Goal: Task Accomplishment & Management: Complete application form

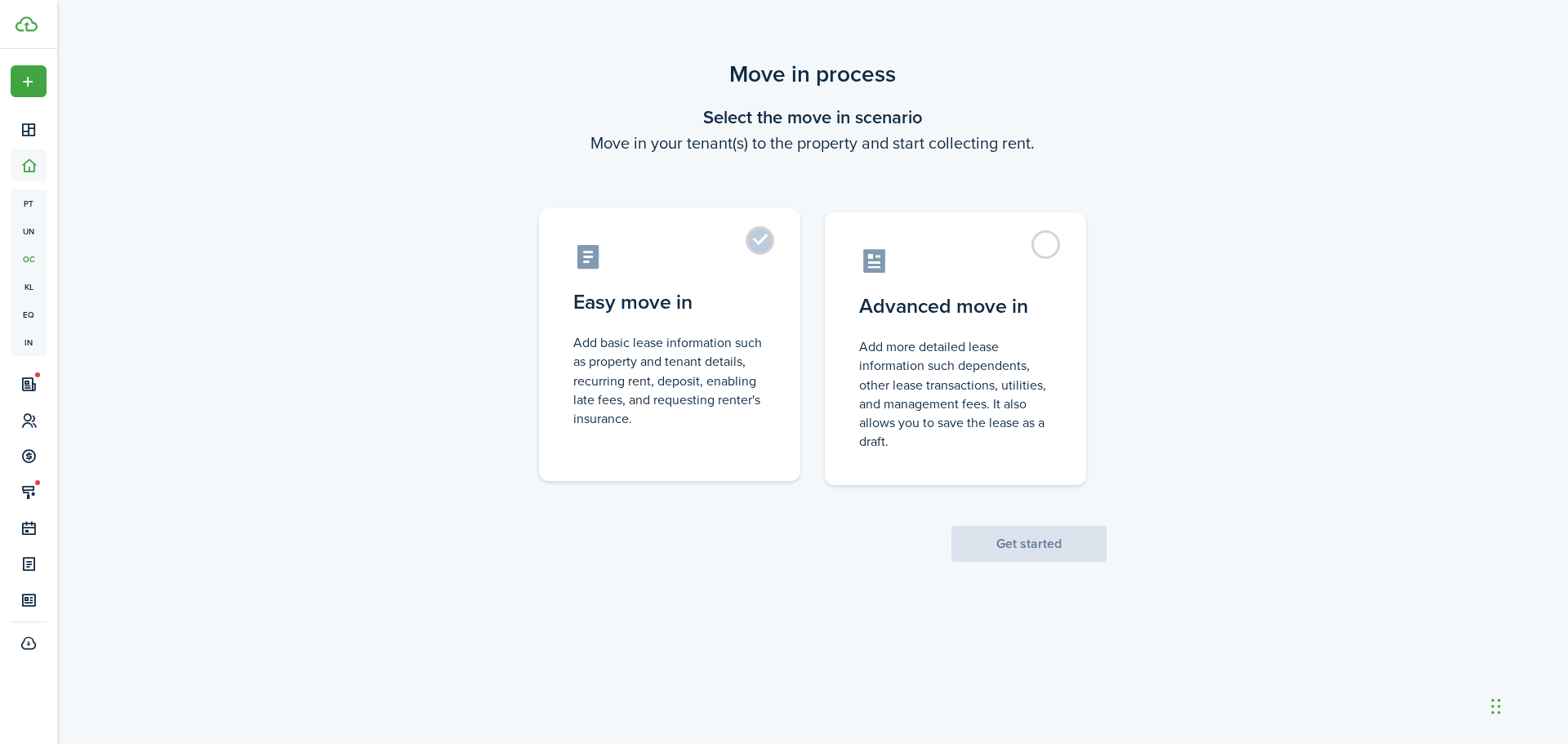
click at [755, 238] on label "Easy move in Add basic lease information such as property and tenant details, r…" at bounding box center [670, 345] width 262 height 273
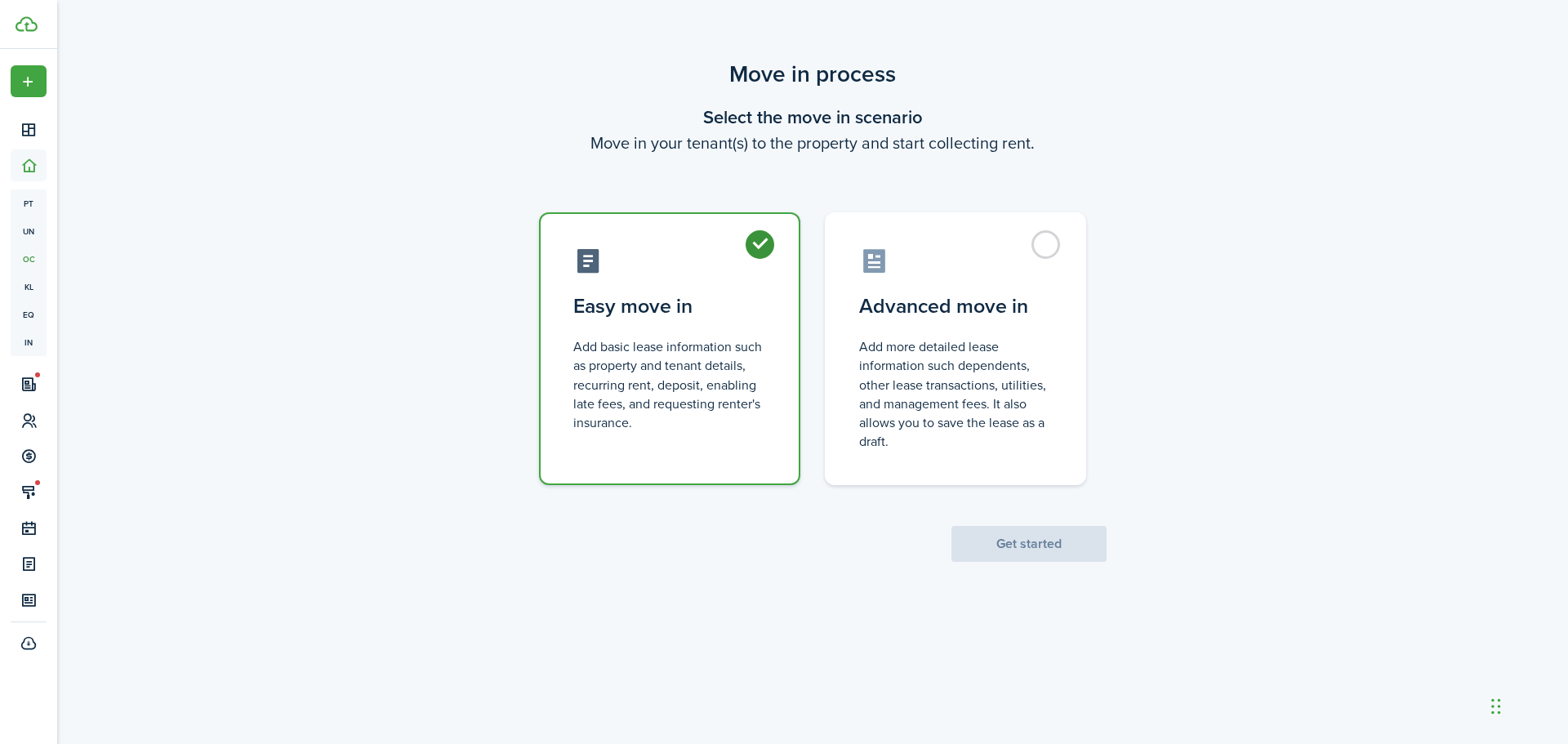
radio input "true"
click at [1036, 548] on button "Get started" at bounding box center [1029, 543] width 155 height 36
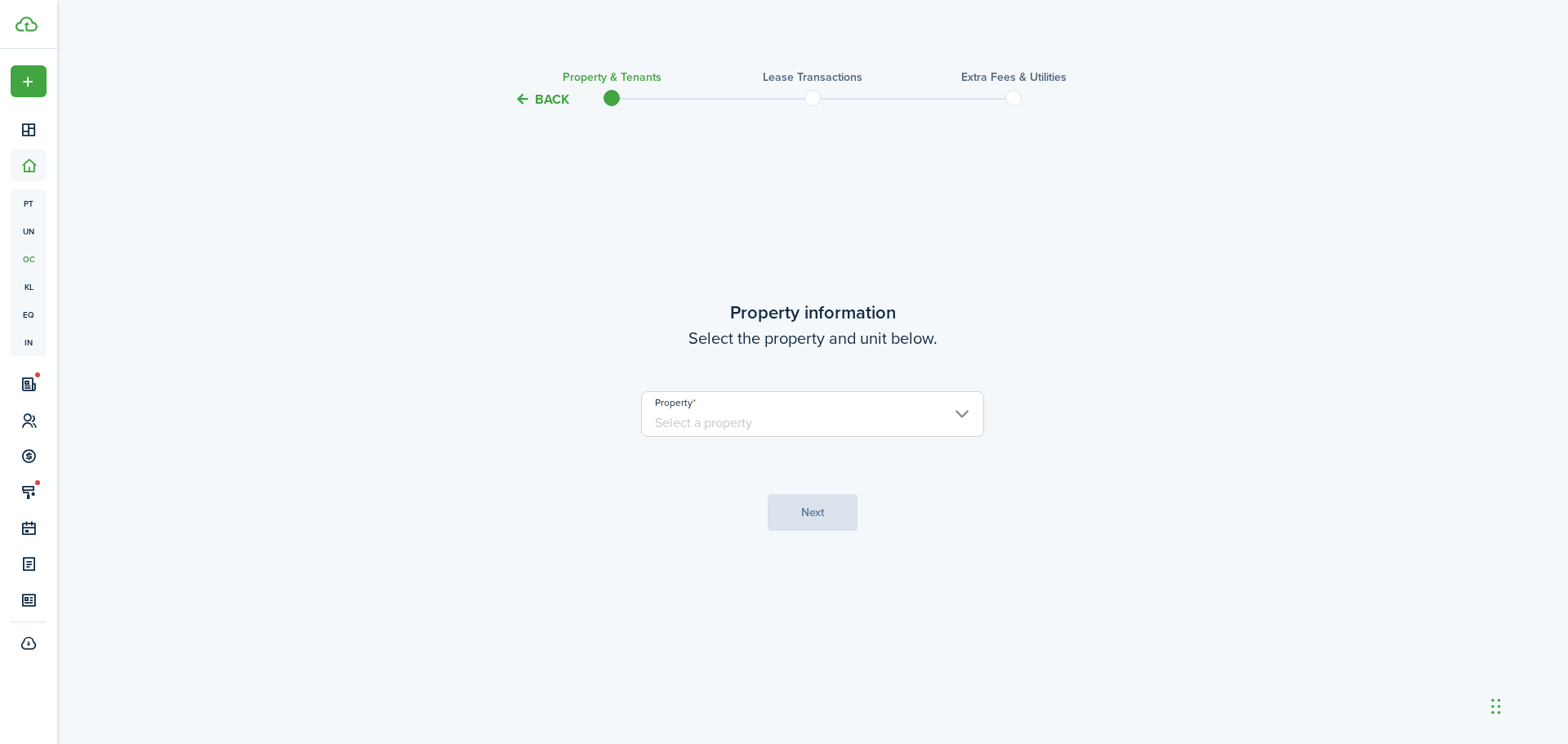
click at [830, 406] on input "Property" at bounding box center [812, 414] width 343 height 45
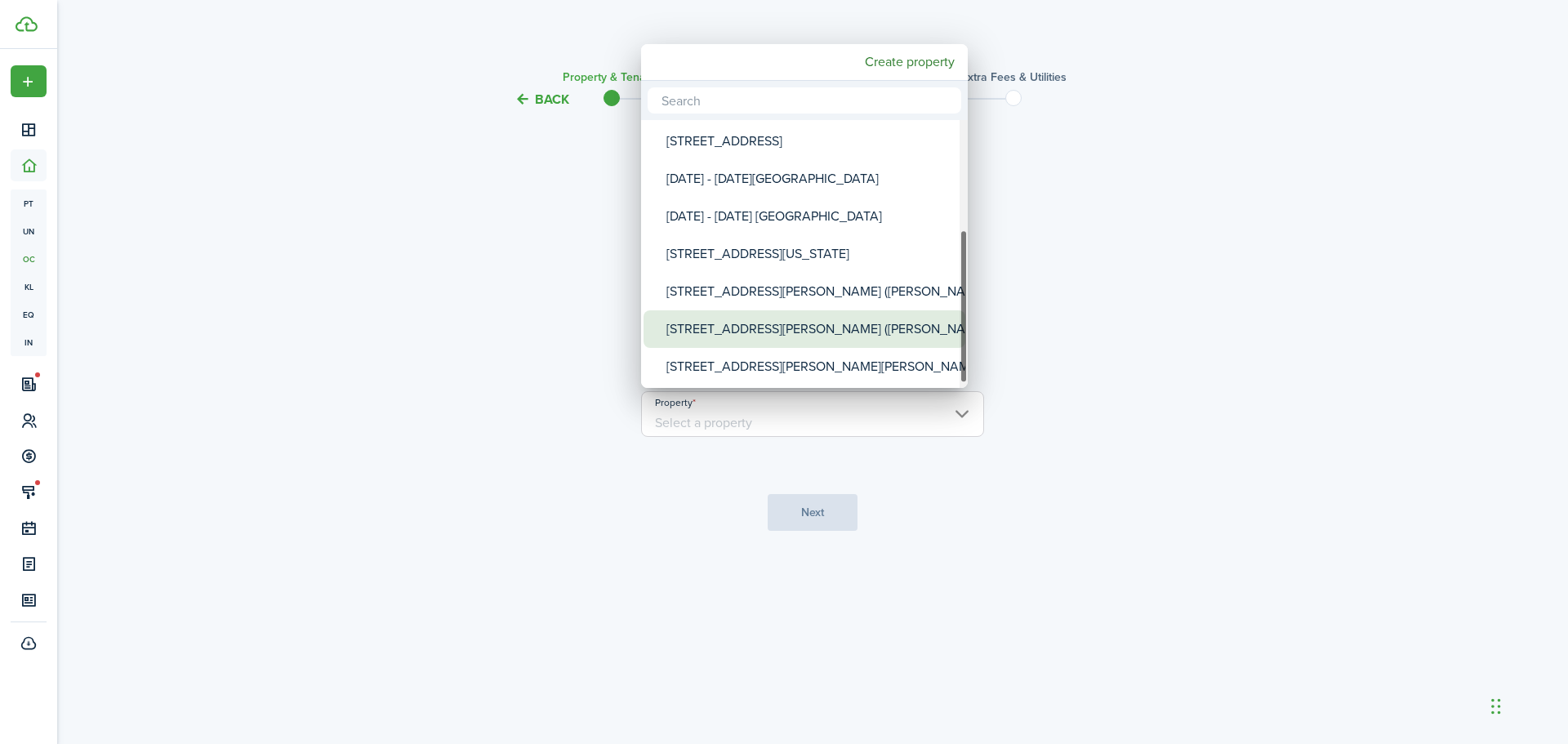
click at [740, 321] on div "[STREET_ADDRESS][PERSON_NAME] ([PERSON_NAME] 2)" at bounding box center [811, 329] width 290 height 38
type input "[STREET_ADDRESS][PERSON_NAME] ([PERSON_NAME] 2)"
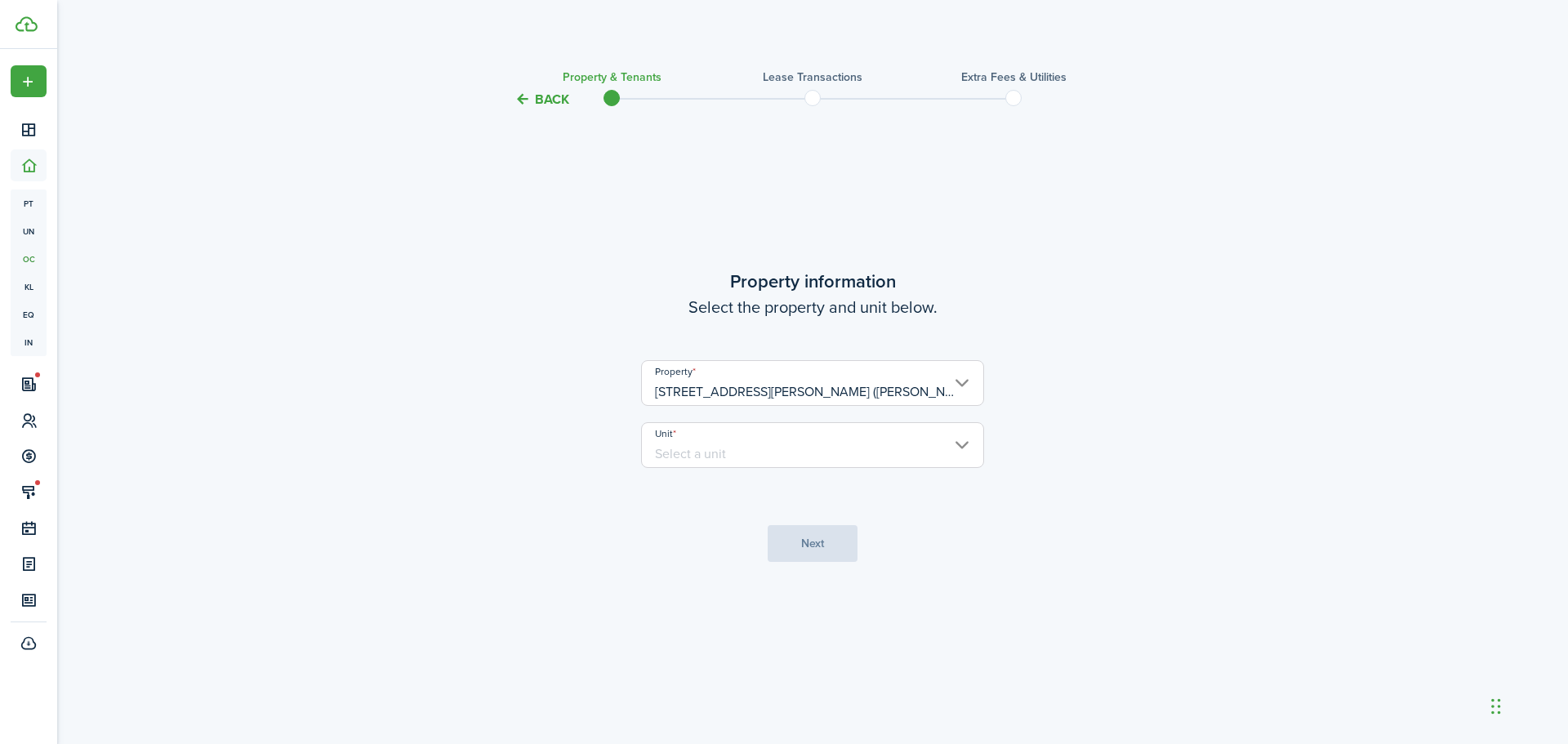
click at [729, 445] on input "Unit" at bounding box center [812, 445] width 343 height 45
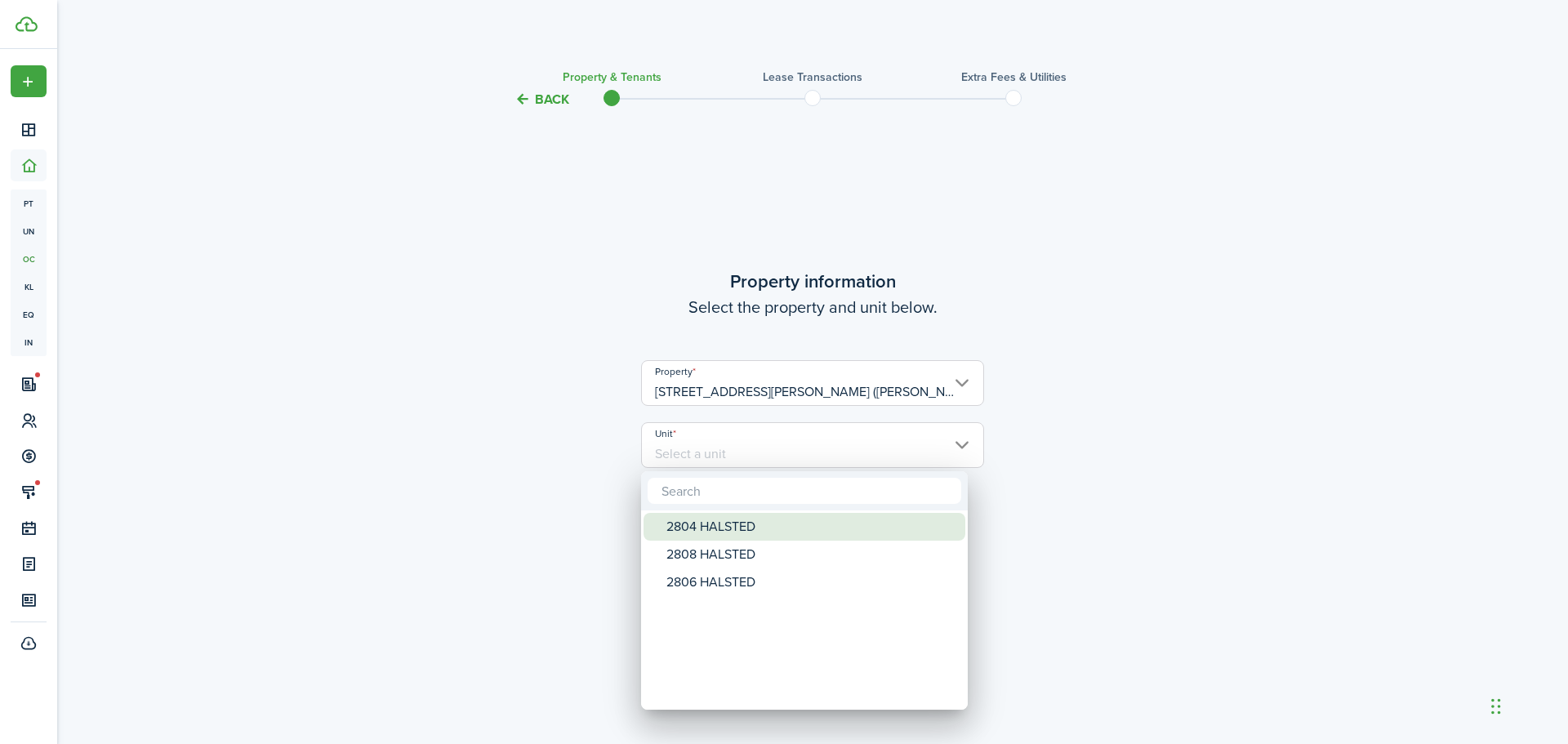
click at [720, 525] on div "2804 HALSTED" at bounding box center [811, 527] width 290 height 28
type input "2804 HALSTED"
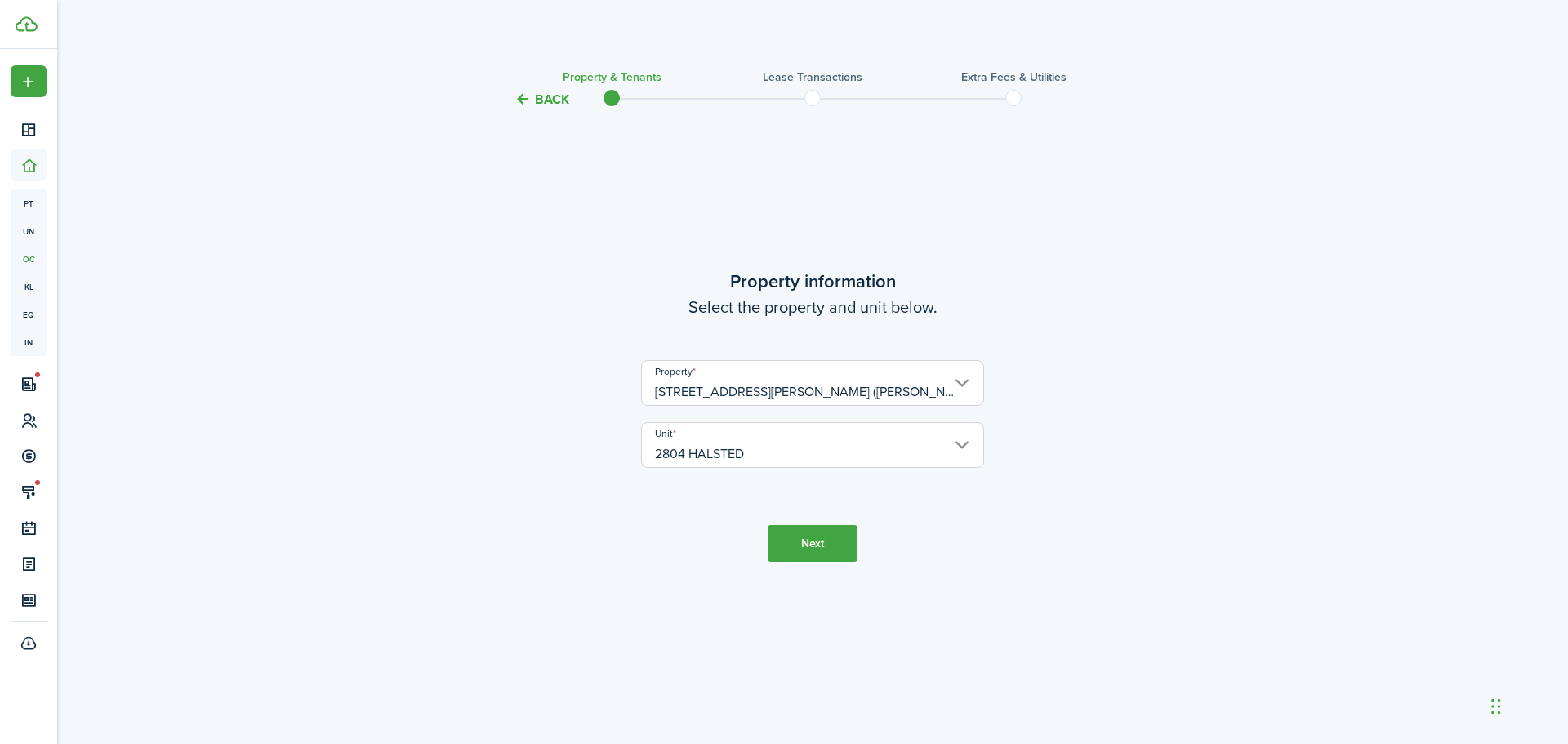
click at [819, 555] on button "Next" at bounding box center [812, 543] width 90 height 37
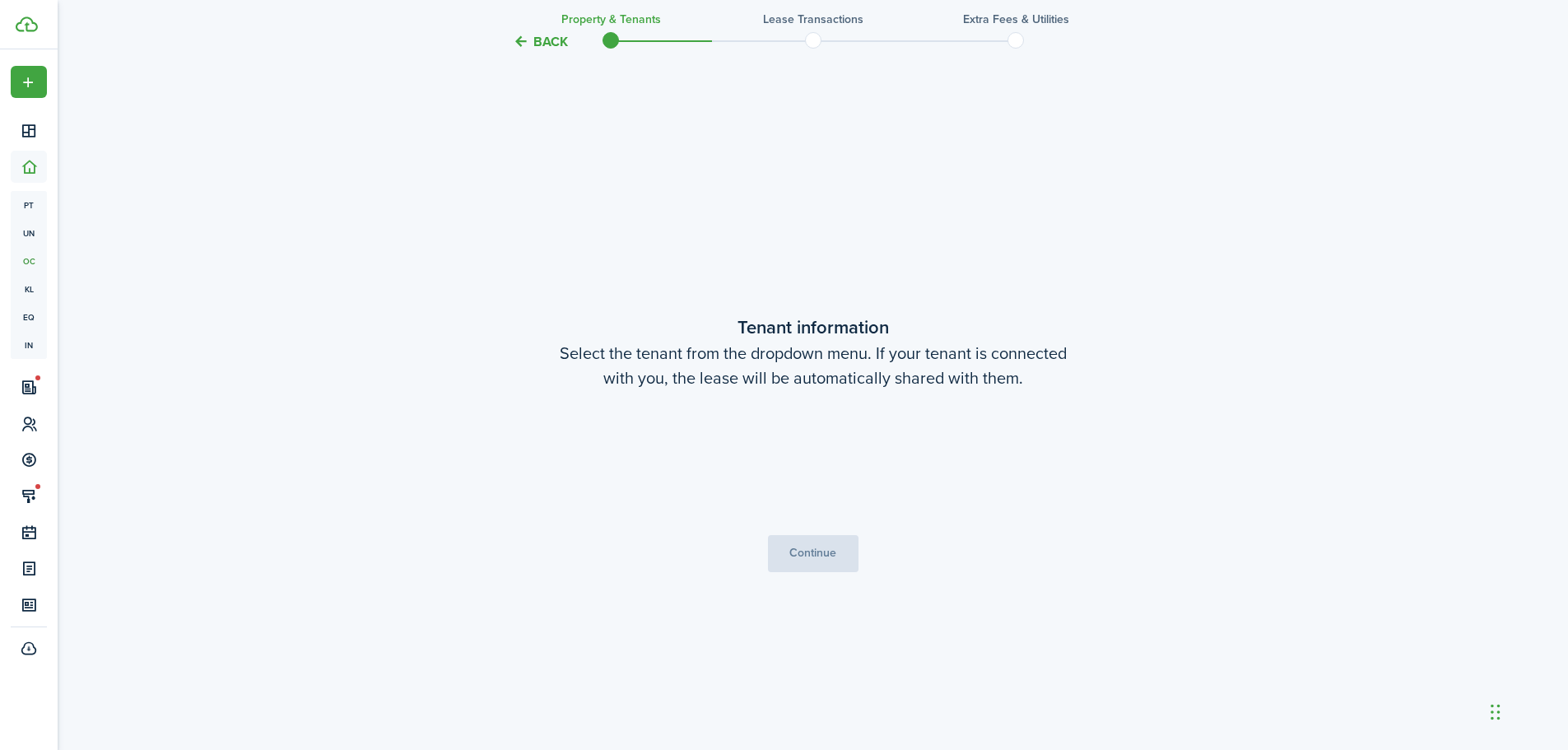
scroll to position [640, 0]
click at [819, 543] on button "Continue" at bounding box center [813, 552] width 91 height 37
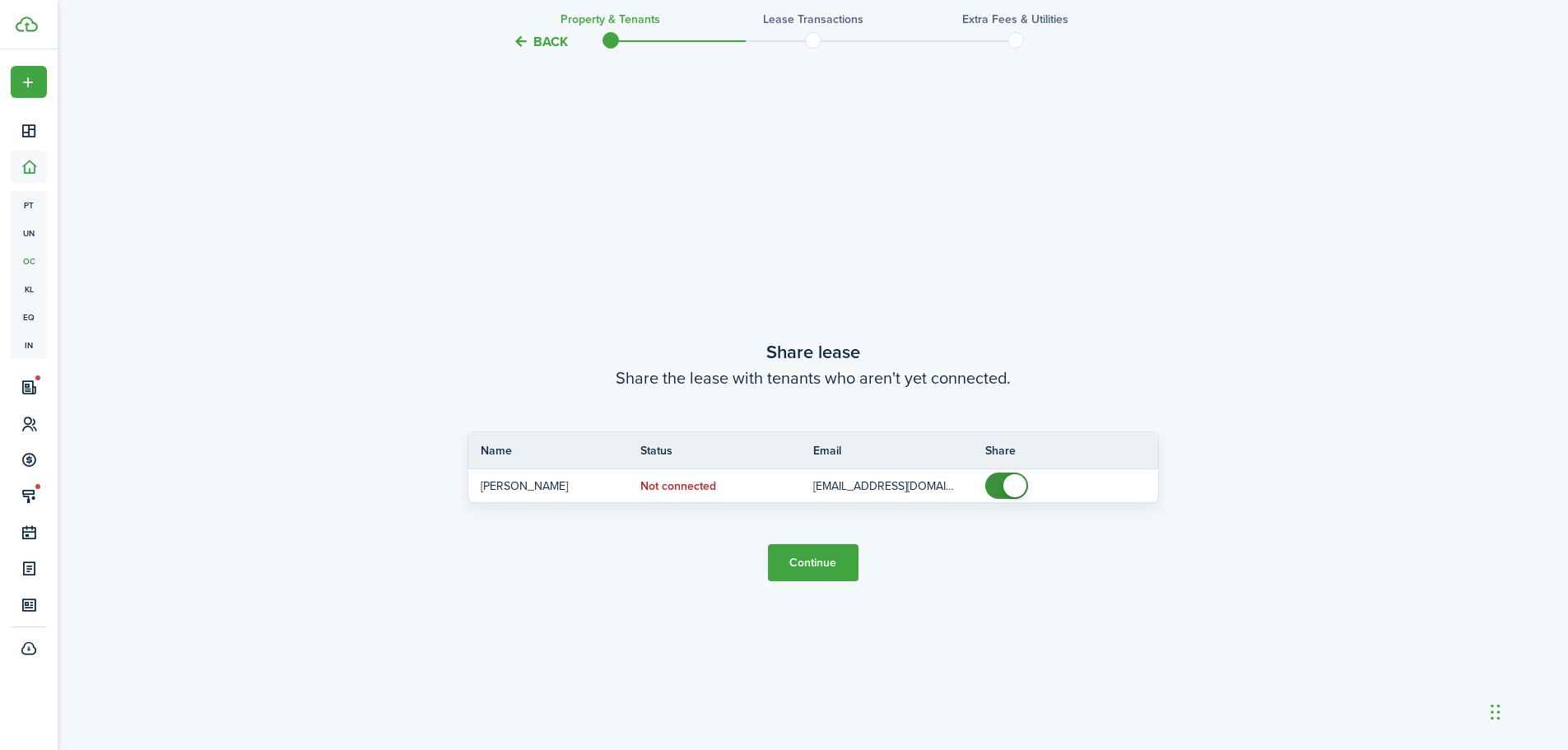
scroll to position [1390, 0]
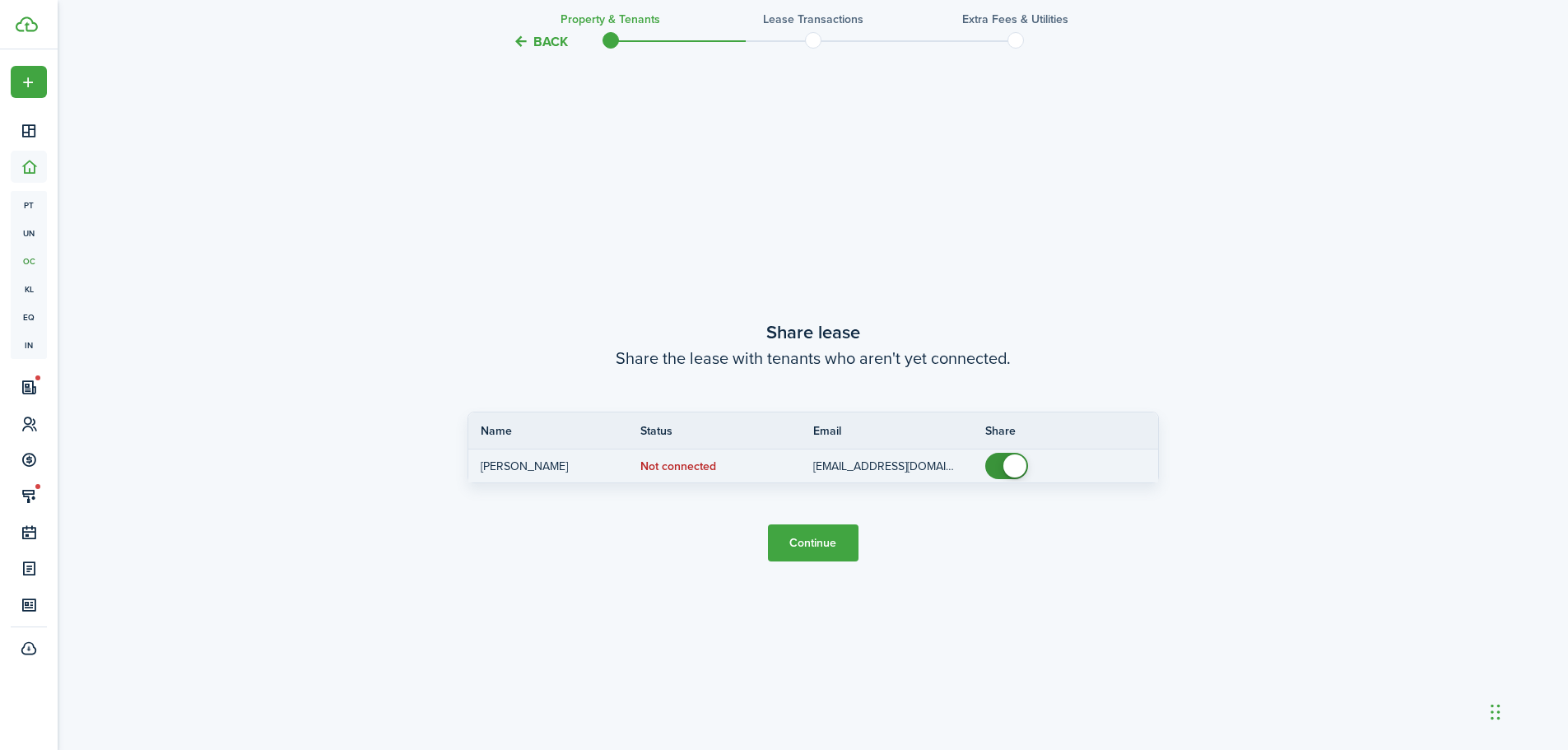
click at [1018, 465] on span at bounding box center [1015, 466] width 23 height 23
checkbox input "true"
click at [1015, 465] on span at bounding box center [1006, 466] width 17 height 26
click at [807, 539] on button "Continue" at bounding box center [813, 543] width 91 height 37
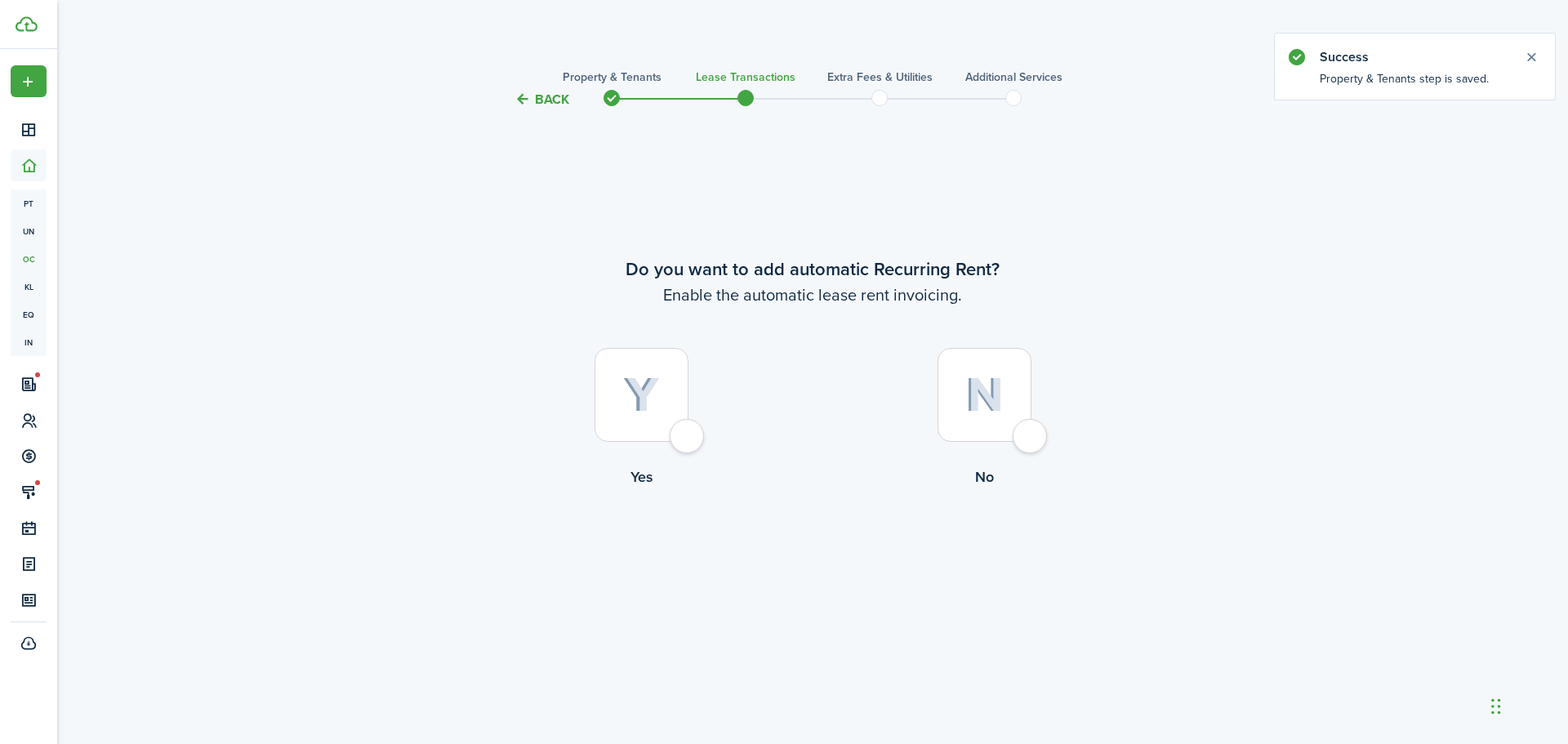
click at [687, 441] on div at bounding box center [642, 395] width 94 height 94
radio input "true"
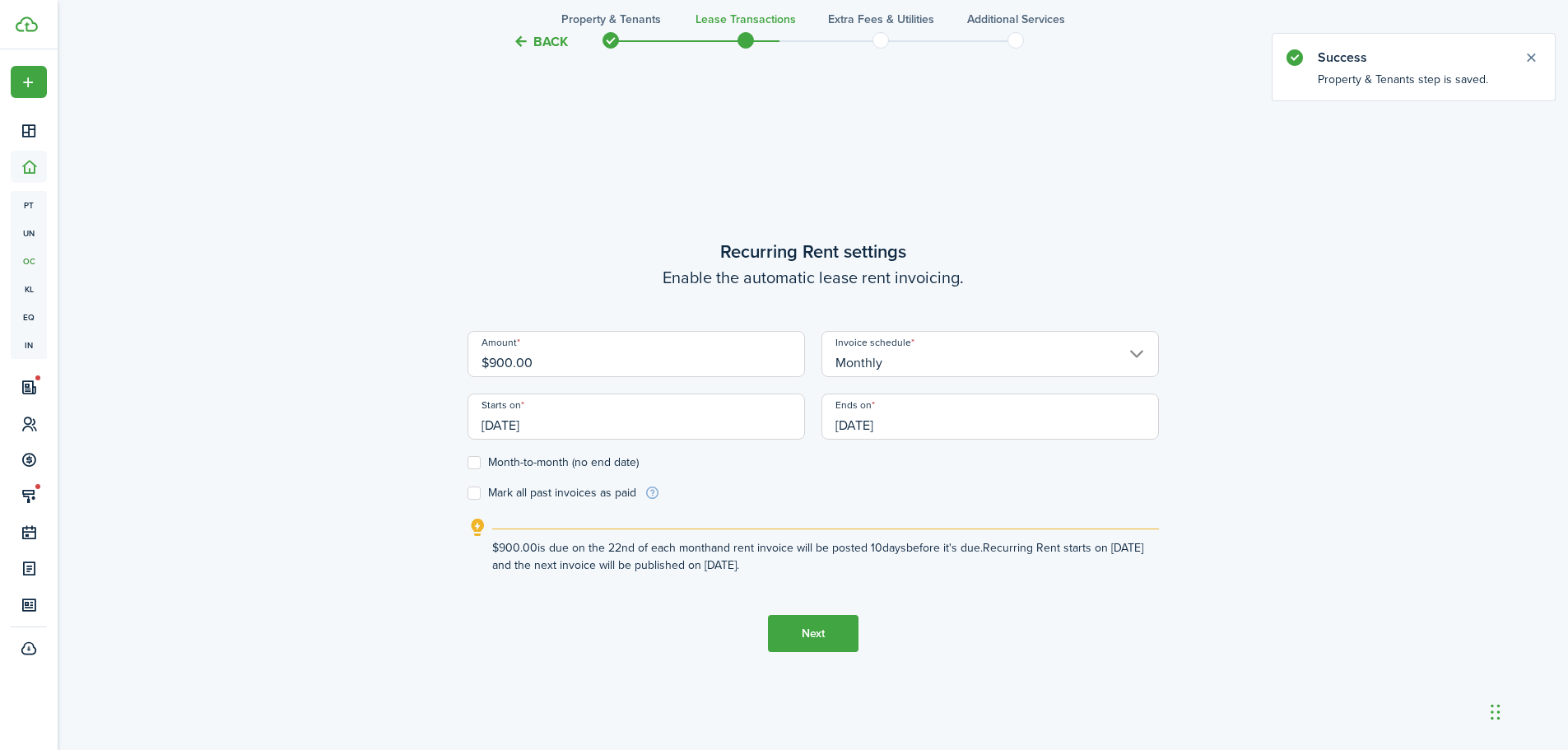
scroll to position [640, 0]
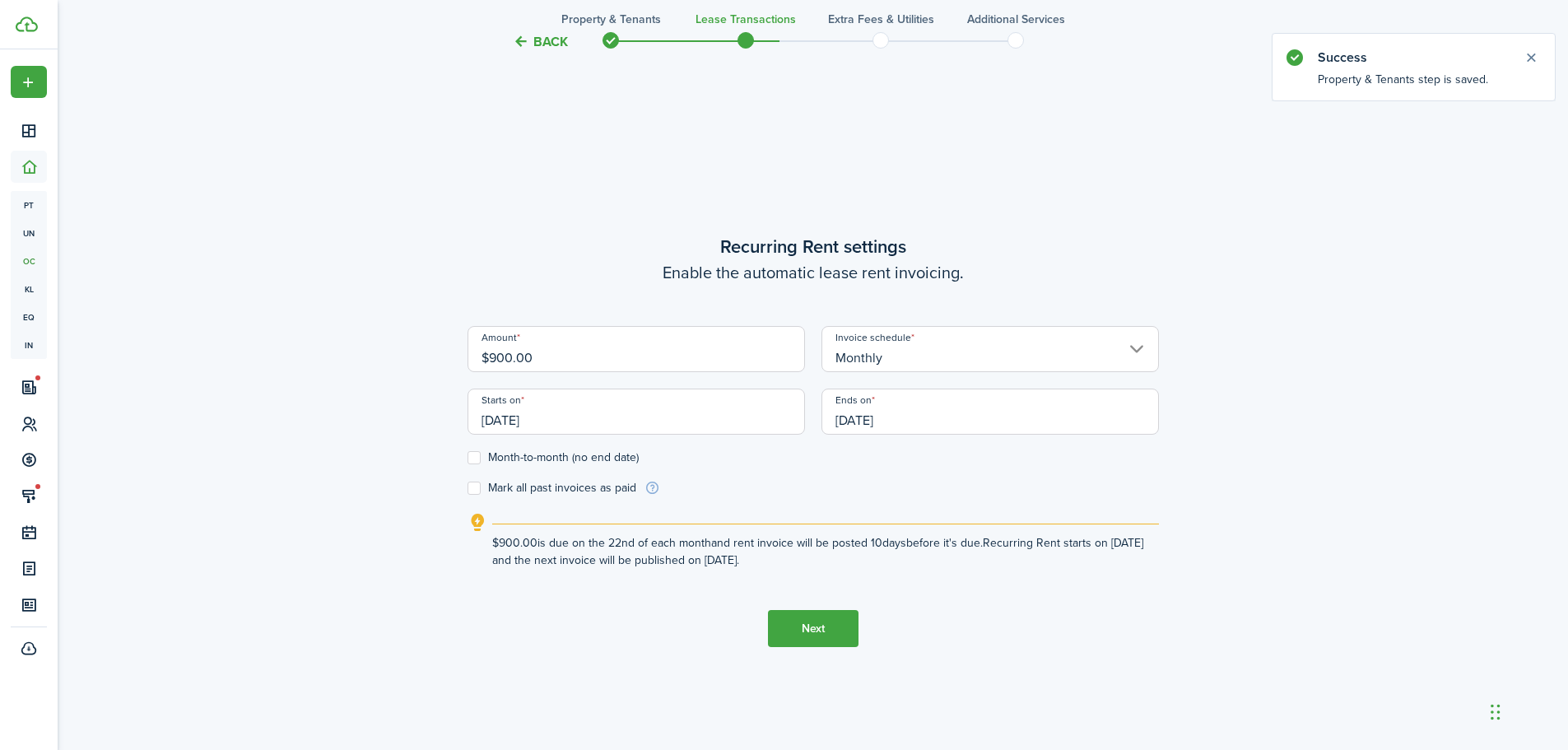
drag, startPoint x: 538, startPoint y: 358, endPoint x: 465, endPoint y: 345, distance: 74.1
click at [465, 345] on div "Amount $900.00" at bounding box center [636, 357] width 354 height 62
type input "$1,250.00"
click at [591, 419] on input "[DATE]" at bounding box center [636, 411] width 338 height 46
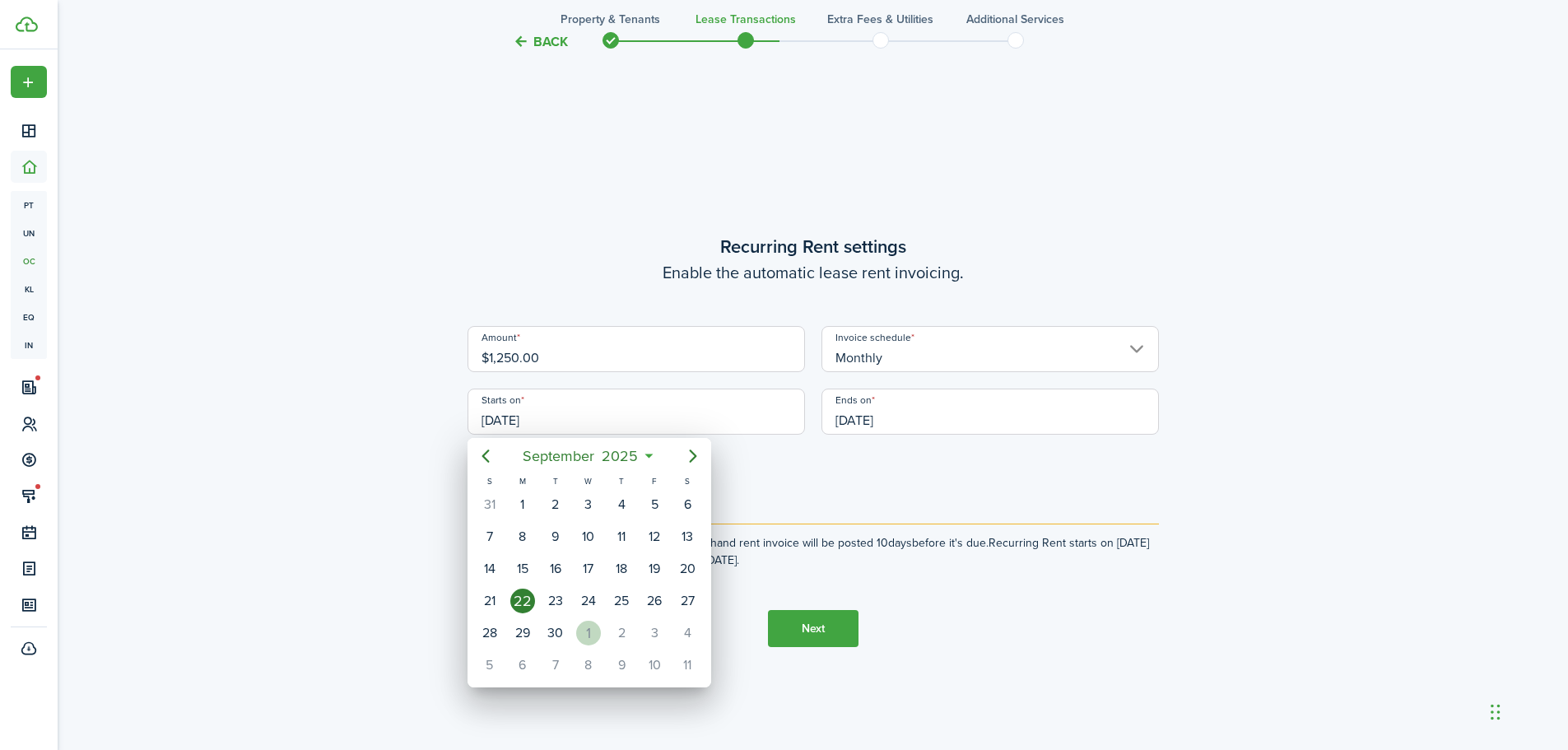
click at [580, 630] on div "1" at bounding box center [589, 633] width 25 height 25
type input "[DATE]"
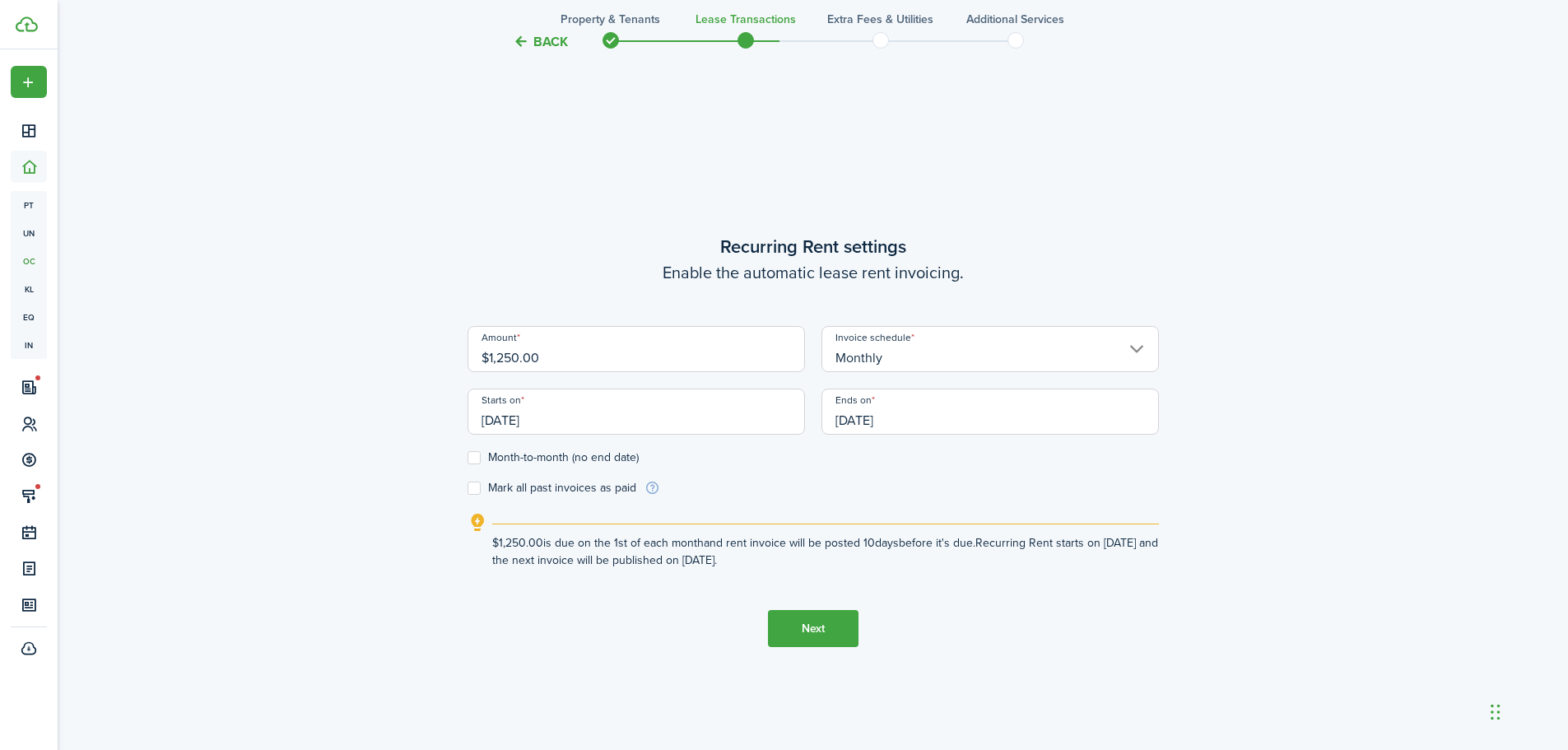
click at [945, 419] on input "[DATE]" at bounding box center [991, 411] width 338 height 46
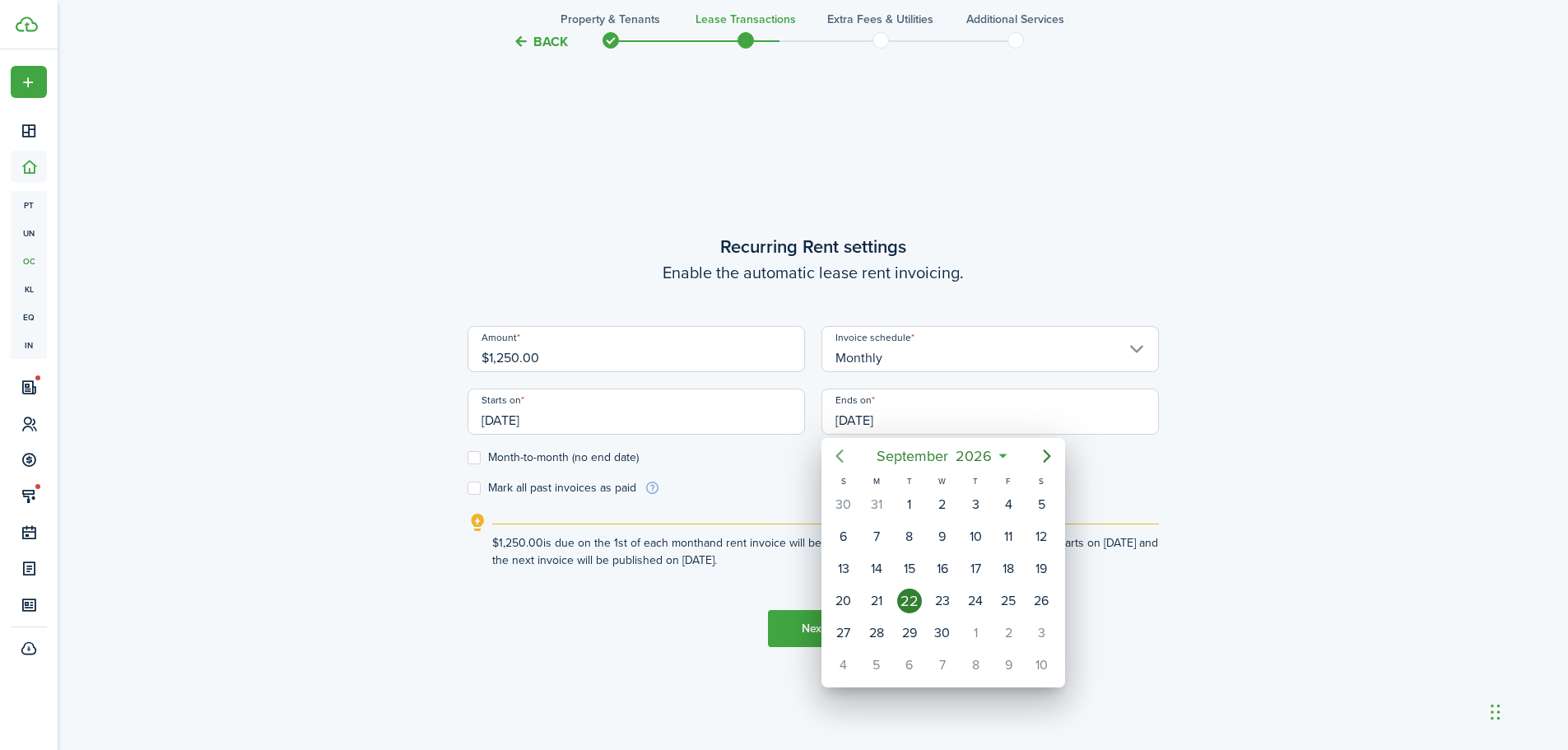
click at [839, 456] on icon "Previous page" at bounding box center [839, 456] width 19 height 19
click at [876, 667] on div "31" at bounding box center [876, 666] width 25 height 25
type input "[DATE]"
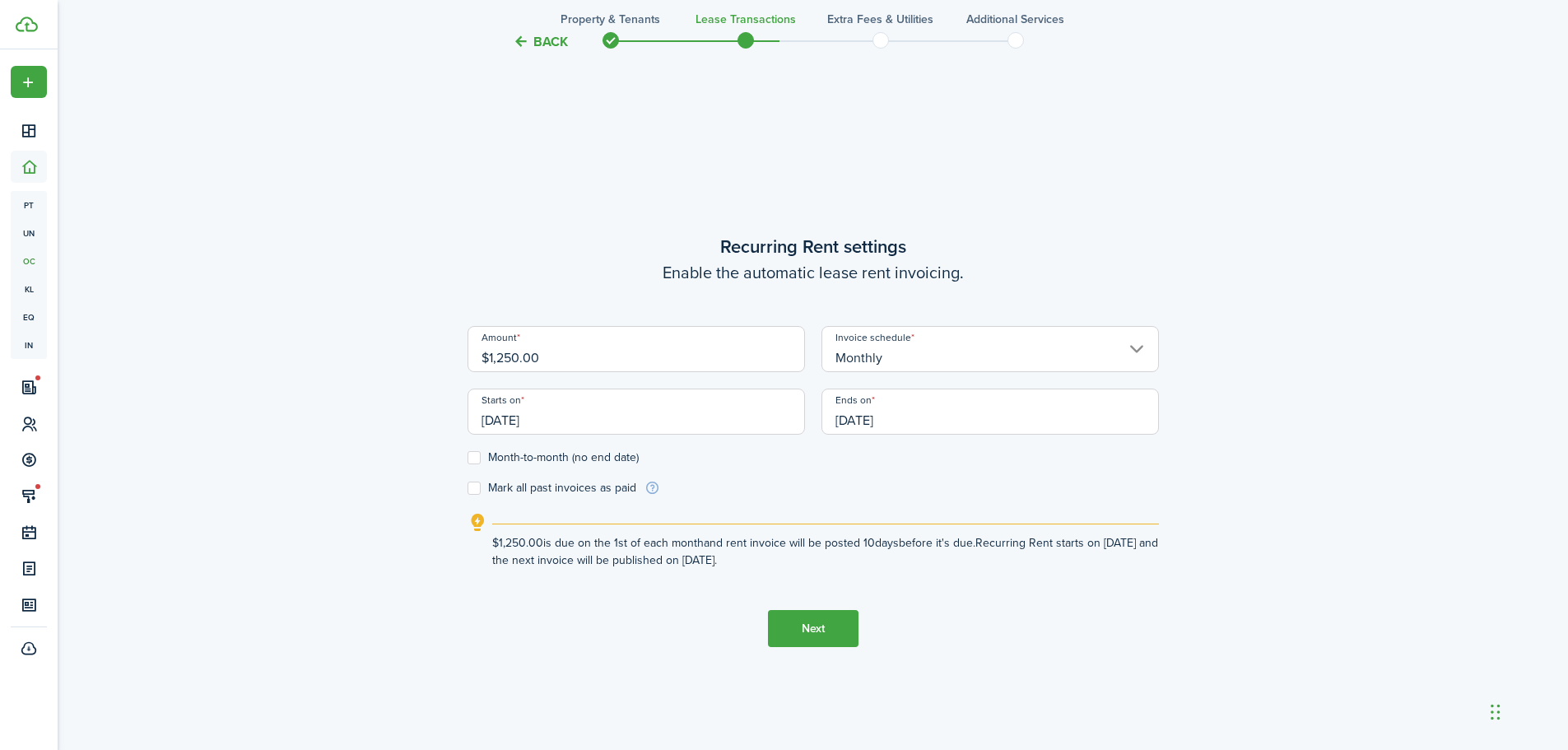
click at [824, 629] on button "Next" at bounding box center [813, 629] width 91 height 37
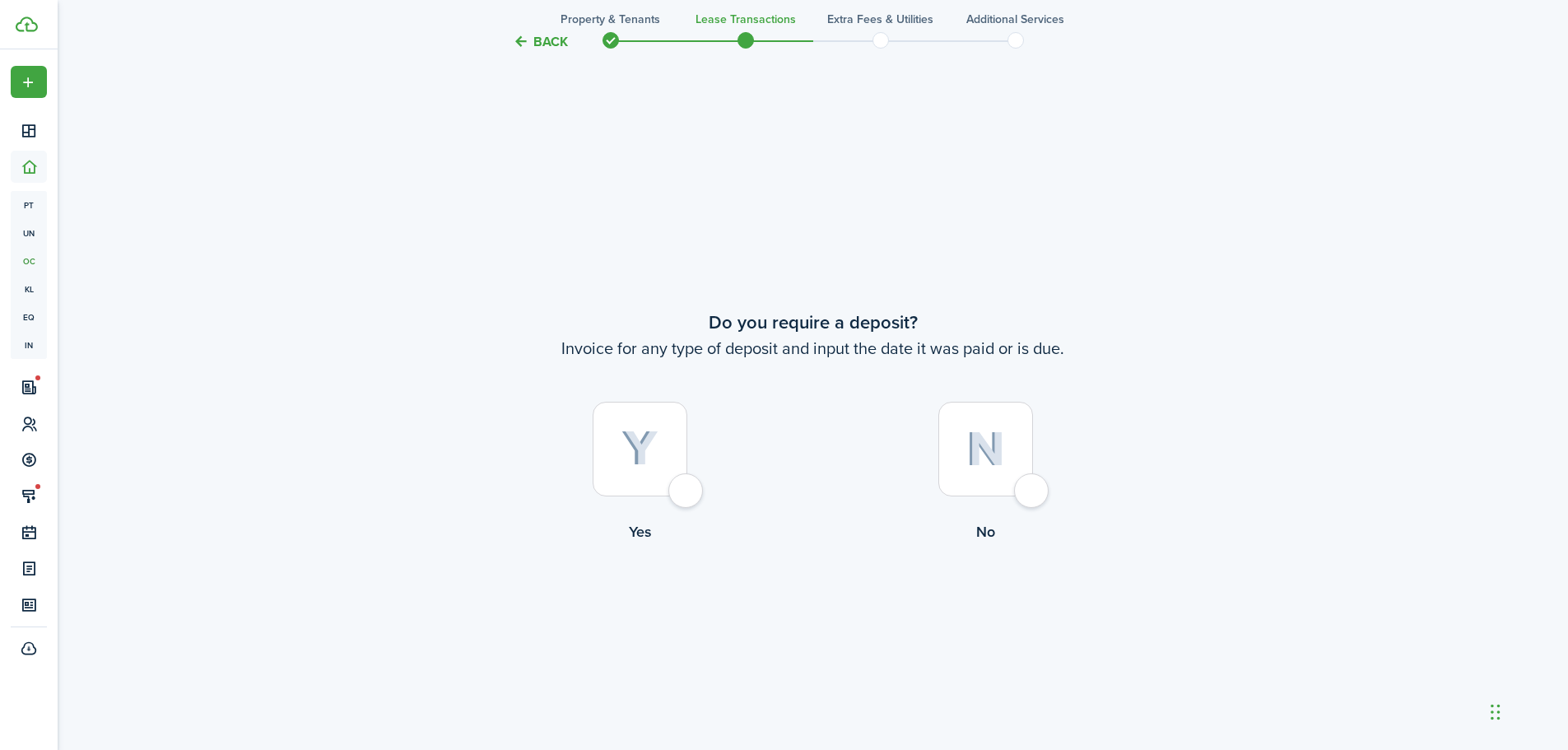
scroll to position [1390, 0]
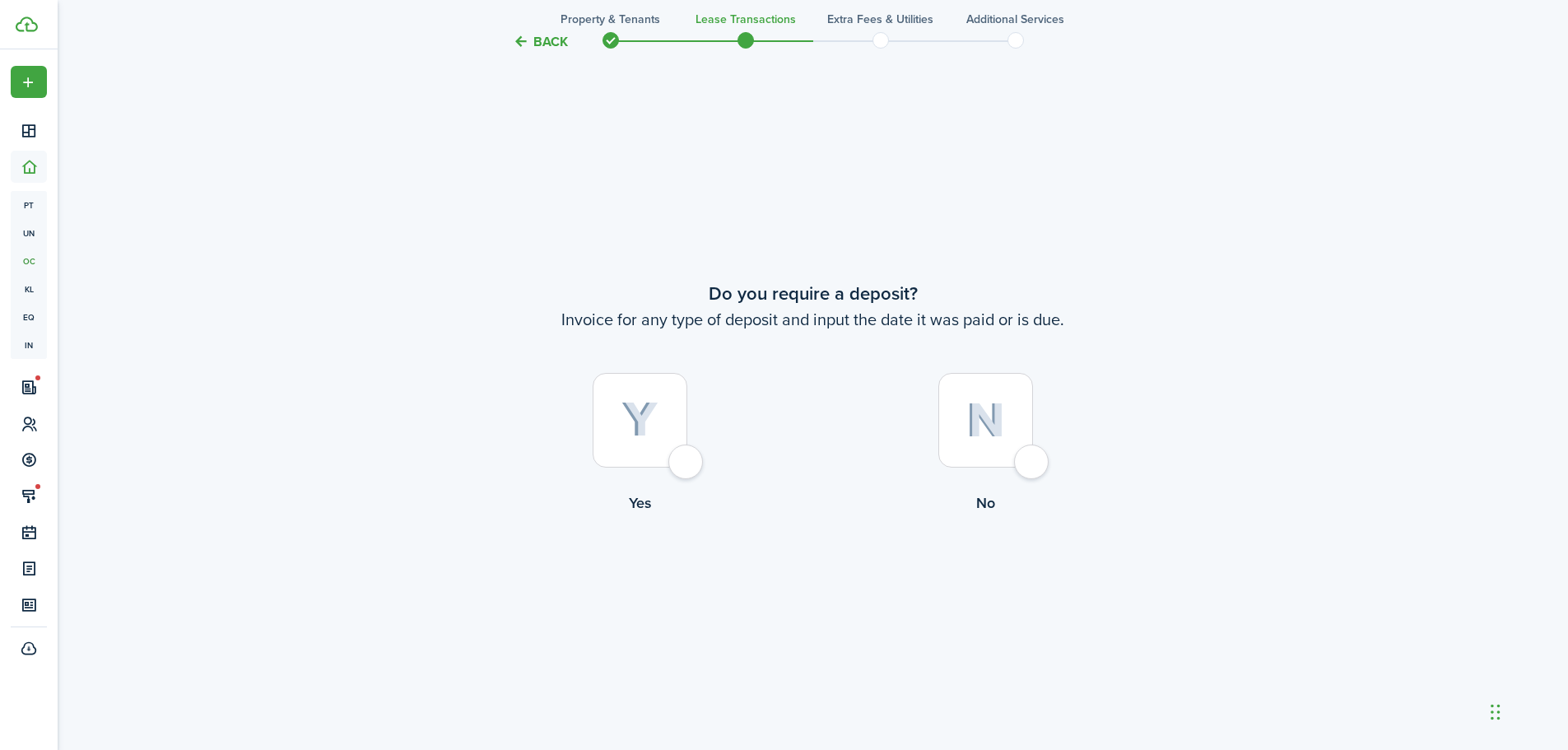
click at [686, 464] on div at bounding box center [640, 420] width 95 height 95
radio input "true"
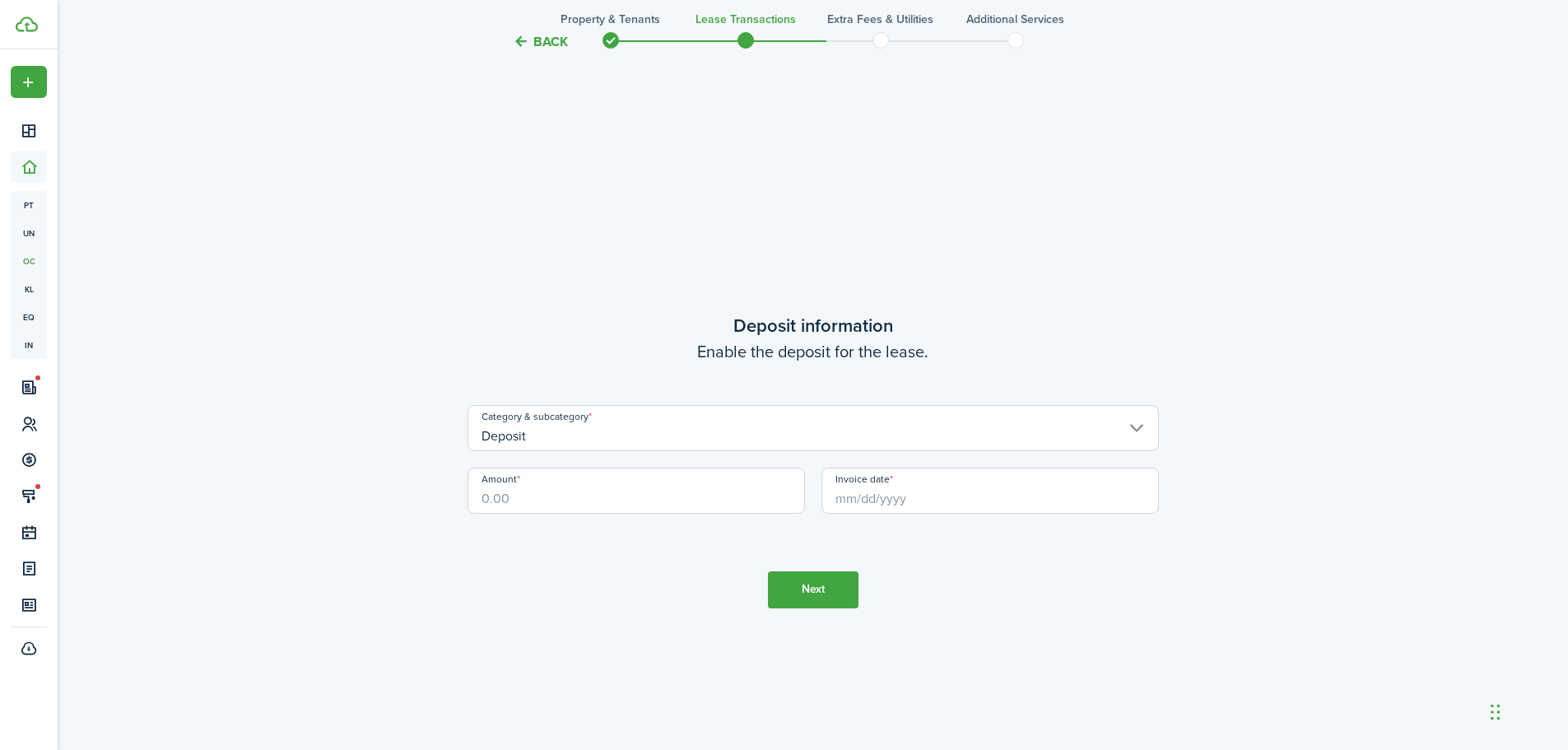
scroll to position [2140, 0]
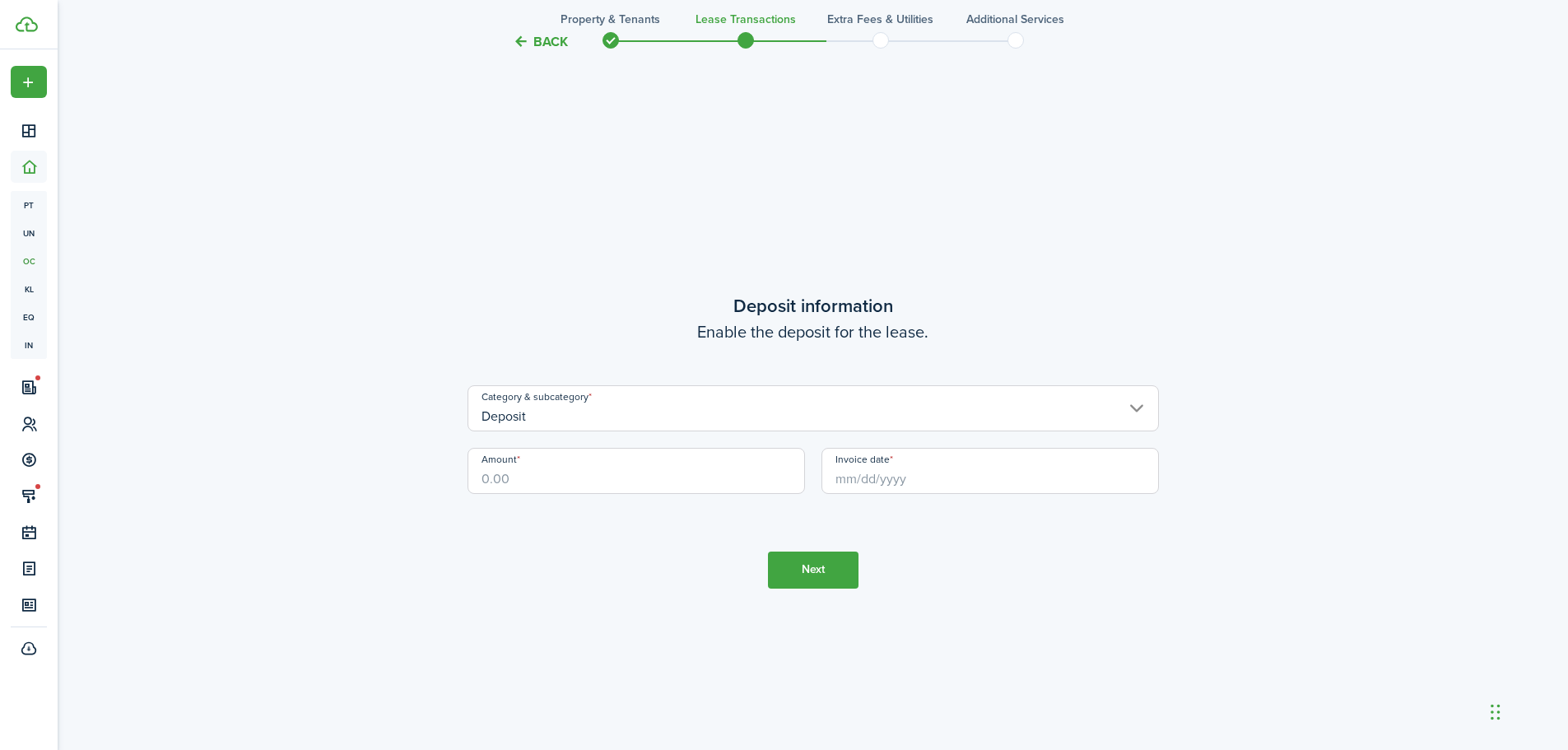
click at [534, 474] on input "Amount" at bounding box center [636, 470] width 338 height 46
type input "$800.00"
click at [879, 482] on input "Invoice date" at bounding box center [991, 470] width 338 height 46
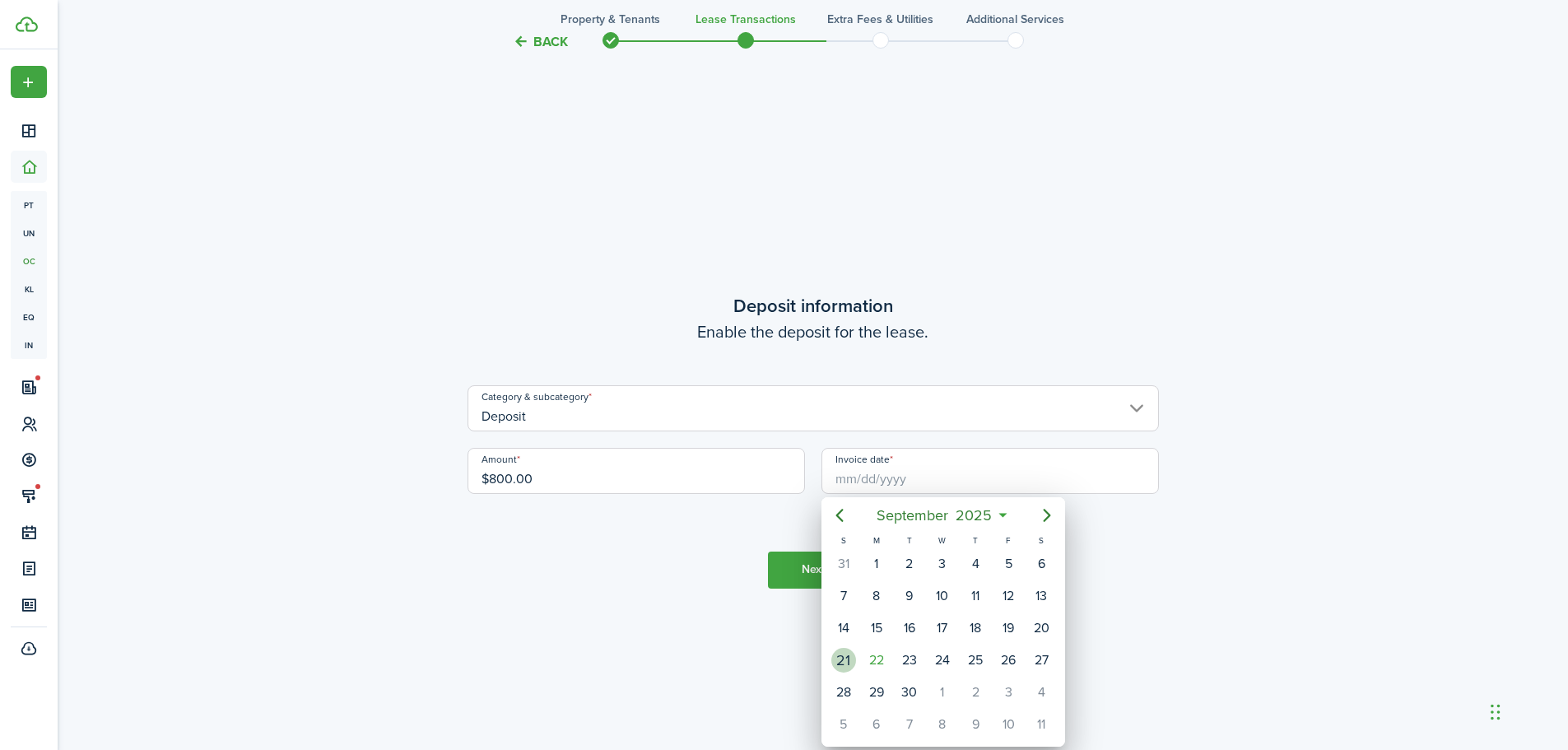
click at [841, 659] on div "21" at bounding box center [844, 660] width 25 height 25
type input "[DATE]"
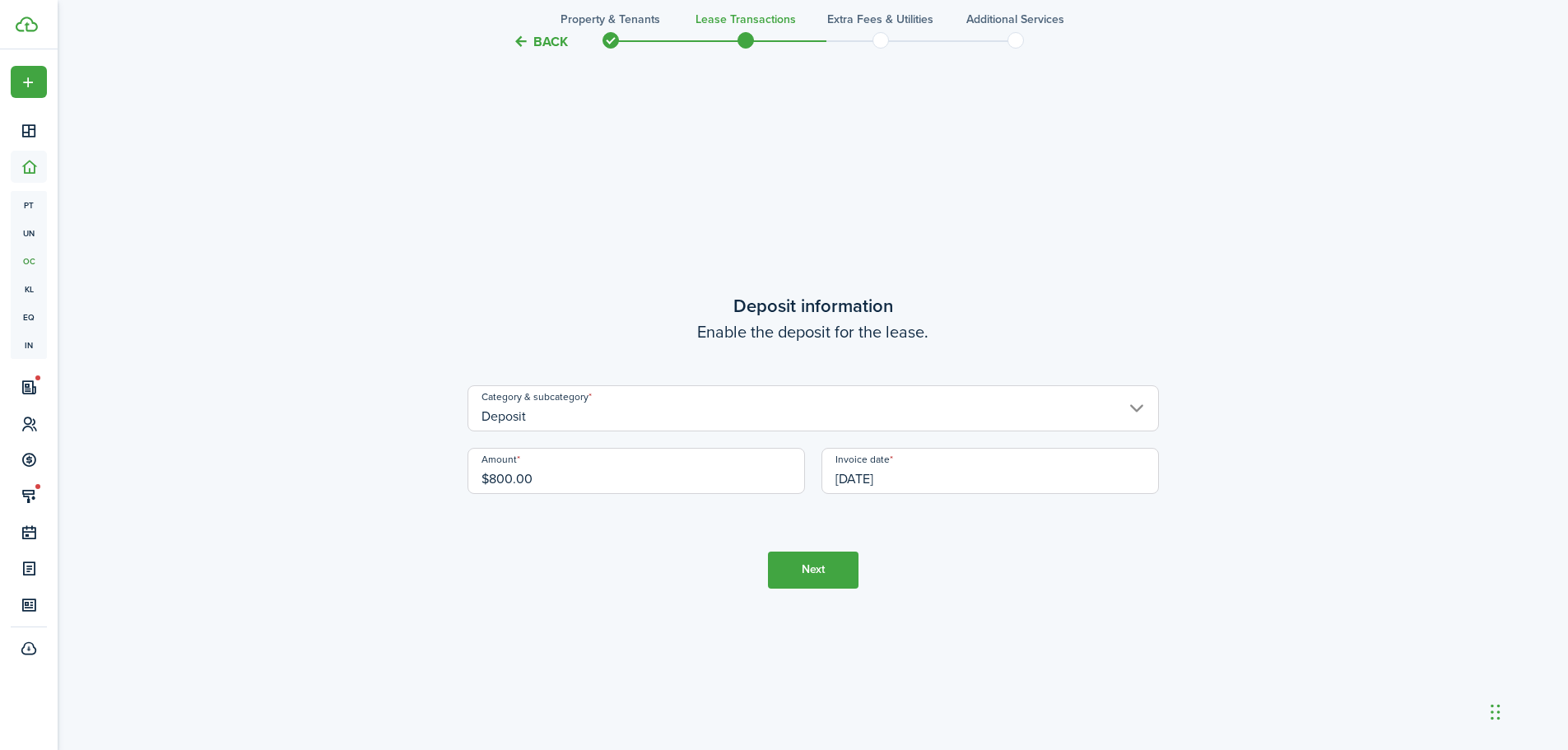
click at [826, 564] on button "Next" at bounding box center [813, 570] width 91 height 37
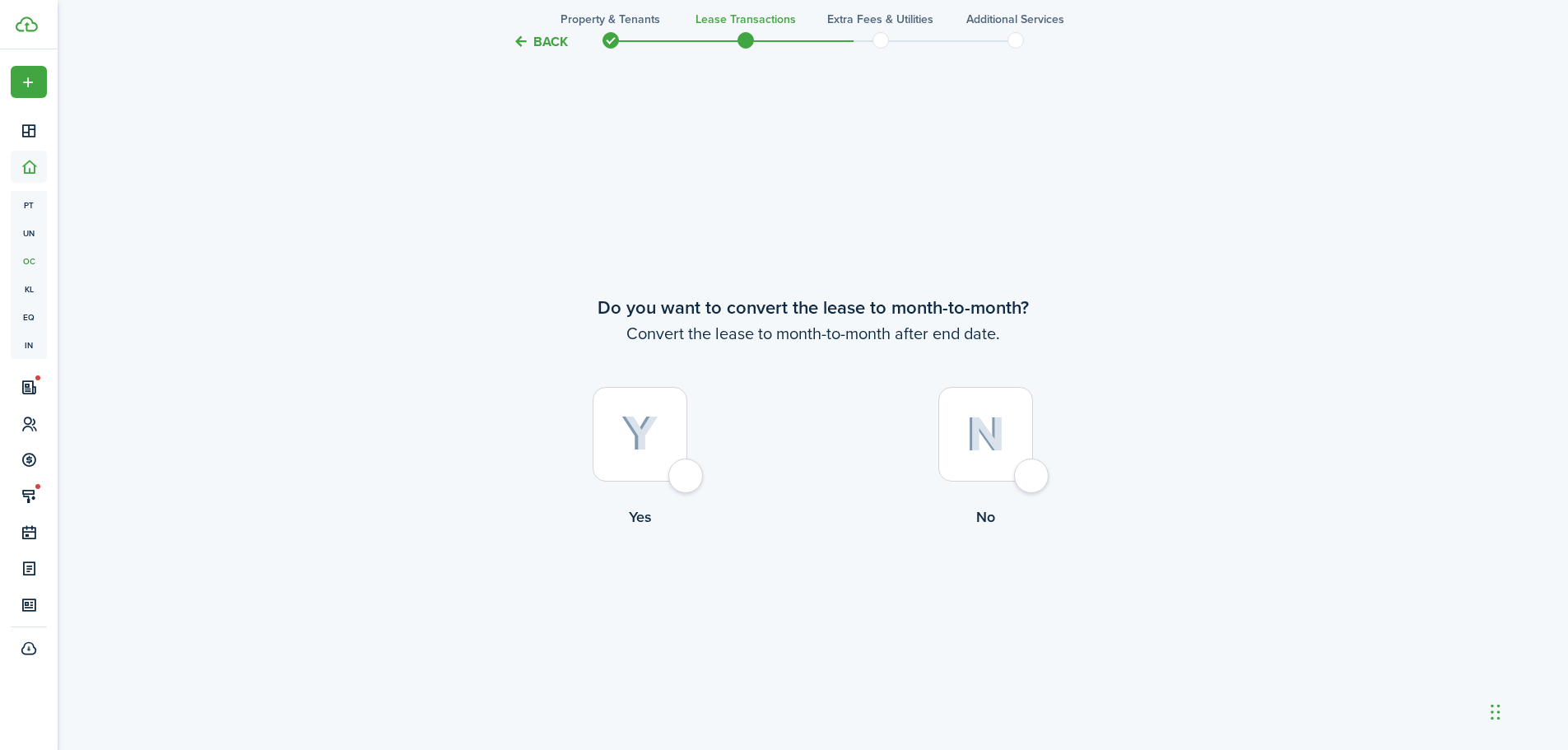
scroll to position [2890, 0]
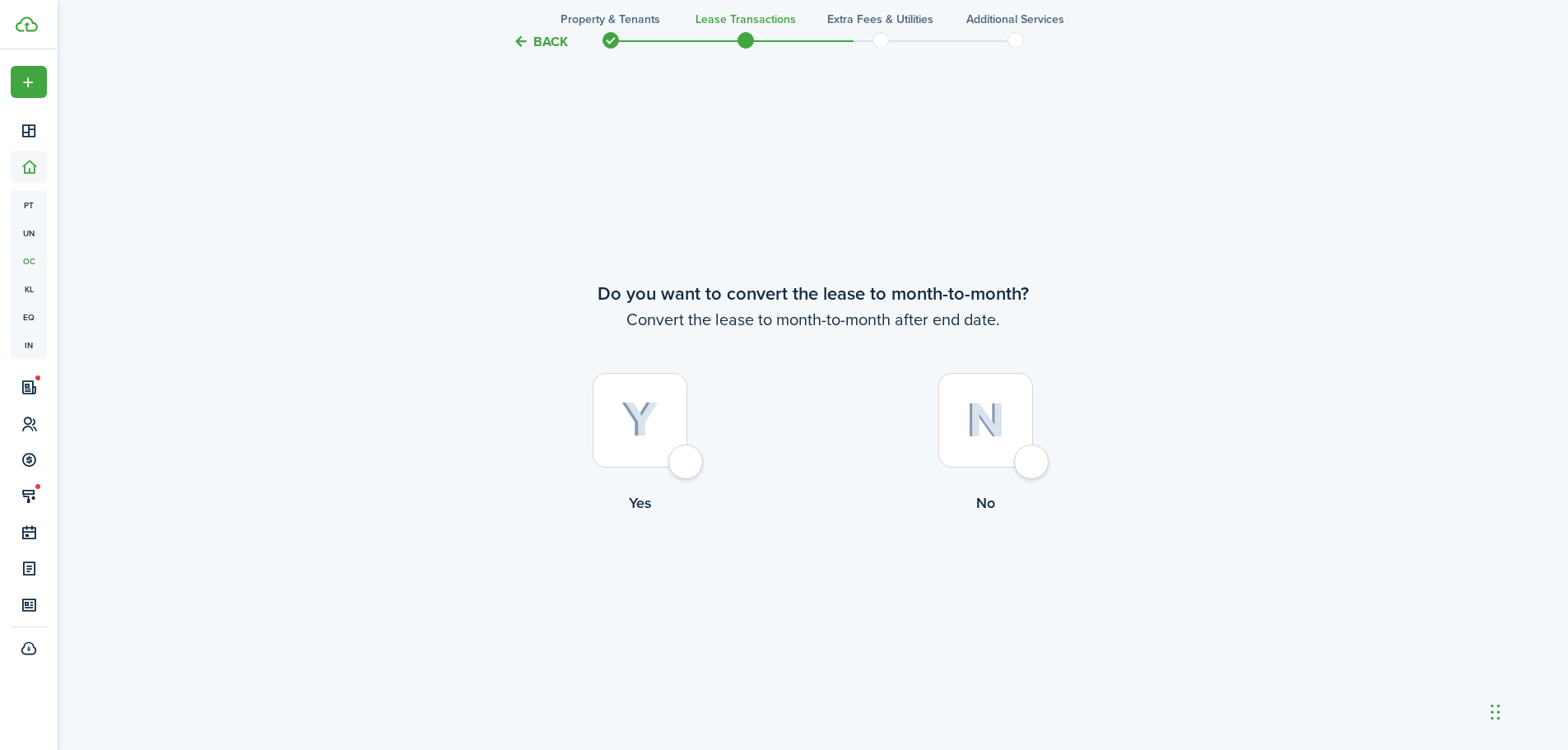
click at [683, 468] on div at bounding box center [640, 420] width 95 height 95
radio input "true"
click at [814, 579] on button "Continue" at bounding box center [813, 582] width 91 height 37
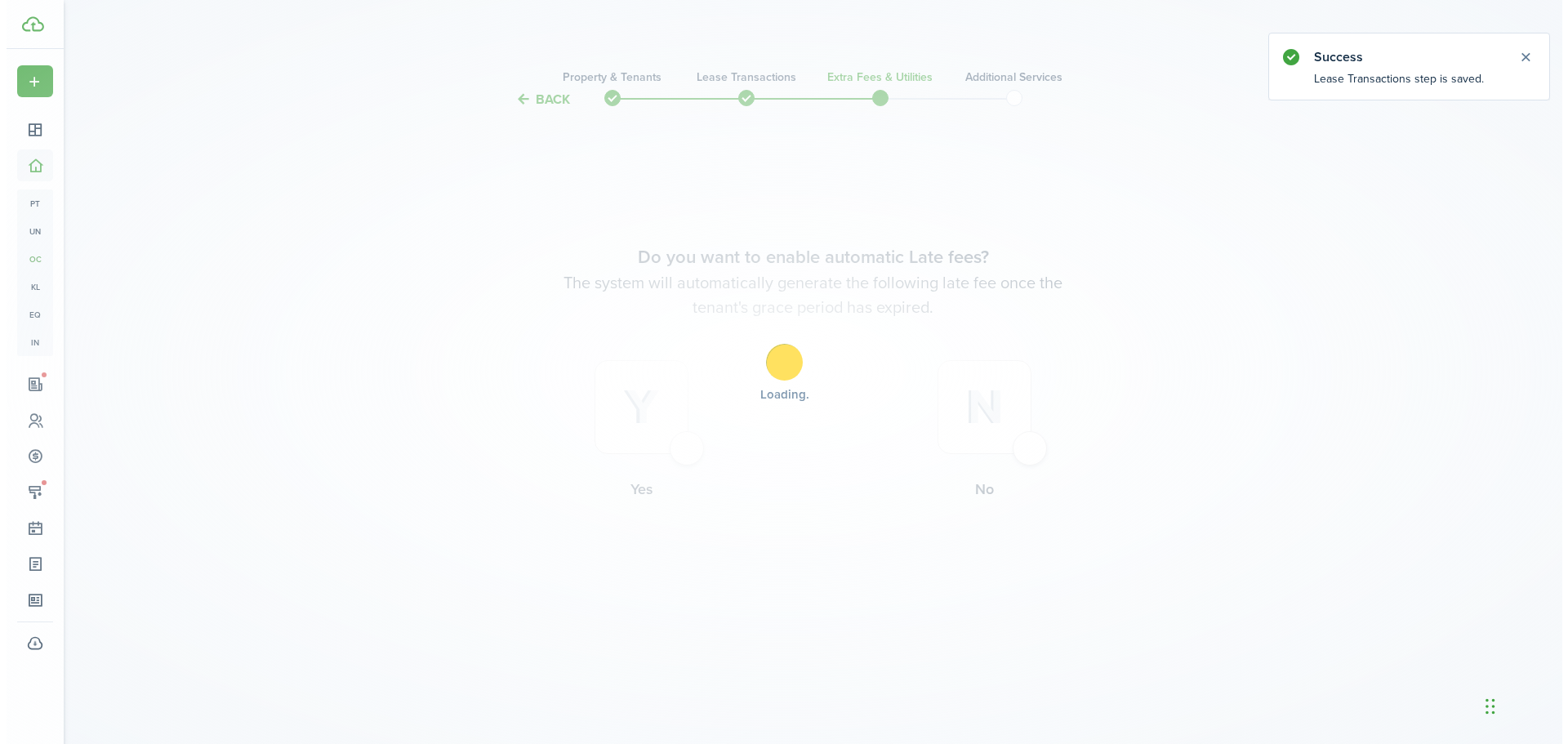
scroll to position [0, 0]
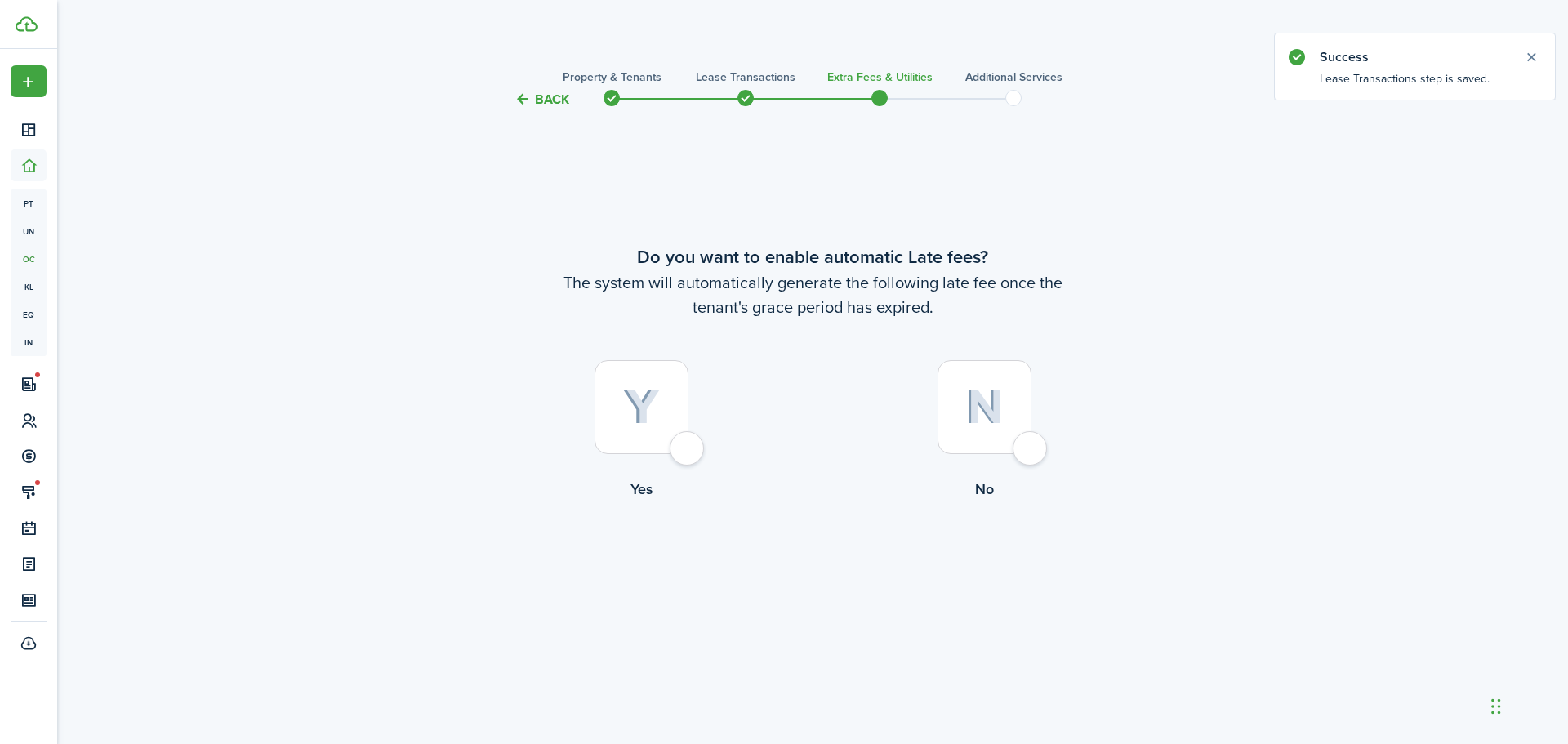
click at [1026, 454] on div at bounding box center [985, 407] width 94 height 94
radio input "true"
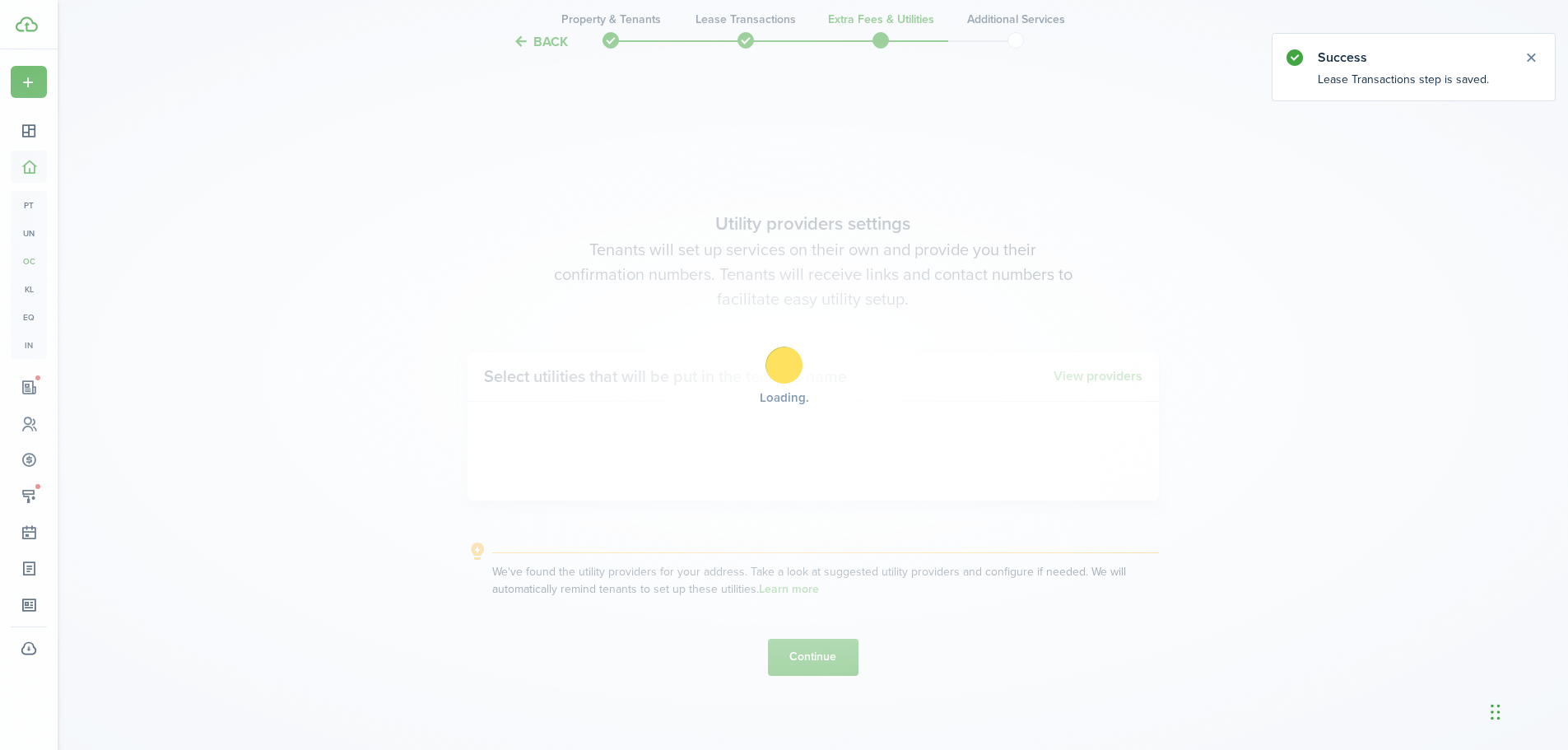
scroll to position [640, 0]
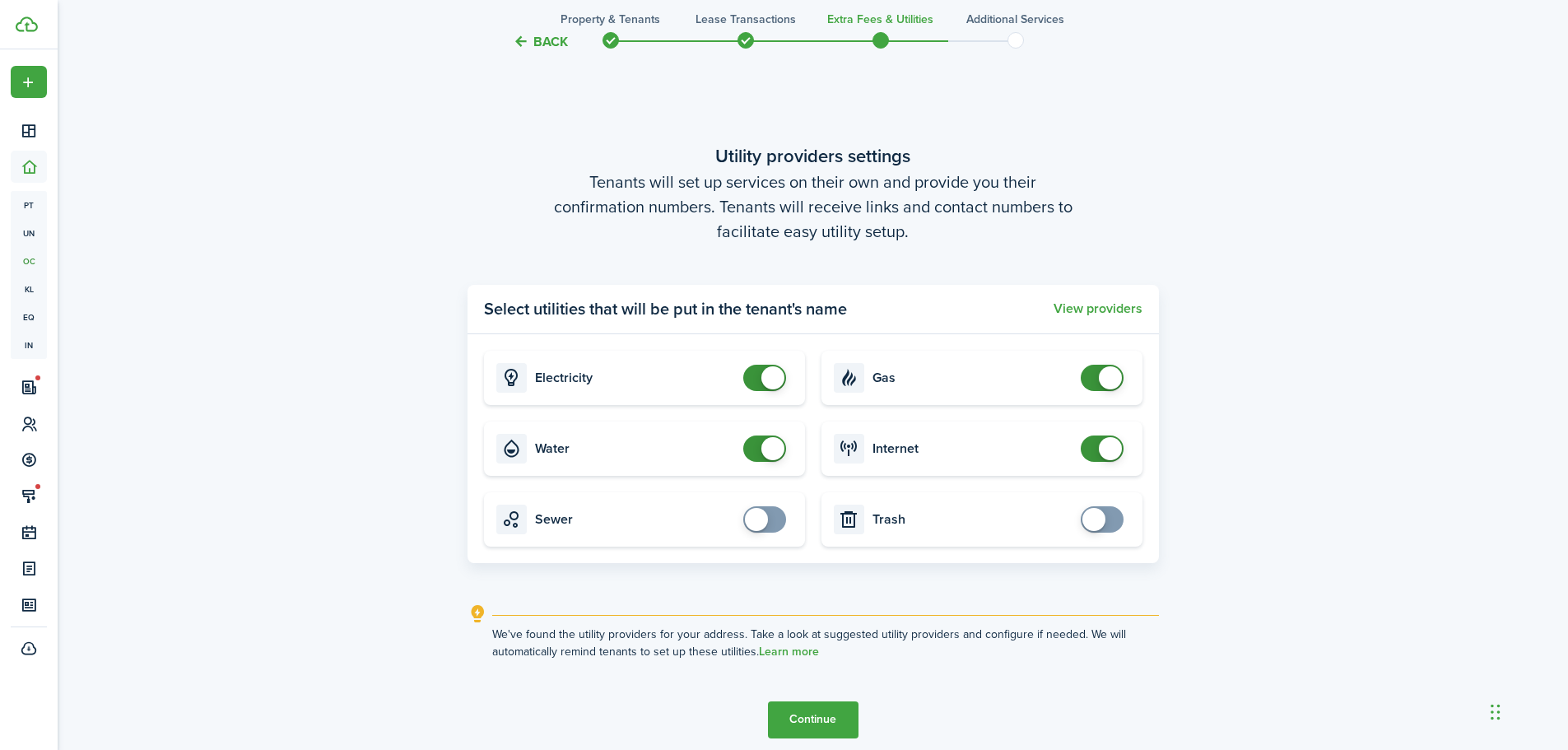
checkbox input "false"
click at [772, 450] on span at bounding box center [773, 448] width 23 height 23
click at [813, 717] on button "Continue" at bounding box center [813, 720] width 91 height 37
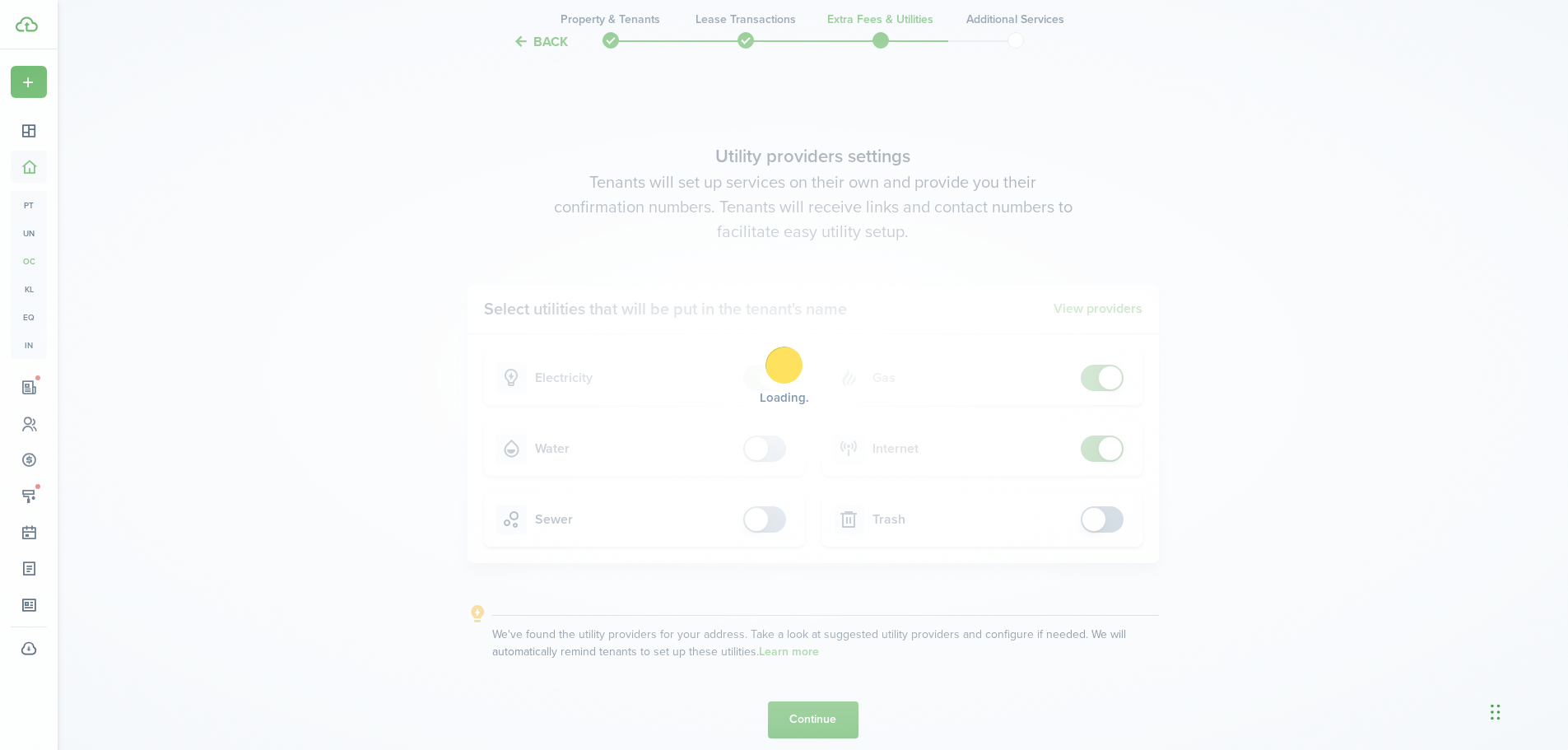
scroll to position [0, 0]
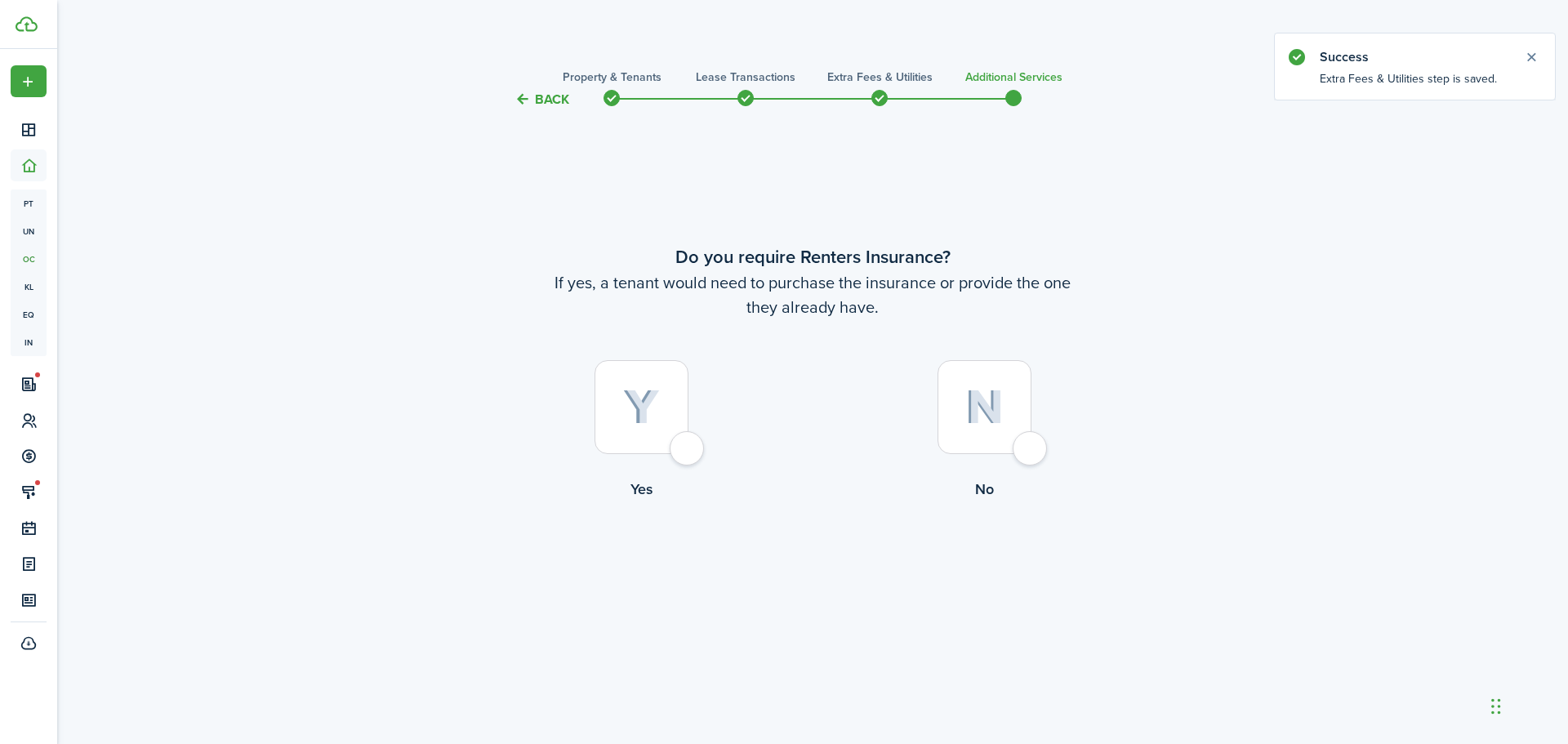
click at [1025, 440] on div at bounding box center [985, 407] width 94 height 94
radio input "true"
click at [803, 561] on button "Complete move in" at bounding box center [813, 568] width 120 height 37
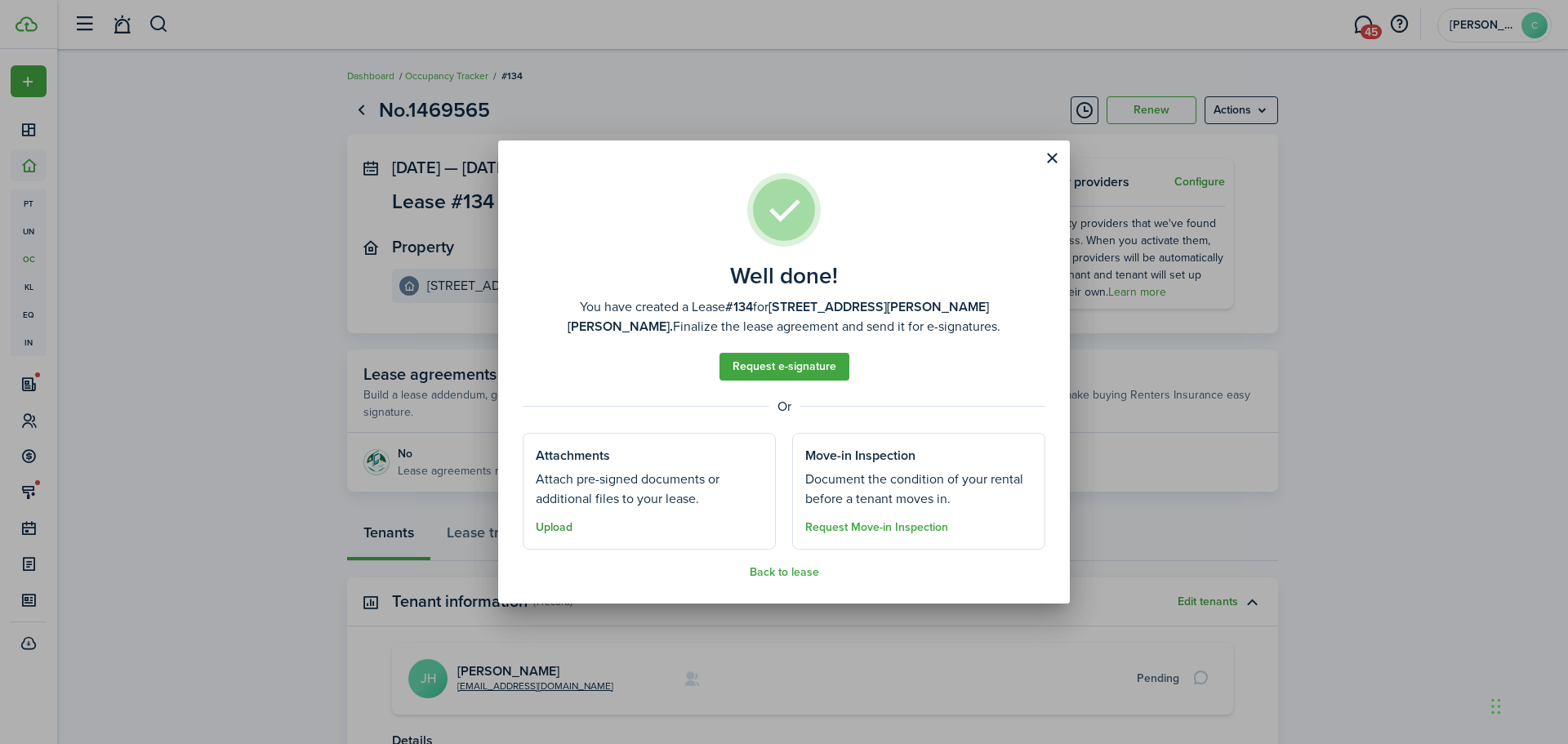
click at [552, 529] on button "Upload" at bounding box center [554, 528] width 37 height 13
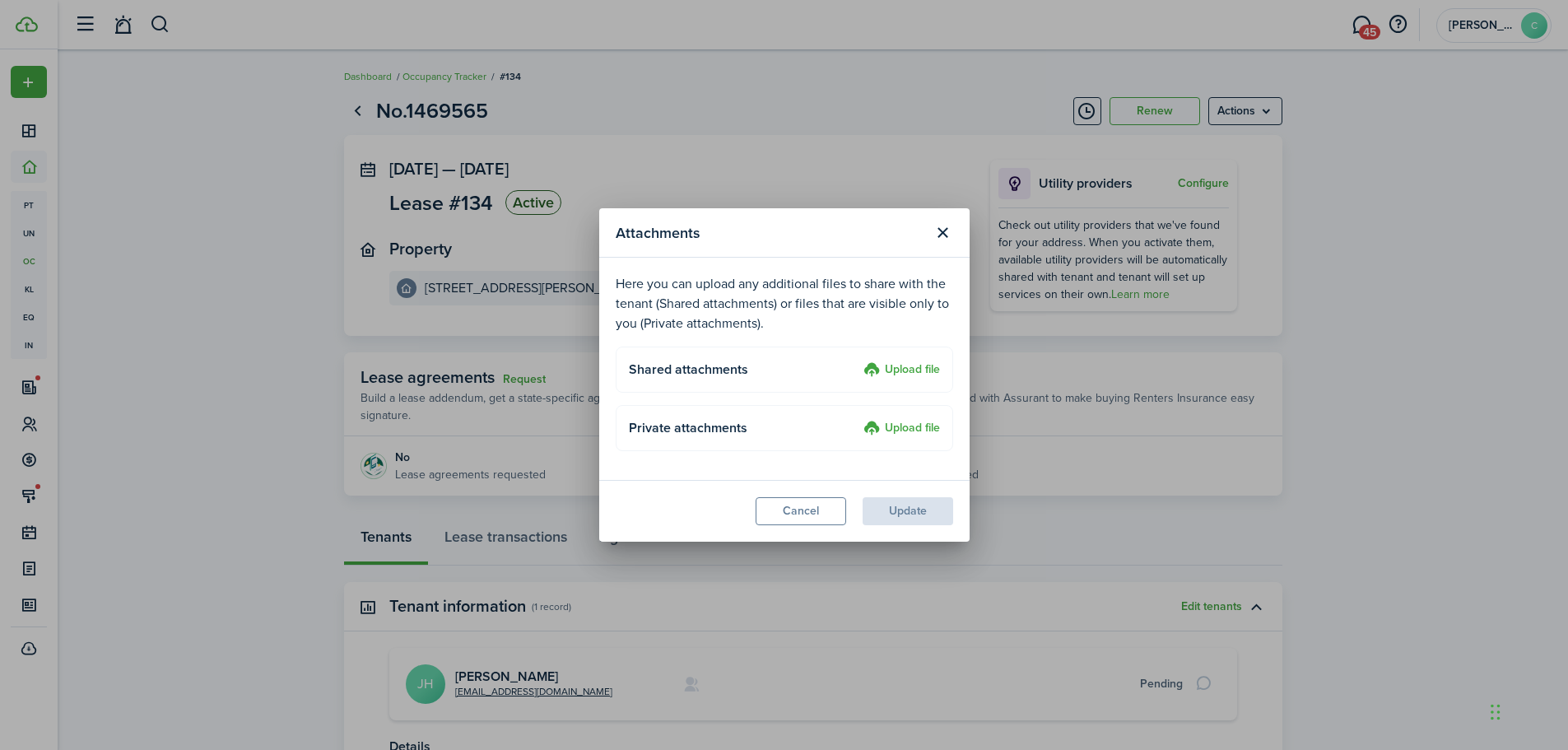
click at [918, 368] on label "Upload file" at bounding box center [901, 370] width 76 height 19
click at [858, 360] on input "Upload file" at bounding box center [858, 360] width 0 height 0
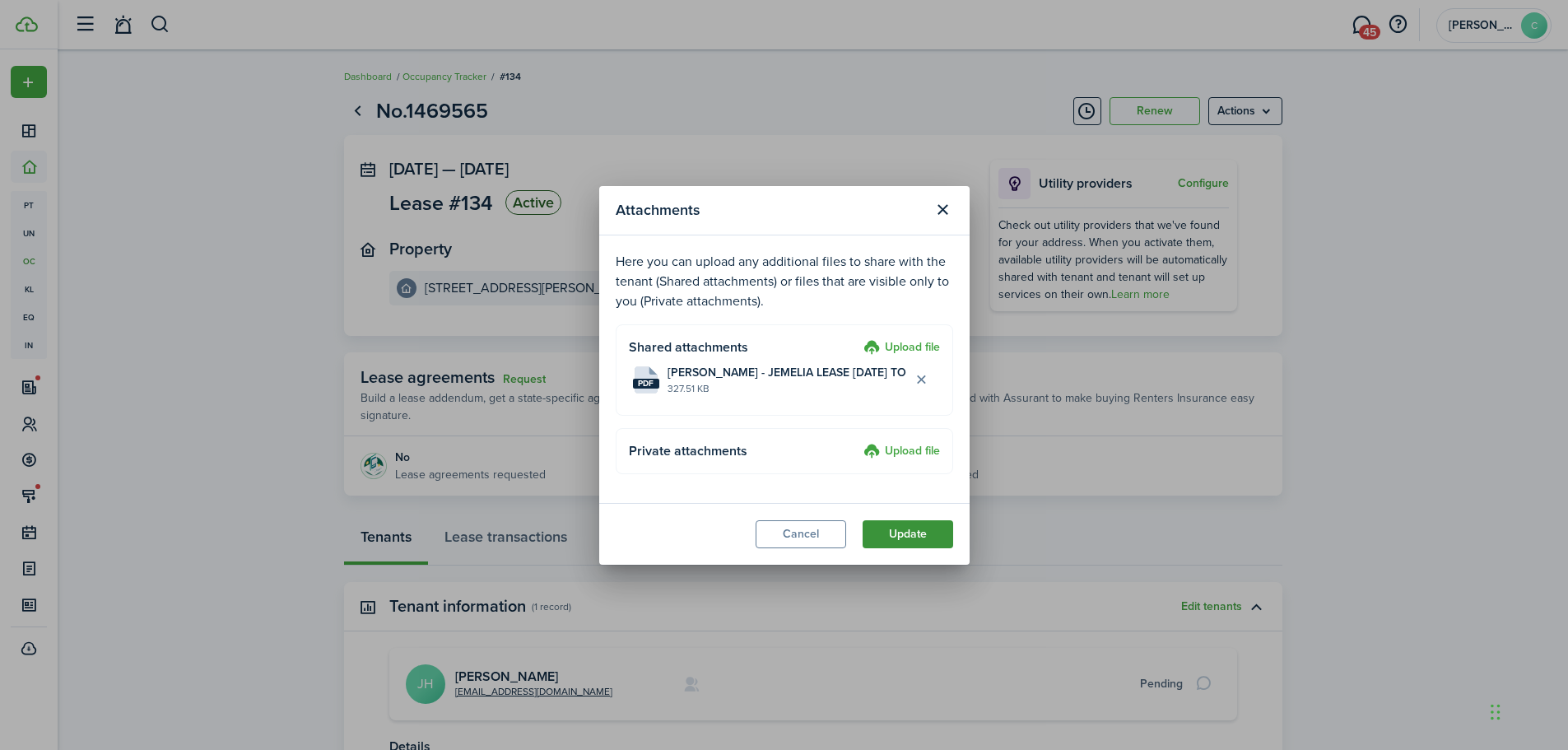
click at [924, 527] on button "Update" at bounding box center [907, 535] width 91 height 28
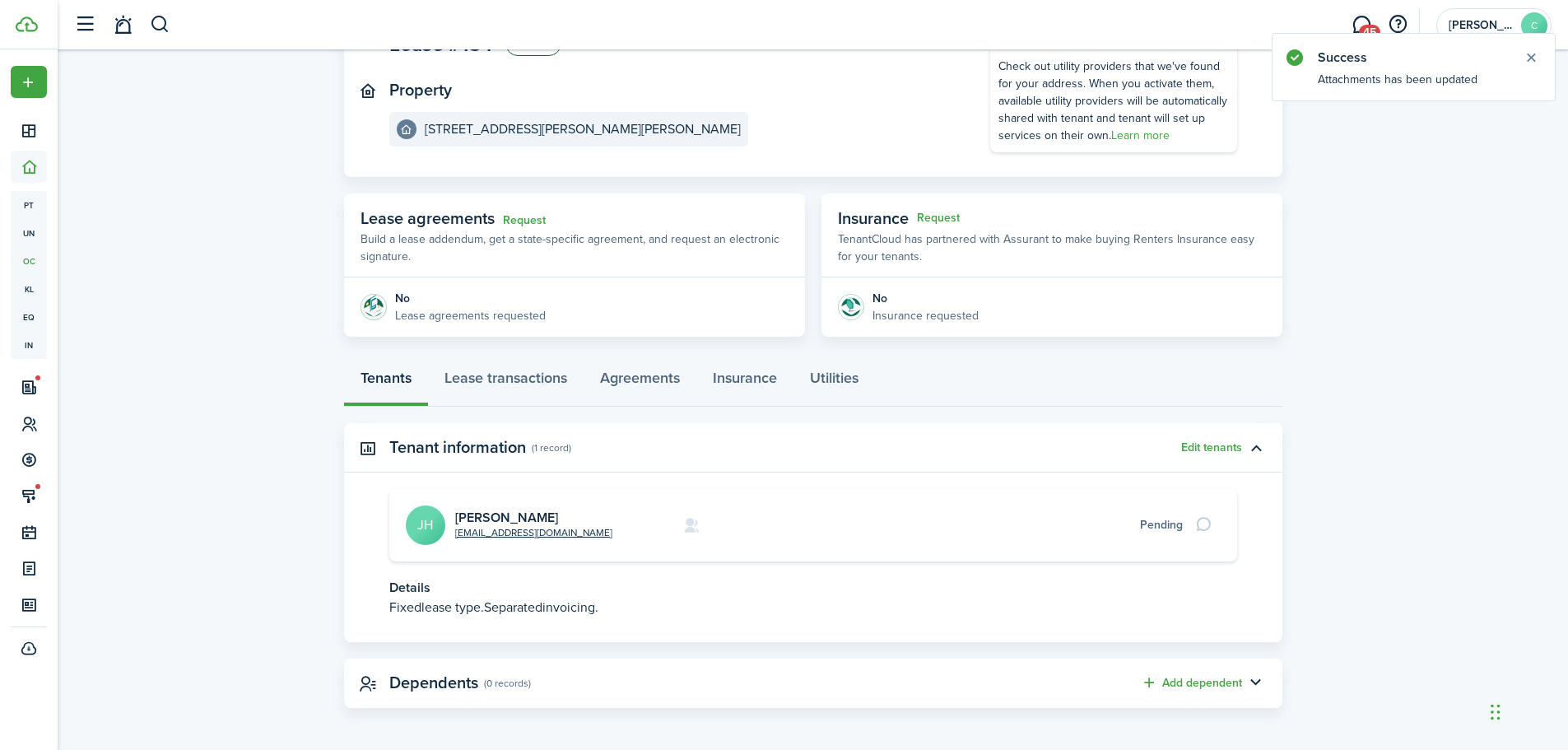
scroll to position [162, 0]
click at [1203, 444] on button "Edit tenants" at bounding box center [1211, 444] width 61 height 13
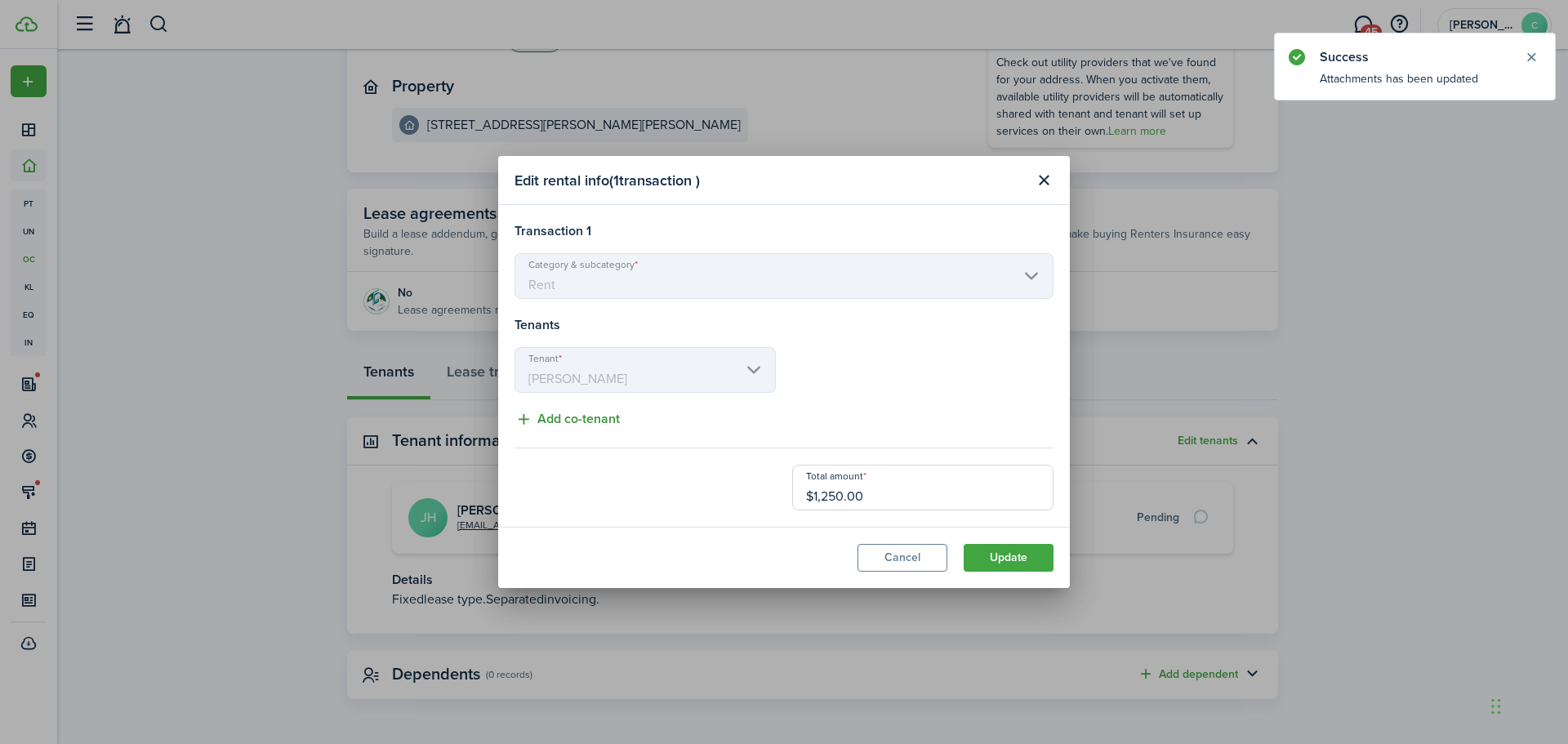
click at [581, 426] on button "Add co-tenant" at bounding box center [567, 419] width 106 height 20
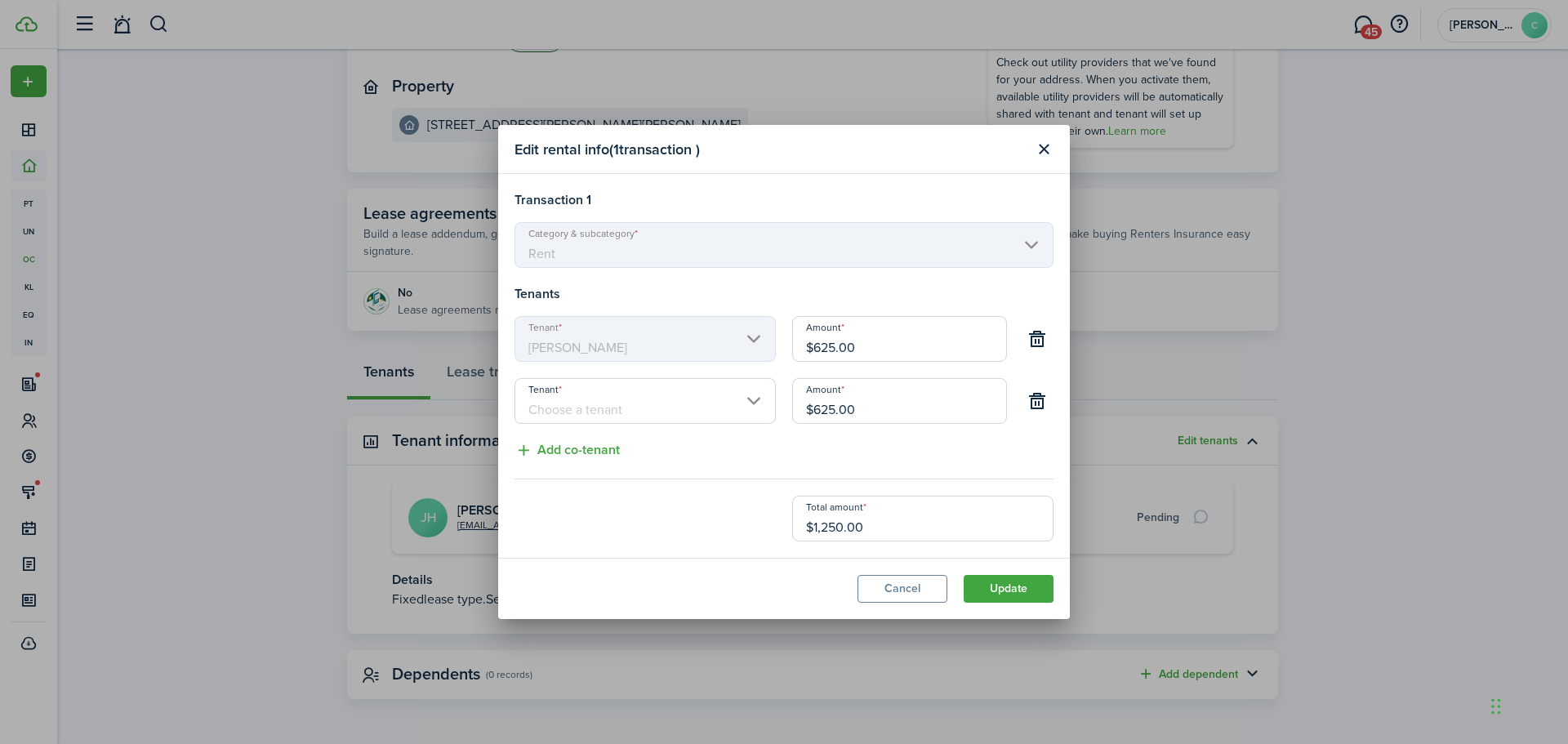
click at [607, 401] on input "Tenant" at bounding box center [645, 401] width 262 height 45
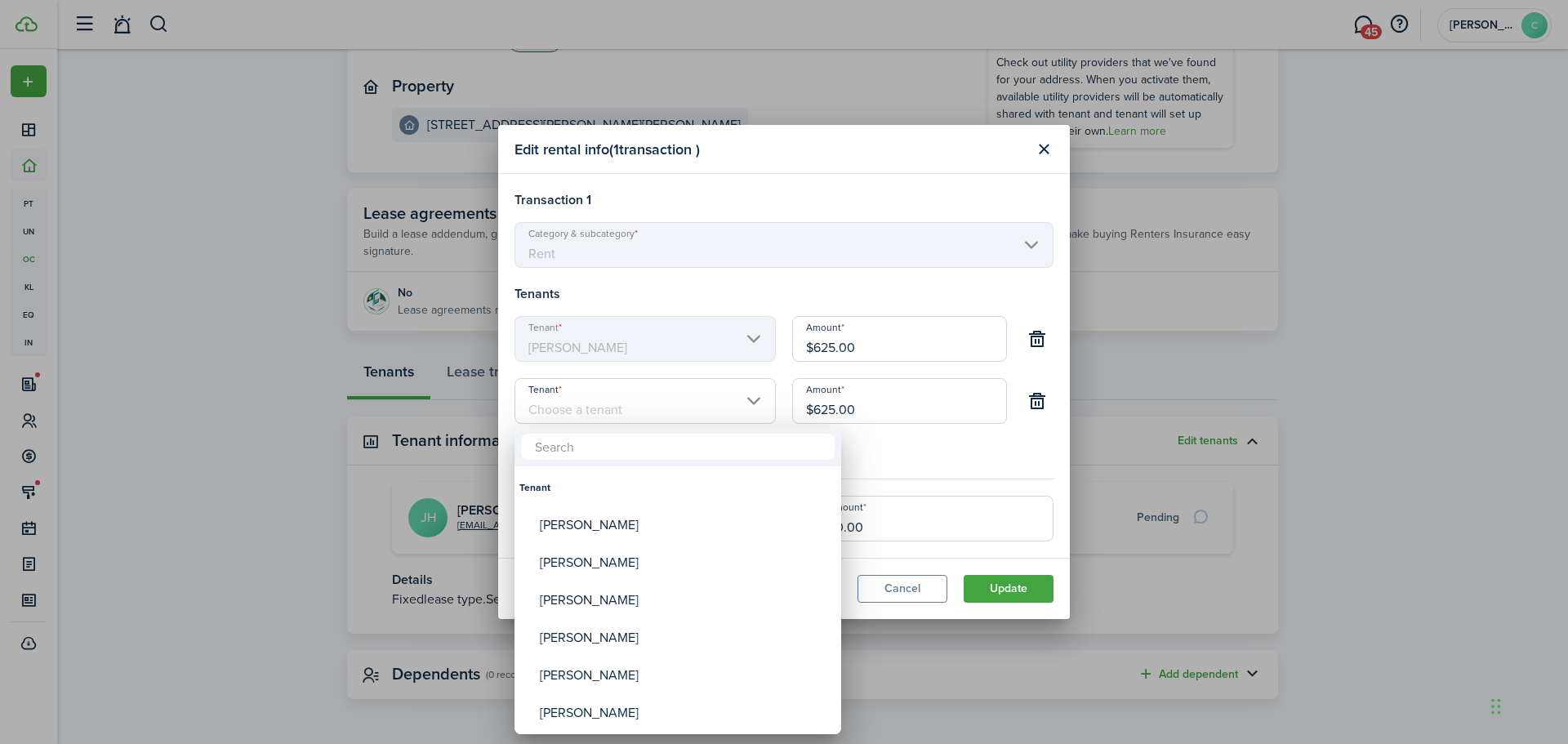
click at [607, 401] on div at bounding box center [784, 372] width 1830 height 1006
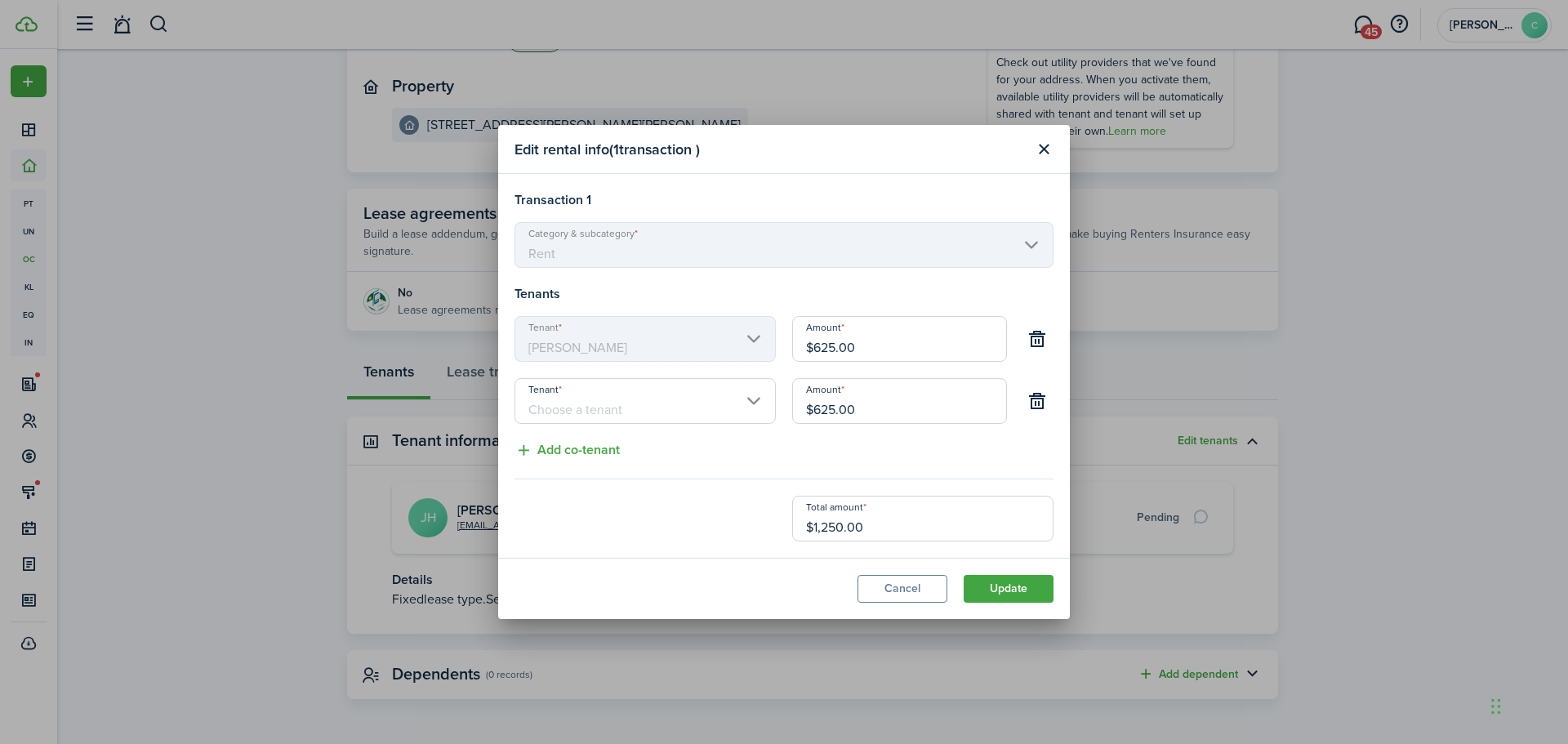
drag, startPoint x: 862, startPoint y: 349, endPoint x: 782, endPoint y: 344, distance: 80.2
click at [782, 344] on div "Tenant [PERSON_NAME] Amount $625.00" at bounding box center [784, 346] width 556 height 62
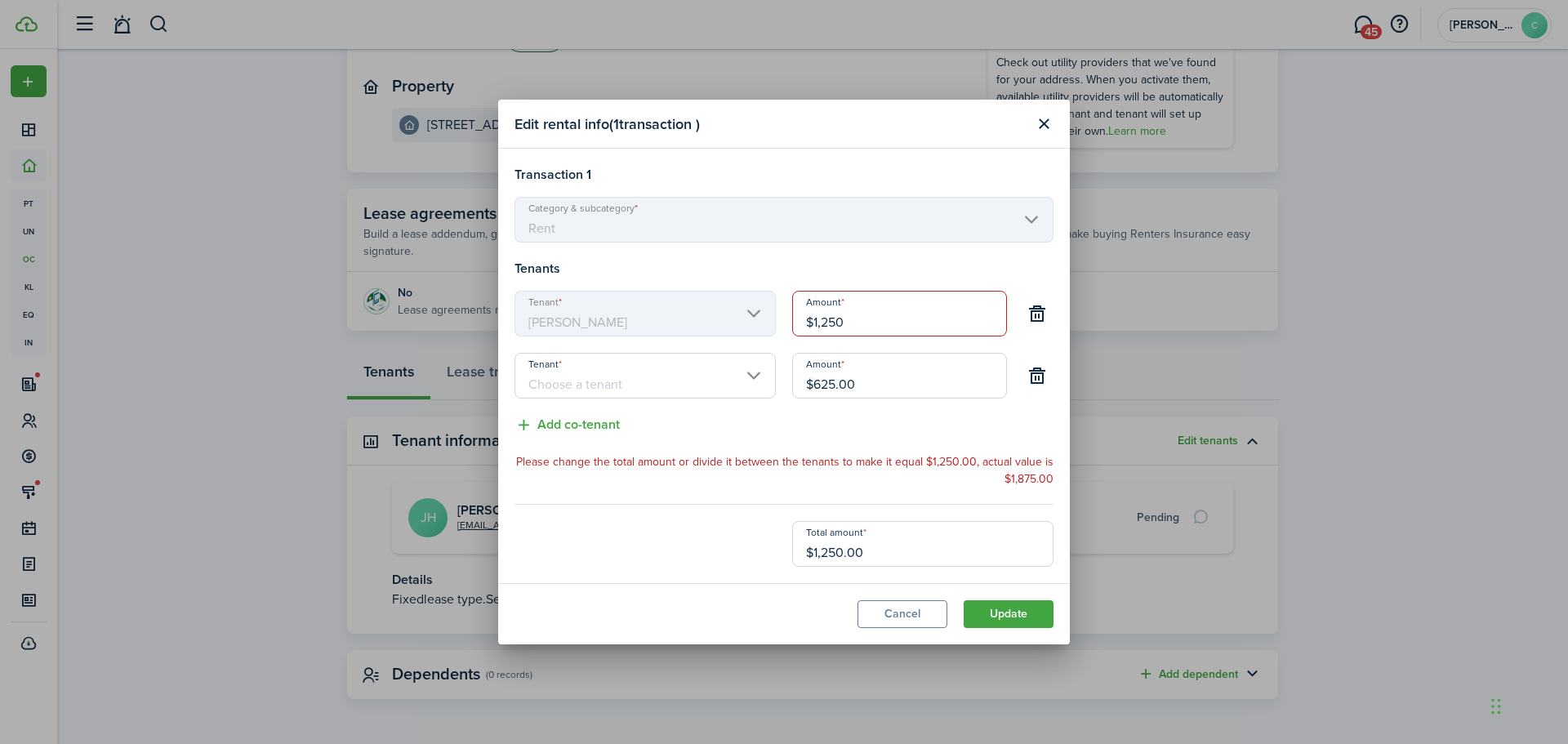
type input "$1,250.00"
drag, startPoint x: 828, startPoint y: 384, endPoint x: 770, endPoint y: 386, distance: 58.0
click at [770, 386] on div "Tenant Amount $625.00" at bounding box center [784, 384] width 556 height 62
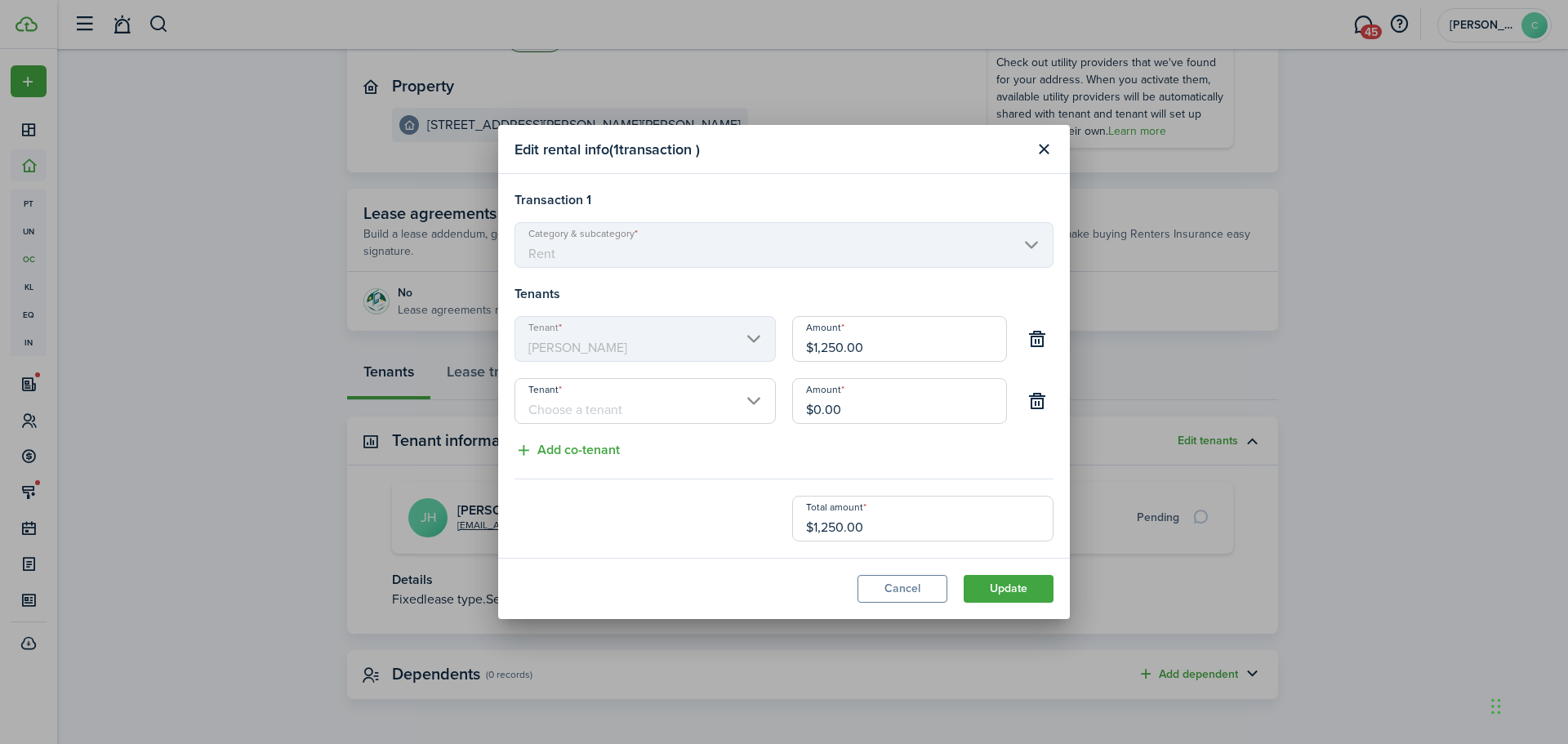
click at [646, 405] on input "Tenant" at bounding box center [645, 401] width 262 height 45
type input "$0.00"
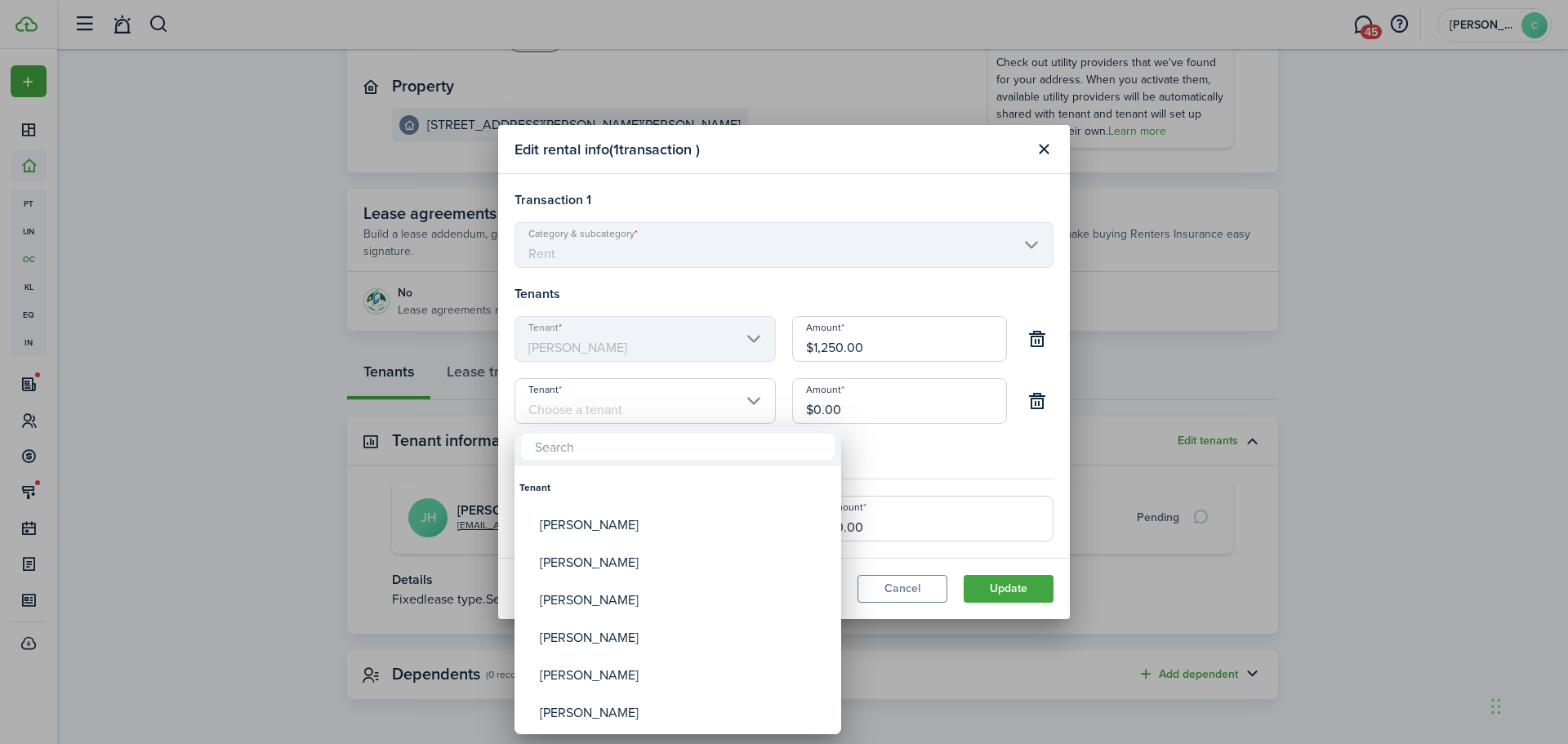
click at [565, 448] on input "text" at bounding box center [678, 447] width 314 height 26
click at [945, 154] on div at bounding box center [784, 372] width 1830 height 1006
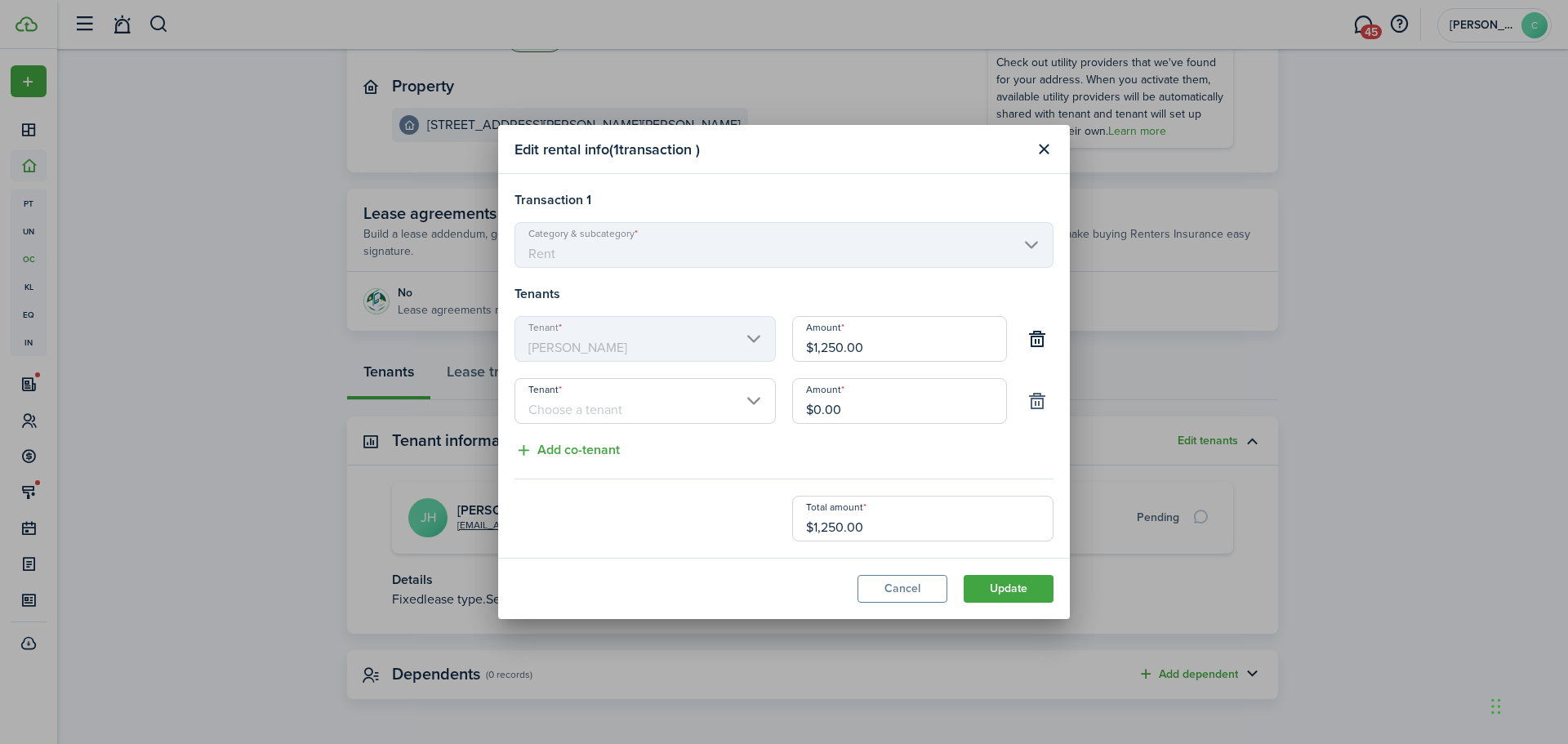
click at [1033, 404] on button "button" at bounding box center [1037, 401] width 28 height 28
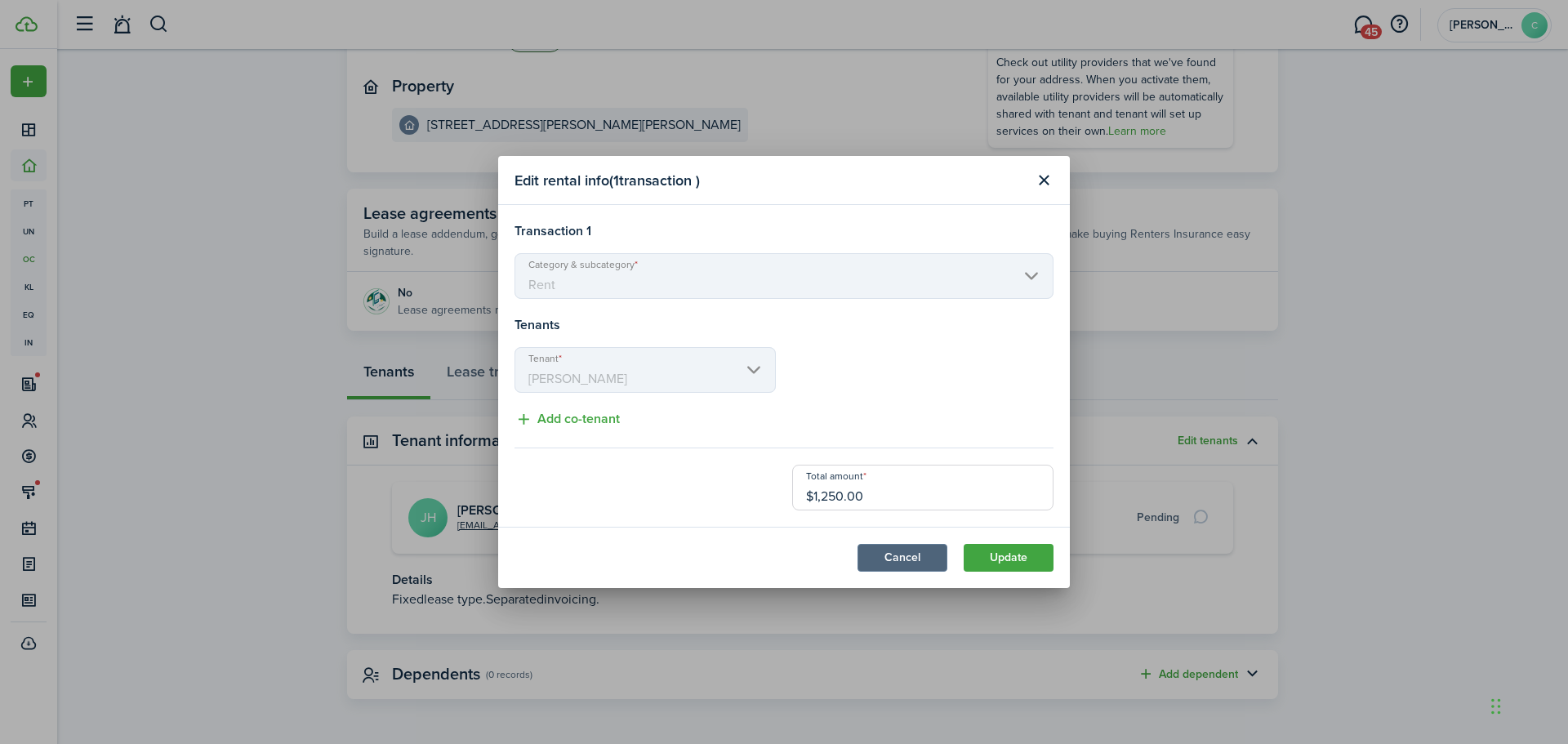
click at [916, 559] on button "Cancel" at bounding box center [902, 558] width 90 height 28
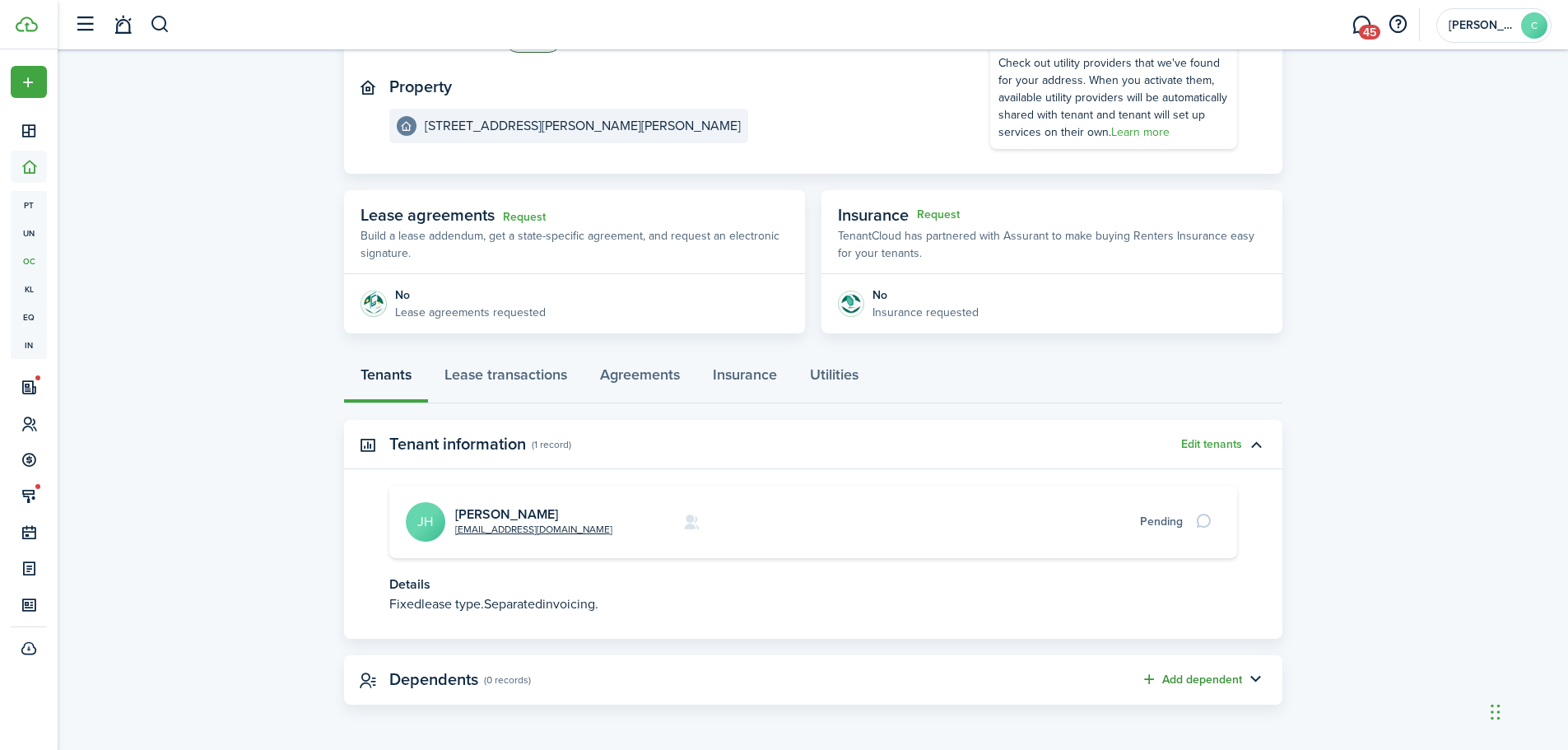
click at [1202, 683] on button "Add dependent" at bounding box center [1191, 680] width 101 height 19
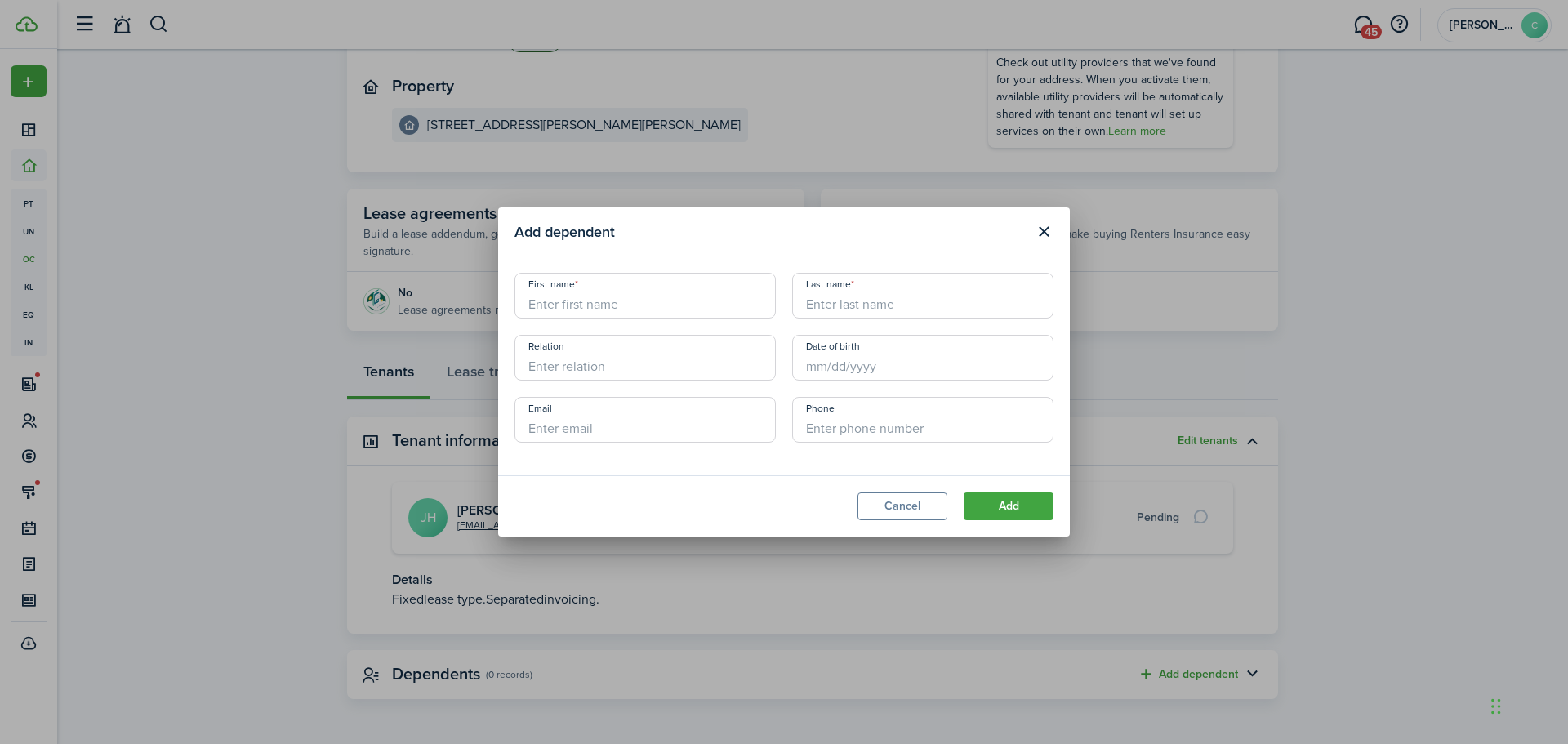
click at [596, 305] on input "First name" at bounding box center [645, 296] width 262 height 45
type input "JAYTREVION"
type input "[PERSON_NAME]"
type input "SON"
click at [814, 362] on input "Date of birth" at bounding box center [923, 358] width 262 height 45
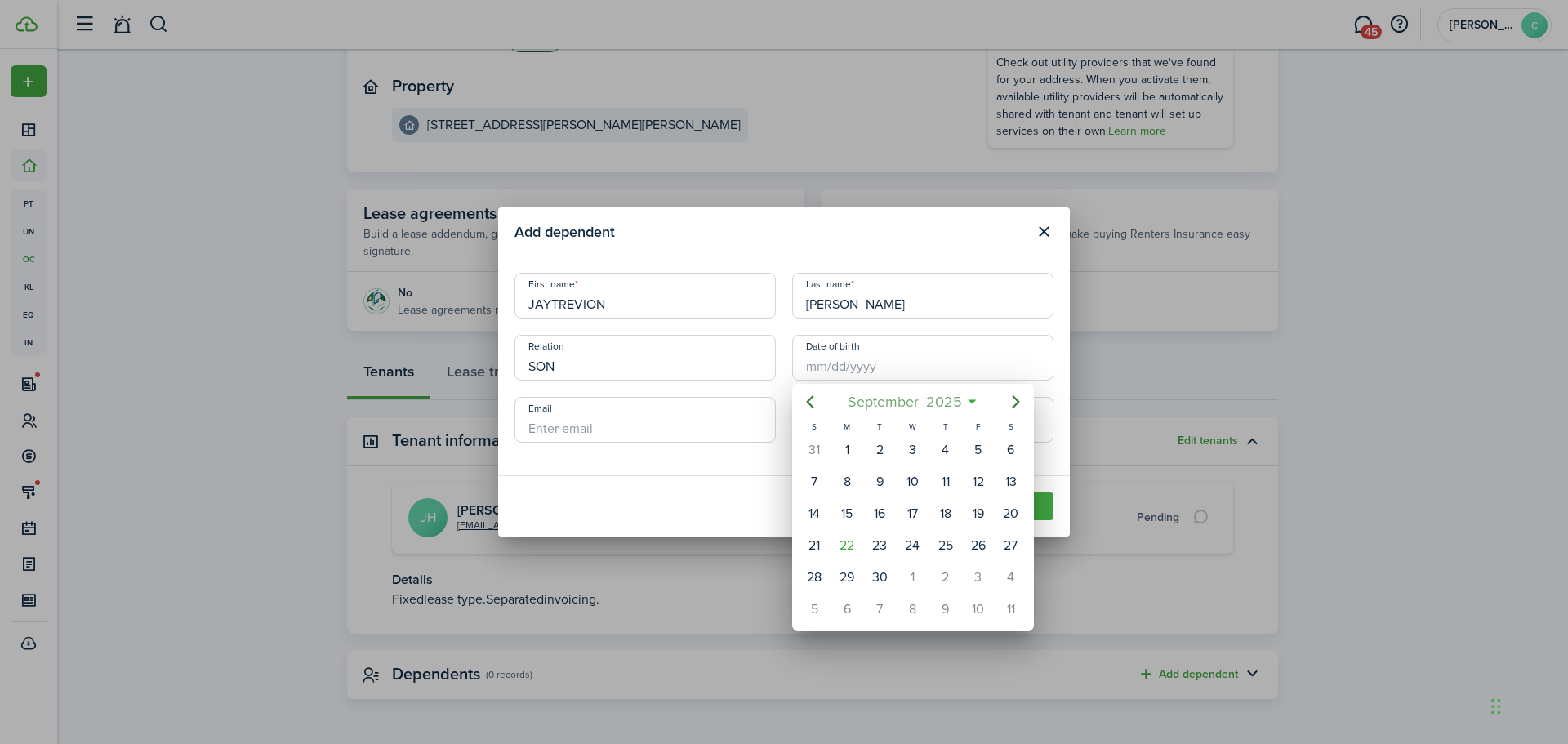
click at [957, 400] on span "2025" at bounding box center [944, 402] width 44 height 30
click at [808, 399] on icon "Previous page" at bounding box center [810, 402] width 19 height 19
click at [912, 401] on span "2024" at bounding box center [904, 402] width 43 height 30
click at [812, 409] on icon "Previous page" at bounding box center [810, 402] width 19 height 19
click at [917, 498] on div "2010" at bounding box center [912, 496] width 58 height 26
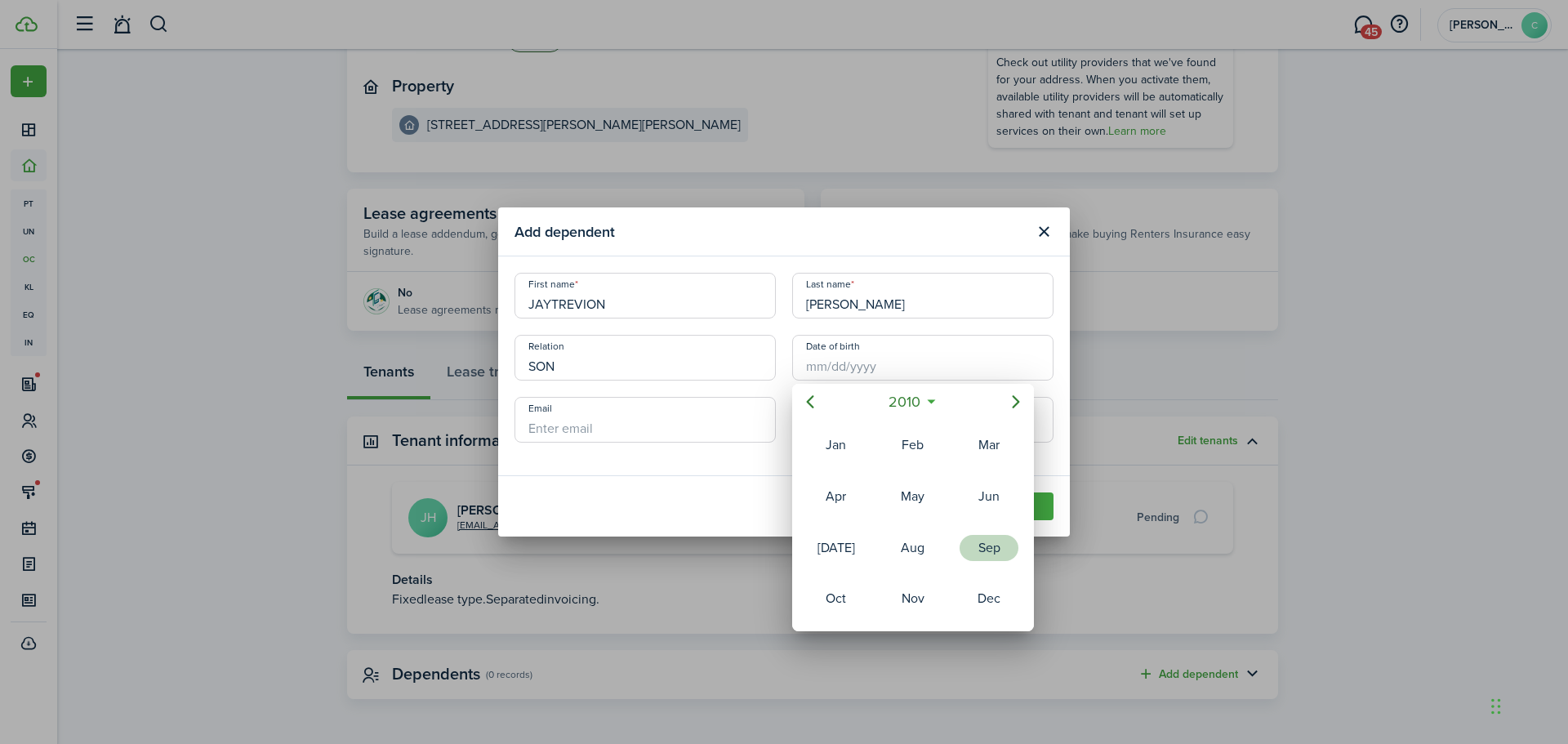
click at [988, 547] on div "Sep" at bounding box center [988, 548] width 58 height 26
click at [977, 482] on div "10" at bounding box center [978, 482] width 24 height 24
type input "[DATE]"
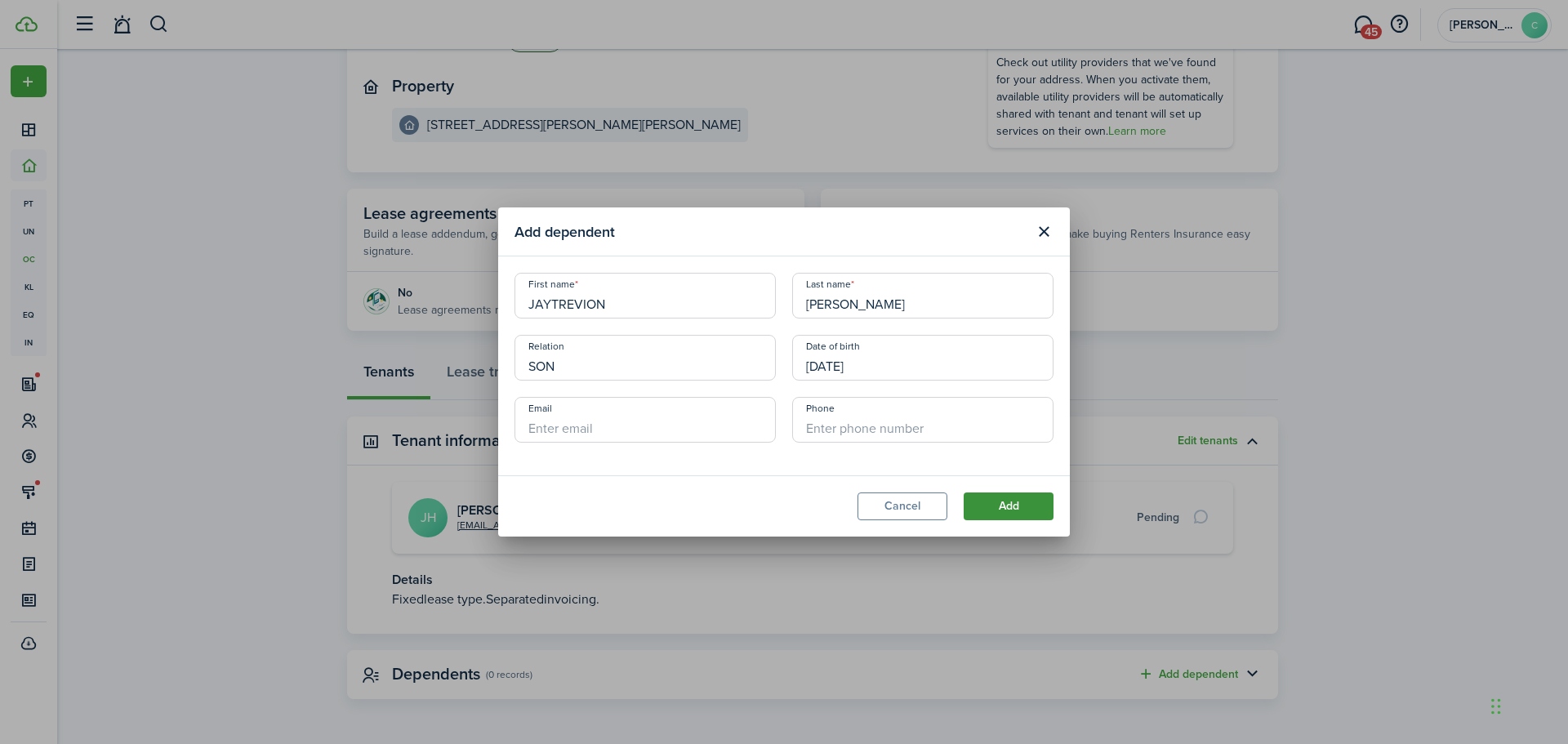
click at [1027, 507] on button "Add" at bounding box center [1008, 507] width 90 height 28
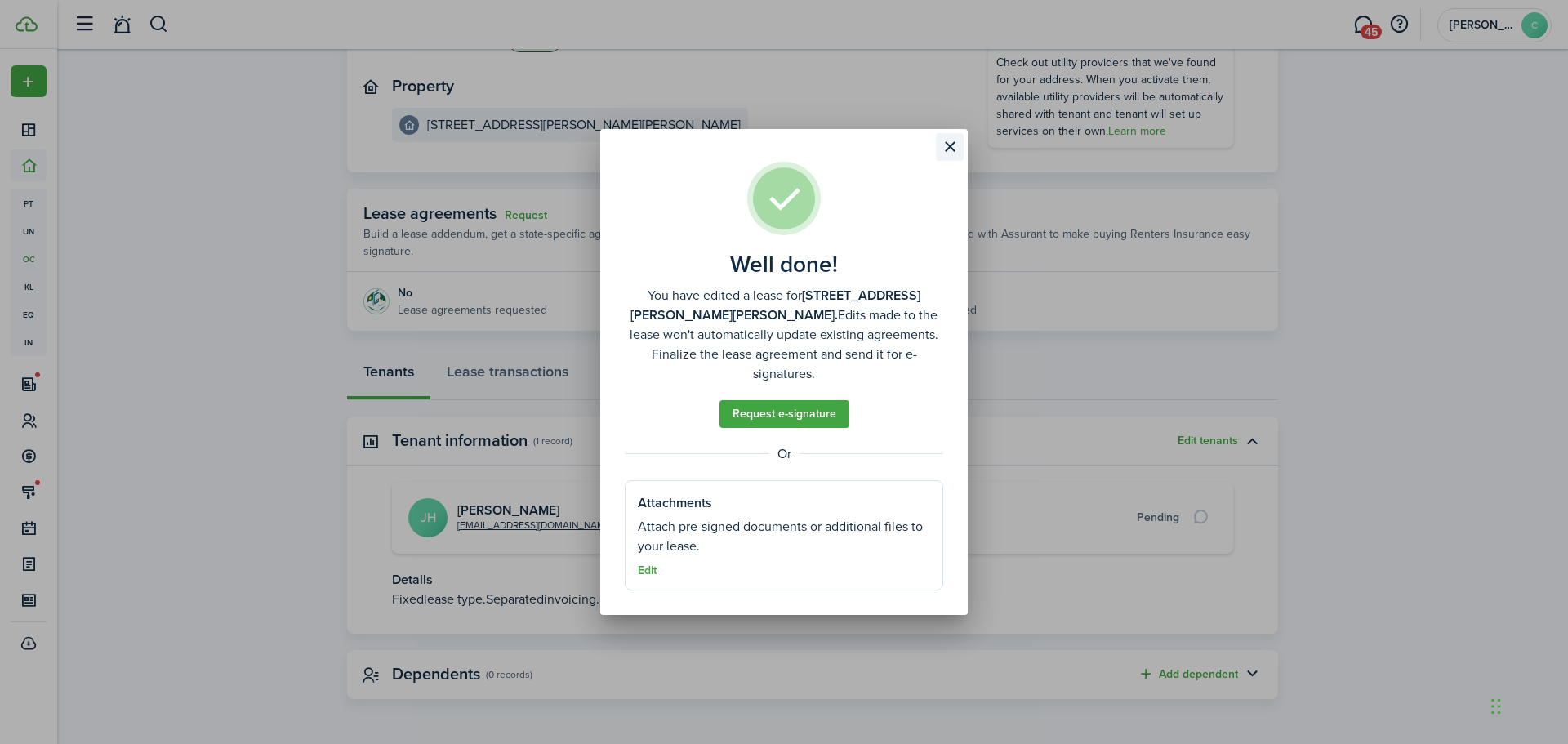
click at [954, 159] on button "Close modal" at bounding box center [950, 147] width 28 height 28
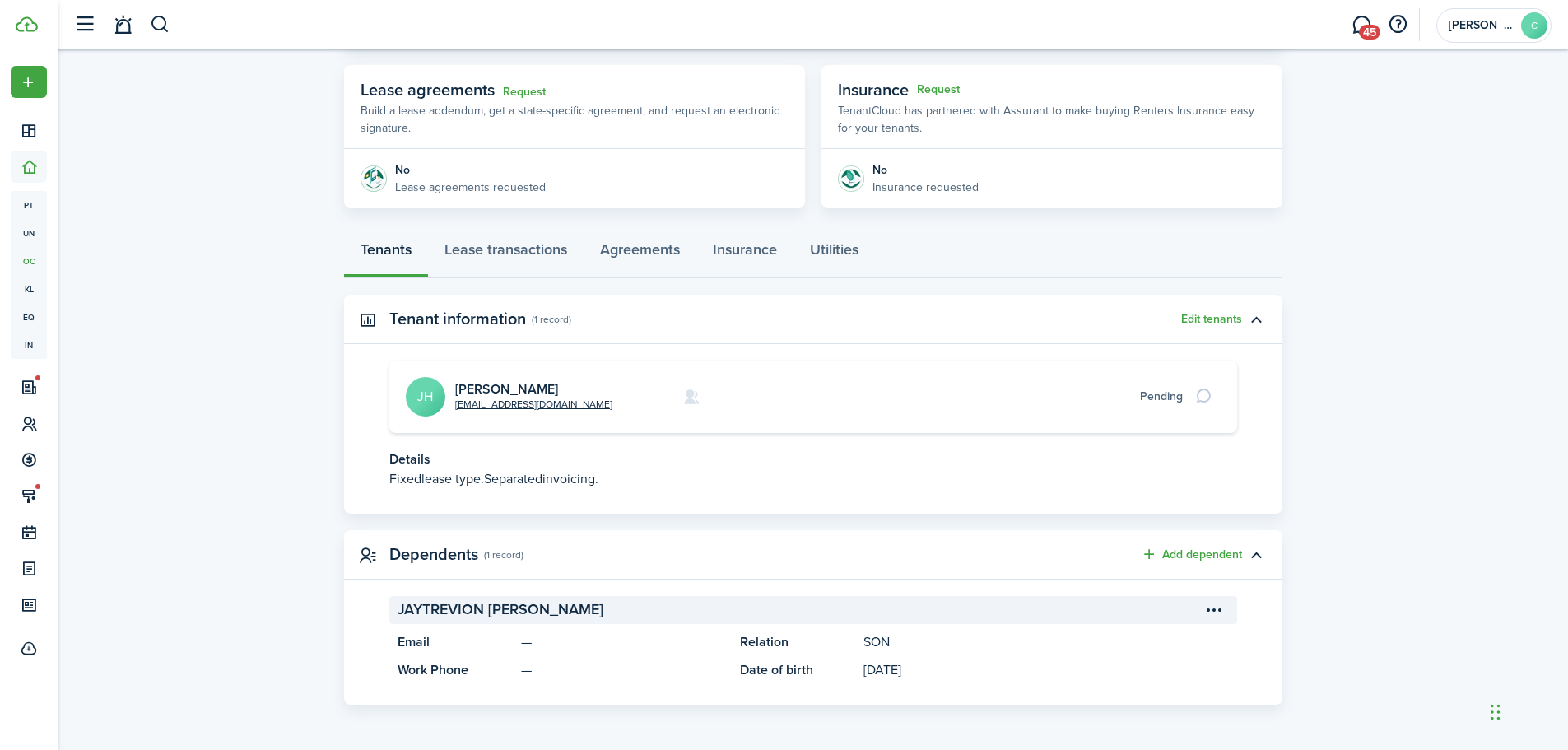
scroll to position [0, 0]
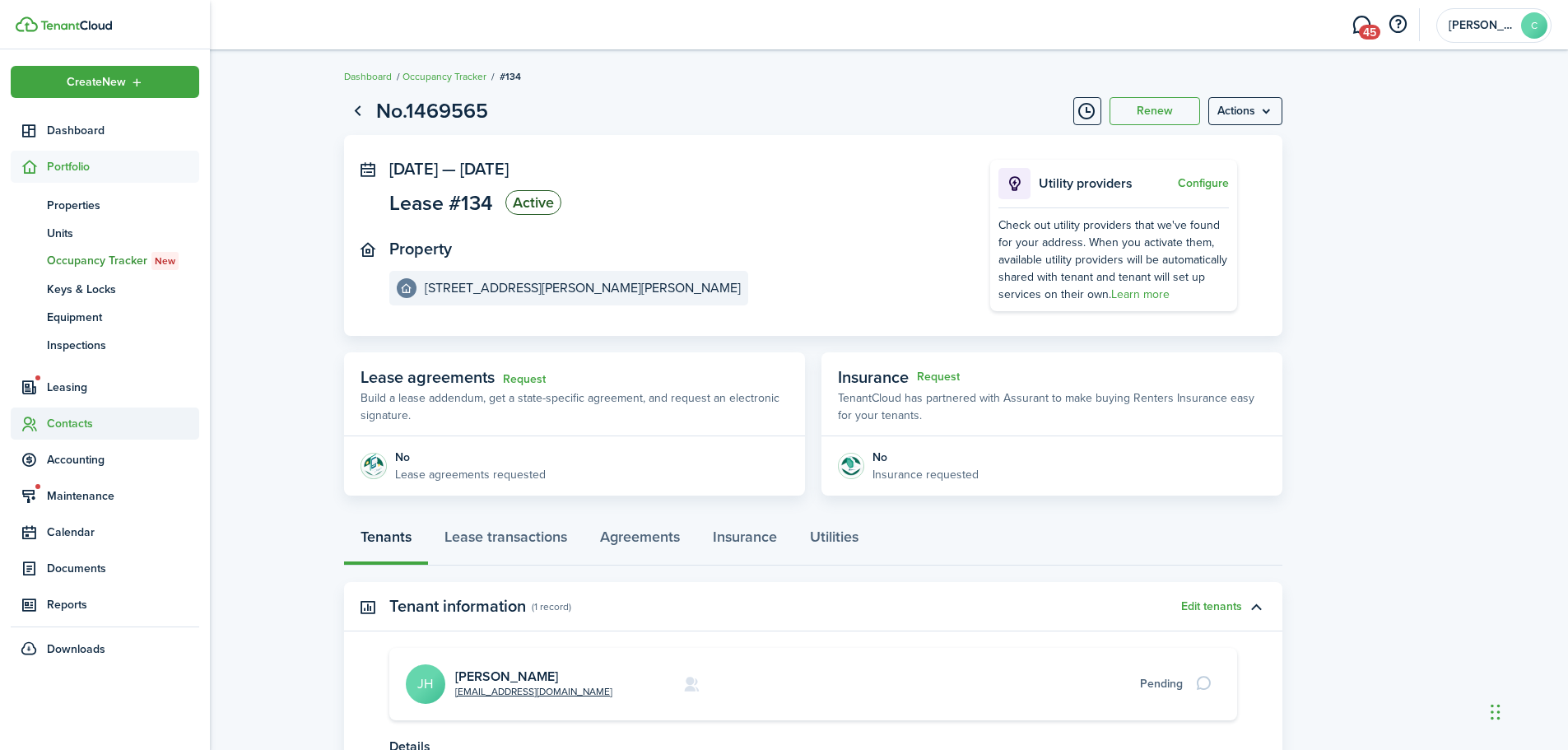
click at [58, 418] on span "Contacts" at bounding box center [122, 424] width 152 height 18
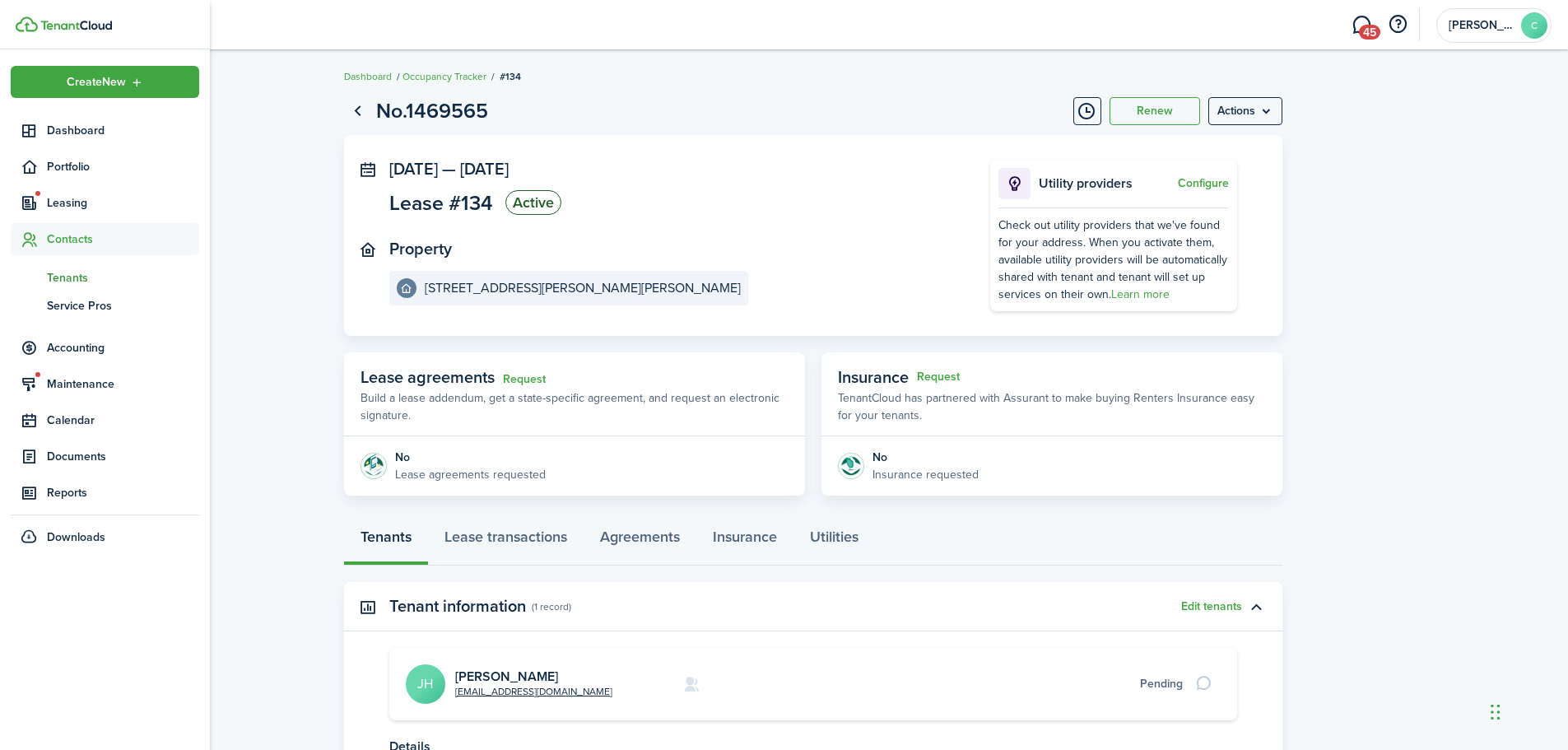
click at [62, 279] on span "Tenants" at bounding box center [122, 278] width 152 height 18
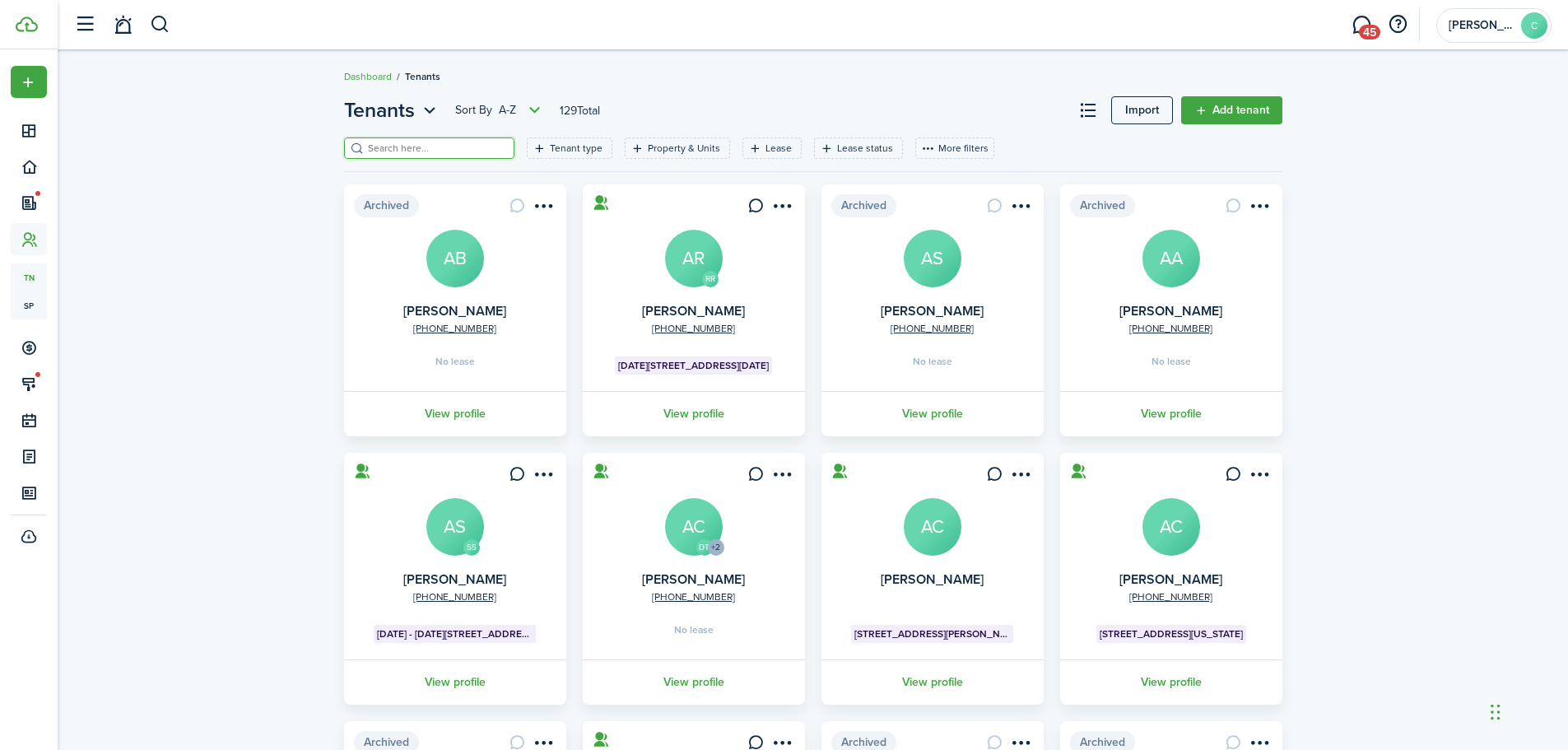
click at [436, 144] on input "search" at bounding box center [436, 149] width 145 height 16
type input "[PERSON_NAME]"
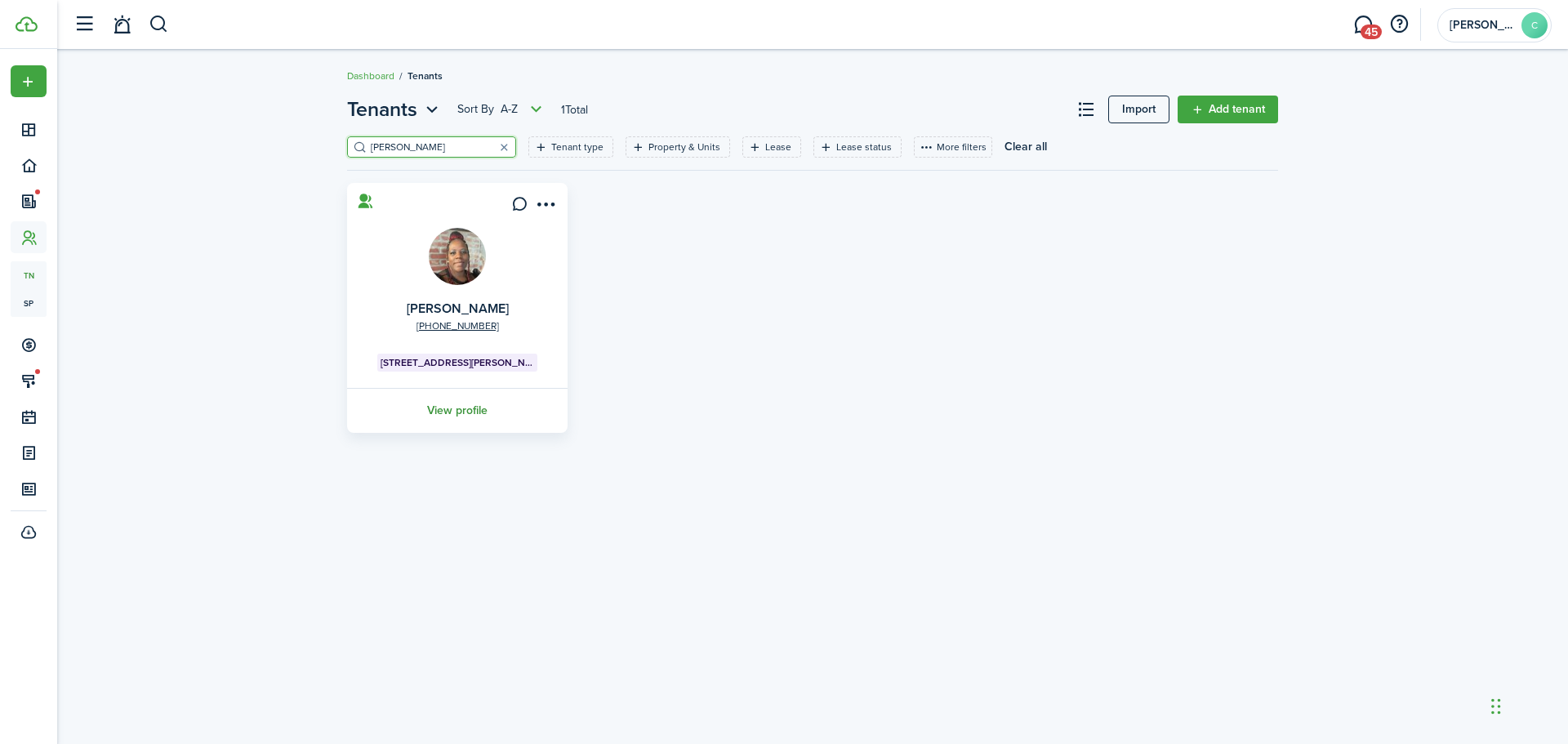
click at [449, 407] on link "View profile" at bounding box center [457, 411] width 225 height 45
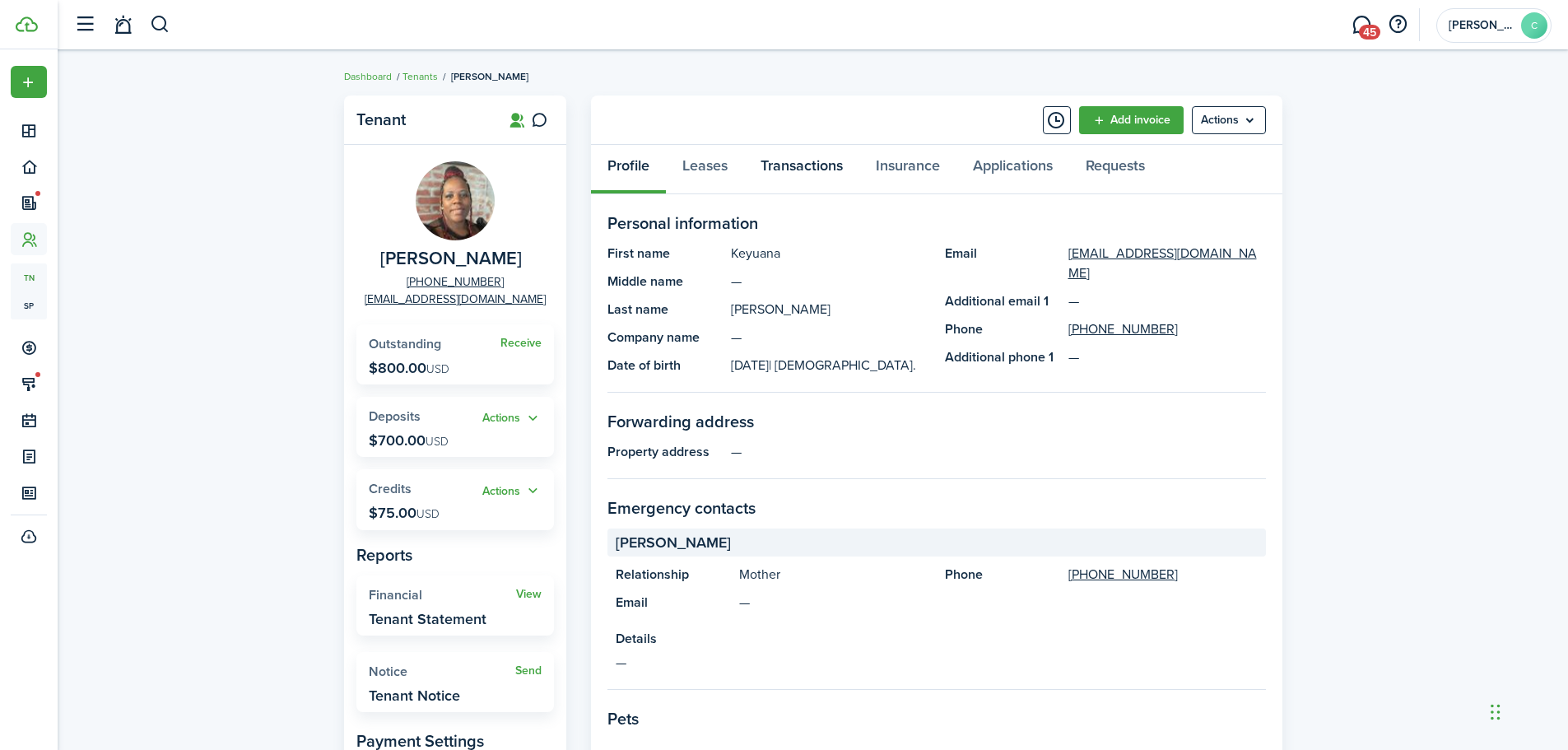
click at [805, 165] on link "Transactions" at bounding box center [802, 170] width 115 height 49
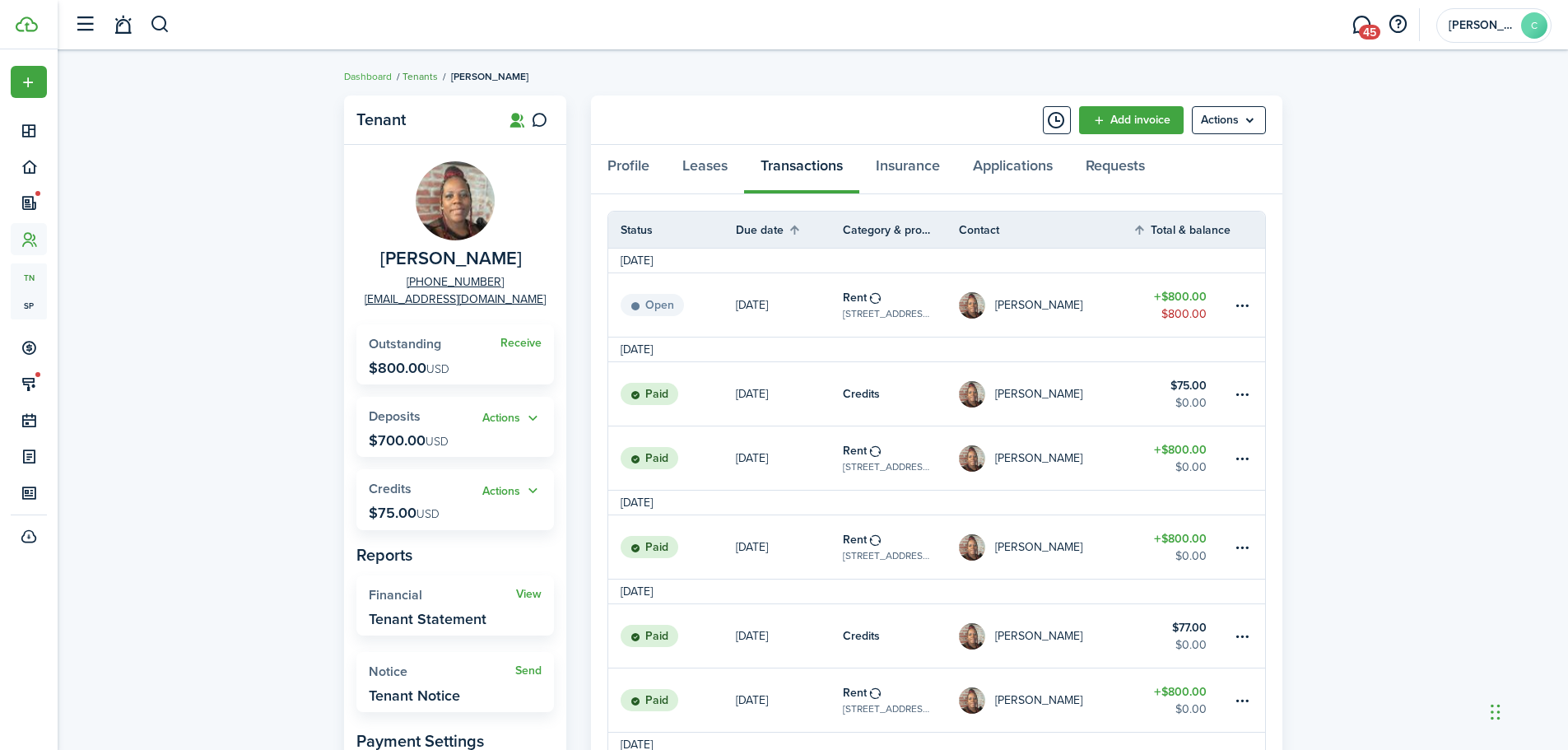
click at [413, 70] on link "Tenants" at bounding box center [420, 76] width 35 height 15
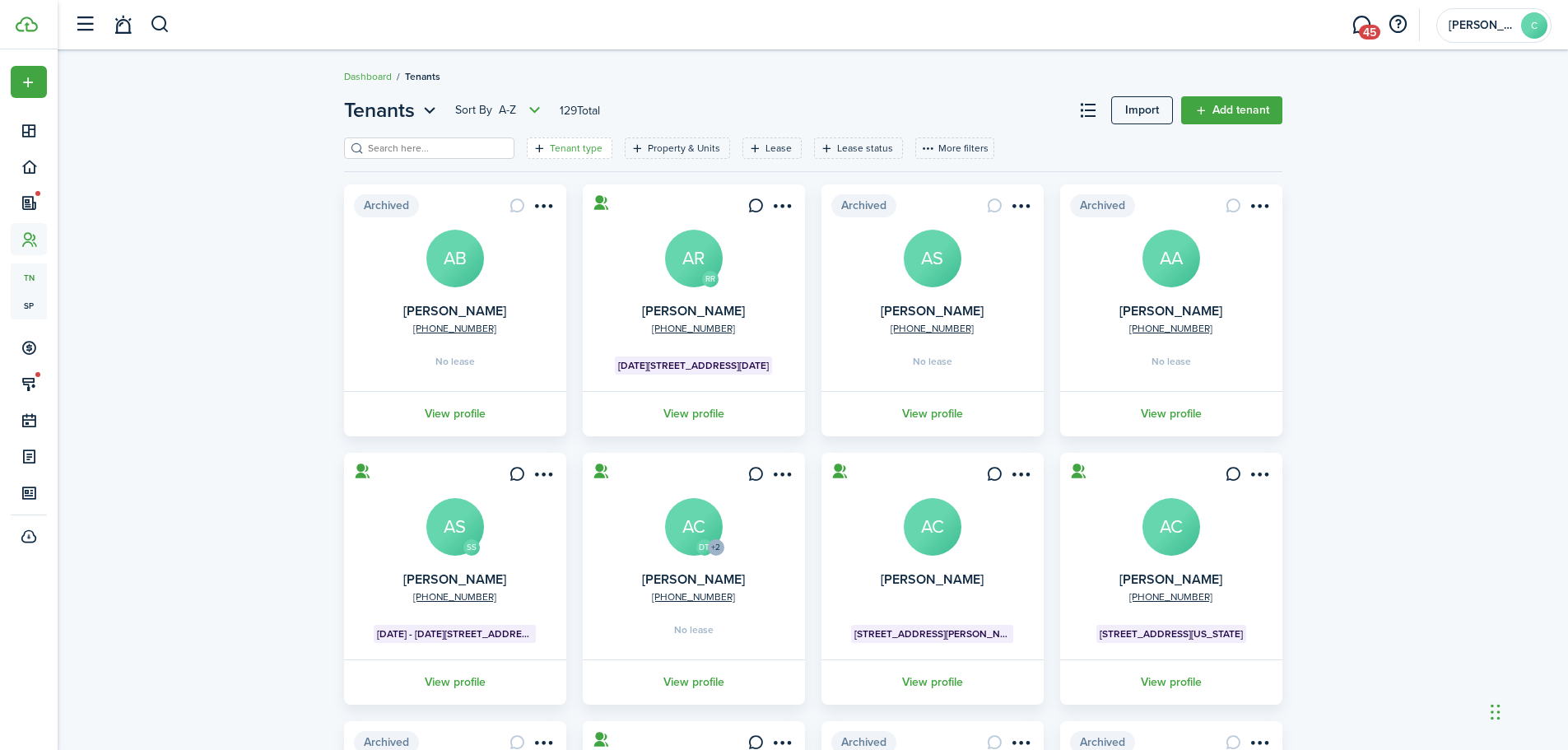
click at [555, 149] on filter-tag-label "Tenant type" at bounding box center [577, 148] width 53 height 15
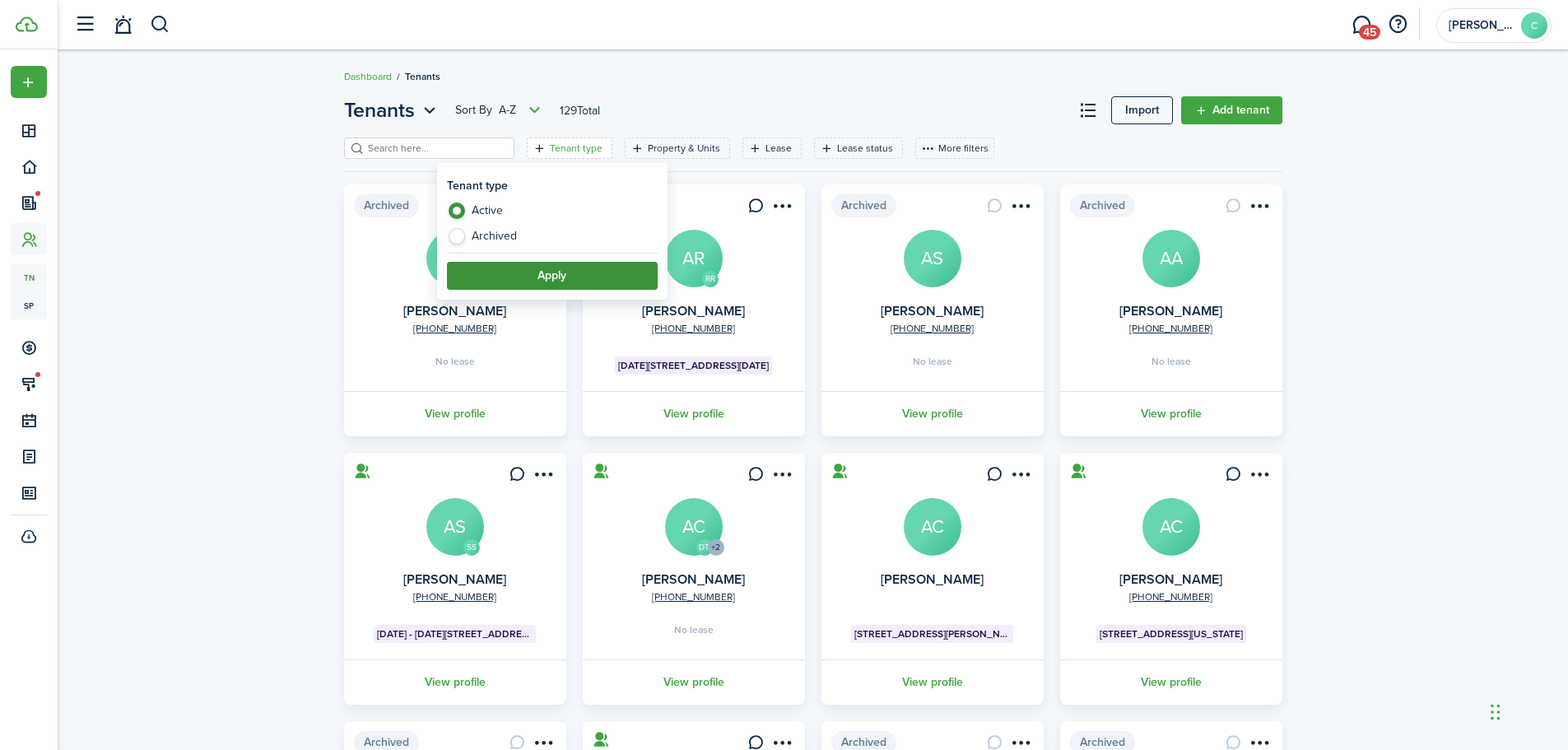
click at [564, 273] on button "Apply" at bounding box center [553, 276] width 211 height 28
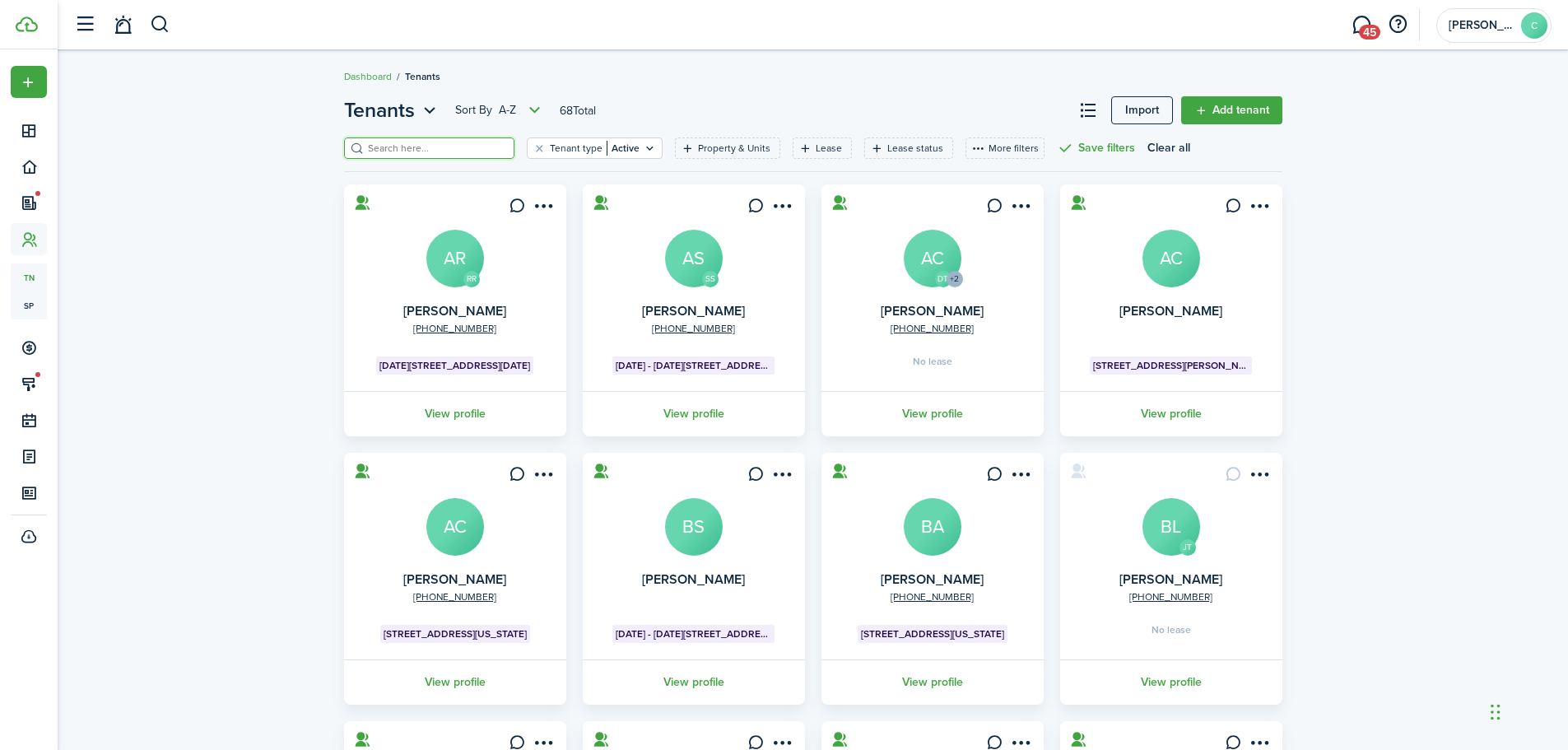
click at [436, 148] on input "search" at bounding box center [436, 149] width 145 height 16
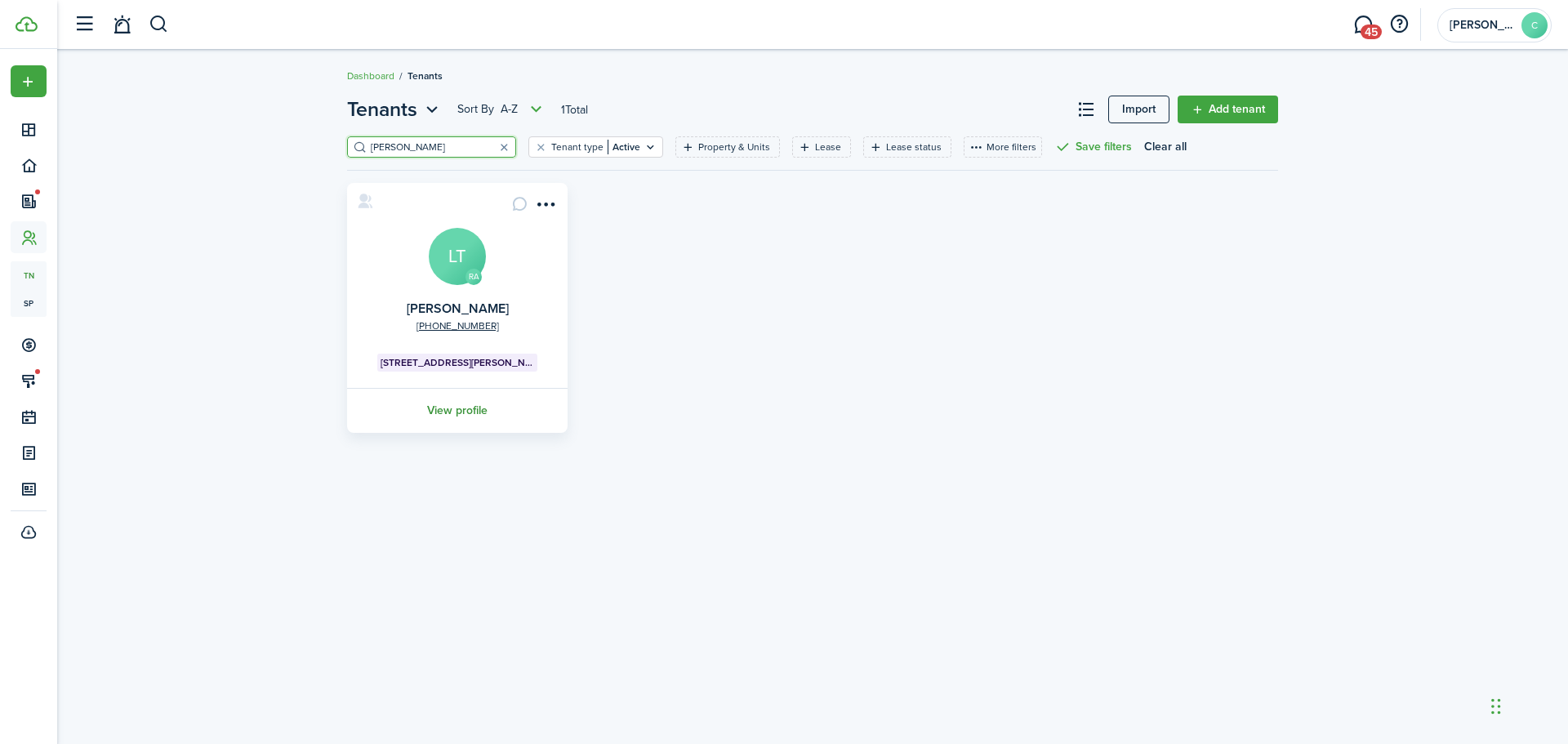
type input "[PERSON_NAME]"
click at [454, 411] on link "View profile" at bounding box center [457, 411] width 225 height 45
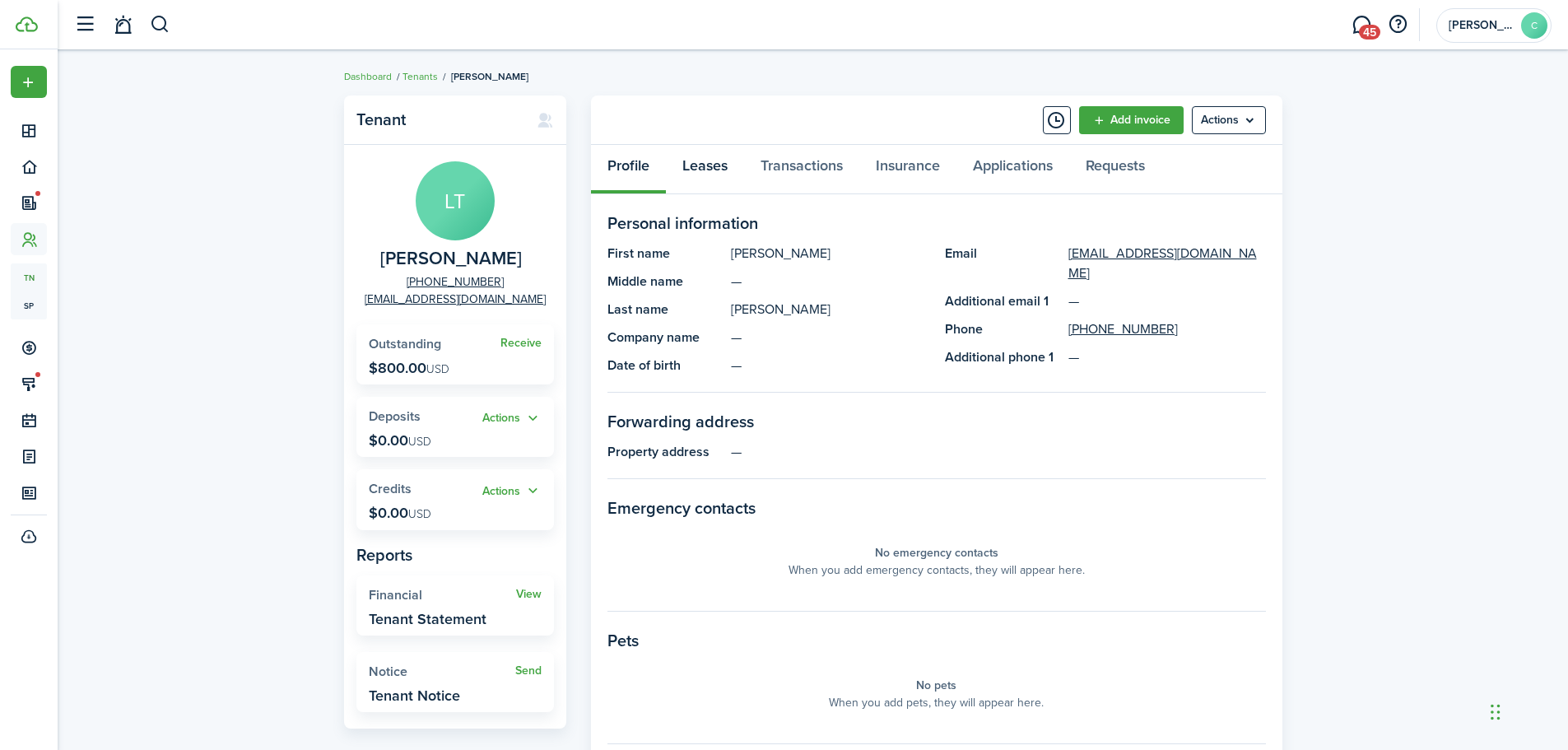
click at [706, 162] on link "Leases" at bounding box center [705, 170] width 78 height 49
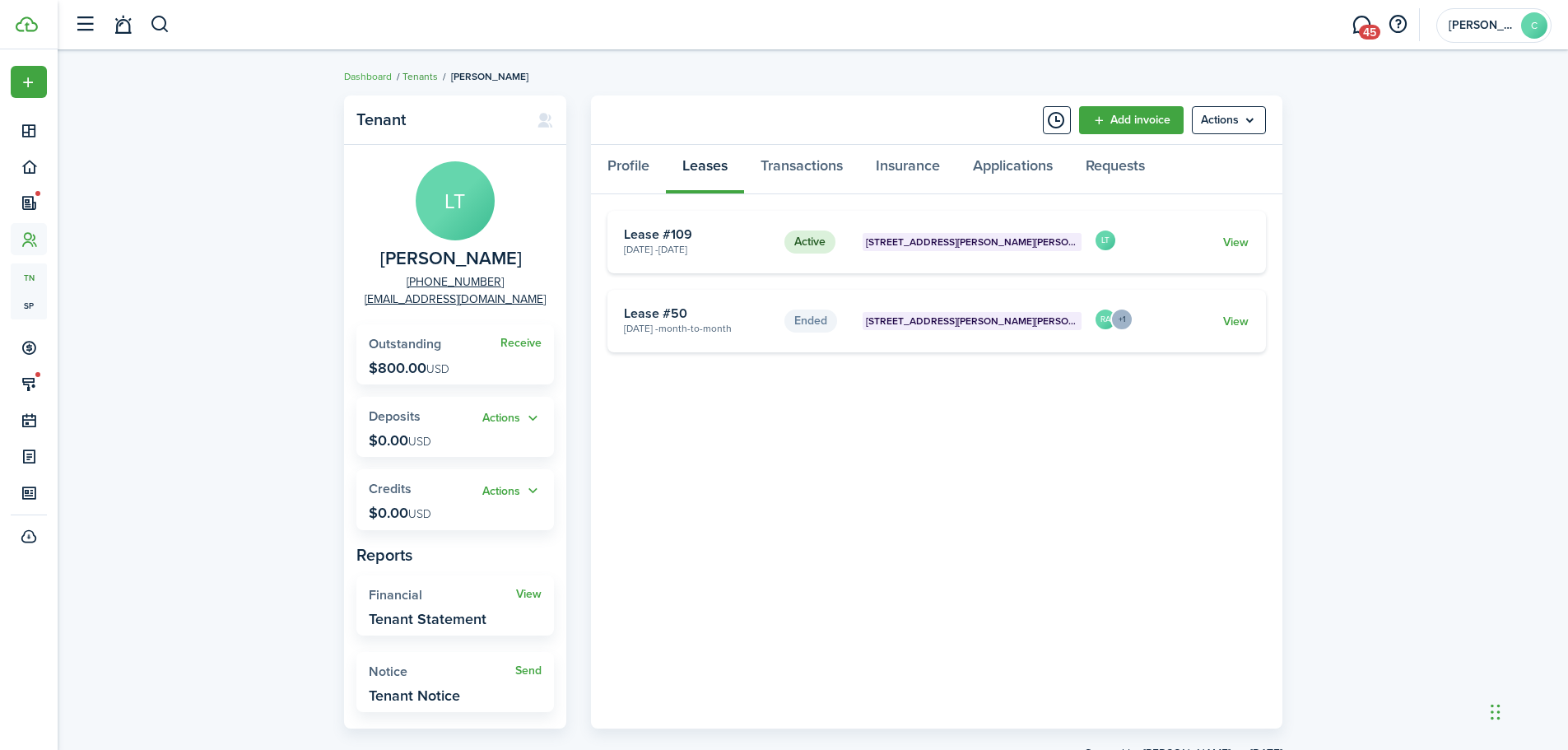
click at [423, 77] on link "Tenants" at bounding box center [420, 76] width 35 height 15
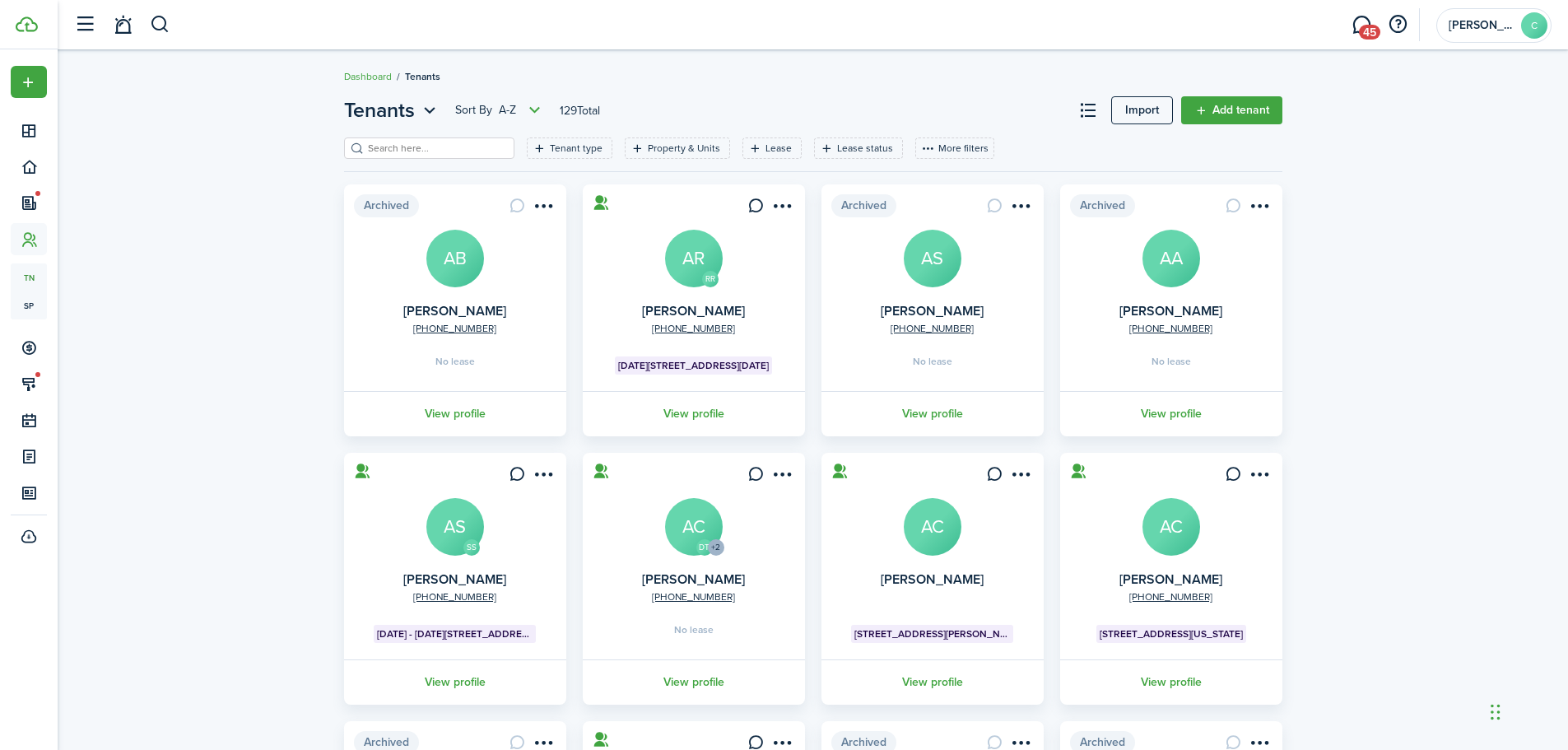
click at [443, 154] on input "search" at bounding box center [436, 149] width 145 height 16
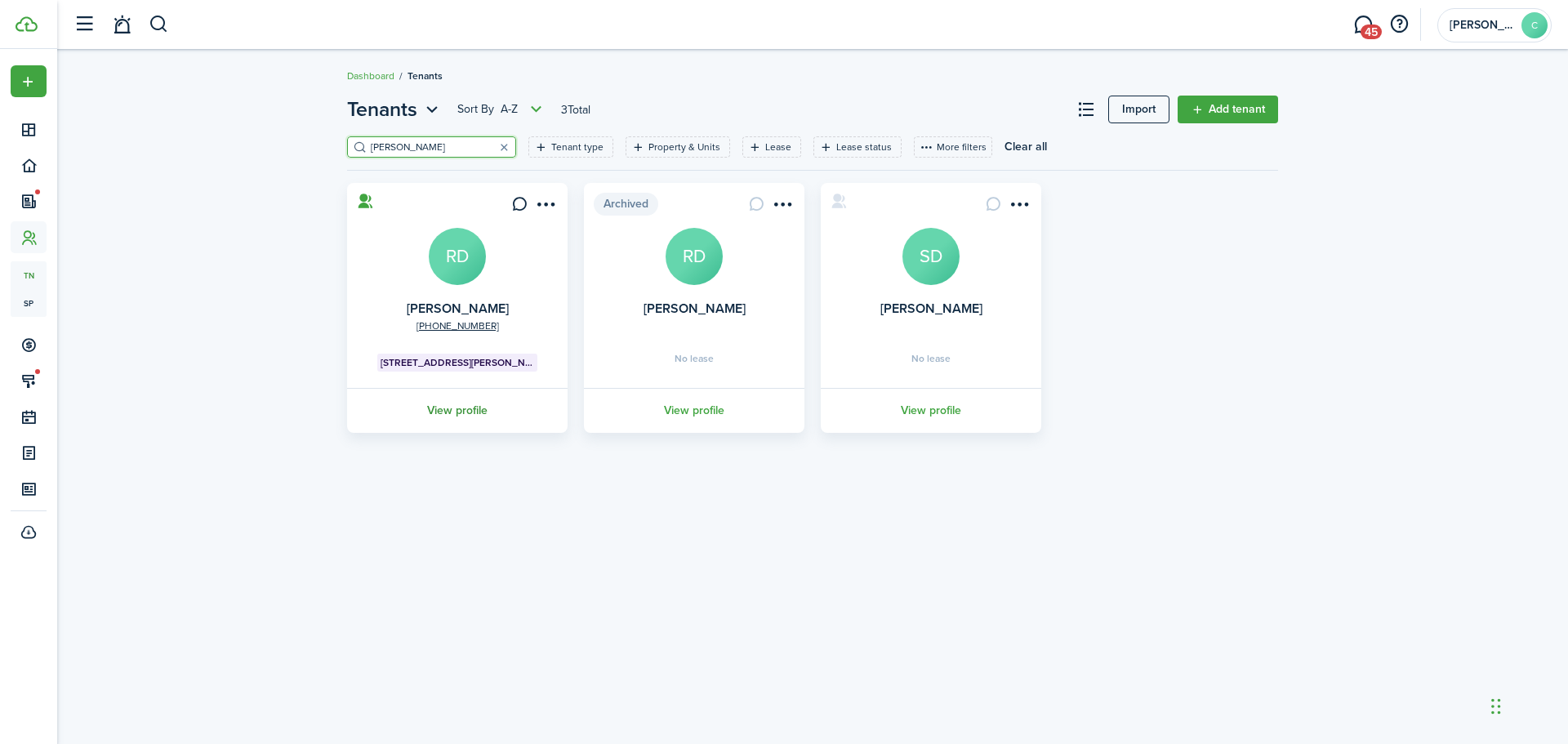
type input "[PERSON_NAME]"
click at [462, 413] on link "View profile" at bounding box center [457, 411] width 225 height 45
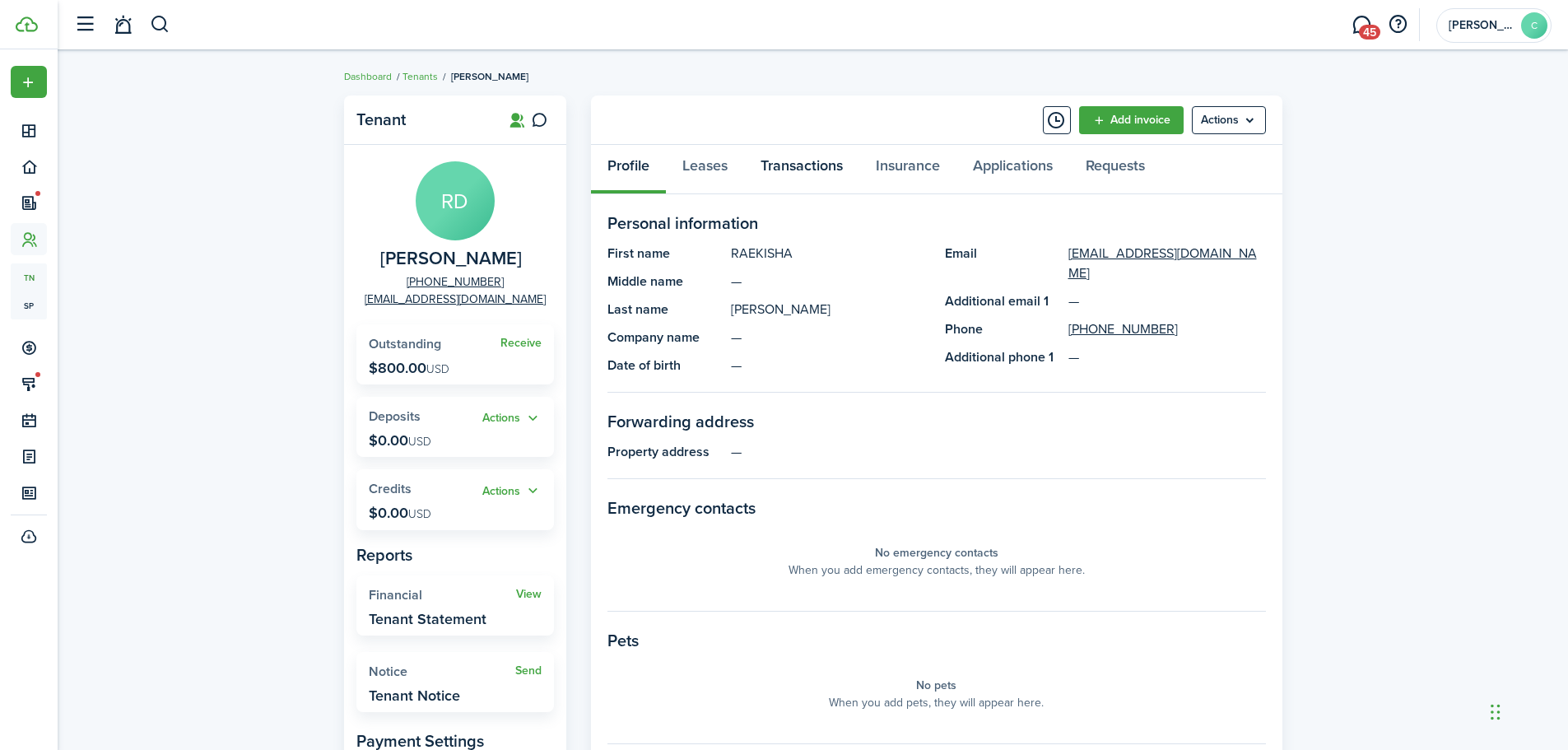
click at [813, 167] on link "Transactions" at bounding box center [802, 170] width 115 height 49
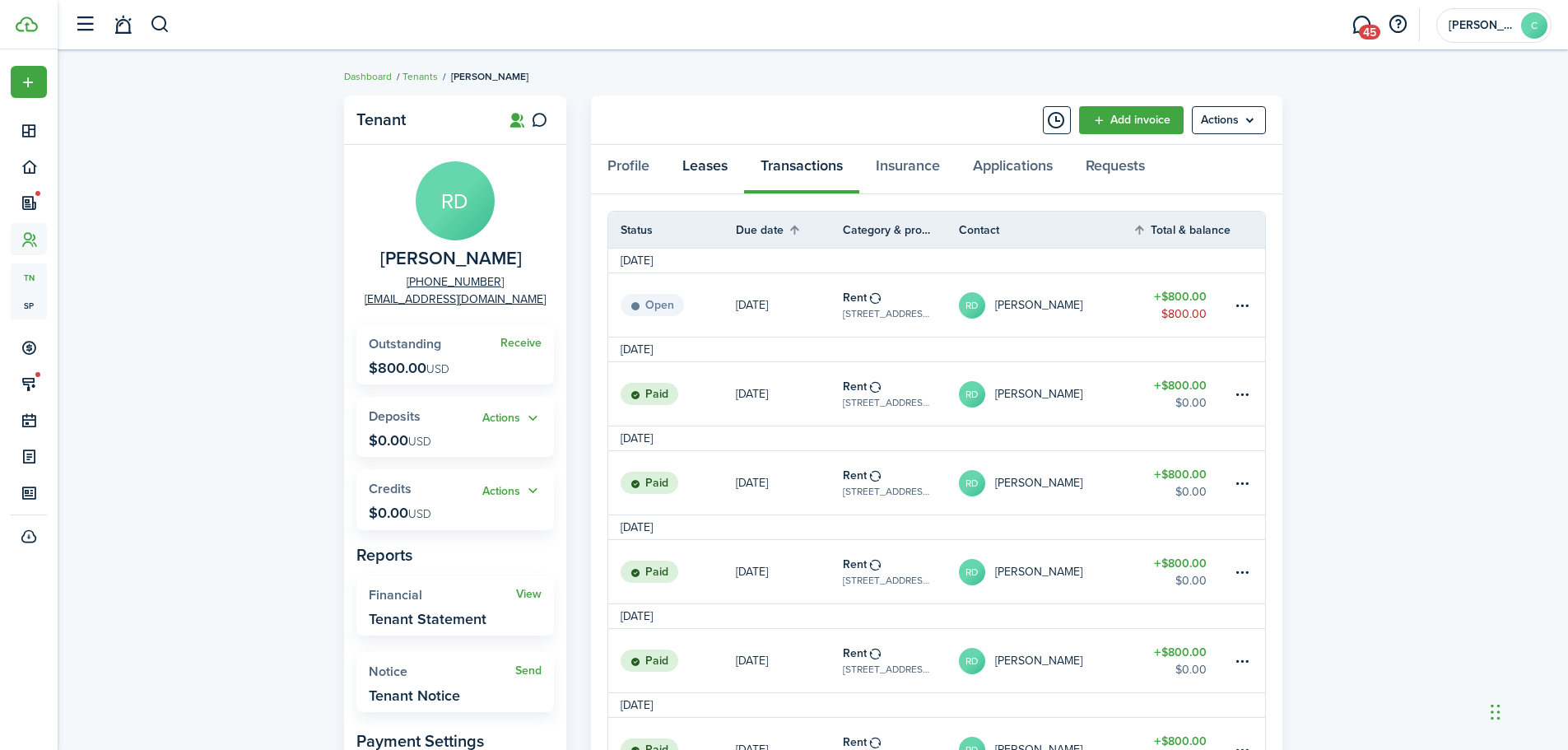
click at [705, 171] on link "Leases" at bounding box center [705, 170] width 78 height 49
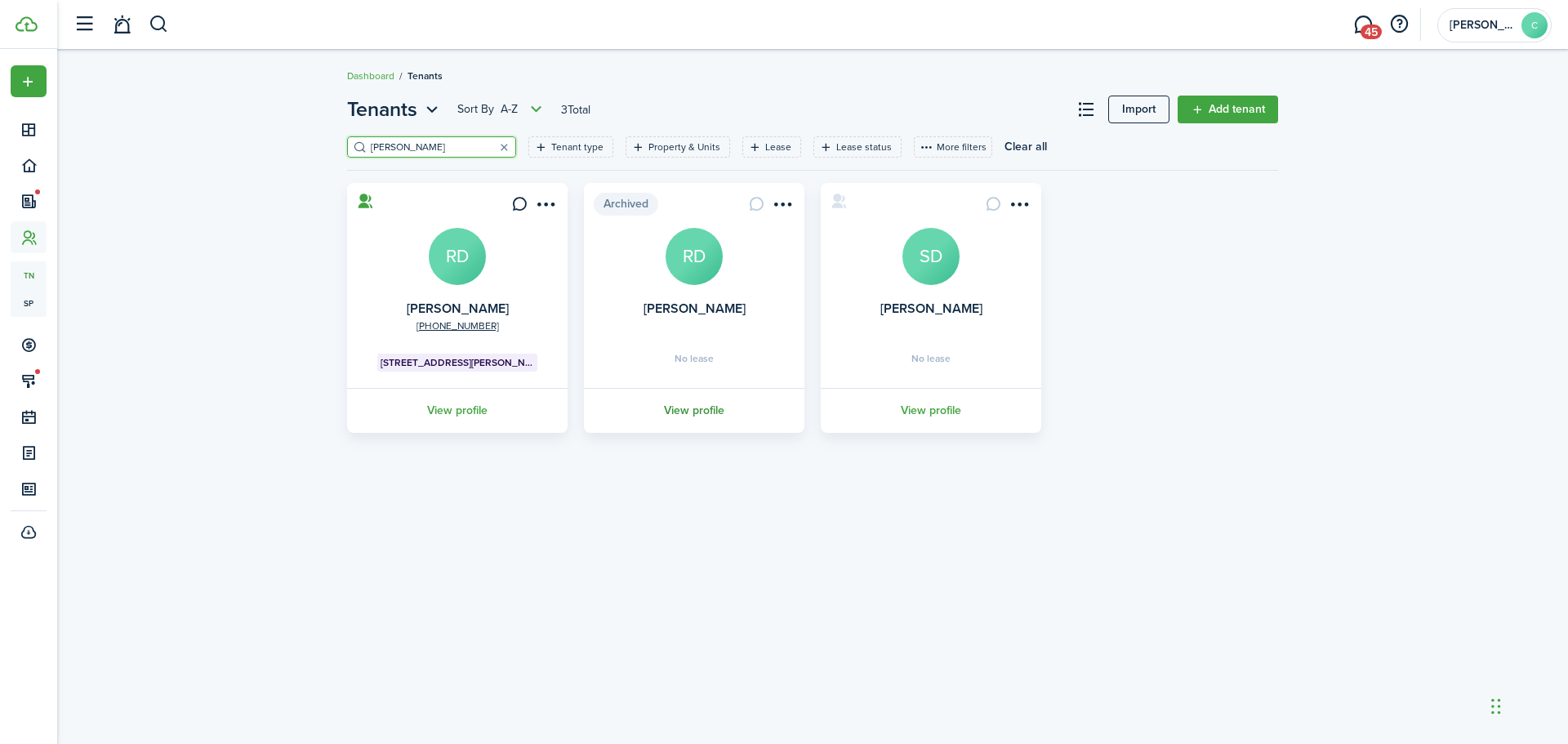
click at [695, 413] on link "View profile" at bounding box center [694, 411] width 225 height 45
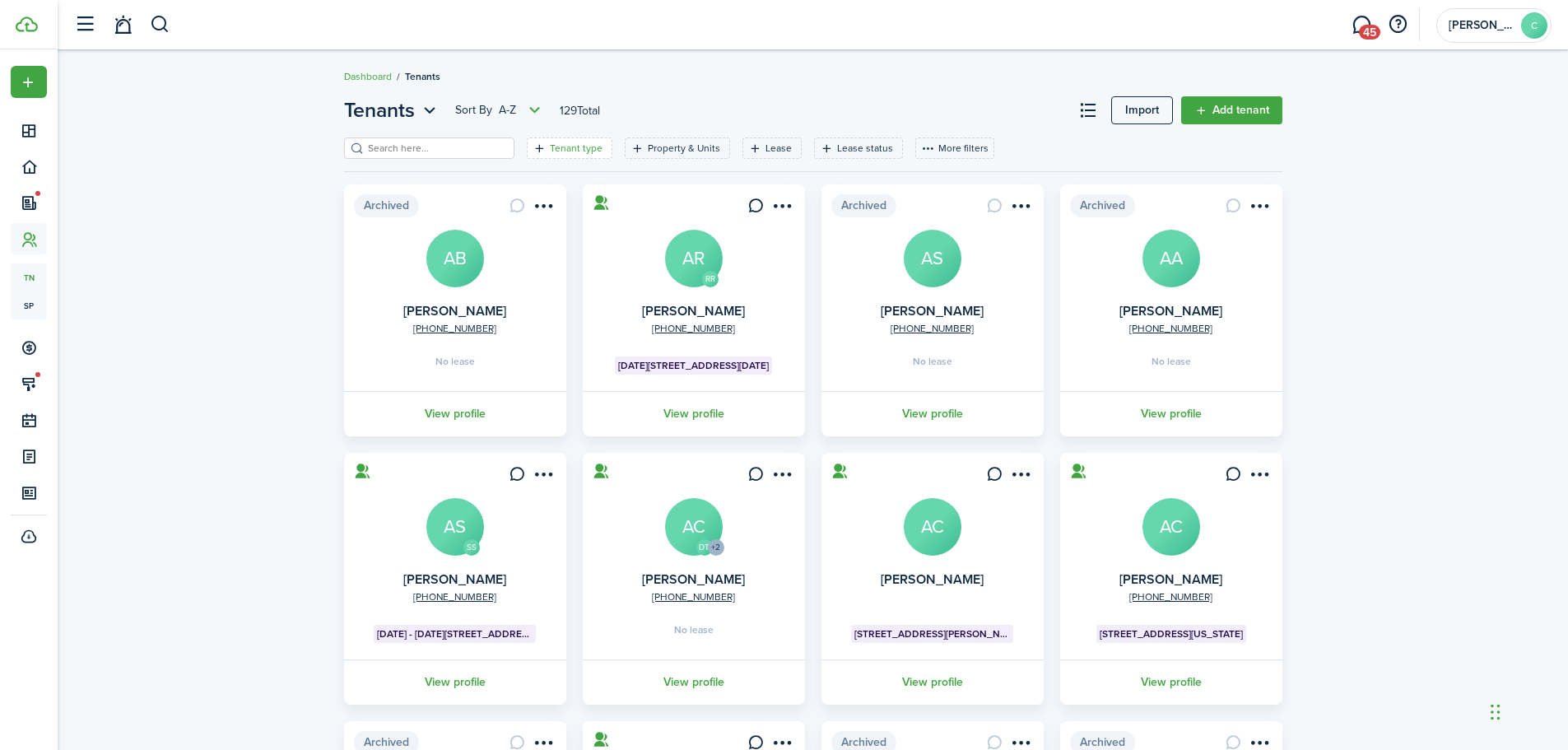
click at [559, 143] on filter-tag-label "Tenant type" at bounding box center [577, 148] width 53 height 15
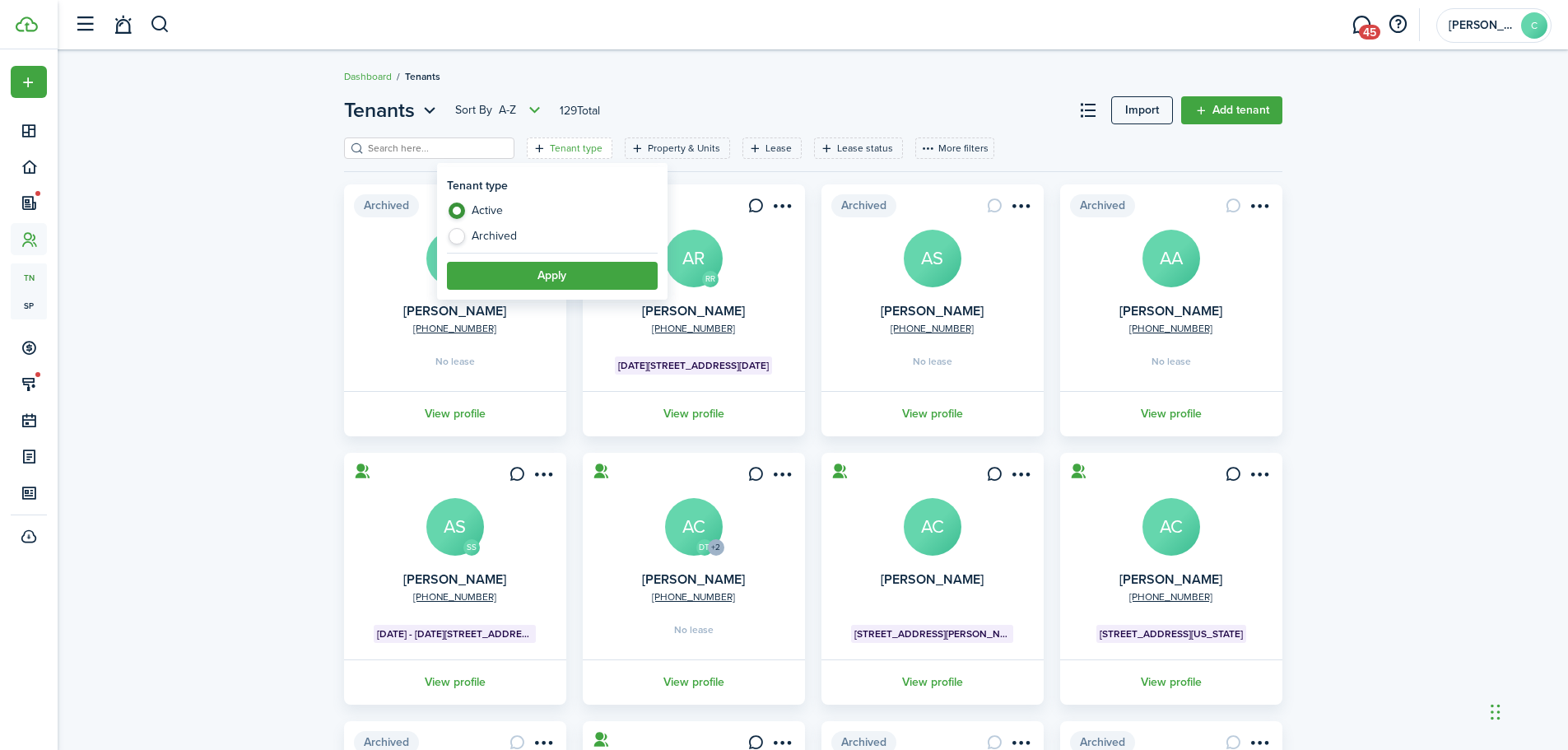
click at [455, 235] on label "Archived" at bounding box center [553, 236] width 211 height 17
radio input "false"
radio input "true"
click at [519, 270] on button "Apply" at bounding box center [553, 276] width 211 height 28
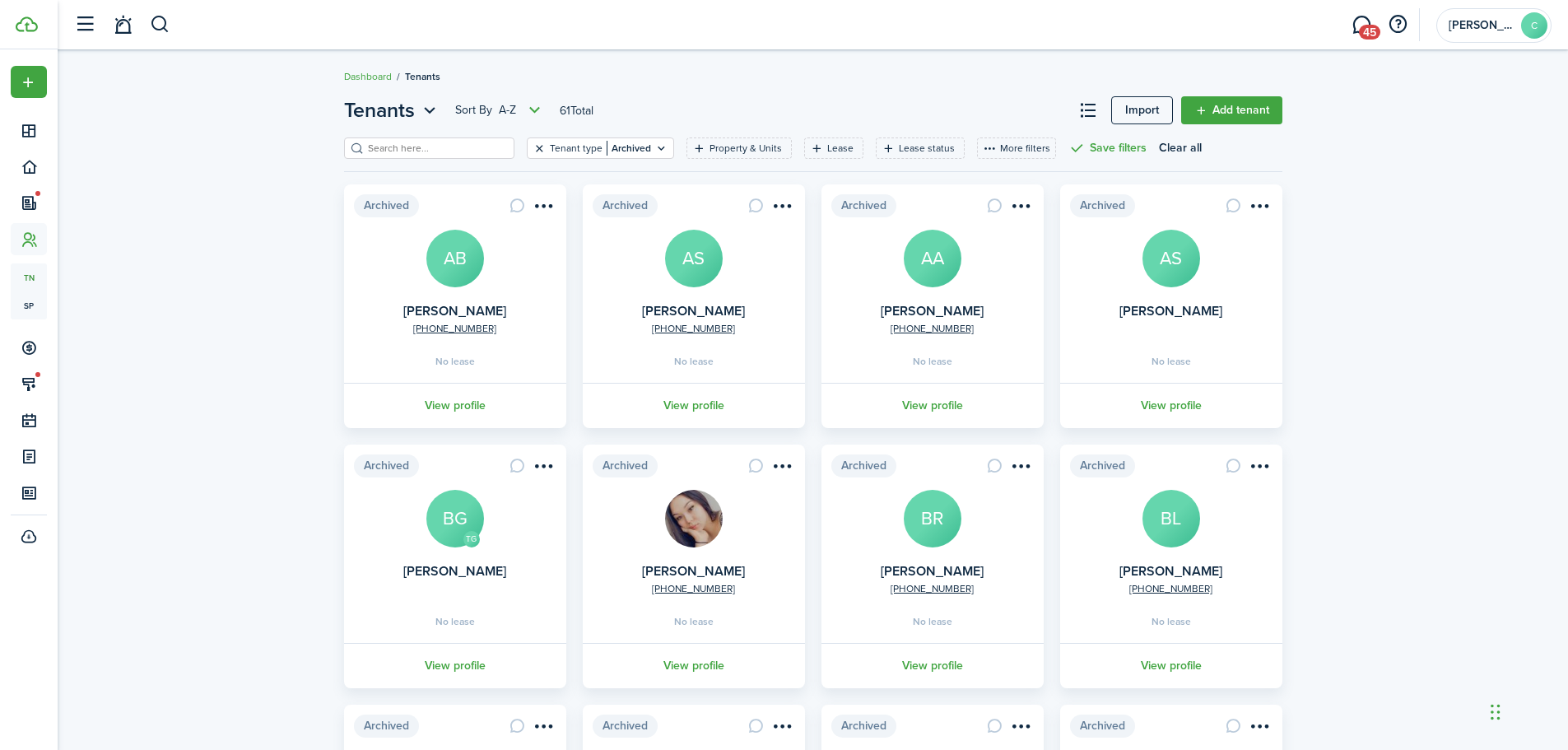
click at [533, 144] on button "Clear filter" at bounding box center [540, 148] width 14 height 13
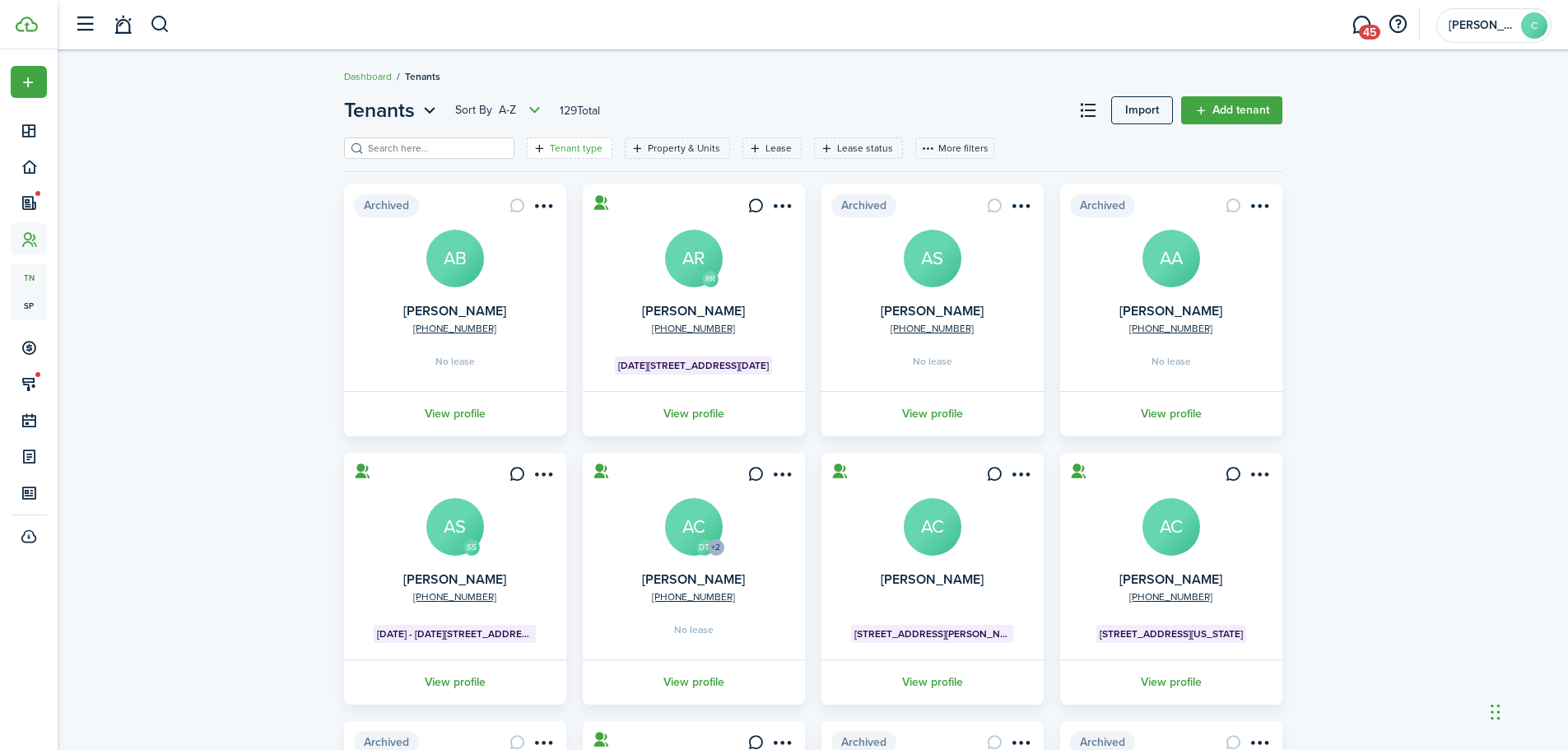
click at [558, 154] on filter-tag-label "Tenant type" at bounding box center [577, 148] width 53 height 15
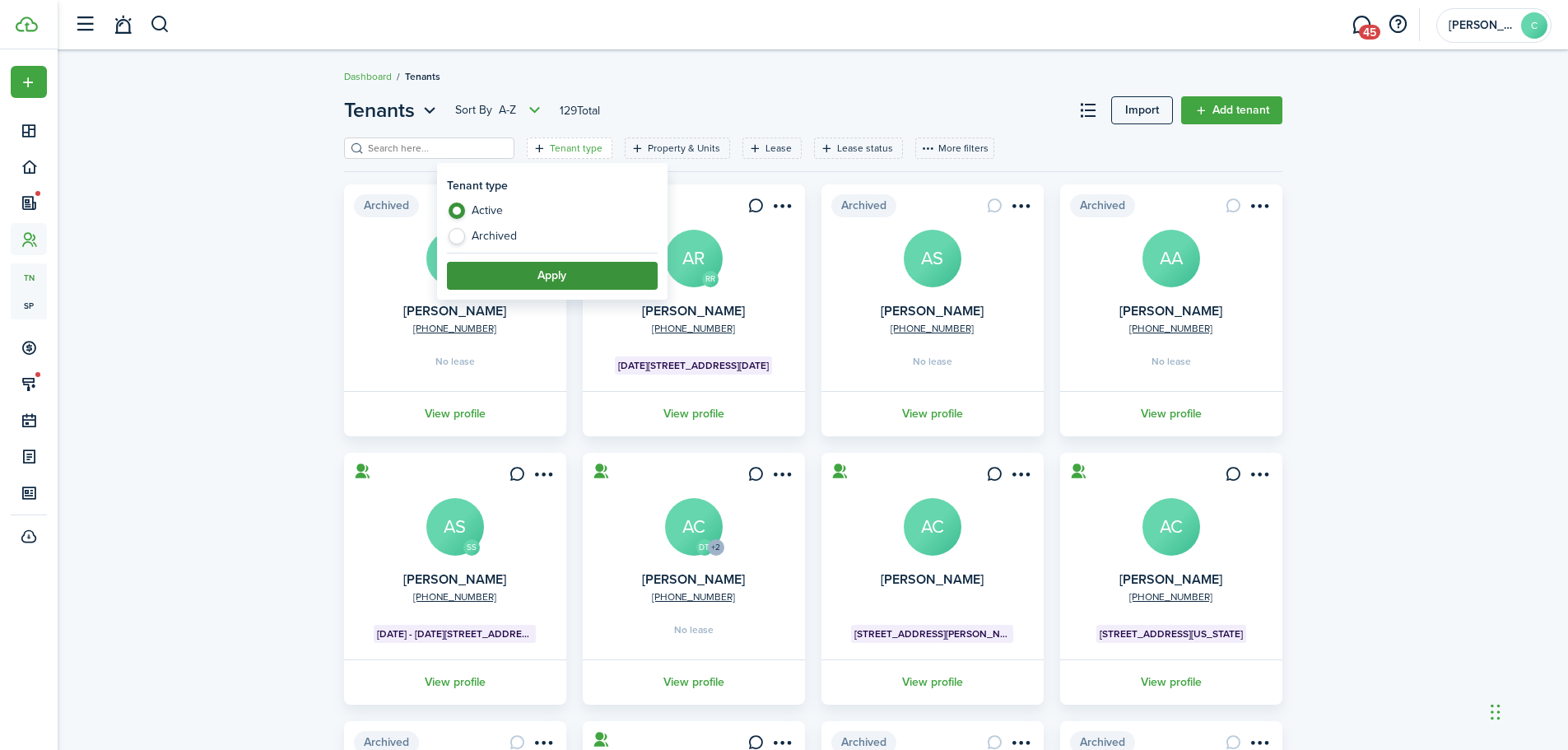
click at [584, 279] on button "Apply" at bounding box center [553, 276] width 211 height 28
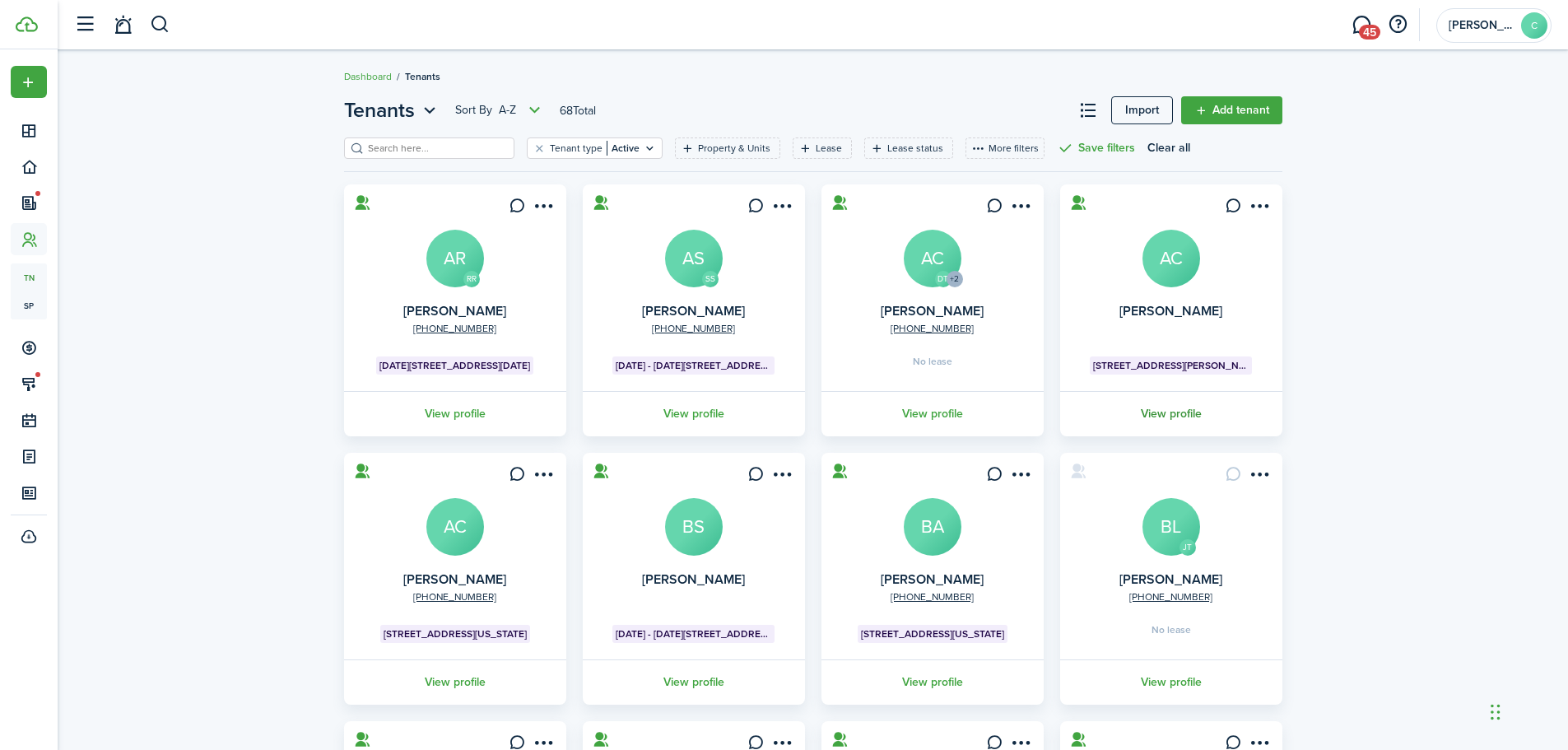
click at [1175, 416] on link "View profile" at bounding box center [1171, 414] width 227 height 46
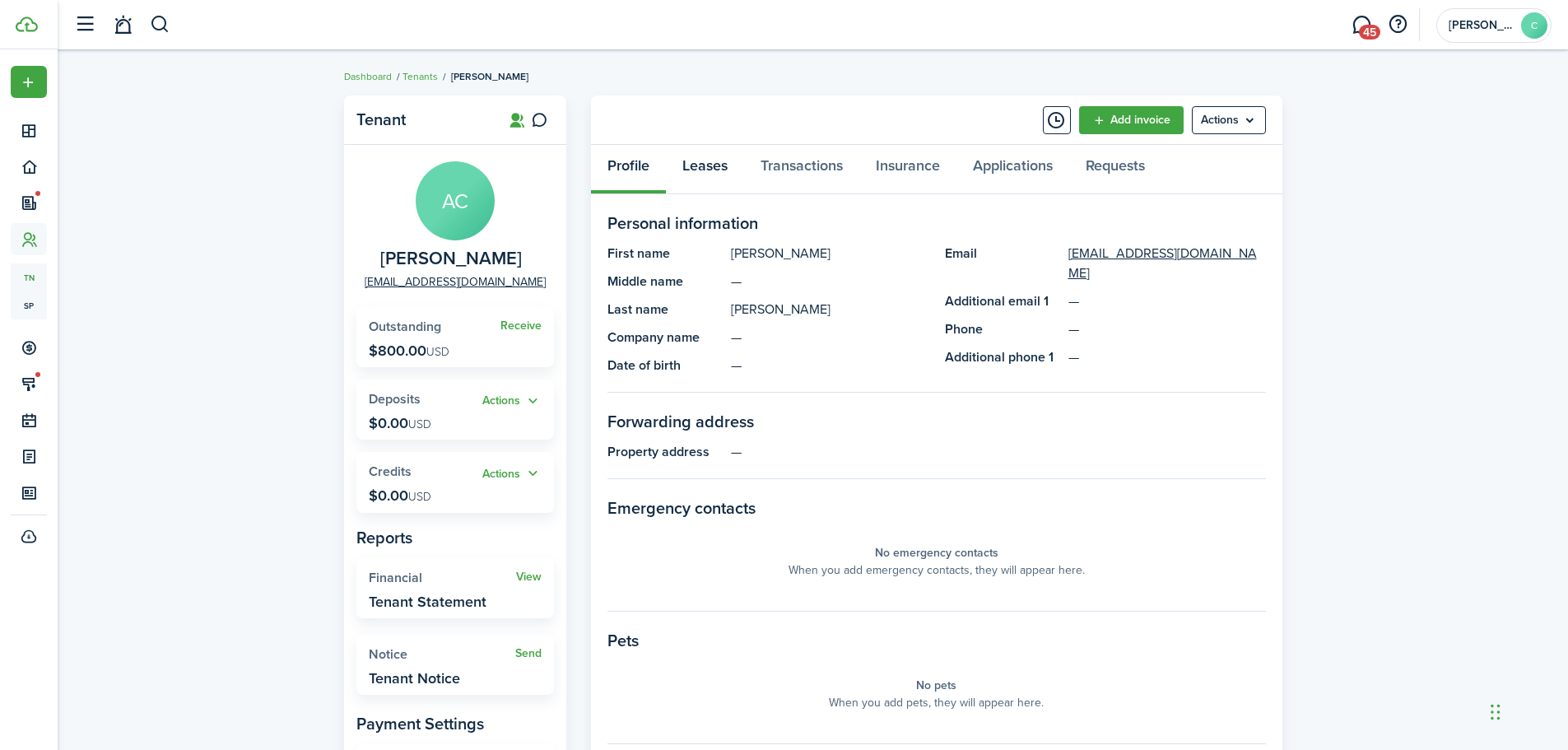
click at [680, 152] on link "Leases" at bounding box center [705, 170] width 78 height 49
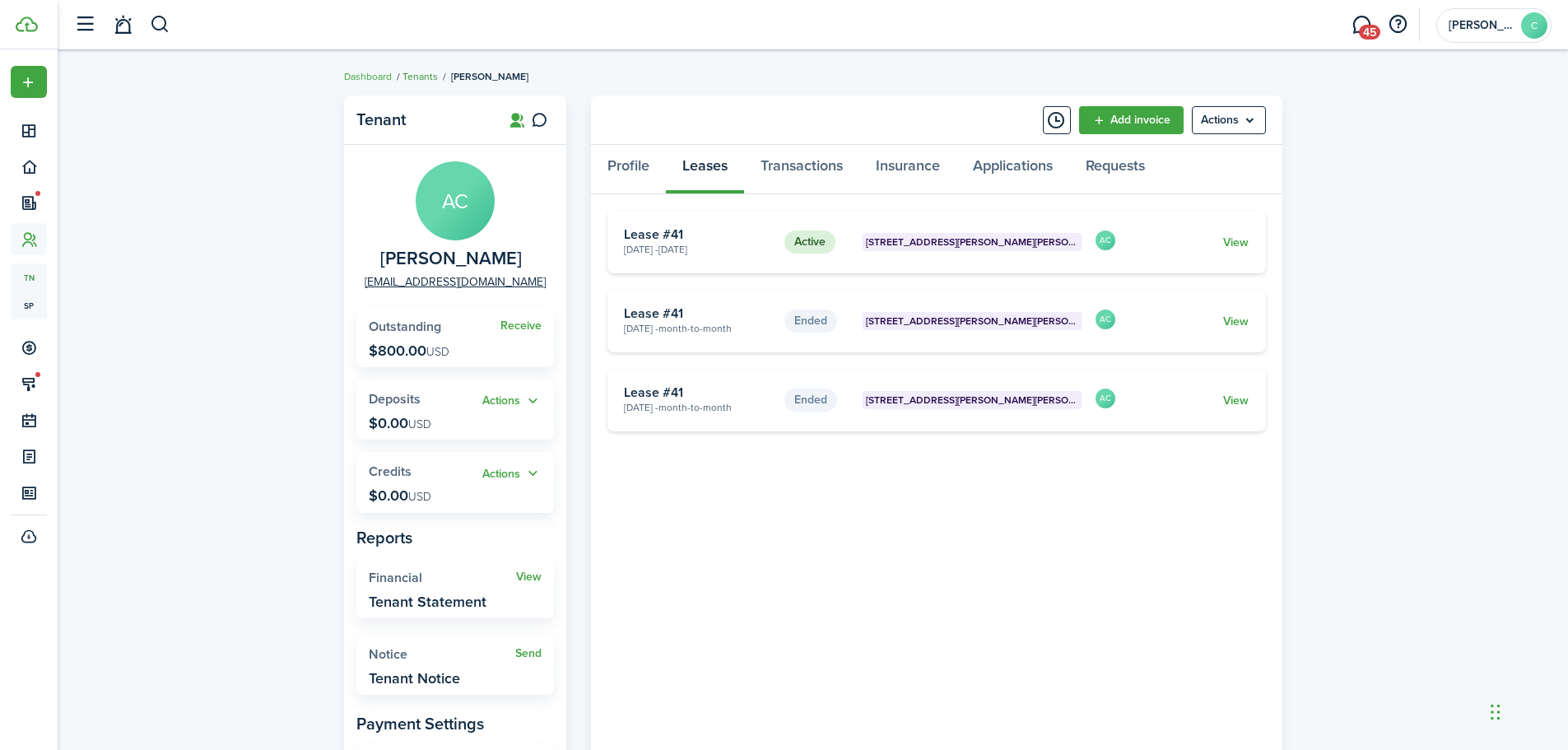
click at [424, 77] on link "Tenants" at bounding box center [420, 76] width 35 height 15
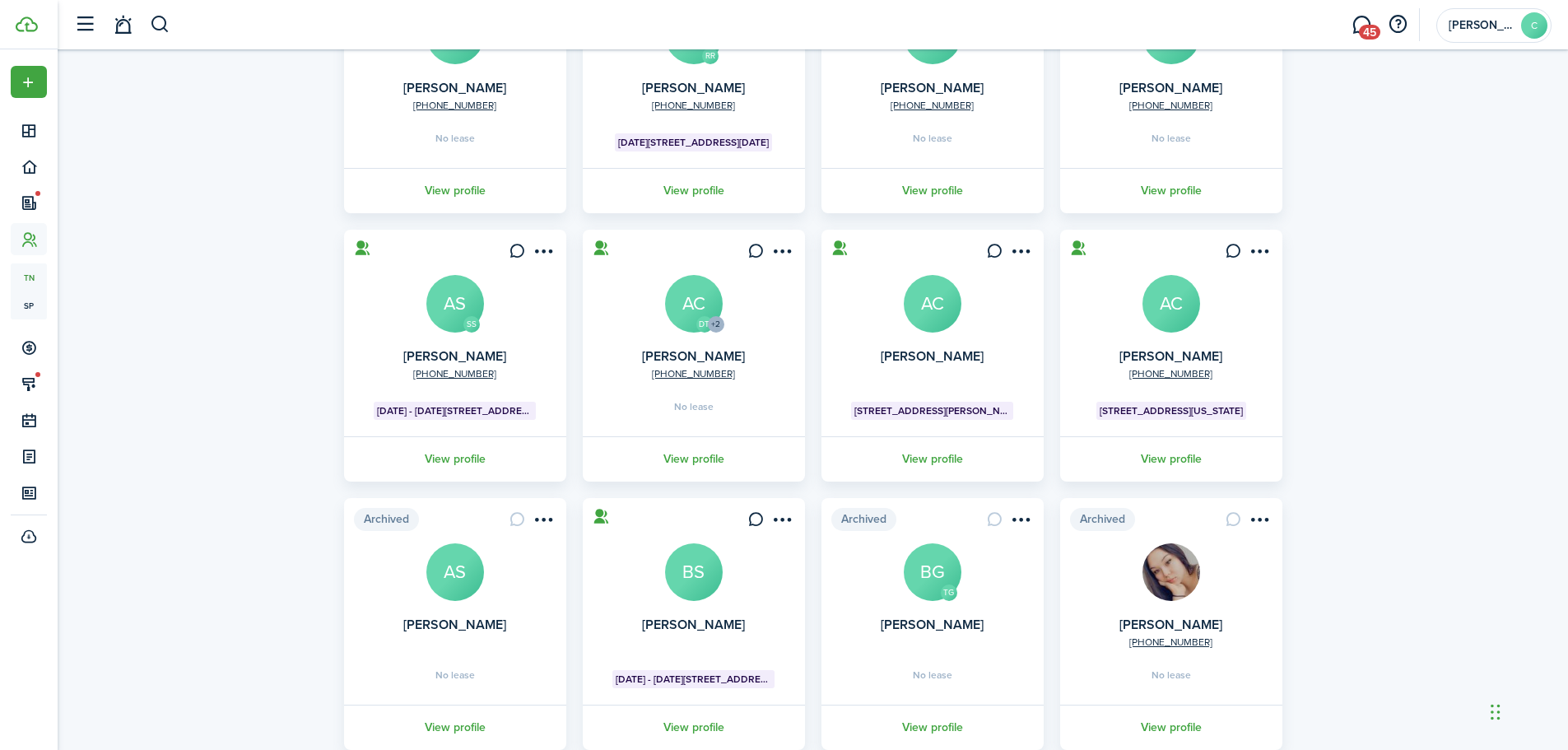
scroll to position [326, 0]
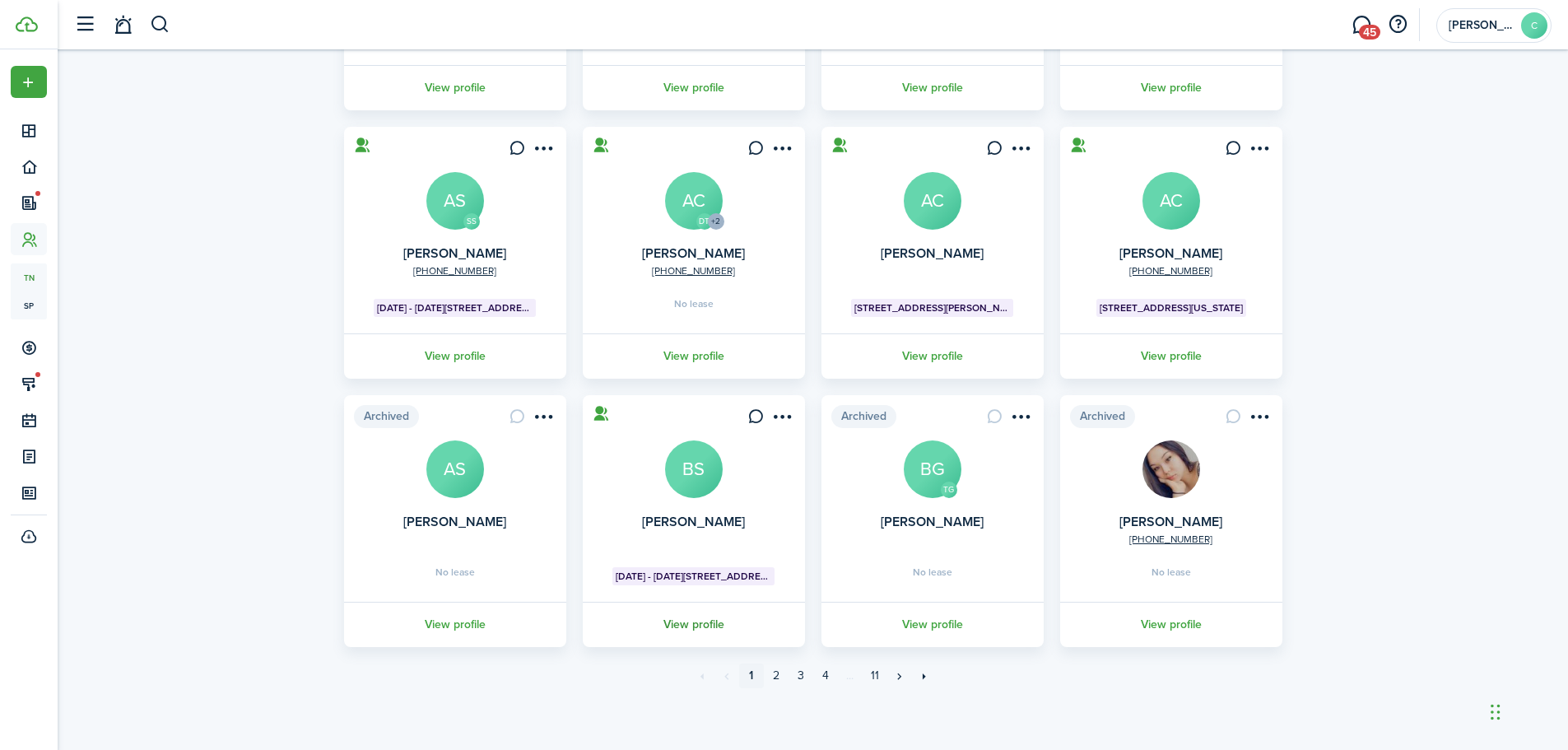
click at [687, 629] on link "View profile" at bounding box center [693, 625] width 227 height 46
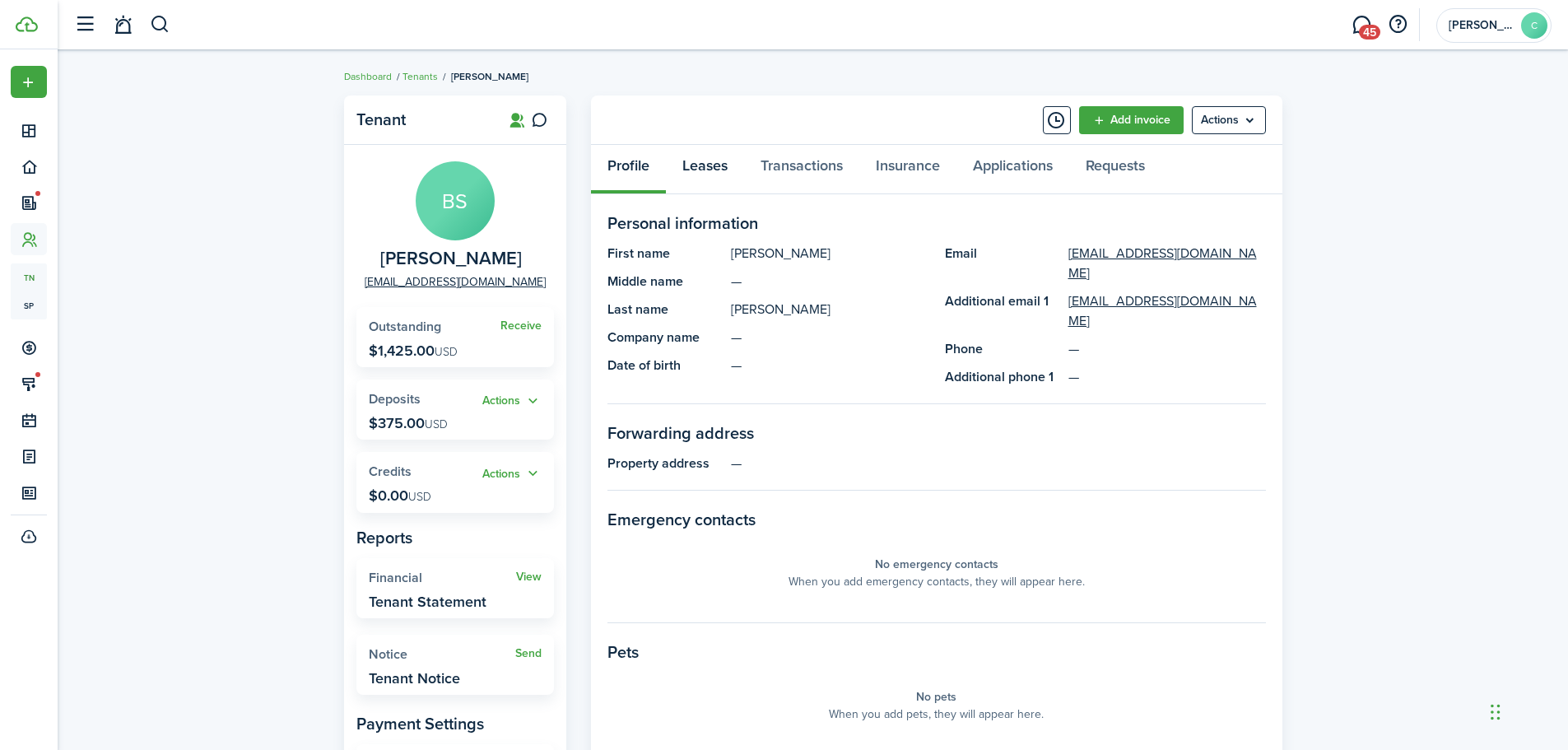
click at [708, 156] on link "Leases" at bounding box center [705, 170] width 78 height 49
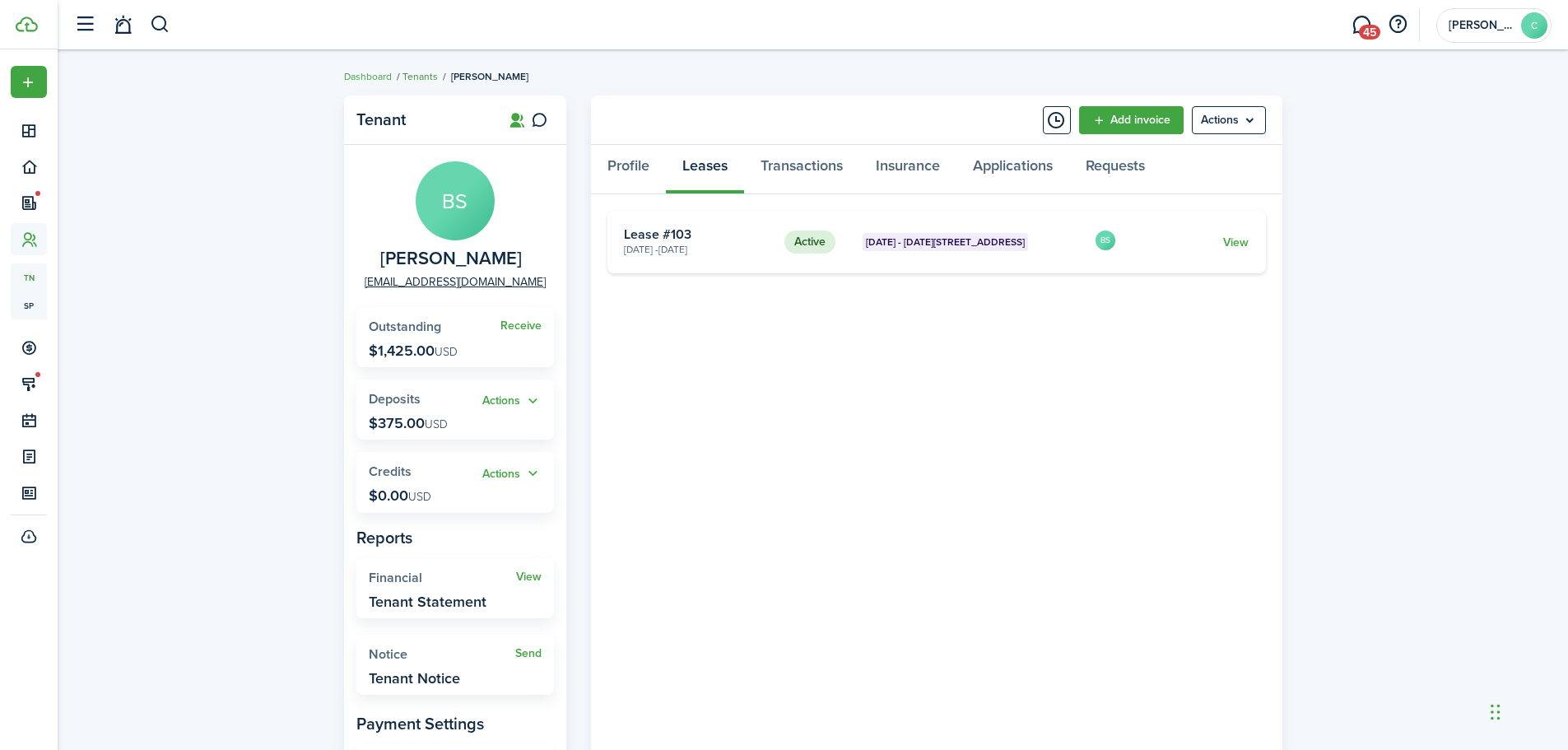
click at [420, 72] on link "Tenants" at bounding box center [420, 76] width 35 height 15
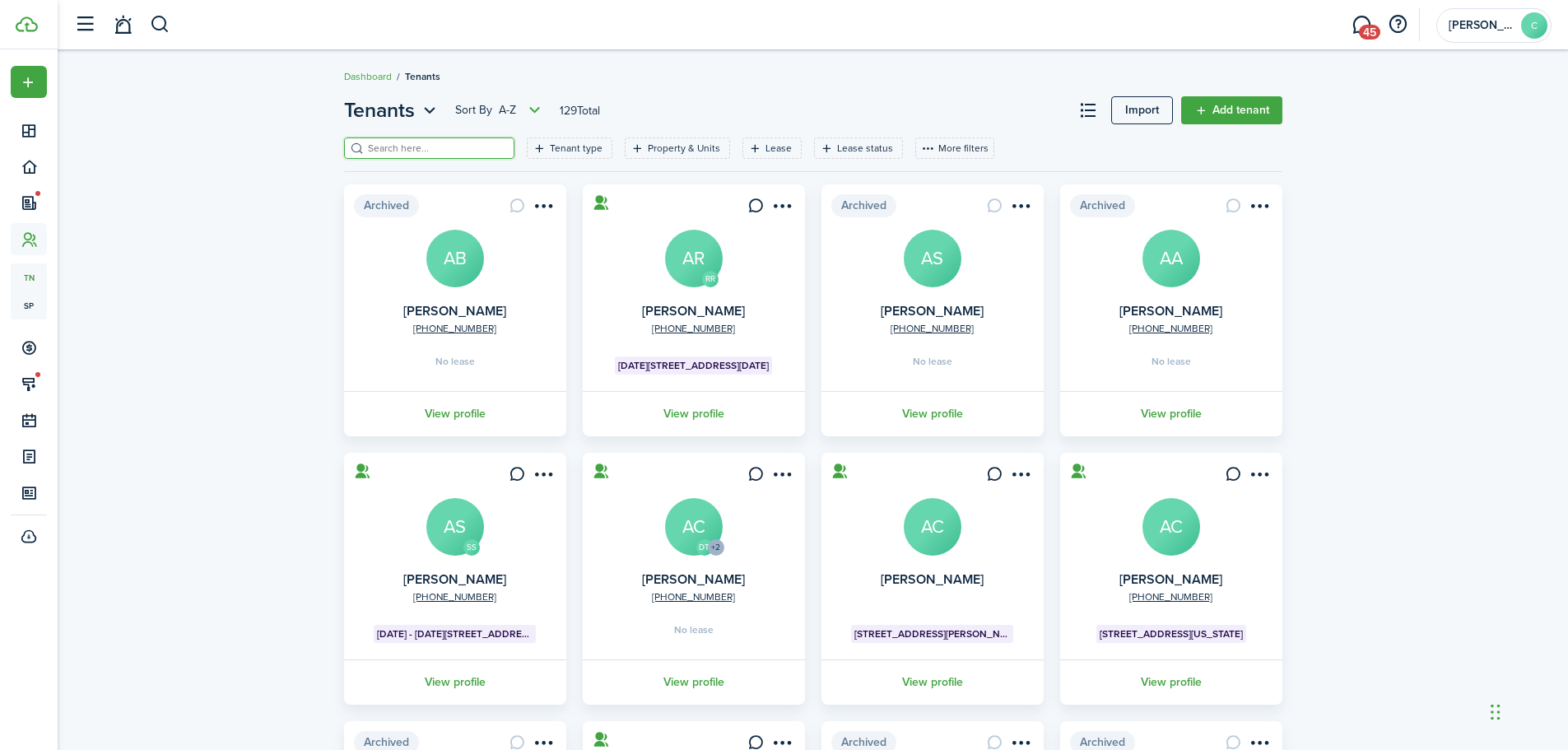
click at [436, 142] on input "search" at bounding box center [436, 149] width 145 height 16
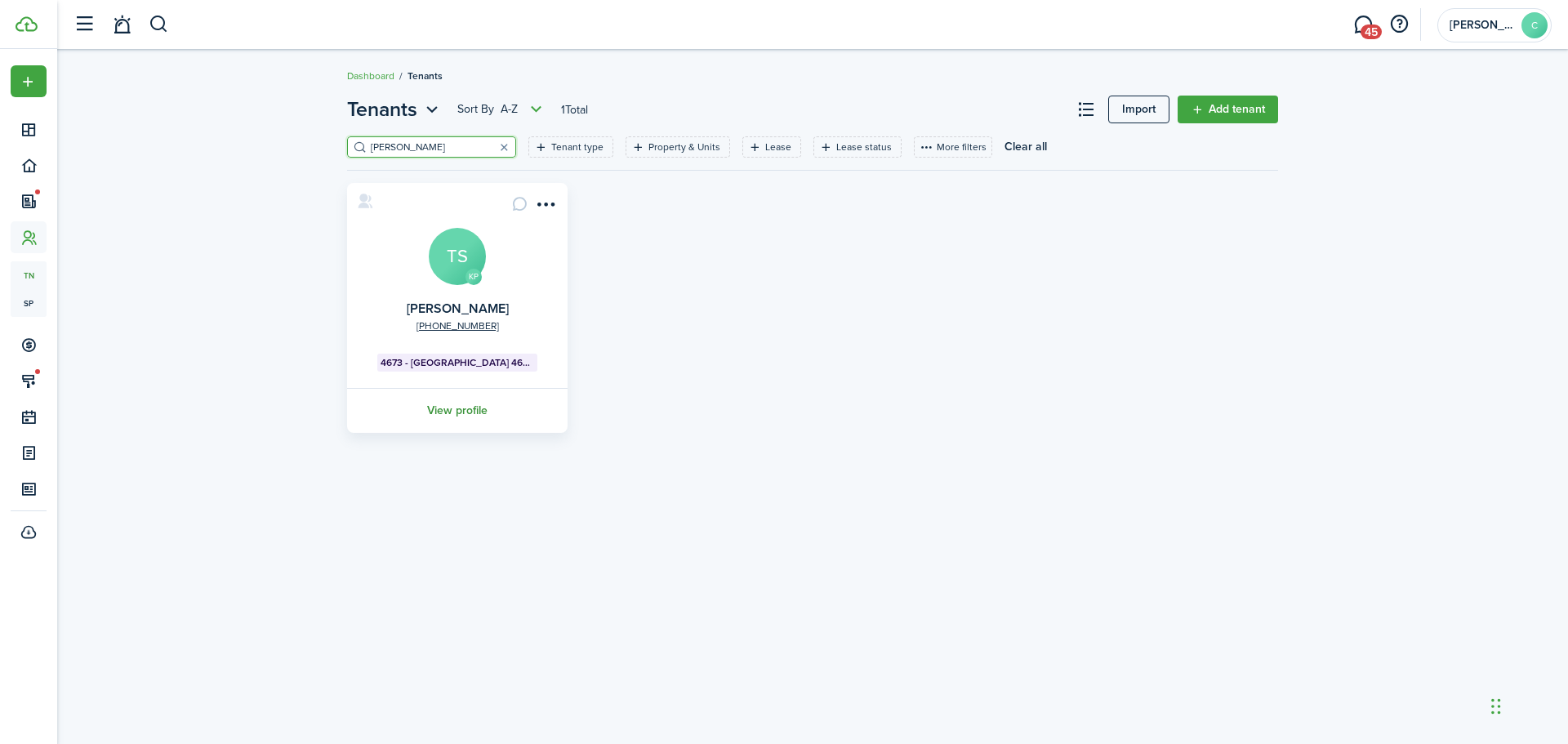
type input "[PERSON_NAME]"
click at [454, 410] on link "View profile" at bounding box center [457, 411] width 225 height 45
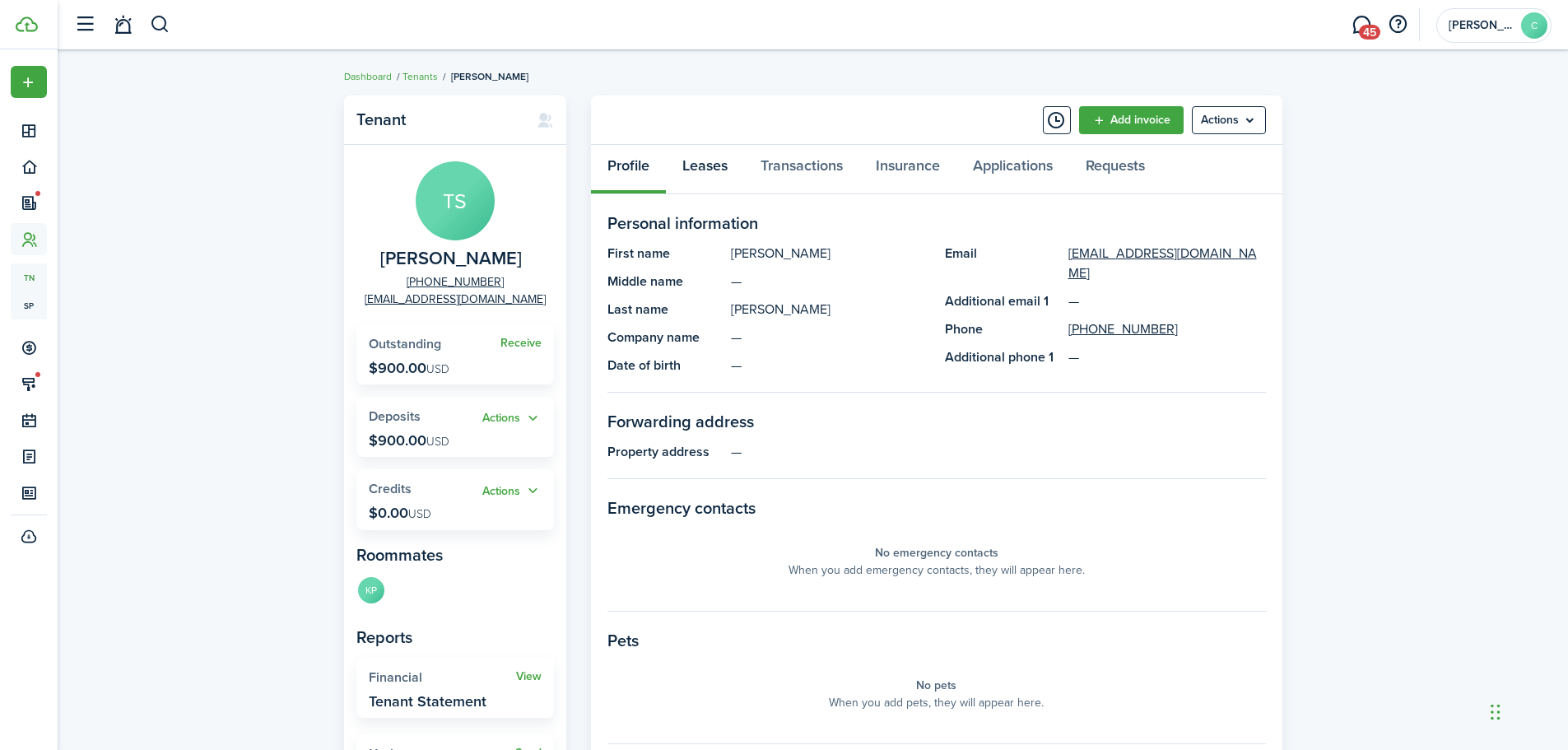
click at [692, 162] on link "Leases" at bounding box center [705, 170] width 78 height 49
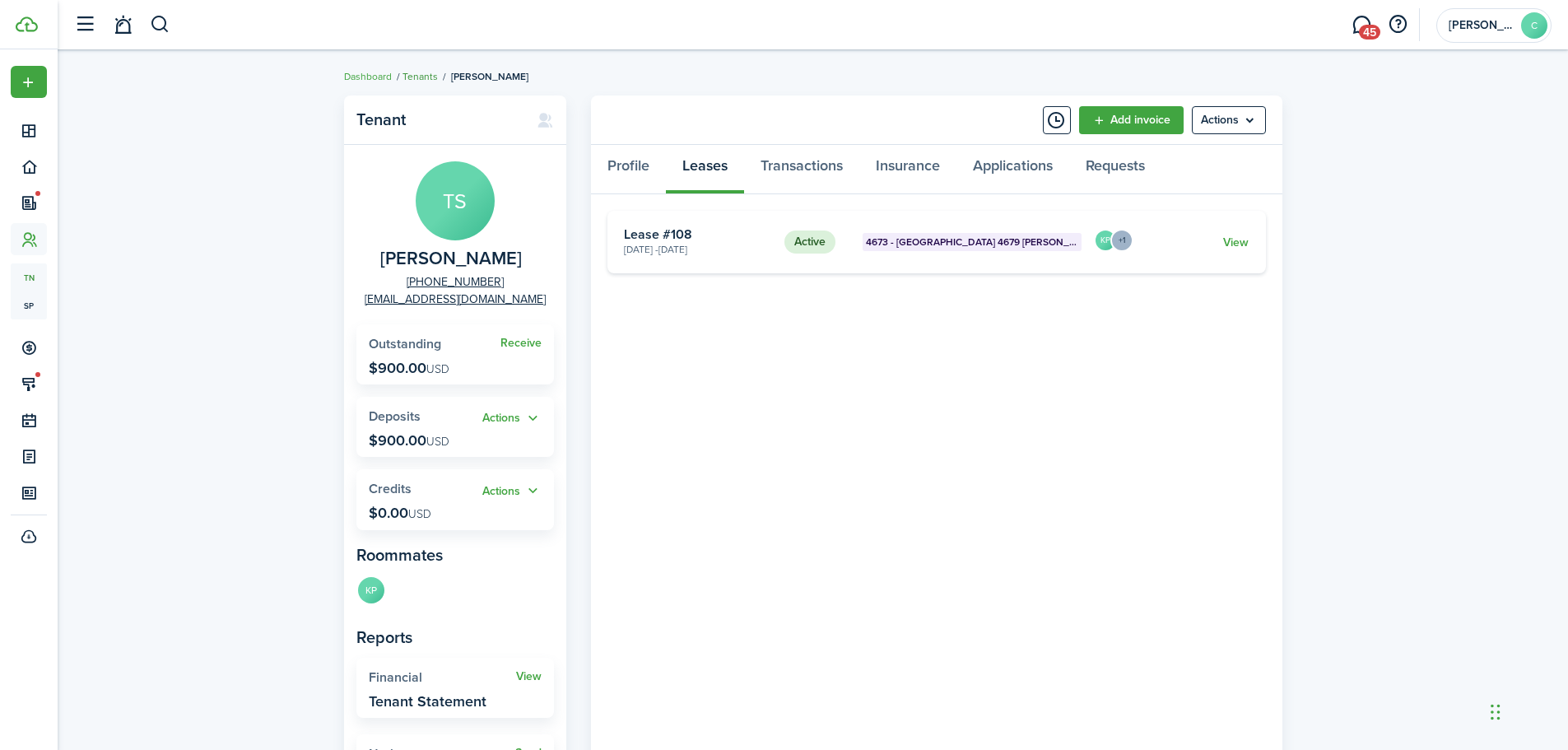
click at [408, 72] on link "Tenants" at bounding box center [420, 76] width 35 height 15
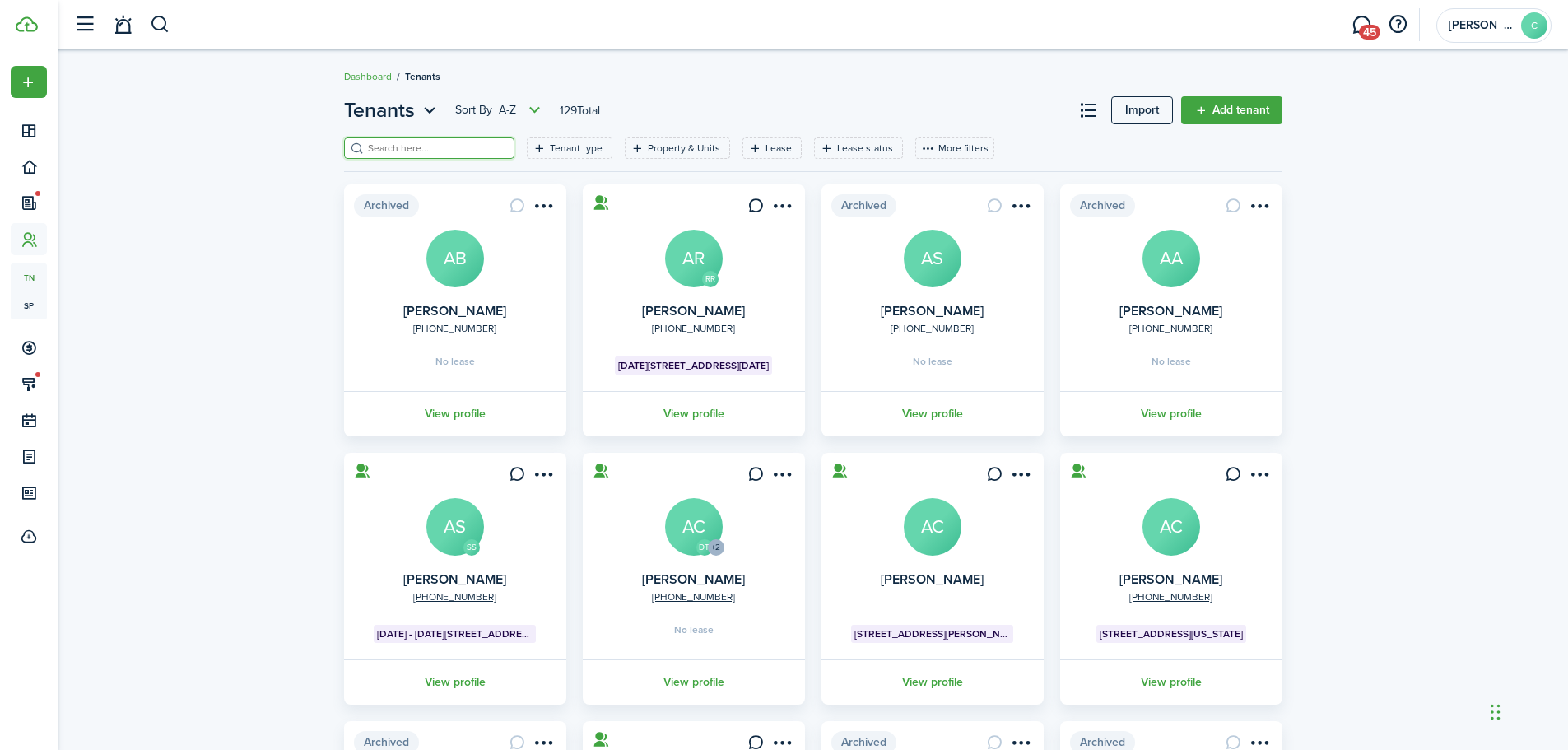
click at [442, 145] on input "search" at bounding box center [436, 149] width 145 height 16
type input "[PERSON_NAME]"
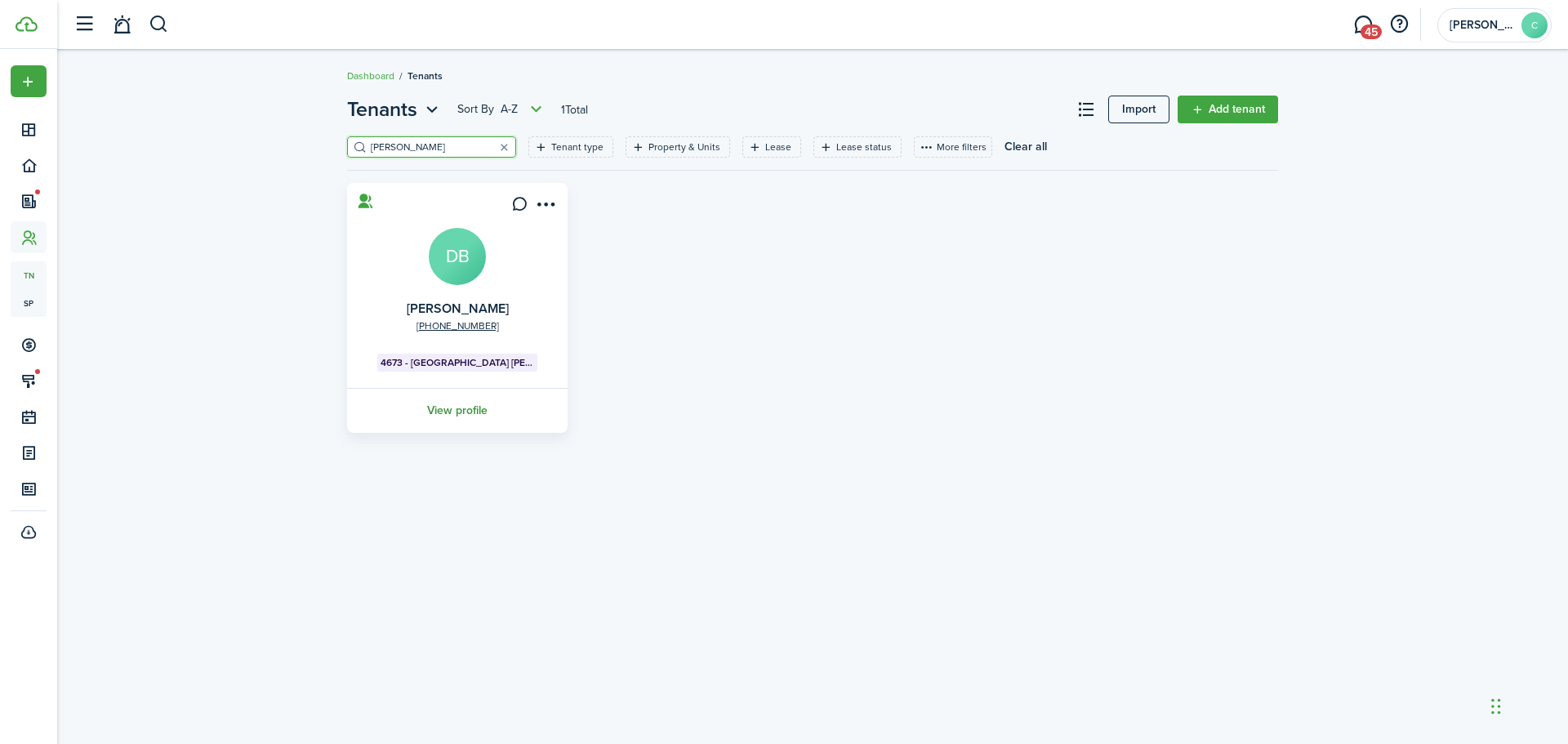
click at [461, 407] on link "View profile" at bounding box center [457, 411] width 225 height 45
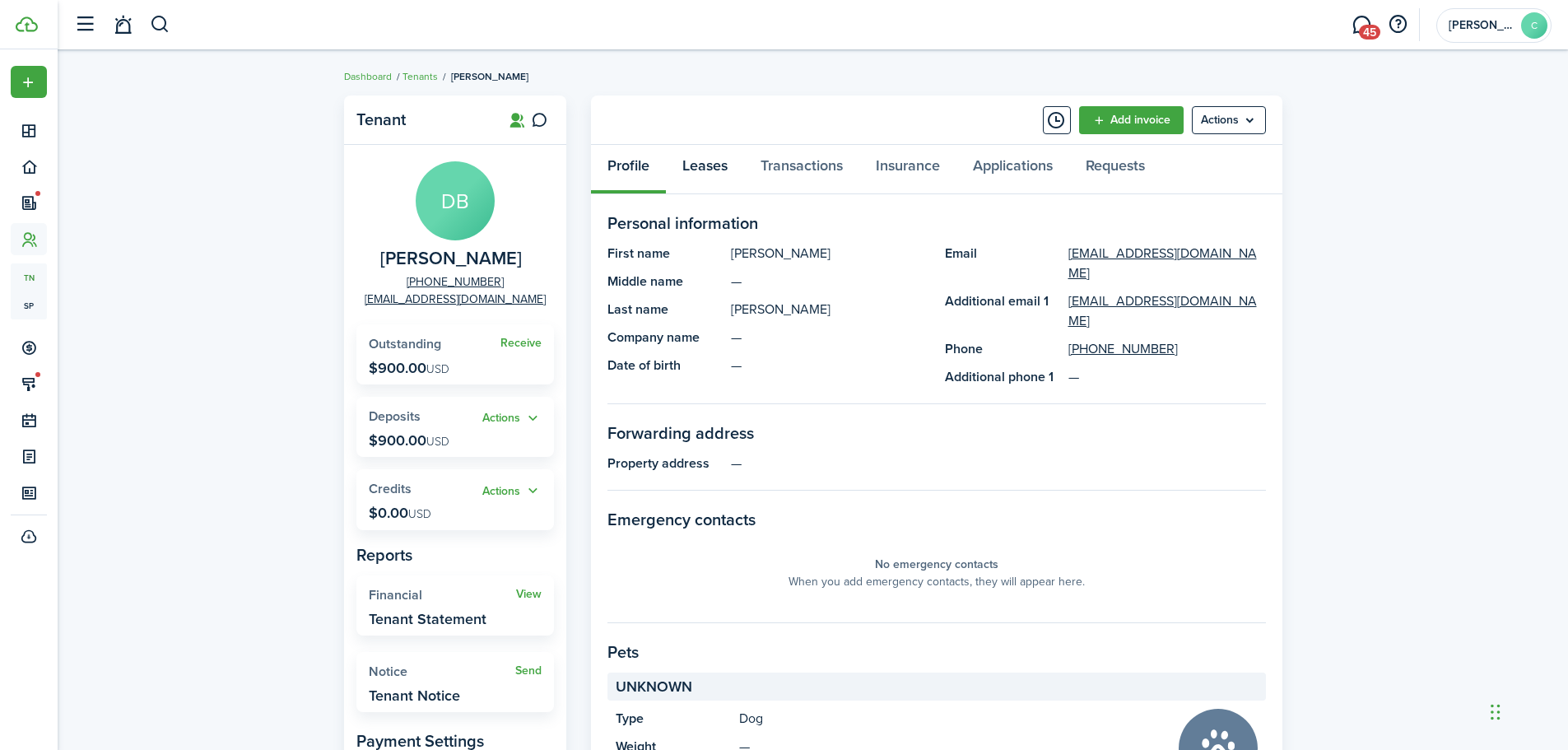
click at [708, 164] on link "Leases" at bounding box center [705, 170] width 78 height 49
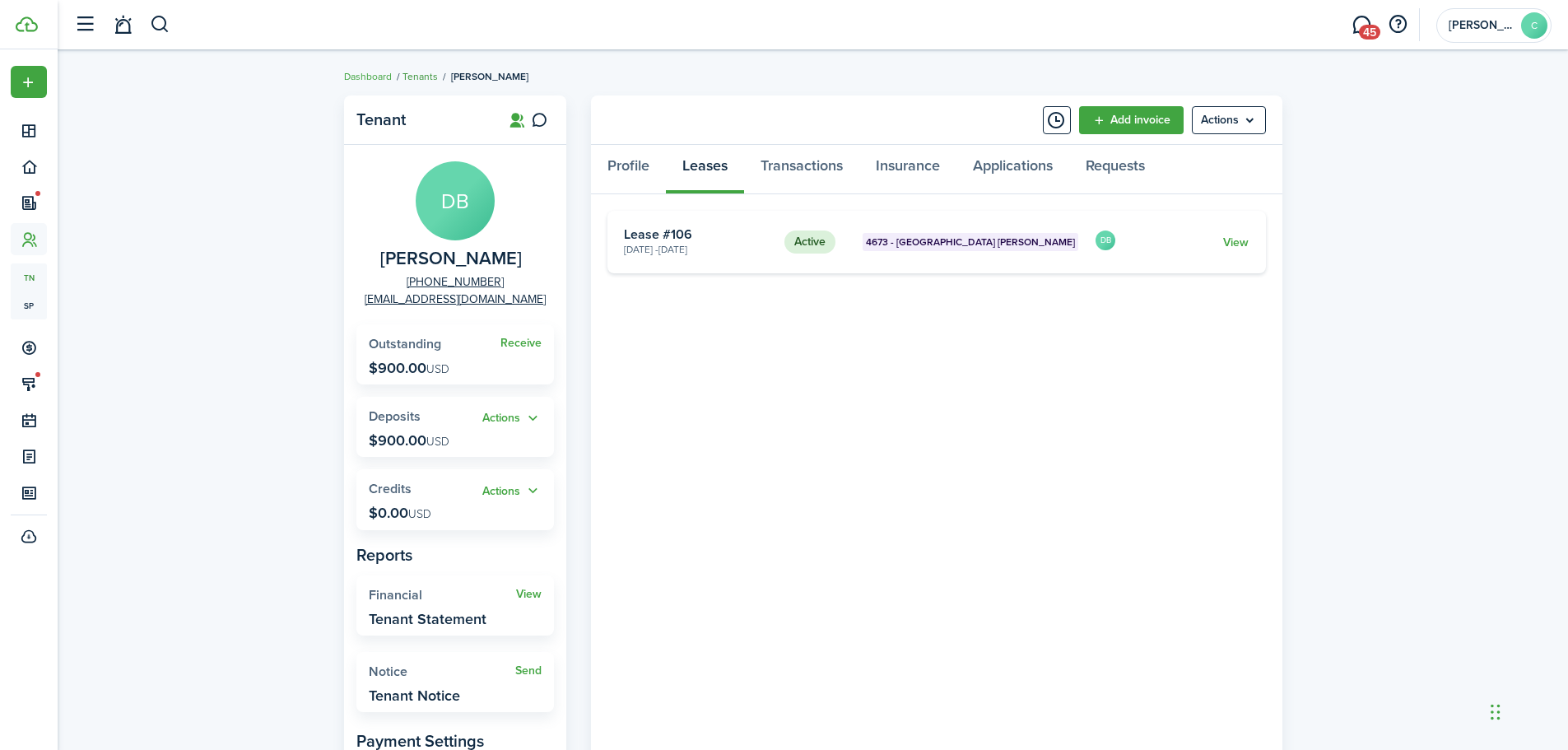
click at [422, 73] on link "Tenants" at bounding box center [420, 76] width 35 height 15
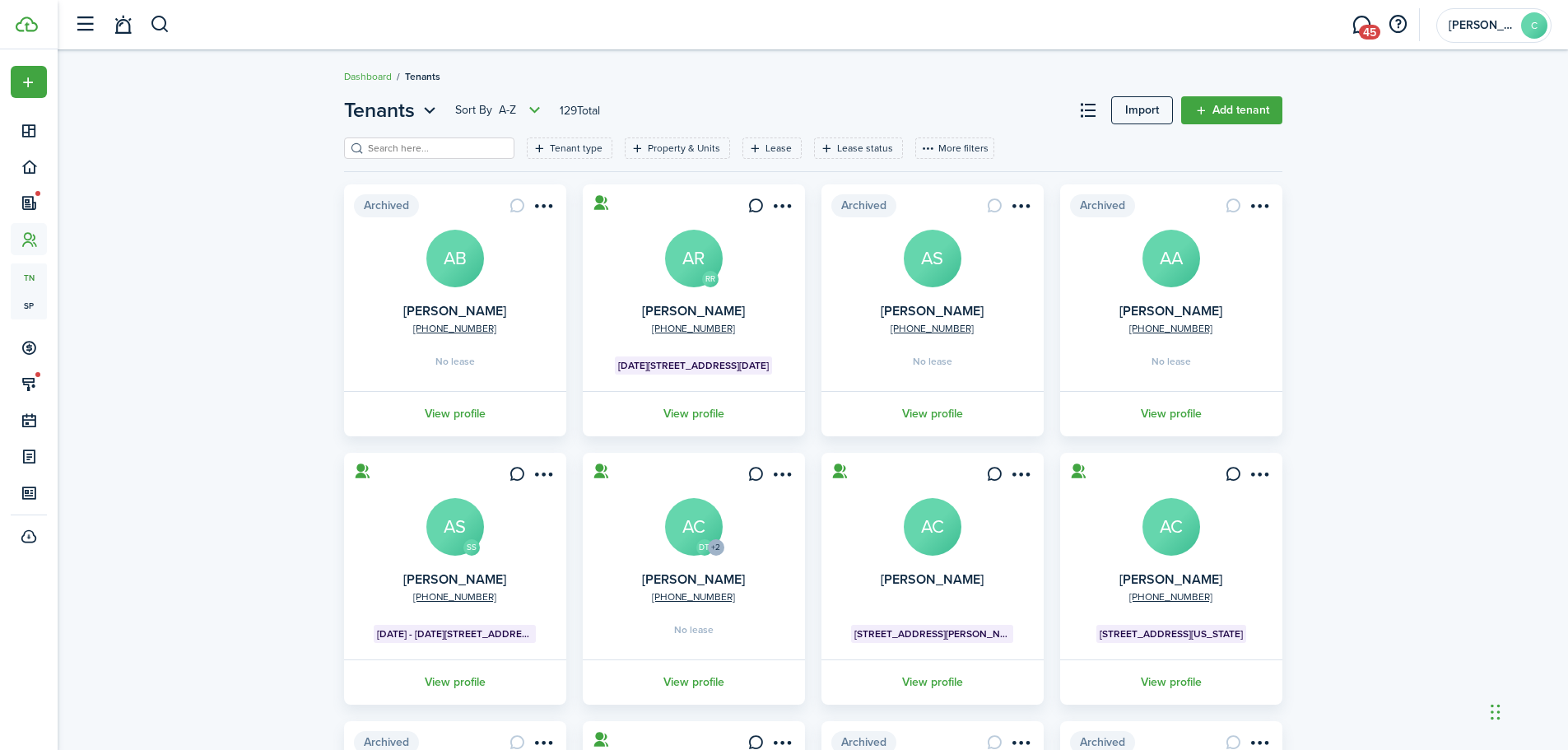
click at [447, 151] on input "search" at bounding box center [436, 149] width 145 height 16
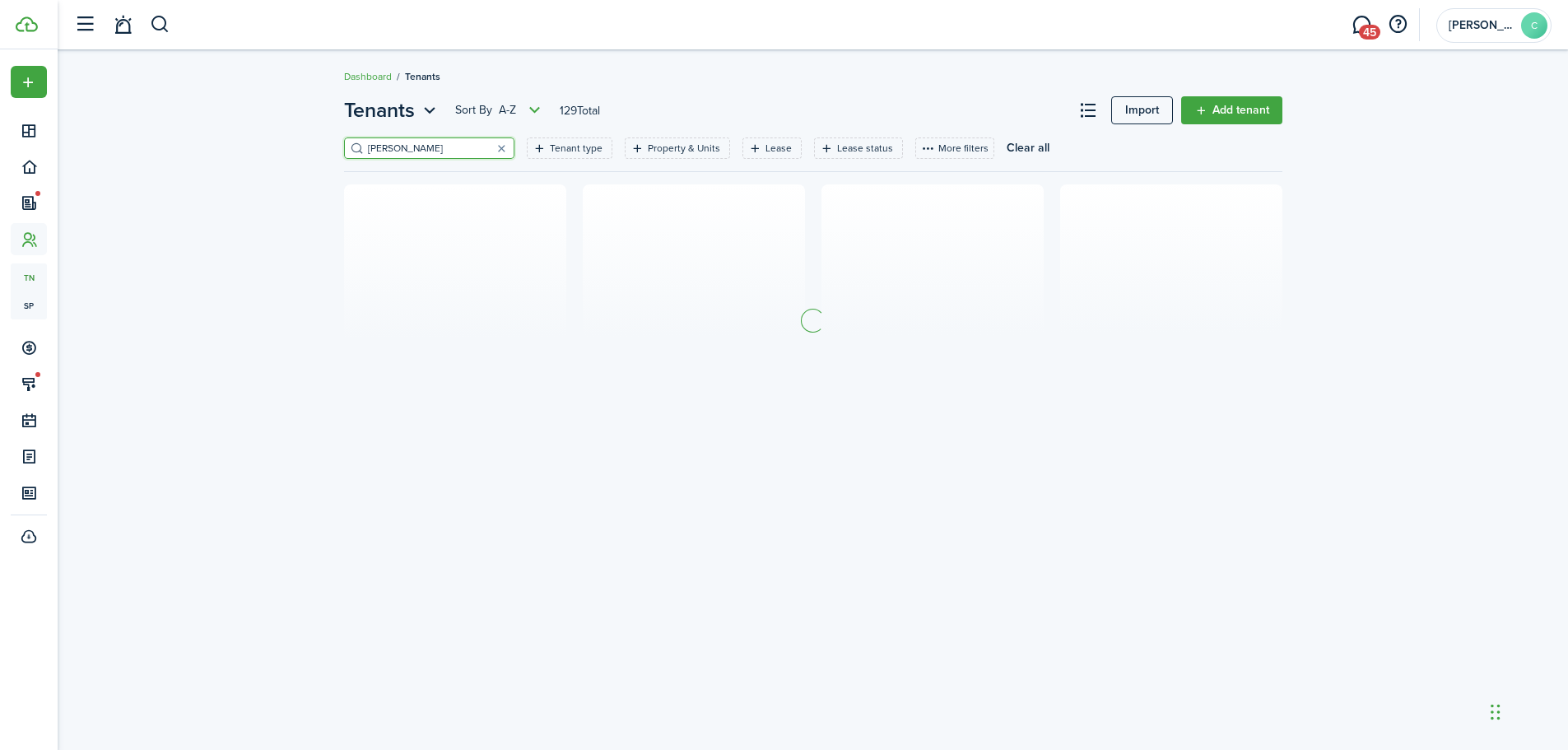
type input "[PERSON_NAME]"
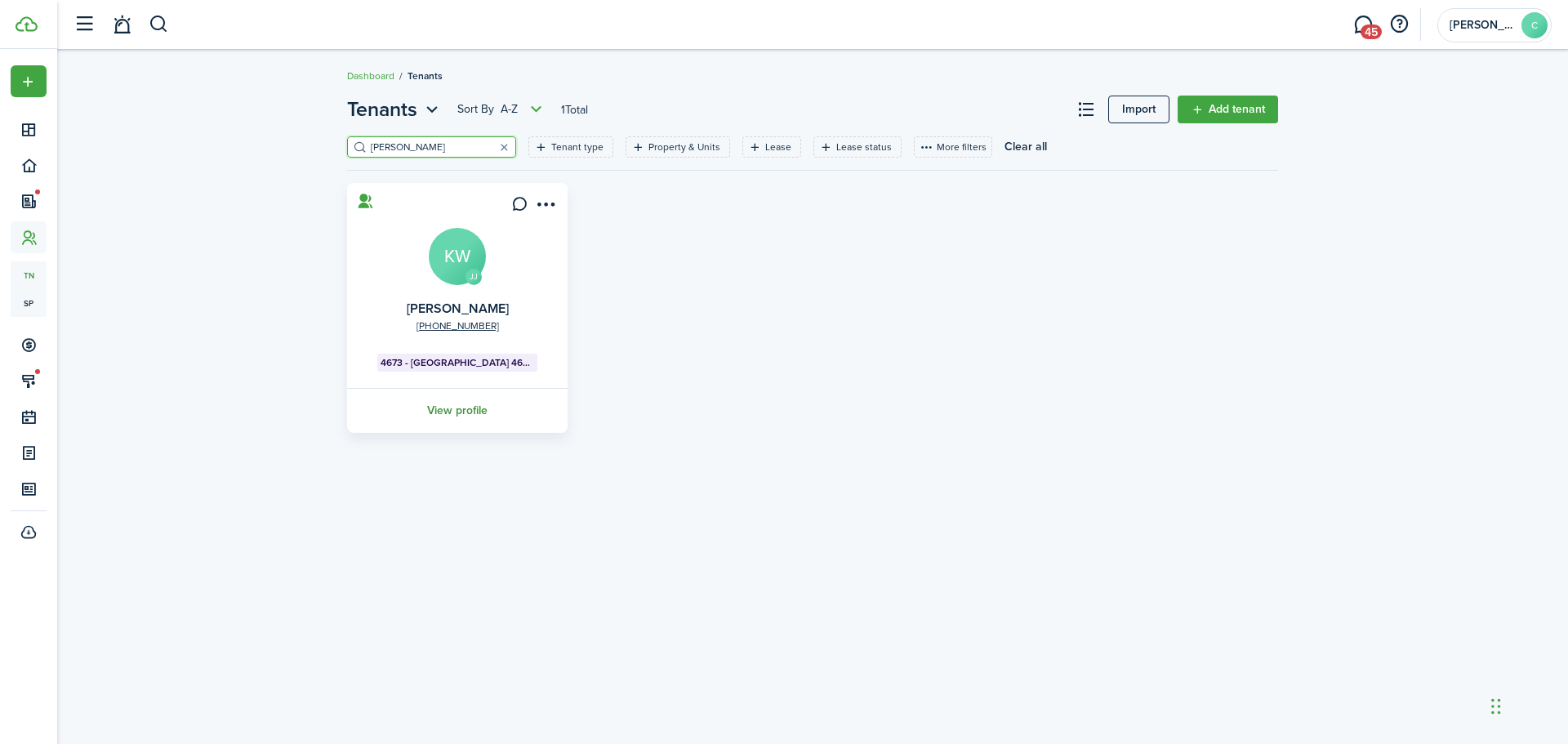
click at [449, 410] on link "View profile" at bounding box center [457, 411] width 225 height 45
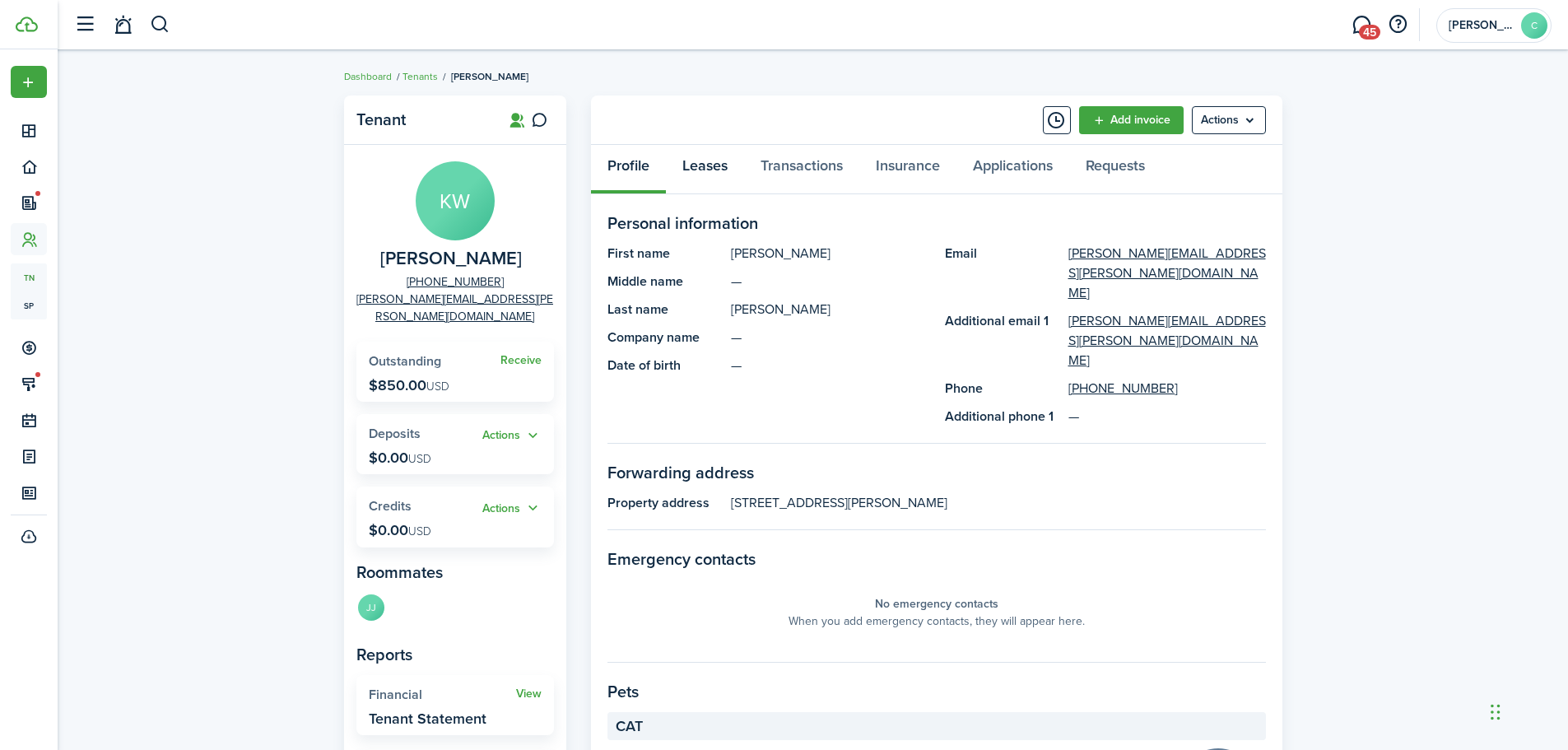
click at [713, 163] on link "Leases" at bounding box center [705, 170] width 78 height 49
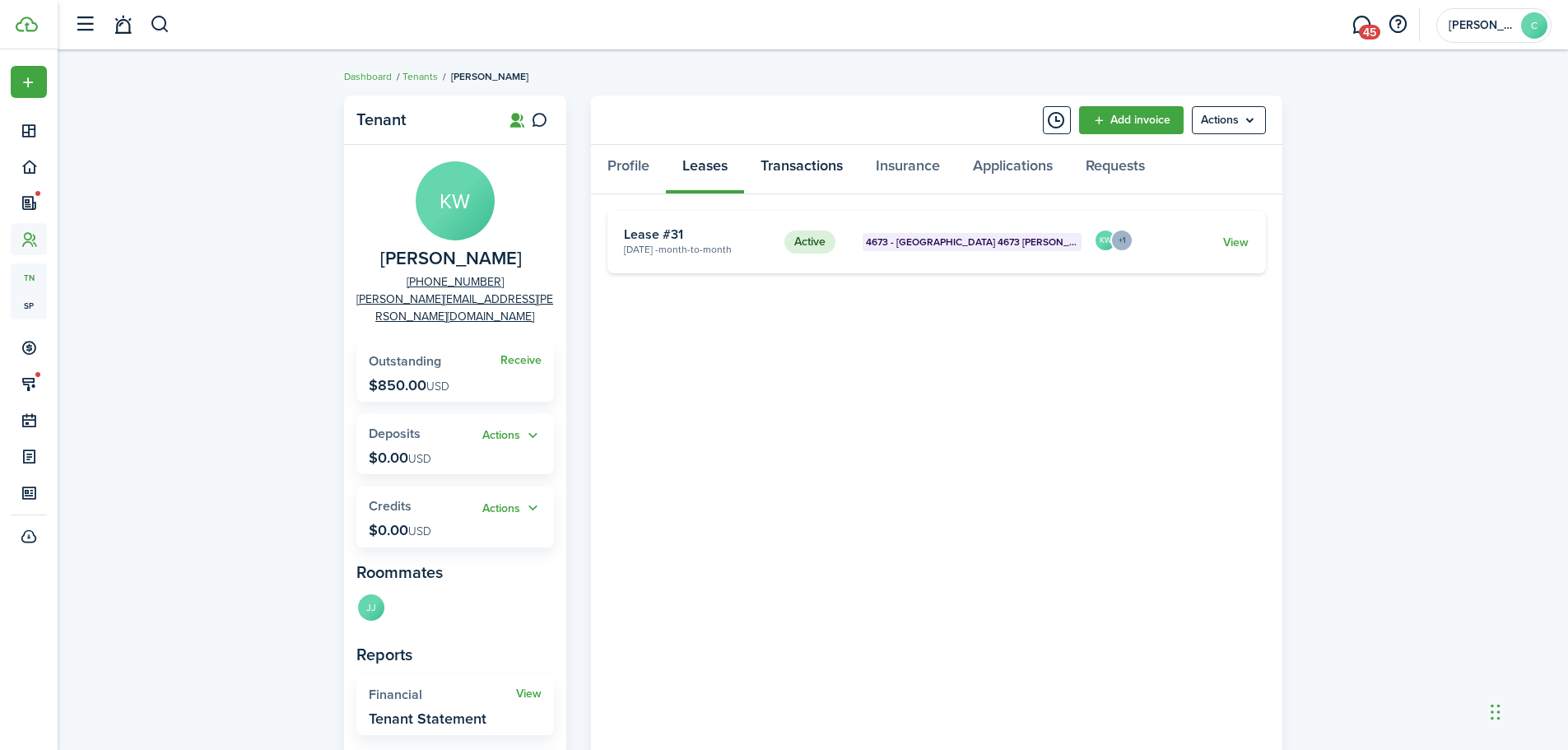
click at [802, 164] on link "Transactions" at bounding box center [802, 170] width 115 height 49
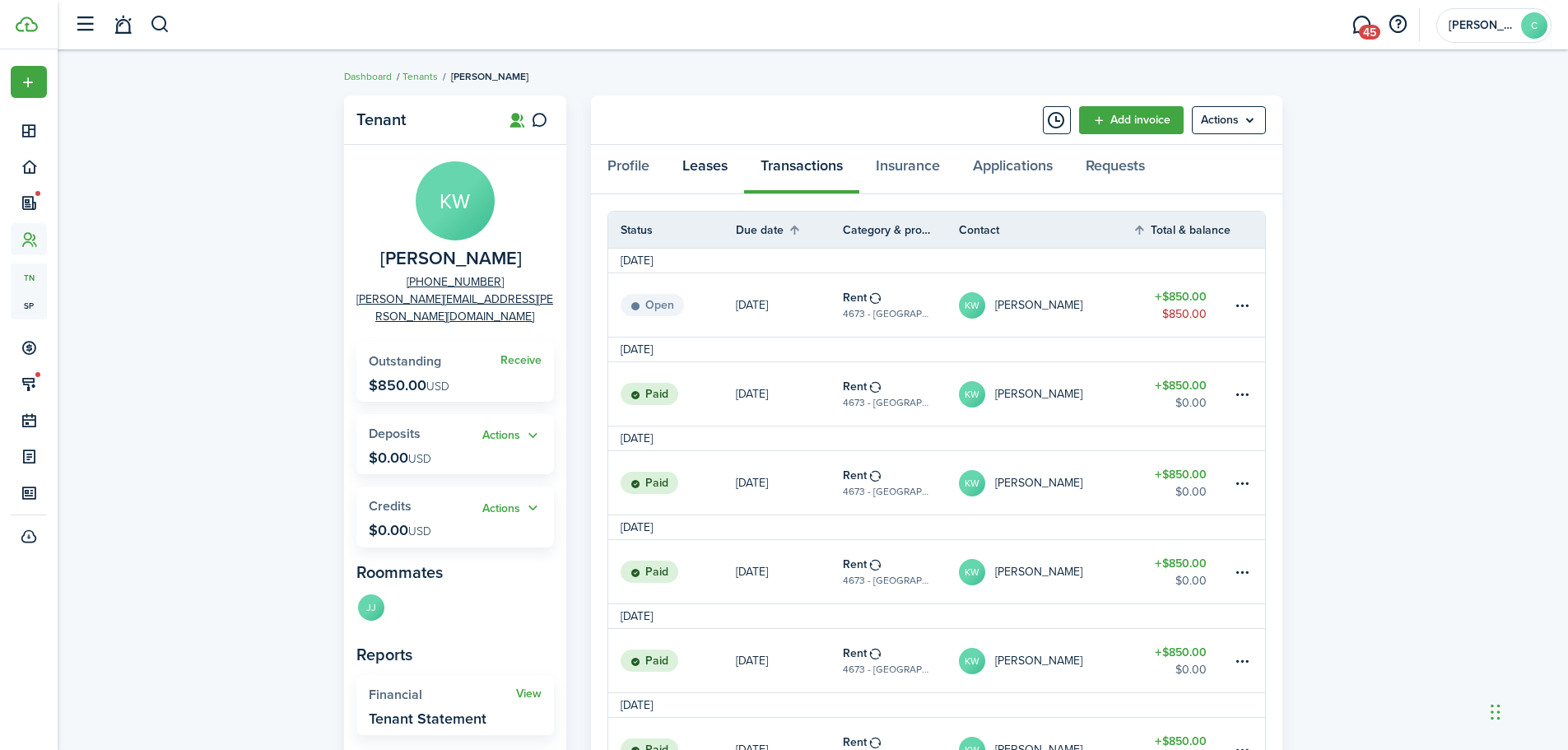
click at [701, 161] on link "Leases" at bounding box center [705, 170] width 78 height 49
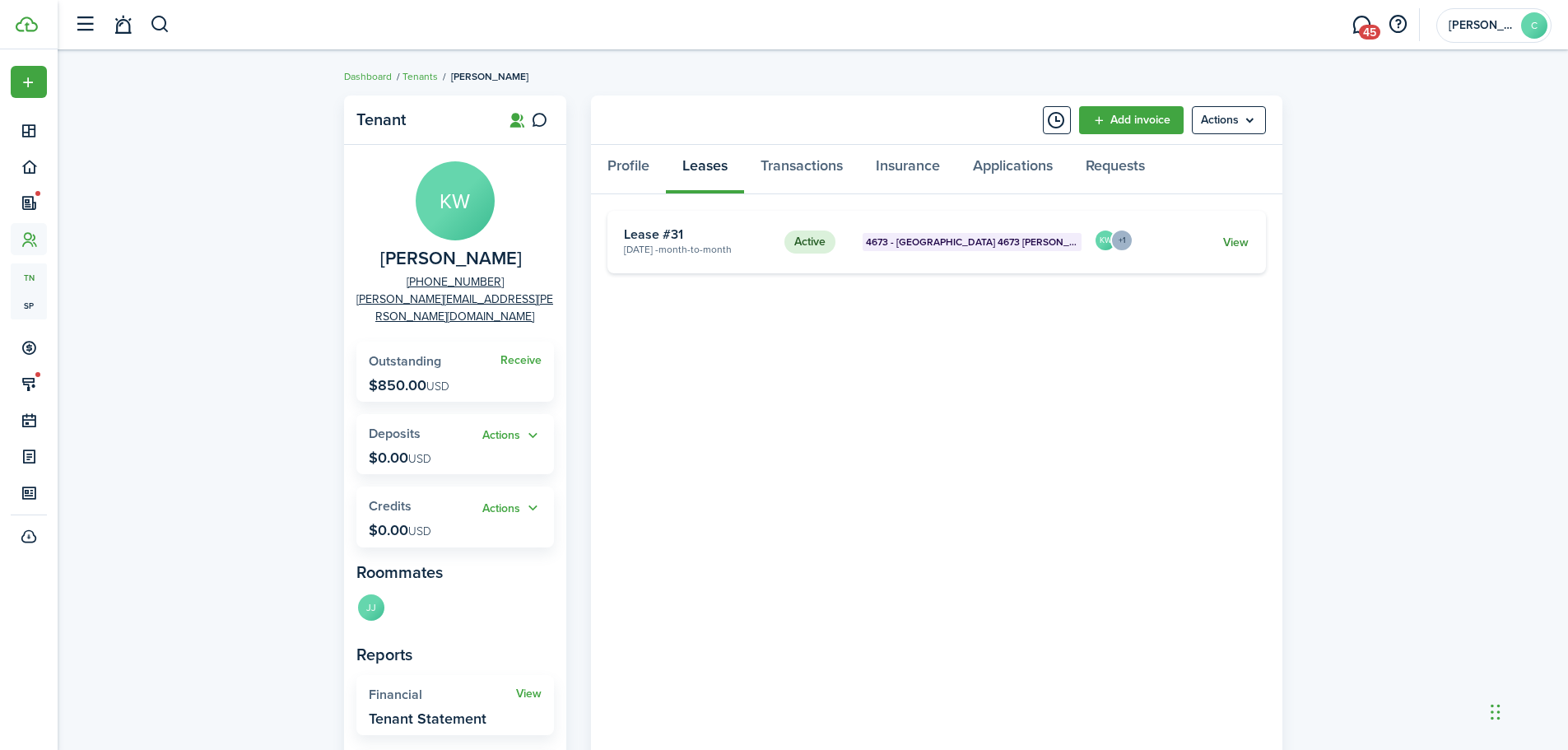
click at [1239, 242] on link "View" at bounding box center [1236, 243] width 25 height 18
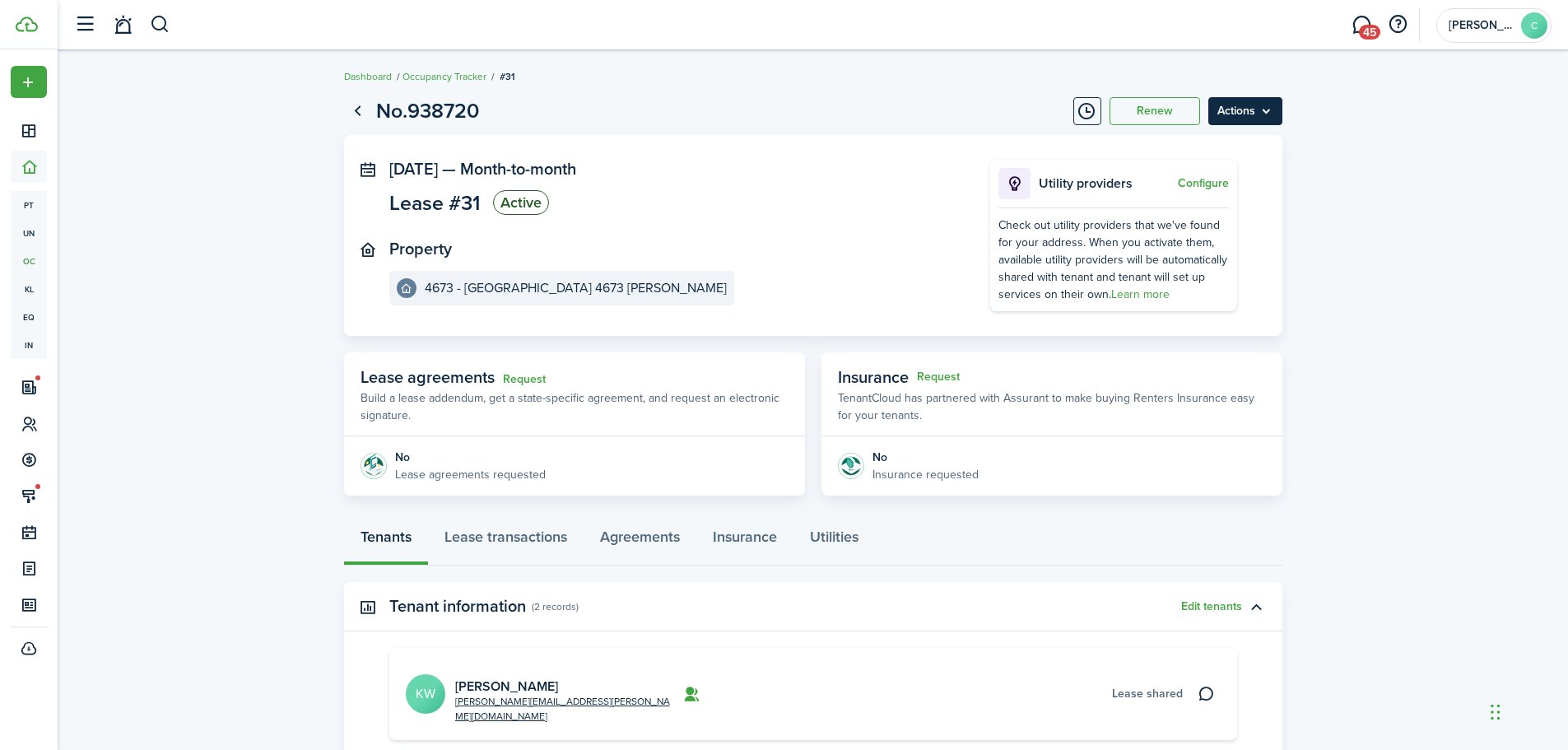
click at [1236, 110] on menu-btn "Actions" at bounding box center [1245, 112] width 74 height 28
click at [1166, 142] on button "Edit" at bounding box center [1210, 148] width 144 height 28
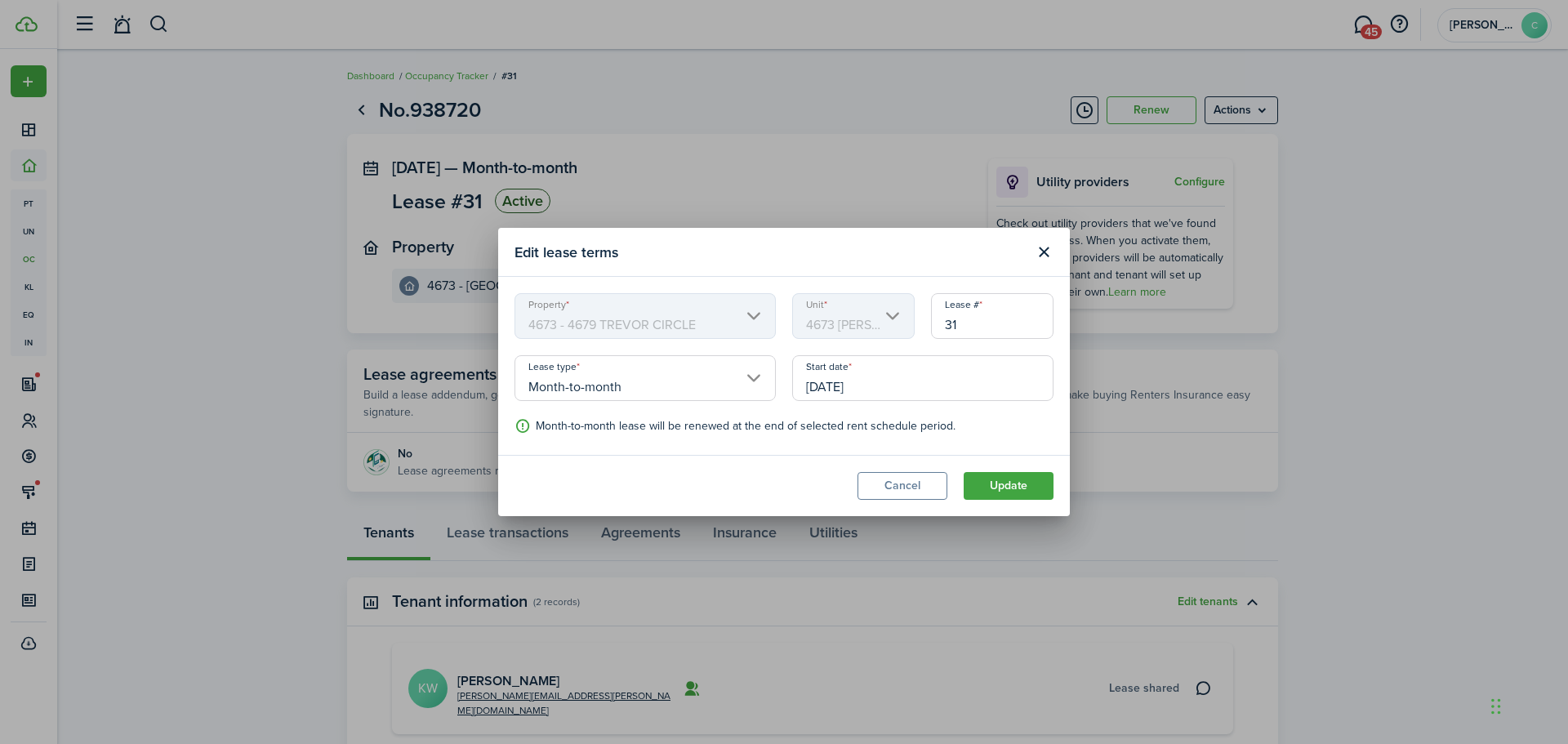
click at [689, 383] on input "Month-to-month" at bounding box center [645, 378] width 262 height 45
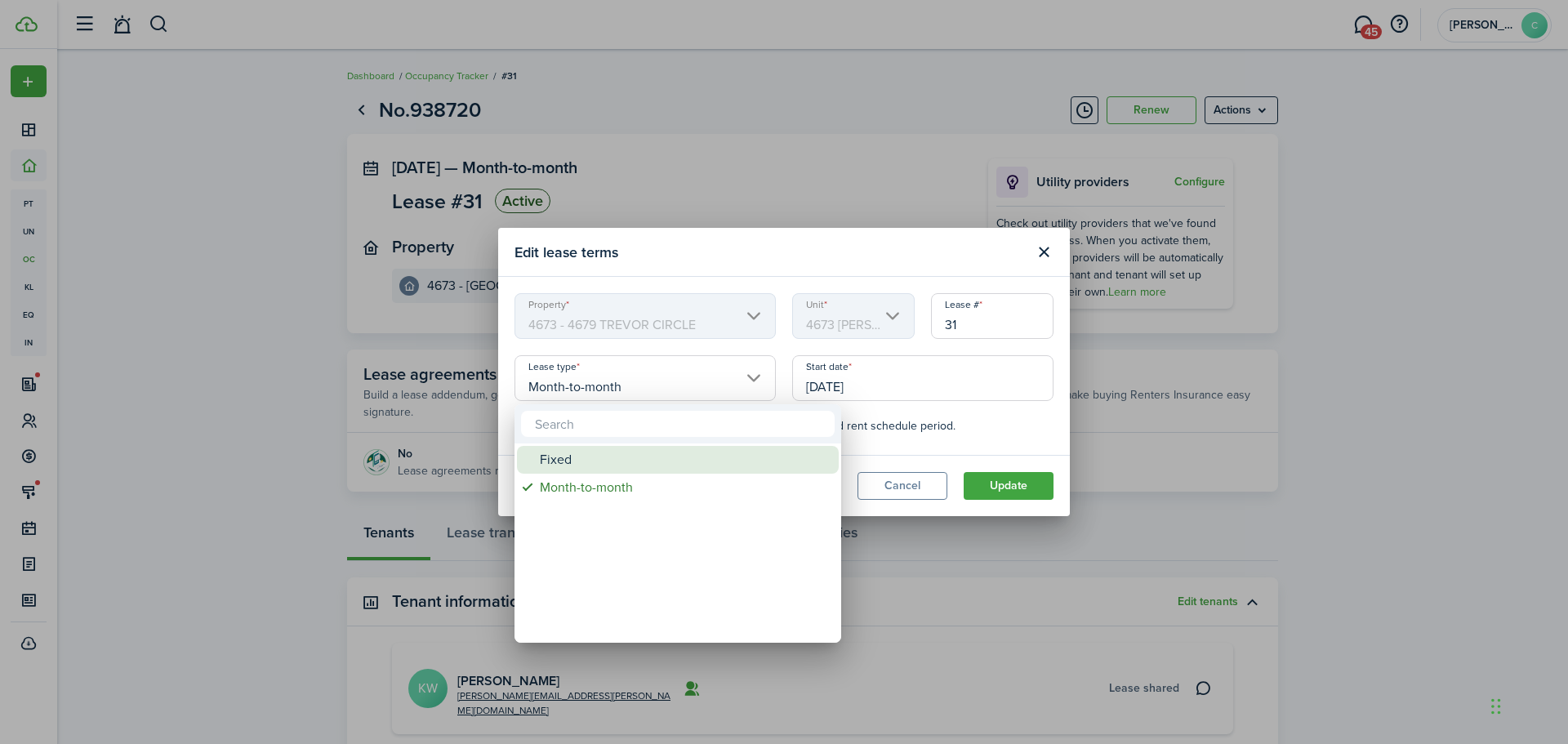
click at [545, 465] on div "Fixed" at bounding box center [685, 460] width 290 height 28
type input "Fixed"
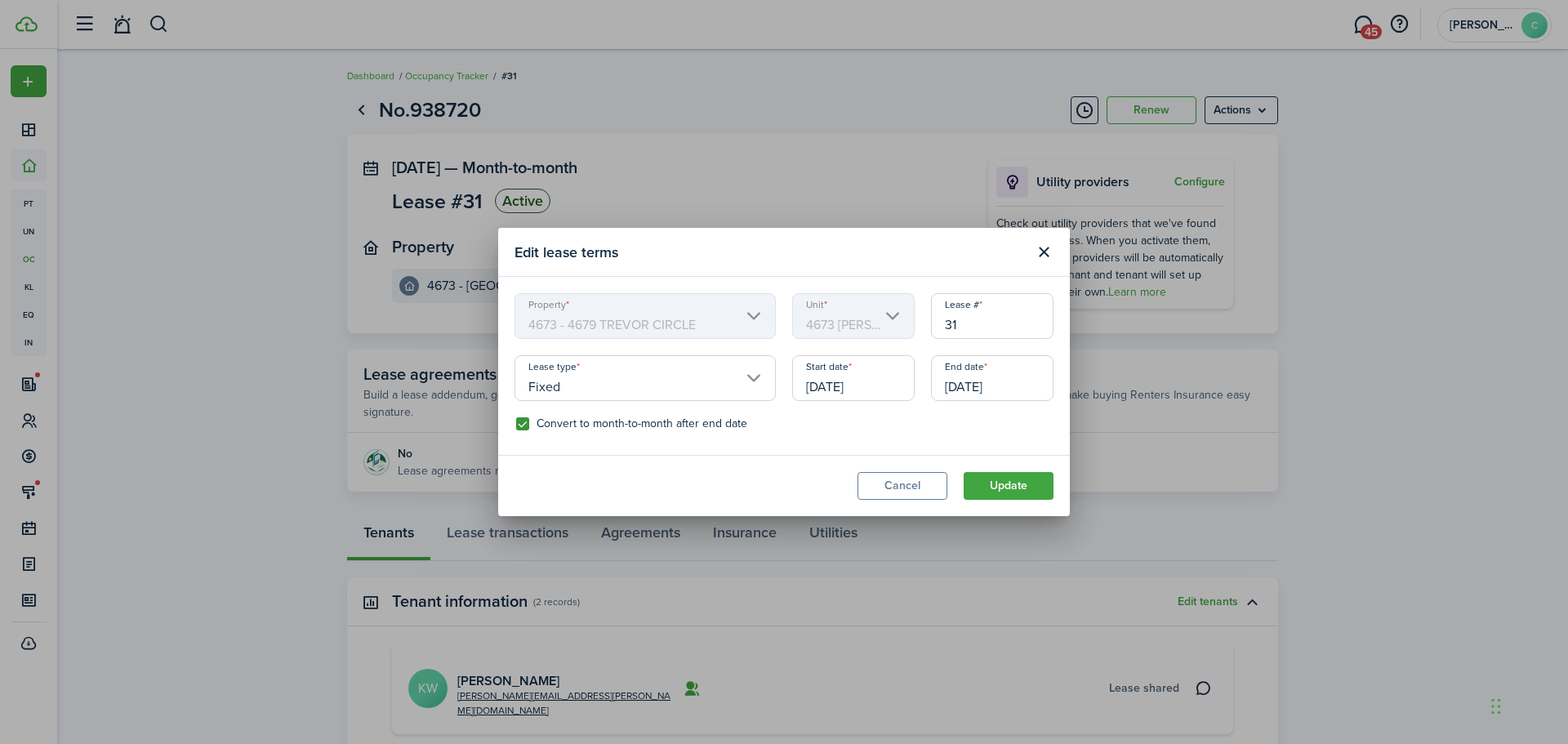
click at [884, 379] on input "[DATE]" at bounding box center [853, 378] width 122 height 45
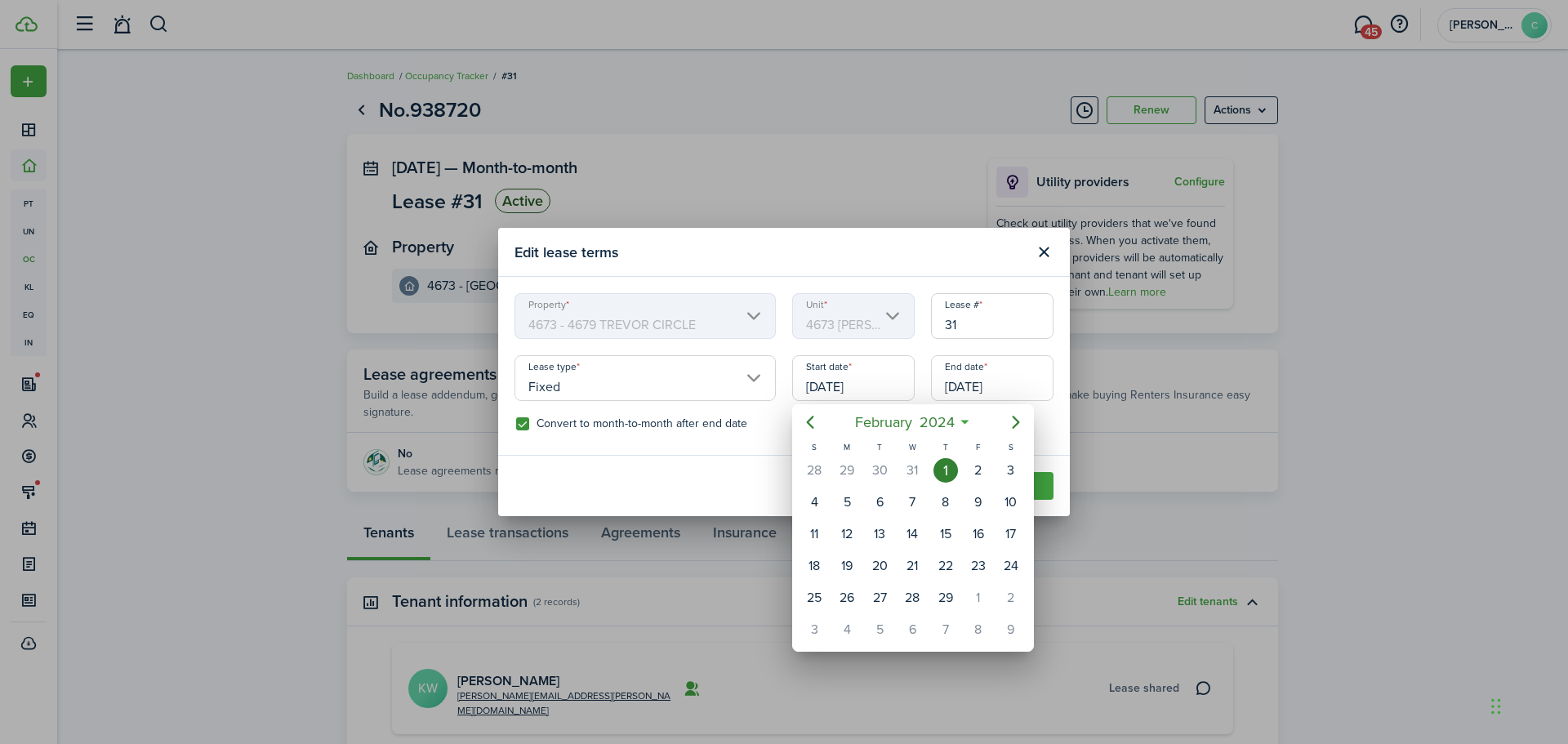
click at [965, 421] on icon at bounding box center [965, 422] width 17 height 17
click at [1017, 423] on icon "Next page" at bounding box center [1015, 422] width 7 height 13
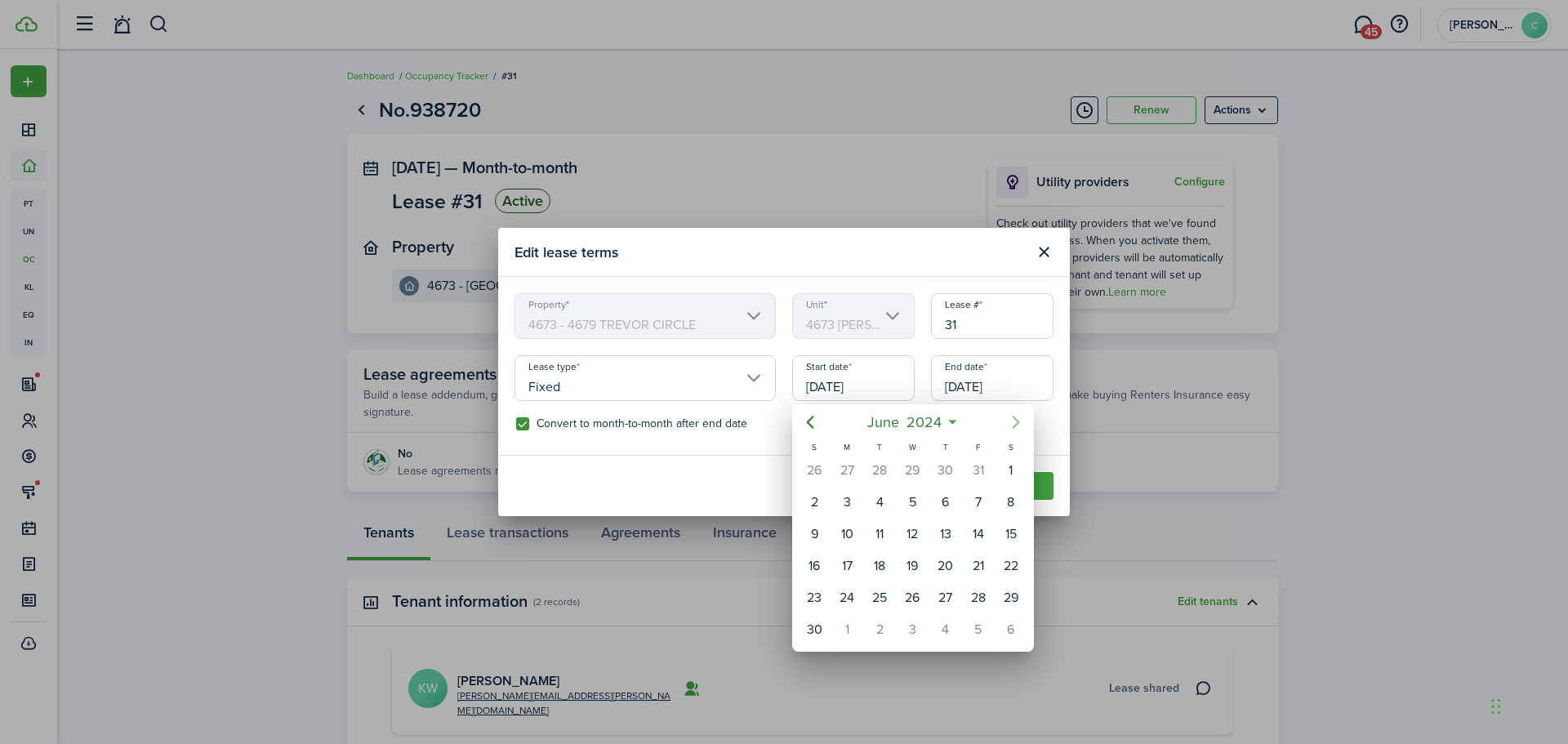
click at [1017, 423] on icon "Next page" at bounding box center [1015, 422] width 7 height 13
click at [1016, 423] on icon "Next page" at bounding box center [1016, 422] width 19 height 19
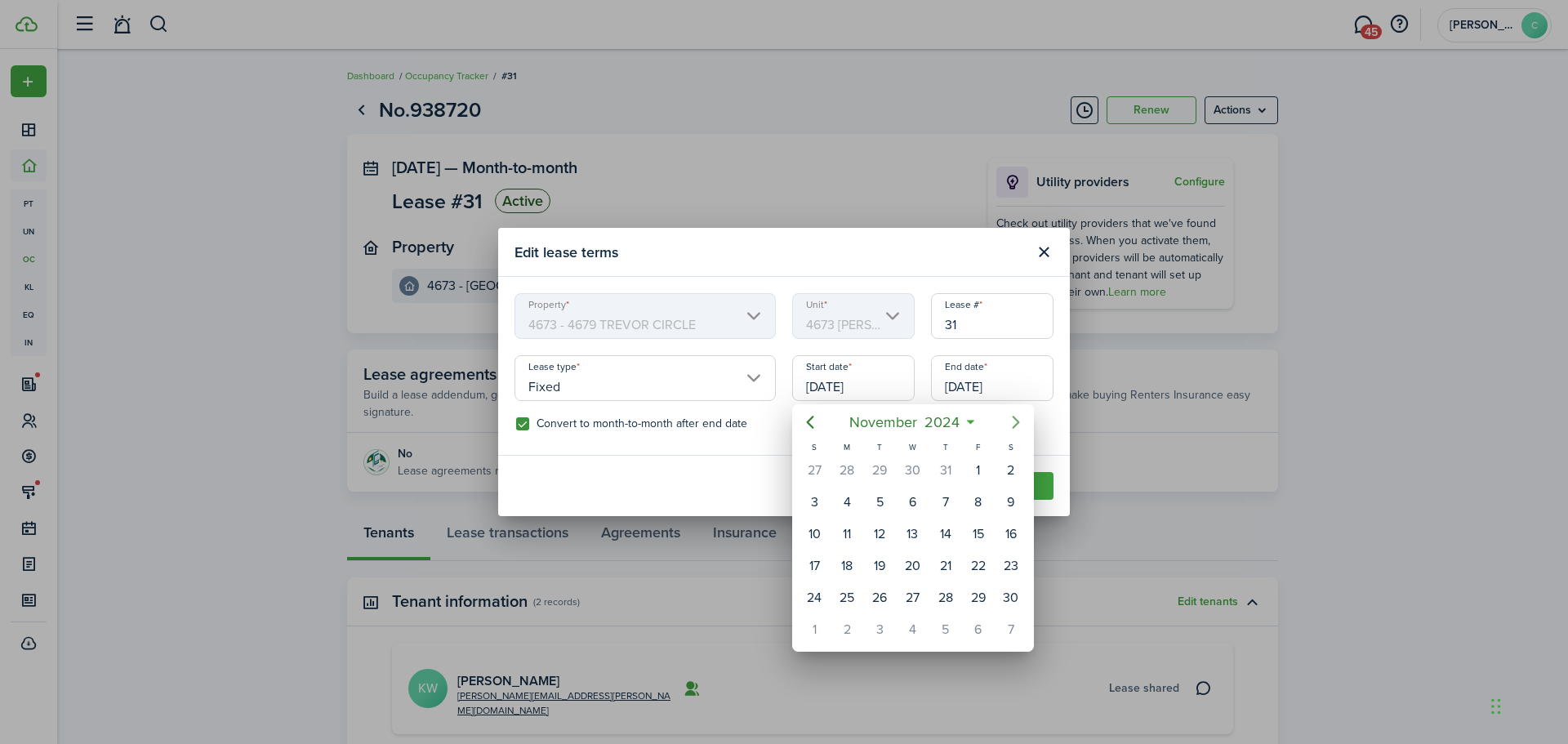
click at [1016, 423] on icon "Next page" at bounding box center [1016, 422] width 19 height 19
click at [1044, 248] on div at bounding box center [784, 372] width 1830 height 1006
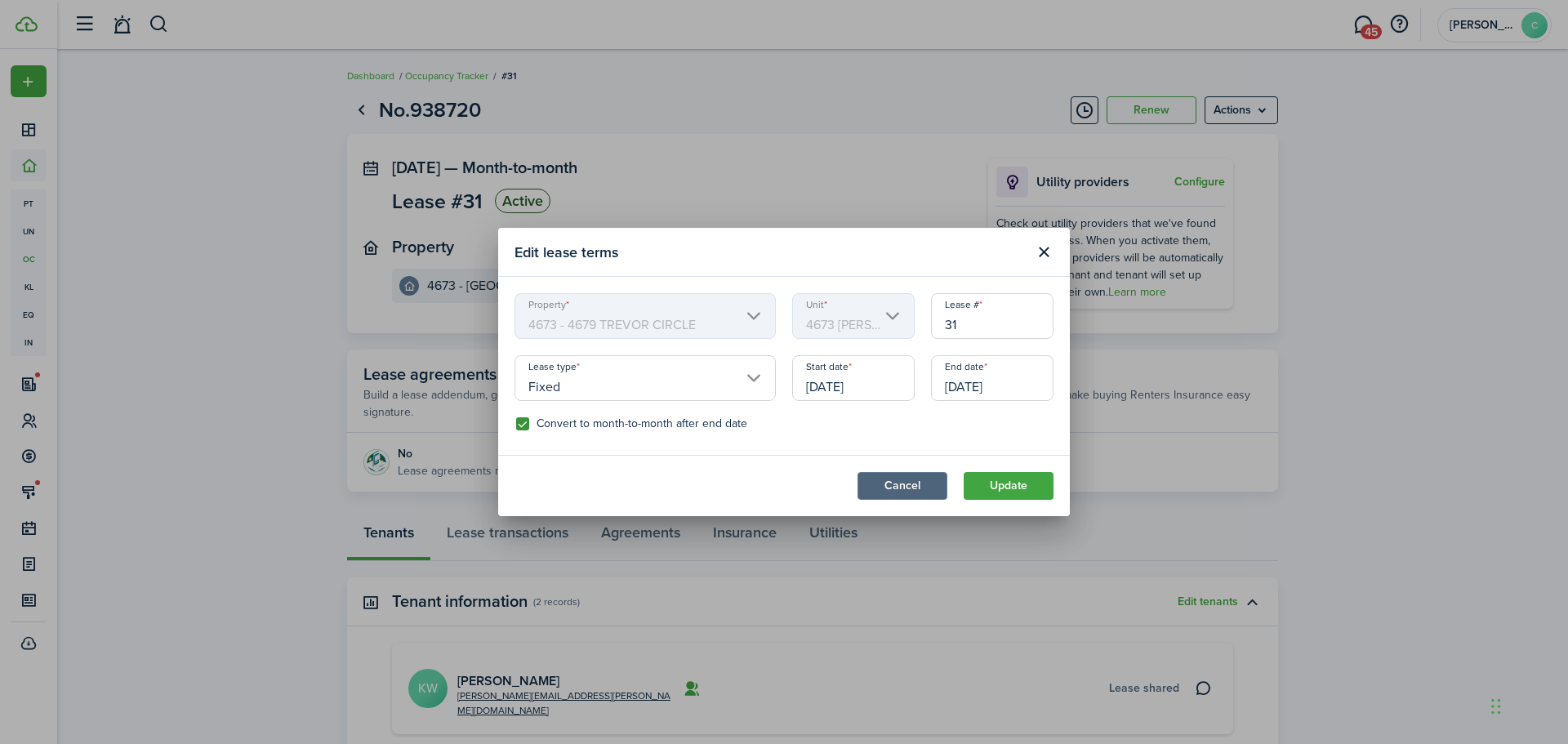
click at [886, 487] on button "Cancel" at bounding box center [902, 486] width 90 height 28
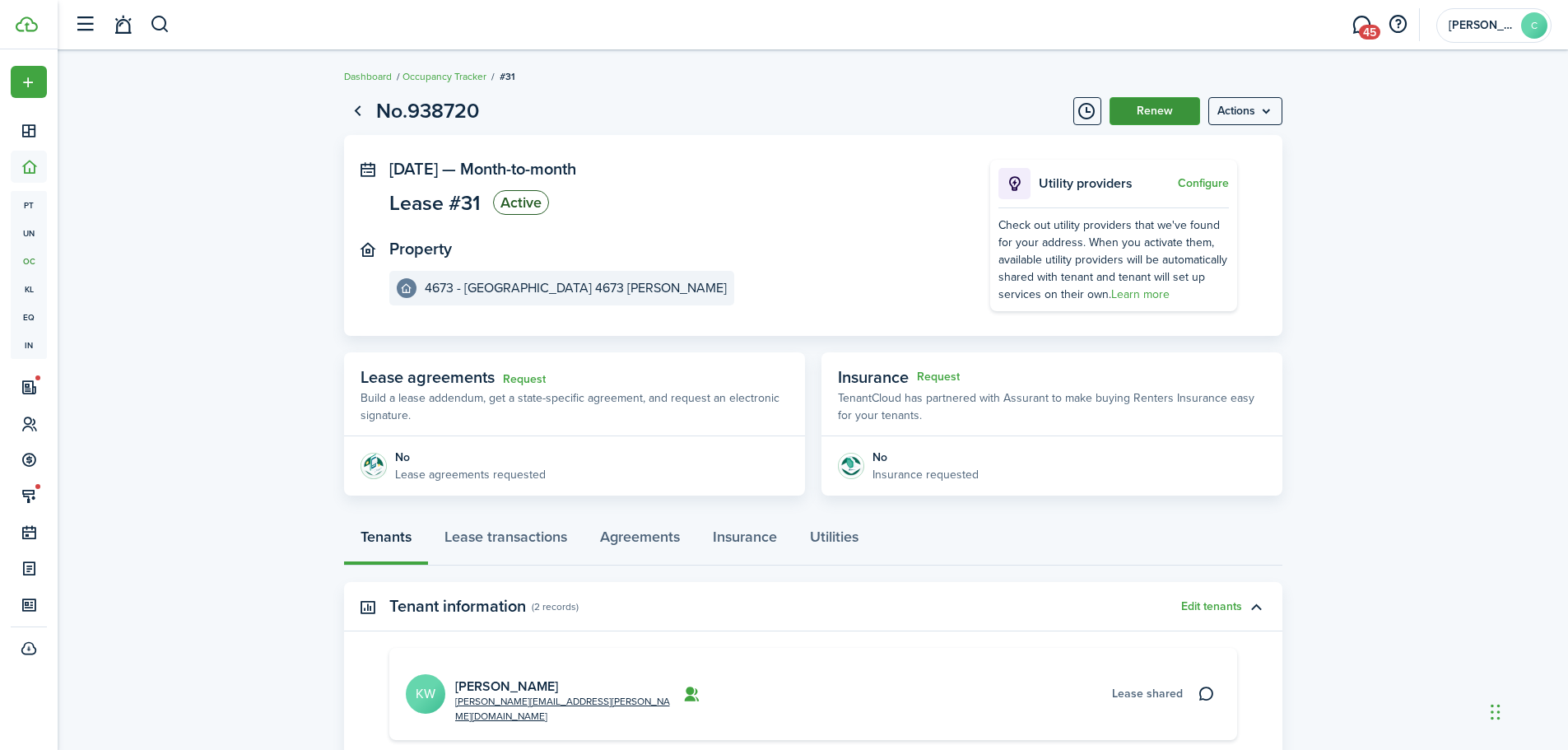
click at [1168, 113] on button "Renew" at bounding box center [1154, 112] width 91 height 28
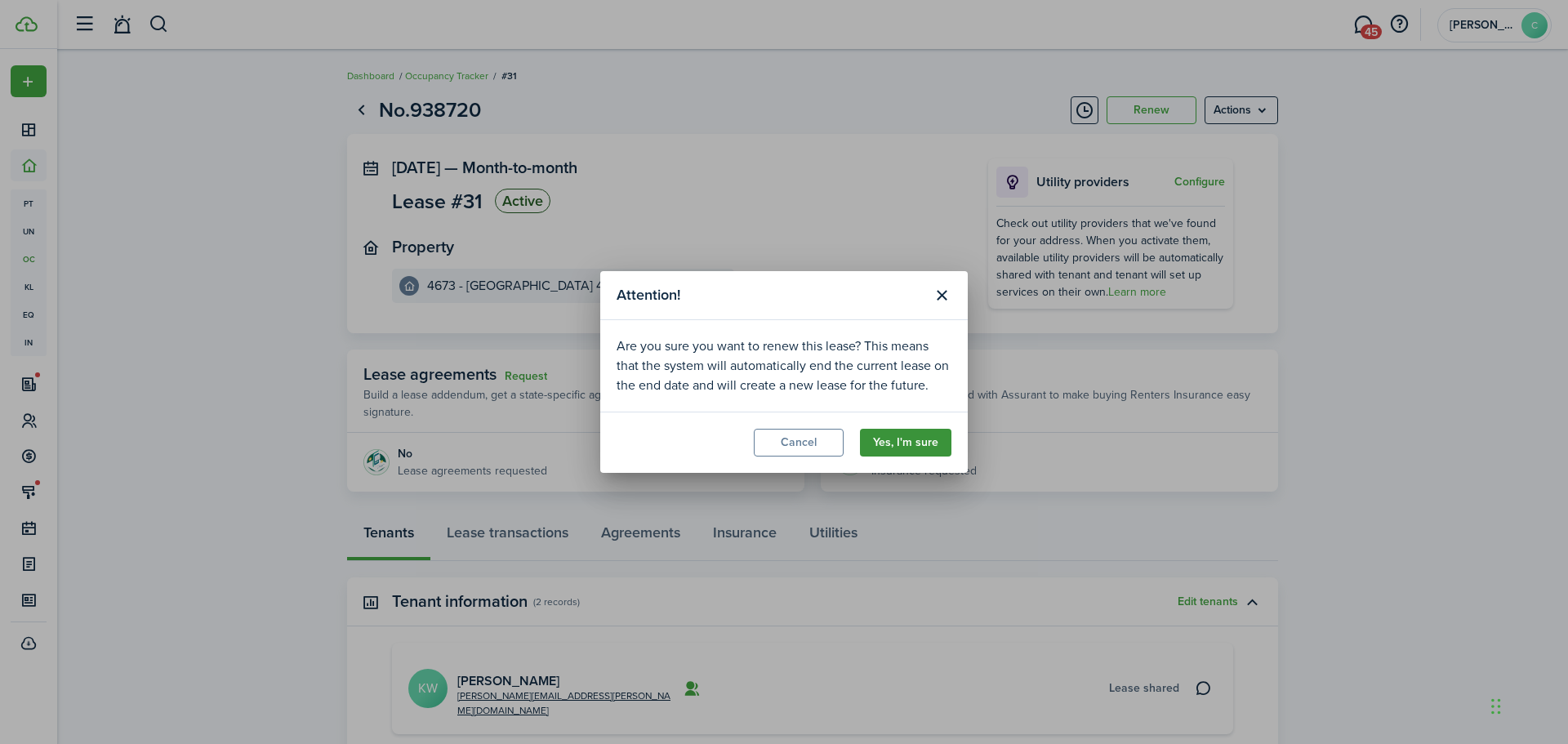
click at [924, 429] on button "Yes, I'm sure" at bounding box center [905, 443] width 92 height 28
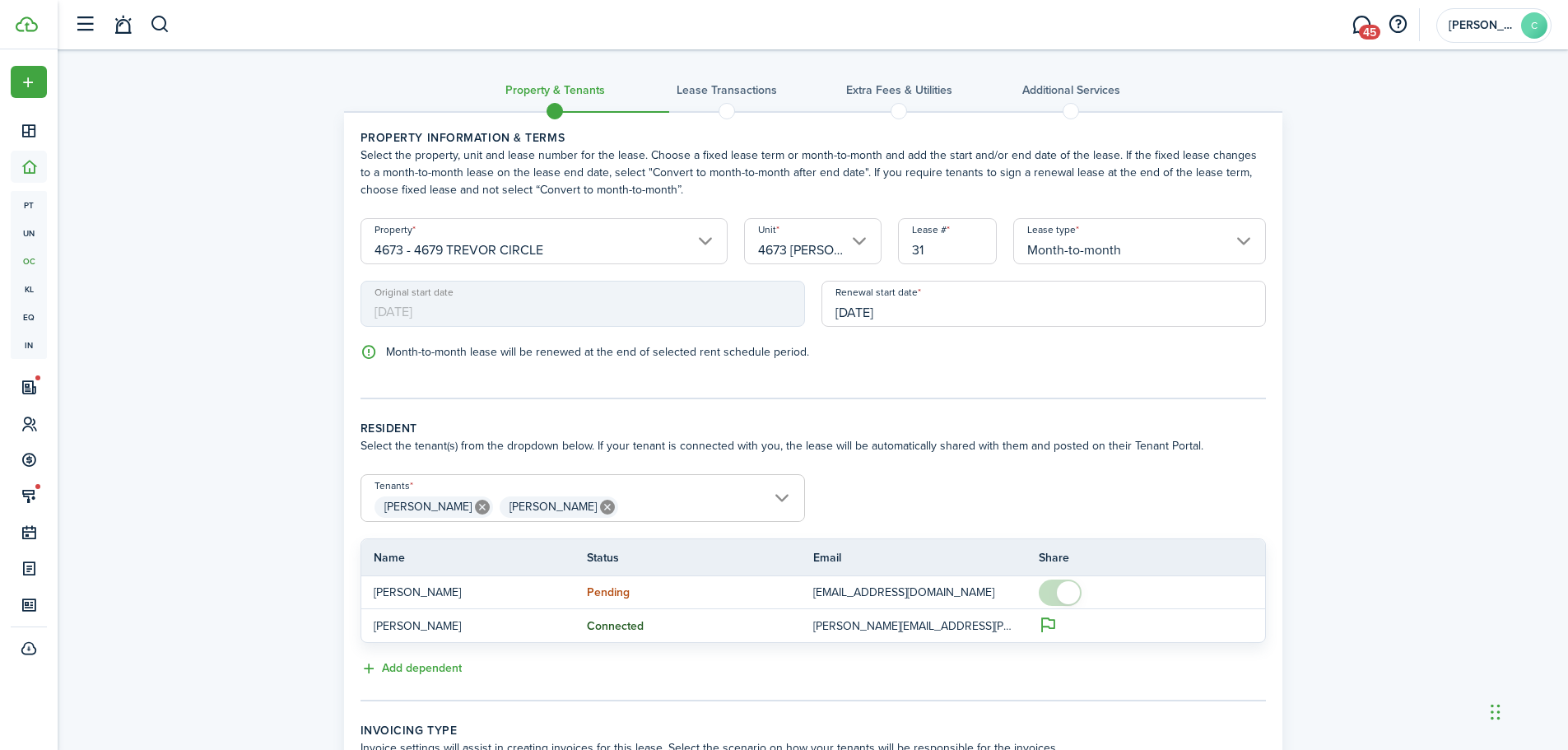
click at [1152, 240] on input "Month-to-month" at bounding box center [1140, 241] width 253 height 46
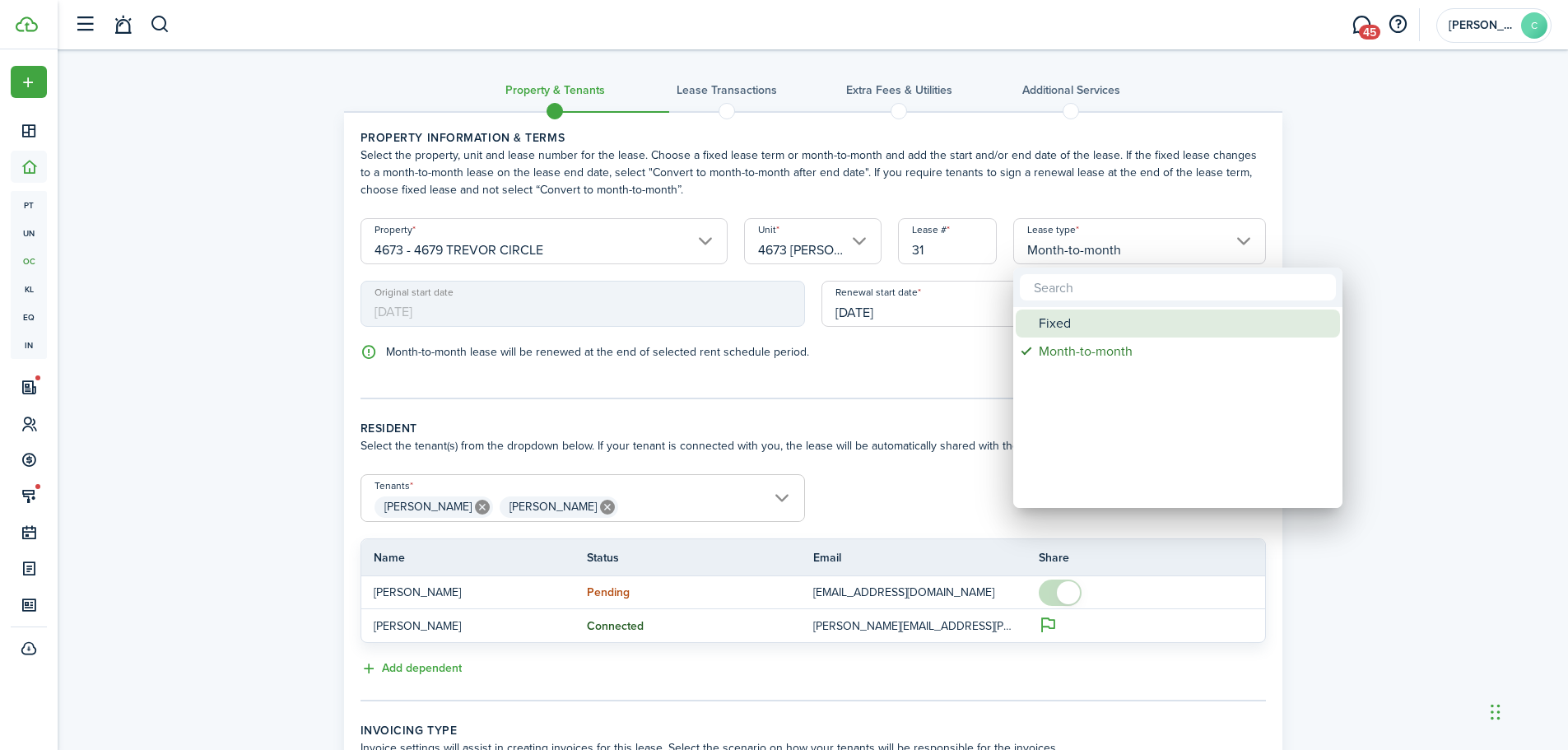
click at [1078, 317] on div "Fixed" at bounding box center [1185, 324] width 292 height 28
type input "Fixed"
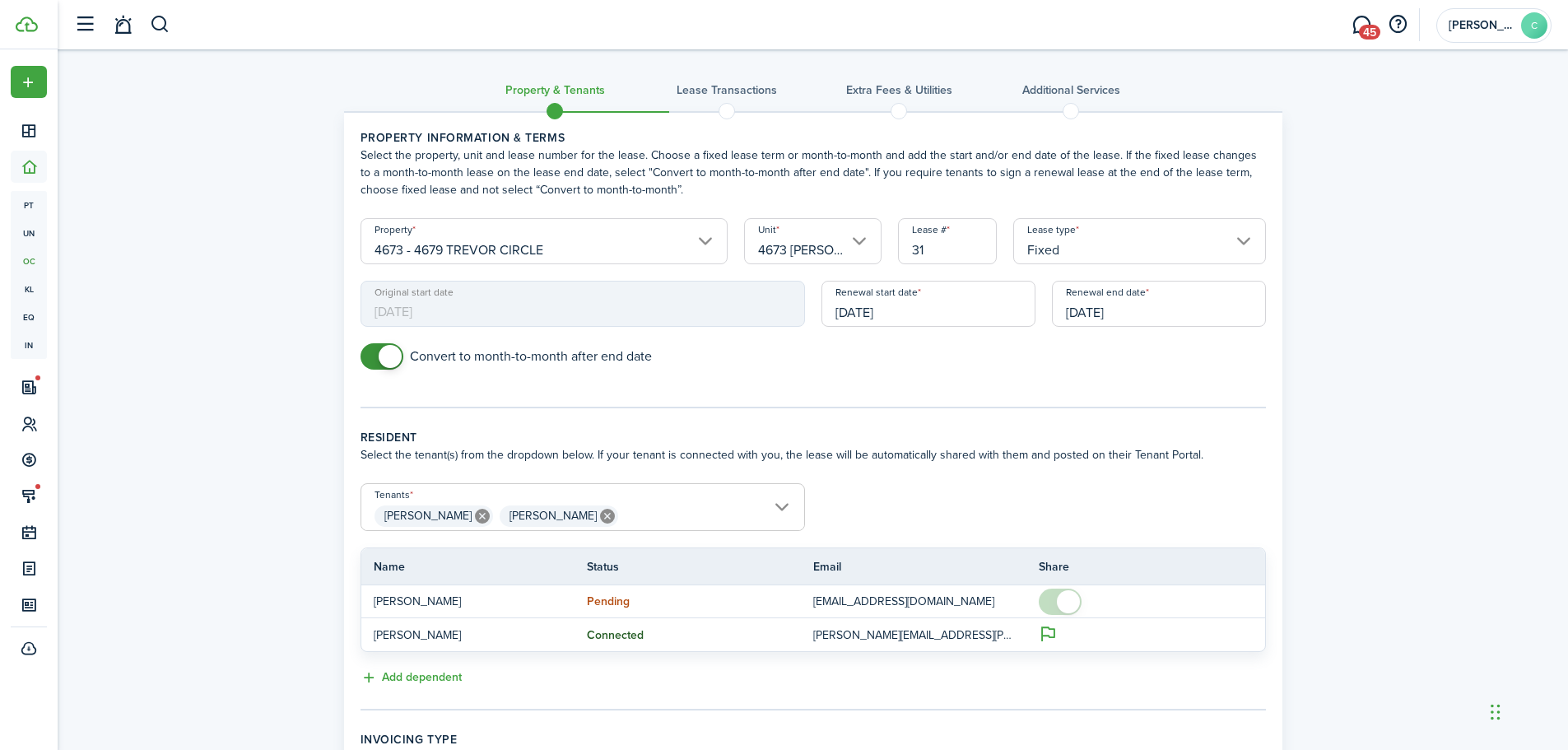
click at [953, 318] on input "[DATE]" at bounding box center [928, 303] width 214 height 46
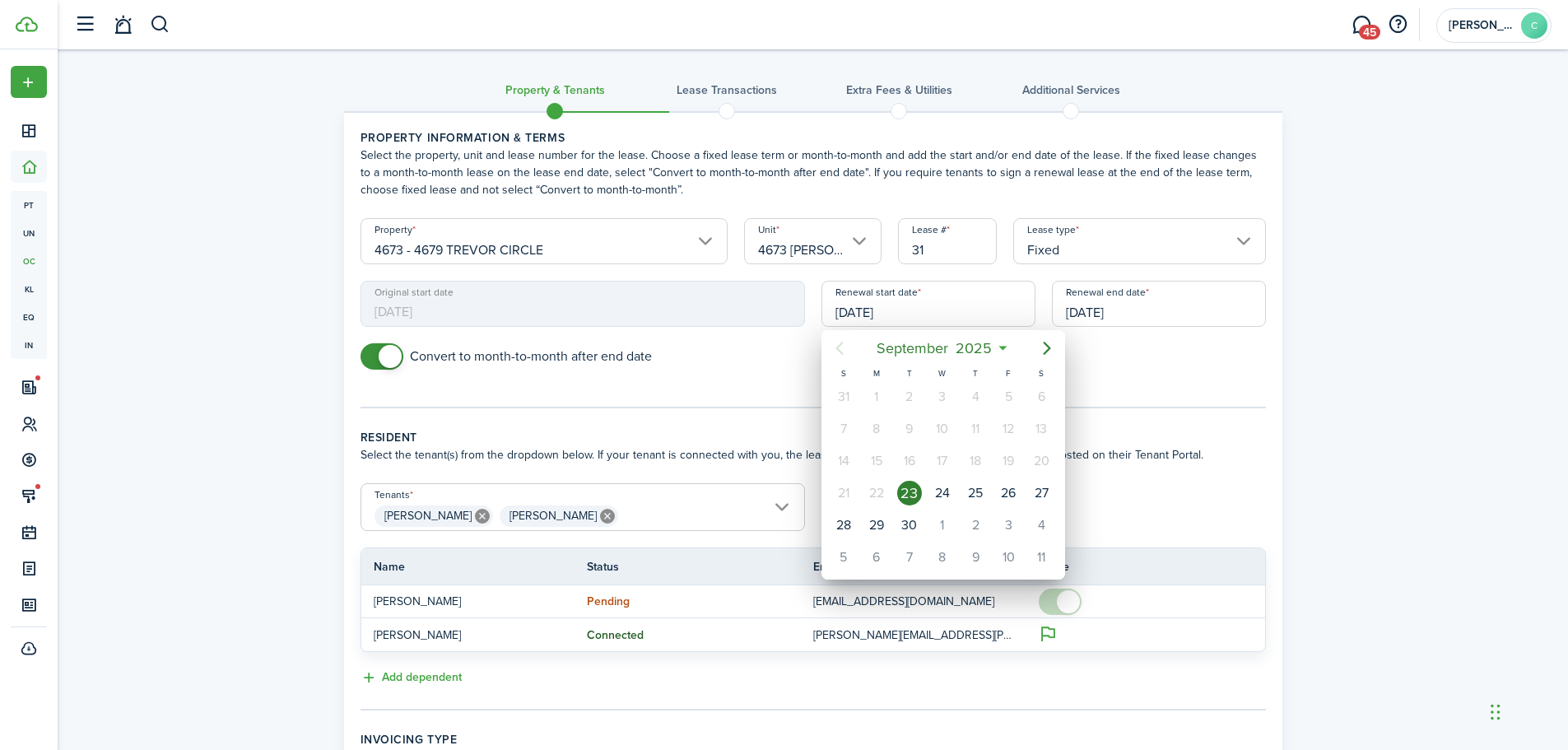
click at [175, 364] on div at bounding box center [784, 375] width 1832 height 1014
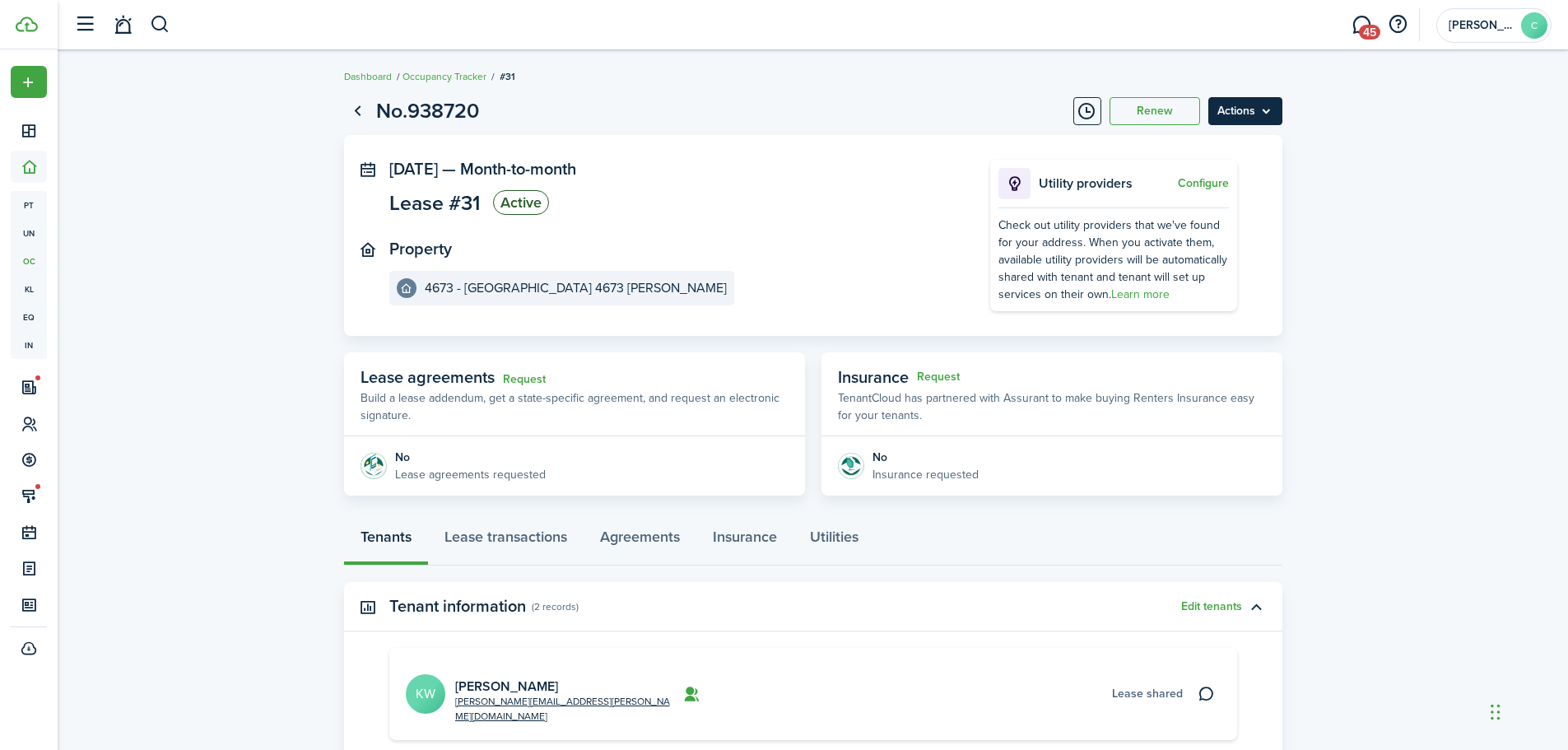
click at [1265, 113] on menu-btn "Actions" at bounding box center [1245, 112] width 74 height 28
click at [1165, 144] on button "Edit" at bounding box center [1210, 148] width 144 height 28
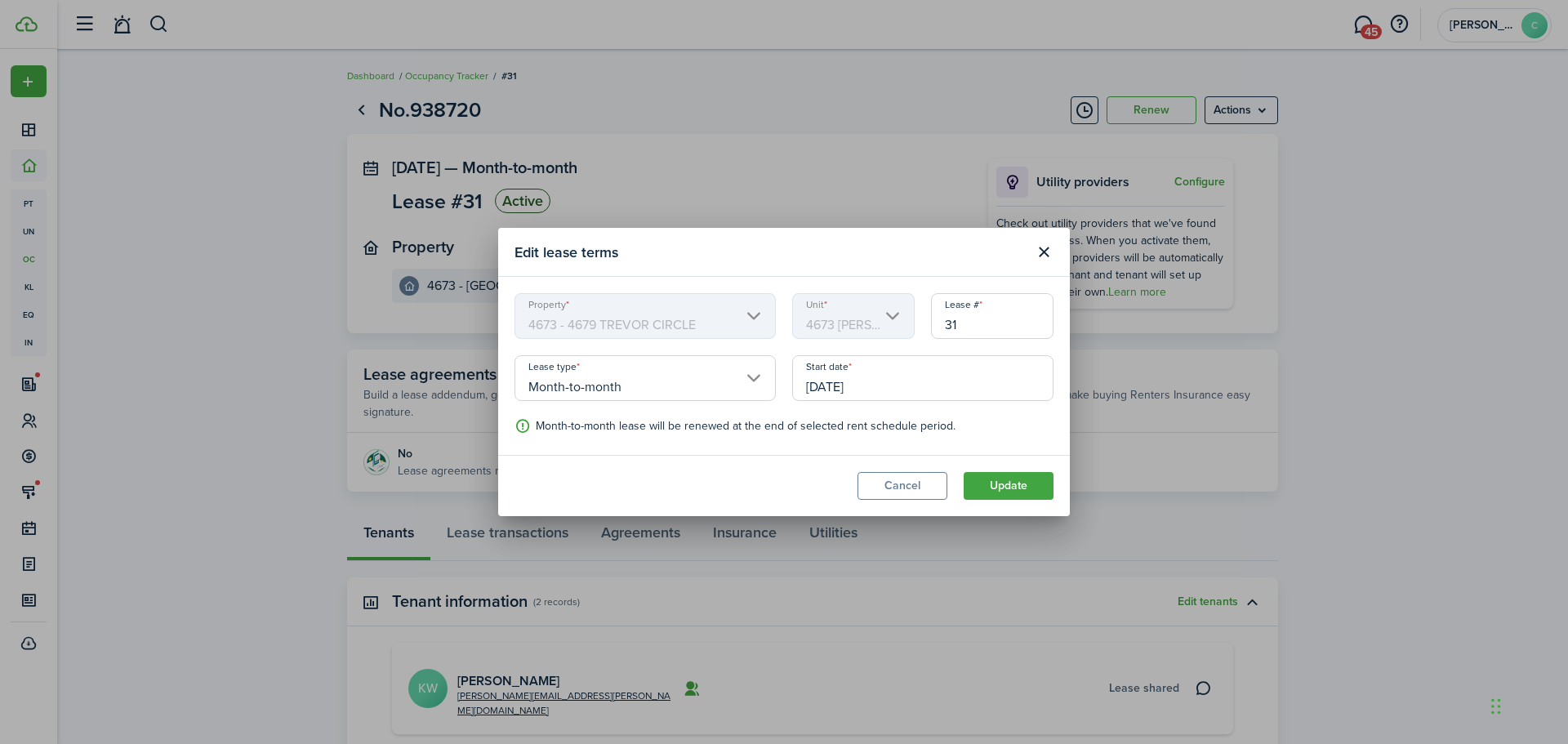
click at [675, 391] on input "Month-to-month" at bounding box center [645, 378] width 262 height 45
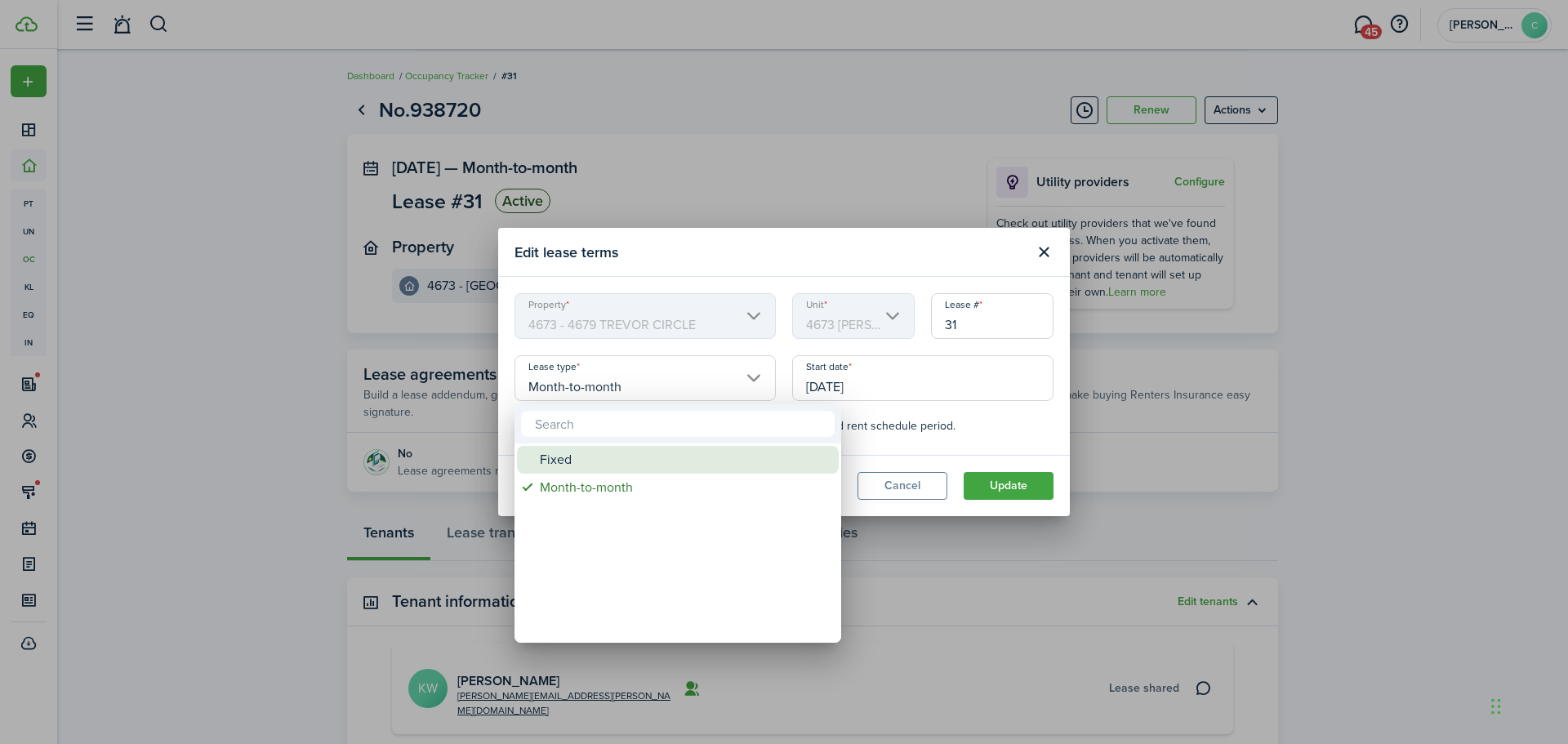
click at [555, 457] on div "Fixed" at bounding box center [685, 460] width 290 height 28
type input "Fixed"
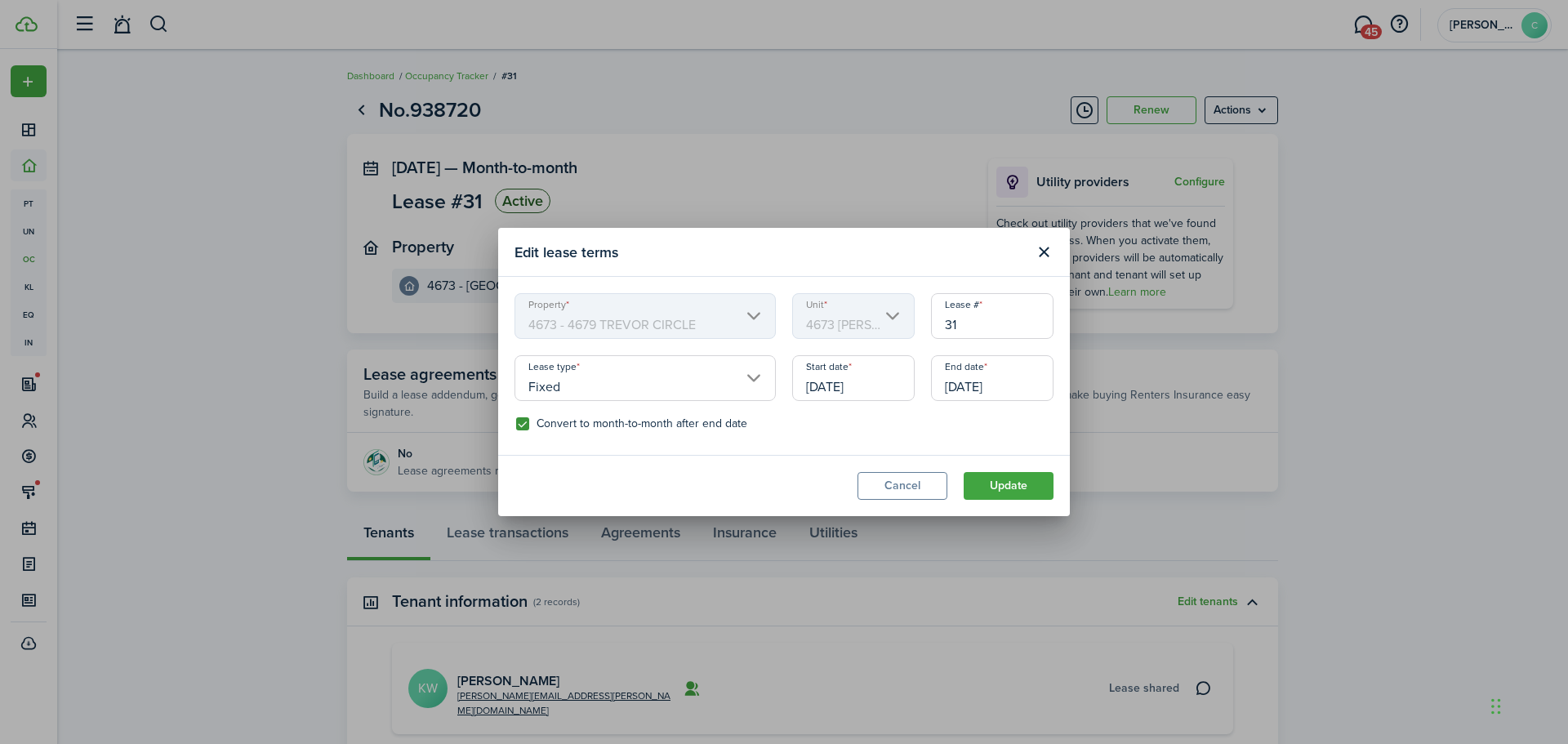
click at [888, 379] on input "[DATE]" at bounding box center [853, 378] width 122 height 45
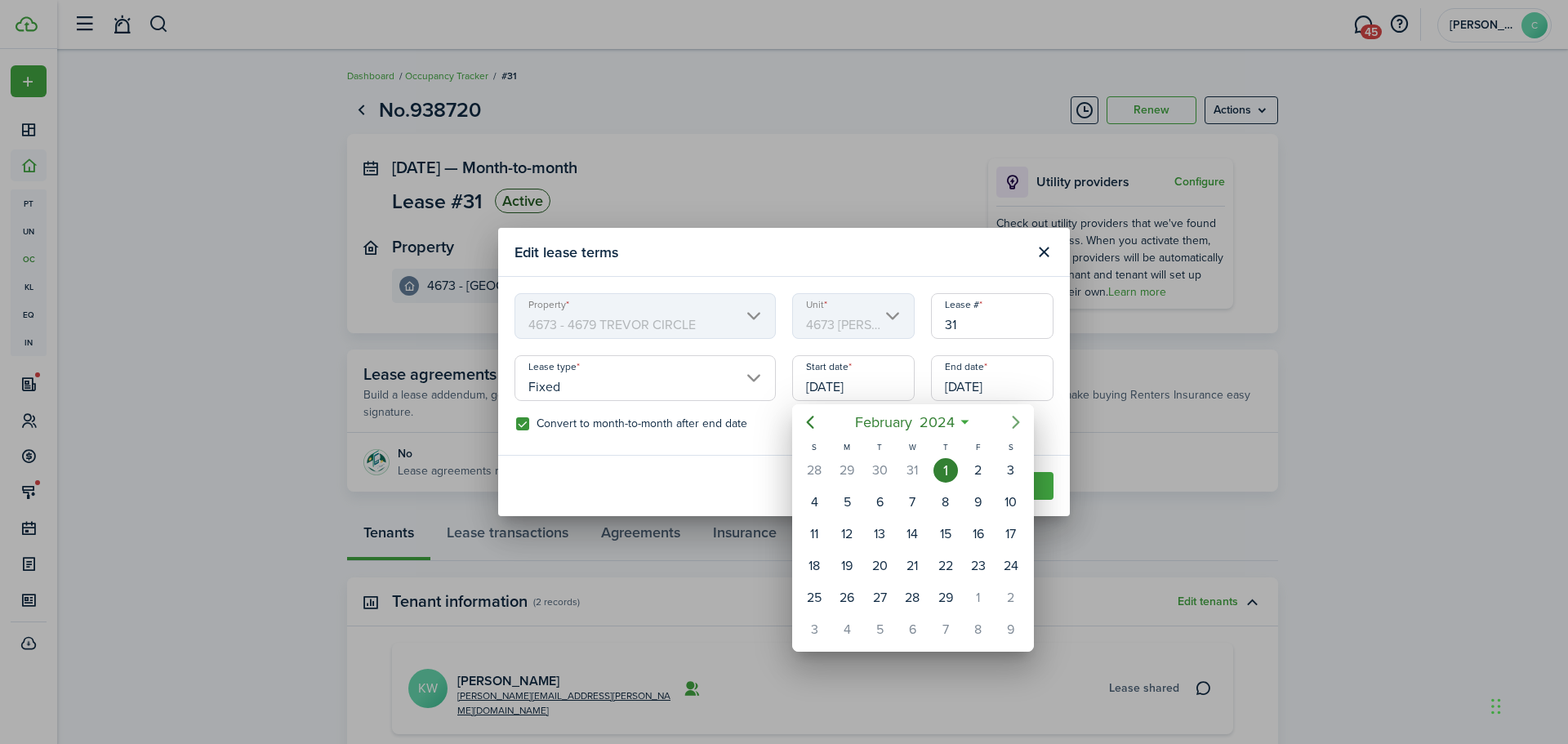
click at [1020, 420] on icon "Next page" at bounding box center [1016, 422] width 19 height 19
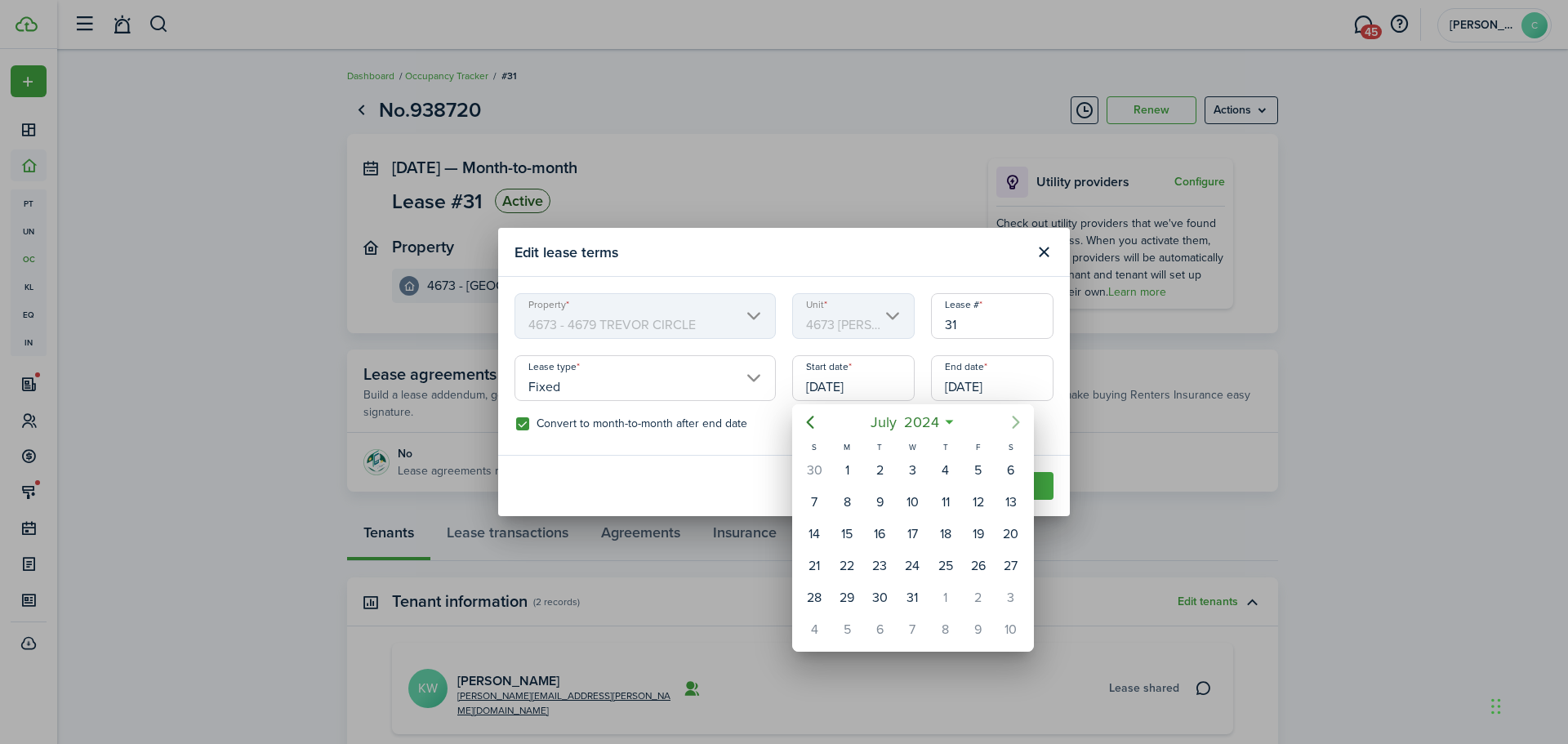
click at [1020, 420] on icon "Next page" at bounding box center [1016, 422] width 19 height 19
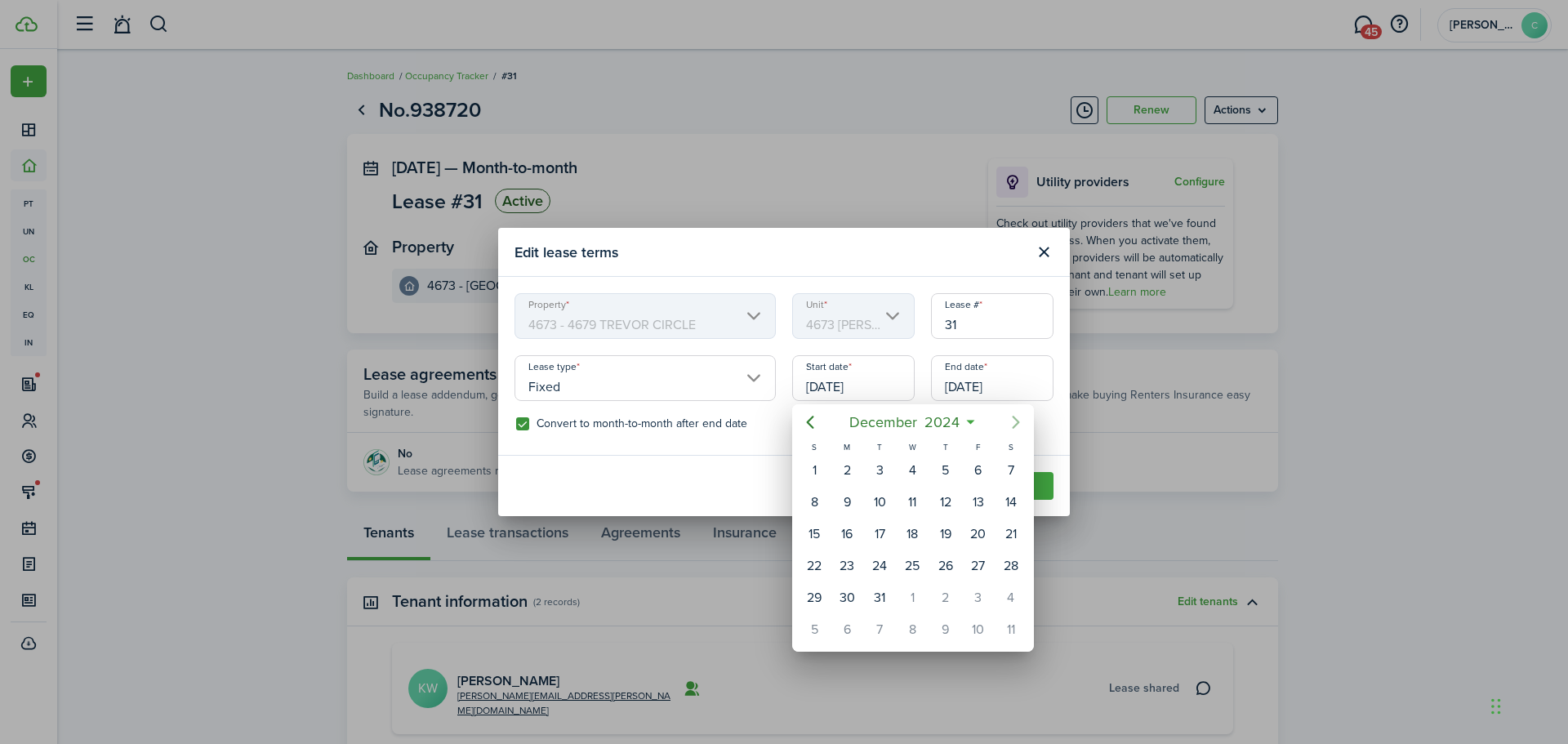
click at [1020, 420] on icon "Next page" at bounding box center [1016, 422] width 19 height 19
click at [910, 475] on div "1" at bounding box center [912, 470] width 24 height 24
type input "[DATE]"
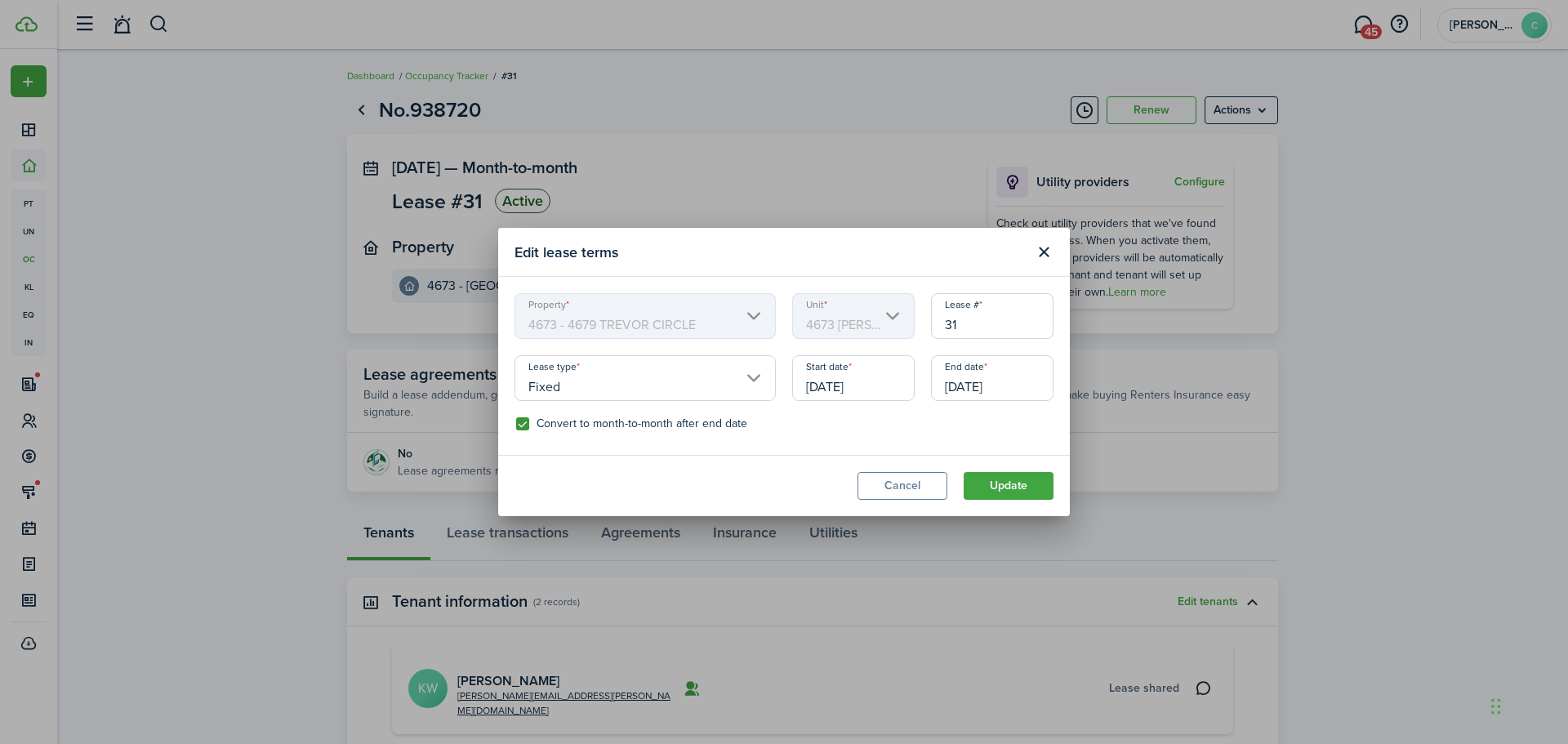
click at [1029, 379] on input "[DATE]" at bounding box center [992, 378] width 122 height 45
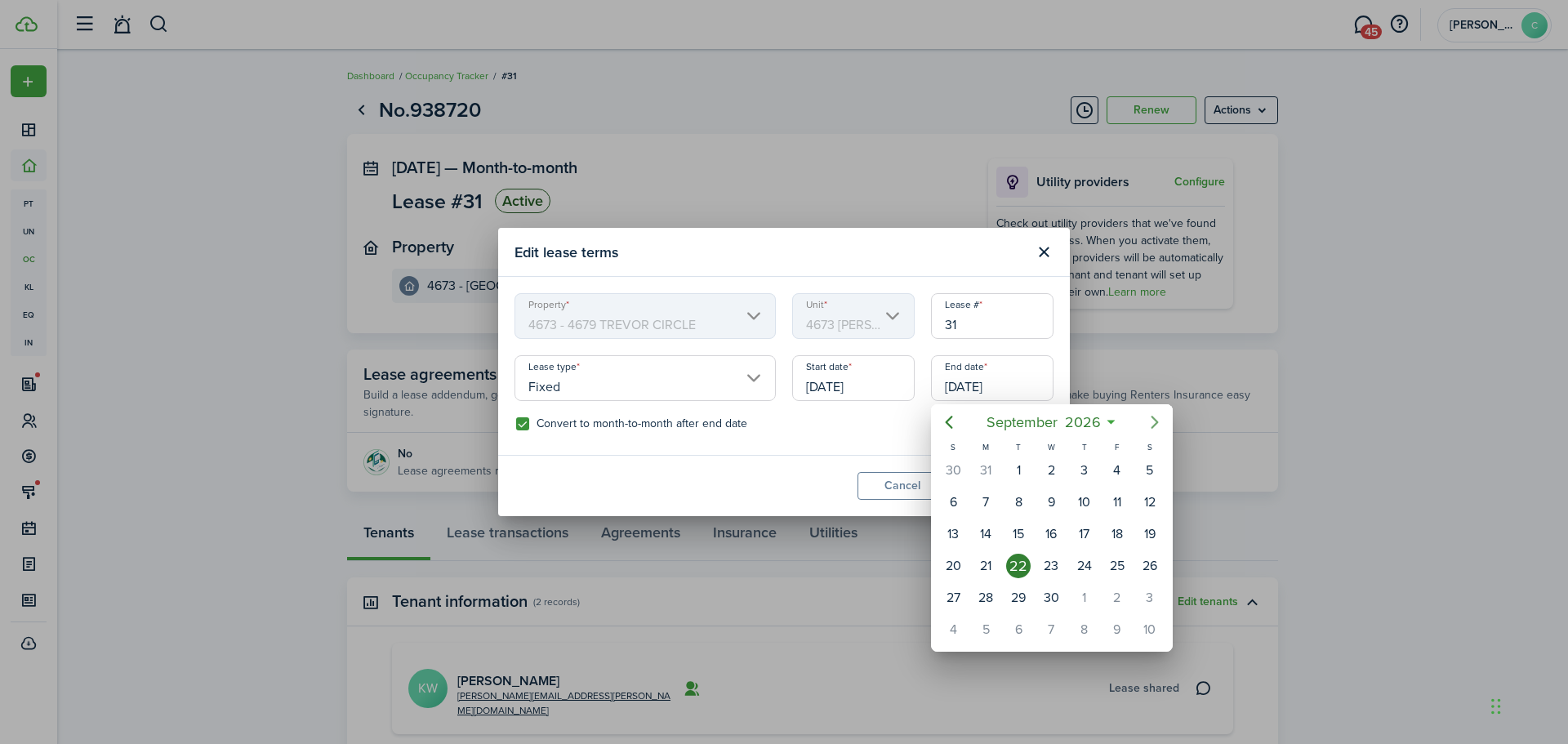
click at [1152, 420] on icon "Next page" at bounding box center [1155, 422] width 19 height 19
click at [1107, 421] on mbsc-button "[DATE]" at bounding box center [1043, 422] width 132 height 30
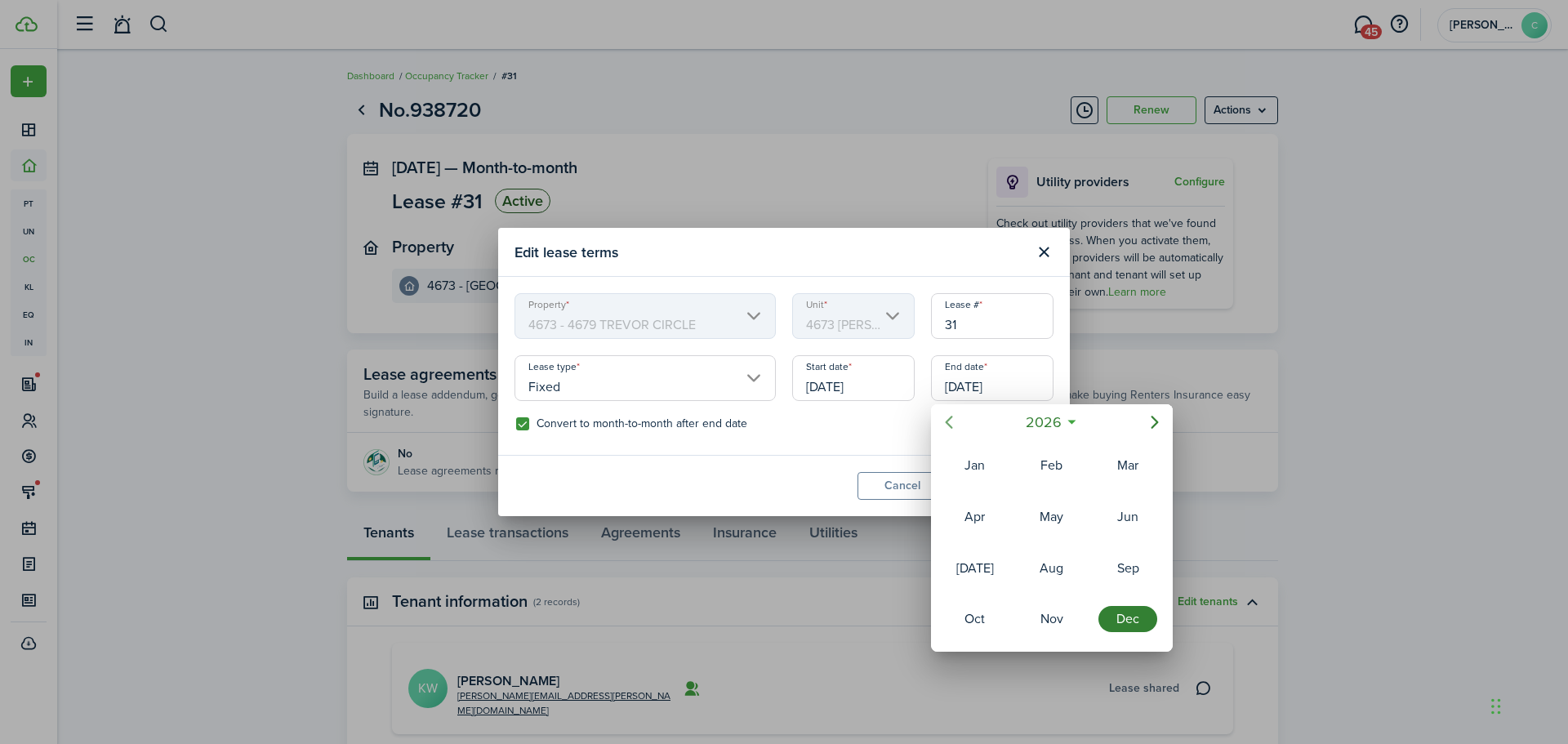
click at [942, 420] on icon "Previous page" at bounding box center [949, 422] width 19 height 19
click at [1119, 614] on div "Dec" at bounding box center [1128, 619] width 58 height 26
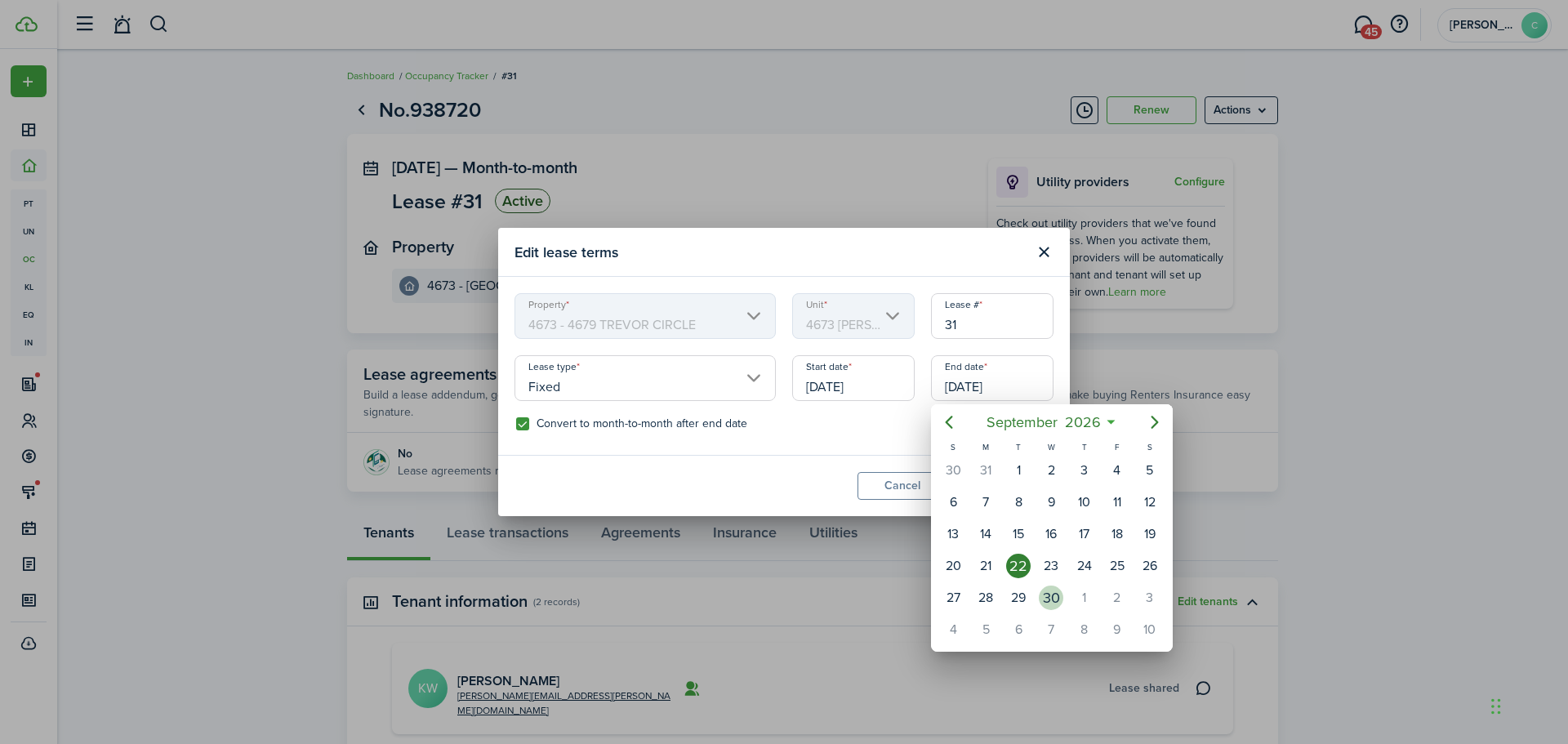
click at [1053, 601] on div "30" at bounding box center [1051, 597] width 24 height 24
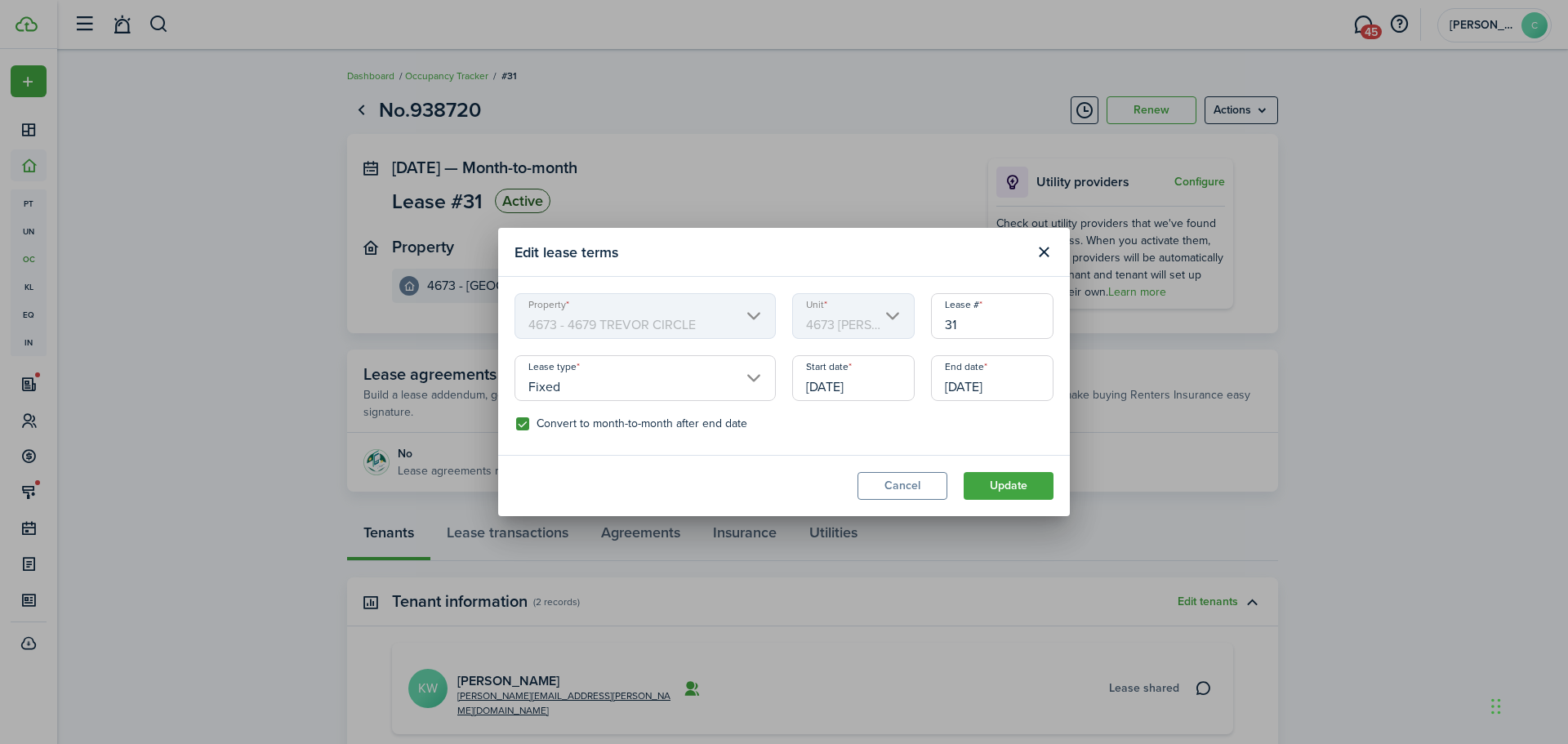
click at [1027, 378] on input "[DATE]" at bounding box center [992, 378] width 122 height 45
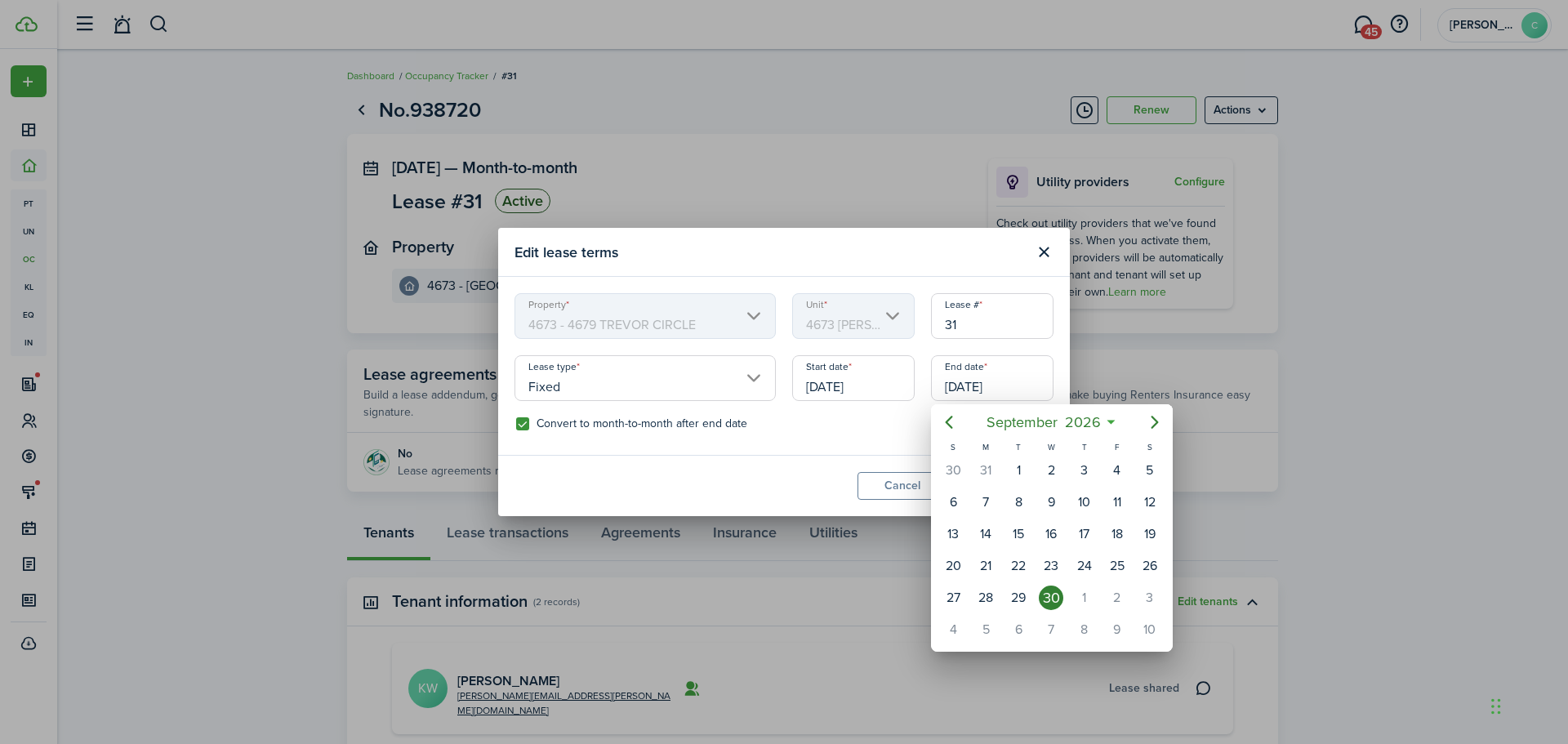
click at [1026, 386] on div at bounding box center [784, 372] width 1830 height 1006
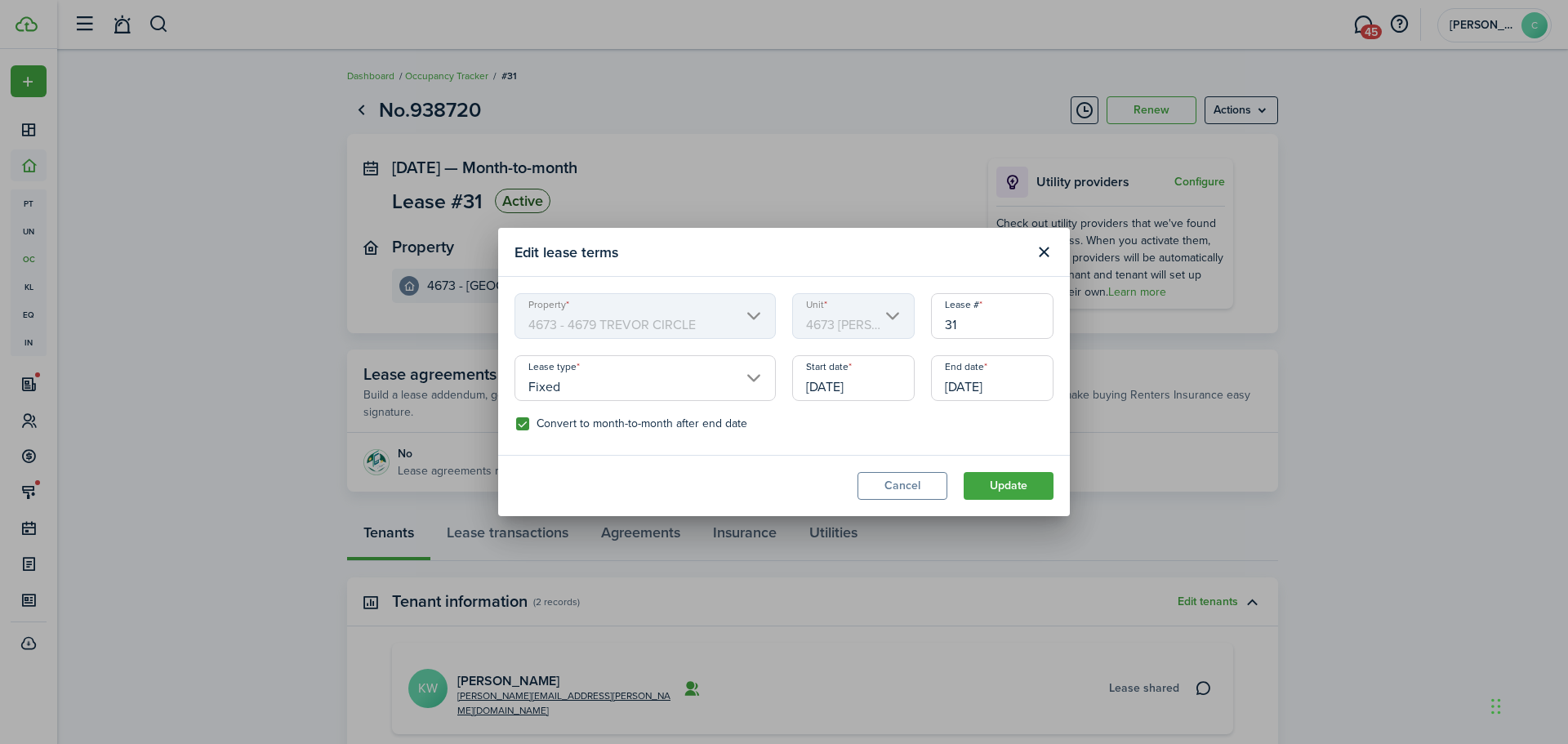
drag, startPoint x: 1027, startPoint y: 387, endPoint x: 937, endPoint y: 390, distance: 90.0
click at [937, 390] on input "[DATE]" at bounding box center [992, 378] width 122 height 45
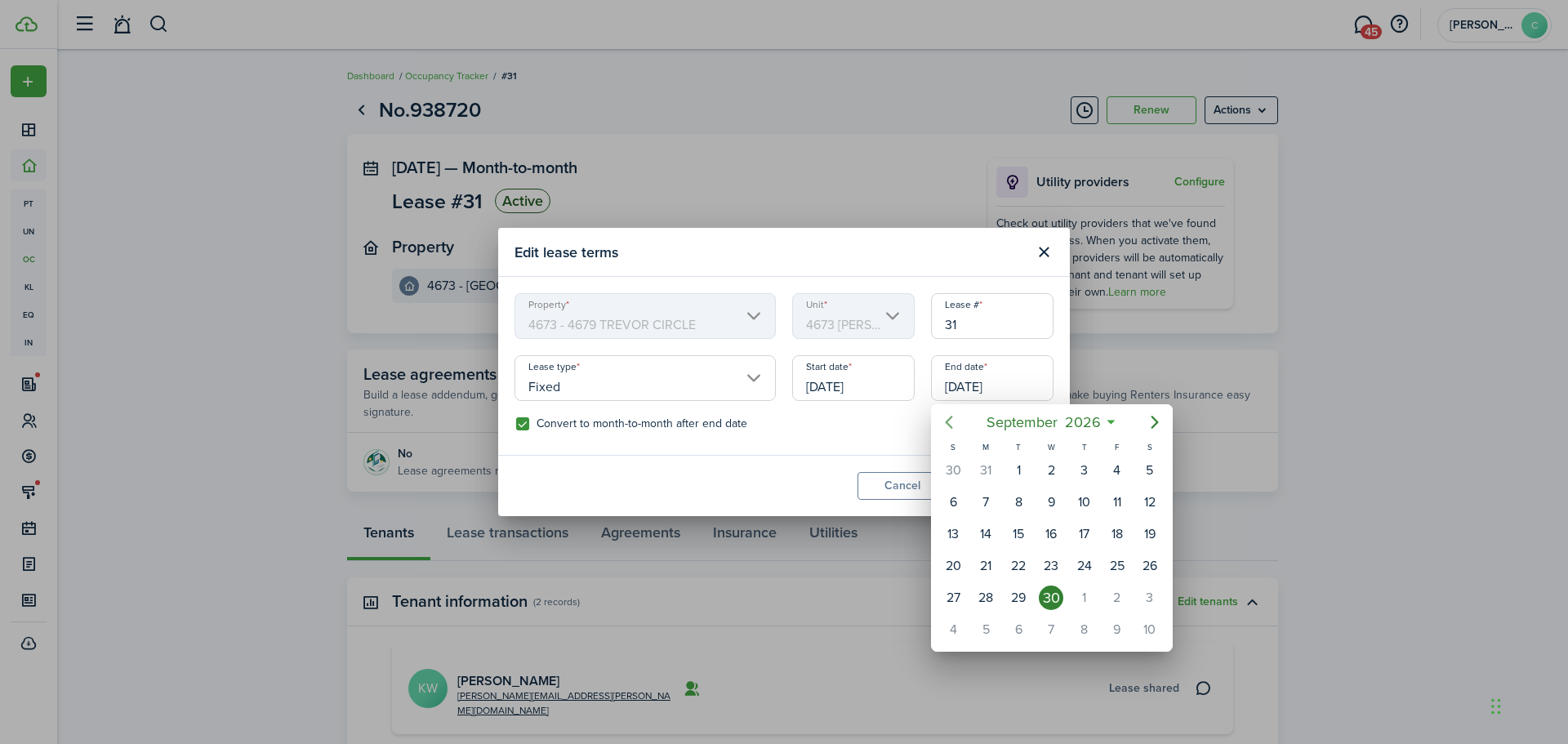
click at [953, 418] on icon "Previous page" at bounding box center [949, 422] width 19 height 19
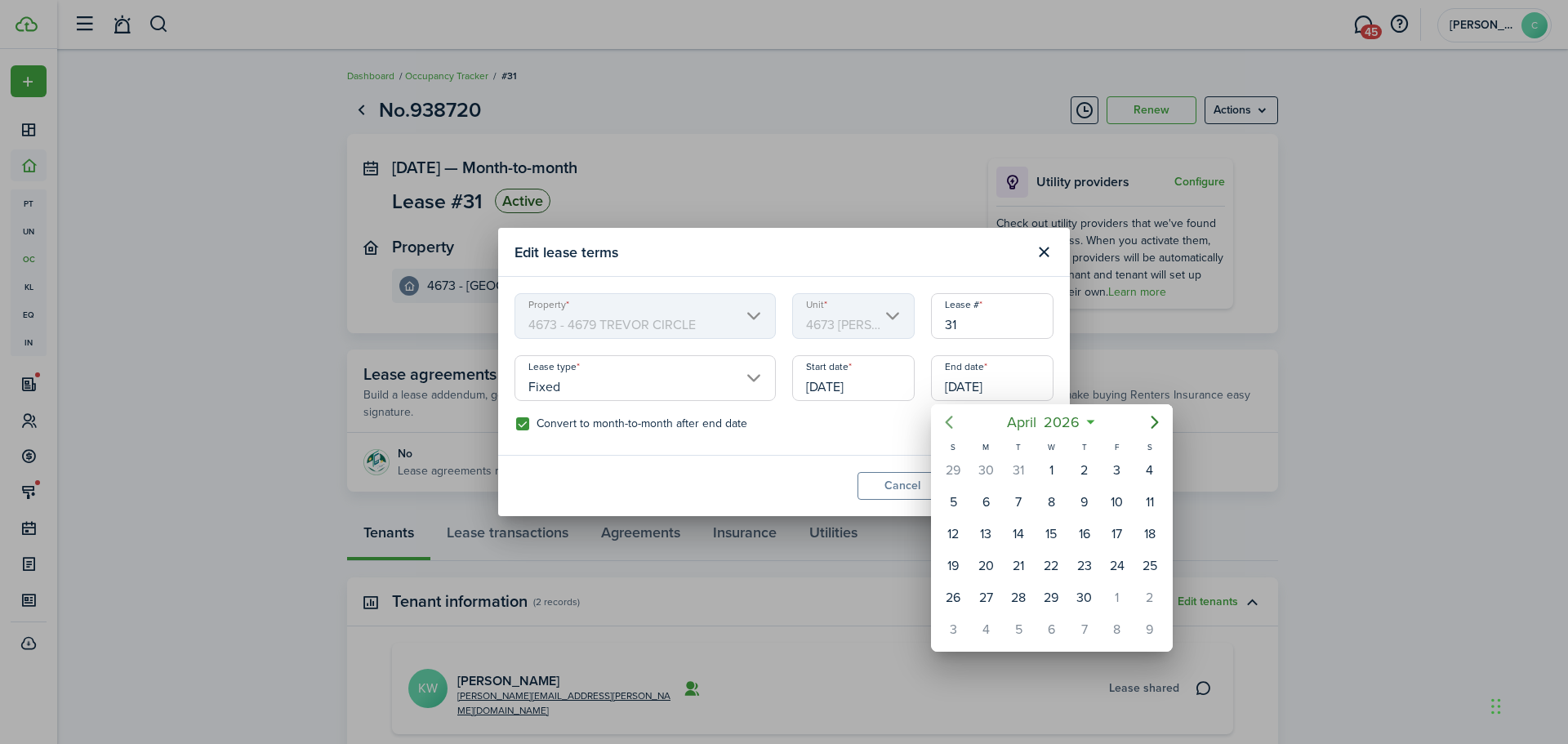
click at [953, 418] on icon "Previous page" at bounding box center [949, 422] width 19 height 19
click at [1053, 598] on div "31" at bounding box center [1051, 597] width 24 height 24
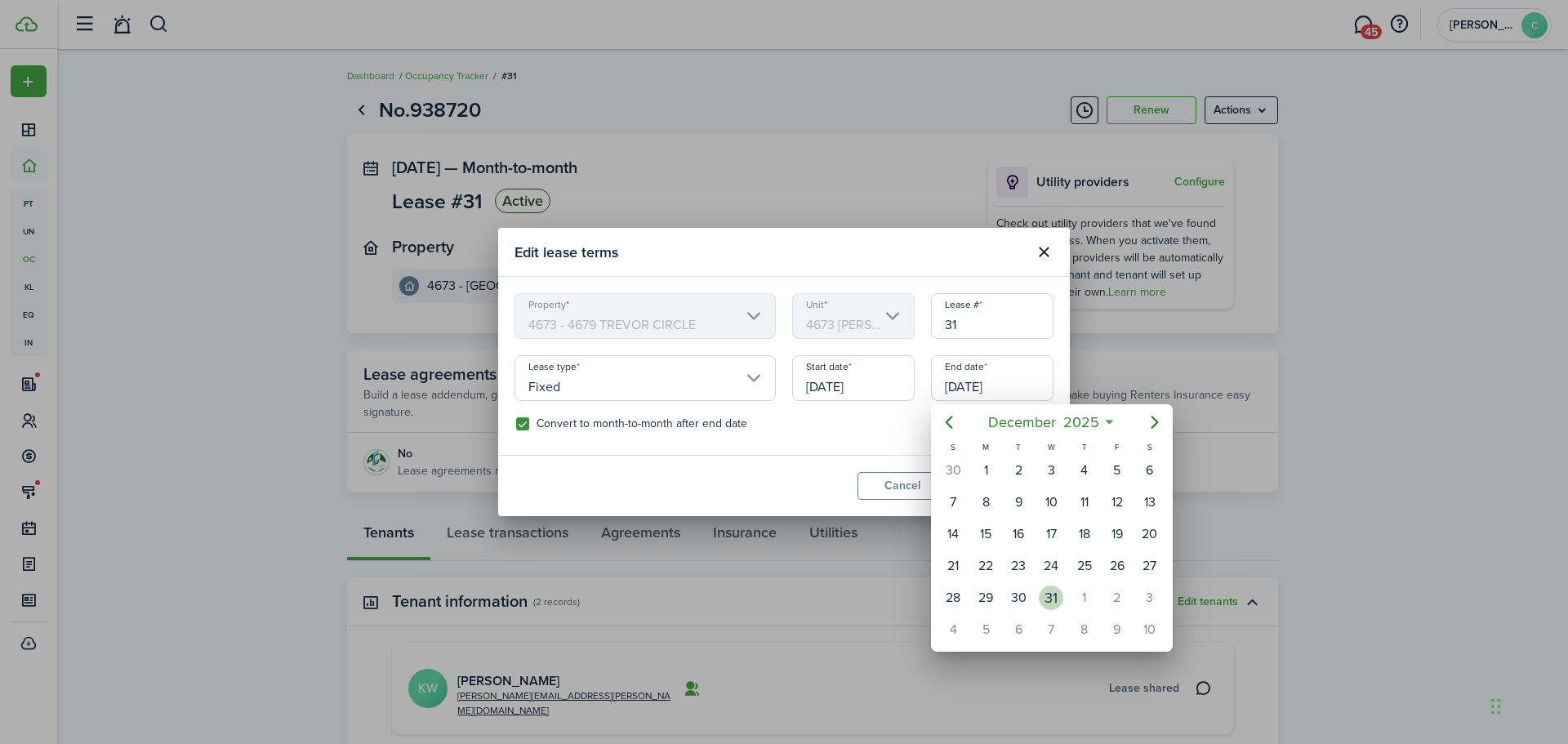
type input "[DATE]"
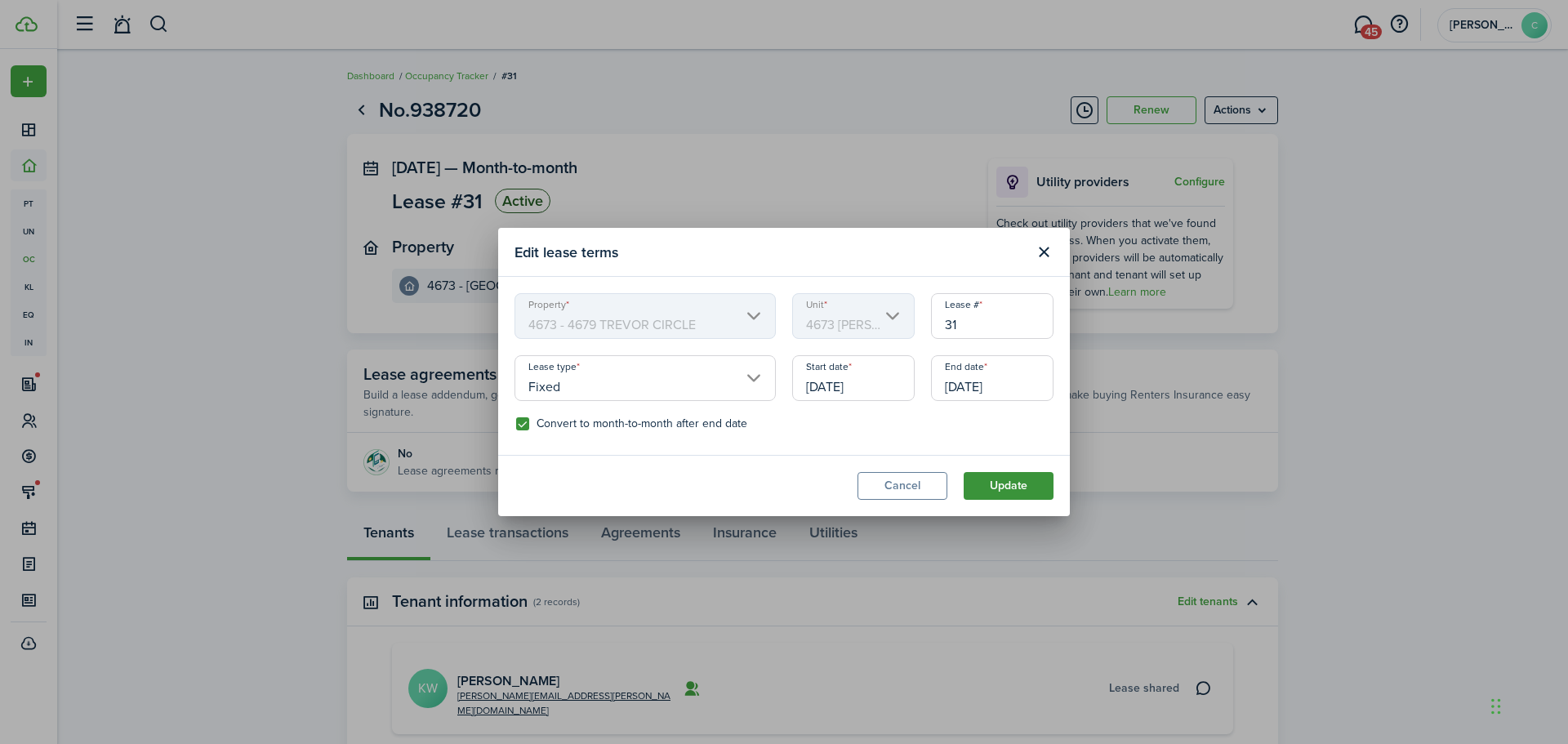
click at [1023, 486] on button "Update" at bounding box center [1008, 486] width 90 height 28
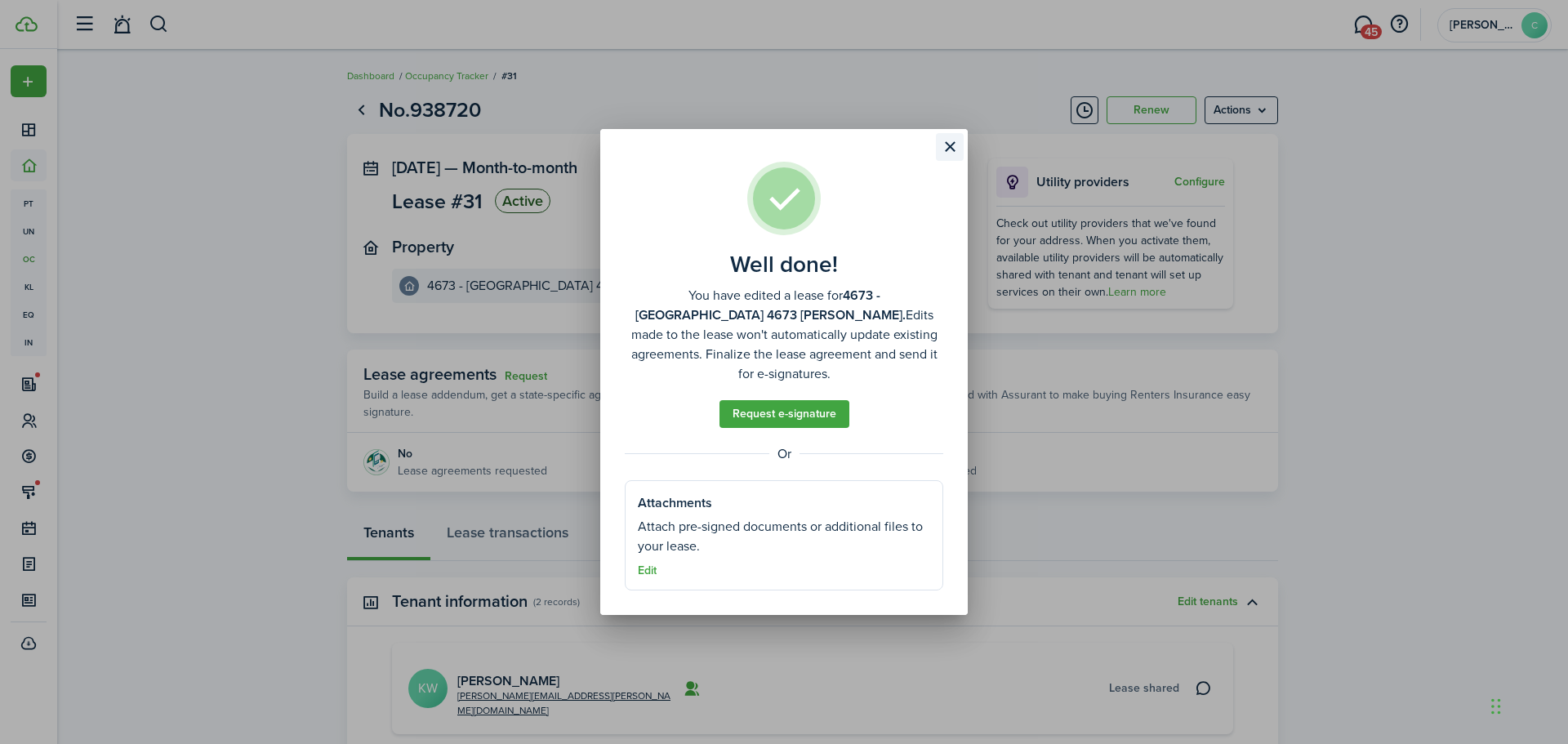
click at [946, 142] on button "Close modal" at bounding box center [950, 147] width 28 height 28
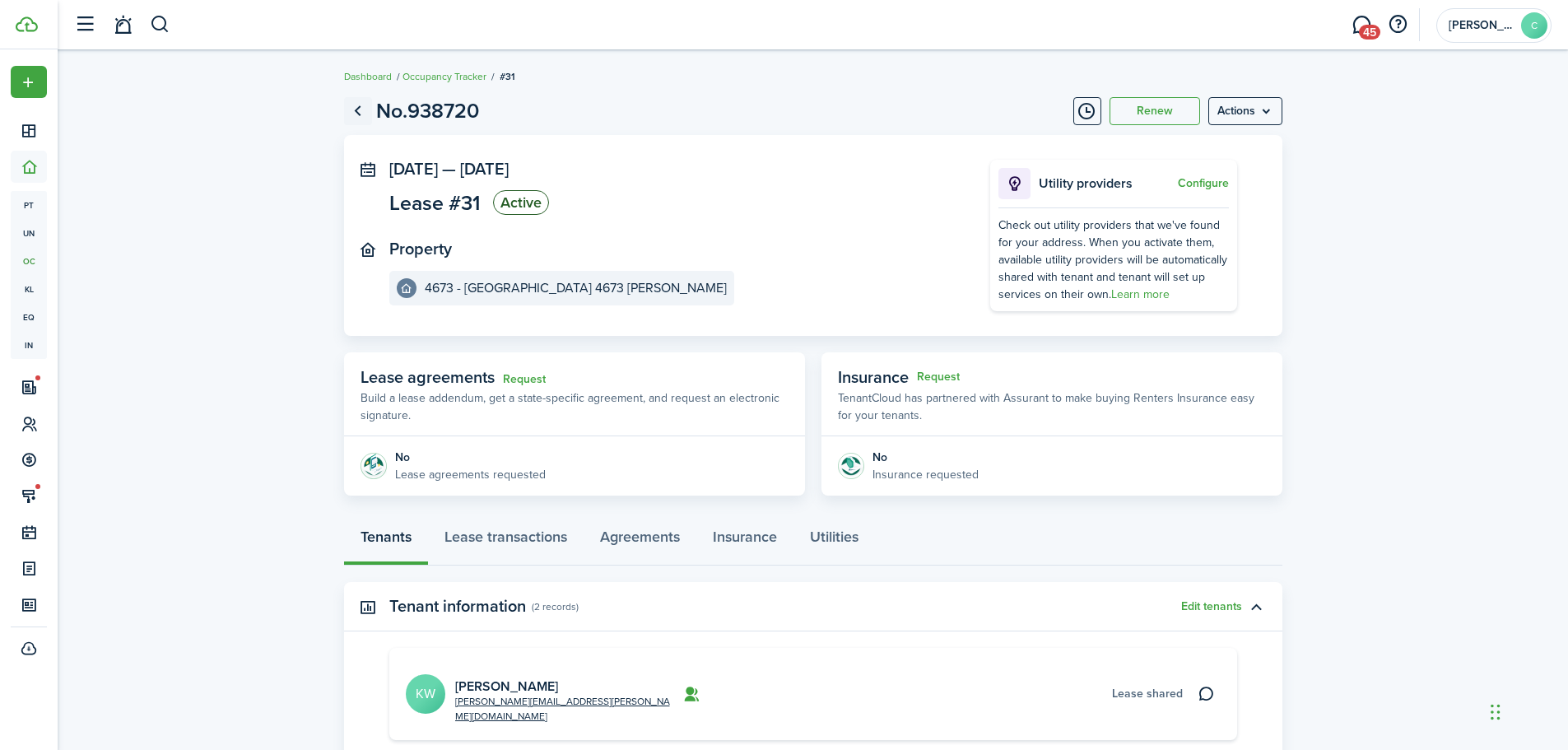
click at [354, 106] on link "Go back" at bounding box center [358, 112] width 28 height 28
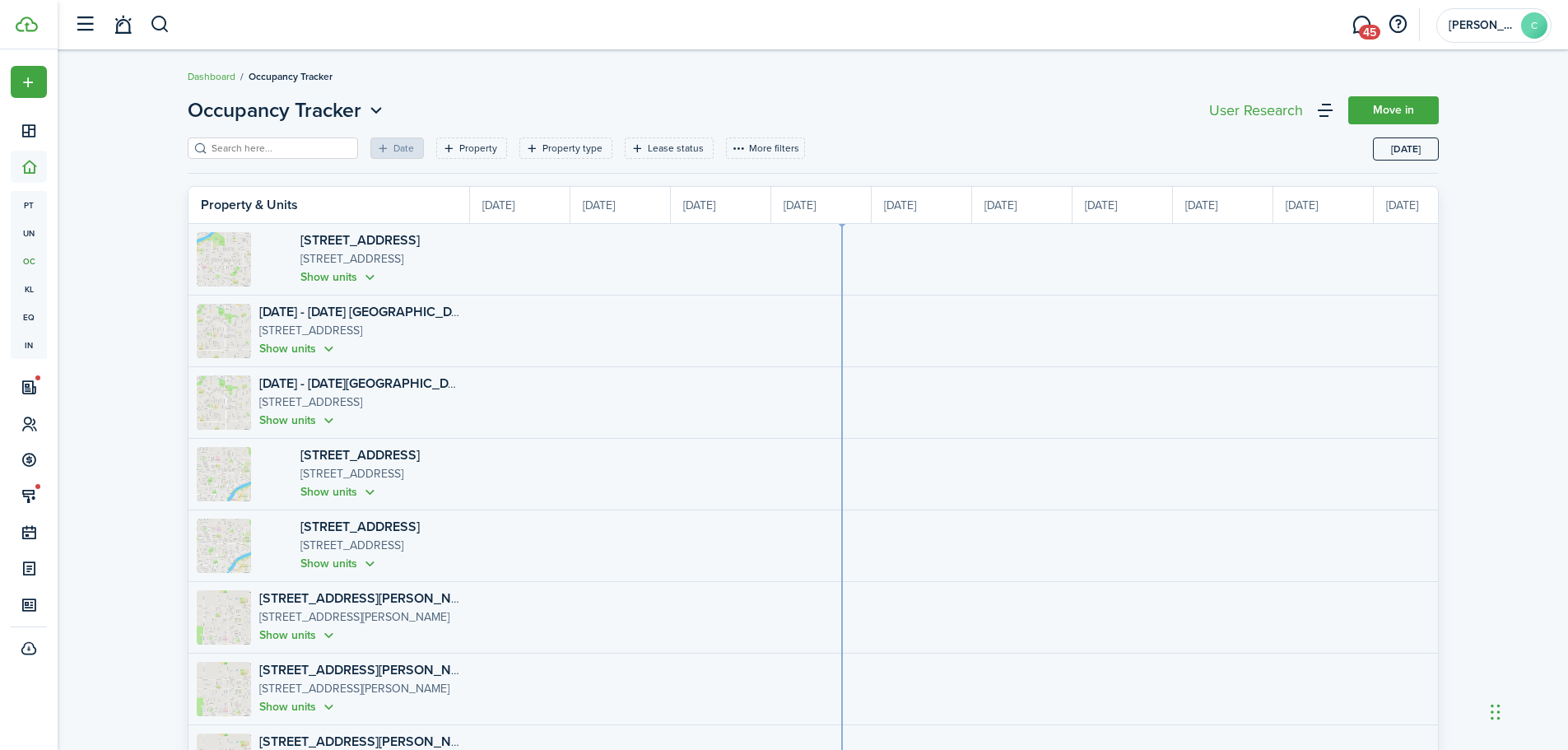
scroll to position [0, 301]
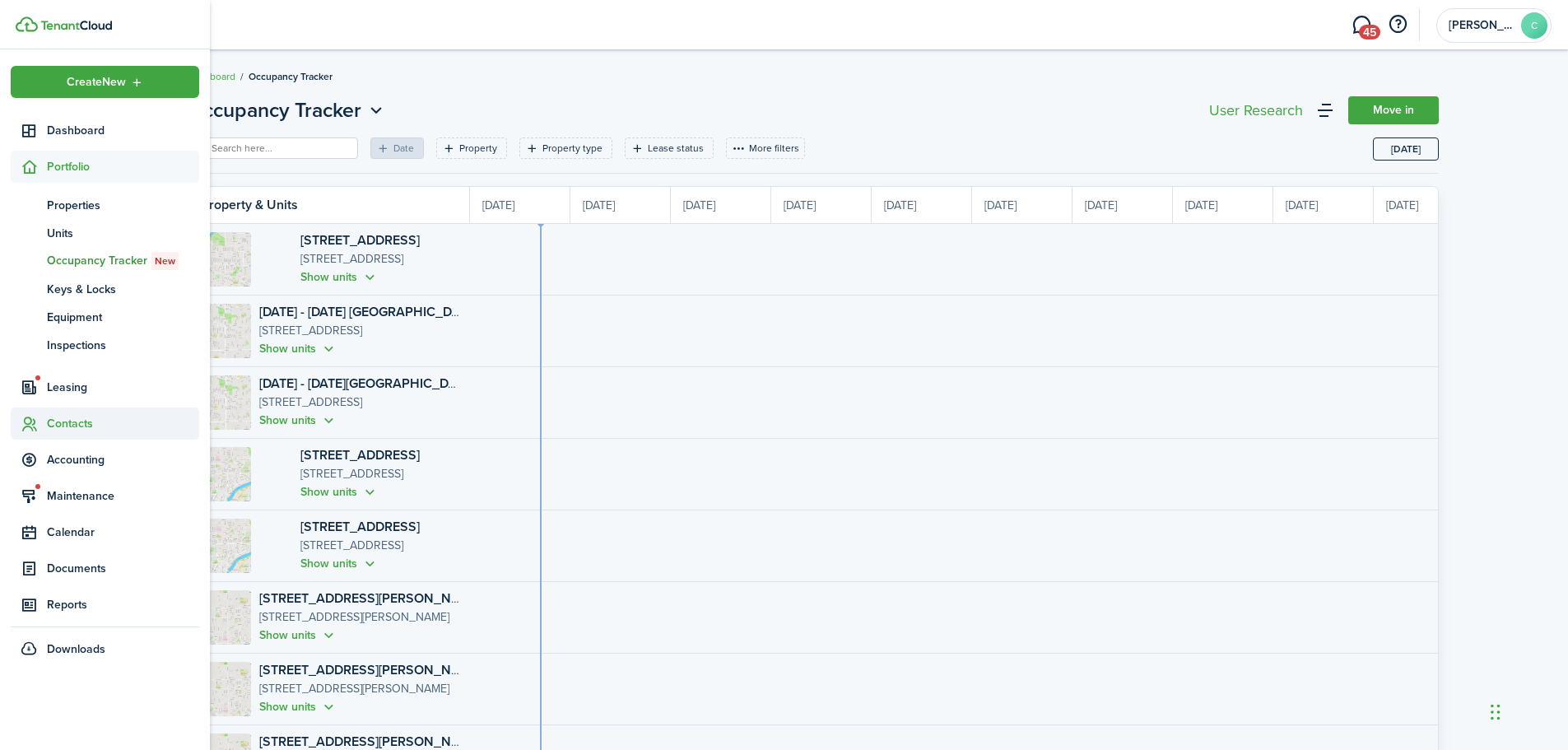
click at [65, 422] on span "Contacts" at bounding box center [122, 424] width 152 height 18
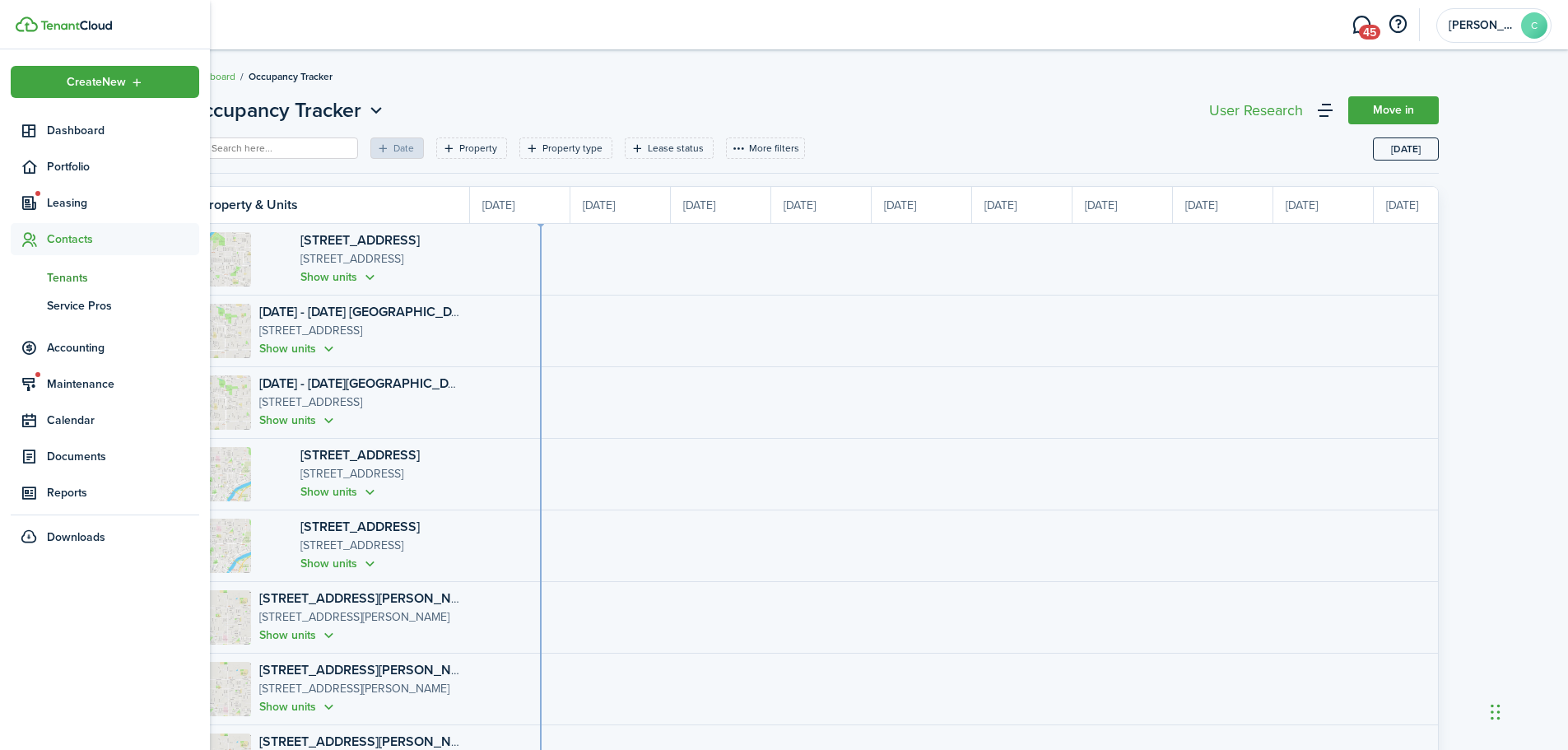
click at [70, 269] on span "Tenants" at bounding box center [122, 278] width 152 height 18
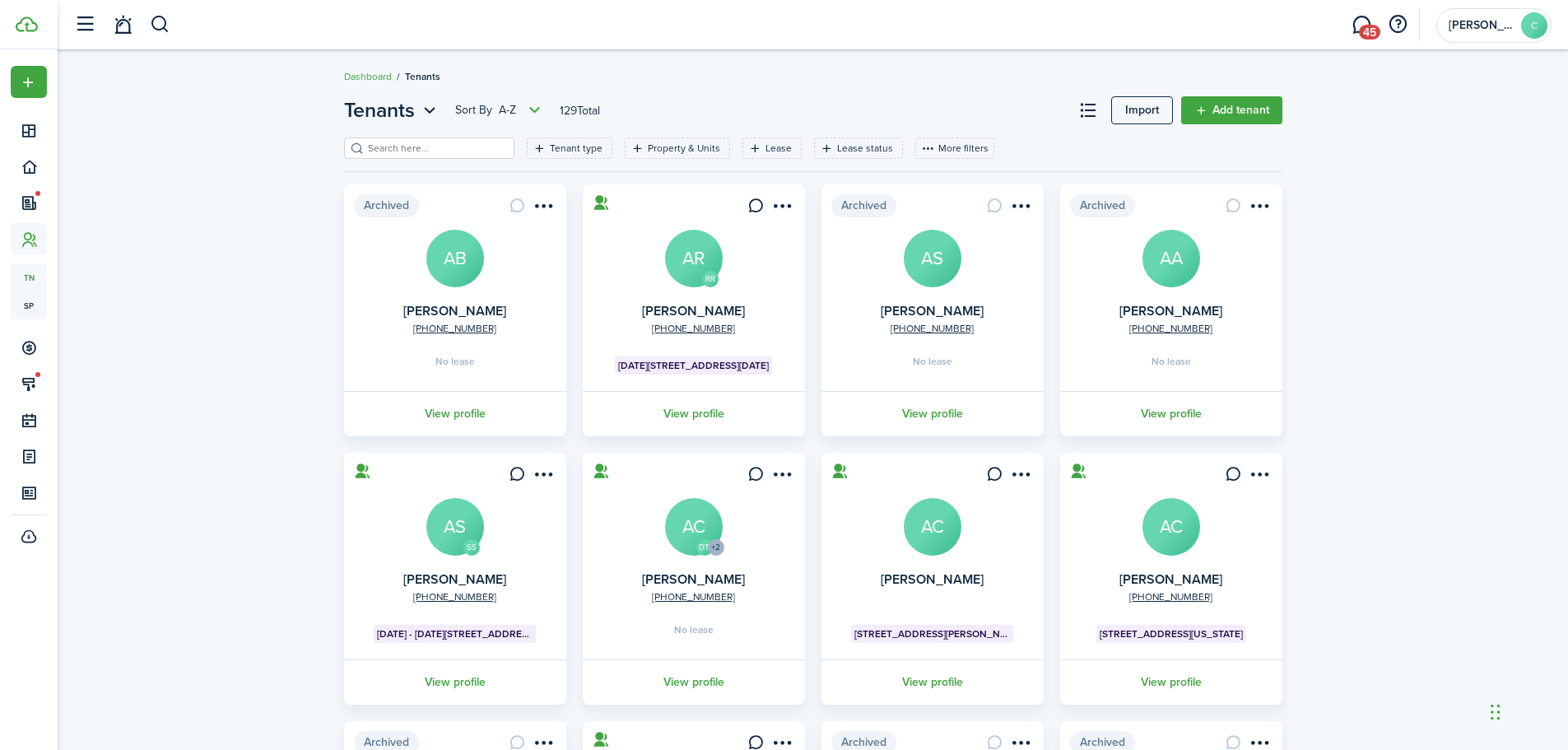
click at [432, 149] on input "search" at bounding box center [436, 149] width 145 height 16
type input "[PERSON_NAME]"
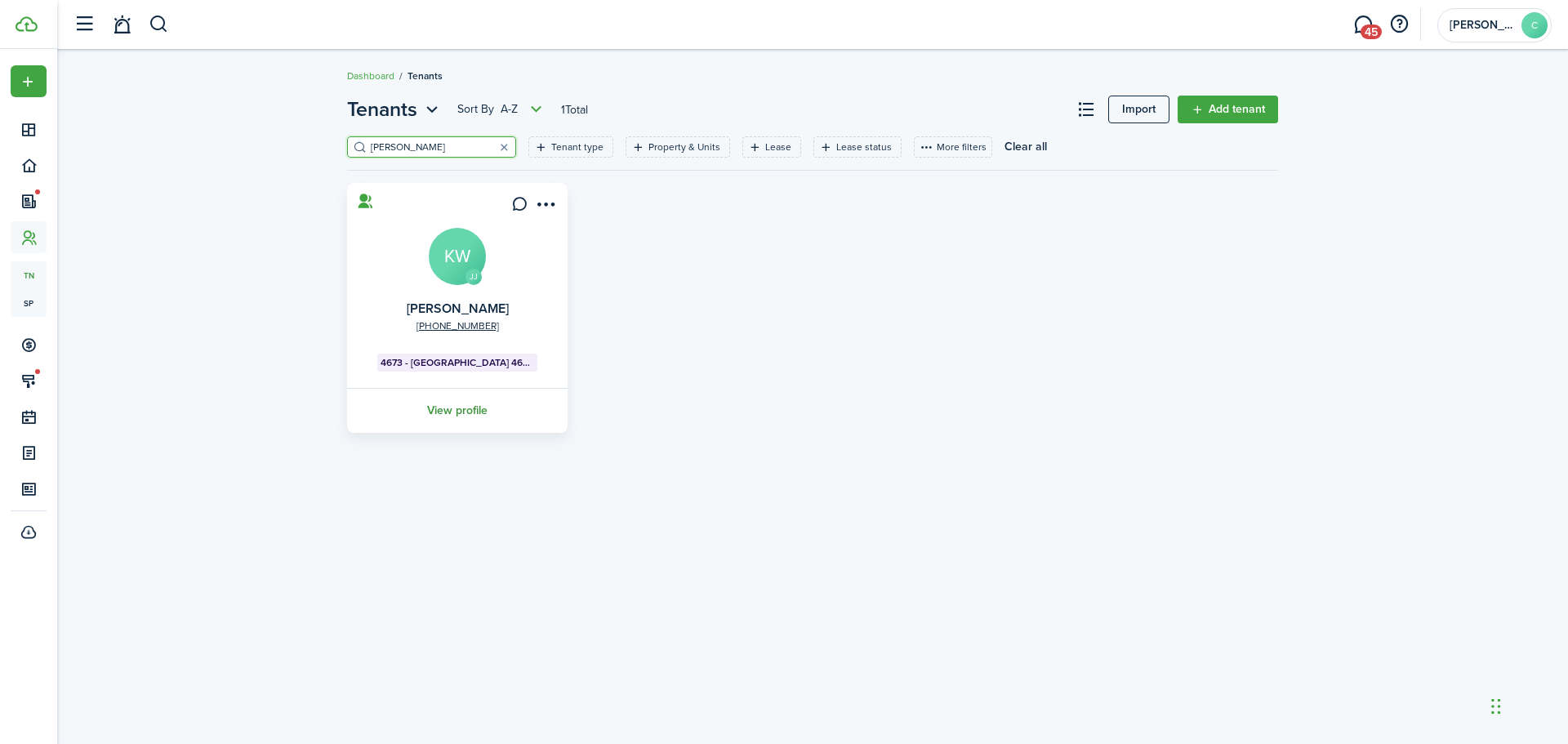
click at [469, 406] on link "View profile" at bounding box center [457, 411] width 225 height 45
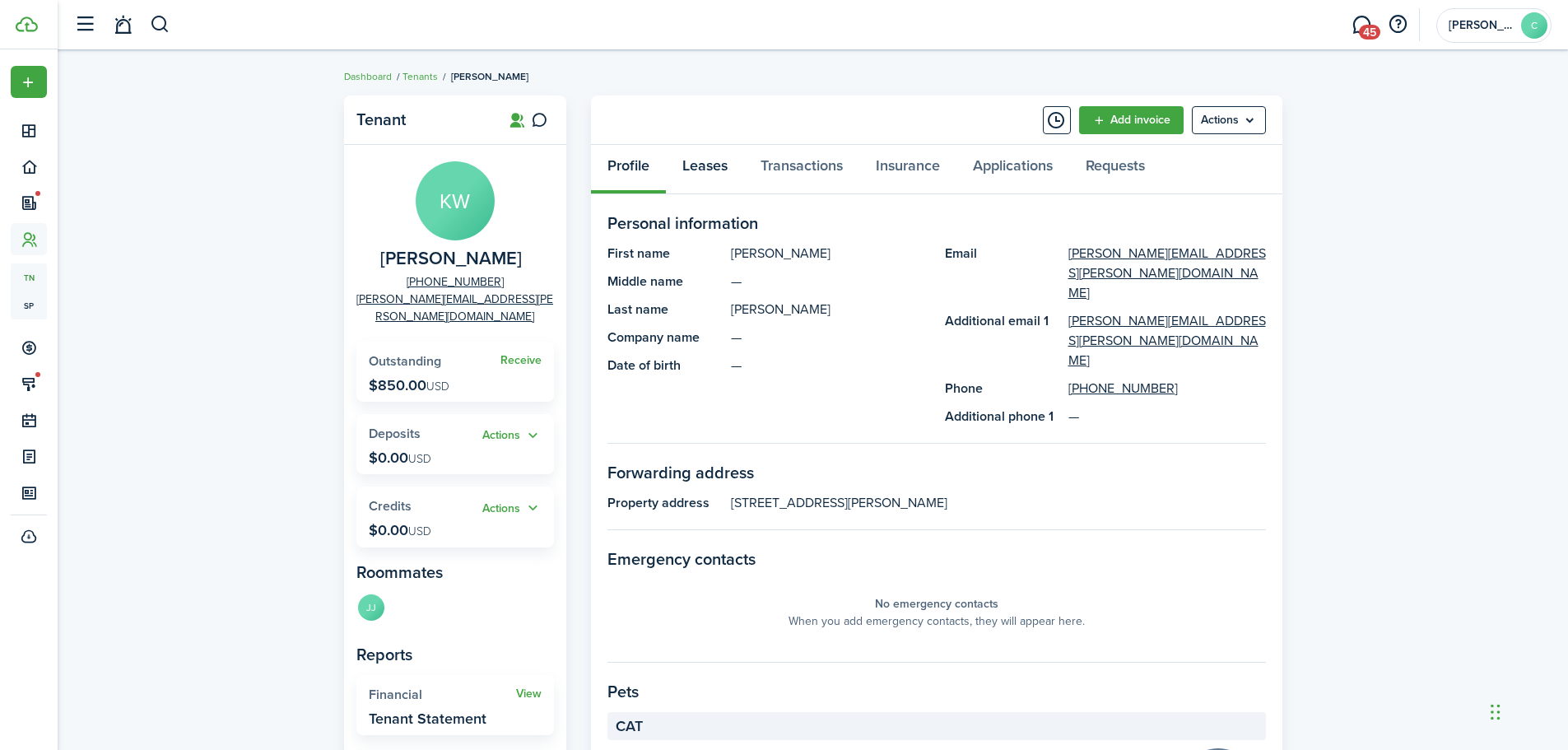
click at [697, 163] on link "Leases" at bounding box center [705, 170] width 78 height 49
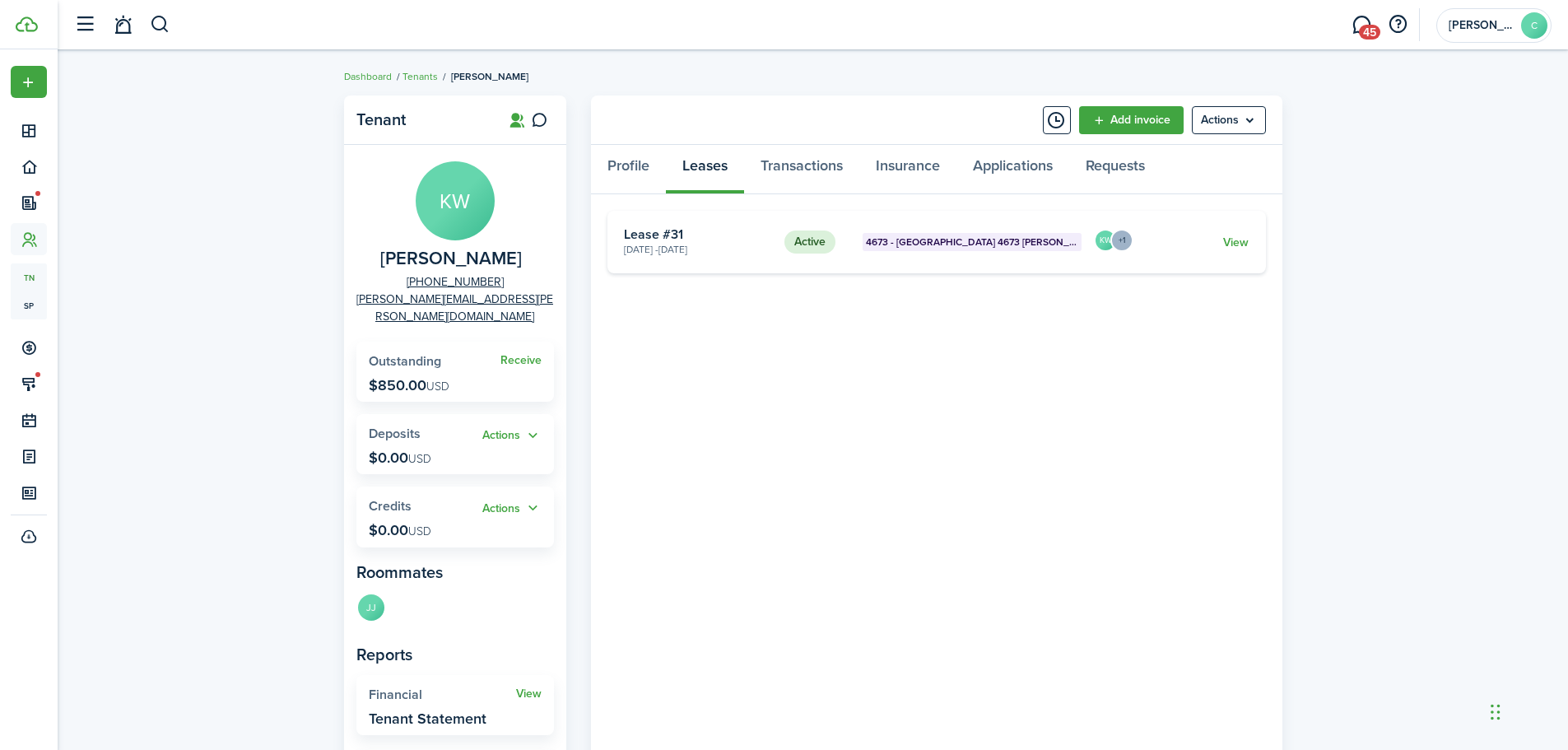
click at [645, 243] on card-description "[DATE] - [DATE]" at bounding box center [698, 249] width 149 height 15
click at [797, 154] on link "Transactions" at bounding box center [802, 170] width 115 height 49
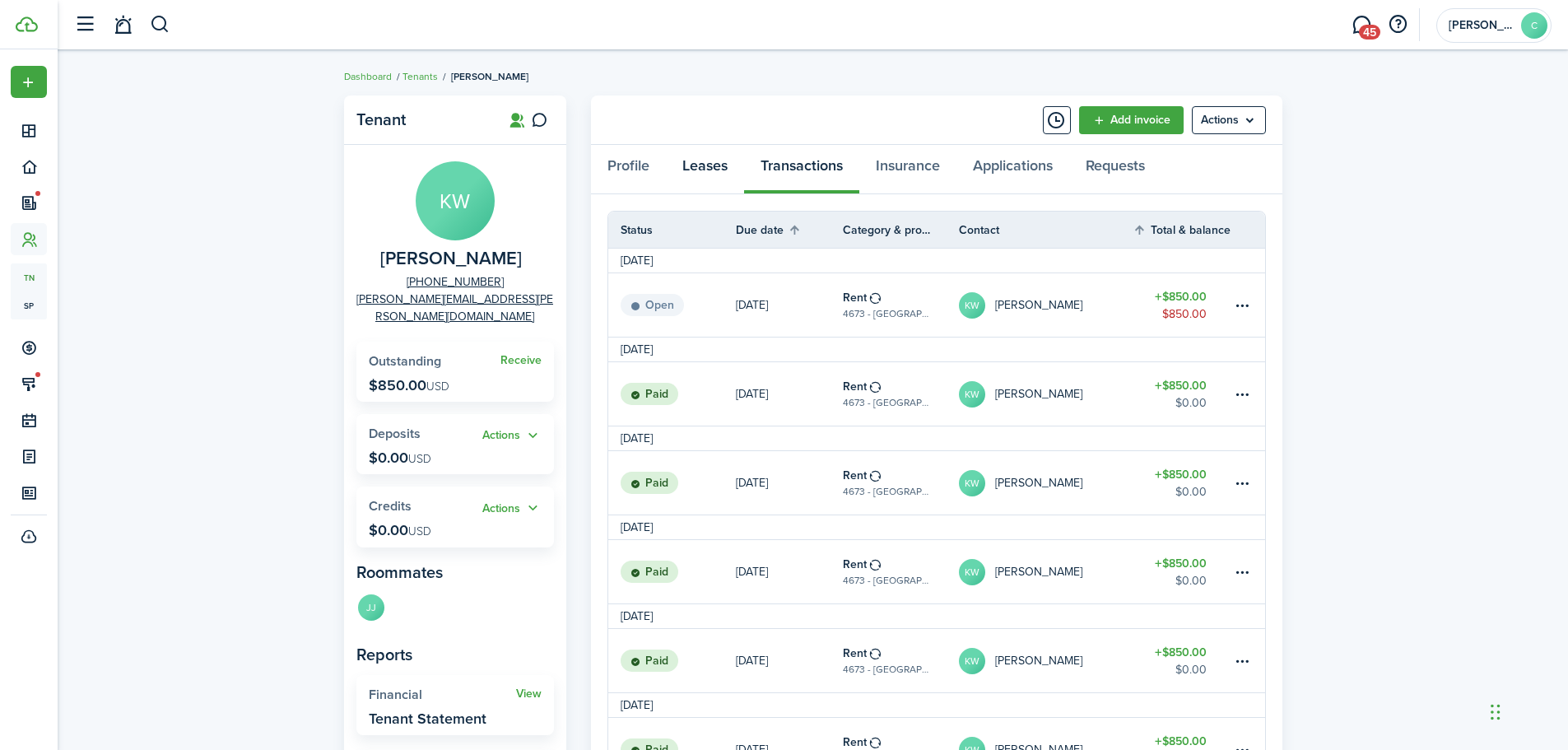
click at [697, 162] on link "Leases" at bounding box center [705, 170] width 78 height 49
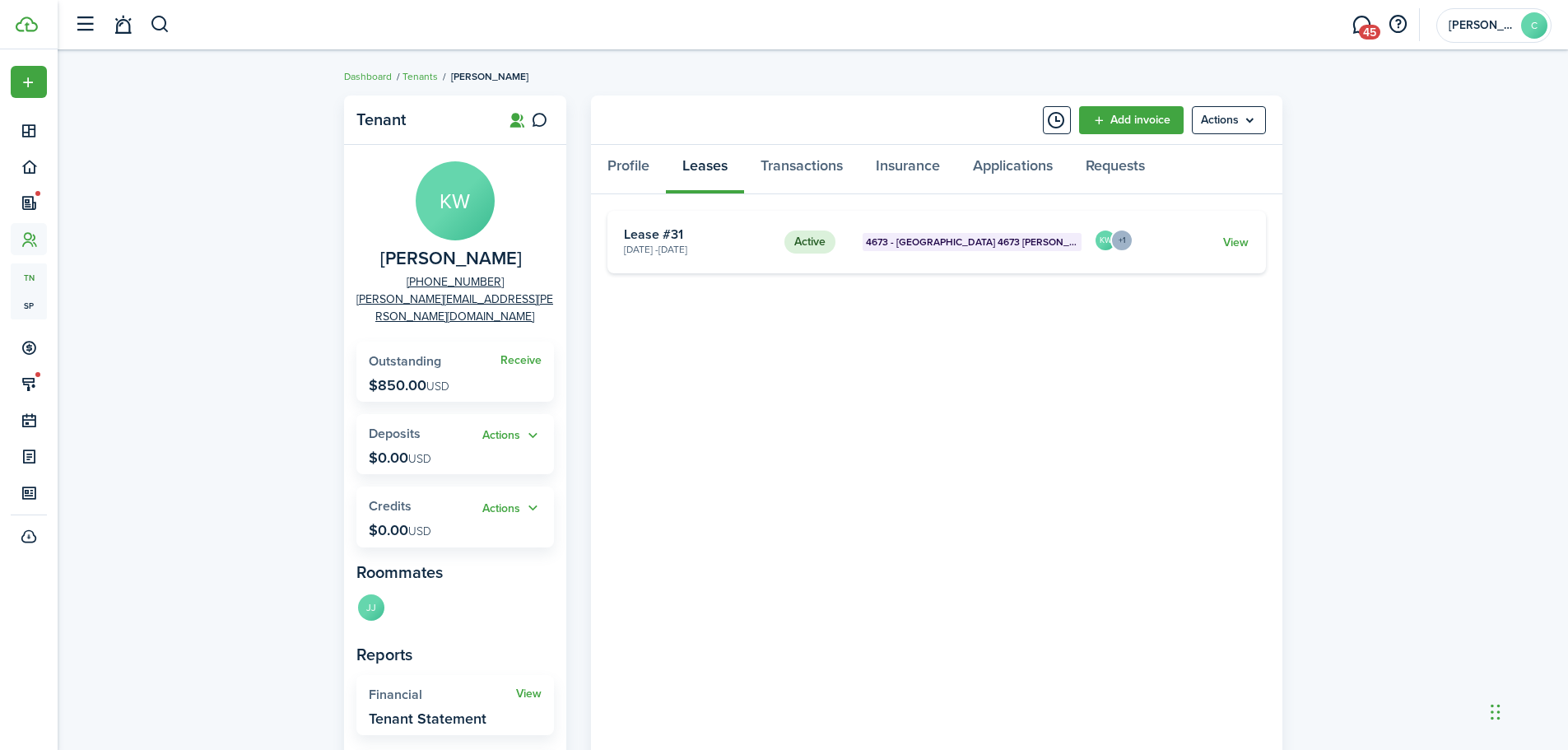
click at [1252, 244] on card "Active [STREET_ADDRESS] [PERSON_NAME][DATE] - [DATE] Lease #31 KW +1 View" at bounding box center [936, 242] width 658 height 62
click at [1232, 245] on link "View" at bounding box center [1236, 243] width 25 height 18
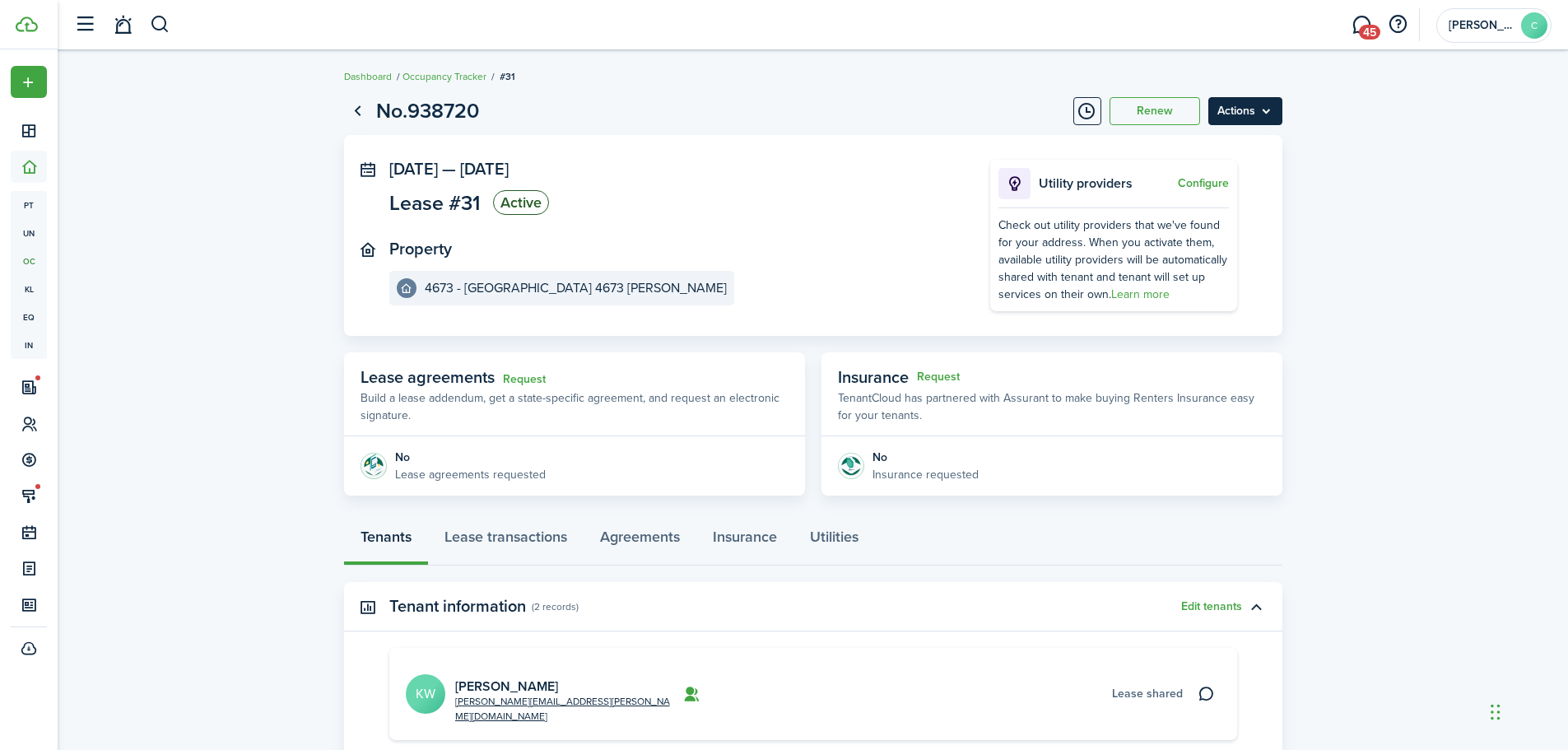
click at [1245, 109] on menu-btn "Actions" at bounding box center [1245, 112] width 74 height 28
click at [1152, 141] on button "Edit" at bounding box center [1210, 148] width 144 height 28
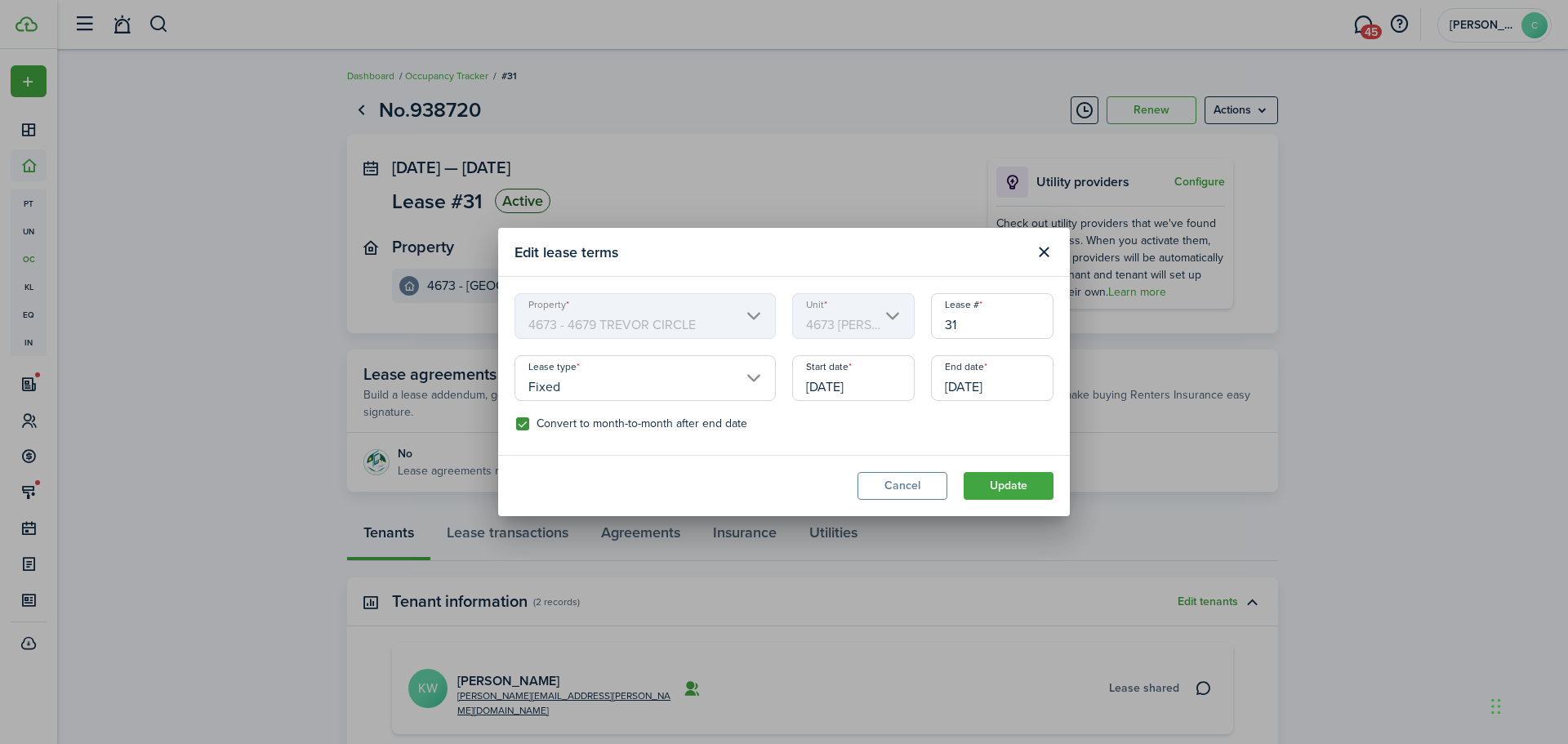
click at [883, 391] on input "[DATE]" at bounding box center [853, 378] width 122 height 45
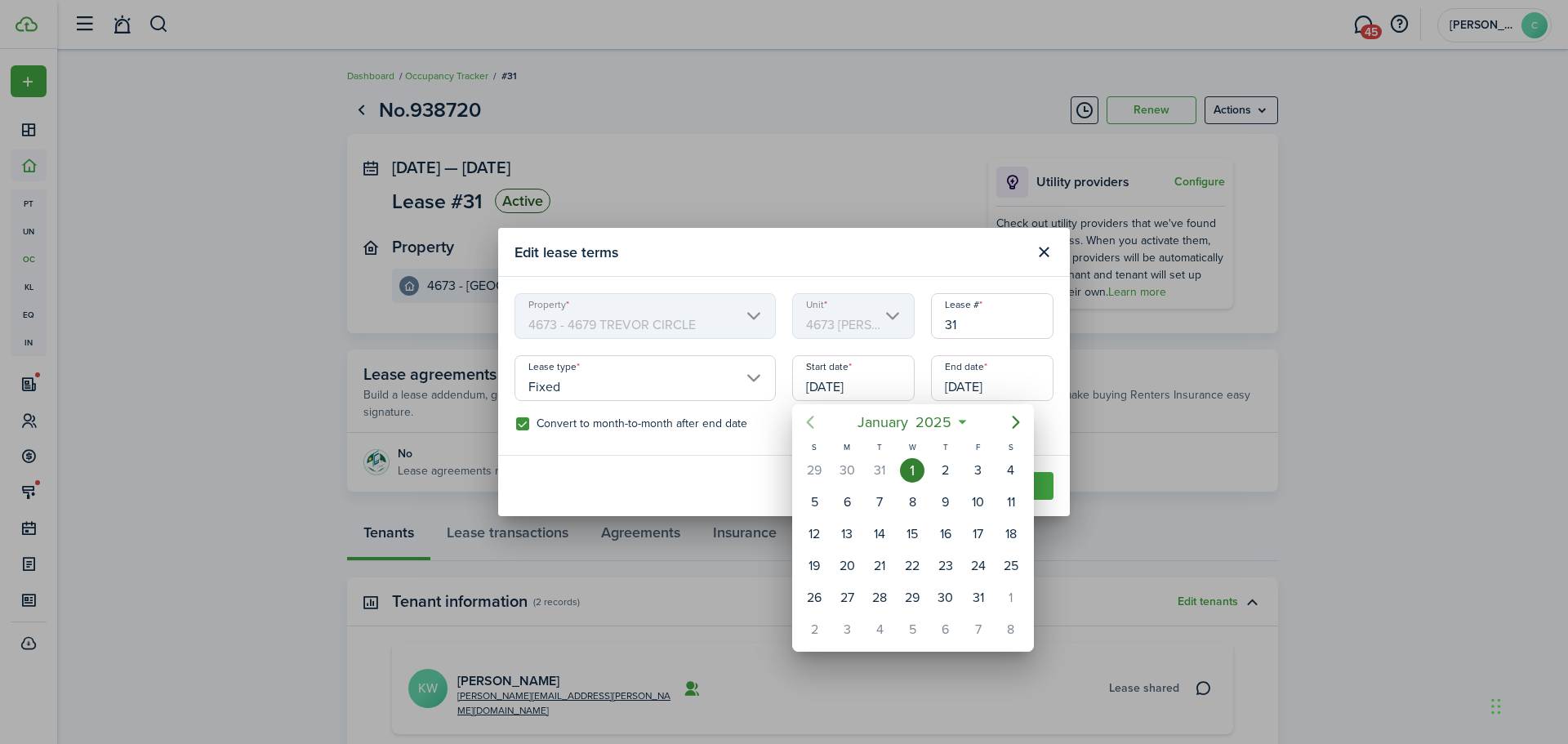
click at [801, 418] on icon "Previous page" at bounding box center [810, 422] width 19 height 19
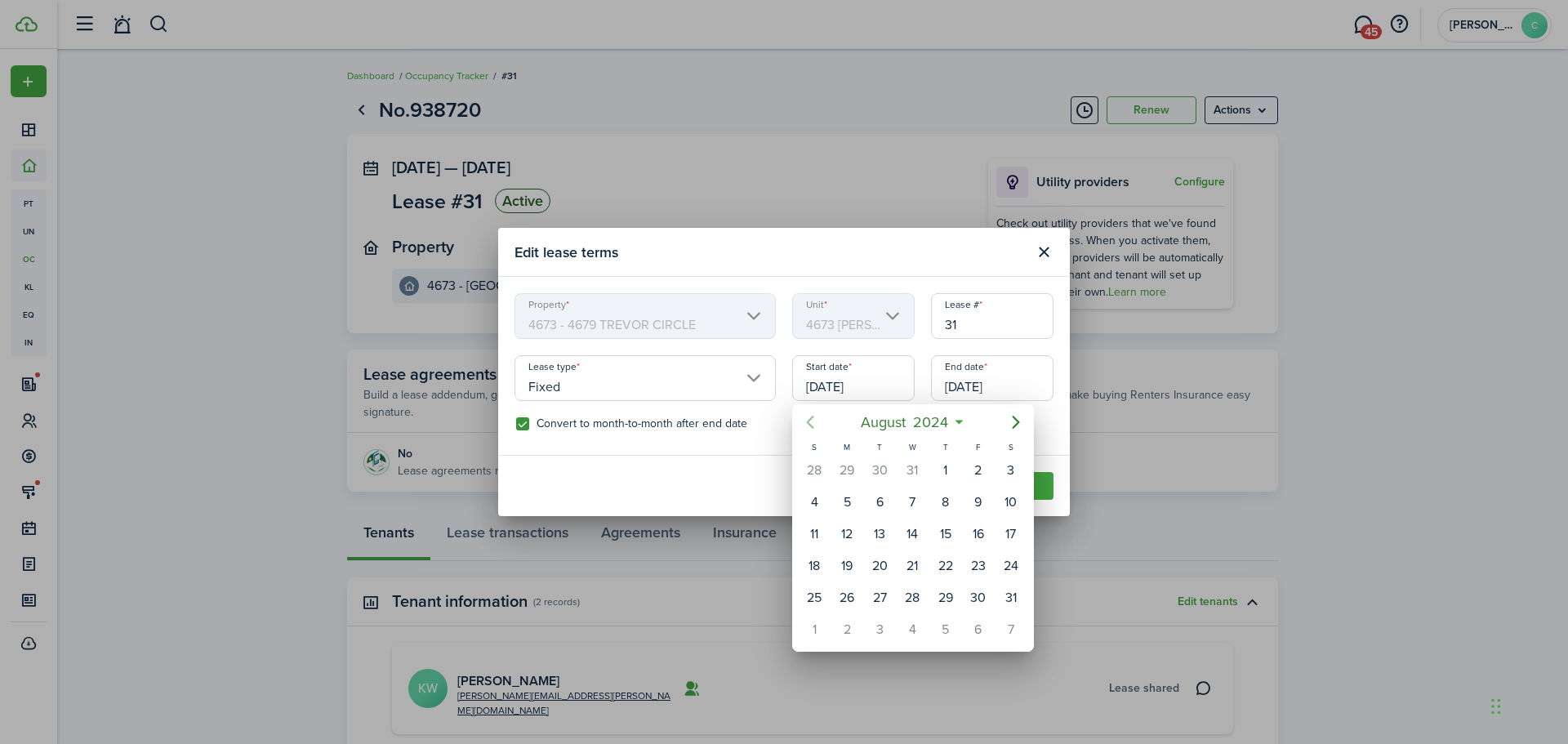
click at [801, 418] on icon "Previous page" at bounding box center [810, 422] width 19 height 19
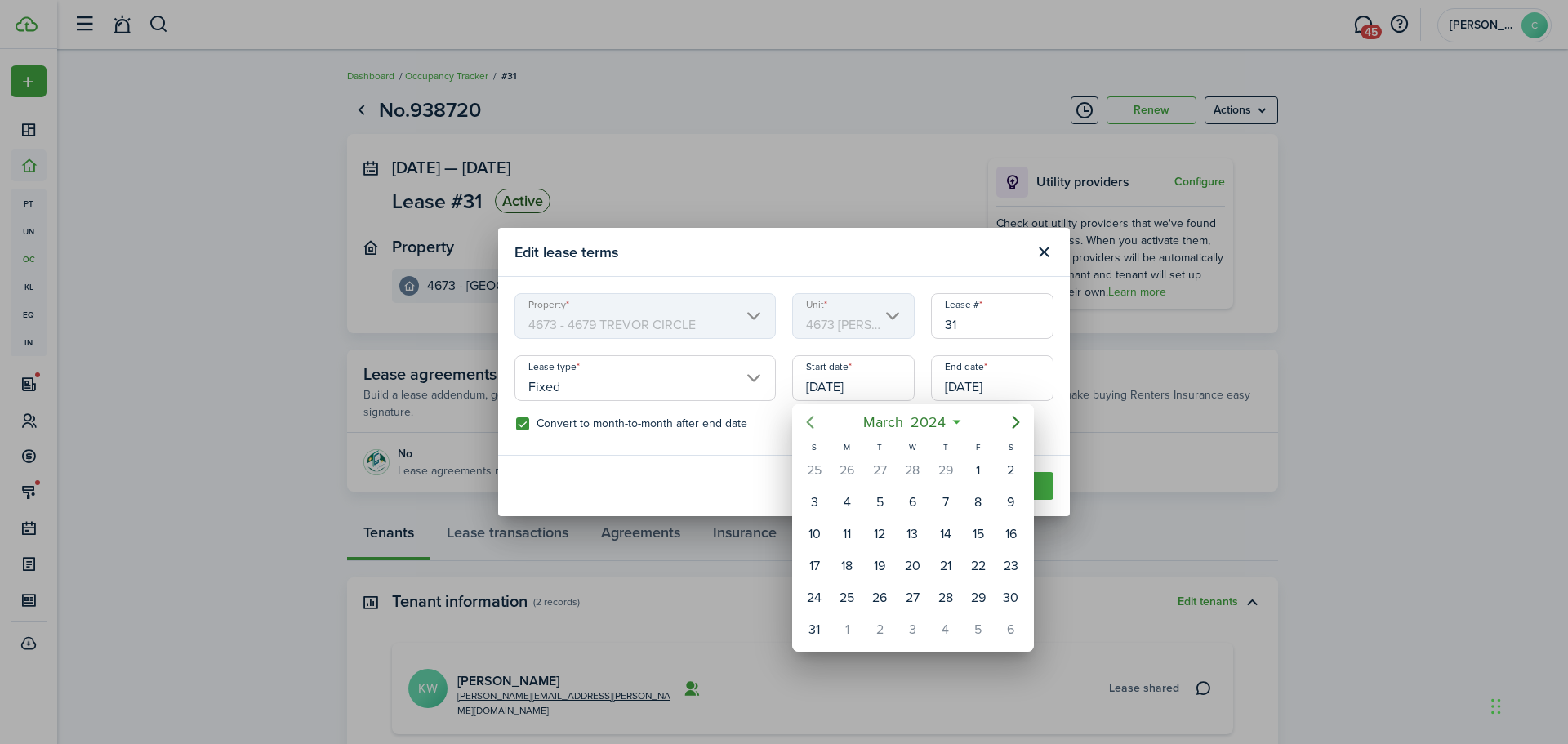
click at [801, 418] on icon "Previous page" at bounding box center [810, 422] width 19 height 19
click at [843, 472] on div "1" at bounding box center [847, 470] width 24 height 24
type input "[DATE]"
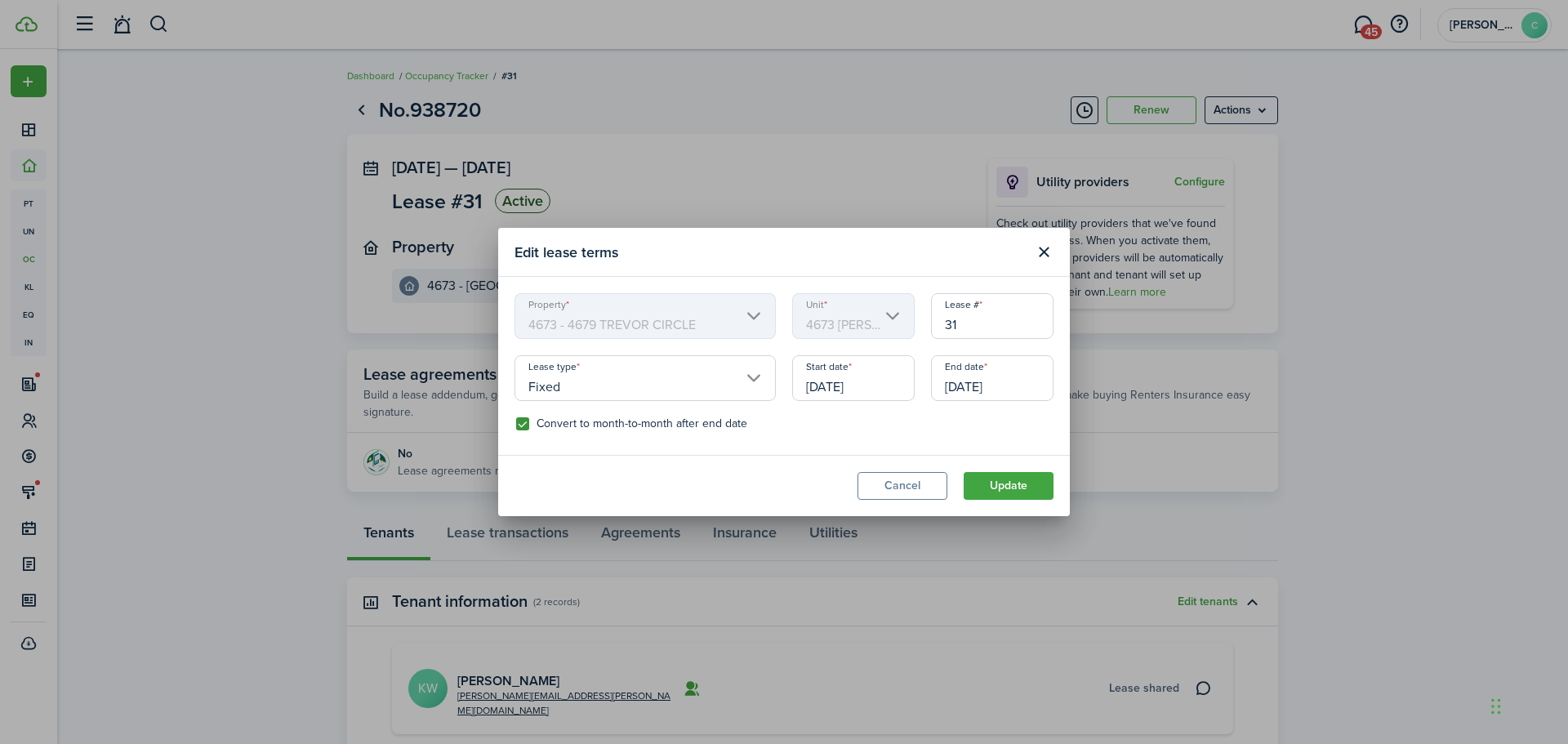
click at [1037, 385] on input "[DATE]" at bounding box center [992, 378] width 122 height 45
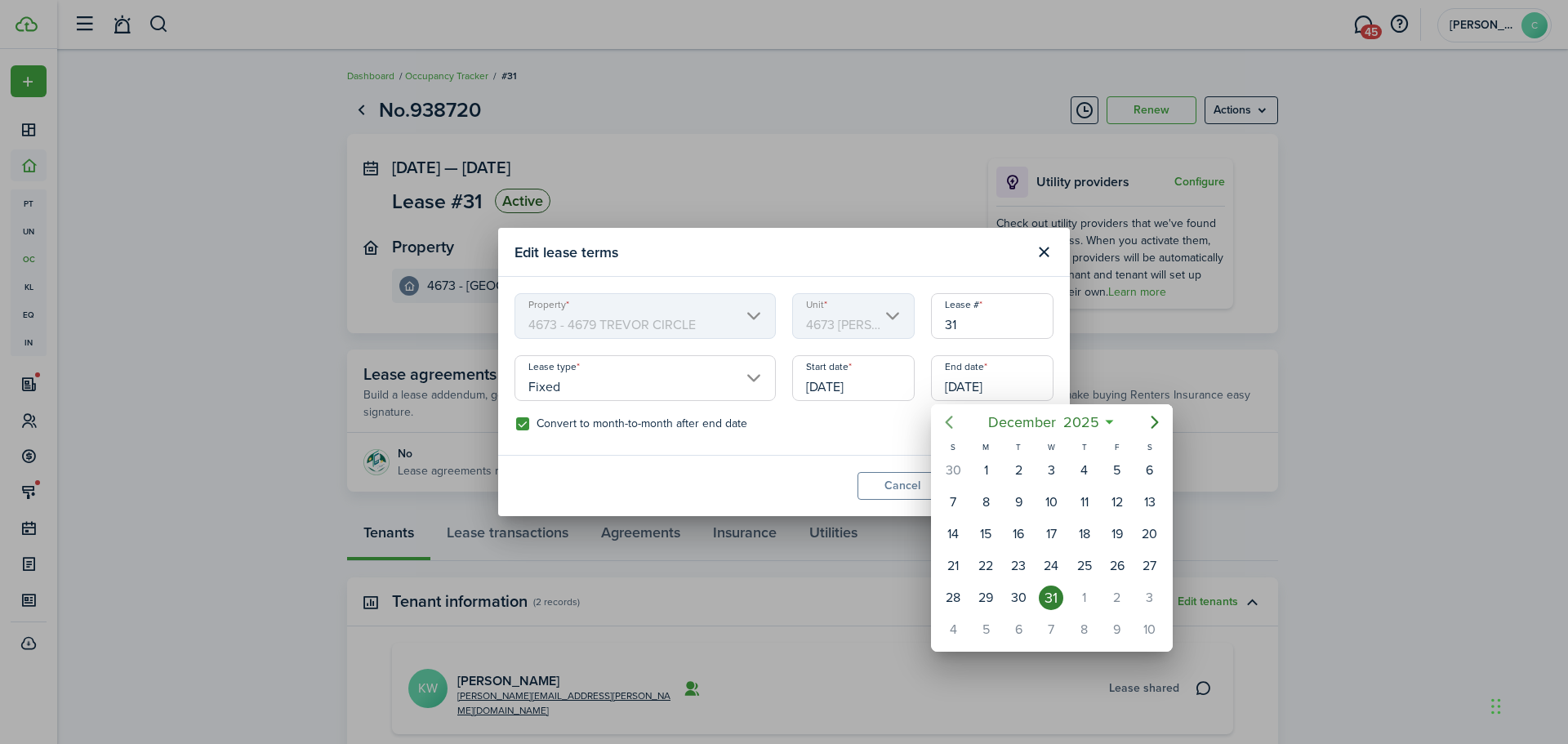
click at [950, 427] on icon "Previous page" at bounding box center [949, 422] width 7 height 13
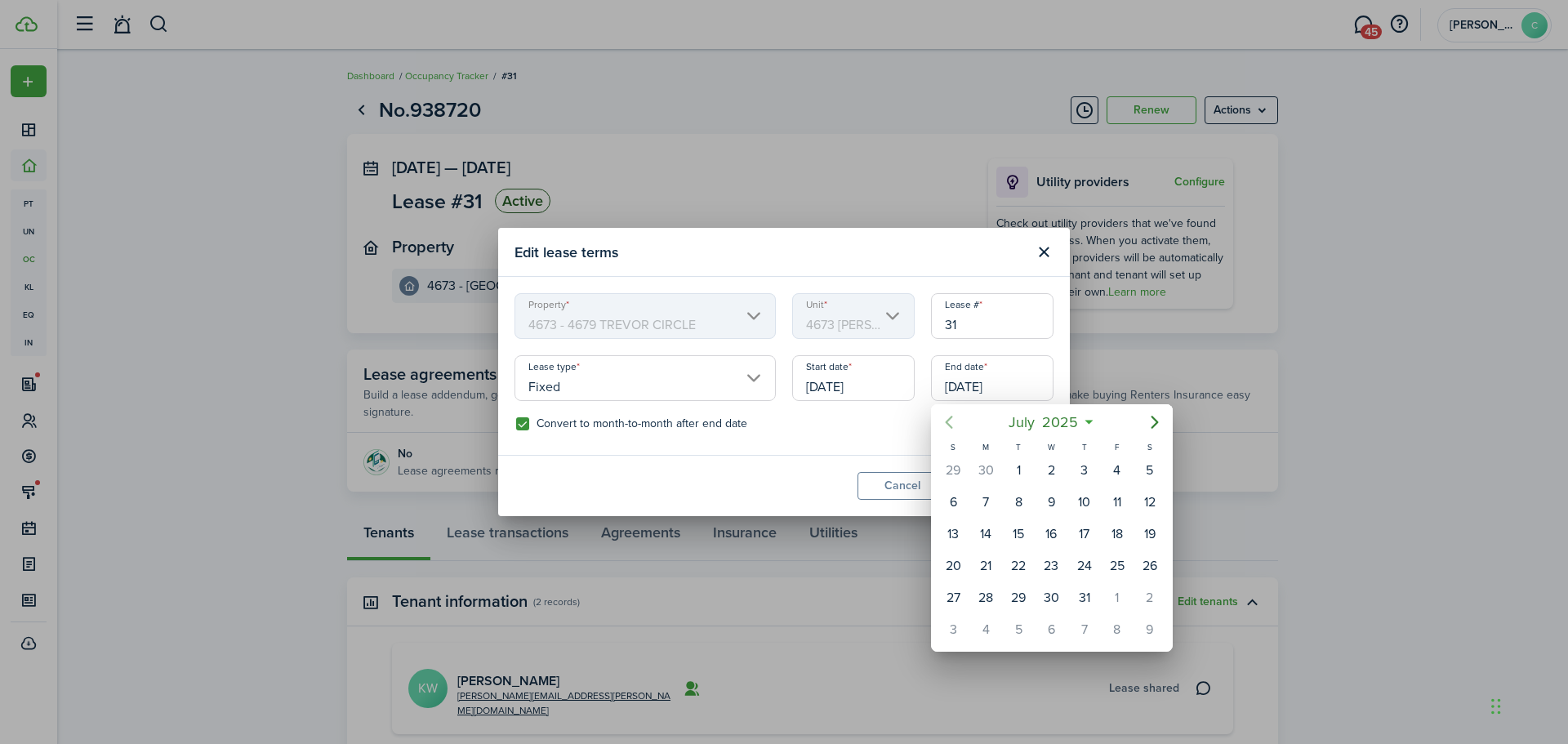
click at [950, 427] on icon "Previous page" at bounding box center [949, 422] width 7 height 13
click at [949, 427] on icon "Previous page" at bounding box center [949, 422] width 19 height 19
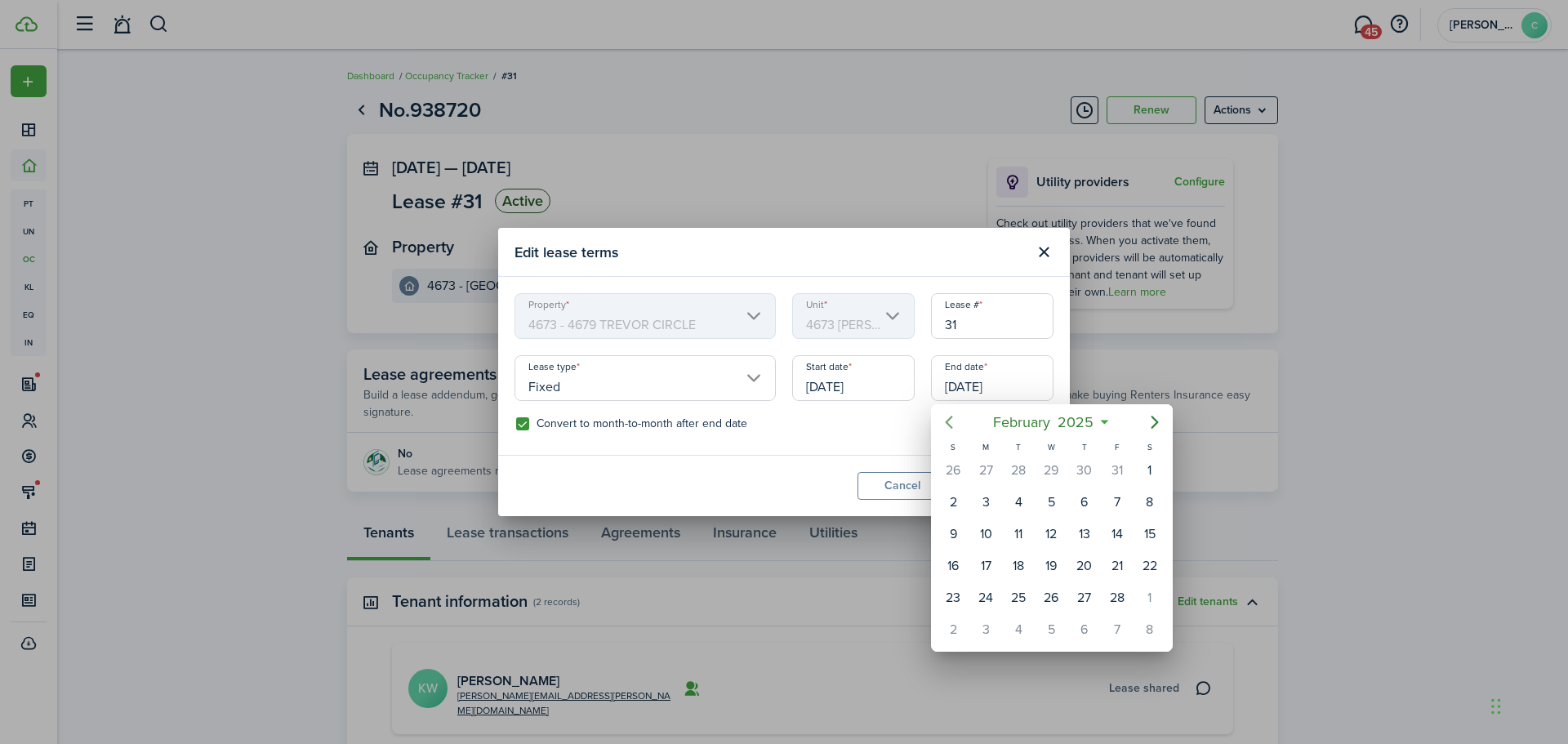
click at [949, 427] on icon "Previous page" at bounding box center [949, 422] width 19 height 19
click at [1018, 598] on div "31" at bounding box center [1019, 597] width 24 height 24
type input "[DATE]"
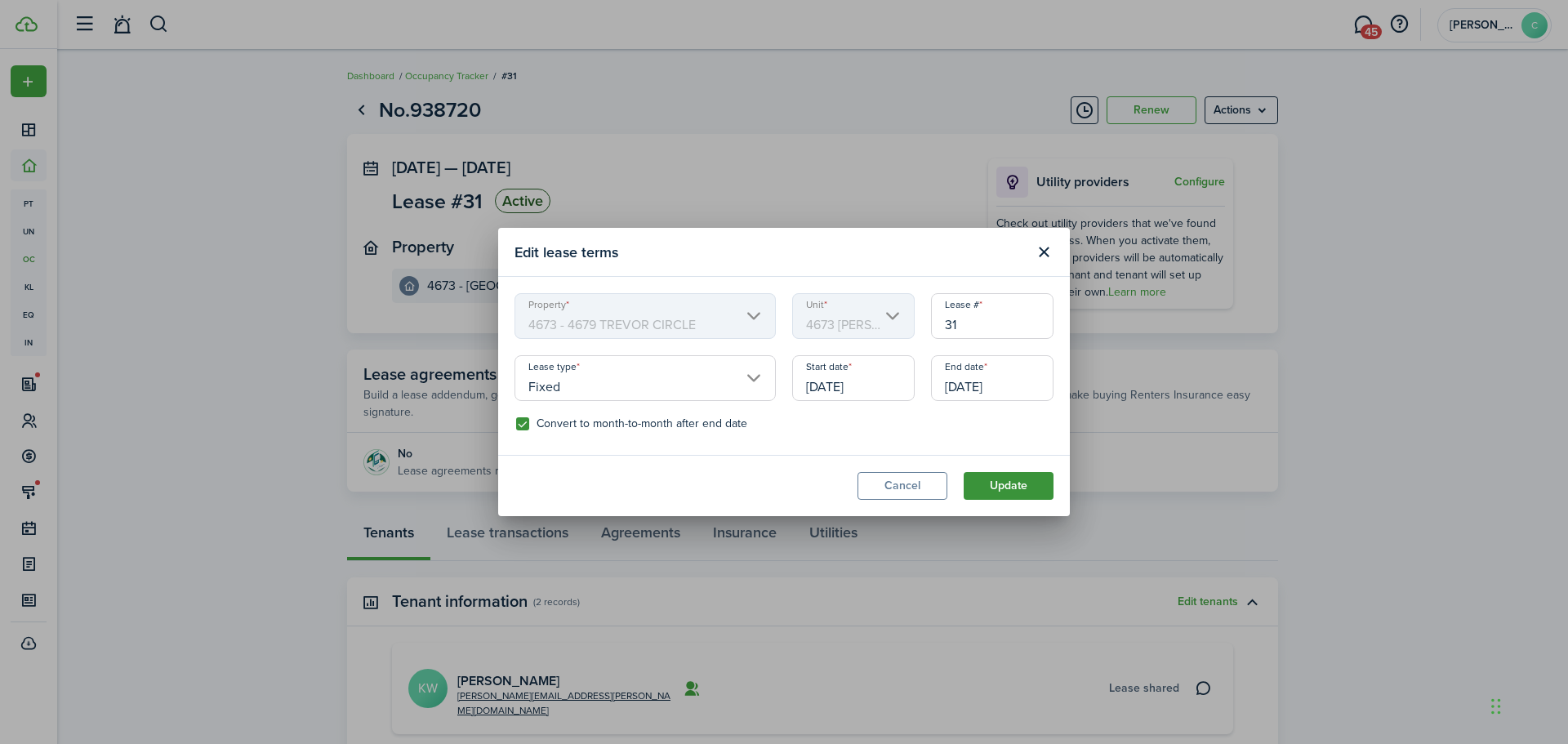
click at [1010, 486] on button "Update" at bounding box center [1008, 486] width 90 height 28
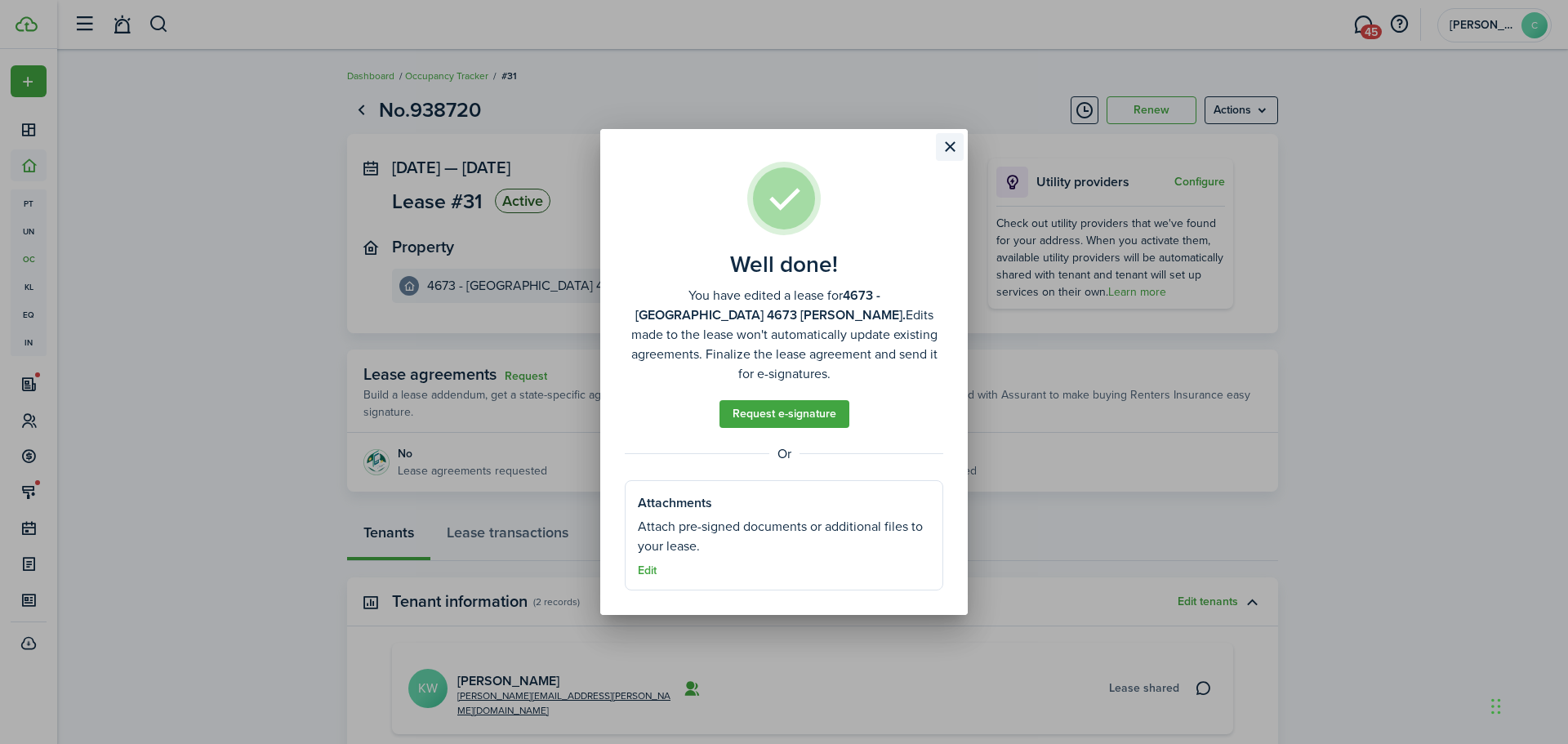
click at [954, 141] on button "Close modal" at bounding box center [950, 147] width 28 height 28
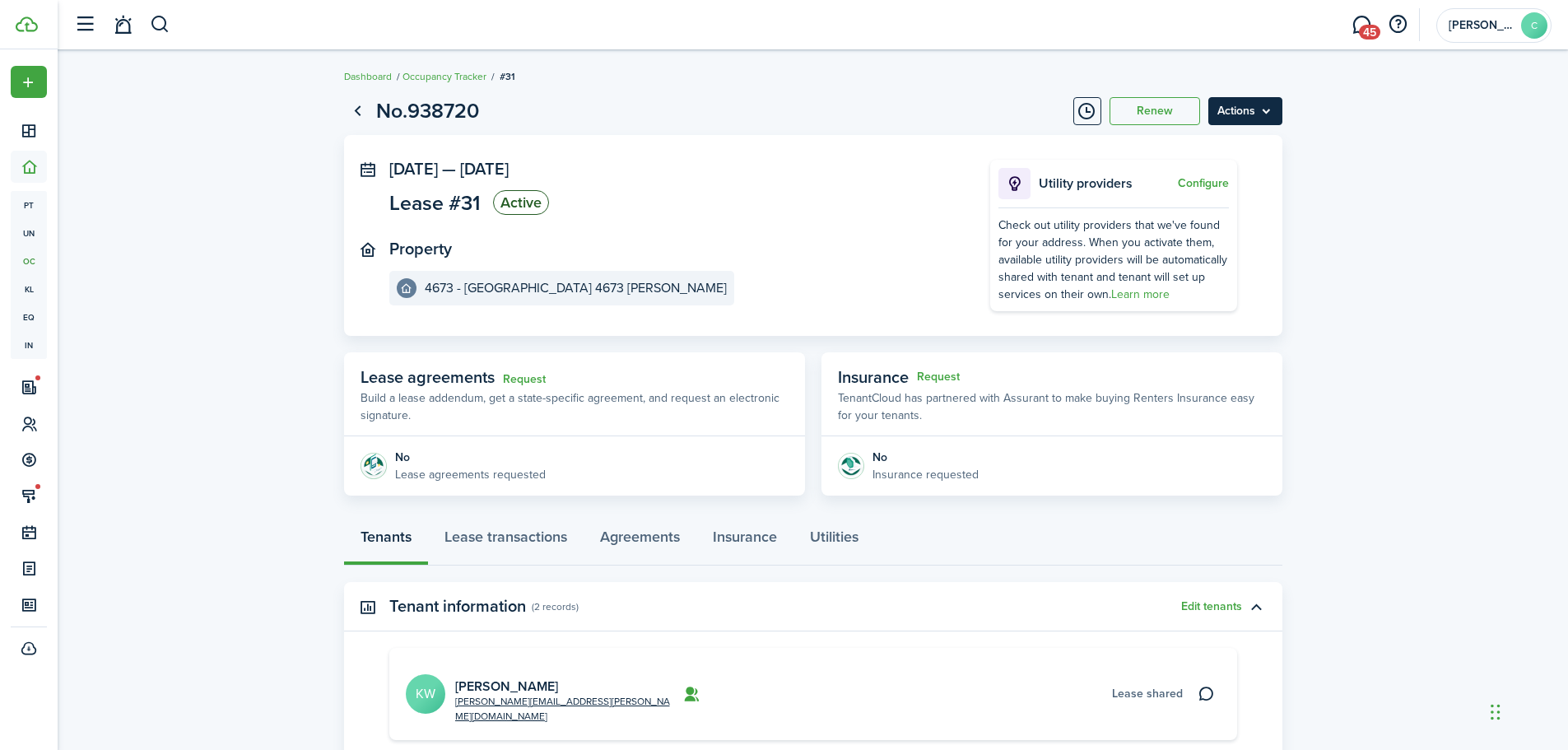
click at [1230, 110] on menu-btn "Actions" at bounding box center [1245, 112] width 74 height 28
click at [1245, 113] on menu-btn "Actions" at bounding box center [1245, 112] width 74 height 28
click at [1165, 145] on button "Edit" at bounding box center [1210, 148] width 144 height 28
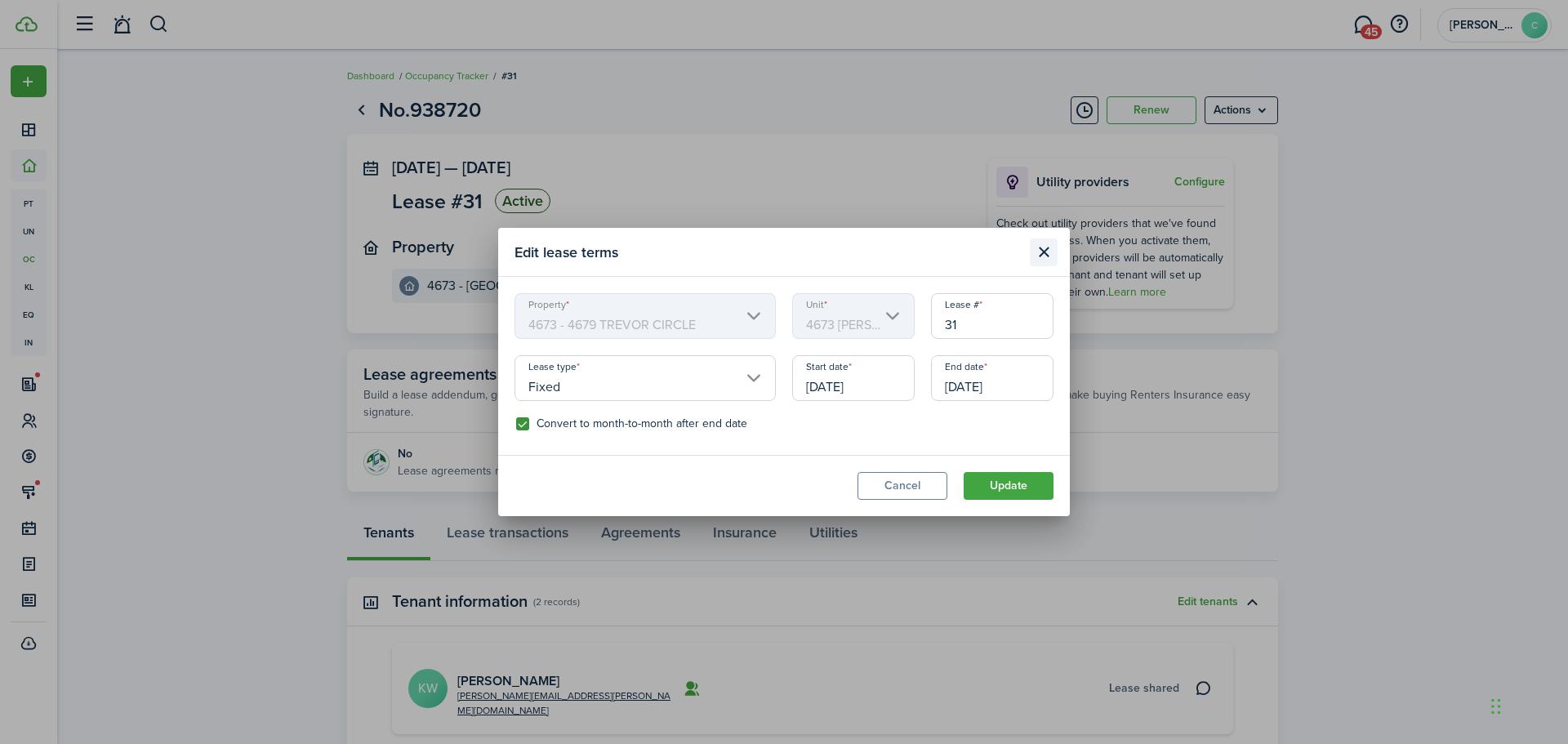
click at [1047, 251] on button "Close modal" at bounding box center [1044, 252] width 28 height 28
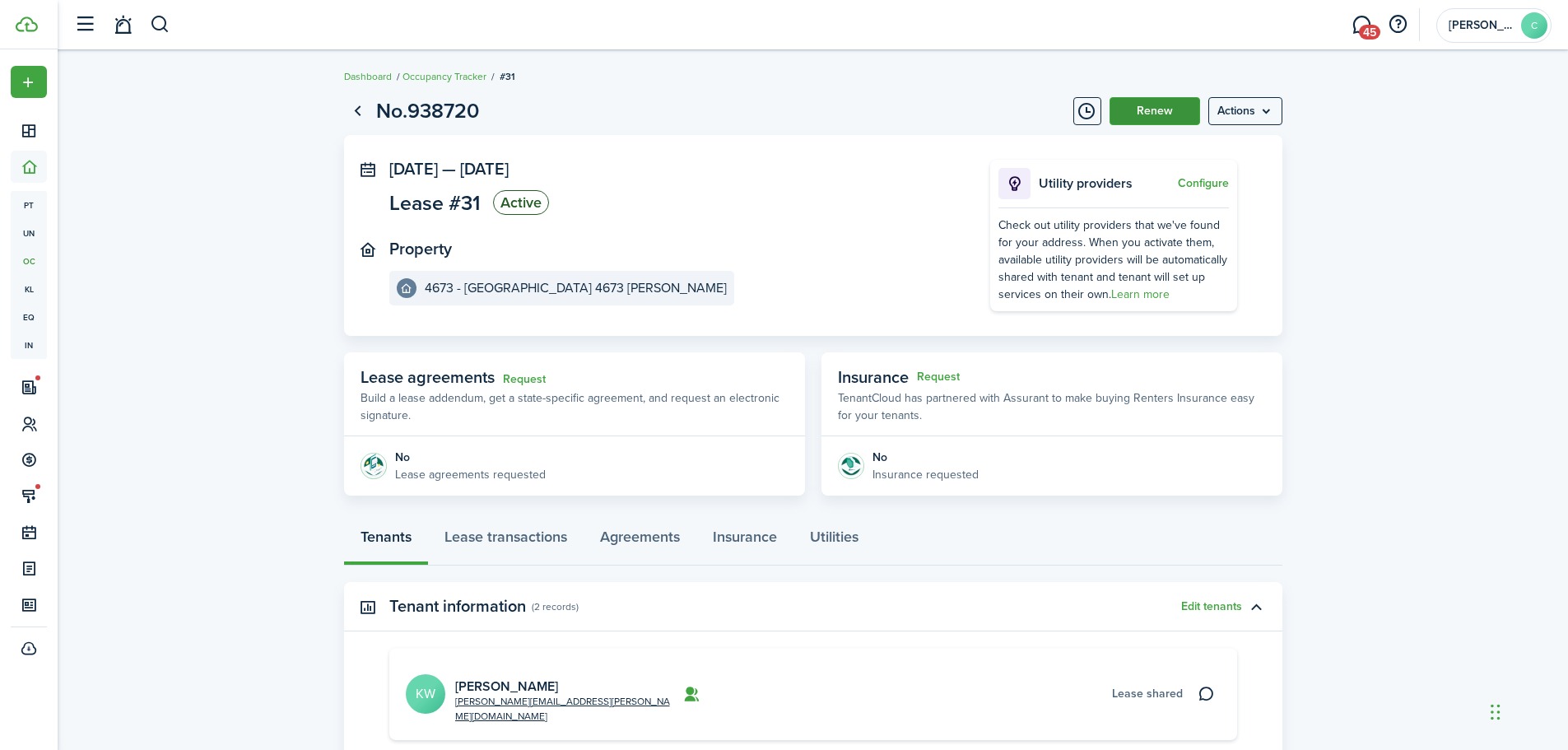
click at [1169, 104] on button "Renew" at bounding box center [1154, 112] width 91 height 28
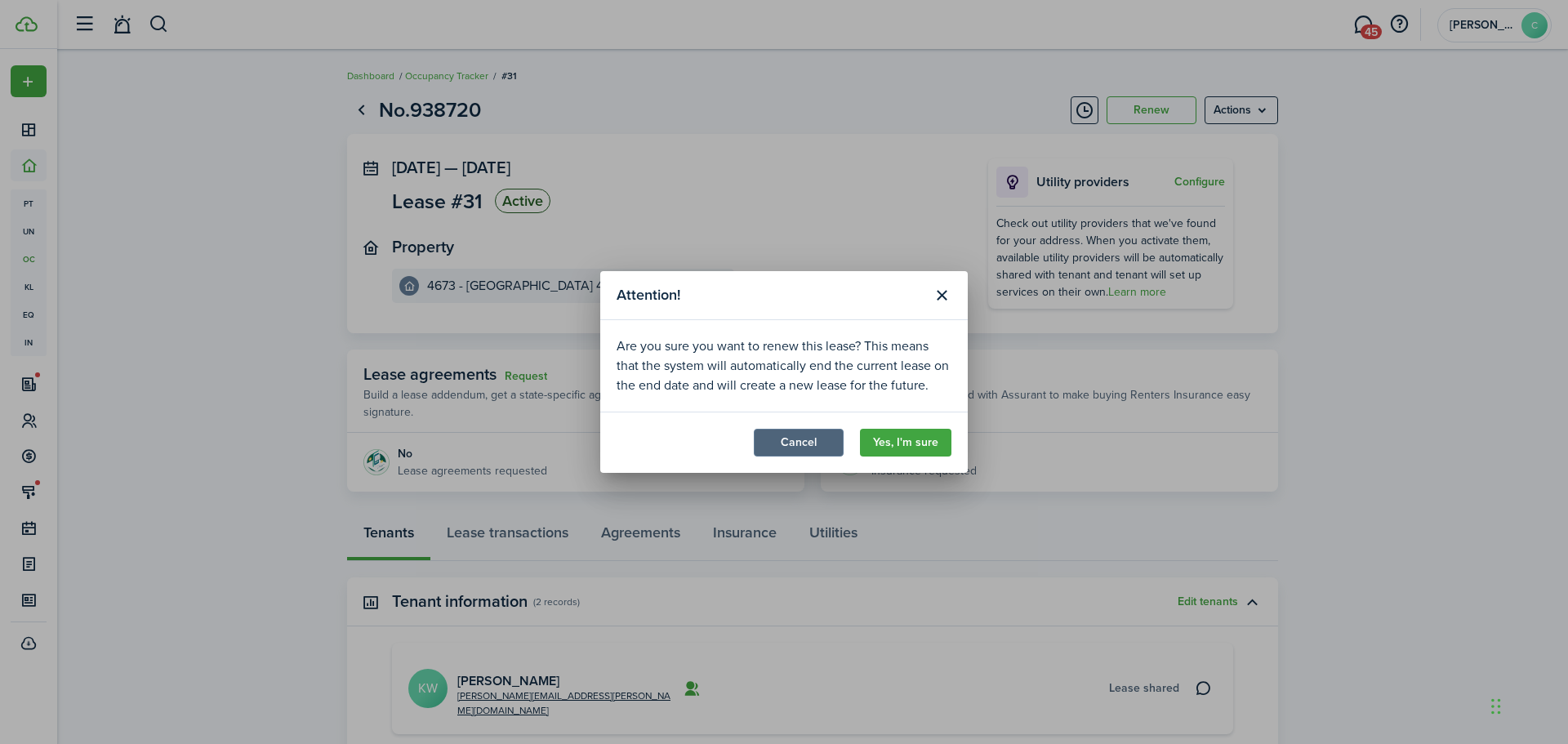
click at [817, 445] on button "Cancel" at bounding box center [798, 443] width 90 height 28
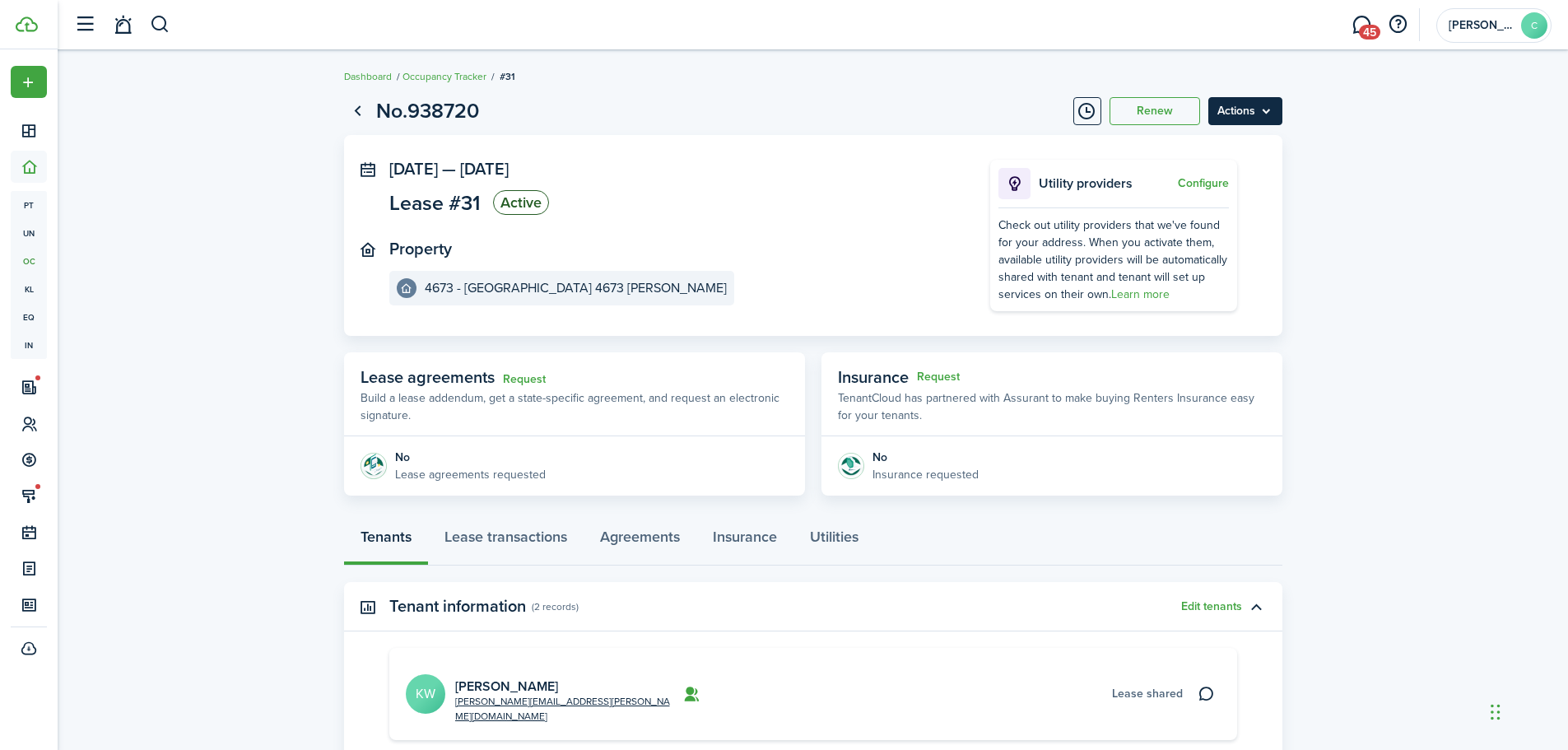
click at [1238, 110] on menu-btn "Actions" at bounding box center [1245, 112] width 74 height 28
click at [1151, 200] on link "End Lease" at bounding box center [1210, 205] width 144 height 28
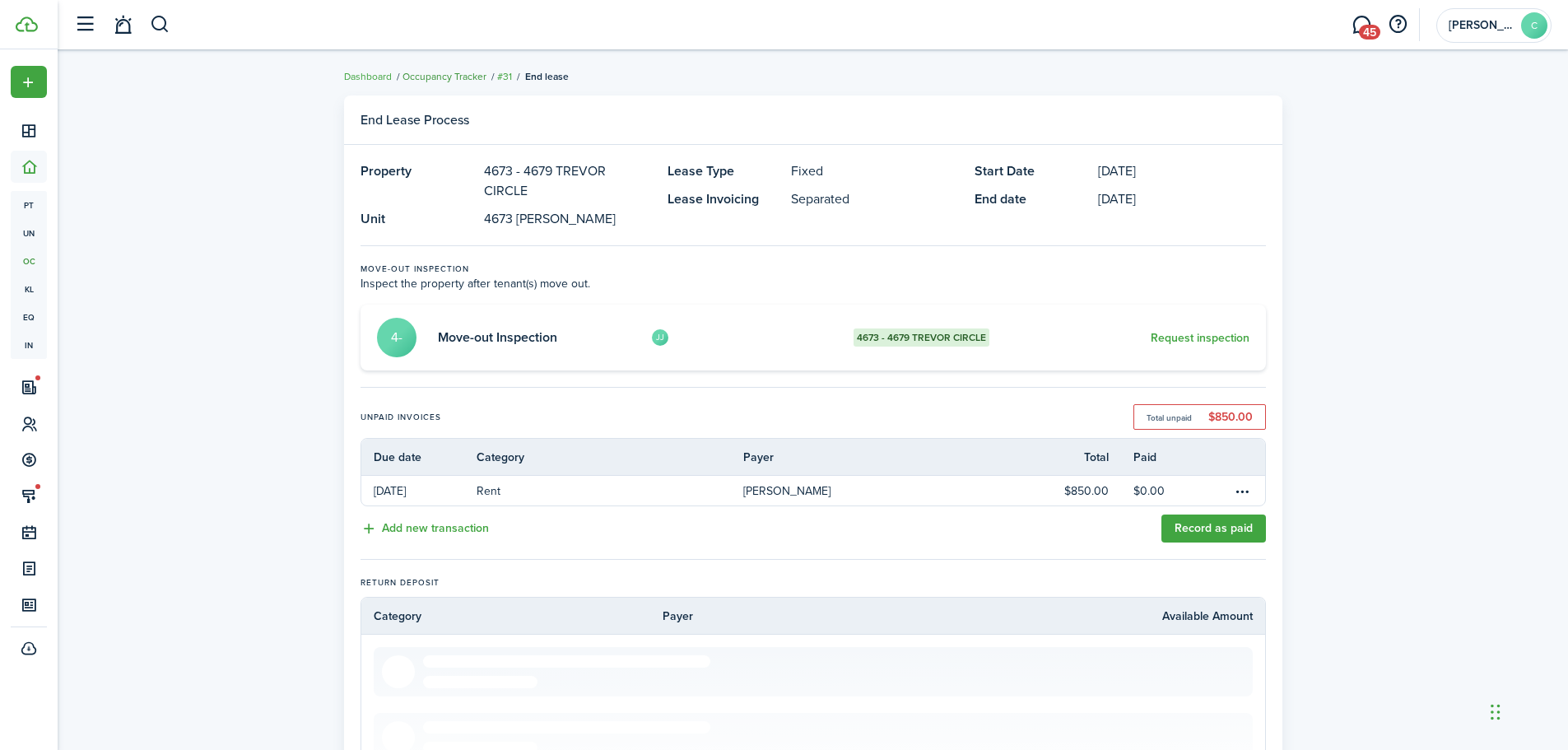
click at [433, 78] on link "Occupancy Tracker" at bounding box center [445, 76] width 84 height 15
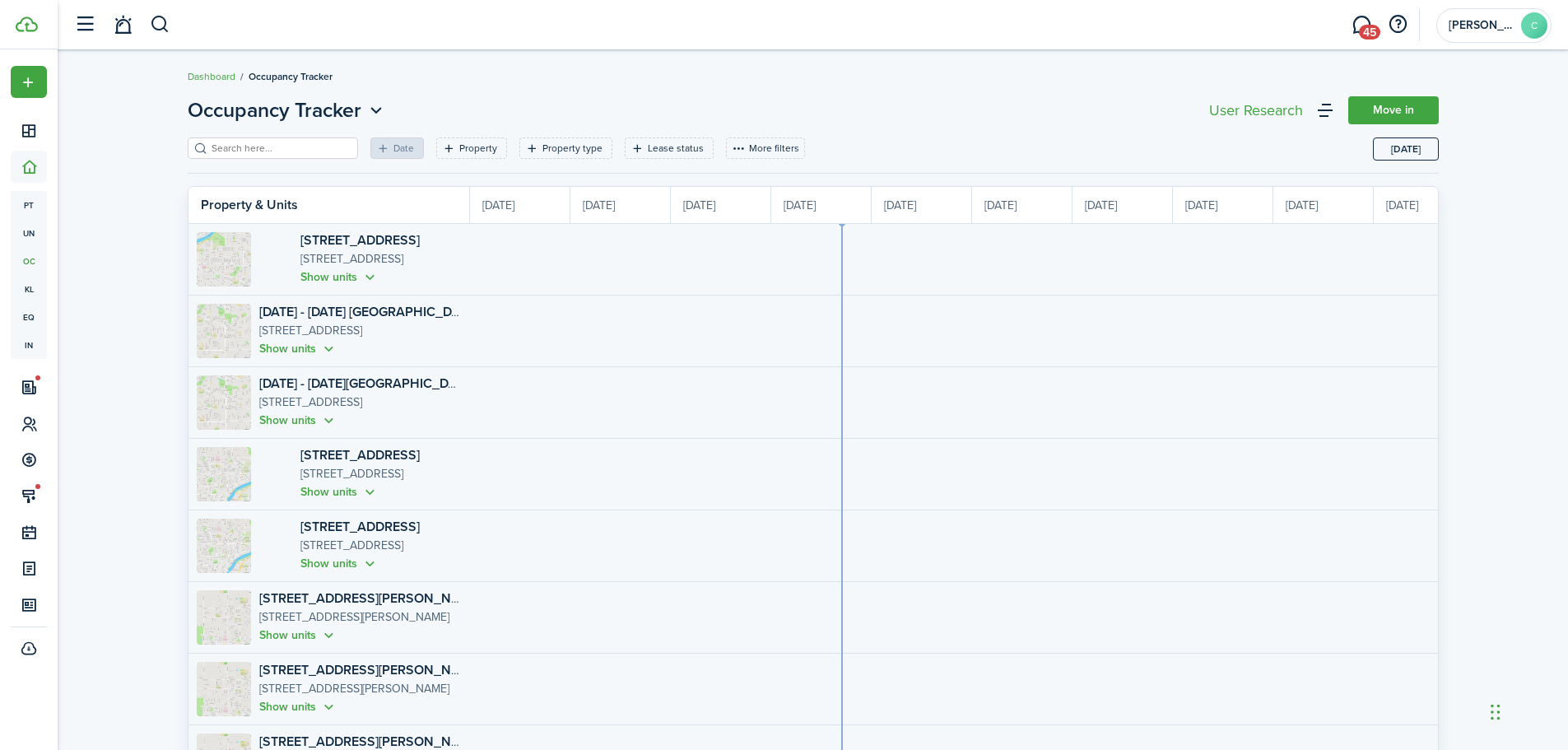
scroll to position [0, 301]
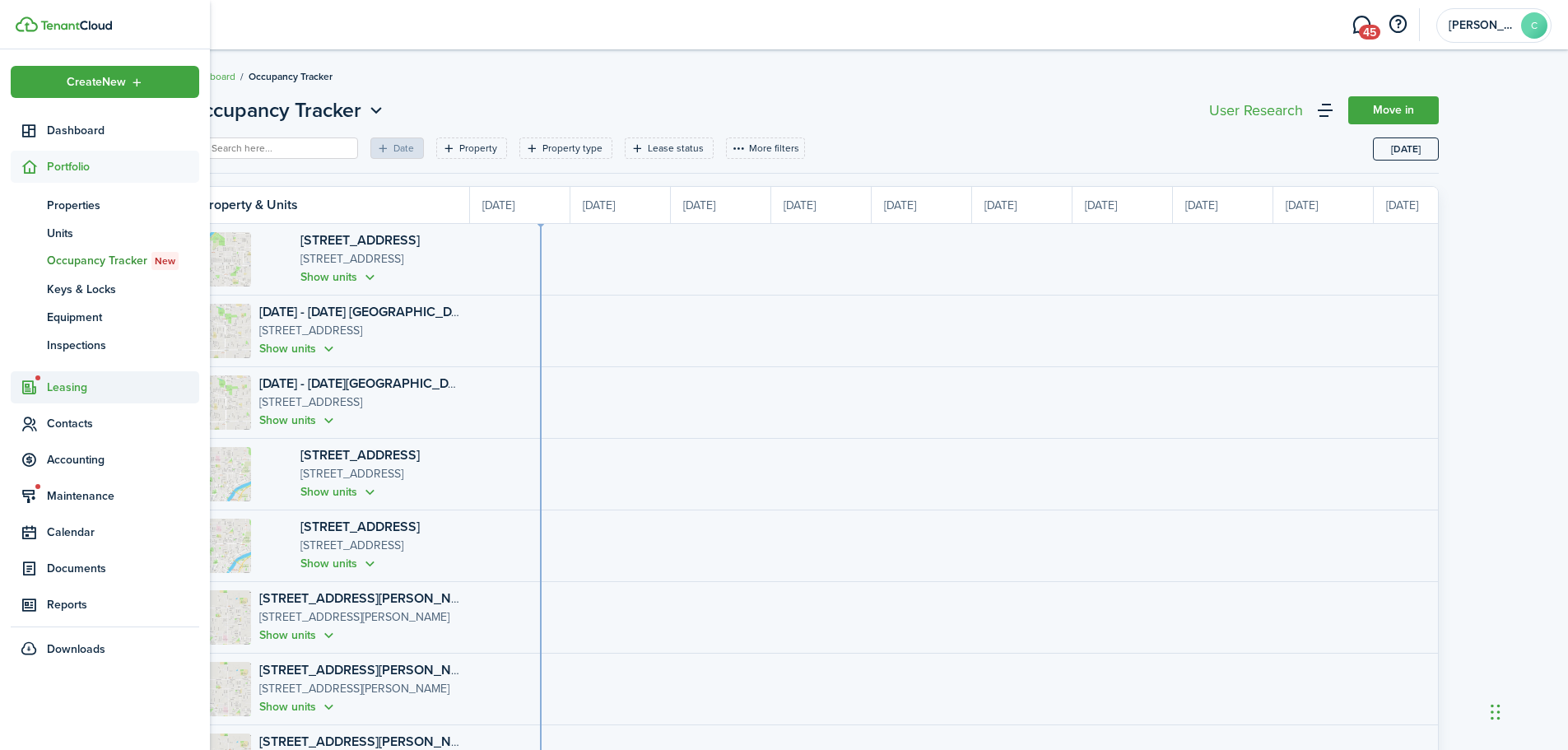
click at [51, 385] on span "Leasing" at bounding box center [122, 388] width 152 height 18
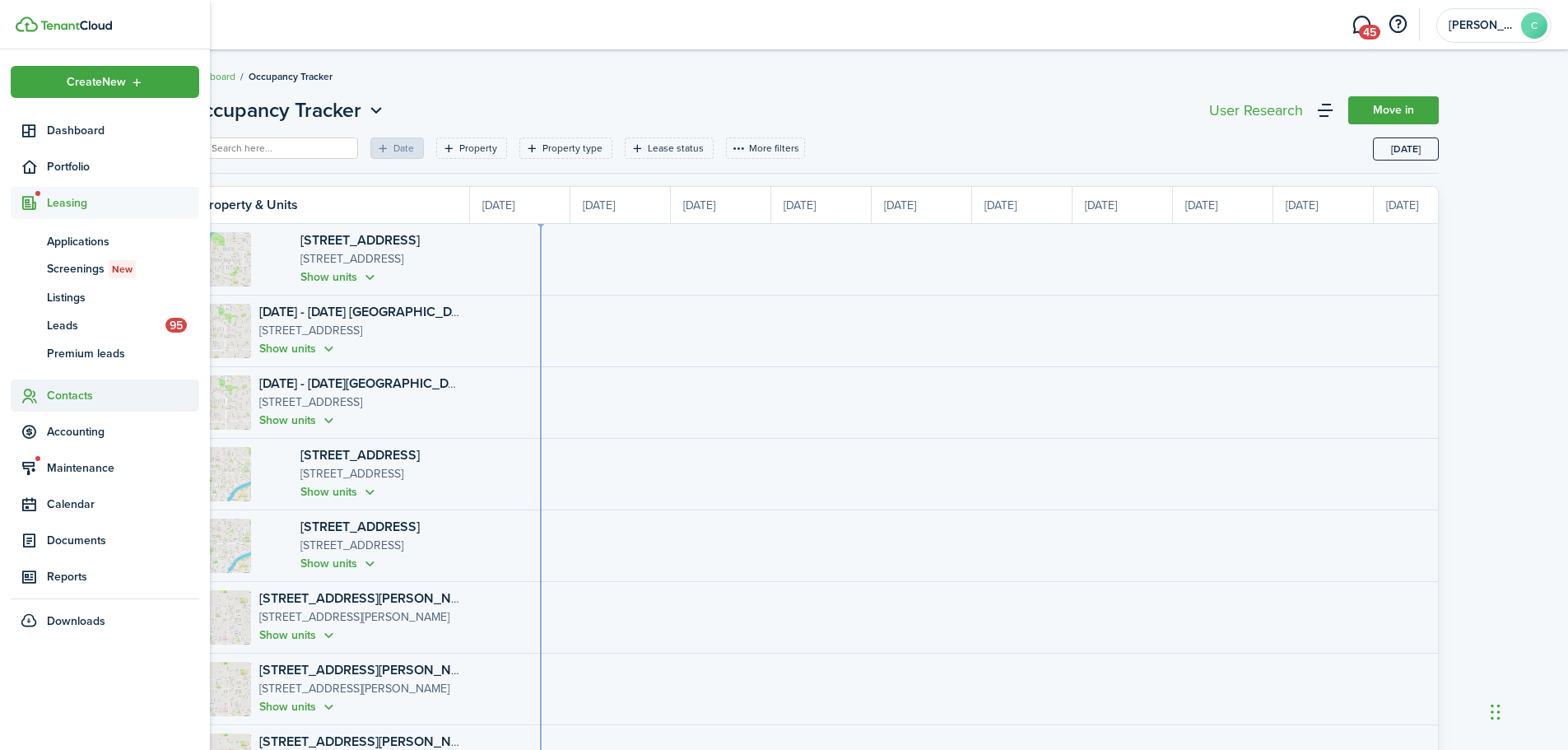
click at [62, 400] on span "Contacts" at bounding box center [122, 396] width 152 height 18
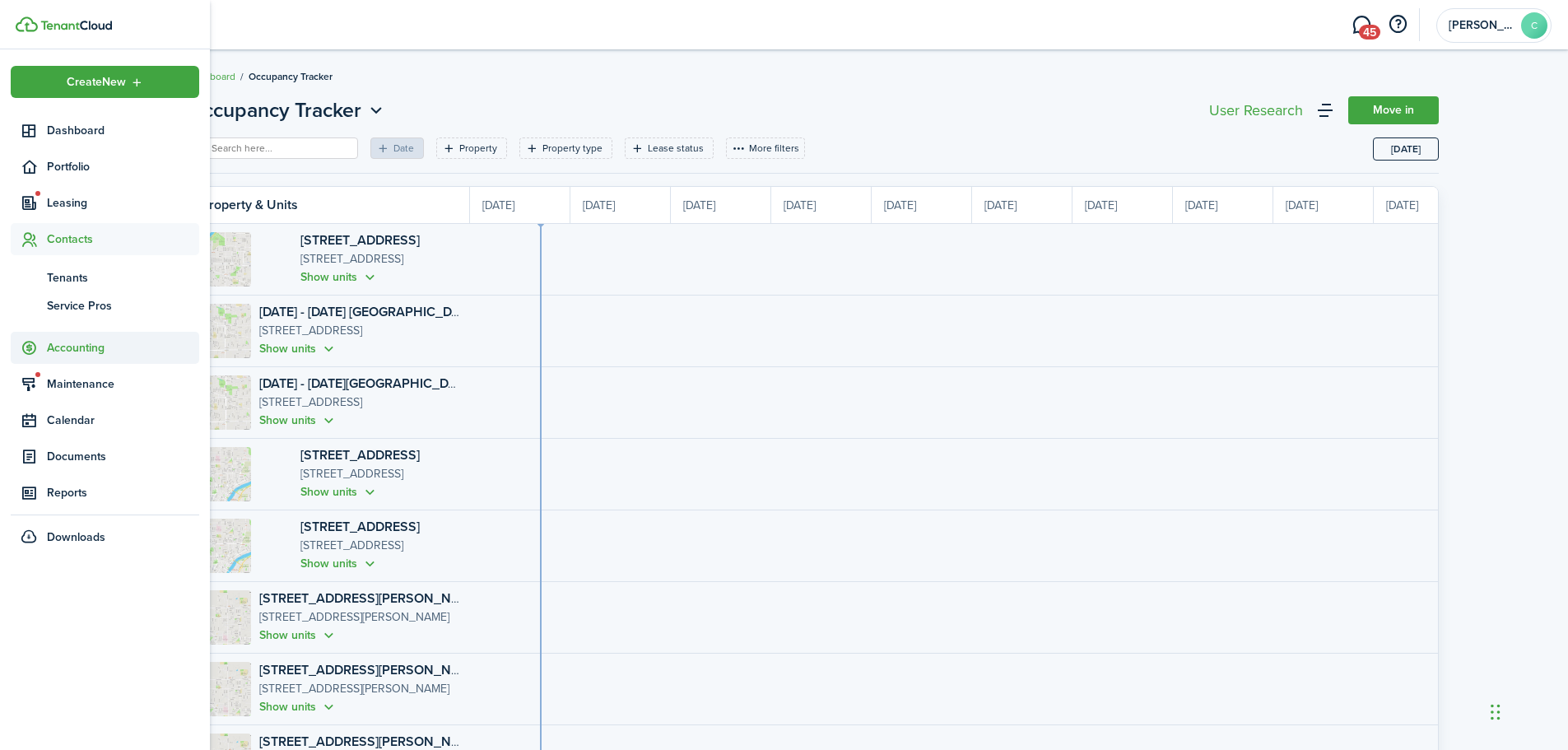
click at [65, 337] on span "Accounting" at bounding box center [105, 347] width 188 height 33
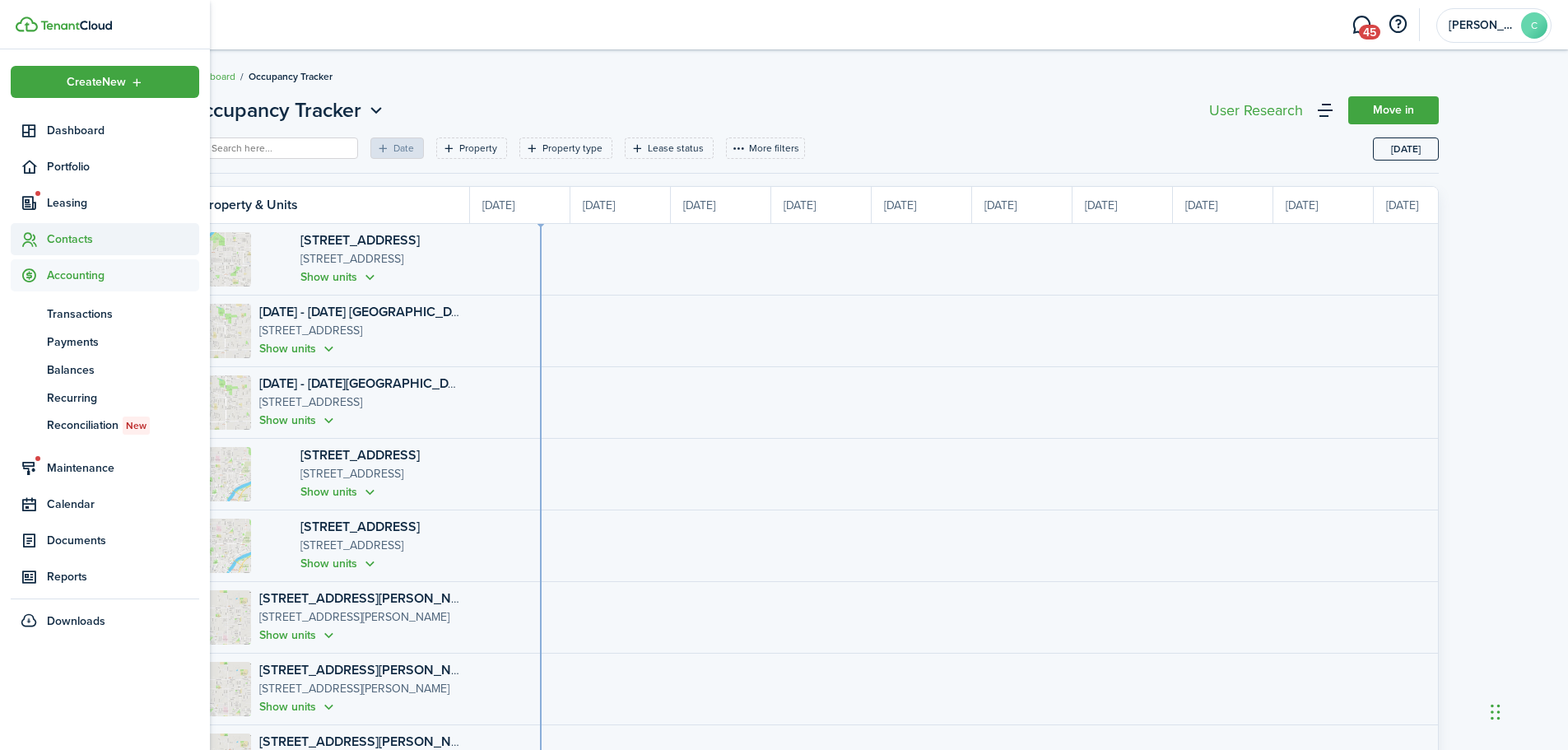
click at [75, 228] on span "Contacts" at bounding box center [105, 239] width 188 height 33
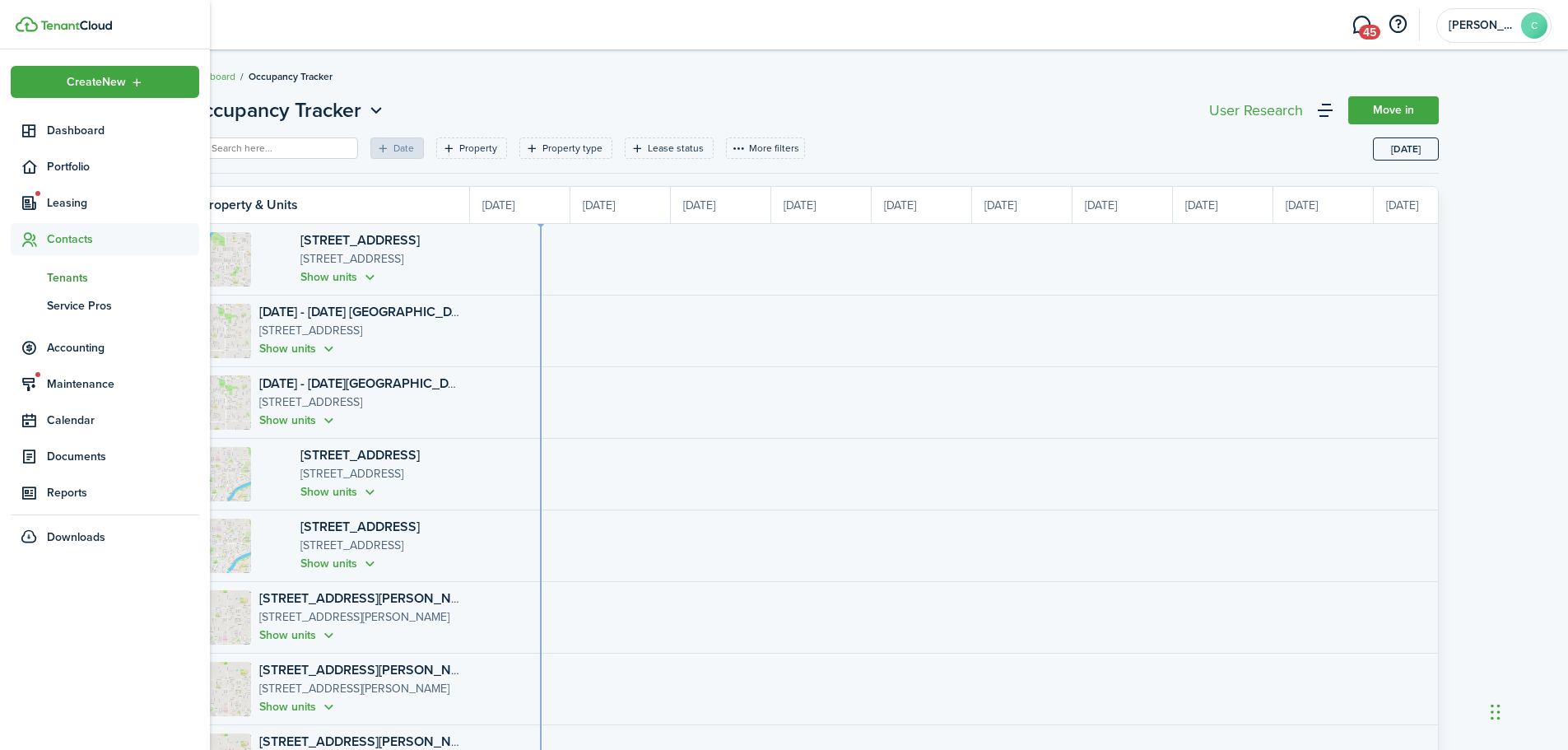
click at [66, 276] on span "Tenants" at bounding box center [122, 278] width 152 height 18
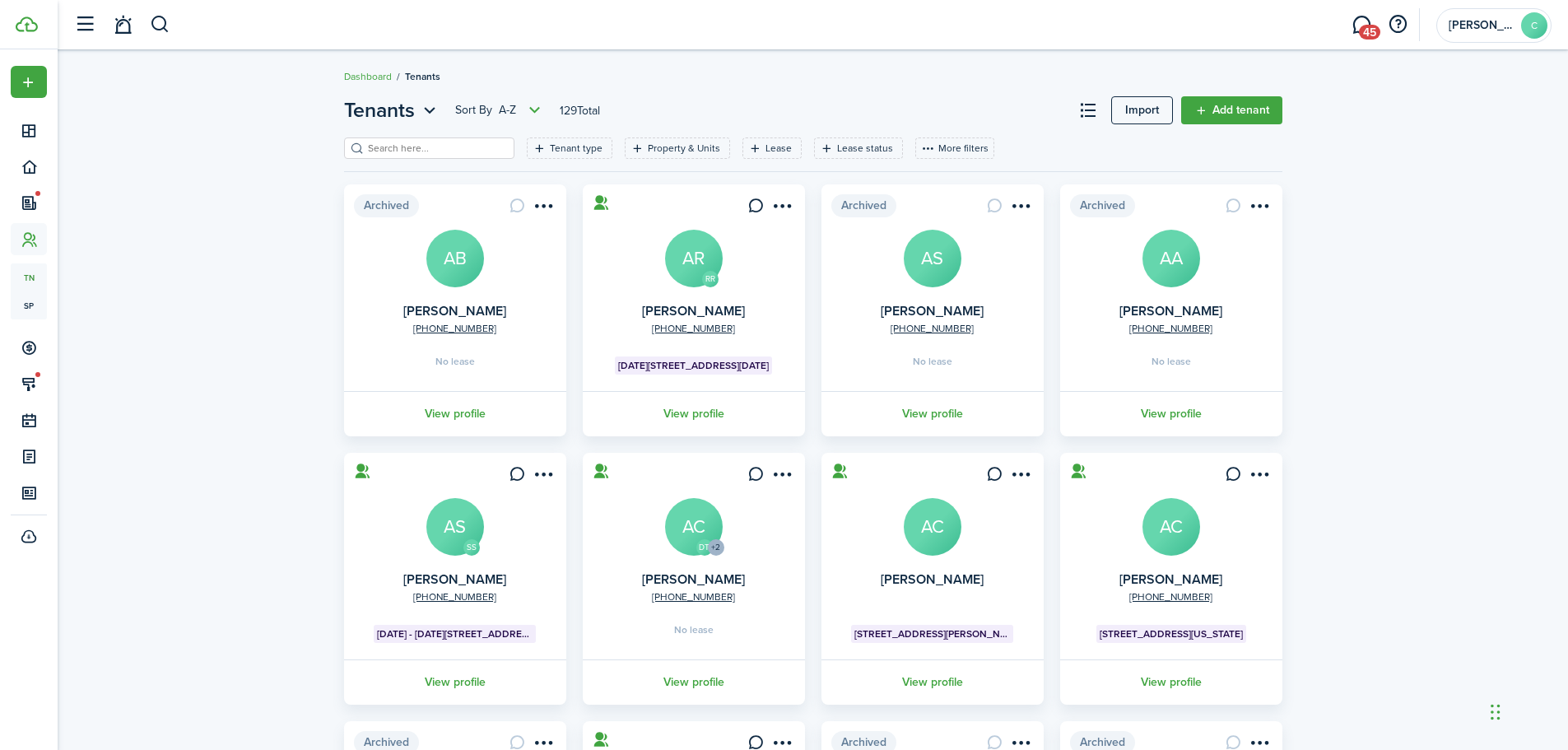
click at [389, 148] on input "search" at bounding box center [436, 149] width 145 height 16
type input "[PERSON_NAME]"
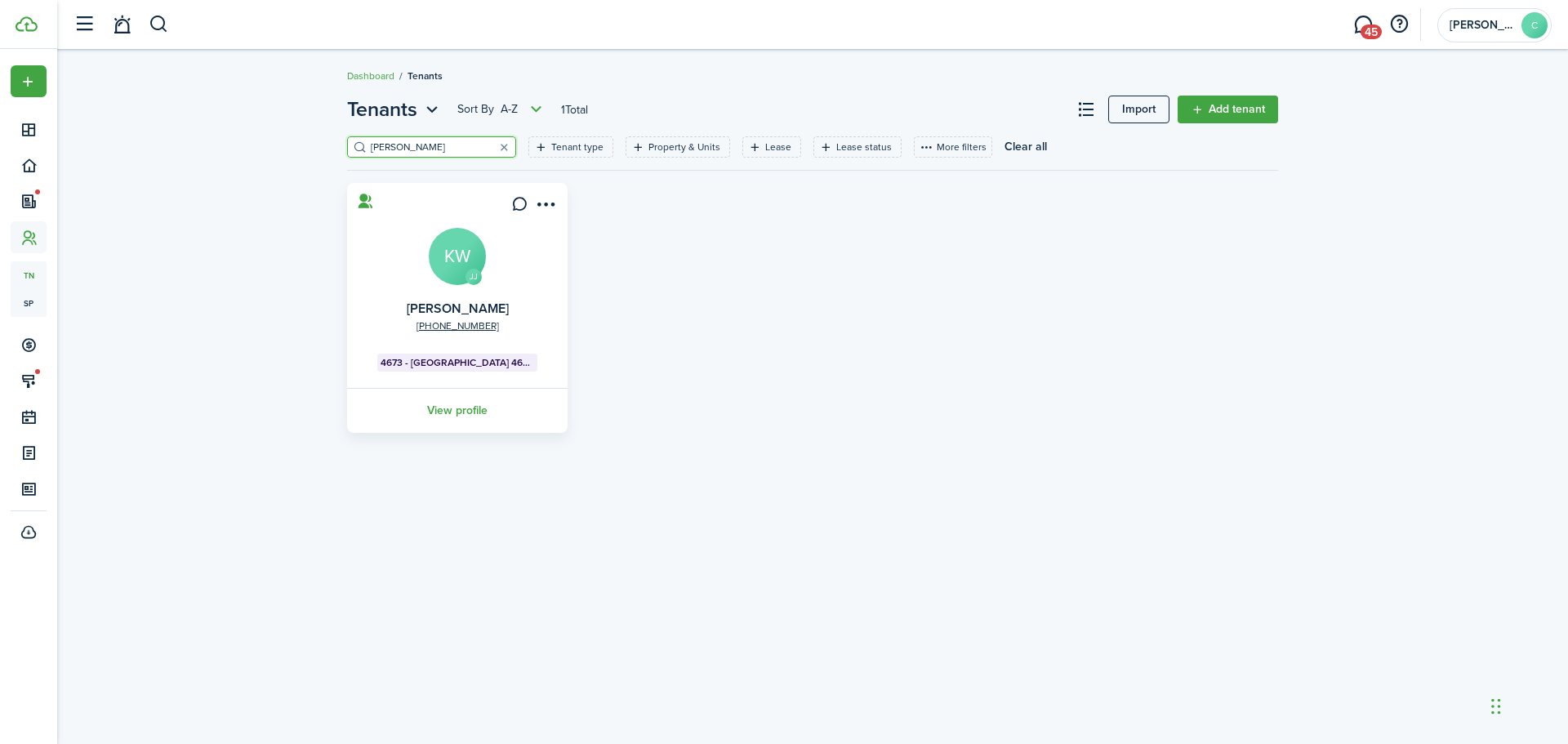
click at [454, 404] on link "View profile" at bounding box center [457, 411] width 225 height 45
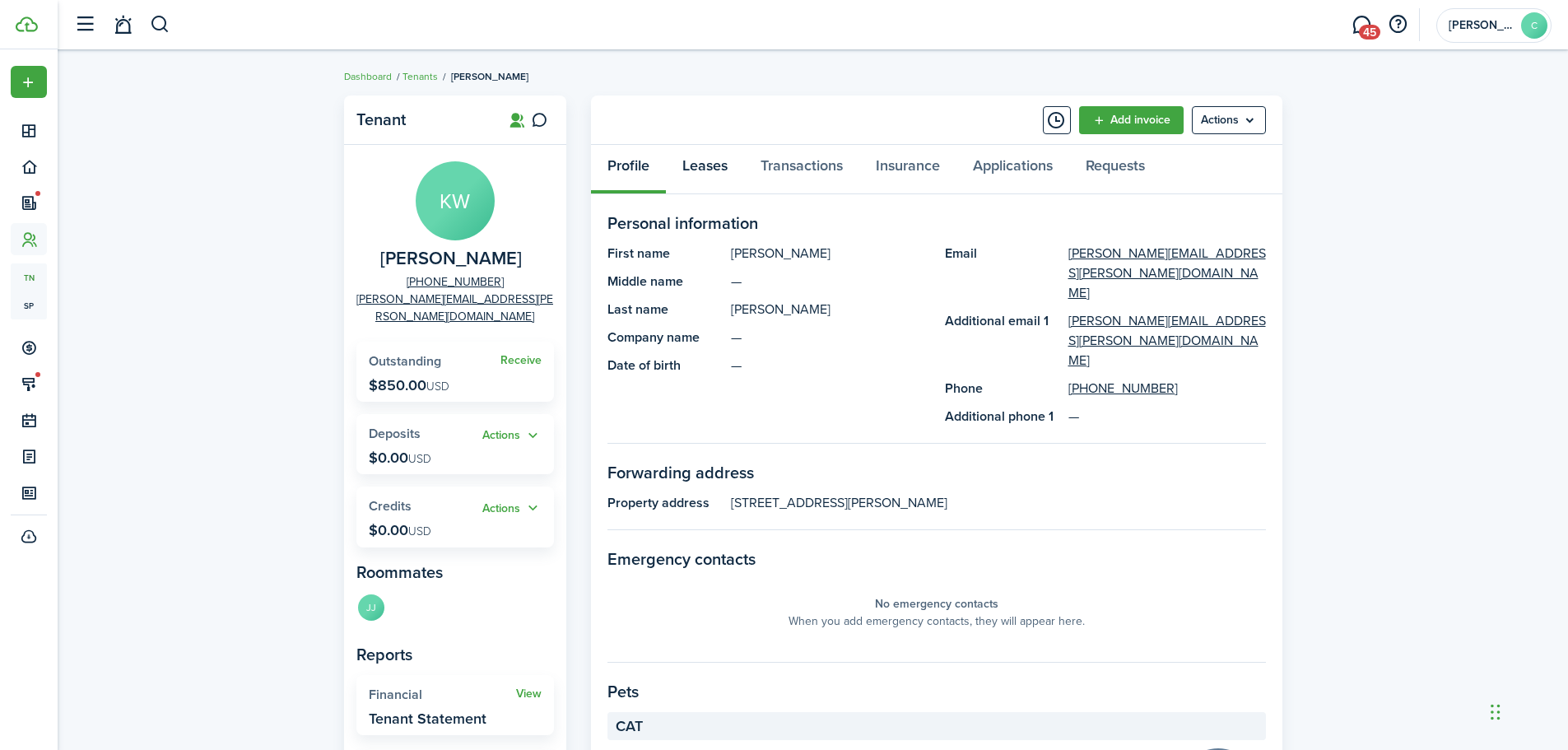
click at [701, 165] on link "Leases" at bounding box center [705, 170] width 78 height 49
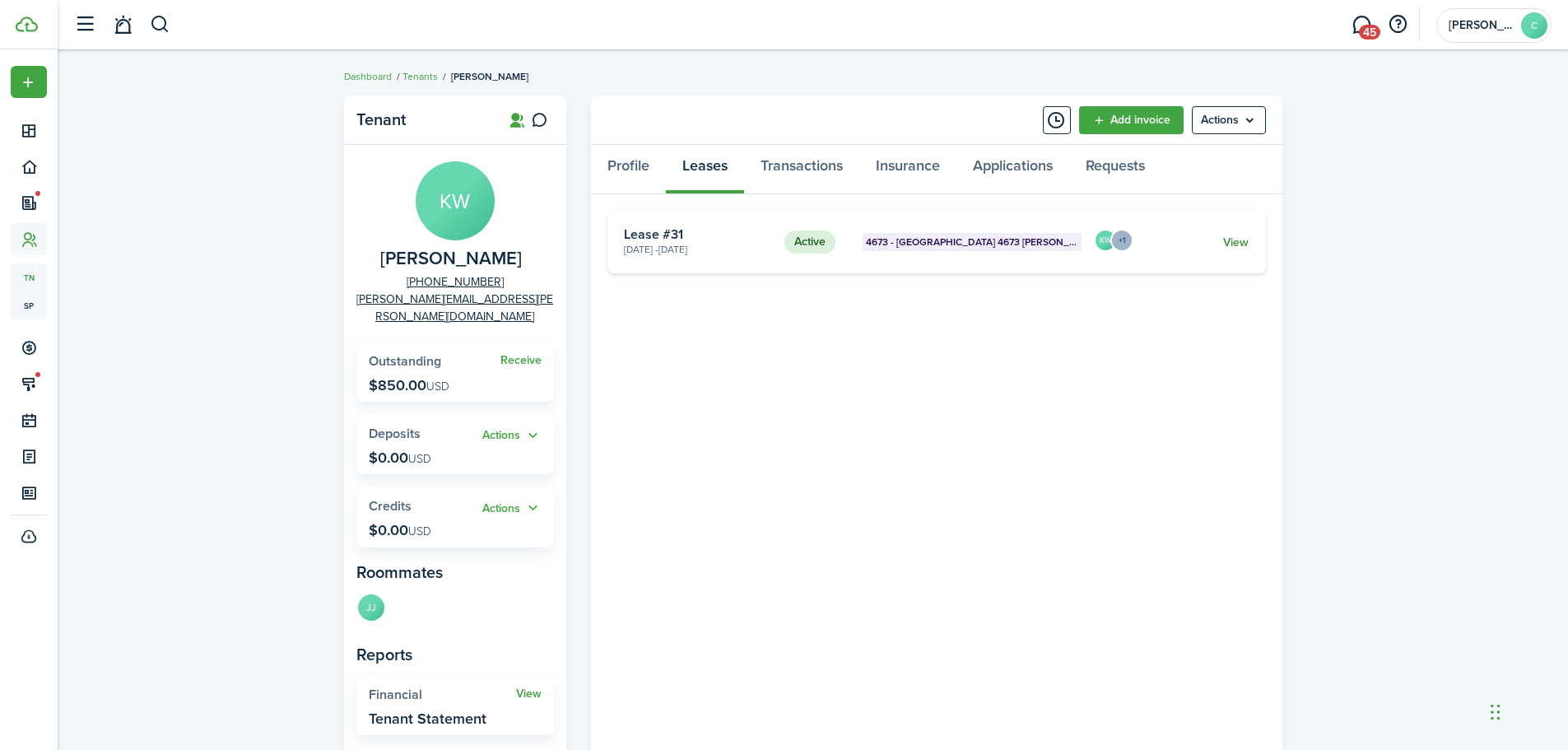
click at [1245, 242] on link "View" at bounding box center [1236, 243] width 25 height 18
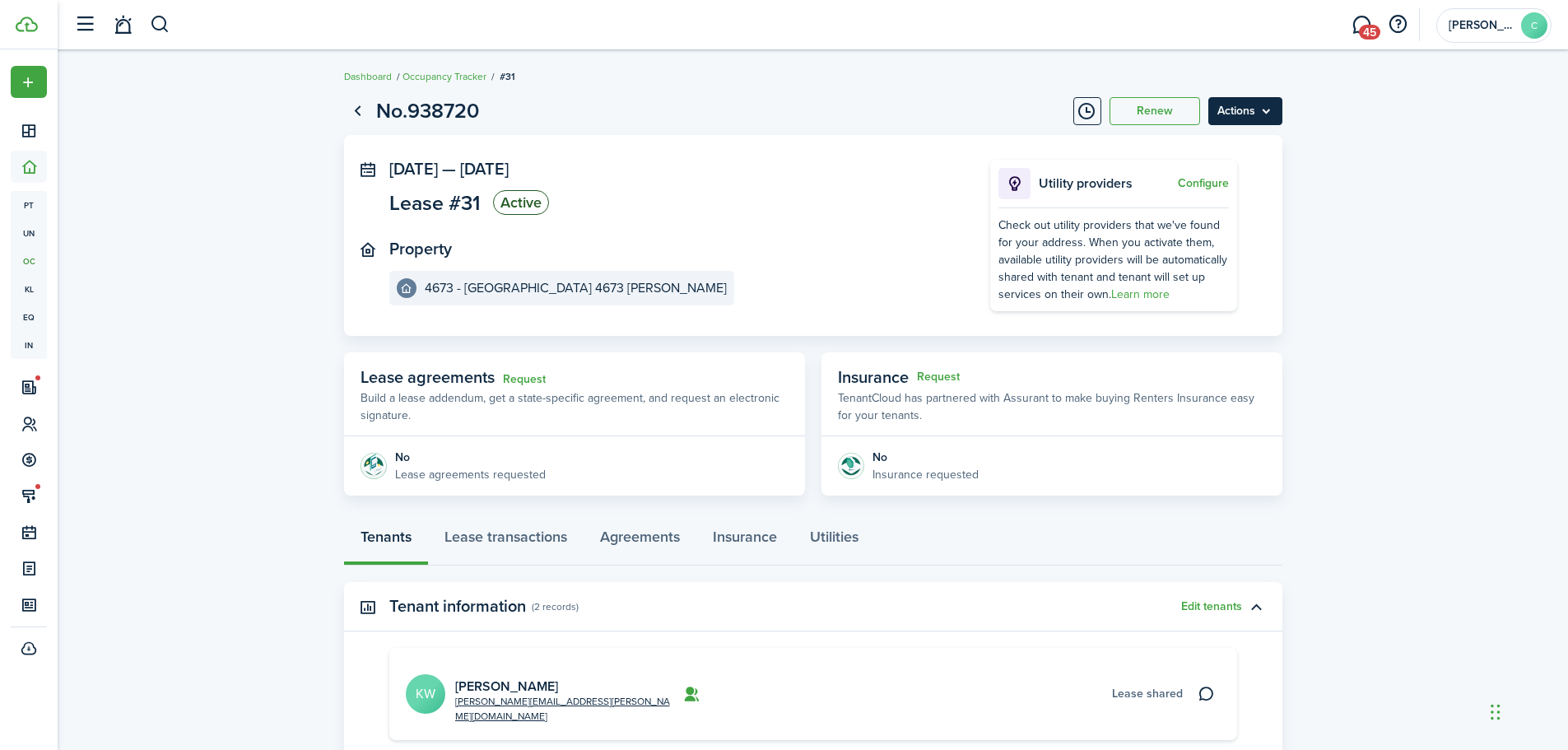
click at [1263, 106] on menu-btn "Actions" at bounding box center [1245, 112] width 74 height 28
click at [1168, 143] on button "Edit" at bounding box center [1210, 148] width 144 height 28
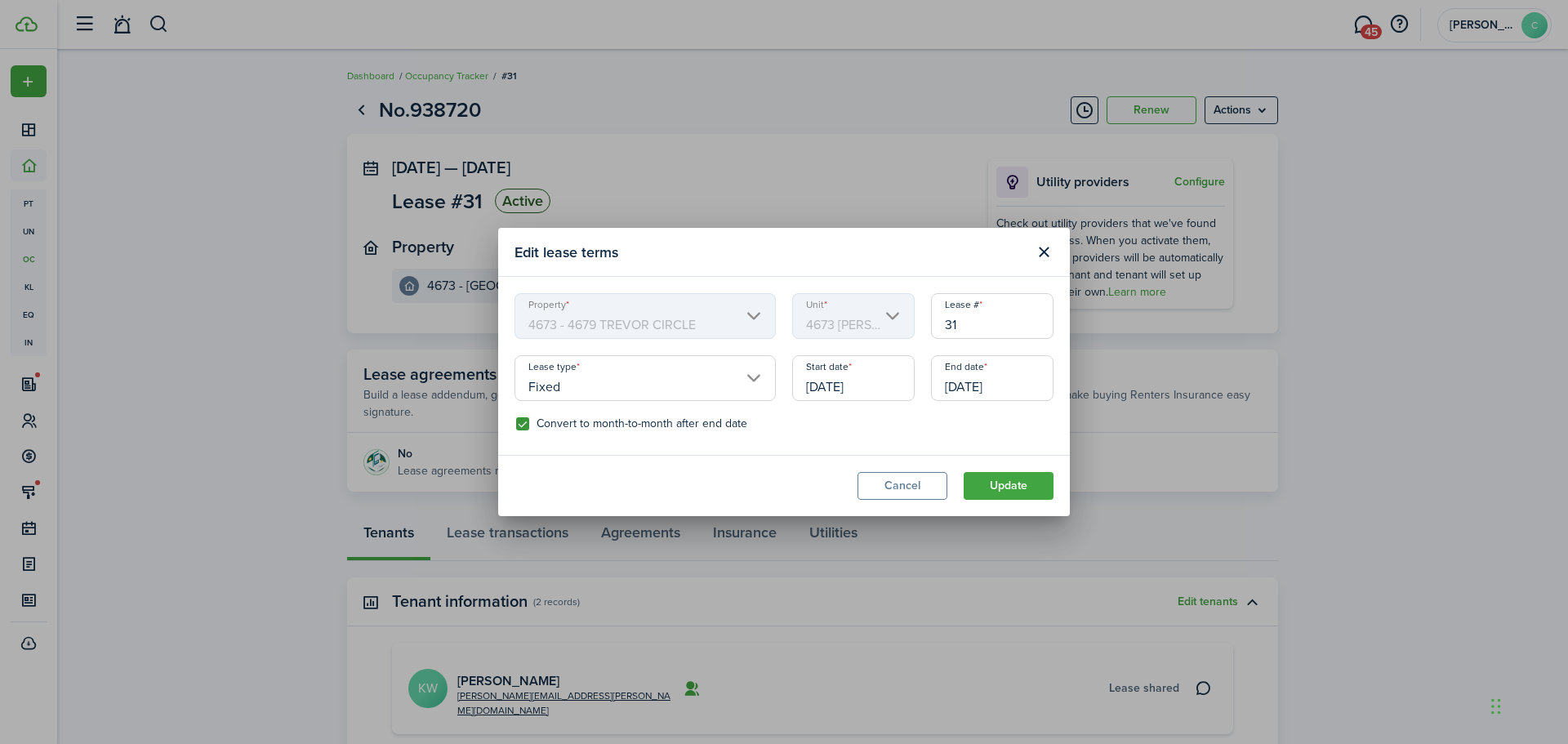
click at [887, 387] on input "[DATE]" at bounding box center [853, 378] width 122 height 45
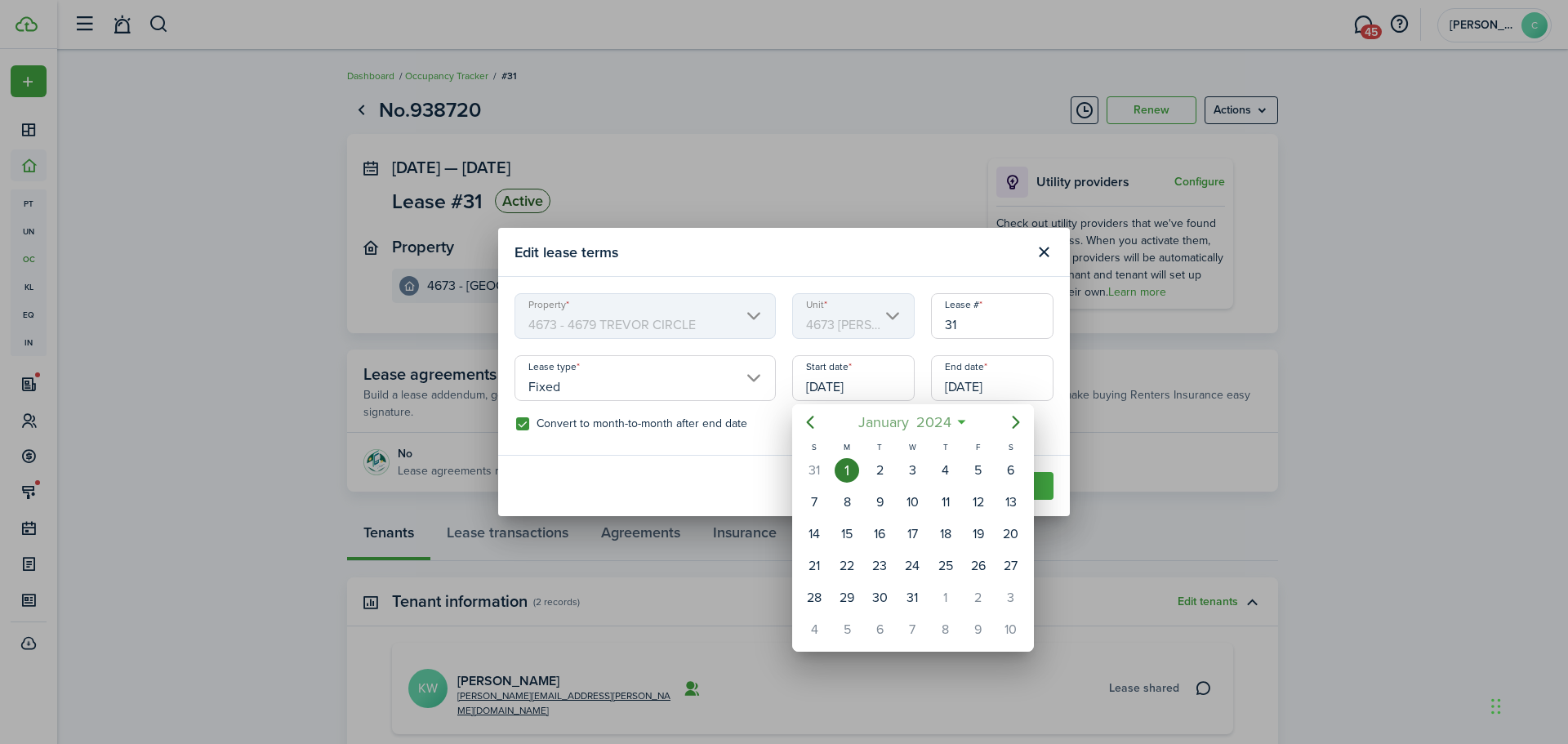
click at [956, 426] on mbsc-button "[DATE]" at bounding box center [904, 422] width 113 height 30
click at [1020, 419] on icon "Next page" at bounding box center [1016, 422] width 19 height 19
click at [986, 615] on div "Dec" at bounding box center [988, 619] width 58 height 26
click at [1040, 377] on div at bounding box center [784, 372] width 1830 height 1006
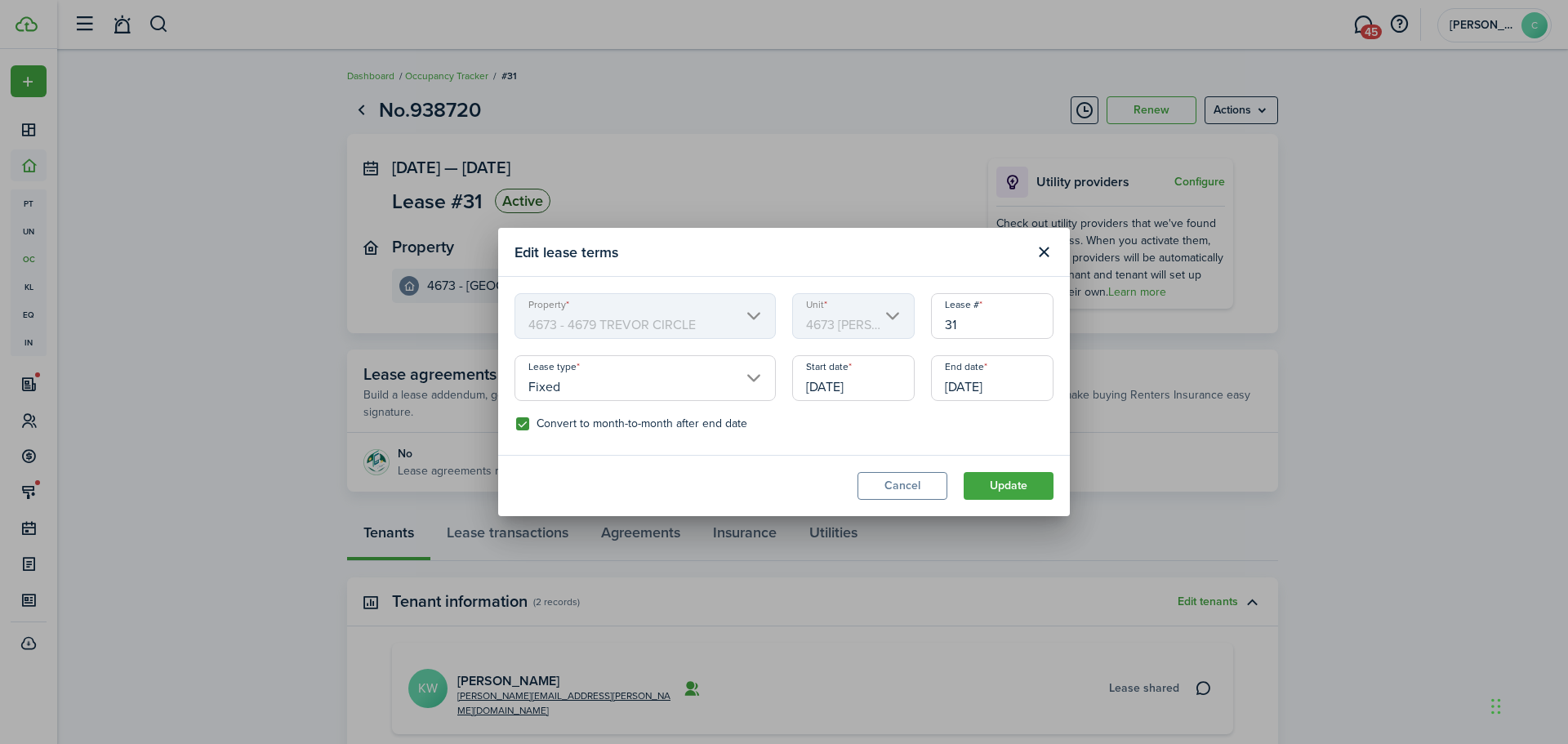
click at [1030, 381] on input "[DATE]" at bounding box center [992, 378] width 122 height 45
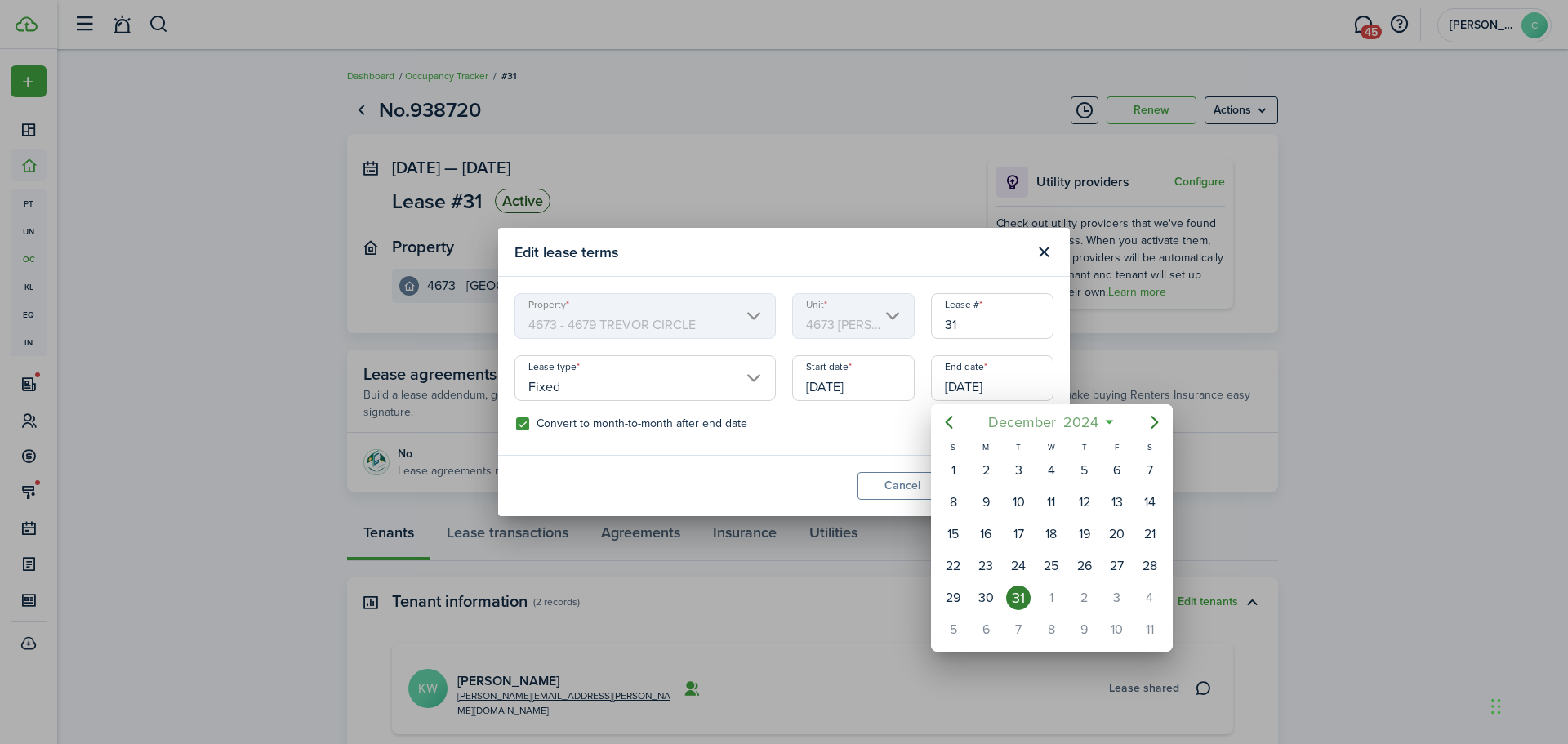
click at [1098, 422] on span "2024" at bounding box center [1081, 422] width 43 height 30
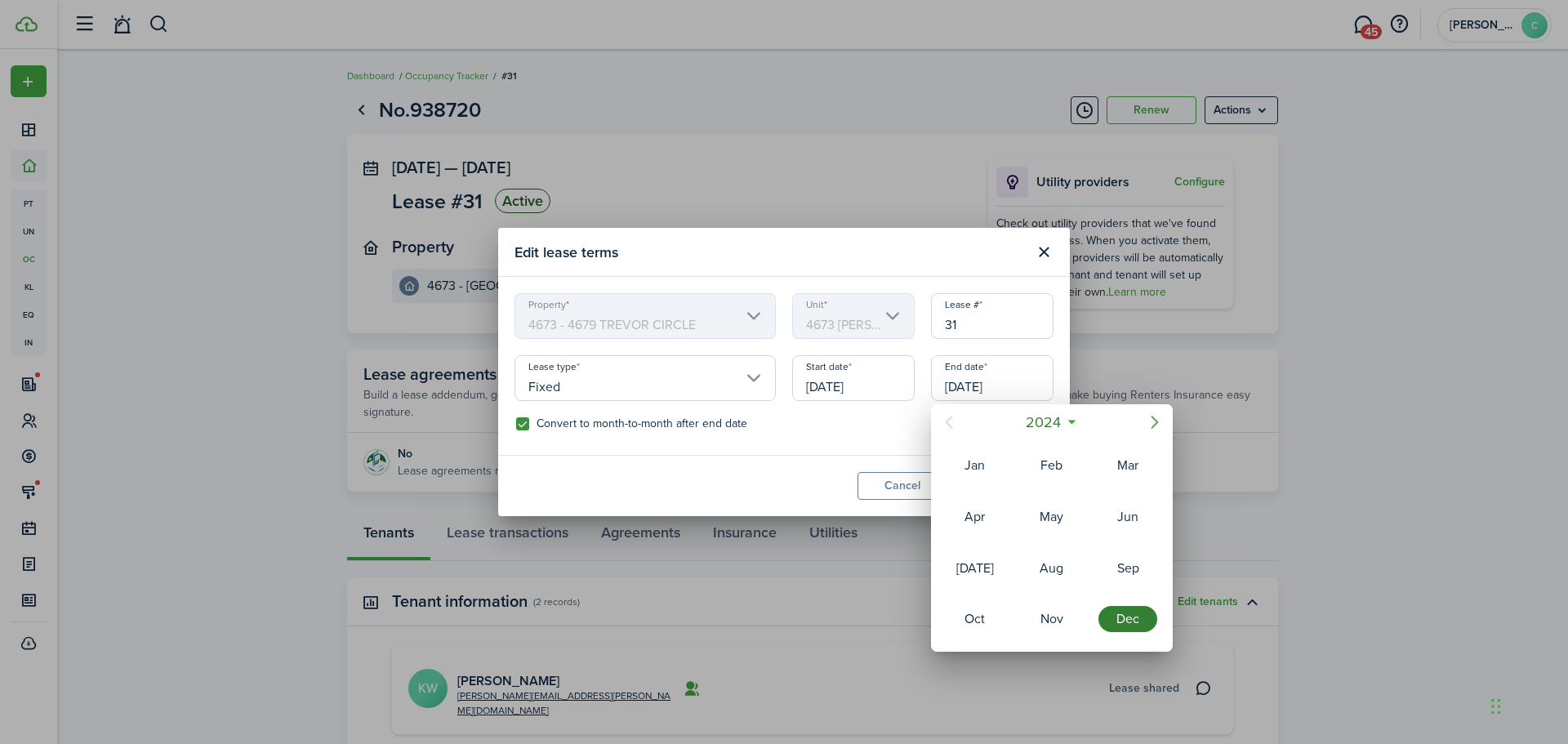
click at [1153, 427] on icon "Next page" at bounding box center [1155, 422] width 7 height 13
click at [1124, 630] on div "Dec" at bounding box center [1128, 619] width 58 height 26
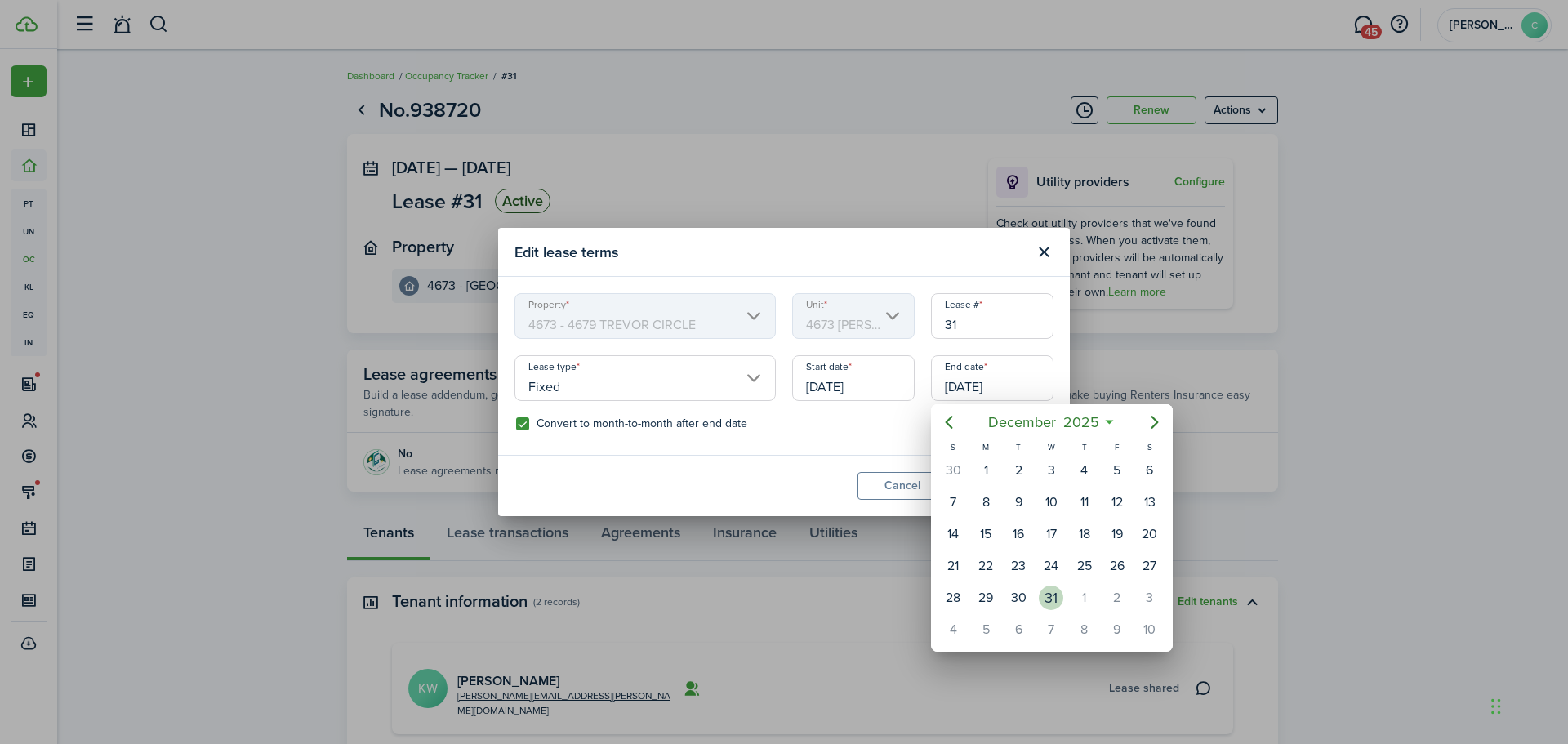
click at [1047, 597] on div "31" at bounding box center [1051, 597] width 24 height 24
type input "[DATE]"
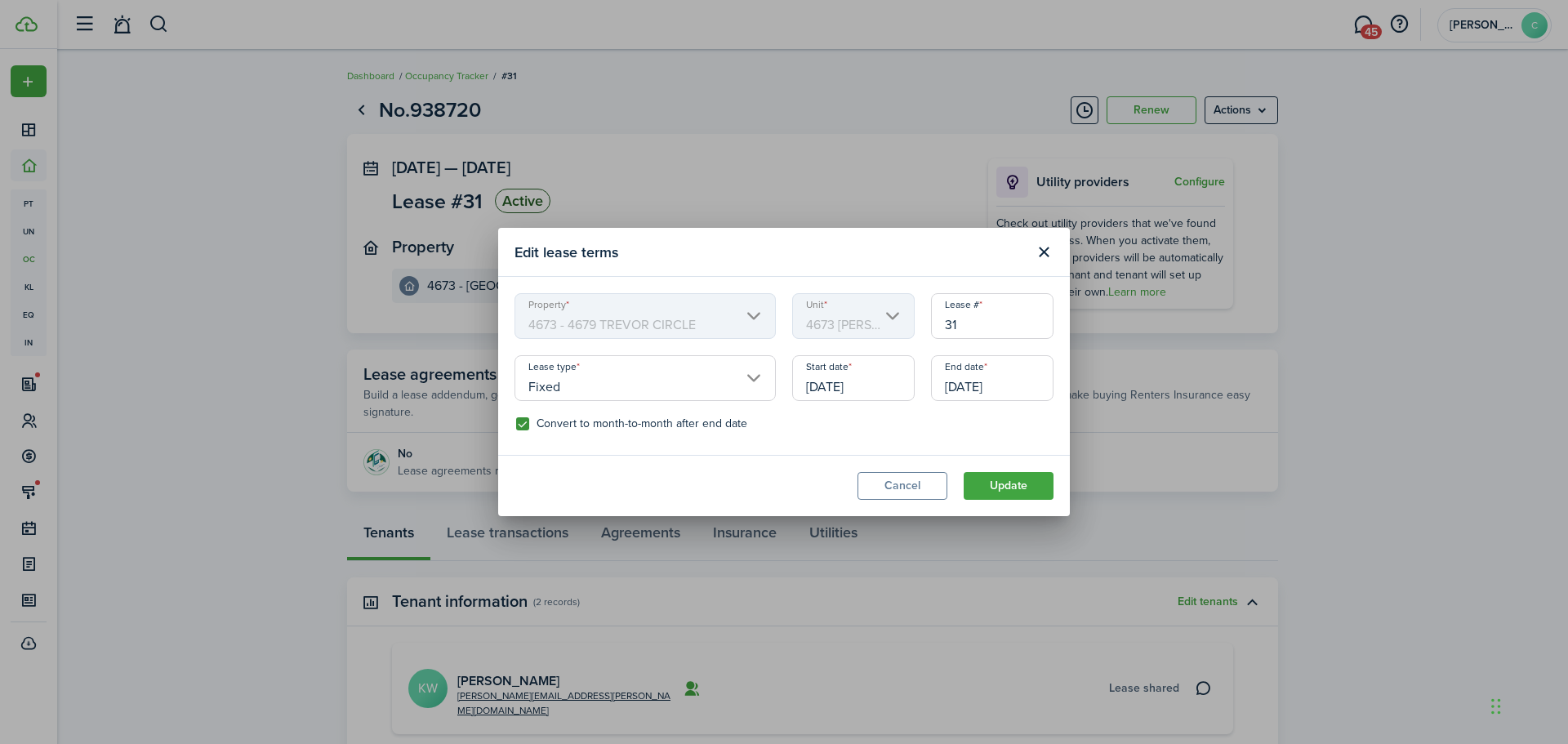
click at [893, 375] on input "[DATE]" at bounding box center [853, 378] width 122 height 45
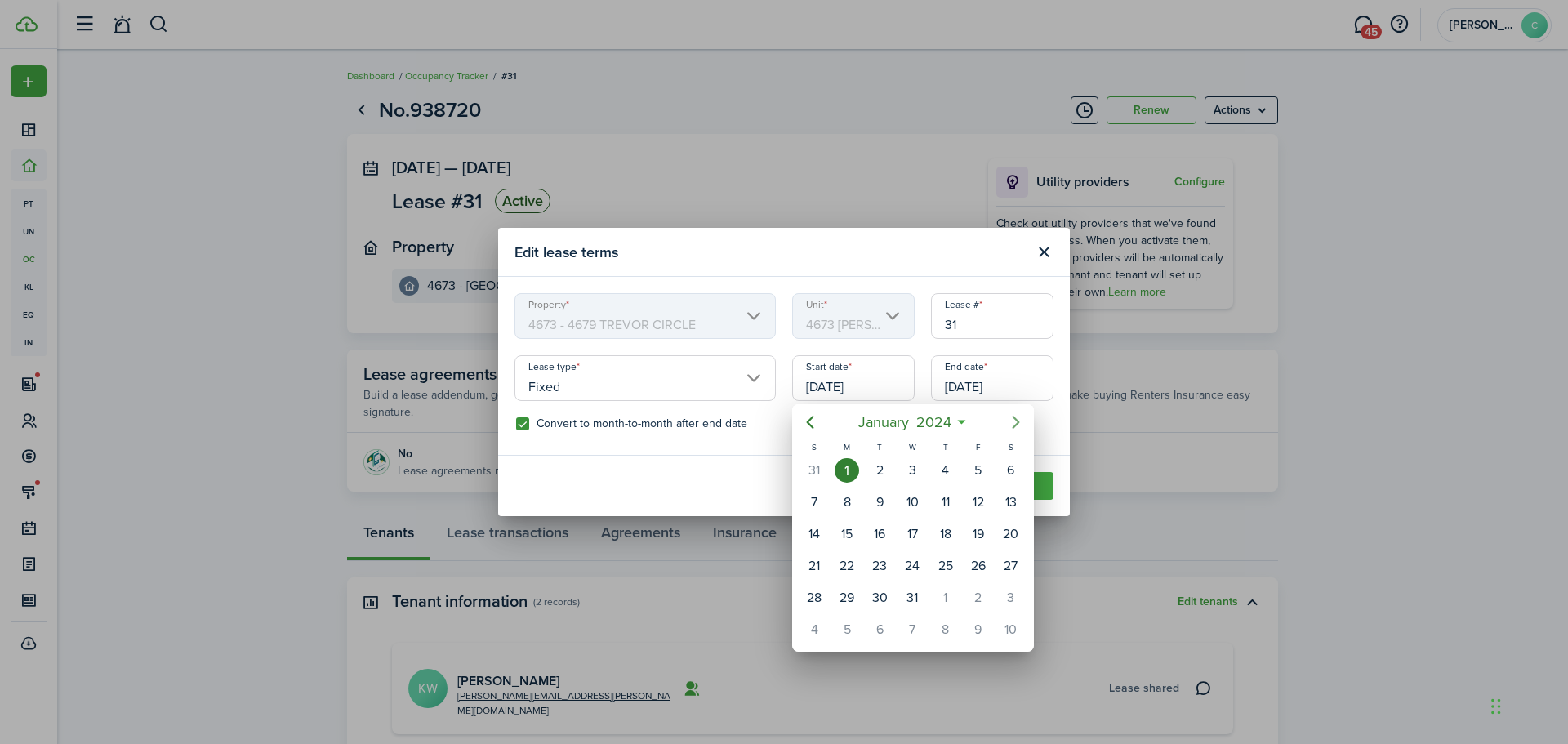
click at [1021, 419] on icon "Next page" at bounding box center [1016, 422] width 19 height 19
click at [954, 419] on span "2024" at bounding box center [937, 422] width 43 height 30
click at [1019, 426] on icon "Next page" at bounding box center [1016, 422] width 19 height 19
click at [838, 464] on div "Jan" at bounding box center [835, 466] width 58 height 26
click at [914, 469] on div "1" at bounding box center [912, 470] width 24 height 24
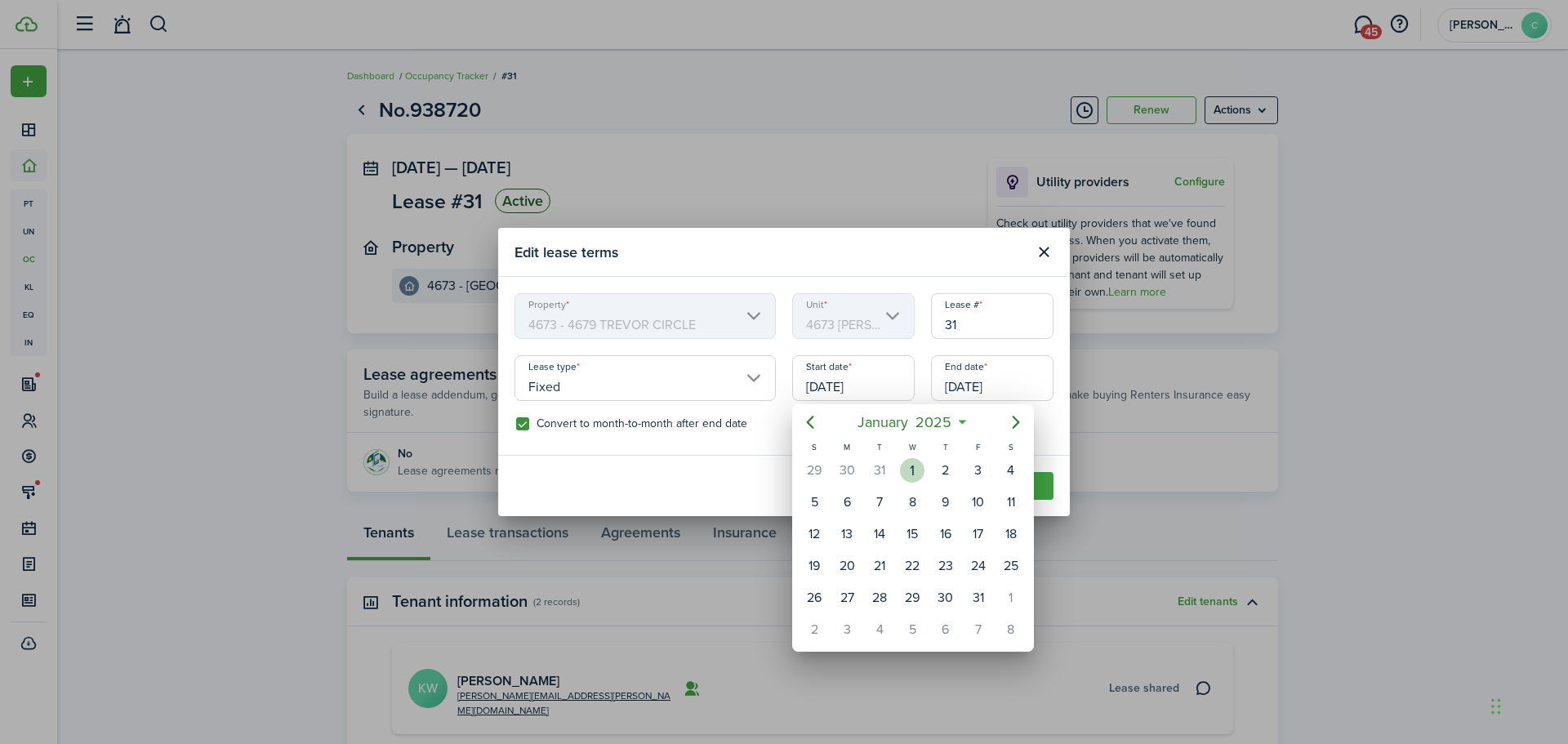
type input "[DATE]"
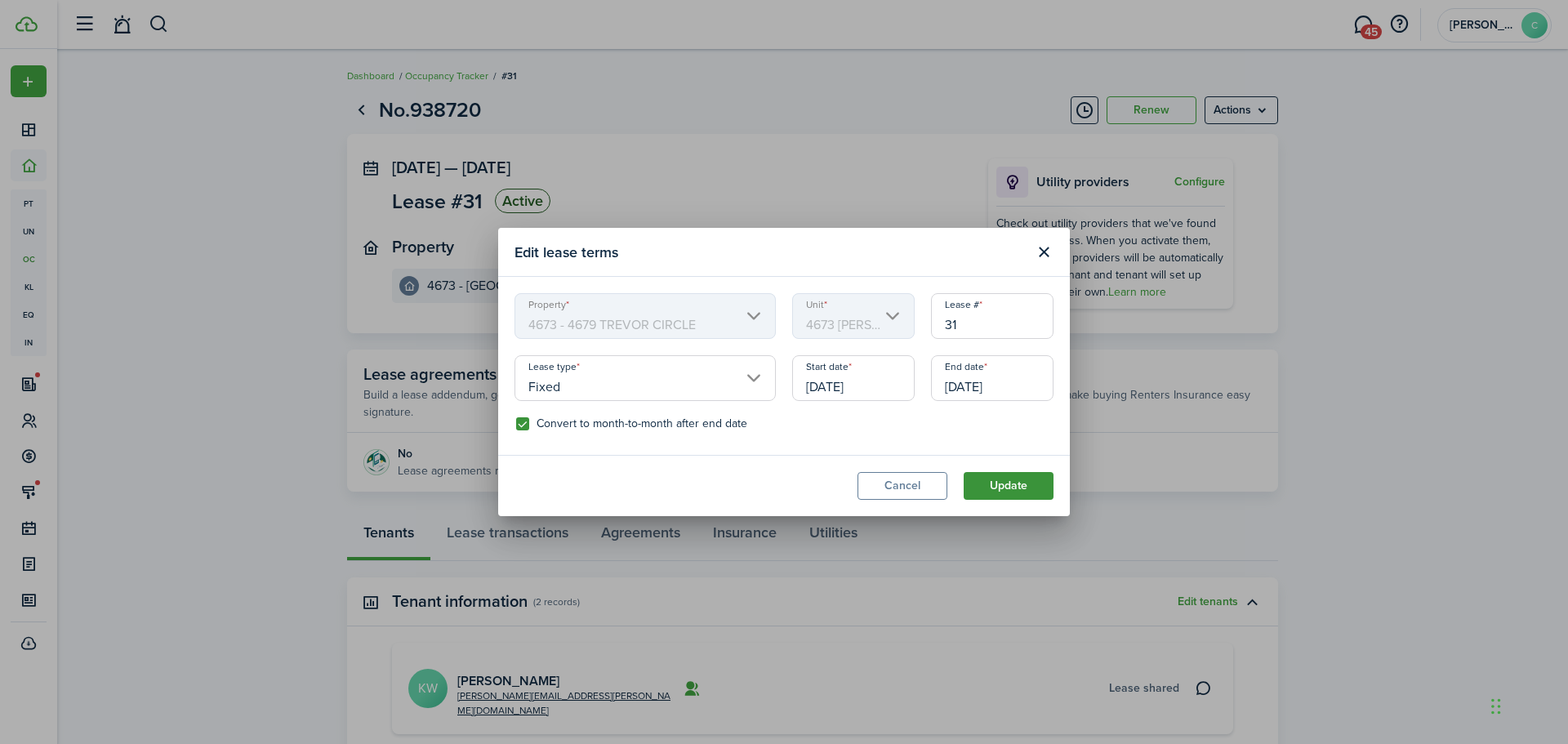
click at [1018, 487] on button "Update" at bounding box center [1008, 486] width 90 height 28
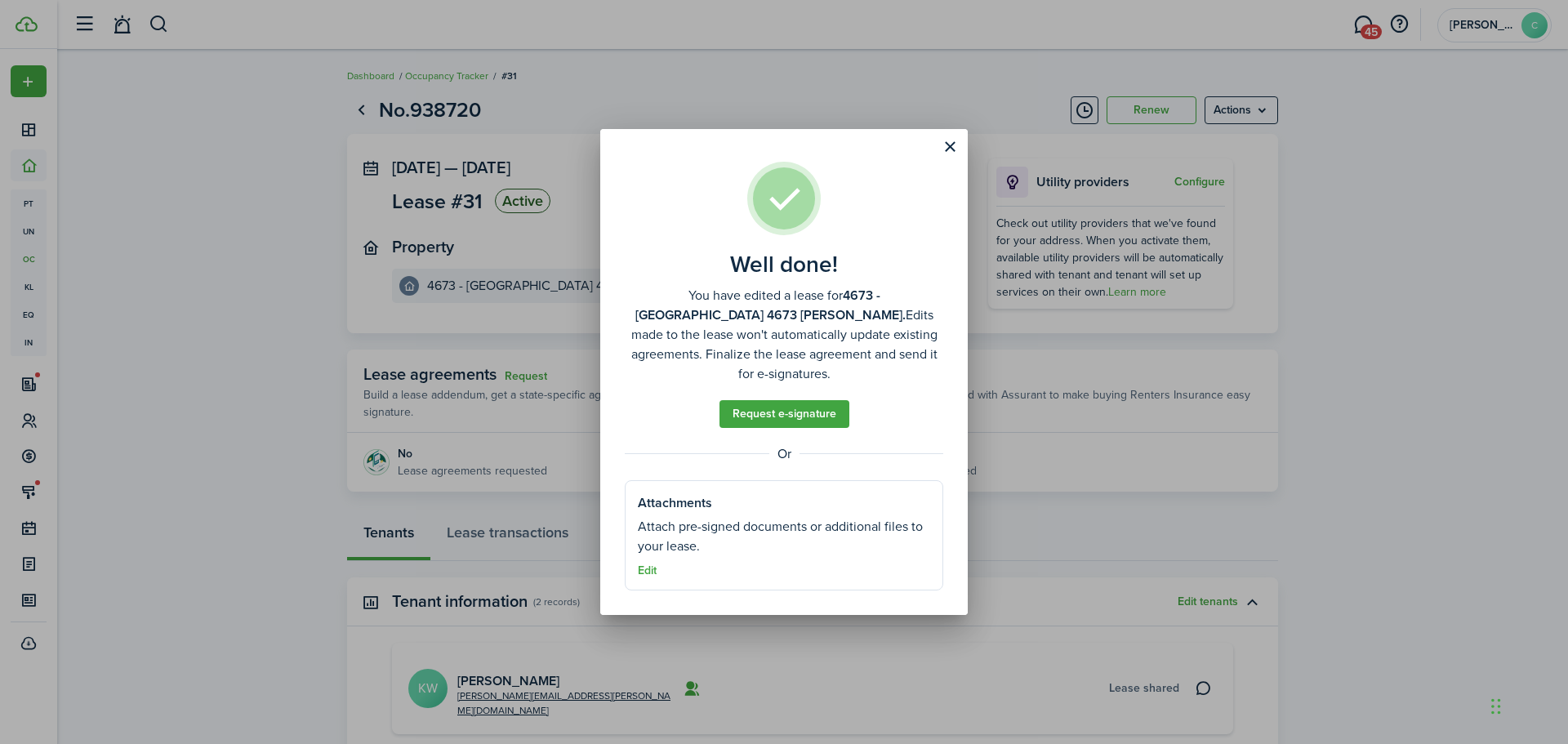
click at [942, 145] on button "Close modal" at bounding box center [950, 147] width 28 height 28
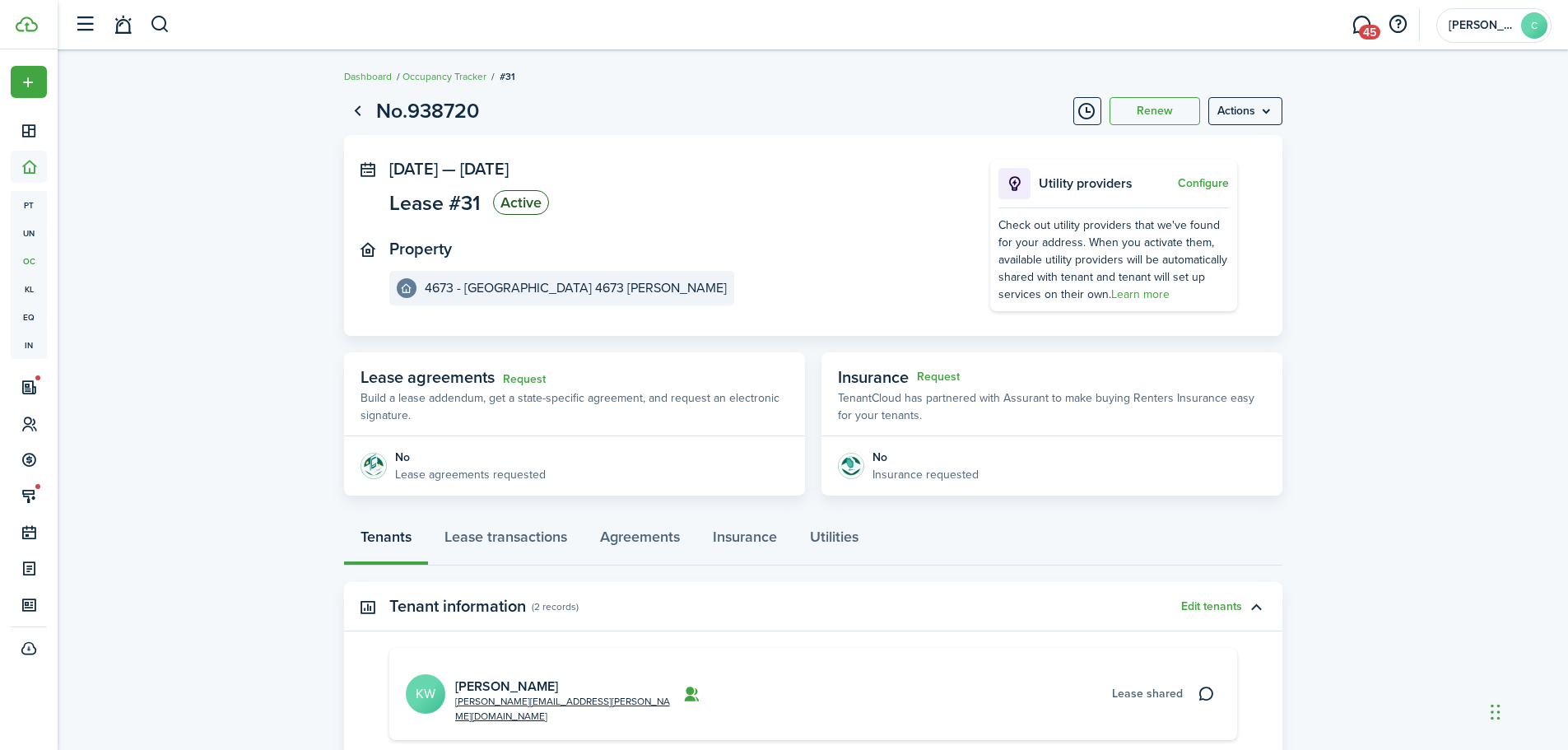
click at [1335, 357] on lease-view "No.938720 Renew Actions [DATE] — [DATE] Lease #31 Active Property 4673 - [GEOGR…" at bounding box center [813, 535] width 1511 height 897
click at [352, 110] on link "Go back" at bounding box center [358, 112] width 28 height 28
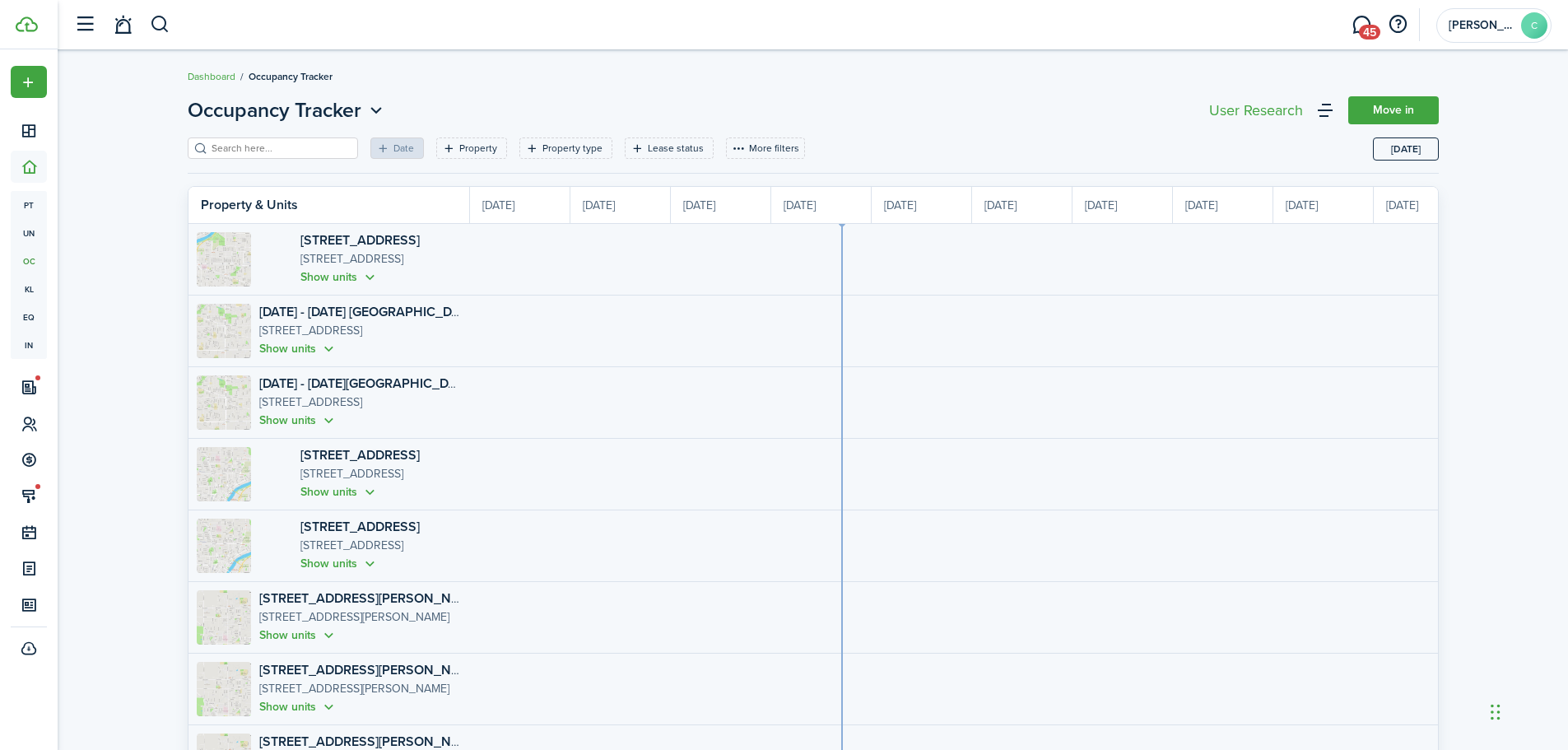
scroll to position [0, 301]
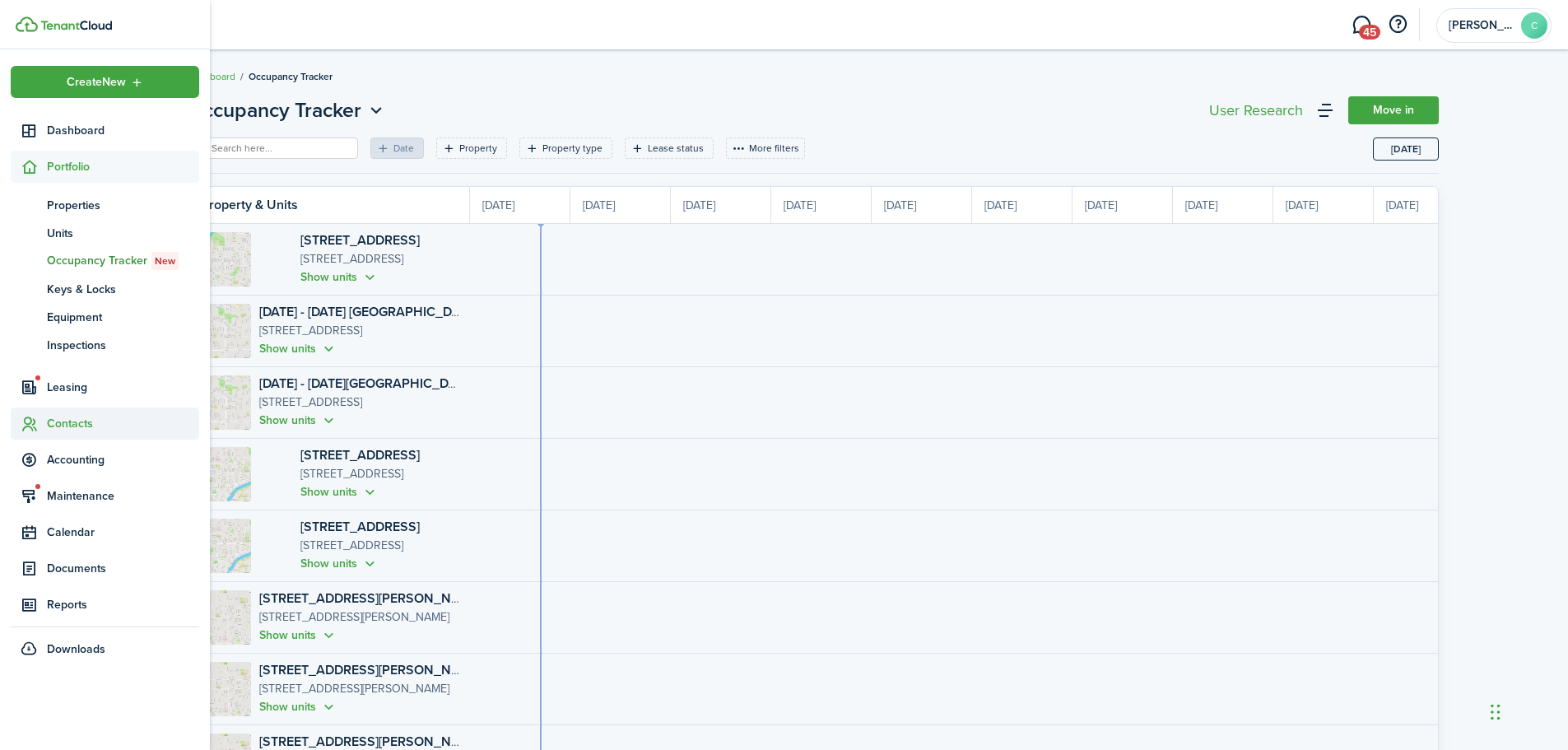
click at [62, 411] on span "Contacts" at bounding box center [105, 424] width 188 height 33
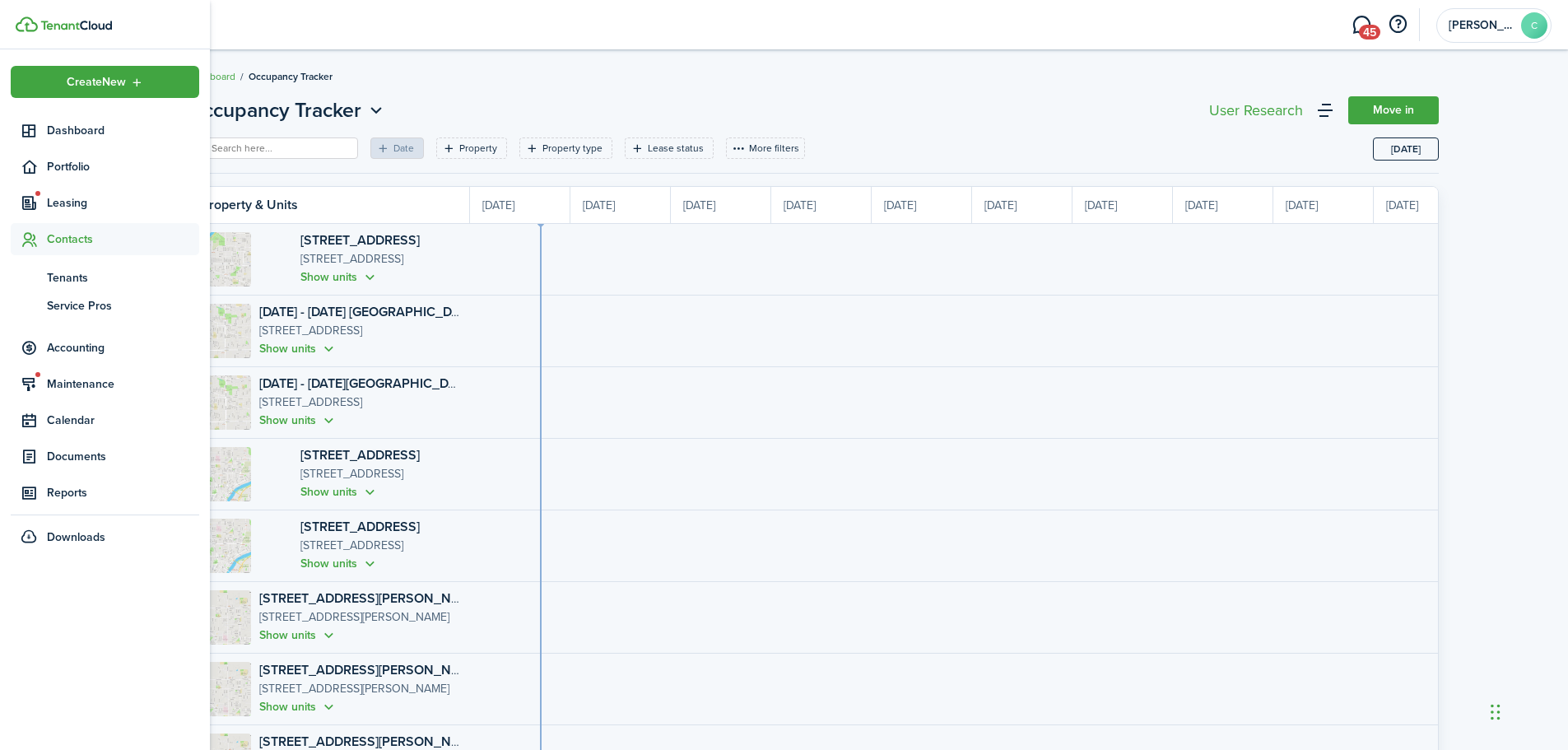
click at [69, 261] on ul "tn Tenants sp Service Pros" at bounding box center [105, 291] width 188 height 72
click at [61, 279] on span "Tenants" at bounding box center [122, 278] width 152 height 18
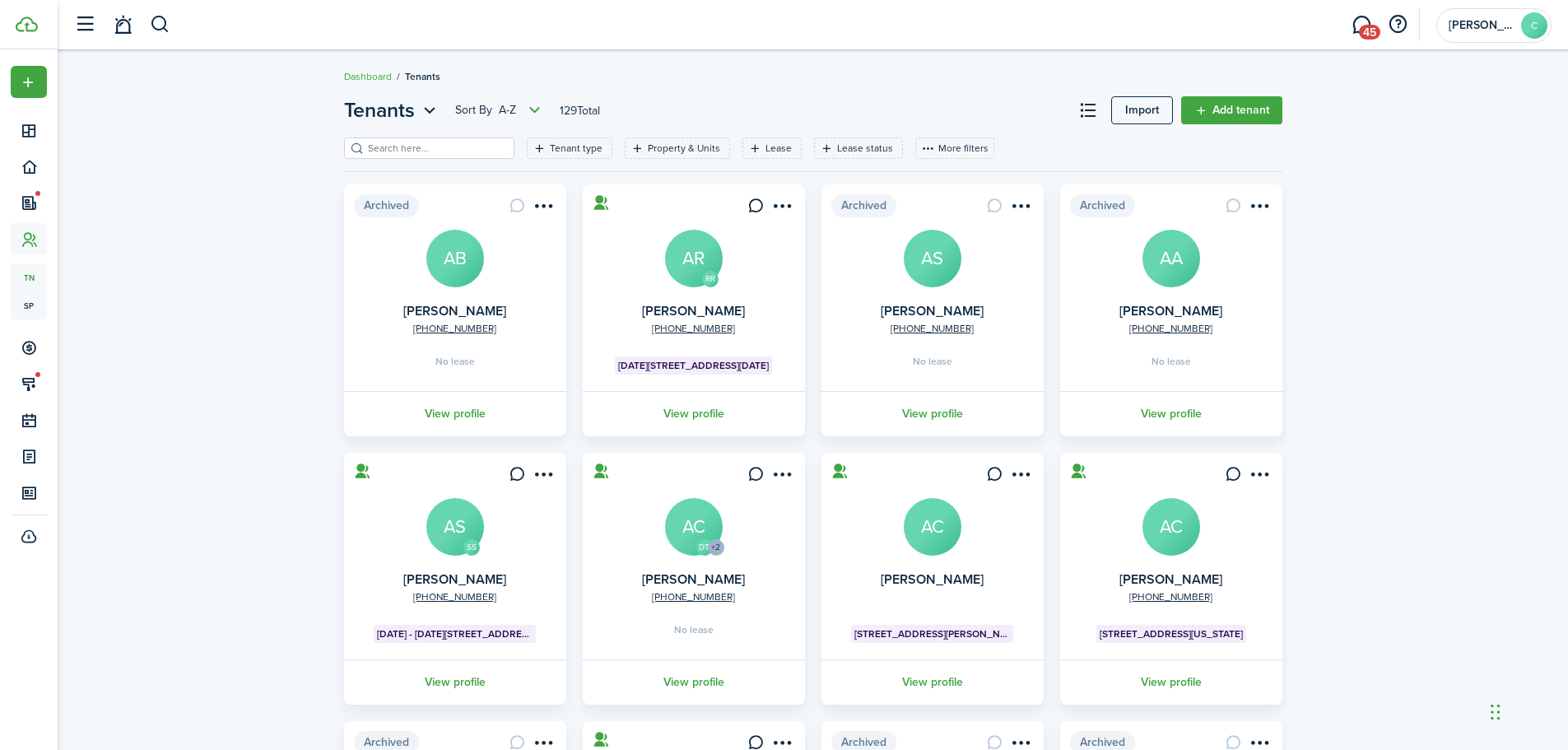
click at [417, 144] on input "search" at bounding box center [436, 149] width 145 height 16
type input "[PERSON_NAME]"
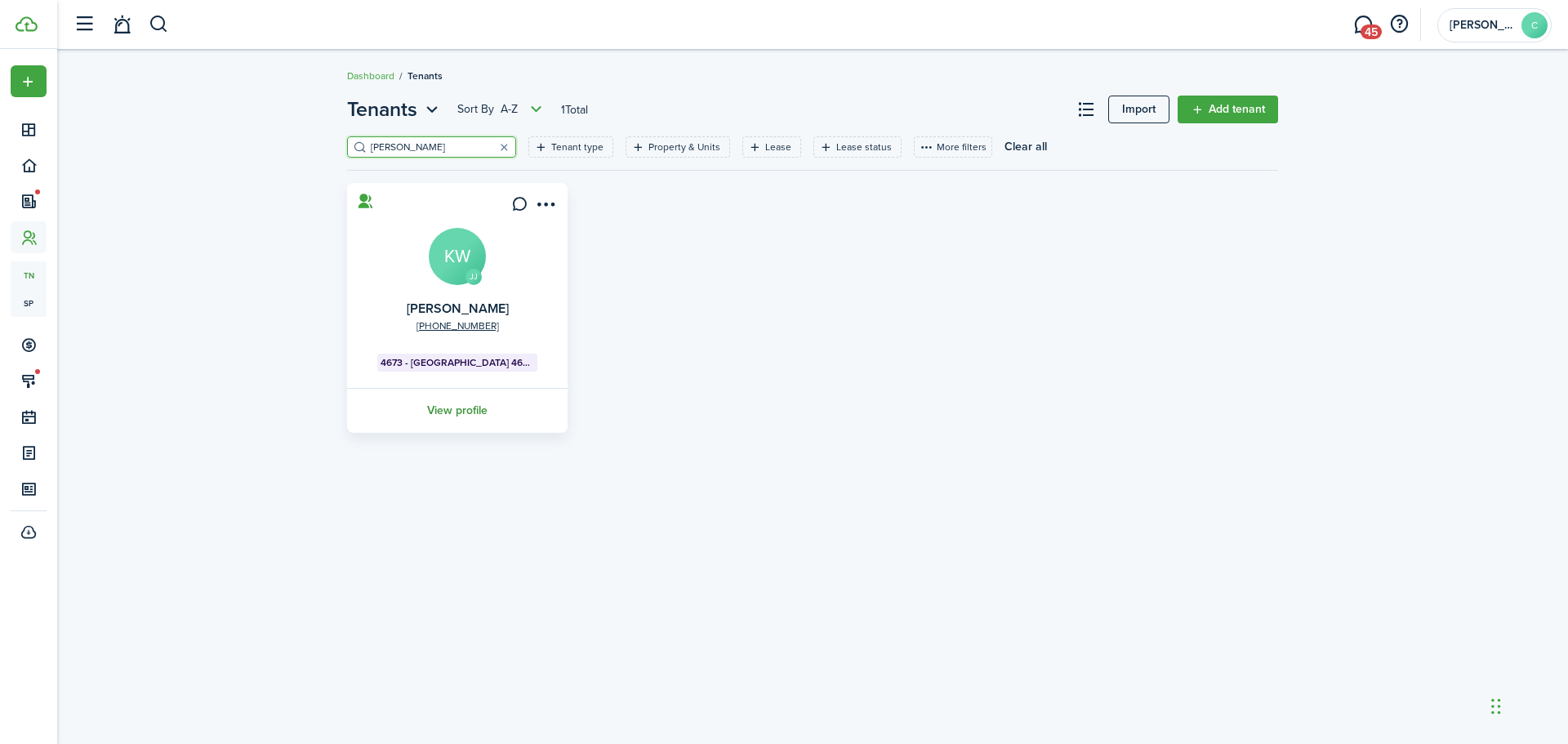
click at [464, 404] on link "View profile" at bounding box center [457, 411] width 225 height 45
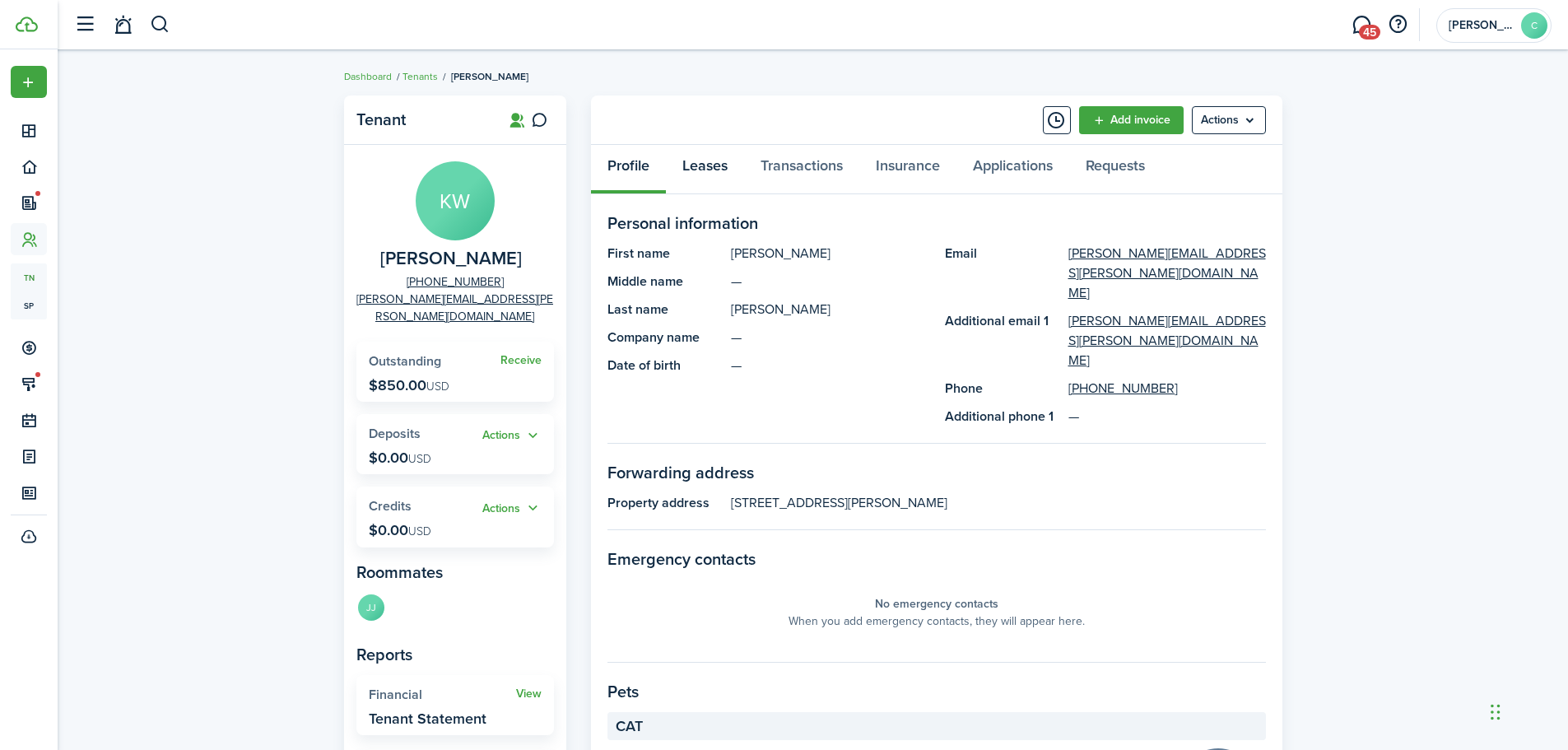
click at [689, 162] on link "Leases" at bounding box center [705, 170] width 78 height 49
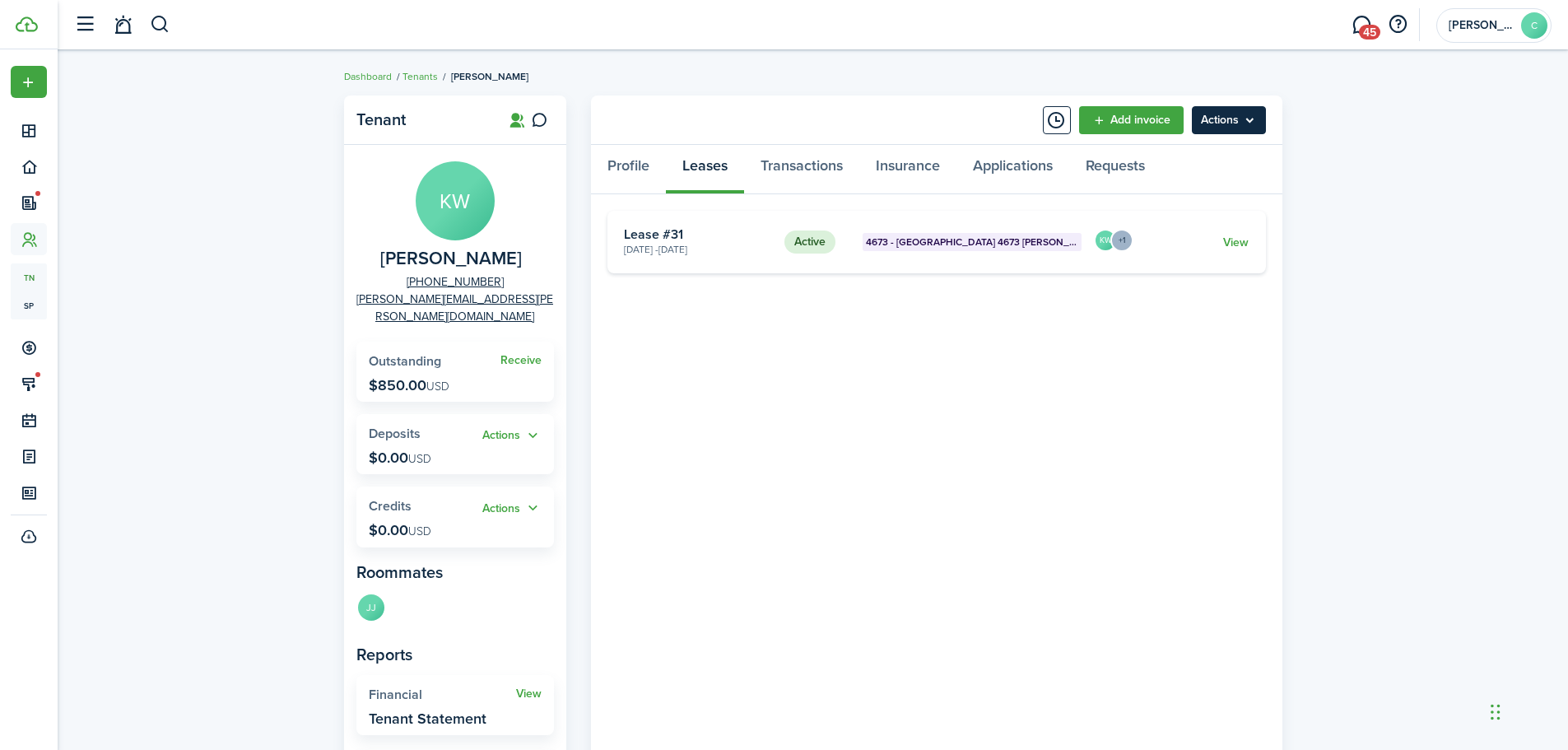
click at [1224, 118] on menu-btn "Actions" at bounding box center [1229, 120] width 74 height 28
click at [1234, 239] on link "View" at bounding box center [1236, 243] width 25 height 18
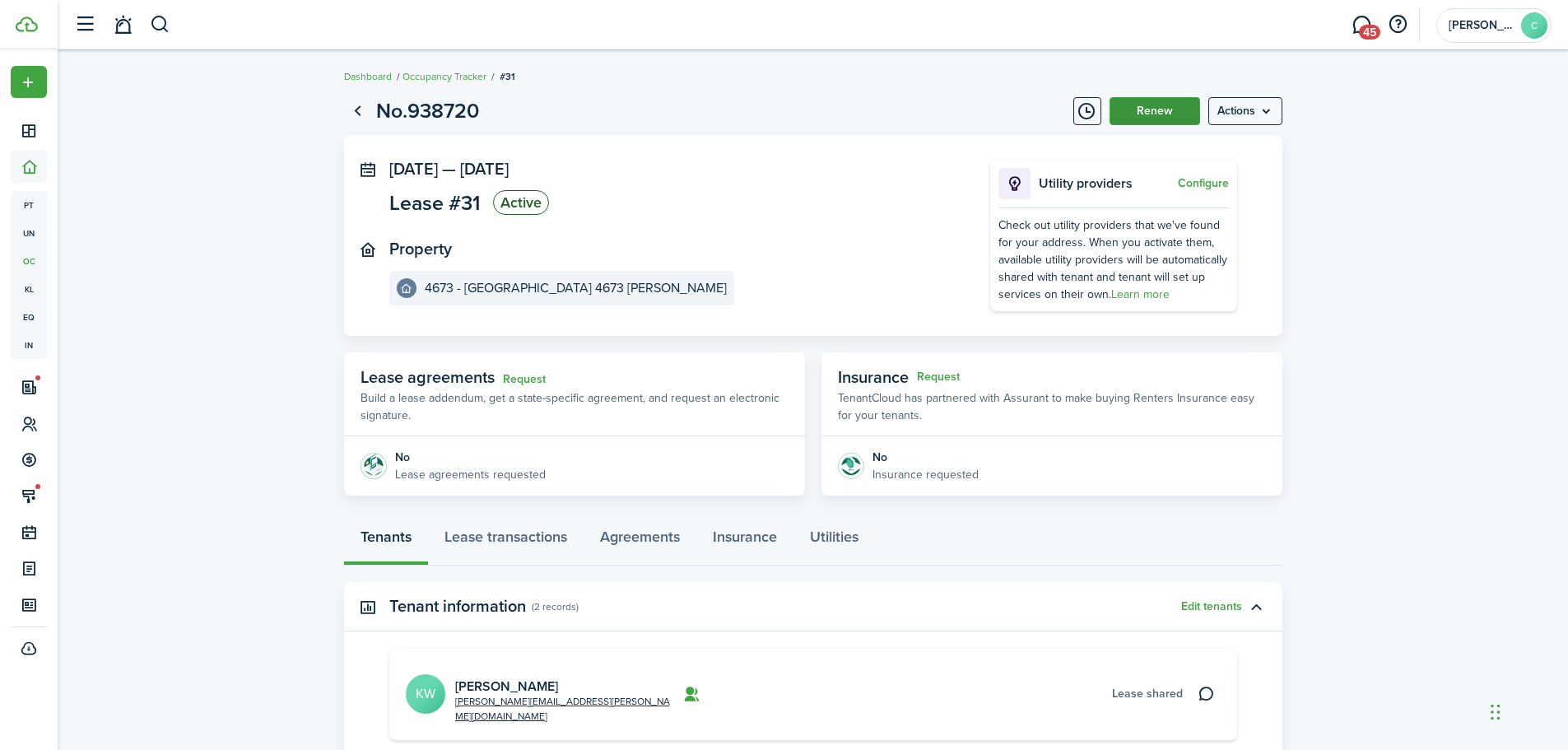
click at [1153, 106] on button "Renew" at bounding box center [1154, 112] width 91 height 28
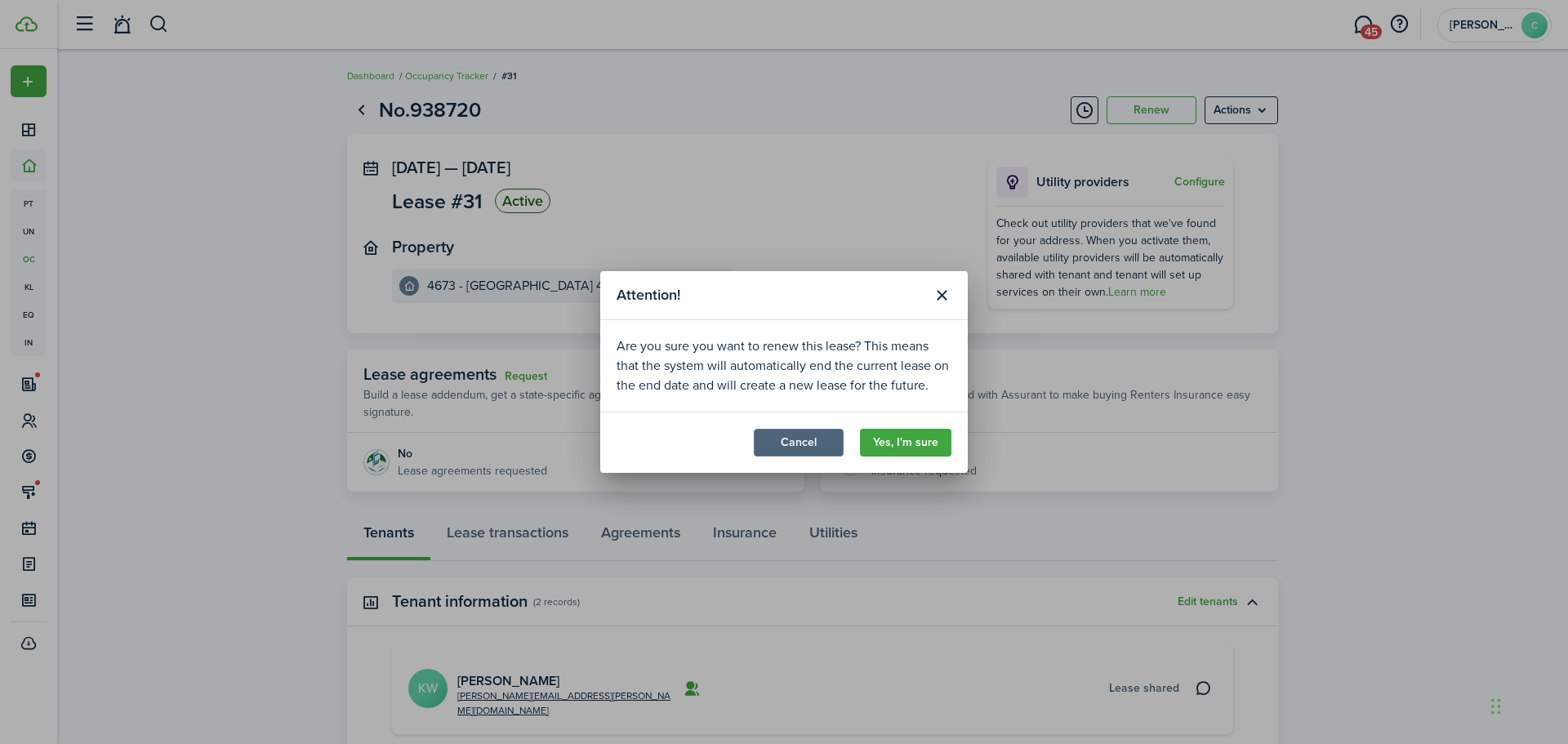
click at [794, 449] on button "Cancel" at bounding box center [798, 443] width 90 height 28
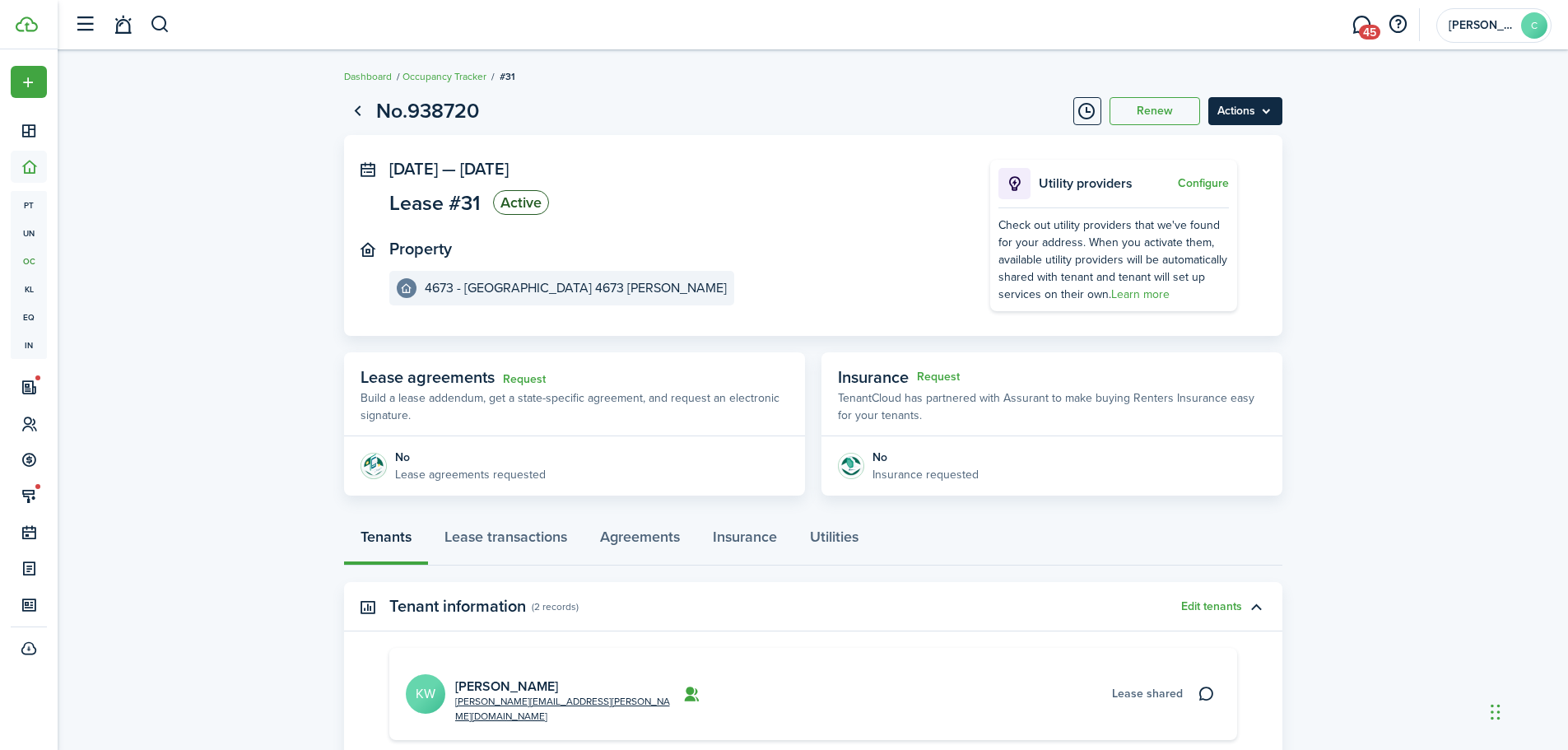
click at [1252, 109] on menu-btn "Actions" at bounding box center [1245, 112] width 74 height 28
click at [1416, 313] on lease-view "No.938720 Renew Actions [DATE] — [DATE] Lease #31 Active Property 4673 - [GEOGR…" at bounding box center [813, 535] width 1511 height 897
click at [510, 537] on link "Lease transactions" at bounding box center [505, 541] width 156 height 49
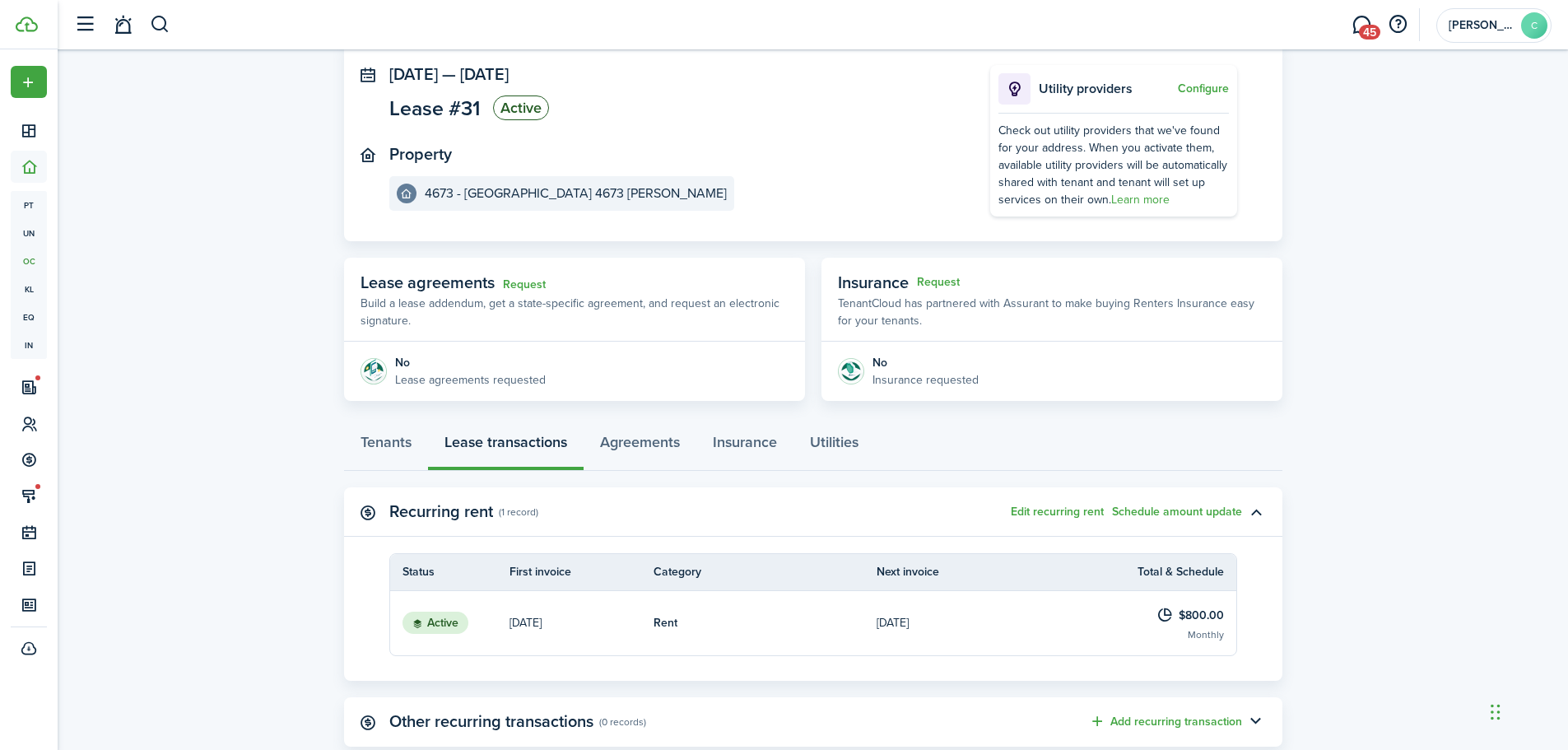
scroll to position [202, 0]
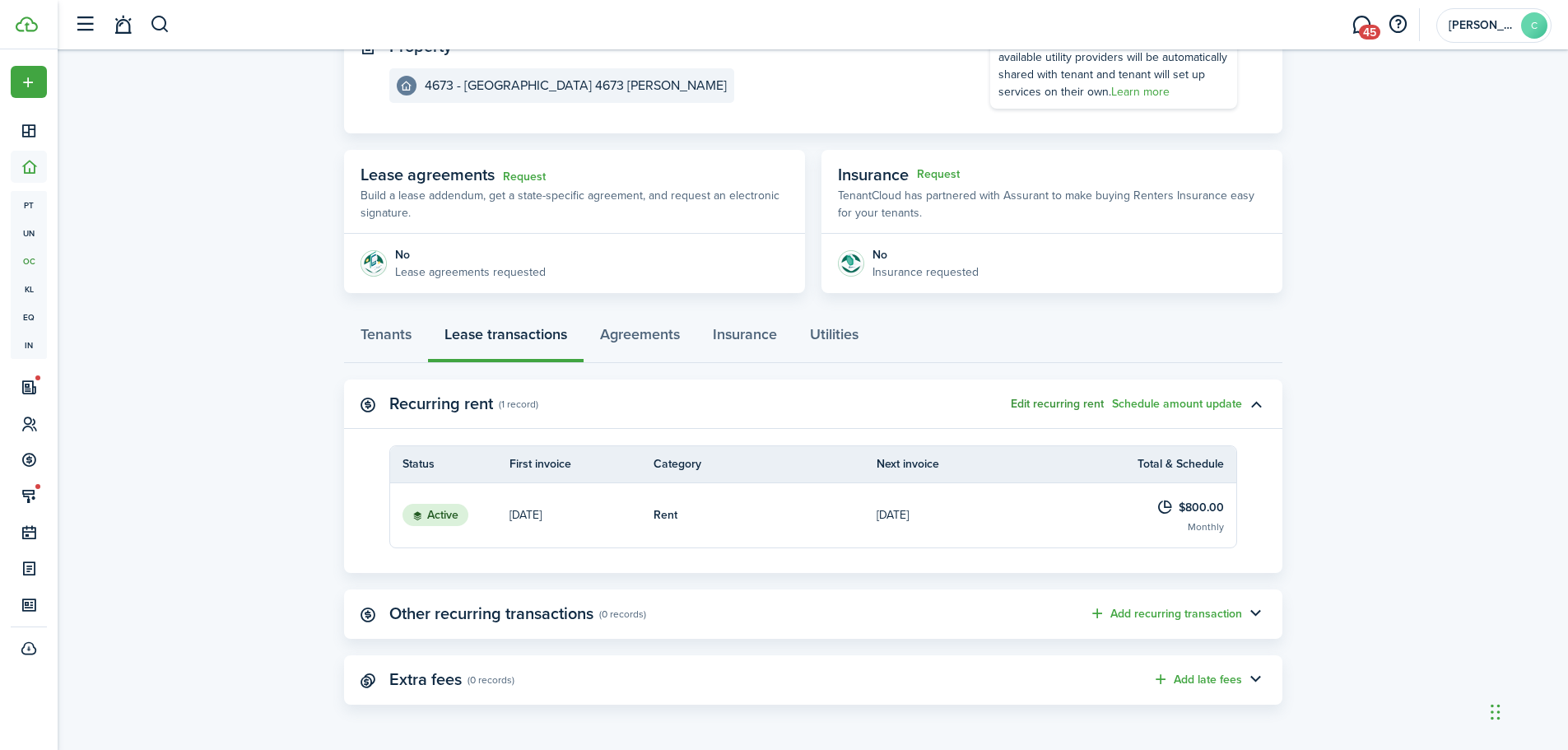
click at [1061, 402] on button "Edit recurring rent" at bounding box center [1057, 404] width 93 height 13
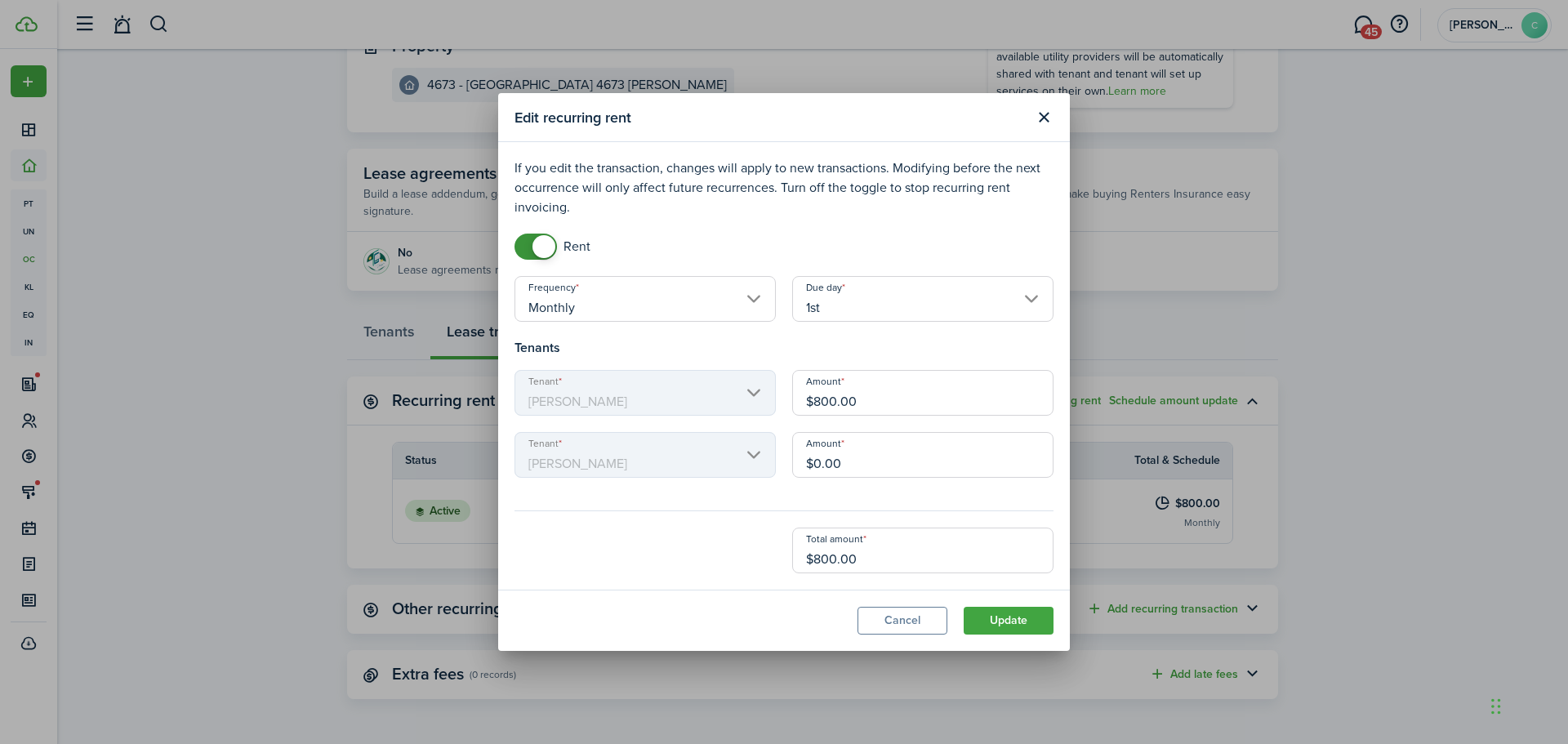
drag, startPoint x: 868, startPoint y: 396, endPoint x: 759, endPoint y: 392, distance: 109.1
click at [759, 392] on div "Tenant [PERSON_NAME] Amount $800.00" at bounding box center [784, 400] width 556 height 62
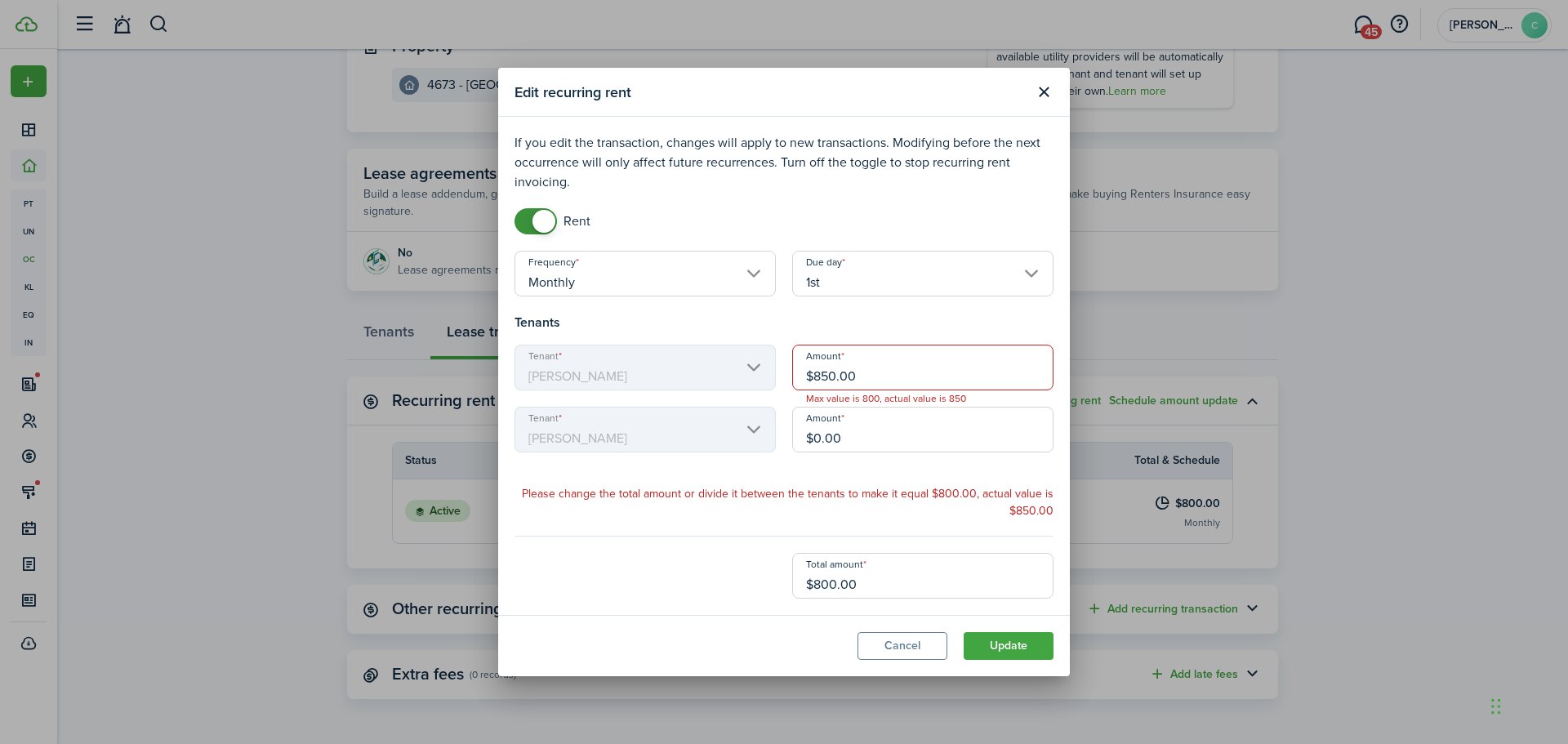
click at [920, 303] on div "Due day 1st" at bounding box center [923, 282] width 277 height 62
drag, startPoint x: 831, startPoint y: 585, endPoint x: 776, endPoint y: 580, distance: 55.2
click at [776, 581] on div "Total amount $800.00" at bounding box center [784, 576] width 556 height 45
type input "$4.00"
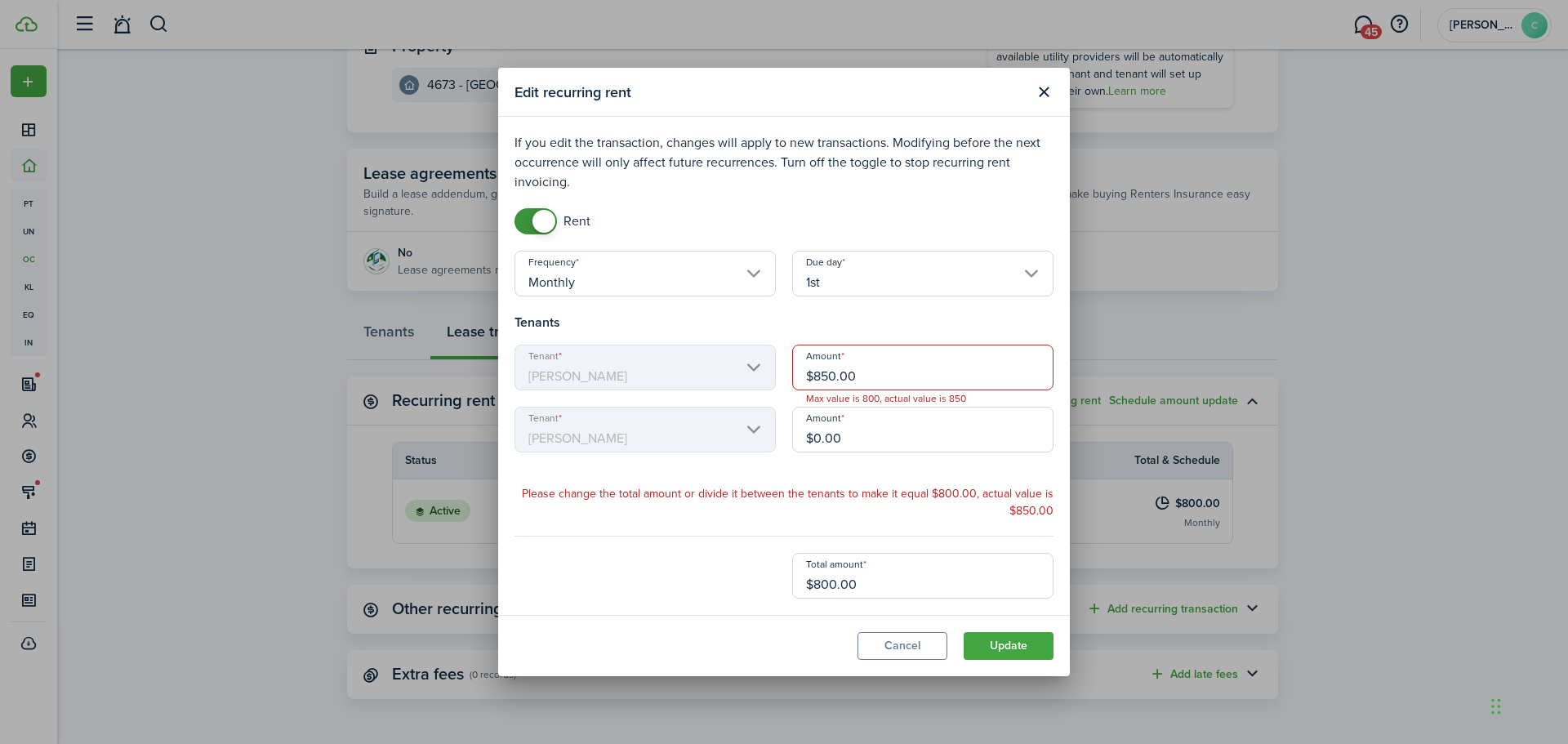
type input "$8"
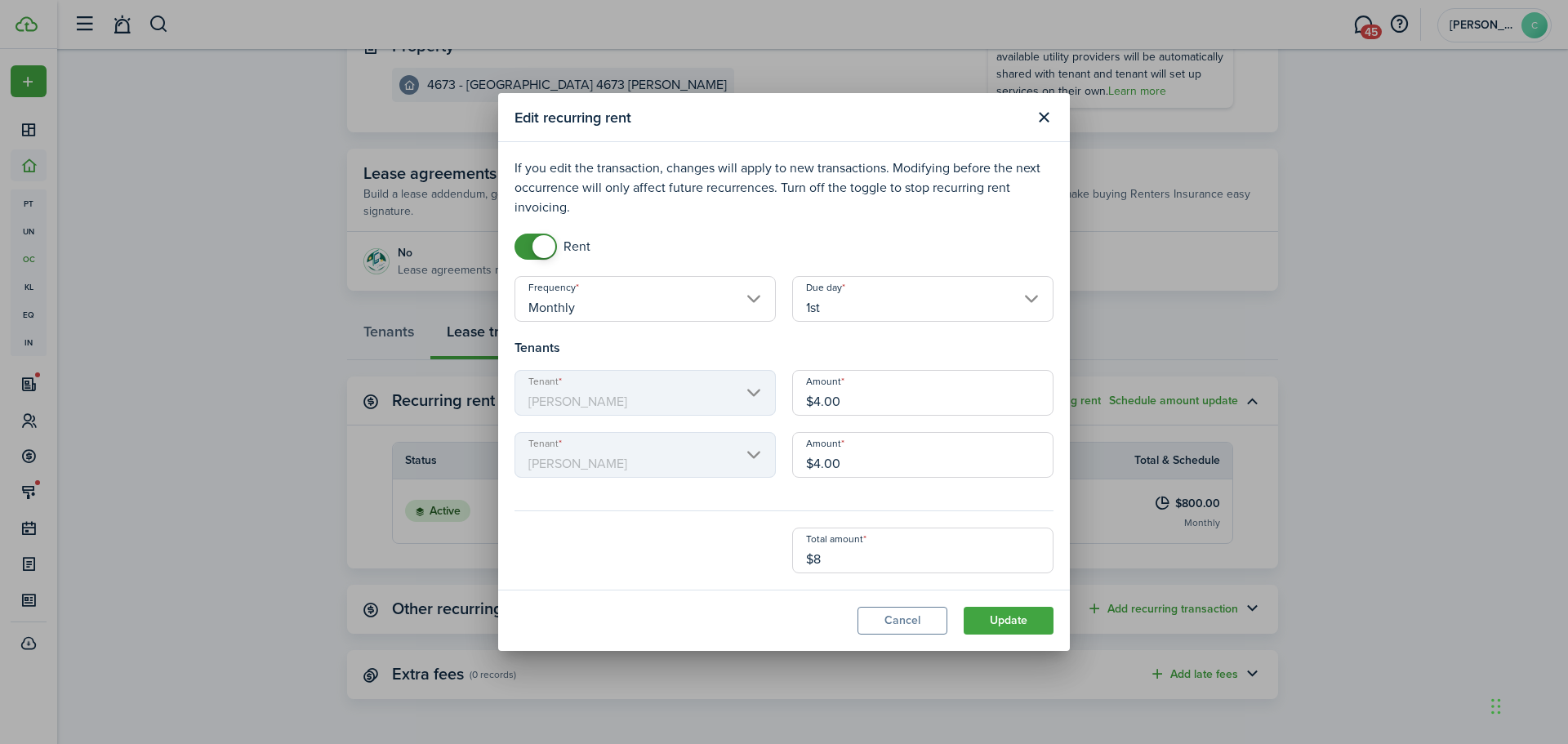
type input "$42.50"
type input "$85"
type input "$425.00"
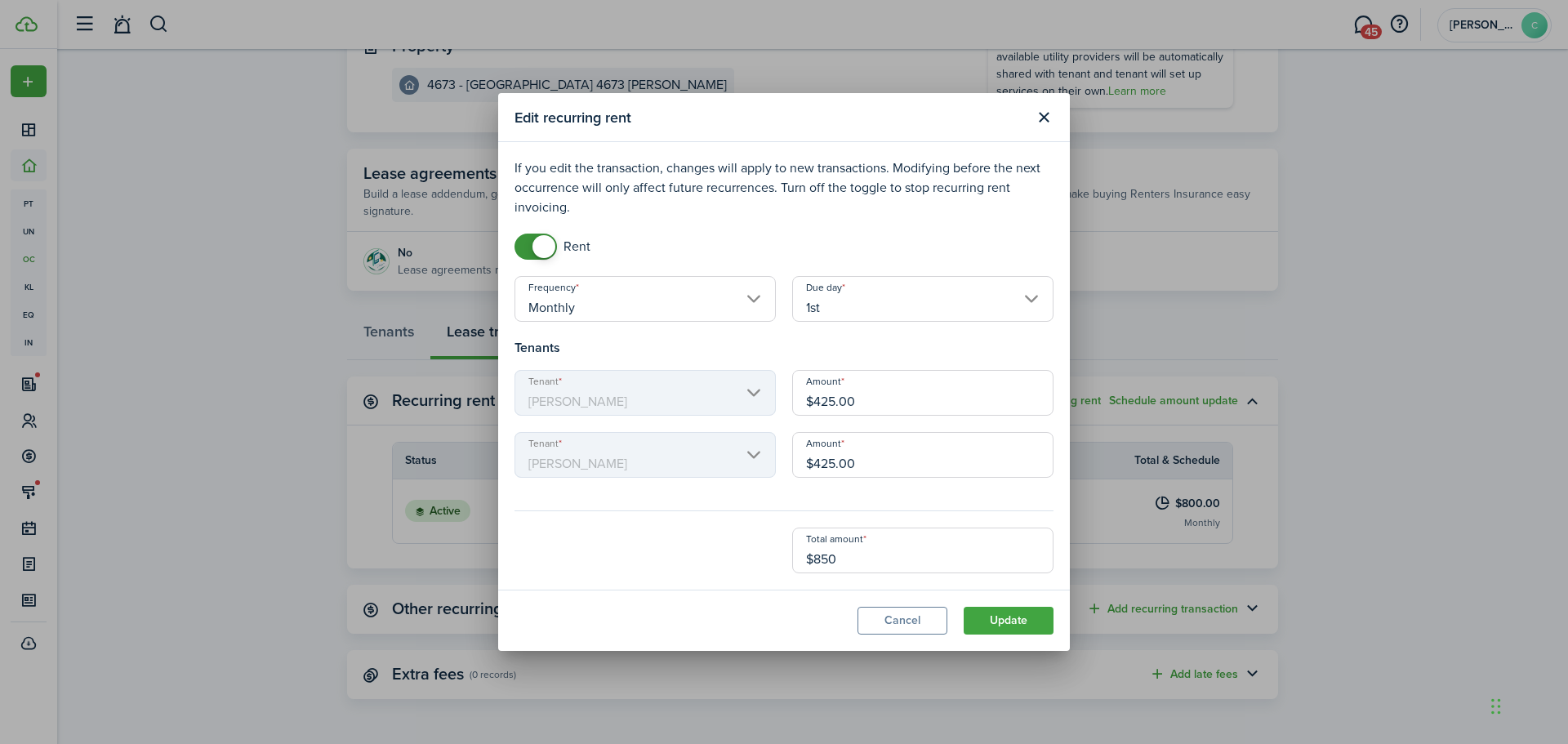
type input "$850.00"
drag, startPoint x: 882, startPoint y: 394, endPoint x: 757, endPoint y: 392, distance: 125.0
click at [757, 392] on div "Tenant [PERSON_NAME] Amount $425.00" at bounding box center [784, 400] width 556 height 62
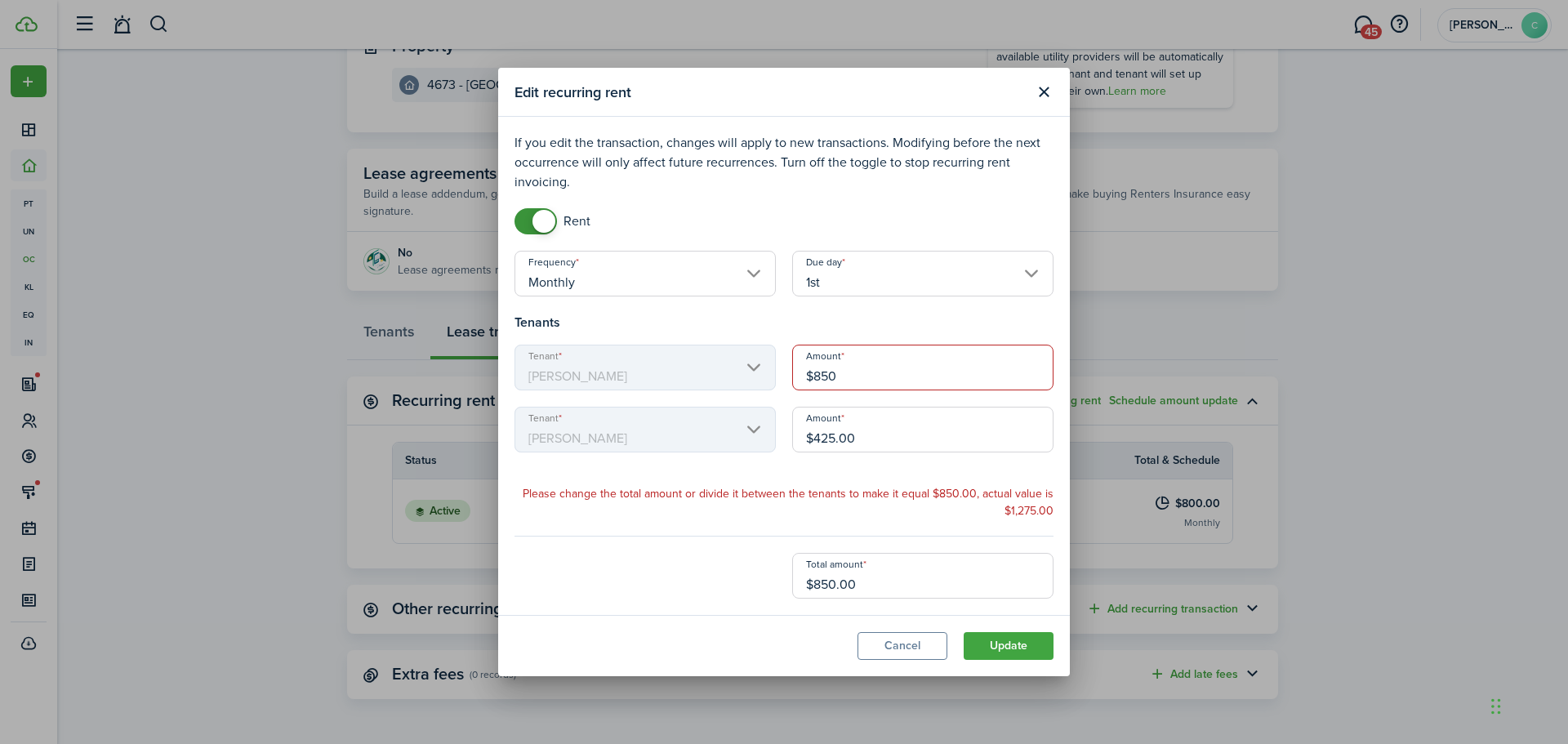
type input "$850.00"
drag, startPoint x: 826, startPoint y: 433, endPoint x: 767, endPoint y: 442, distance: 59.7
click at [767, 442] on div "Tenant [PERSON_NAME] Amount $425.00" at bounding box center [784, 437] width 556 height 62
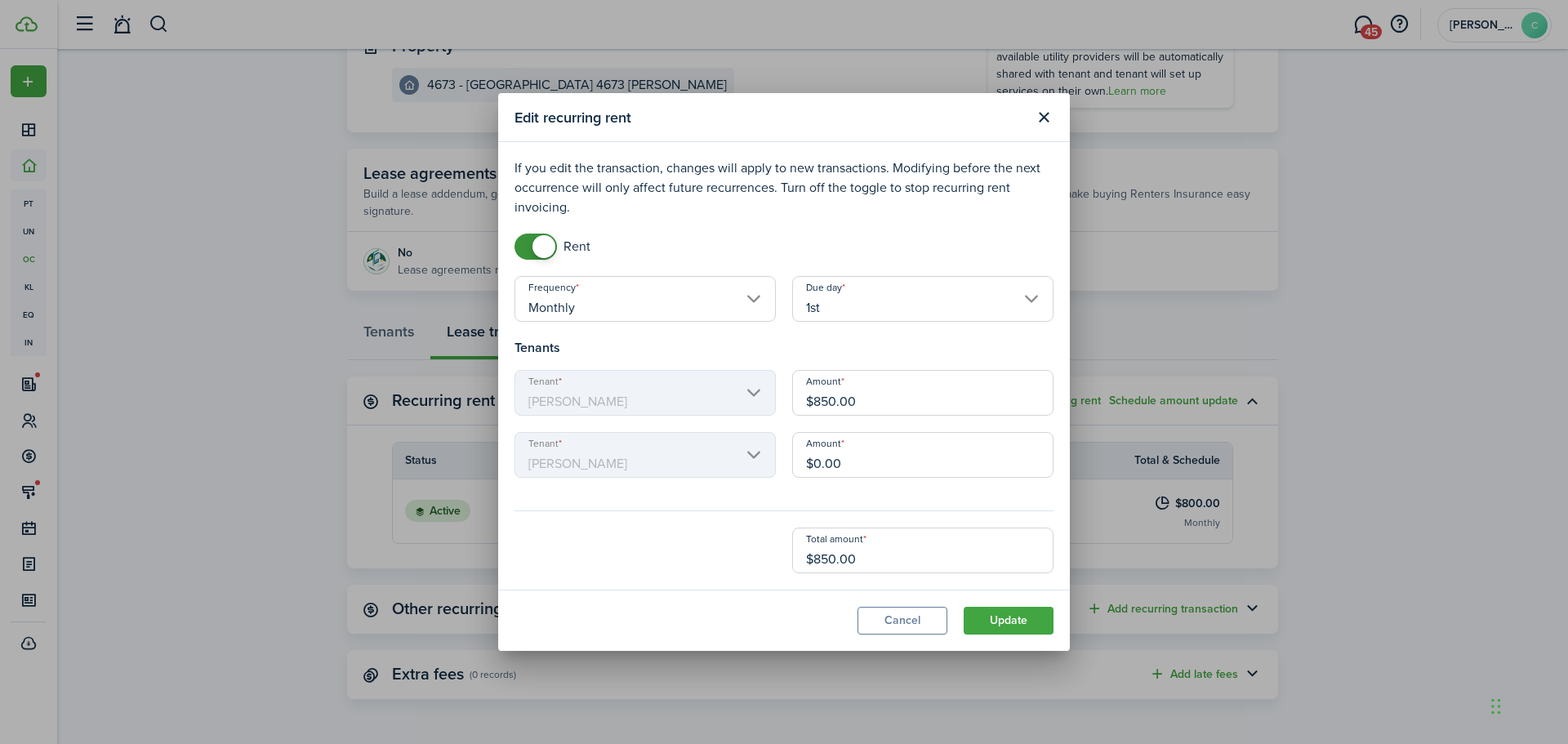
type input "$0.00"
click at [694, 518] on lease-edit-recurring-form "Frequency Monthly Due day 1st Tenants Tenant [PERSON_NAME] Amount $850.00 Tenan…" at bounding box center [784, 425] width 539 height 297
click at [1018, 618] on button "Update" at bounding box center [1008, 621] width 90 height 28
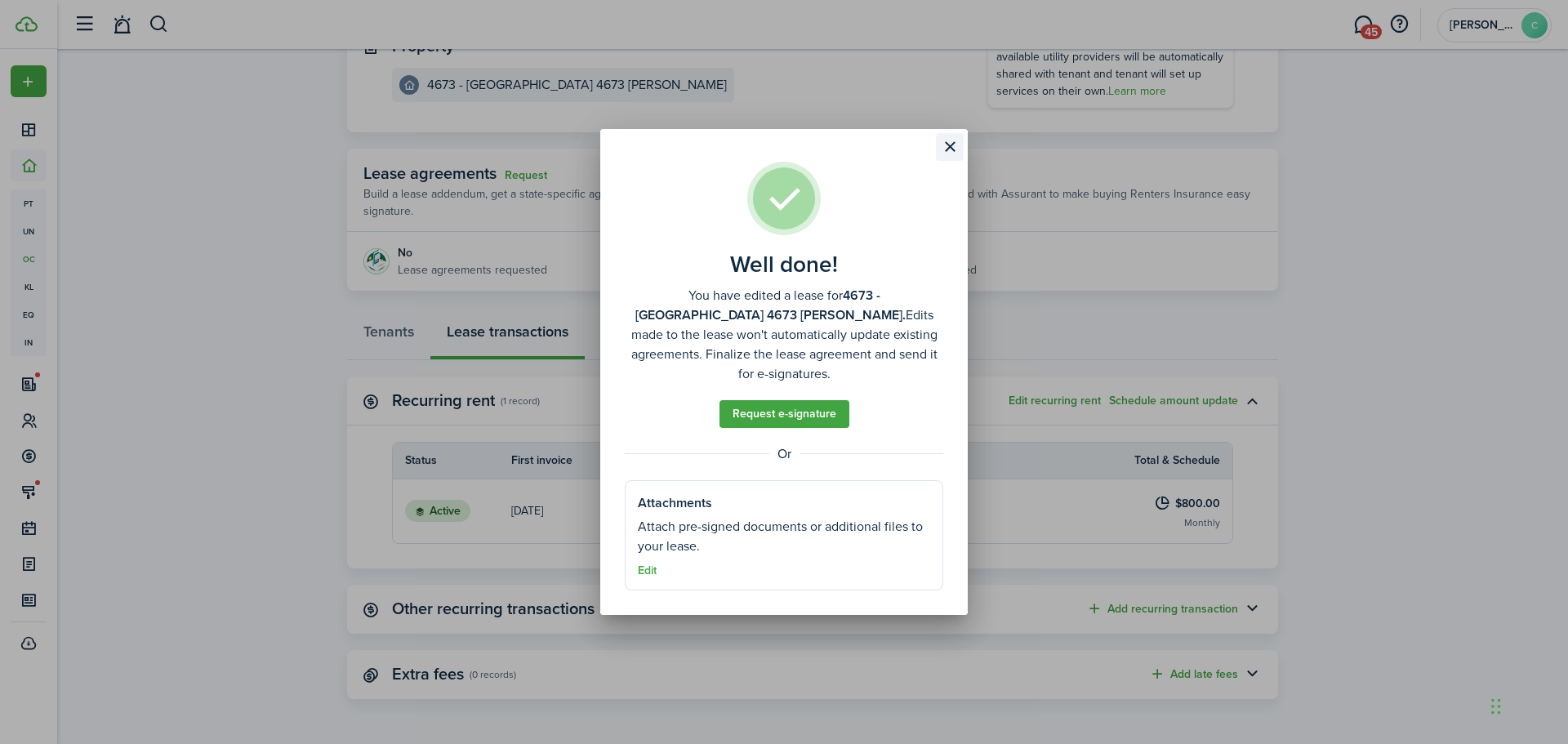
click at [948, 147] on button "Close modal" at bounding box center [950, 147] width 28 height 28
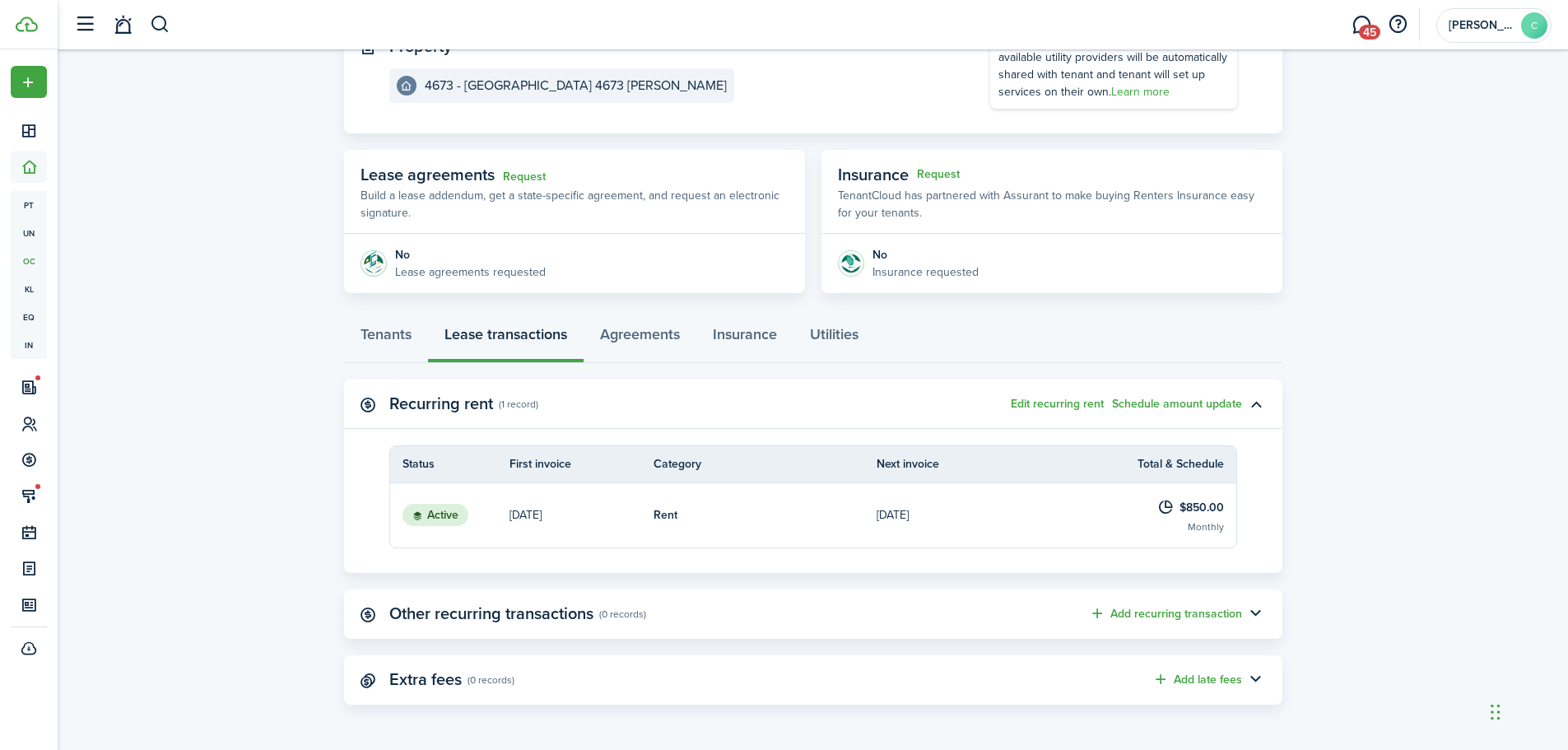
scroll to position [0, 0]
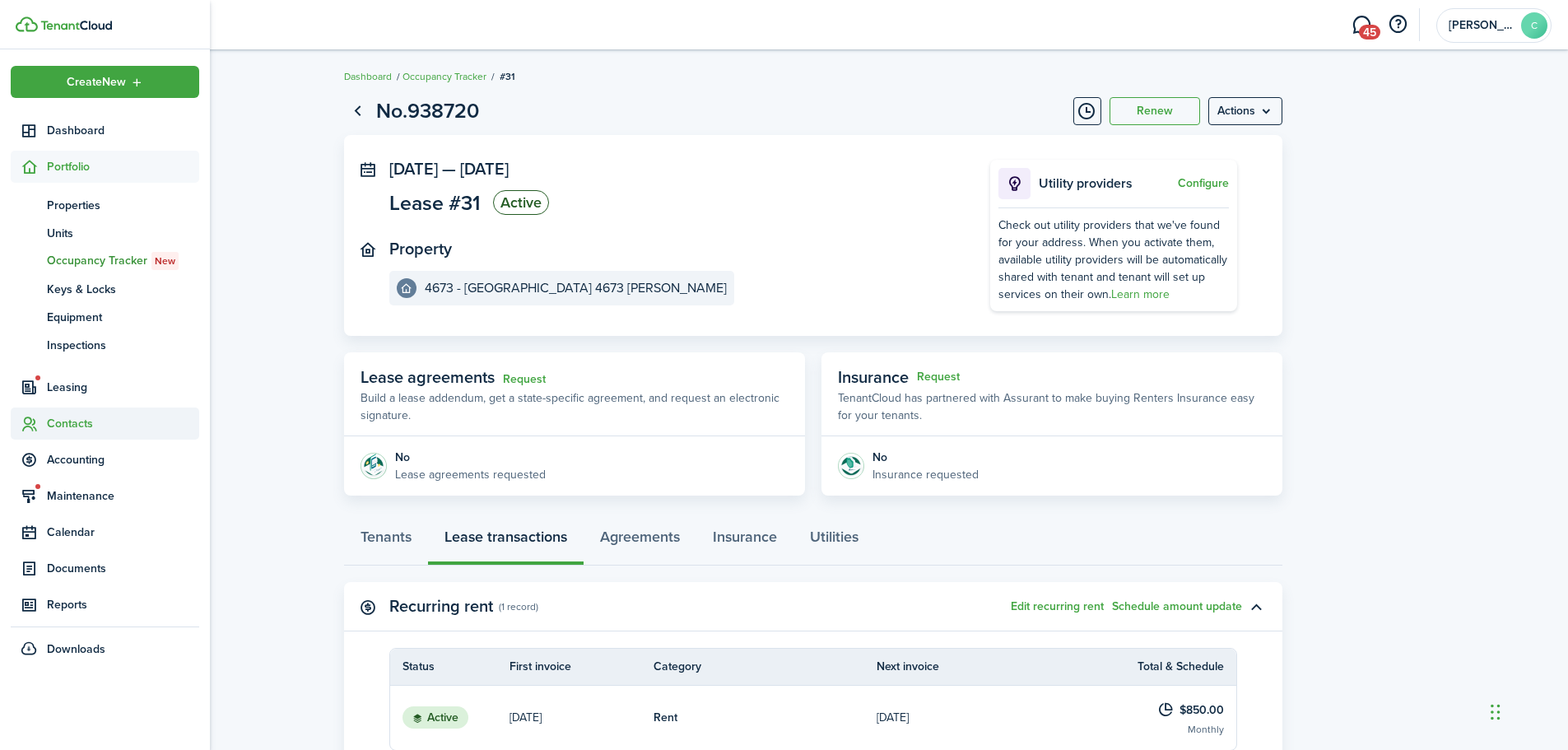
click at [67, 421] on span "Contacts" at bounding box center [122, 424] width 152 height 18
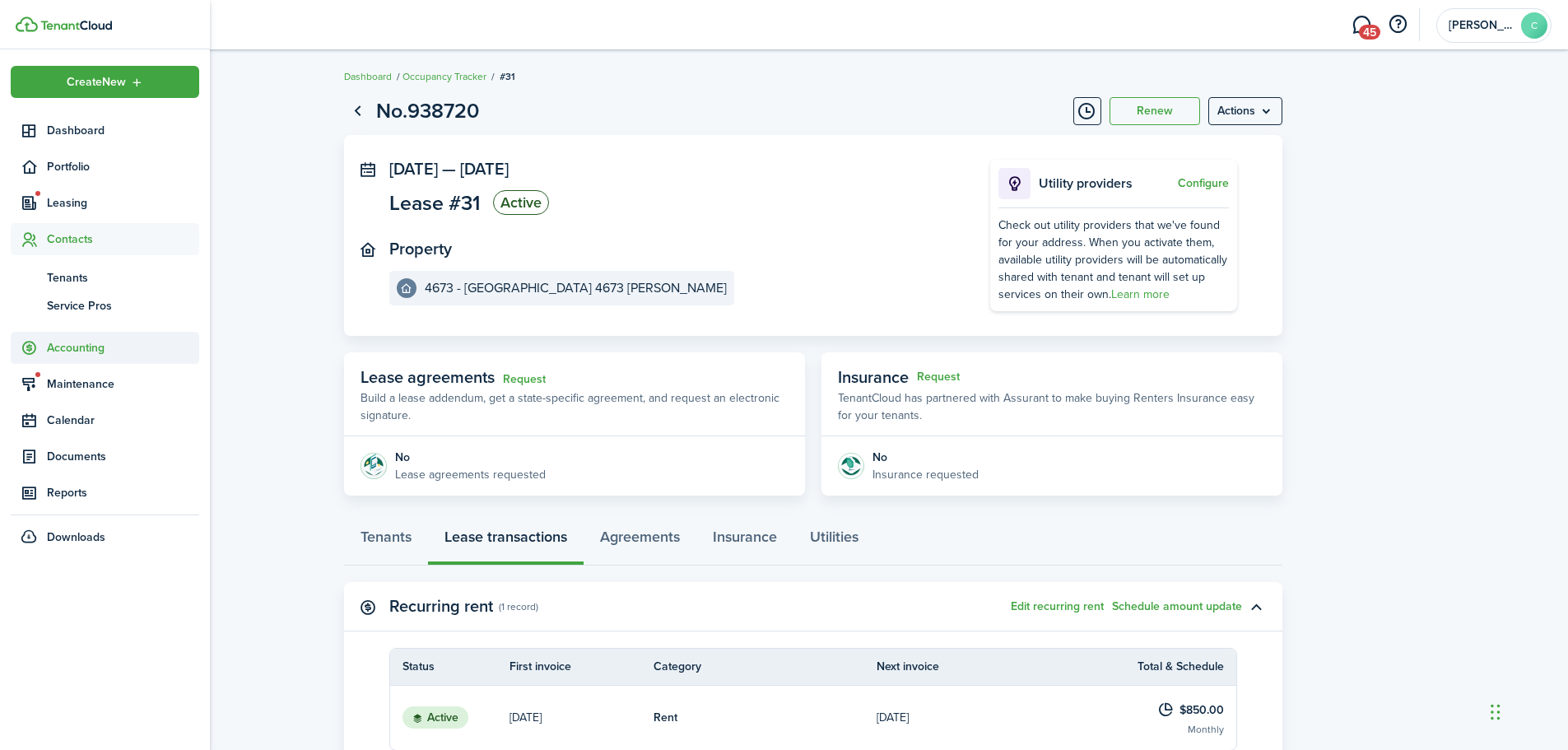
click at [65, 346] on span "Accounting" at bounding box center [122, 348] width 152 height 18
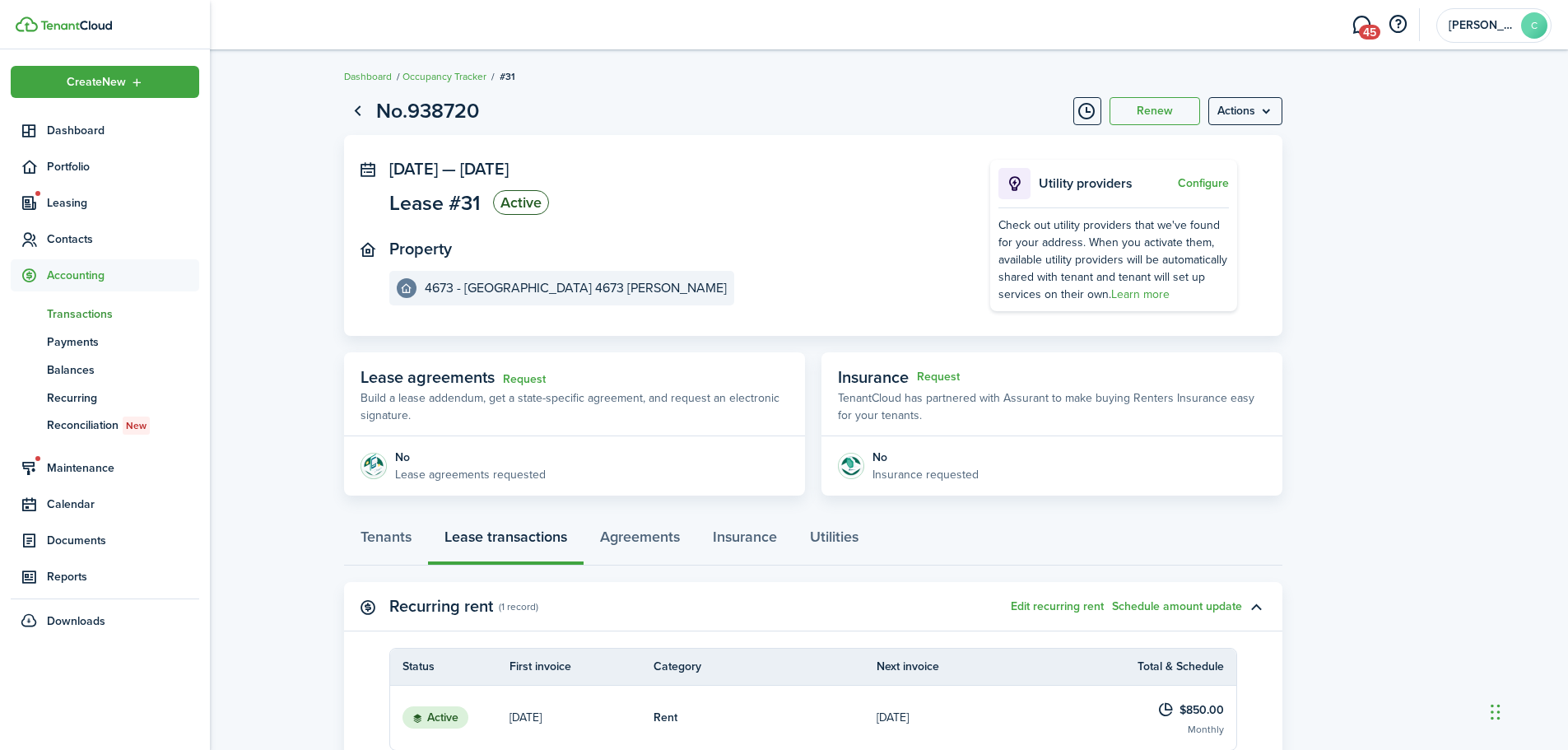
click at [75, 310] on span "Transactions" at bounding box center [122, 314] width 152 height 18
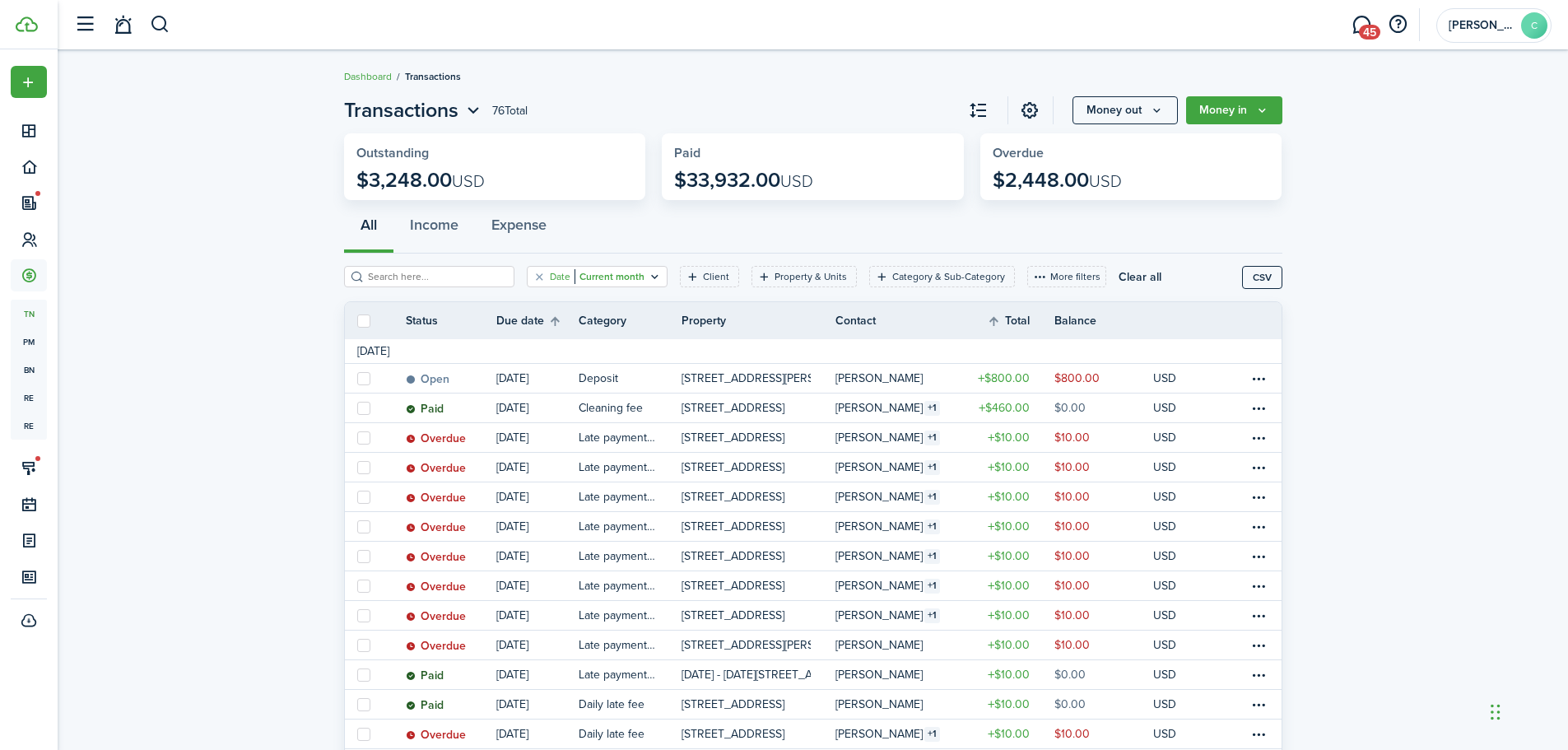
click at [648, 272] on icon "Open filter" at bounding box center [655, 276] width 14 height 13
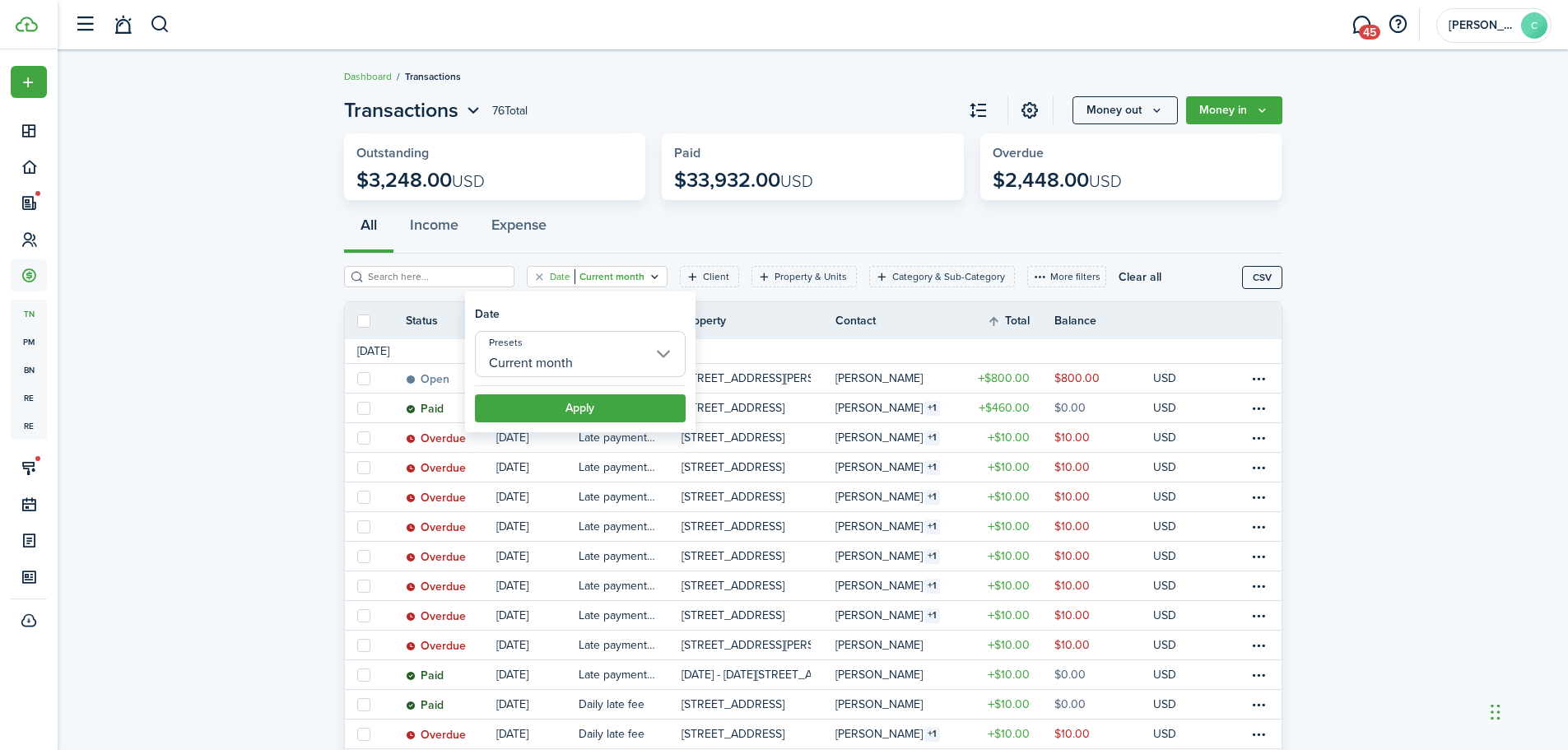
click at [627, 268] on filter-tag "Date Current month" at bounding box center [597, 276] width 141 height 21
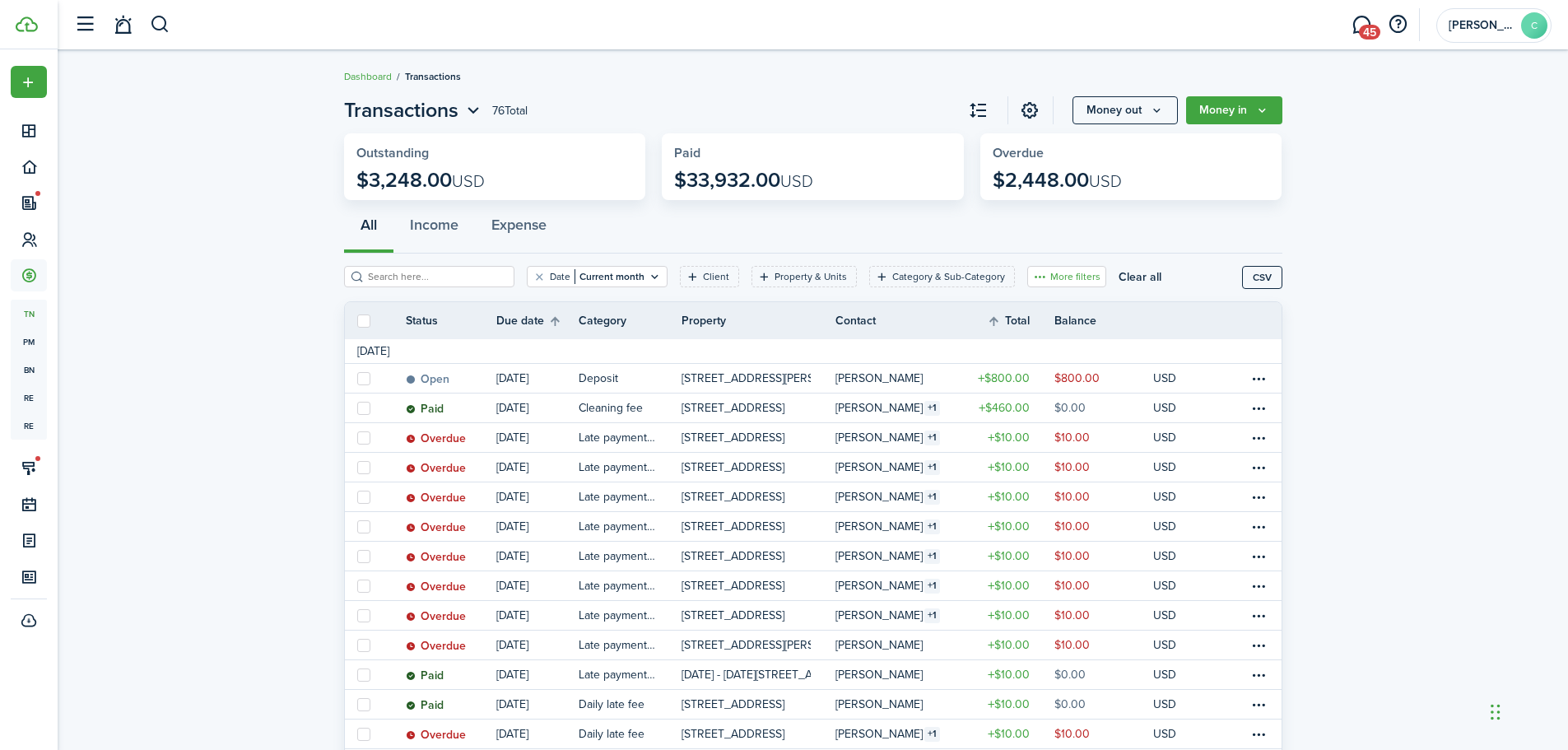
click at [1071, 279] on button "More filters" at bounding box center [1067, 276] width 79 height 21
click at [1029, 336] on button "Transaction status" at bounding box center [1042, 337] width 144 height 31
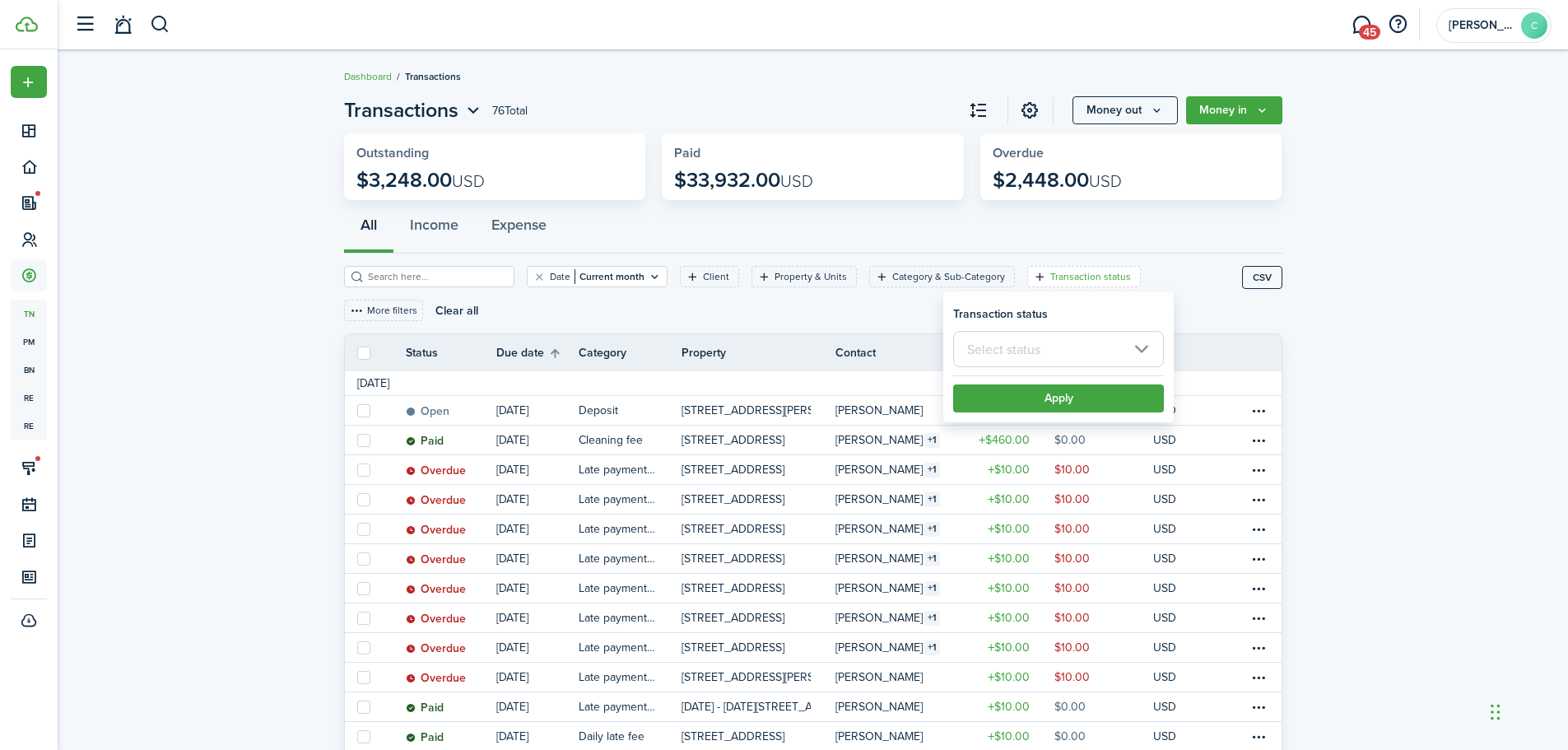
click at [1035, 353] on input "text" at bounding box center [1058, 348] width 211 height 36
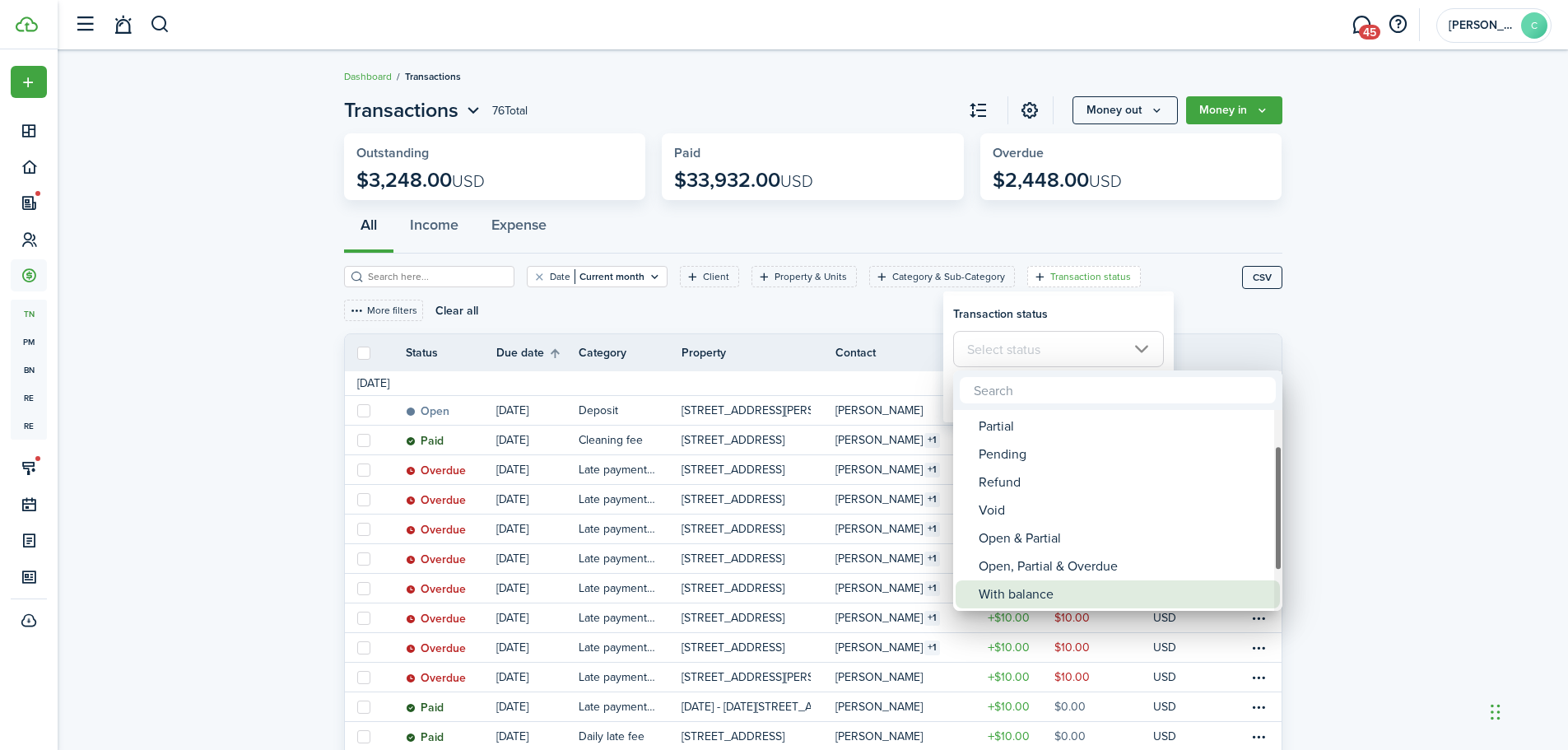
click at [1021, 595] on div "With balance" at bounding box center [1125, 594] width 292 height 28
type input "With balance"
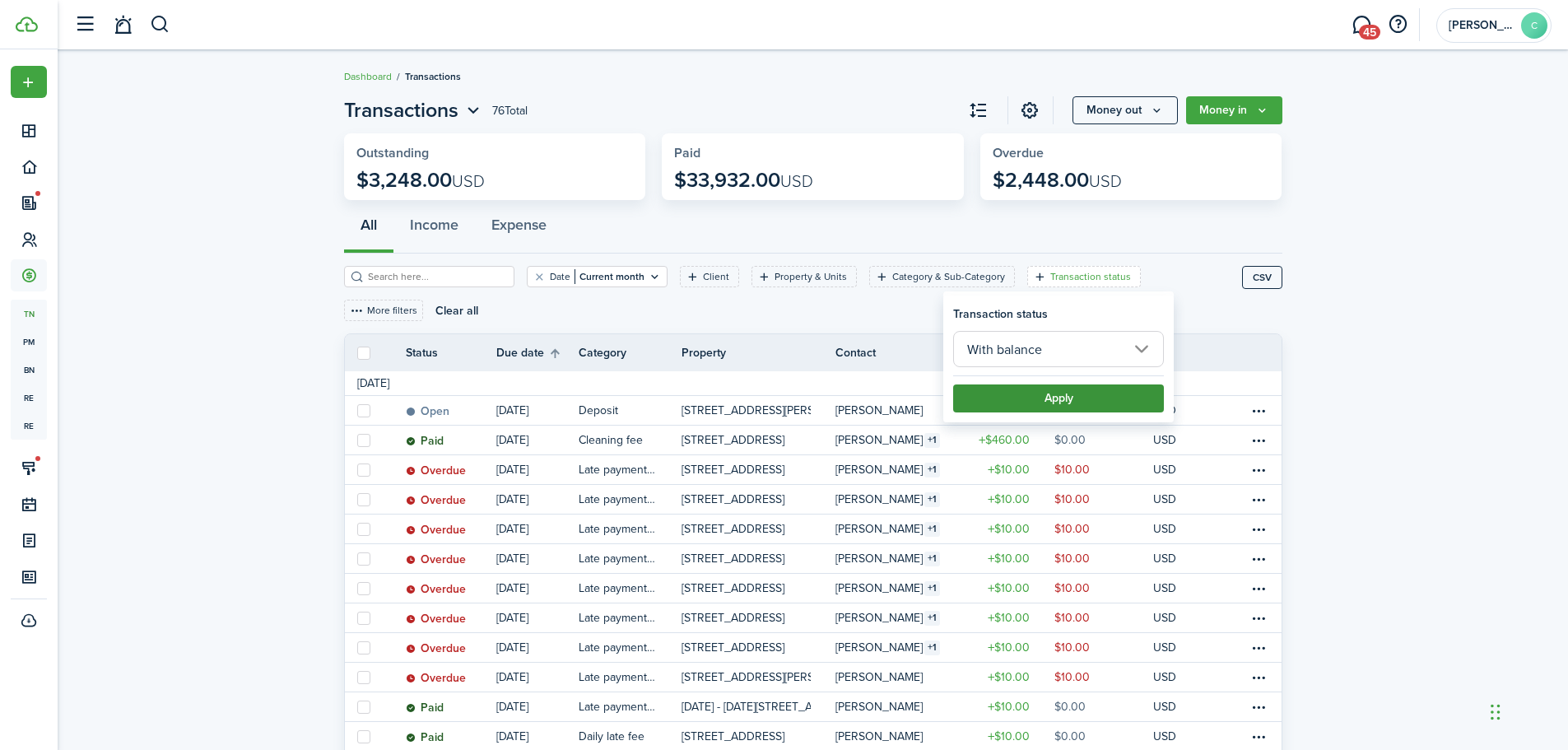
click at [1061, 399] on button "Apply" at bounding box center [1058, 398] width 211 height 28
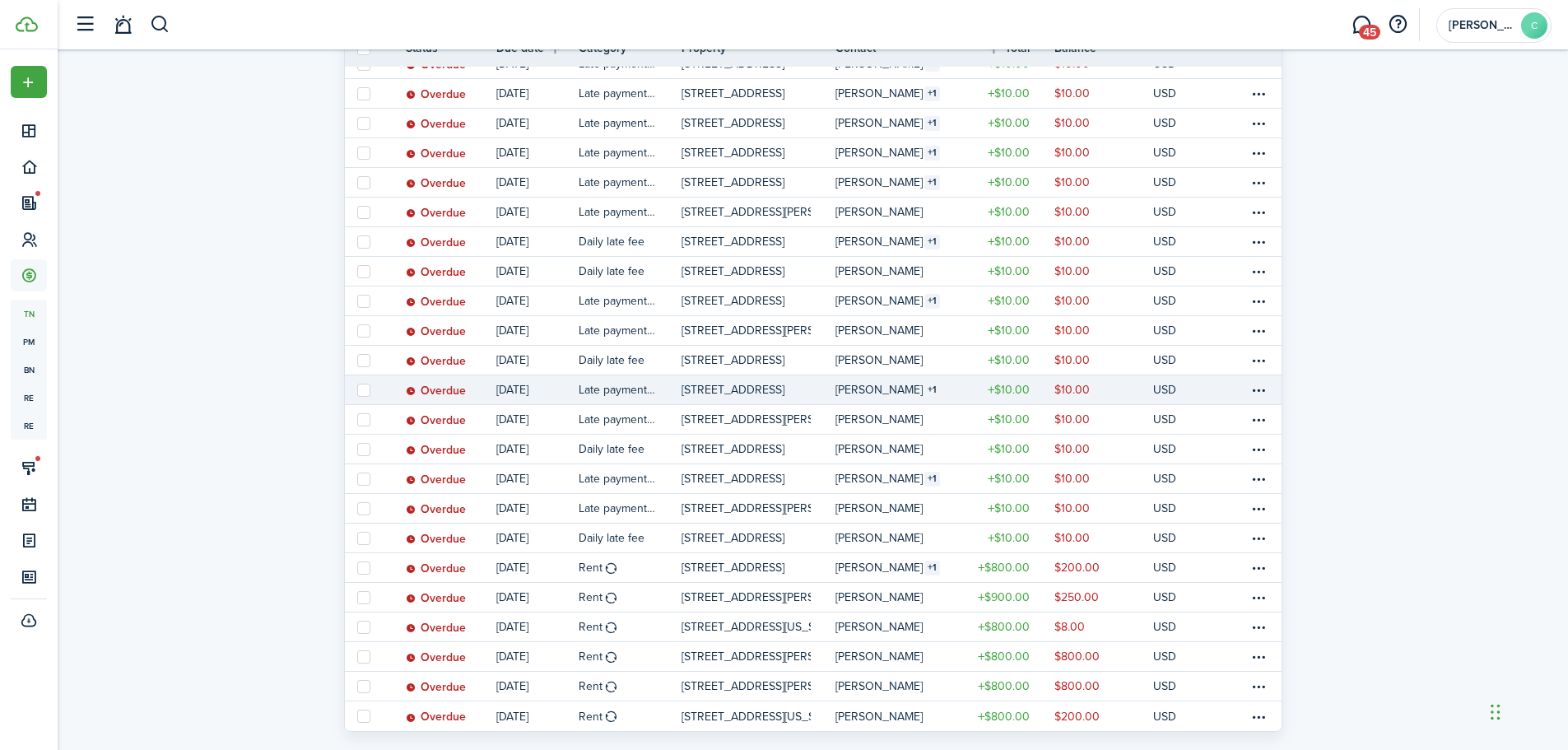
scroll to position [471, 0]
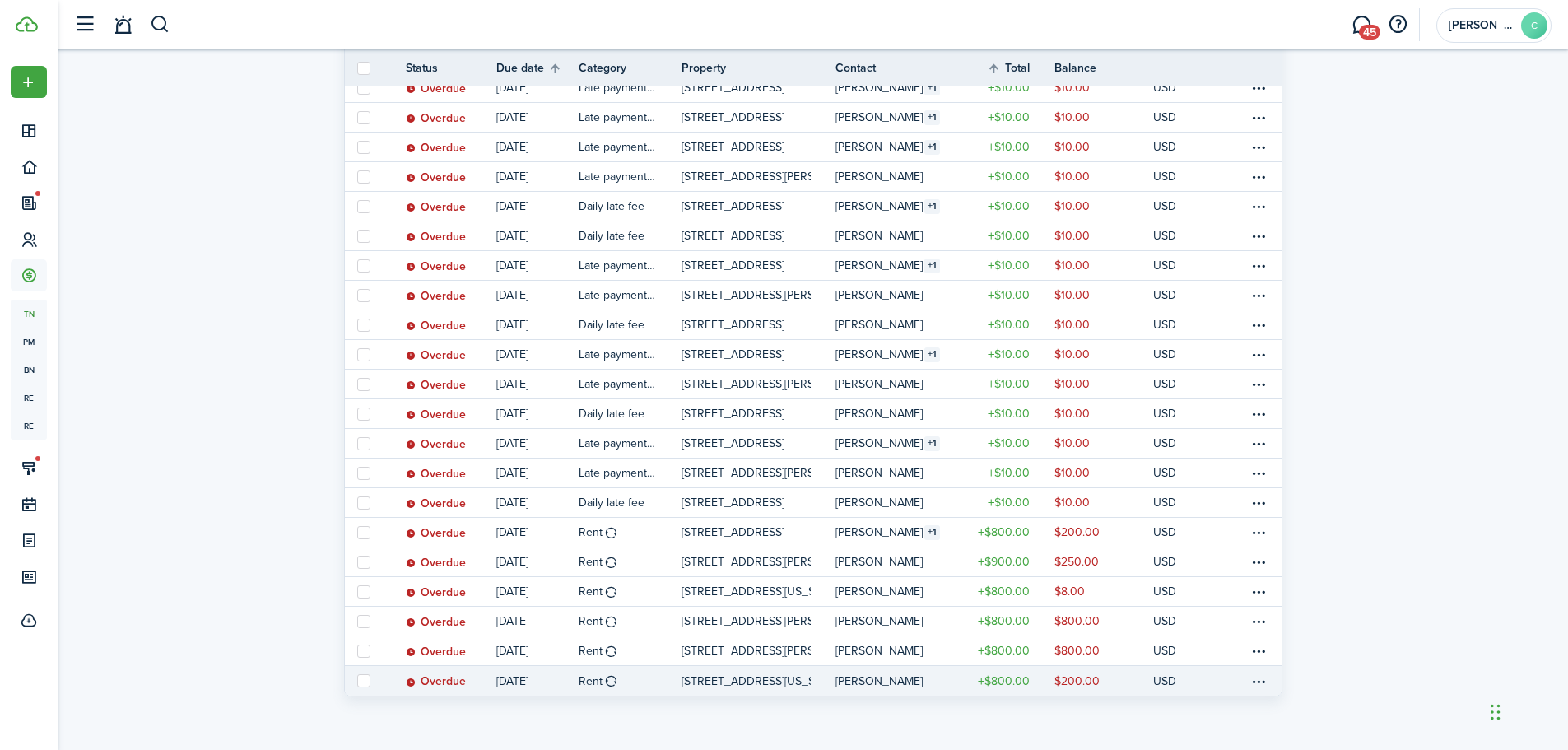
click at [853, 681] on table-profile-info-text "[PERSON_NAME]" at bounding box center [879, 681] width 87 height 13
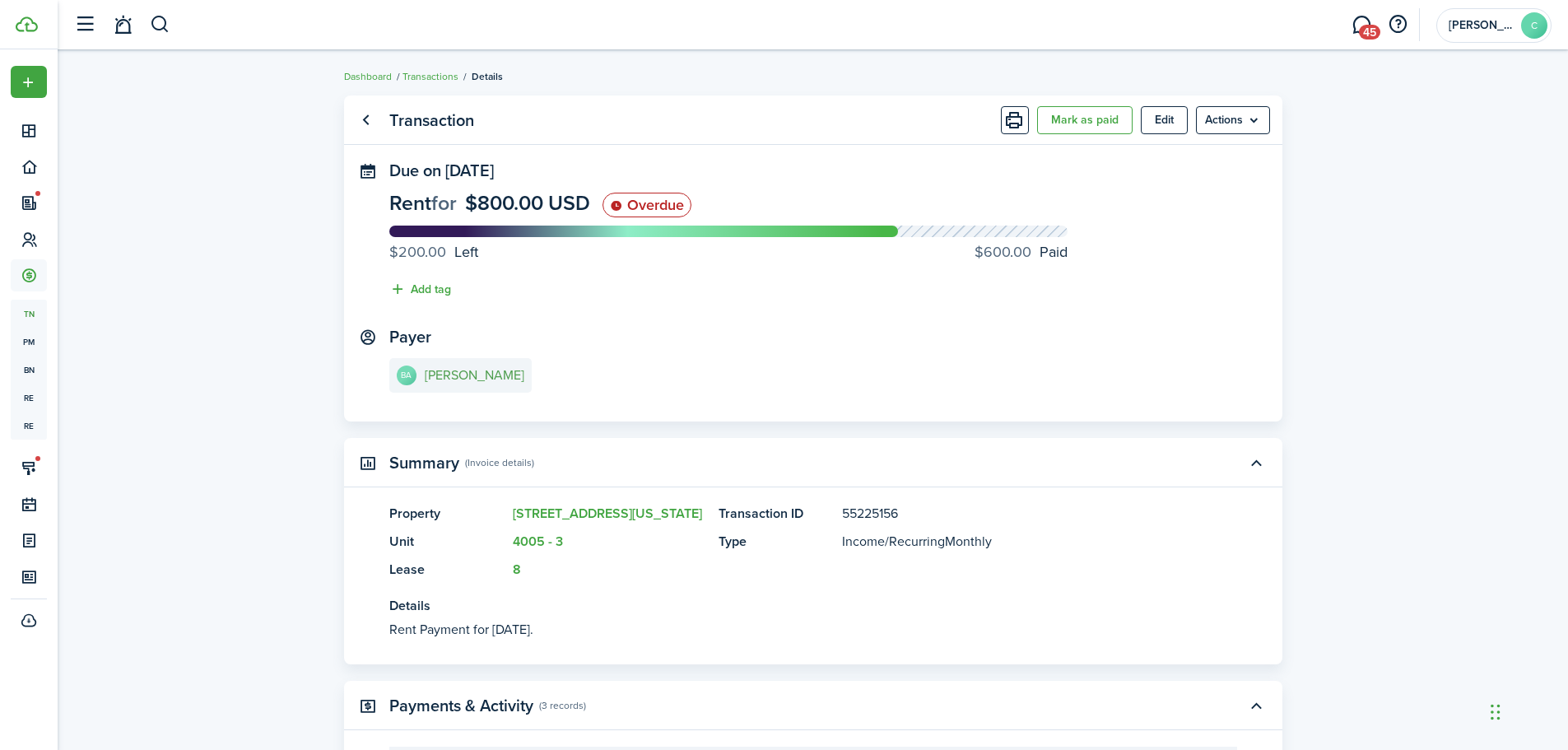
click at [444, 374] on e-details-info-title "[PERSON_NAME]" at bounding box center [474, 375] width 99 height 15
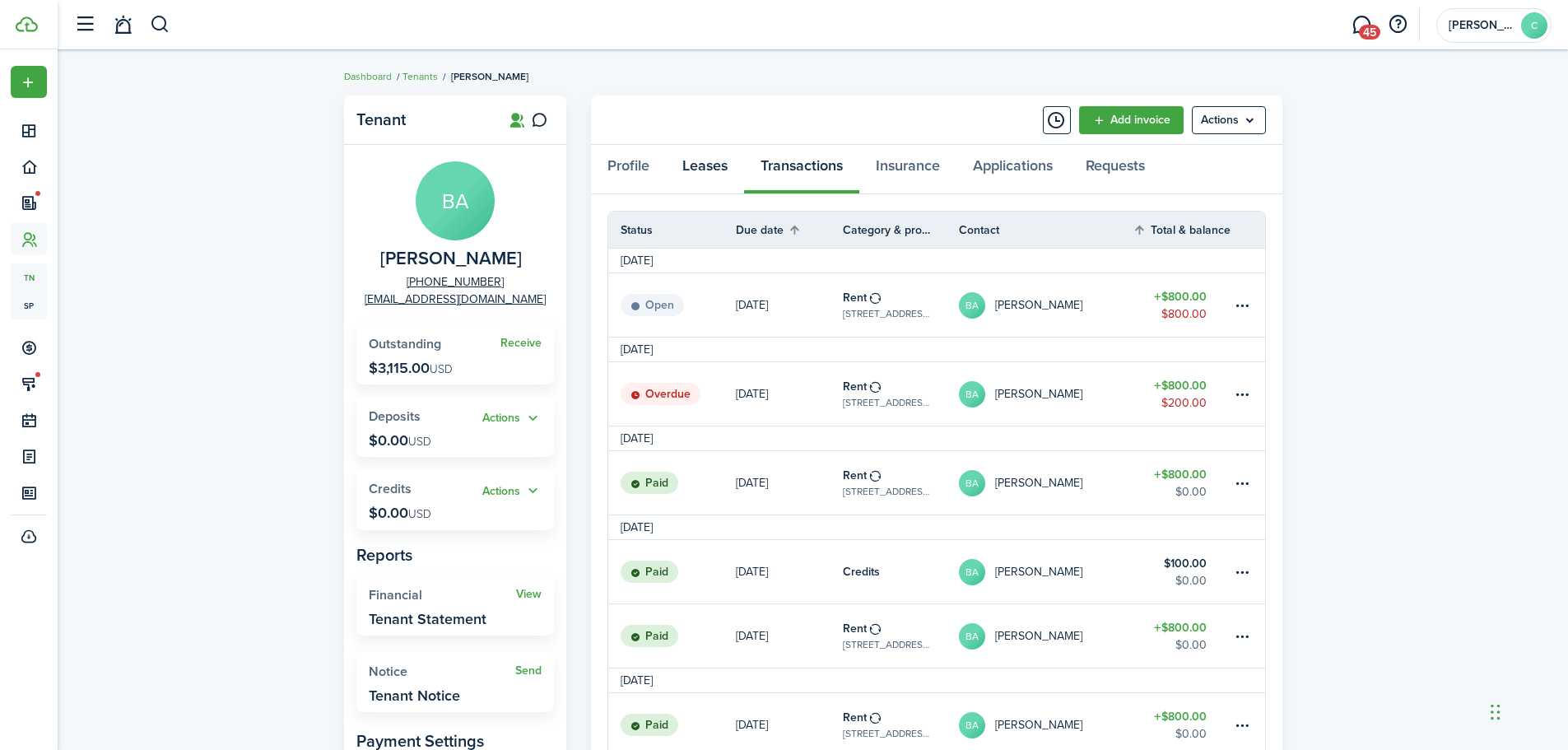
click at [697, 164] on link "Leases" at bounding box center [705, 170] width 78 height 49
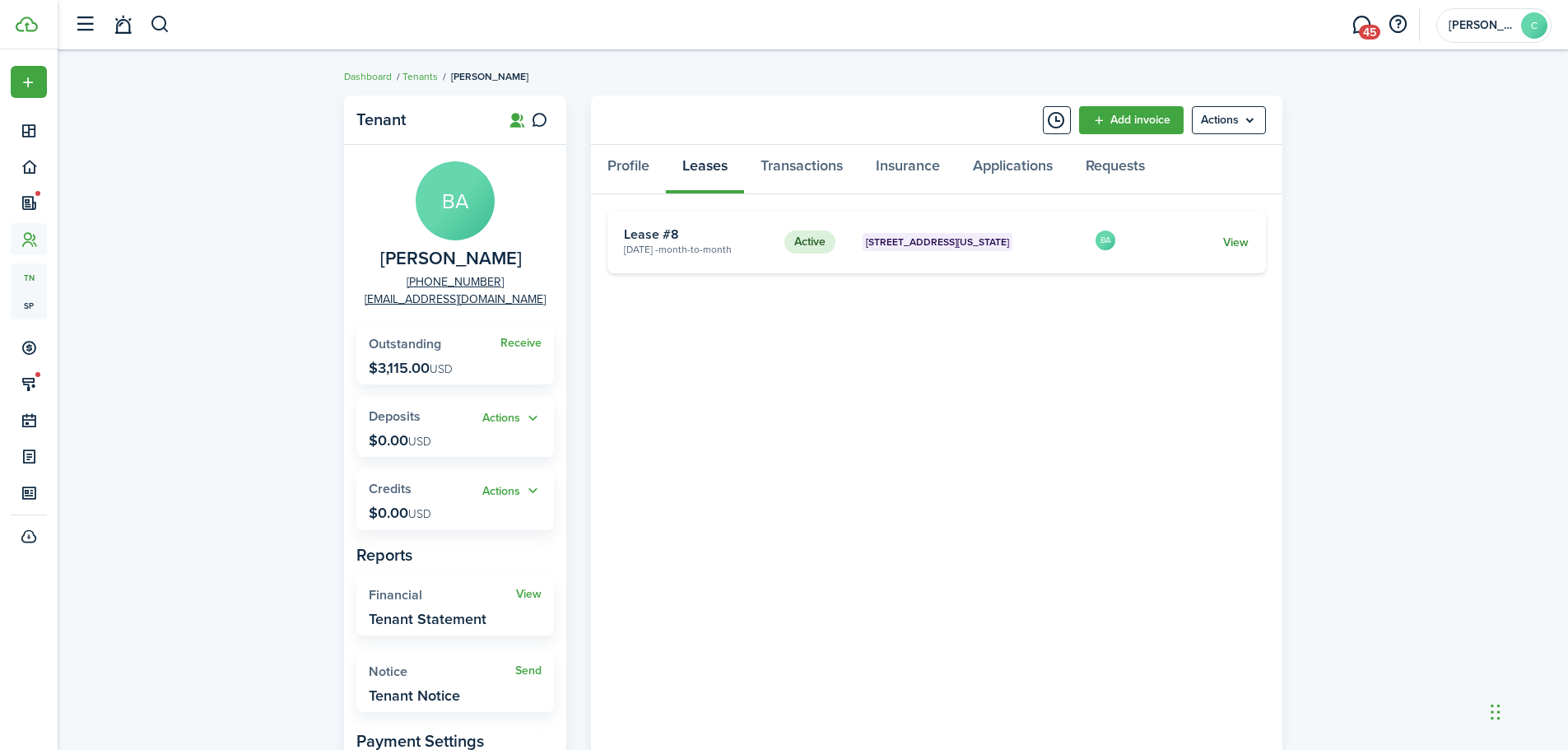
click at [1238, 241] on link "View" at bounding box center [1236, 243] width 25 height 18
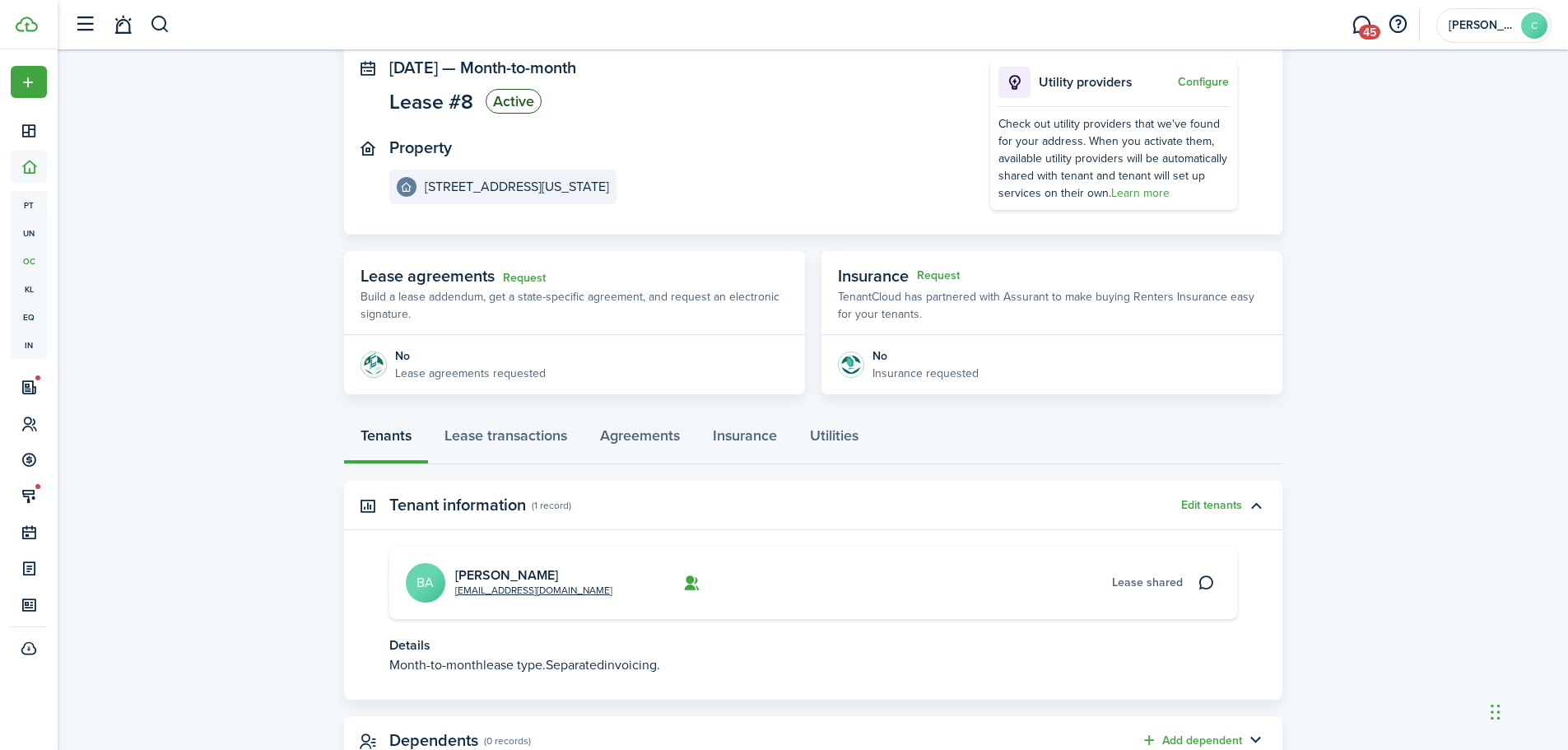
scroll to position [162, 0]
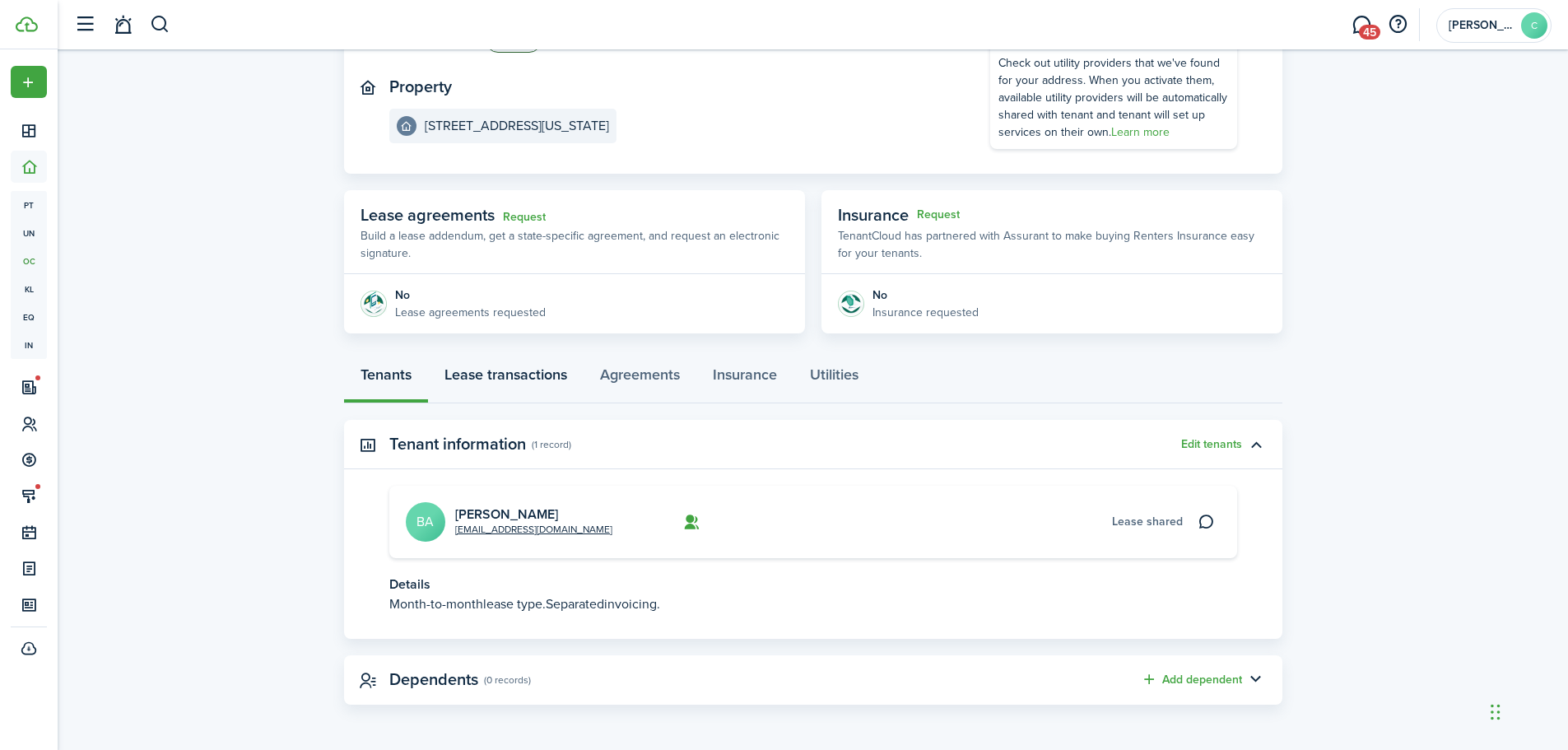
click at [517, 370] on link "Lease transactions" at bounding box center [505, 379] width 156 height 49
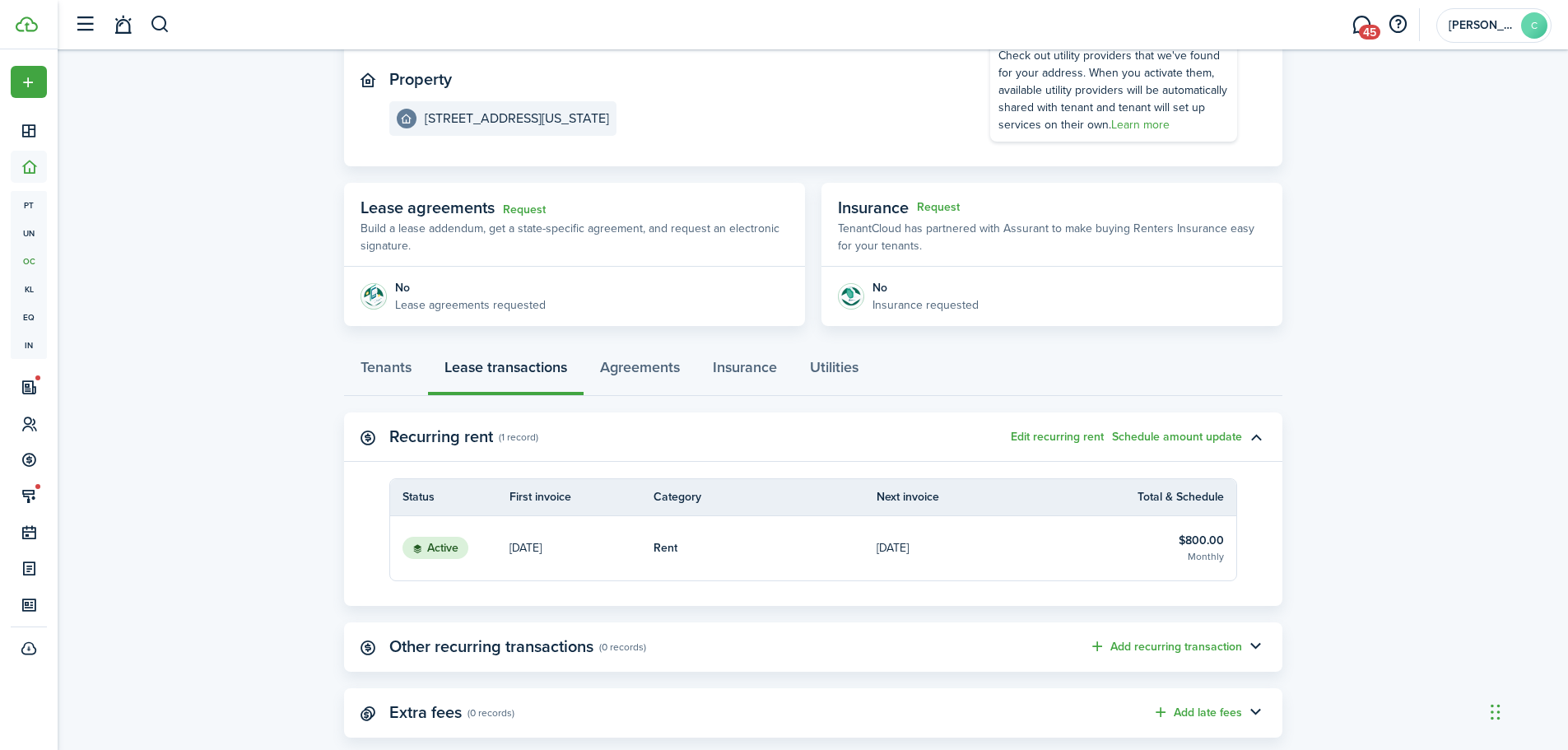
scroll to position [202, 0]
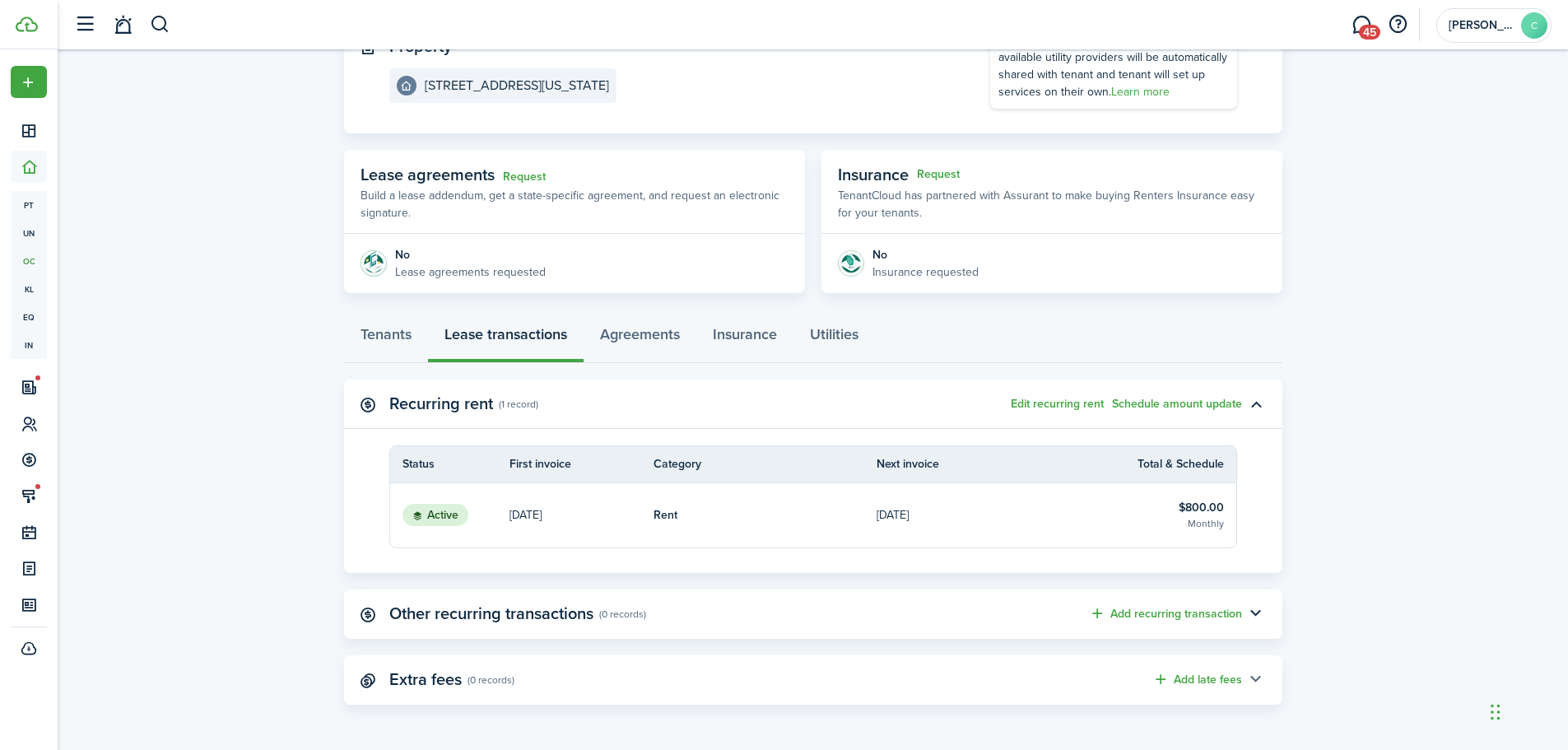
click at [1259, 679] on button "button" at bounding box center [1256, 681] width 28 height 28
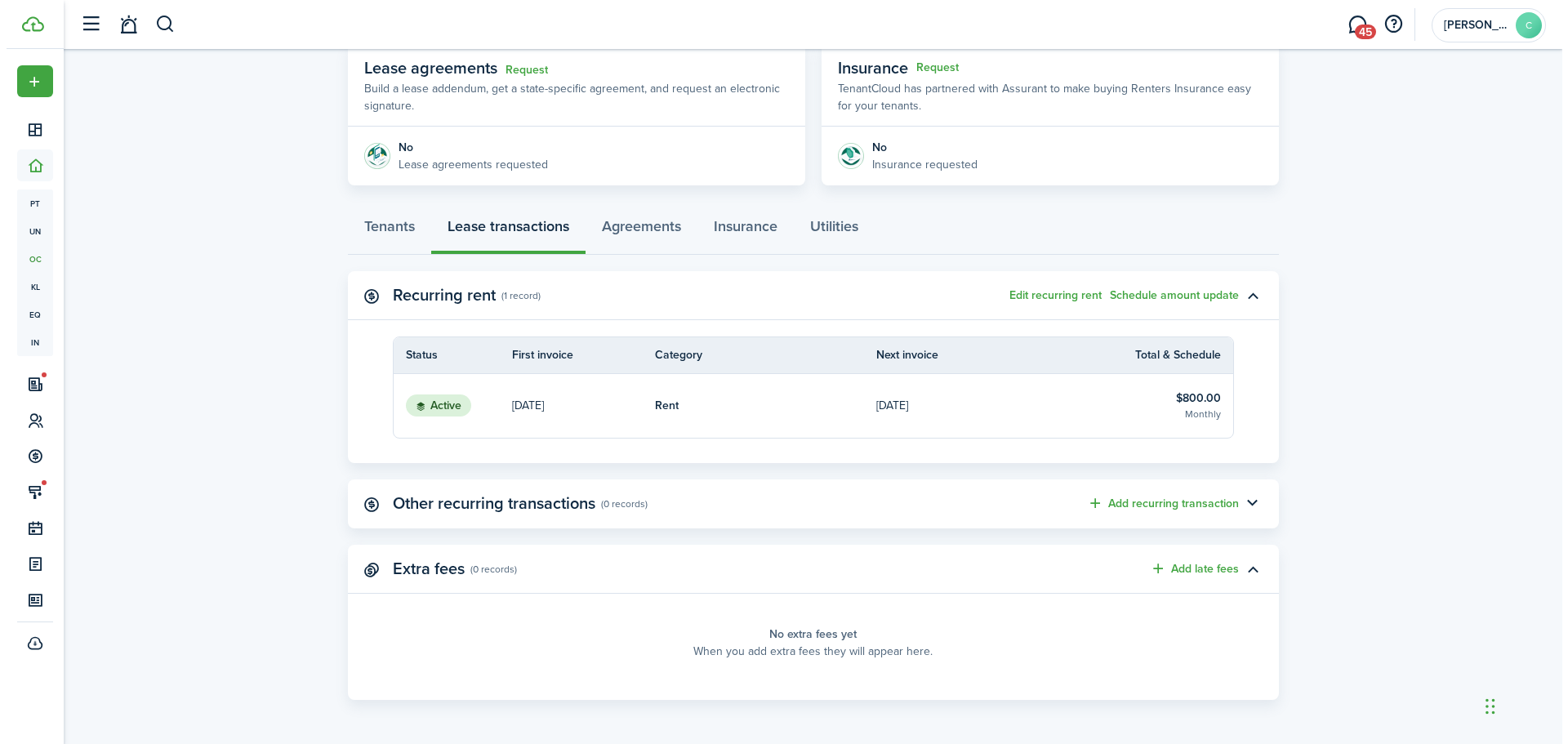
scroll to position [307, 0]
click at [1196, 569] on button "Add late fees" at bounding box center [1188, 569] width 89 height 19
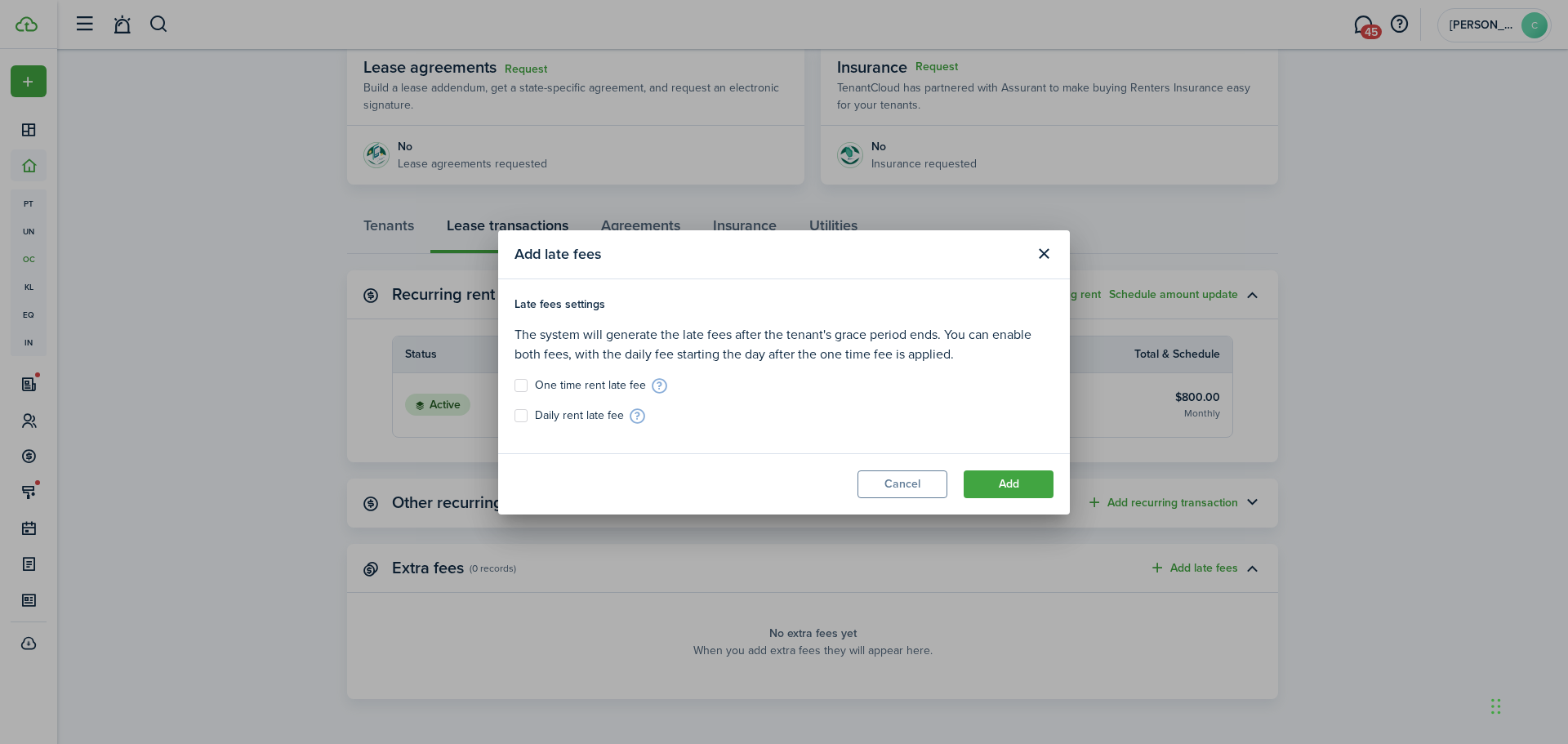
click at [517, 413] on label "Daily rent late fee" at bounding box center [569, 415] width 109 height 13
click at [515, 415] on input "Daily rent late fee" at bounding box center [514, 415] width 1 height 1
checkbox input "true"
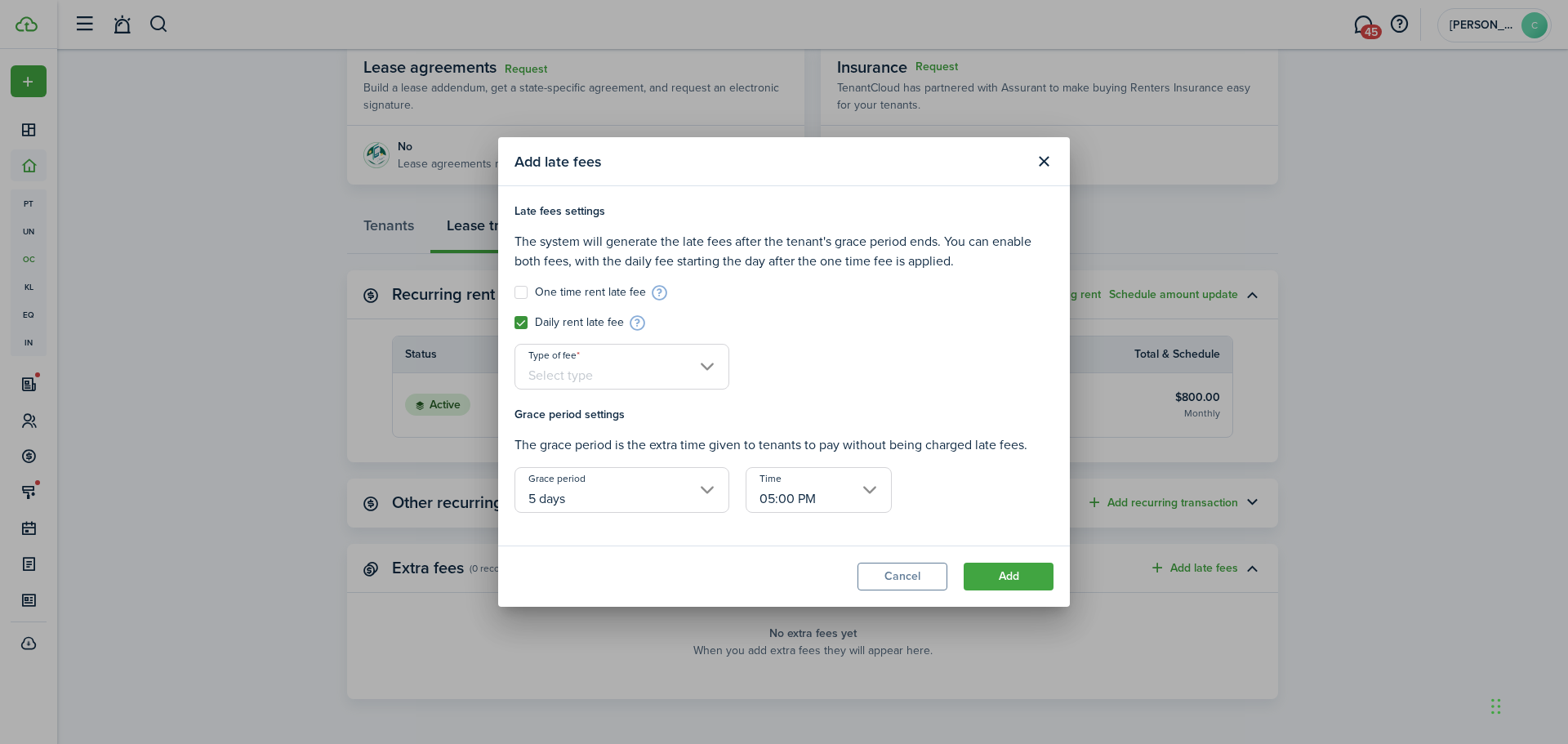
click at [629, 383] on input "Type of fee" at bounding box center [622, 366] width 215 height 45
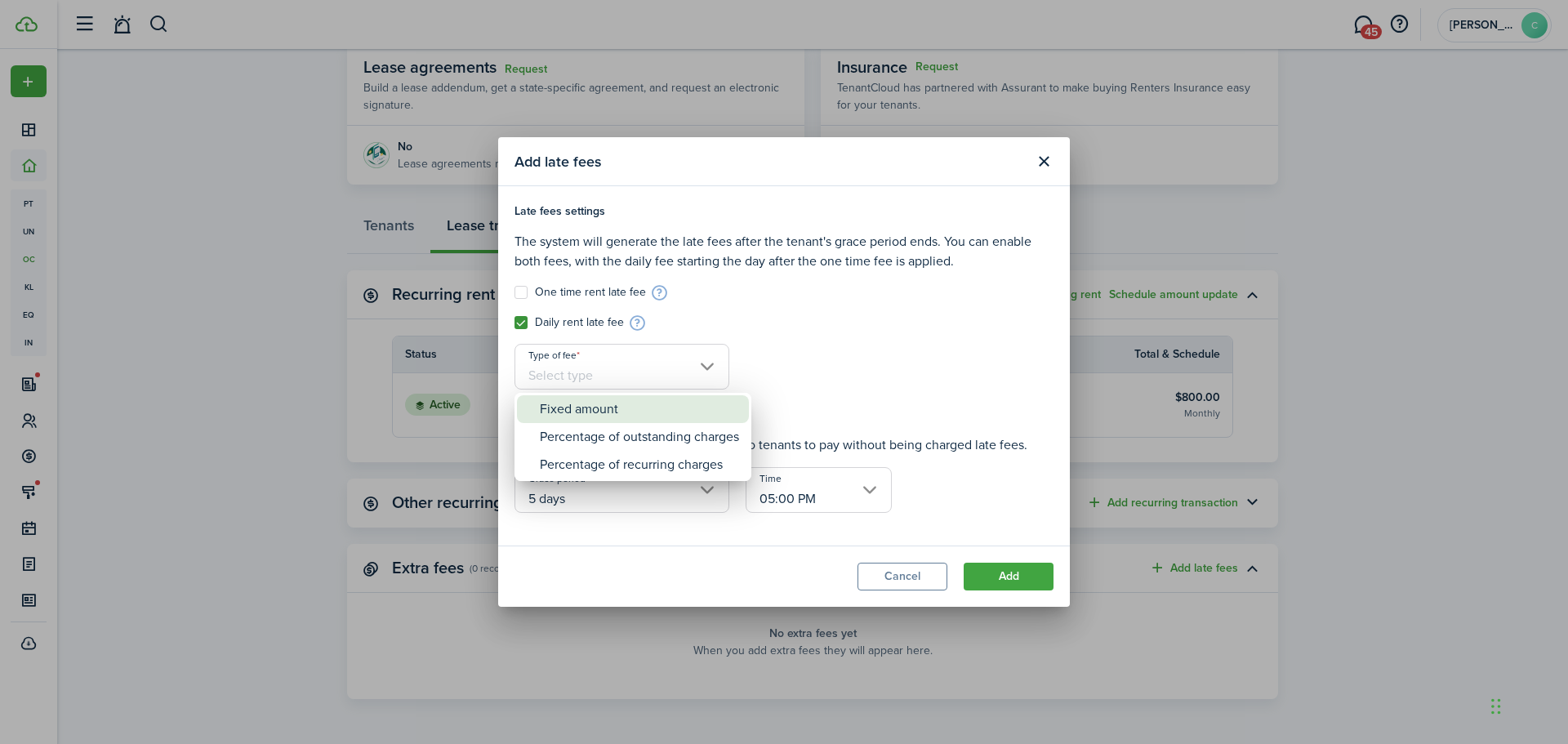
click at [582, 403] on div "Fixed amount" at bounding box center [639, 409] width 200 height 28
type input "Fixed amount"
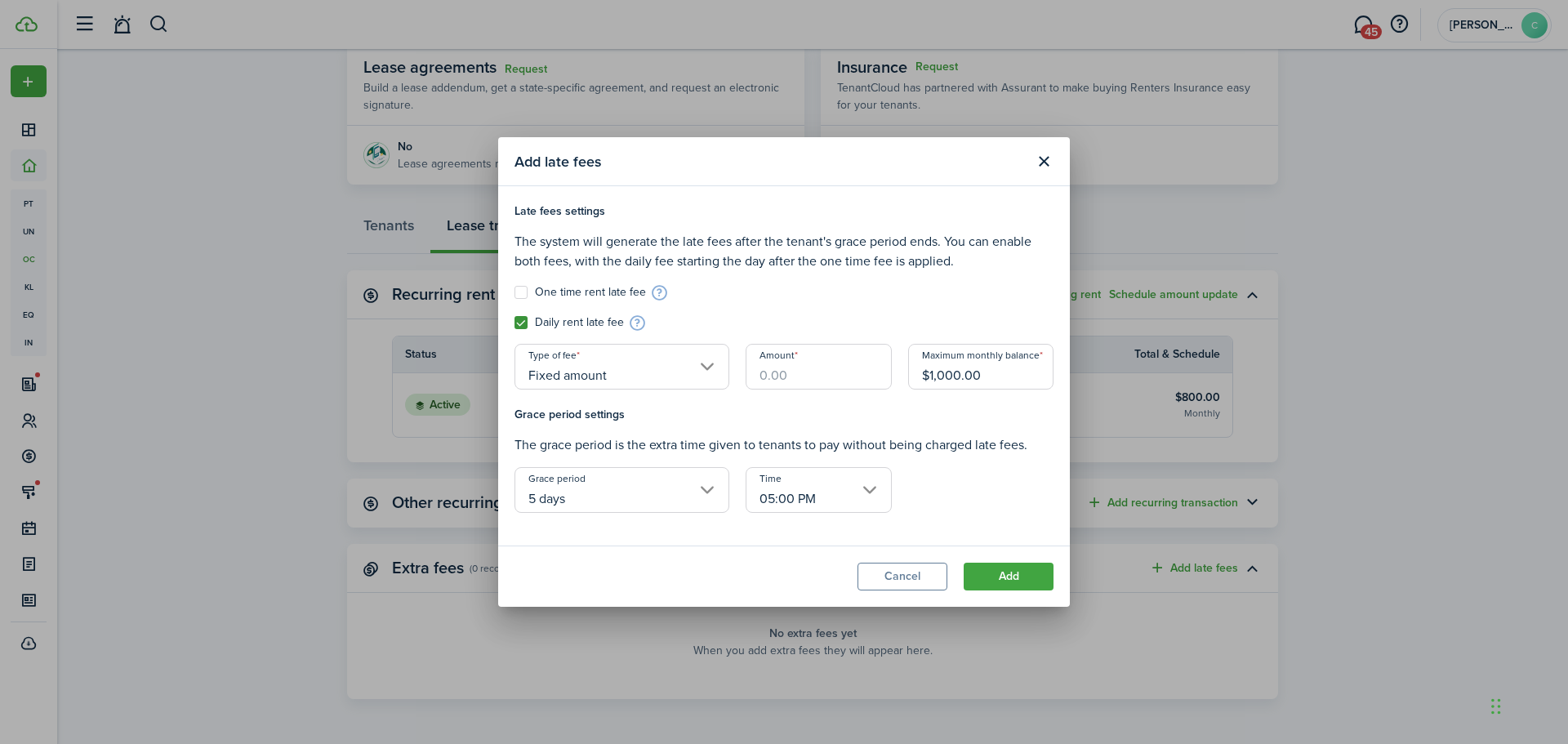
click at [821, 378] on input "Amount" at bounding box center [818, 366] width 146 height 45
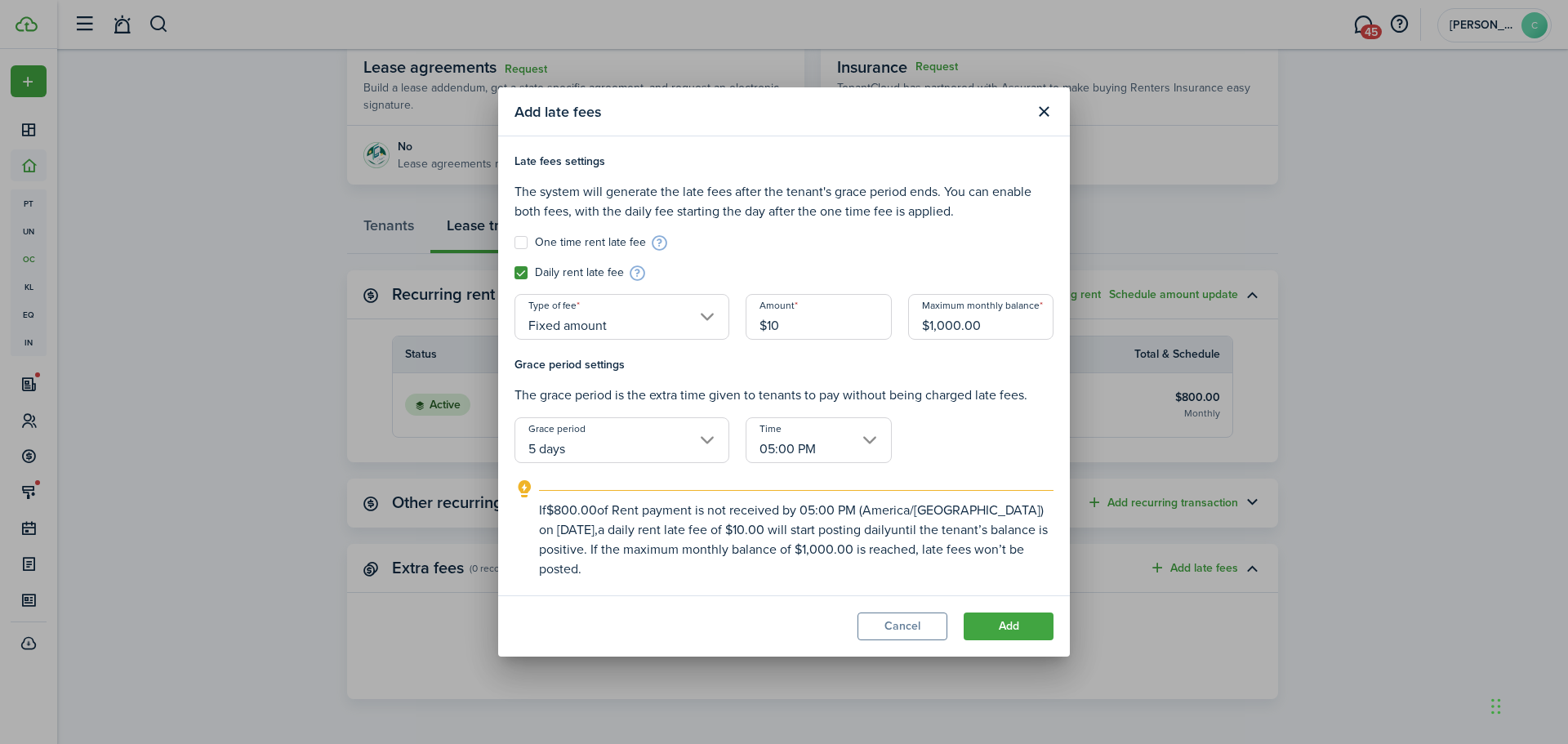
type input "$10.00"
drag, startPoint x: 1008, startPoint y: 328, endPoint x: 850, endPoint y: 338, distance: 158.3
click at [850, 338] on div "Late fees settings The system will generate the late fees after the tenant's gr…" at bounding box center [784, 254] width 556 height 203
type input "$250.00"
click at [993, 427] on div "Grace period settings The grace period is the extra time given to tenants to pa…" at bounding box center [784, 468] width 556 height 223
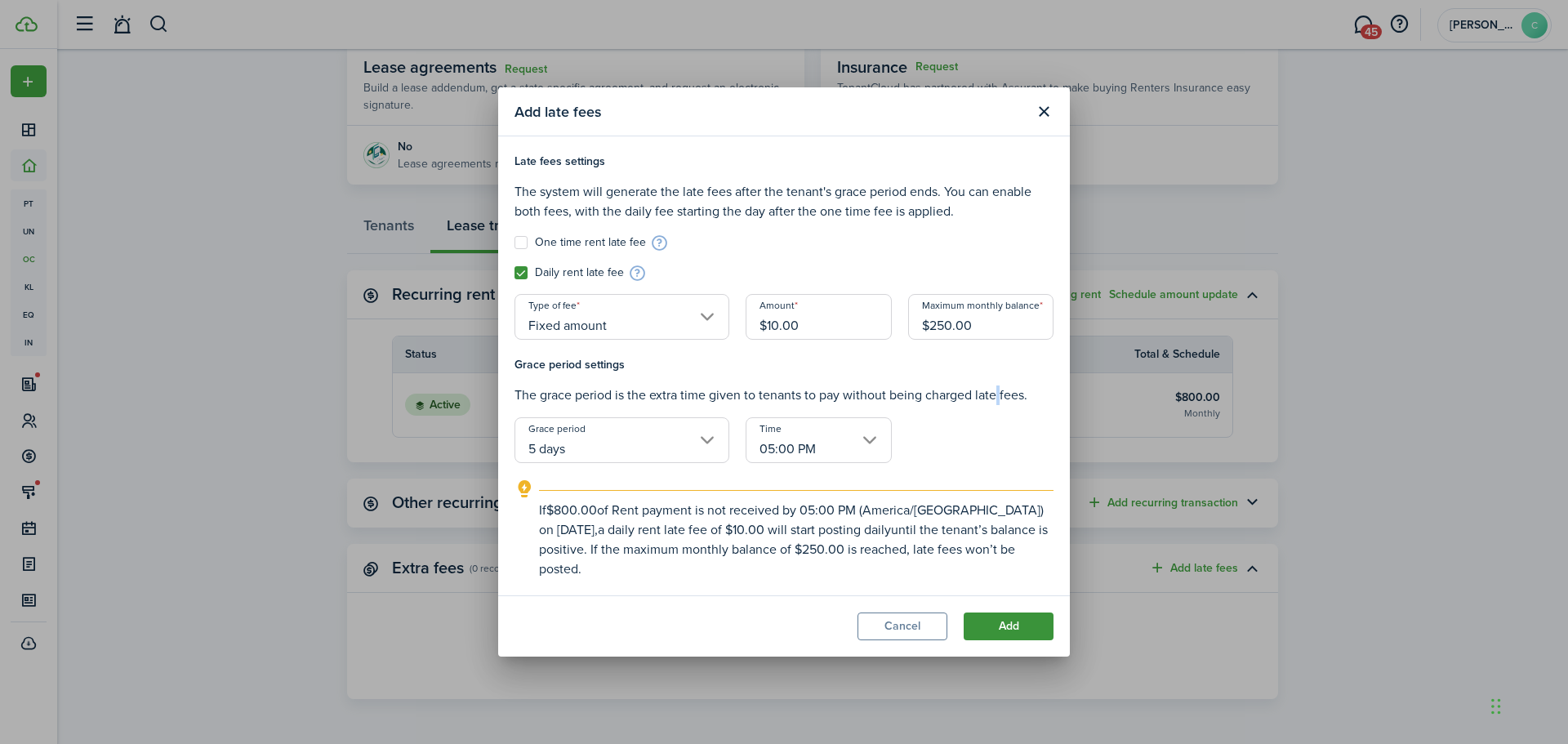
click at [1014, 630] on button "Add" at bounding box center [1008, 626] width 90 height 28
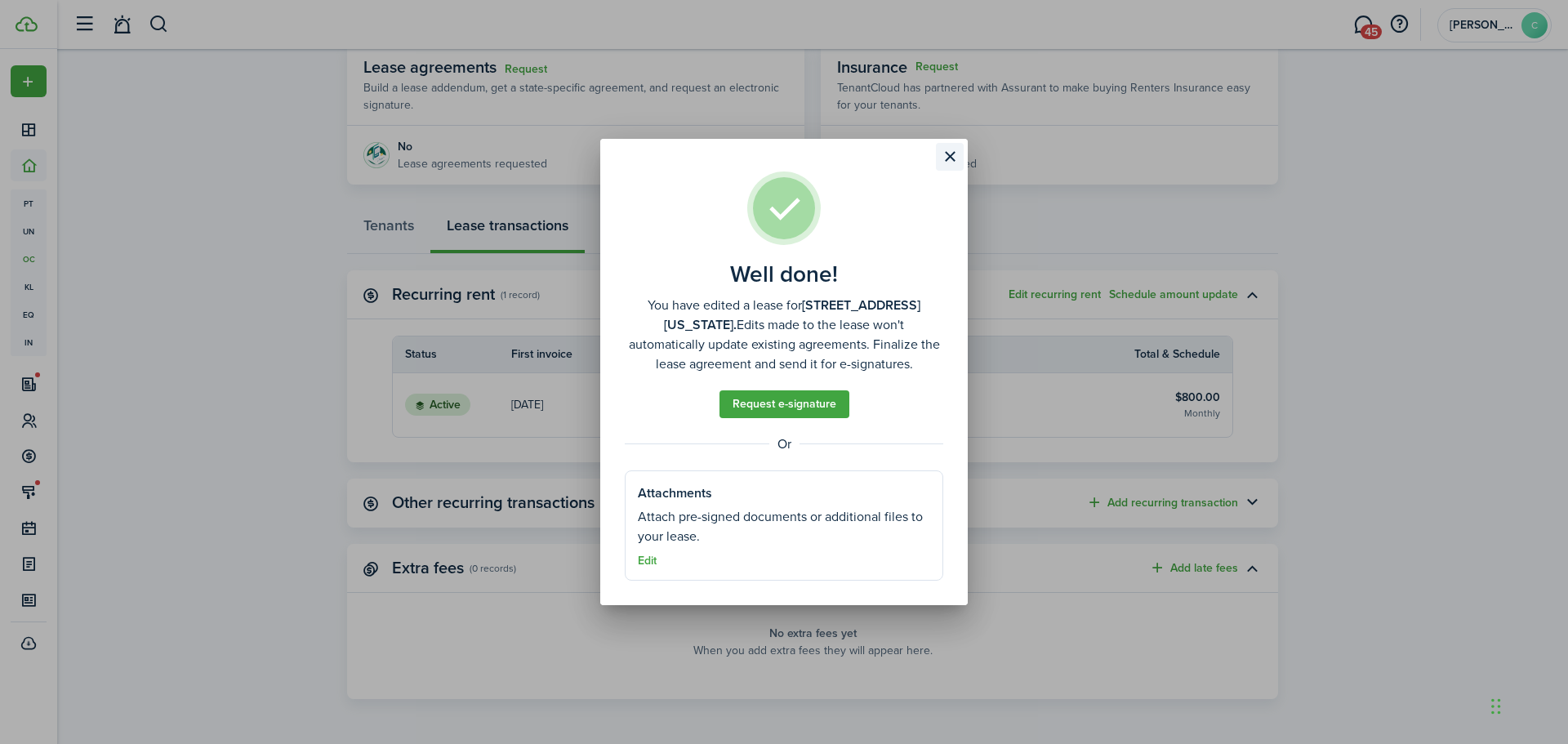
click at [953, 147] on button "Close modal" at bounding box center [950, 157] width 28 height 28
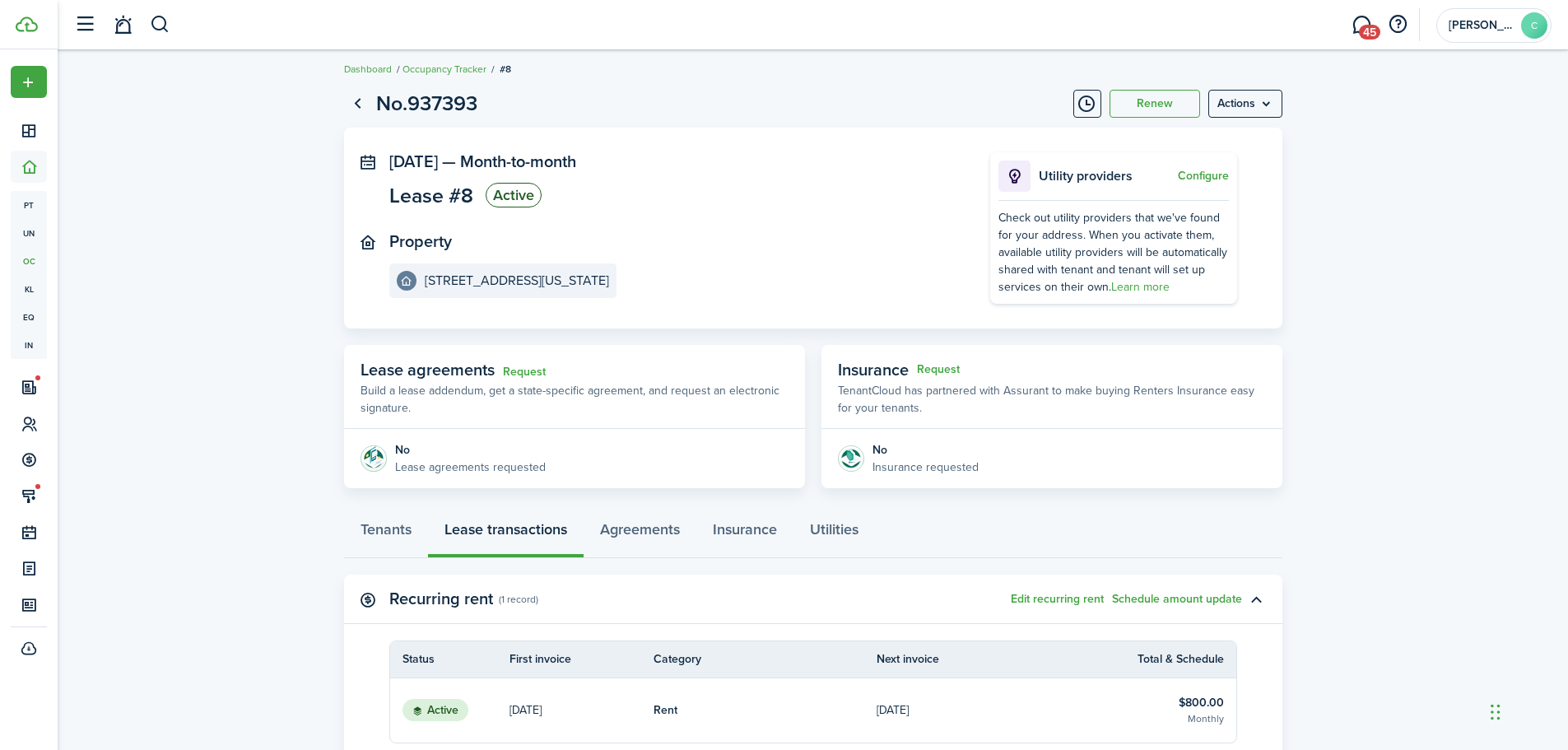
scroll to position [0, 0]
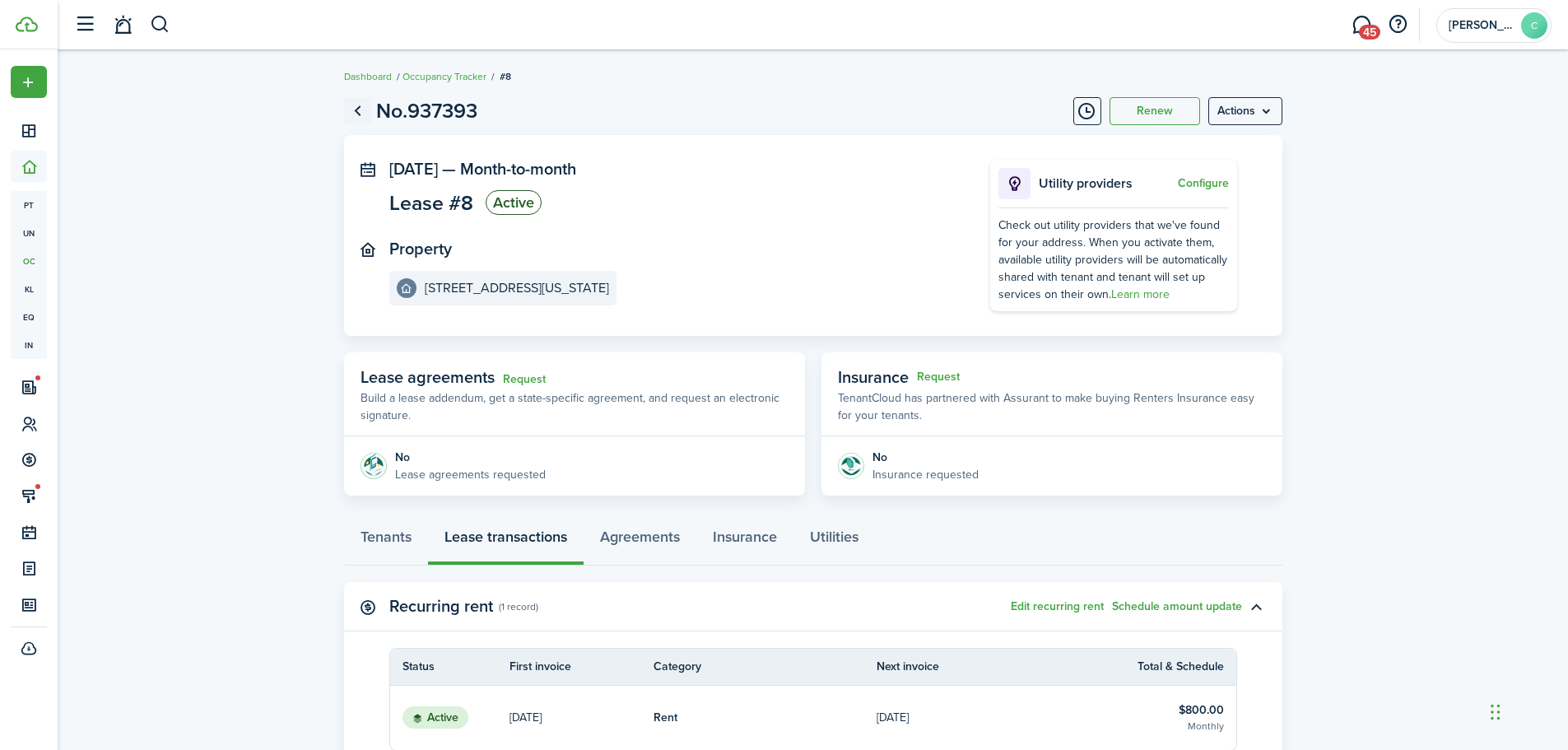
click at [357, 106] on link "Go back" at bounding box center [358, 112] width 28 height 28
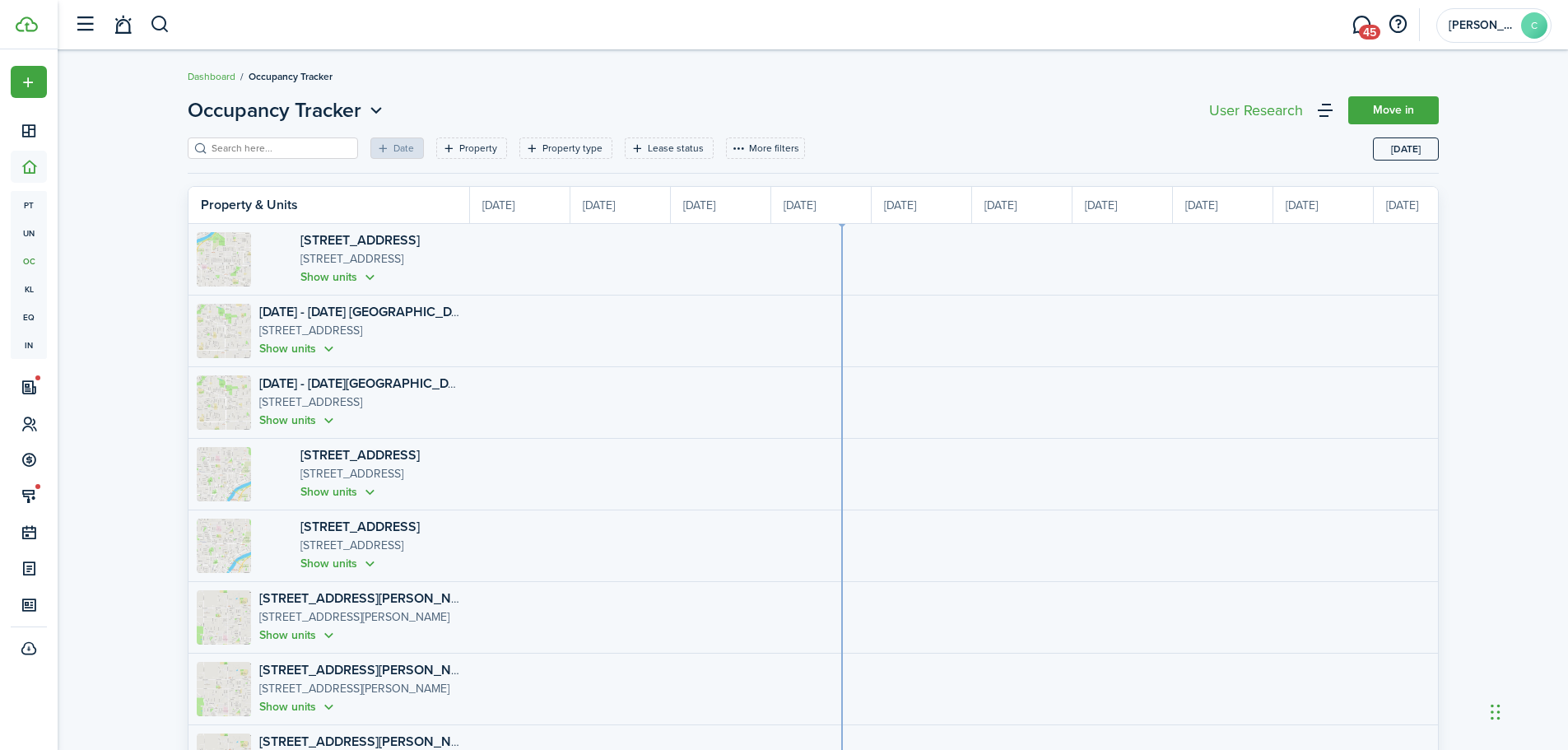
scroll to position [0, 301]
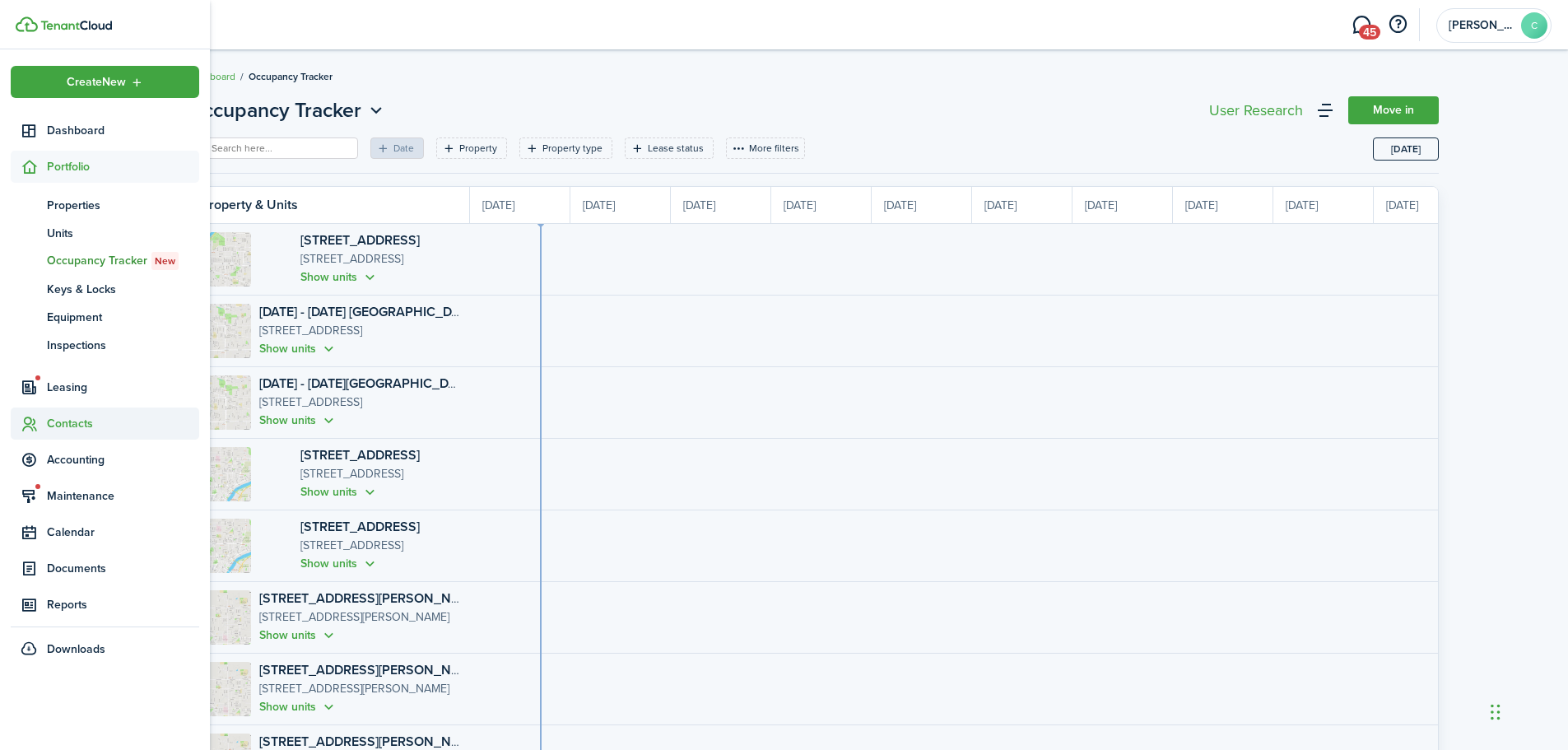
click at [65, 419] on span "Contacts" at bounding box center [122, 424] width 152 height 18
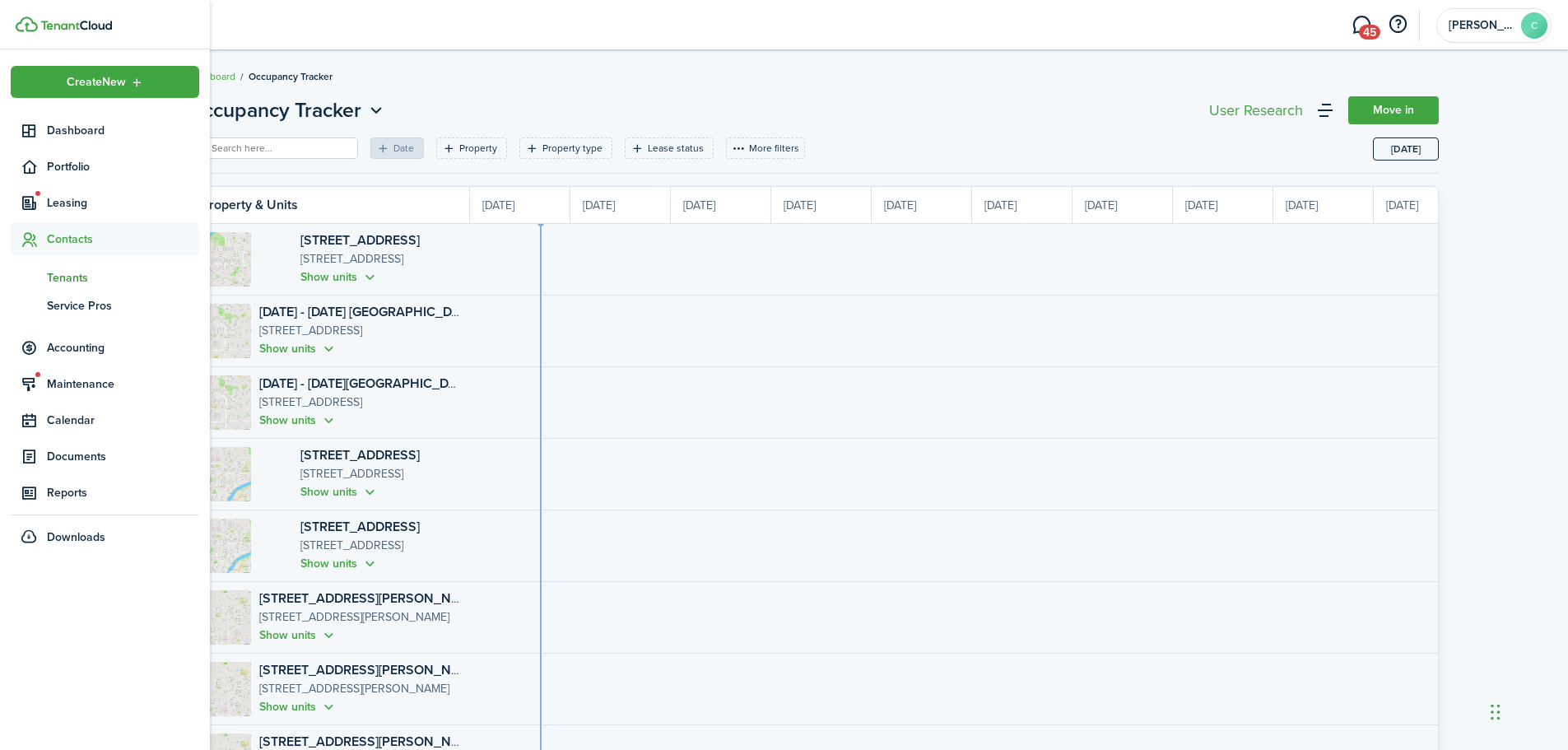
click at [62, 279] on span "Tenants" at bounding box center [122, 278] width 152 height 18
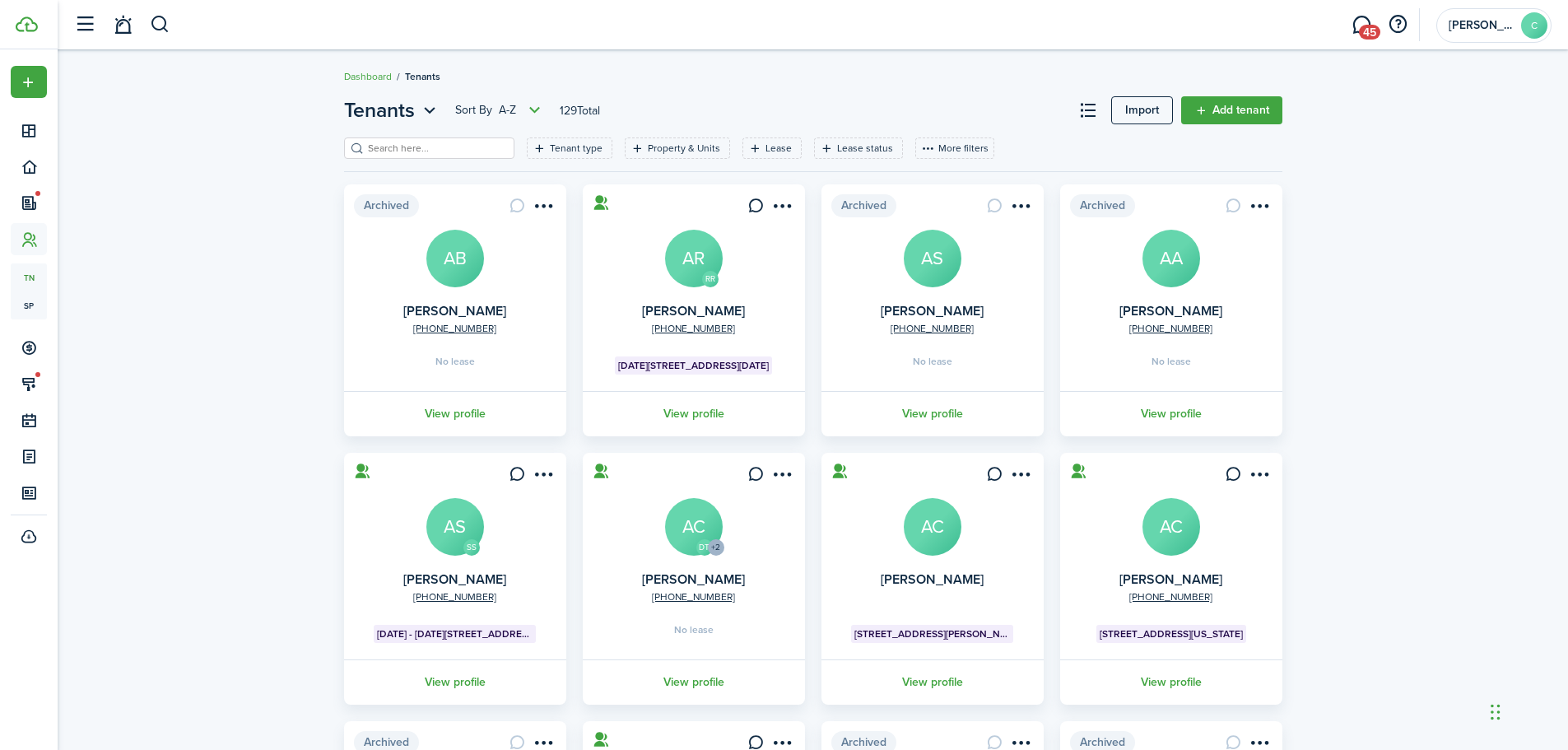
click at [436, 149] on input "search" at bounding box center [436, 149] width 145 height 16
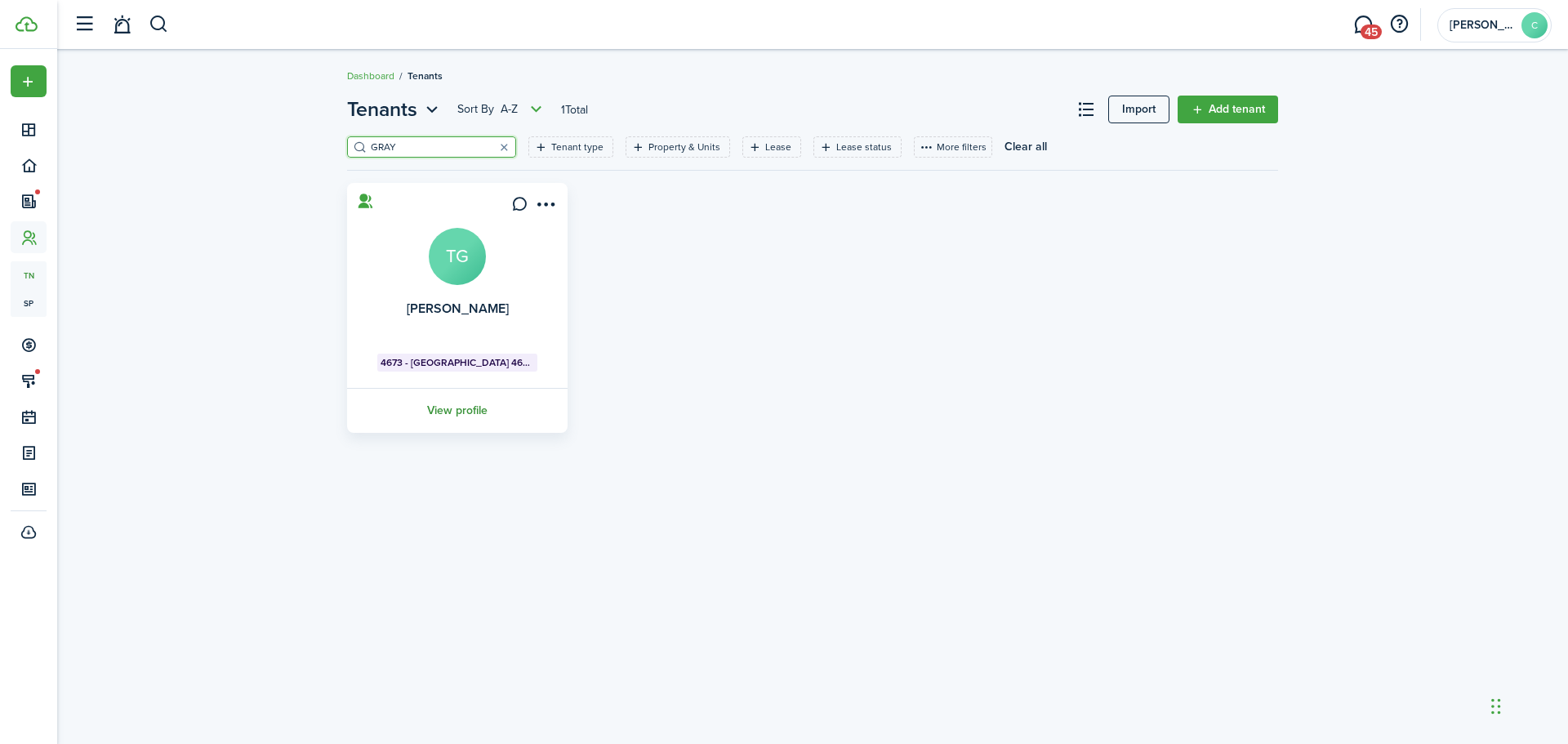
type input "GRAY"
click at [446, 406] on link "View profile" at bounding box center [457, 411] width 225 height 45
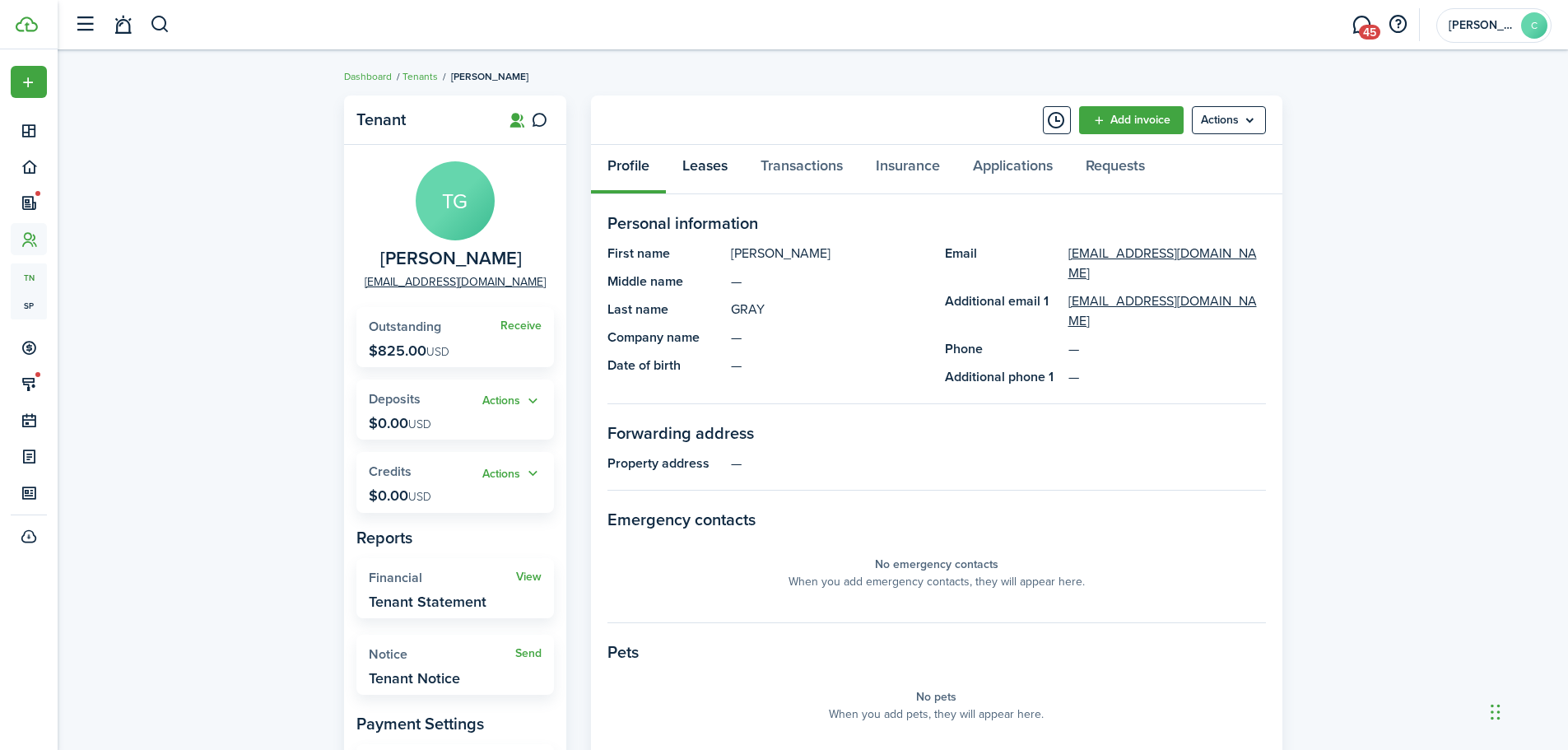
click at [688, 156] on link "Leases" at bounding box center [705, 170] width 78 height 49
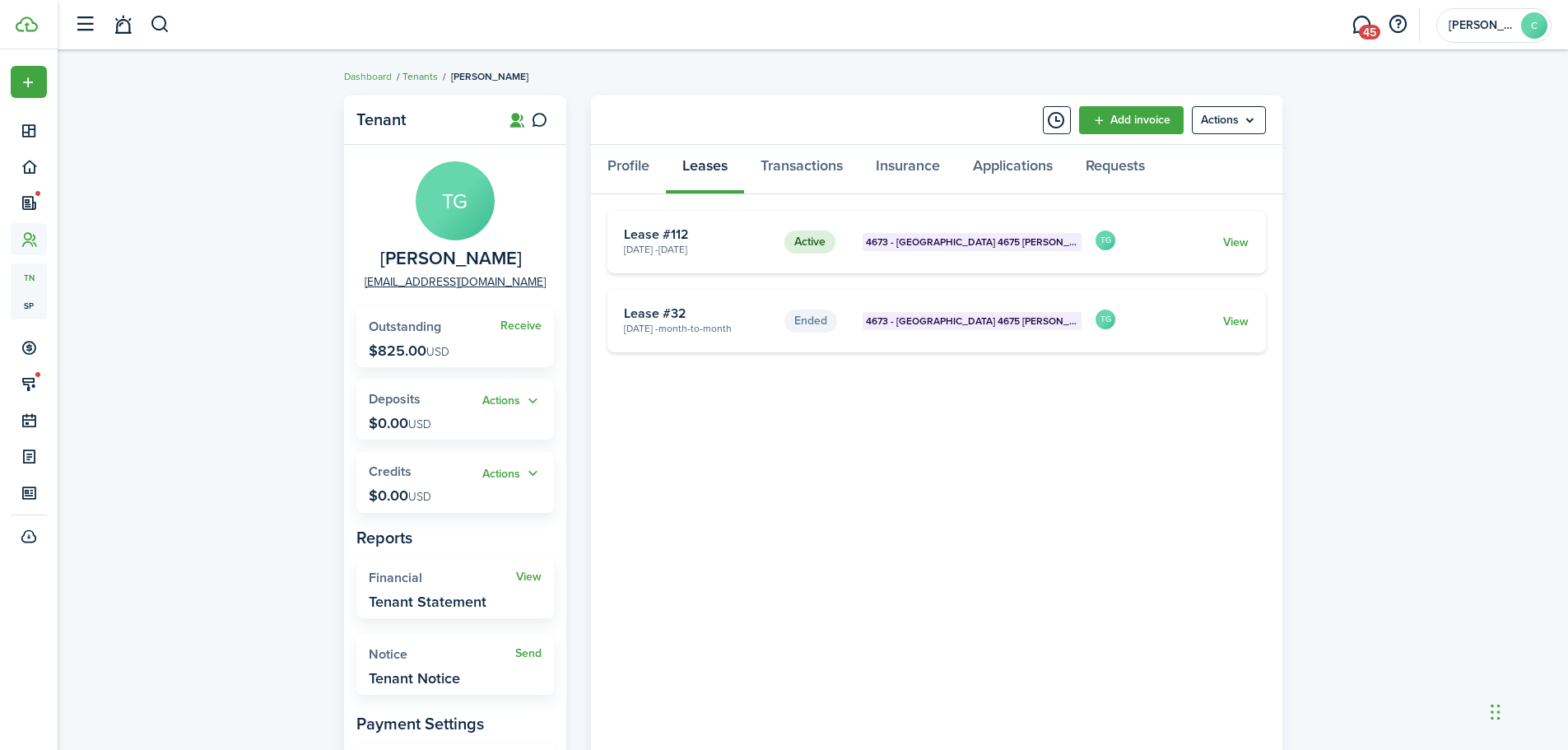
click at [417, 79] on link "Tenants" at bounding box center [420, 76] width 35 height 15
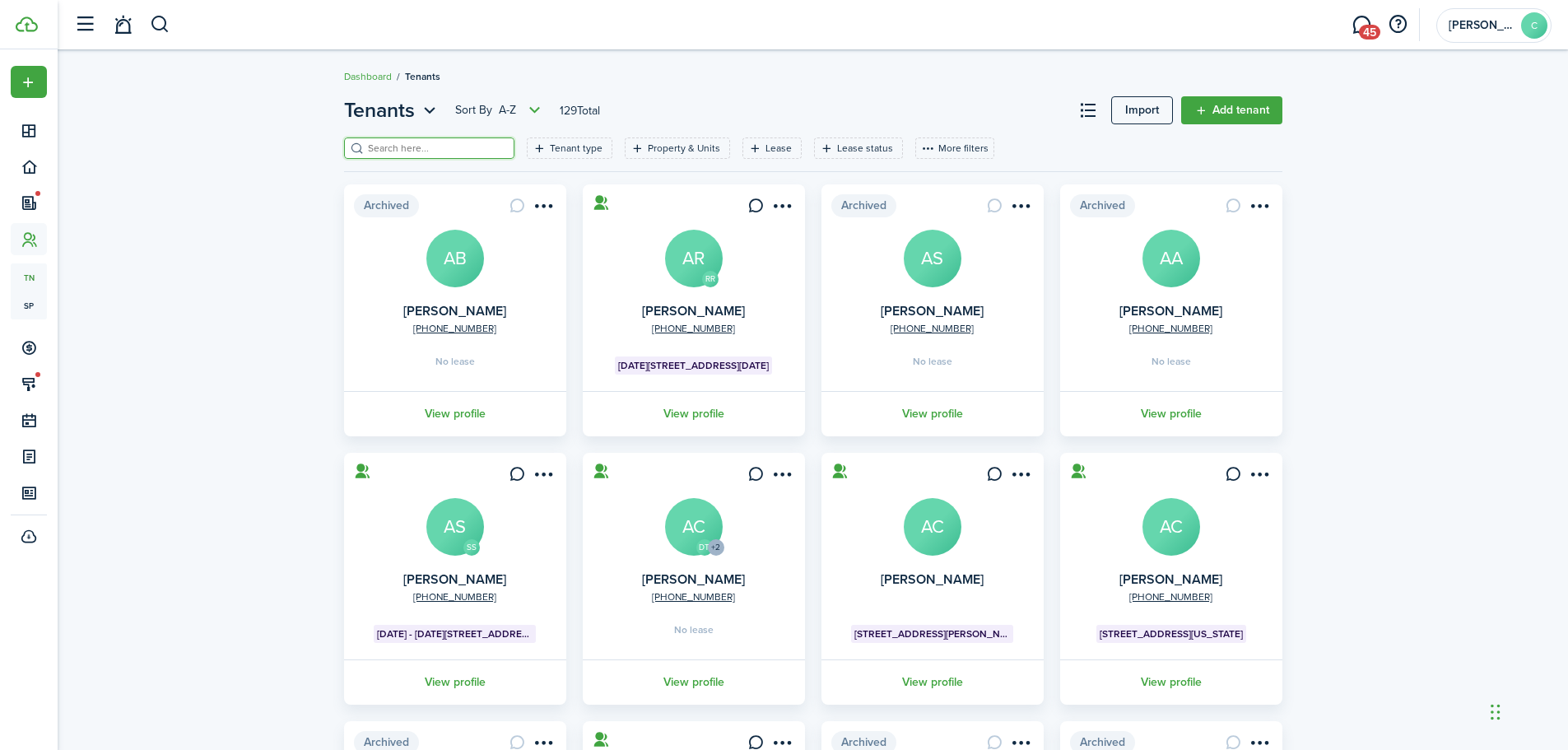
click at [418, 156] on input "search" at bounding box center [436, 149] width 145 height 16
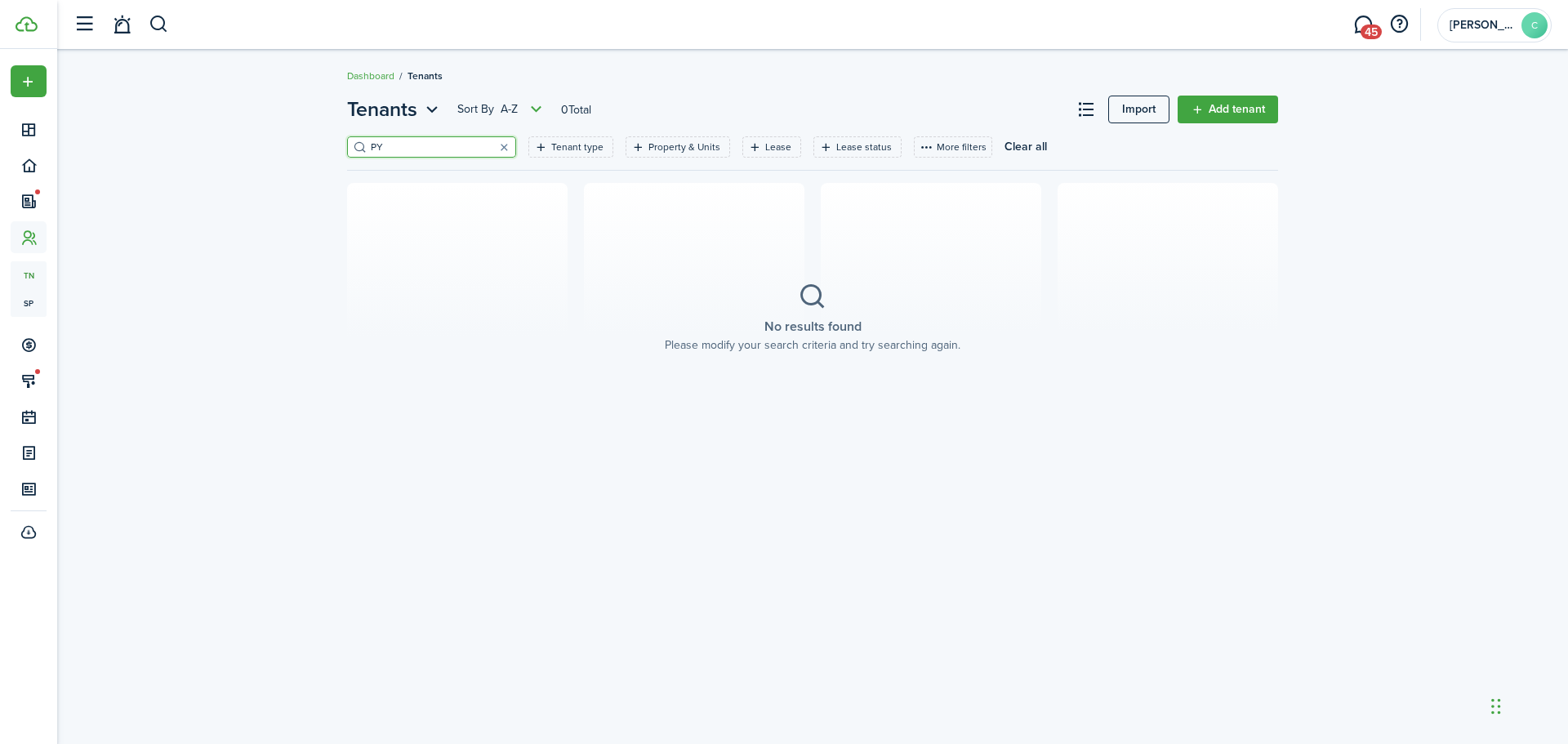
type input "P"
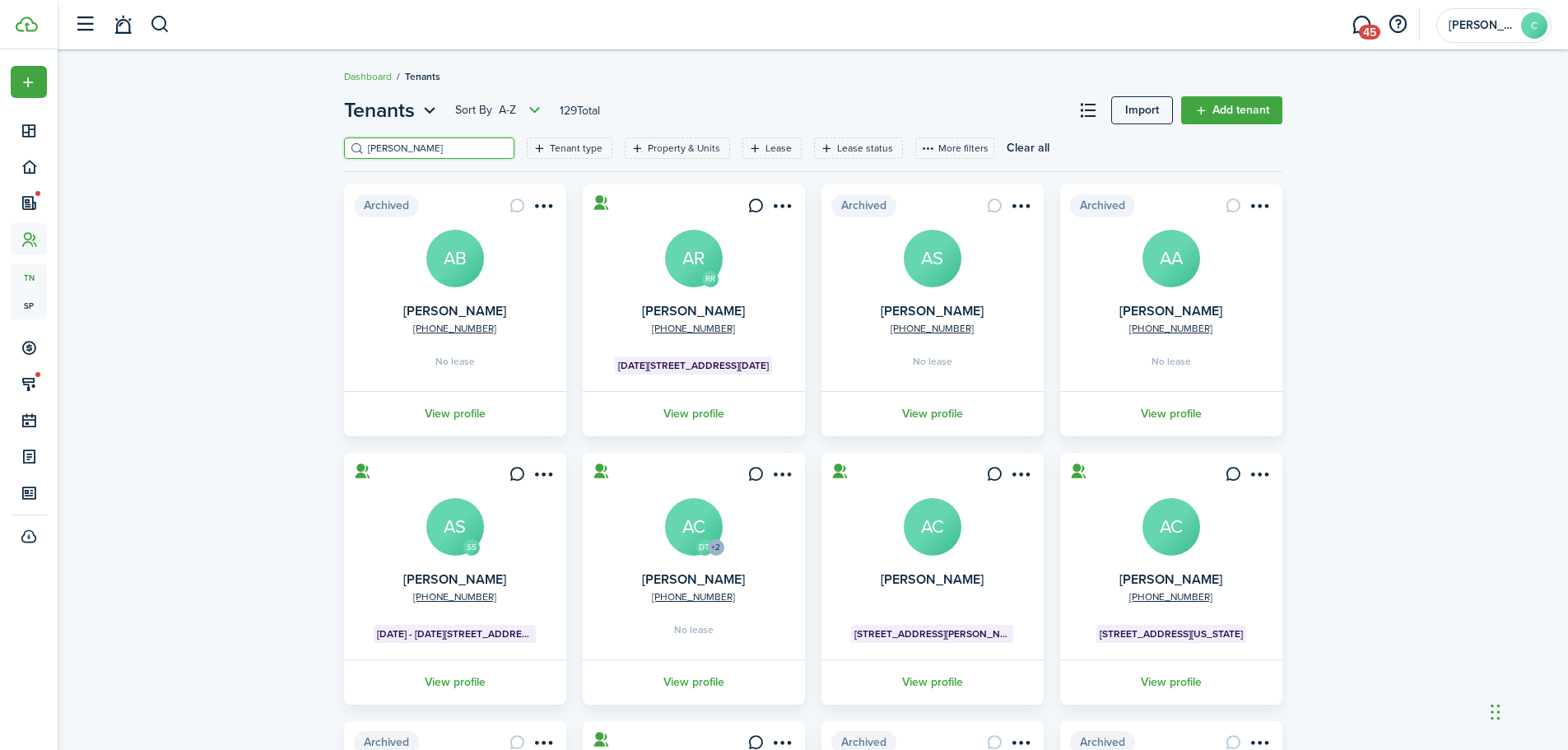
type input "[PERSON_NAME]"
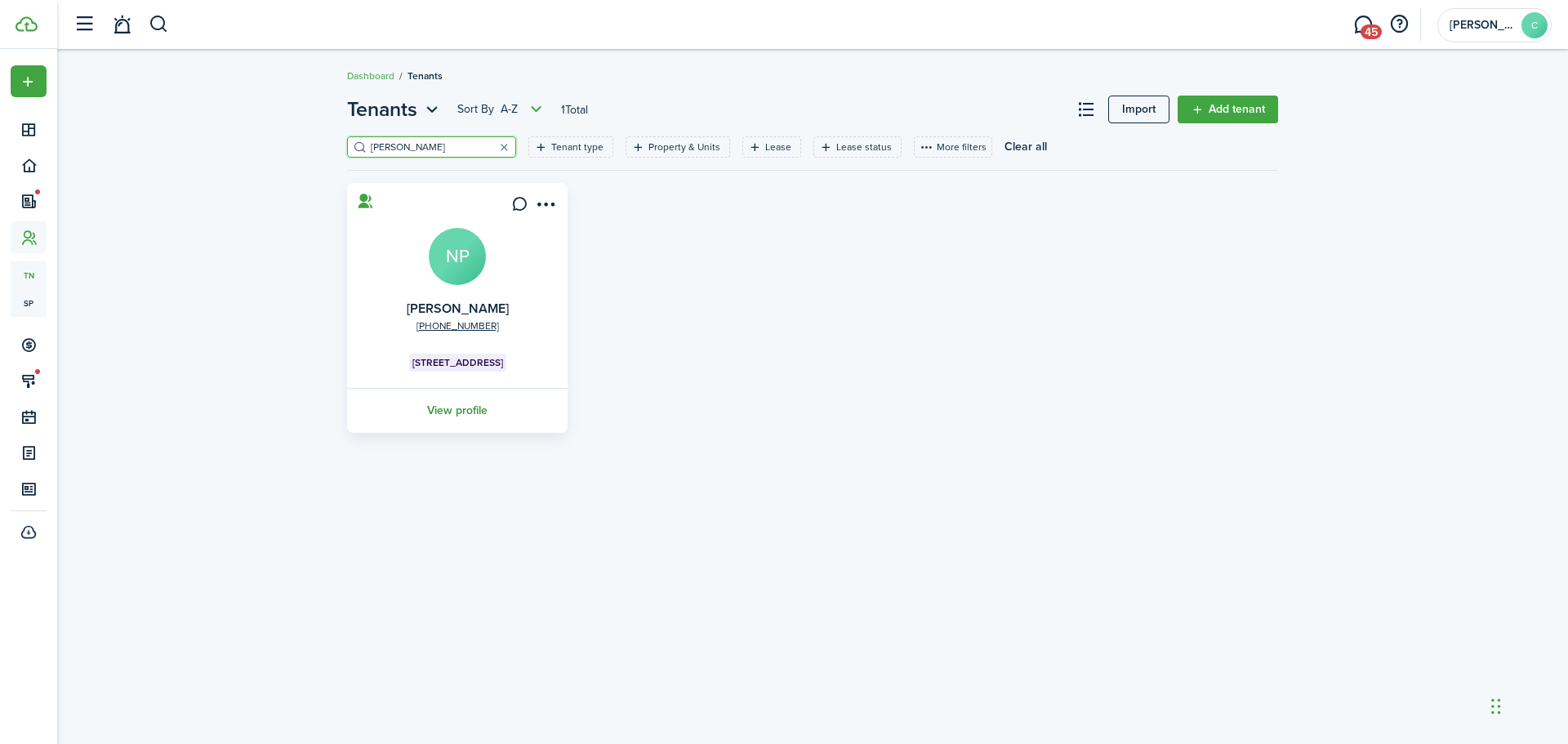
click at [469, 418] on link "View profile" at bounding box center [457, 411] width 225 height 45
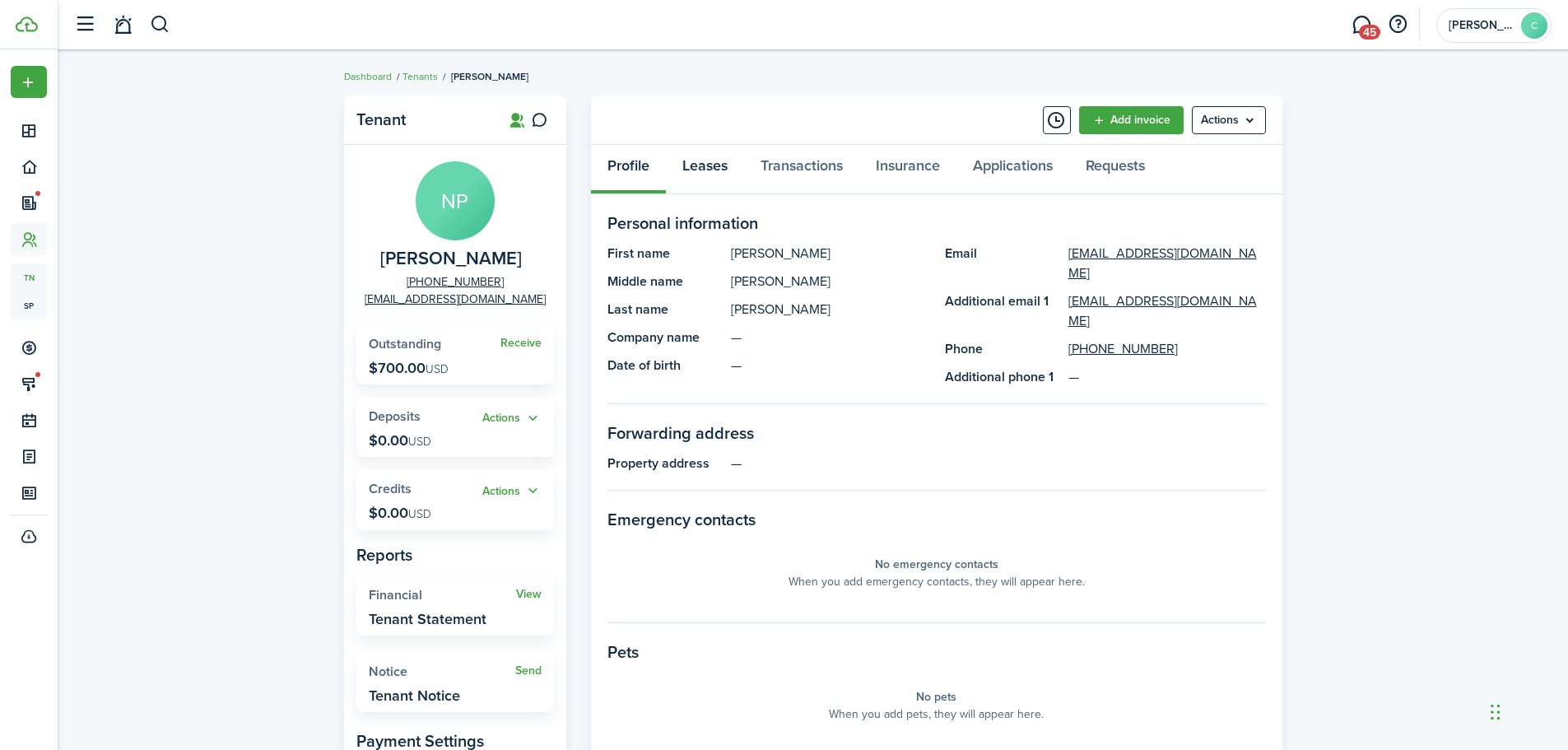
click at [698, 163] on link "Leases" at bounding box center [705, 170] width 78 height 49
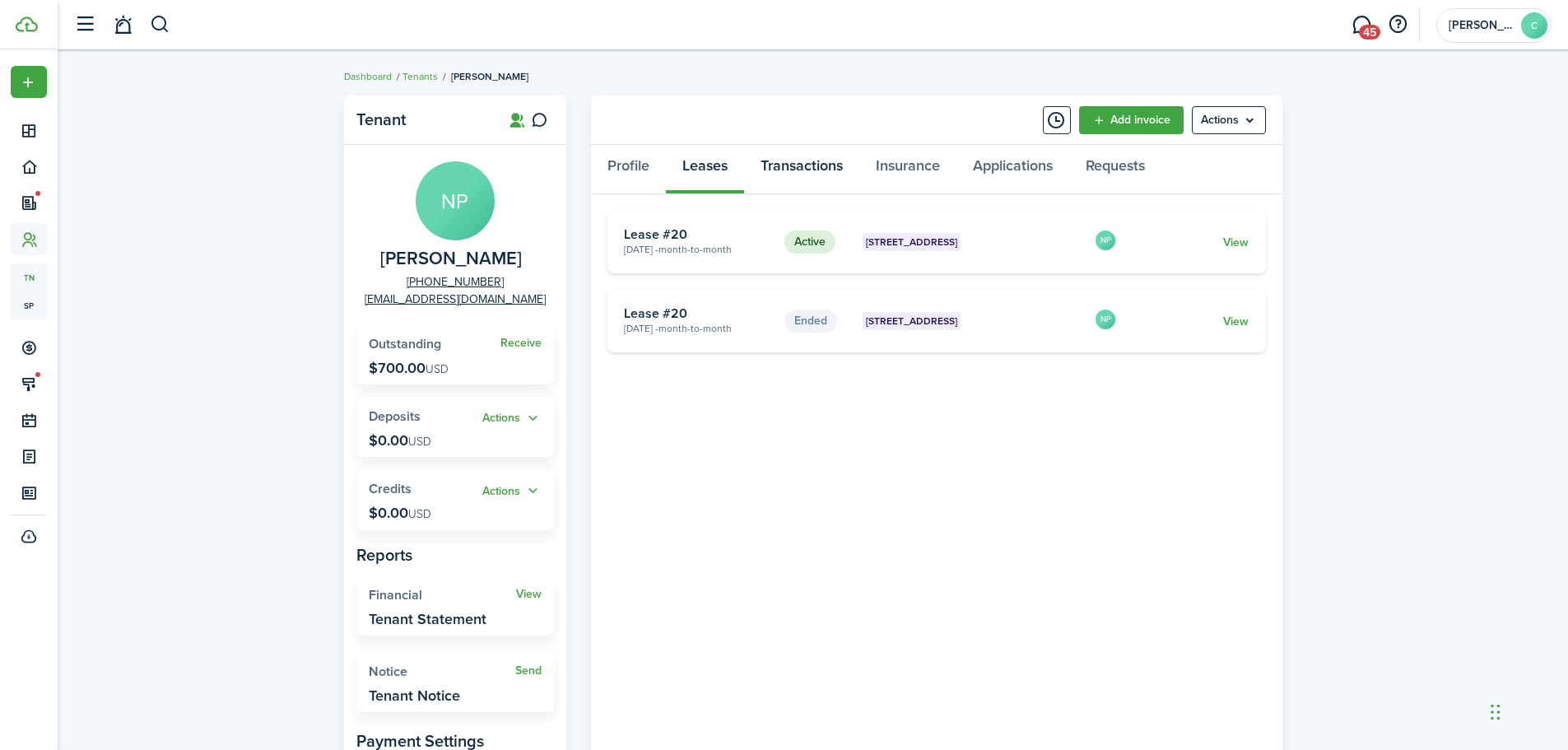
click at [802, 166] on link "Transactions" at bounding box center [802, 170] width 115 height 49
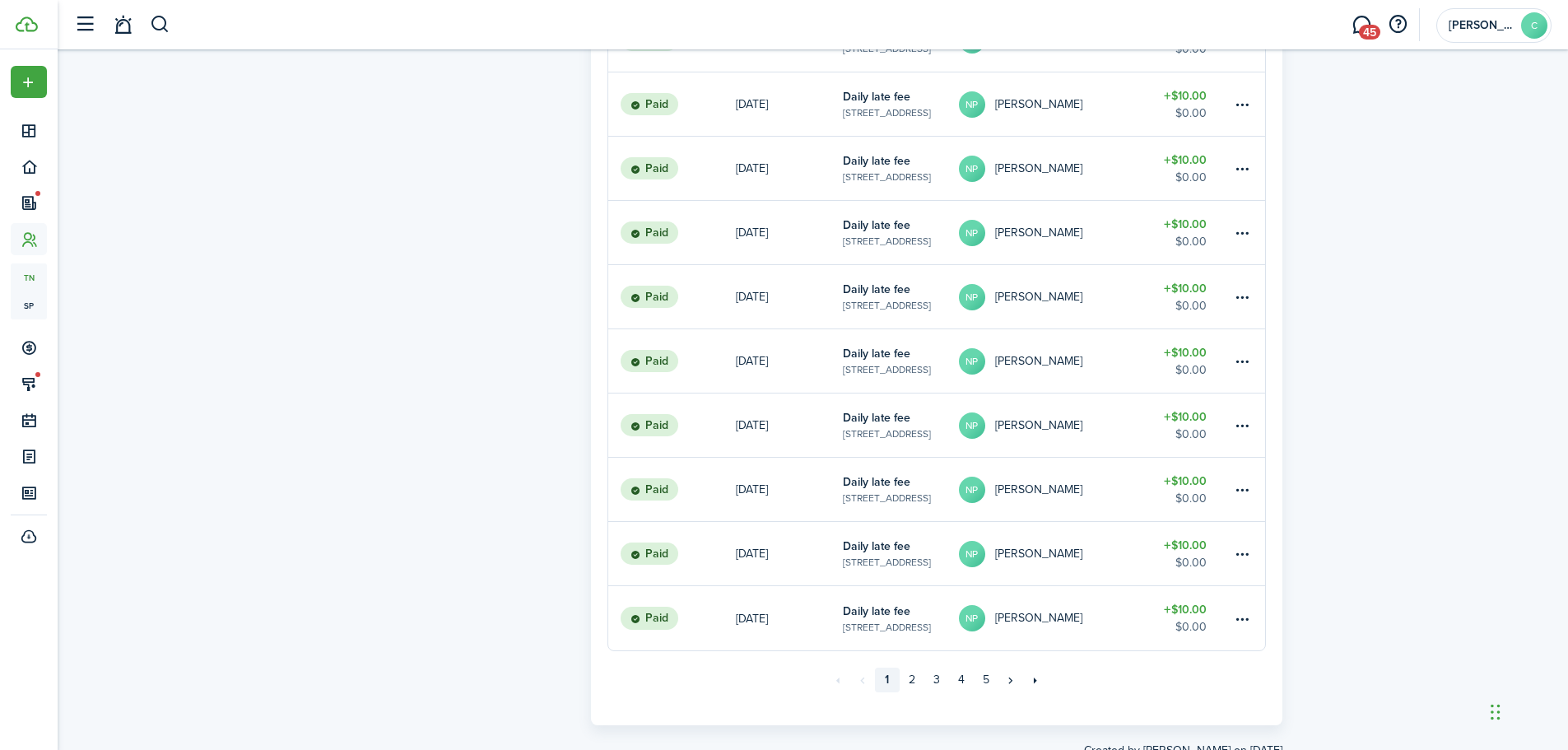
scroll to position [1011, 0]
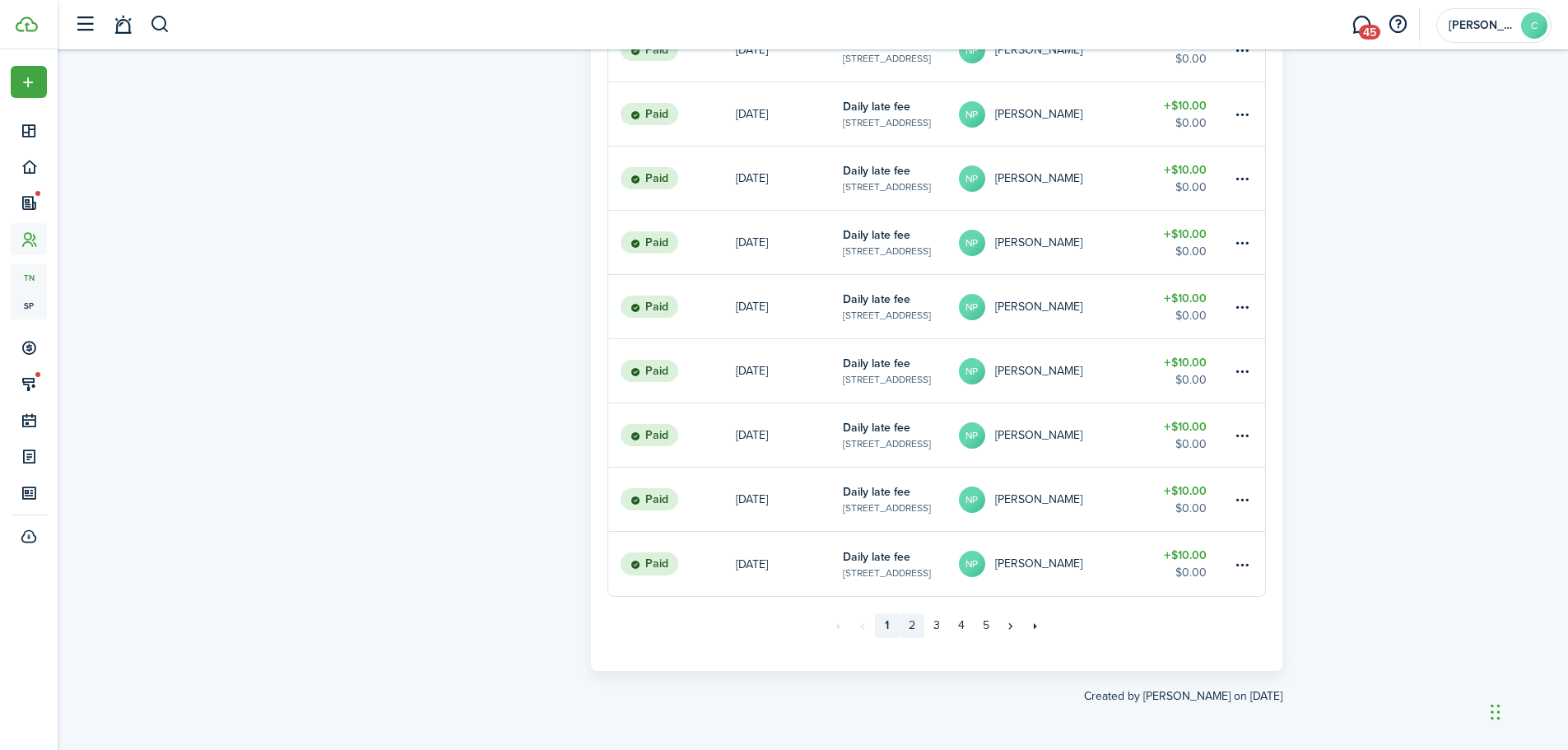
click at [910, 621] on link "2" at bounding box center [912, 626] width 25 height 25
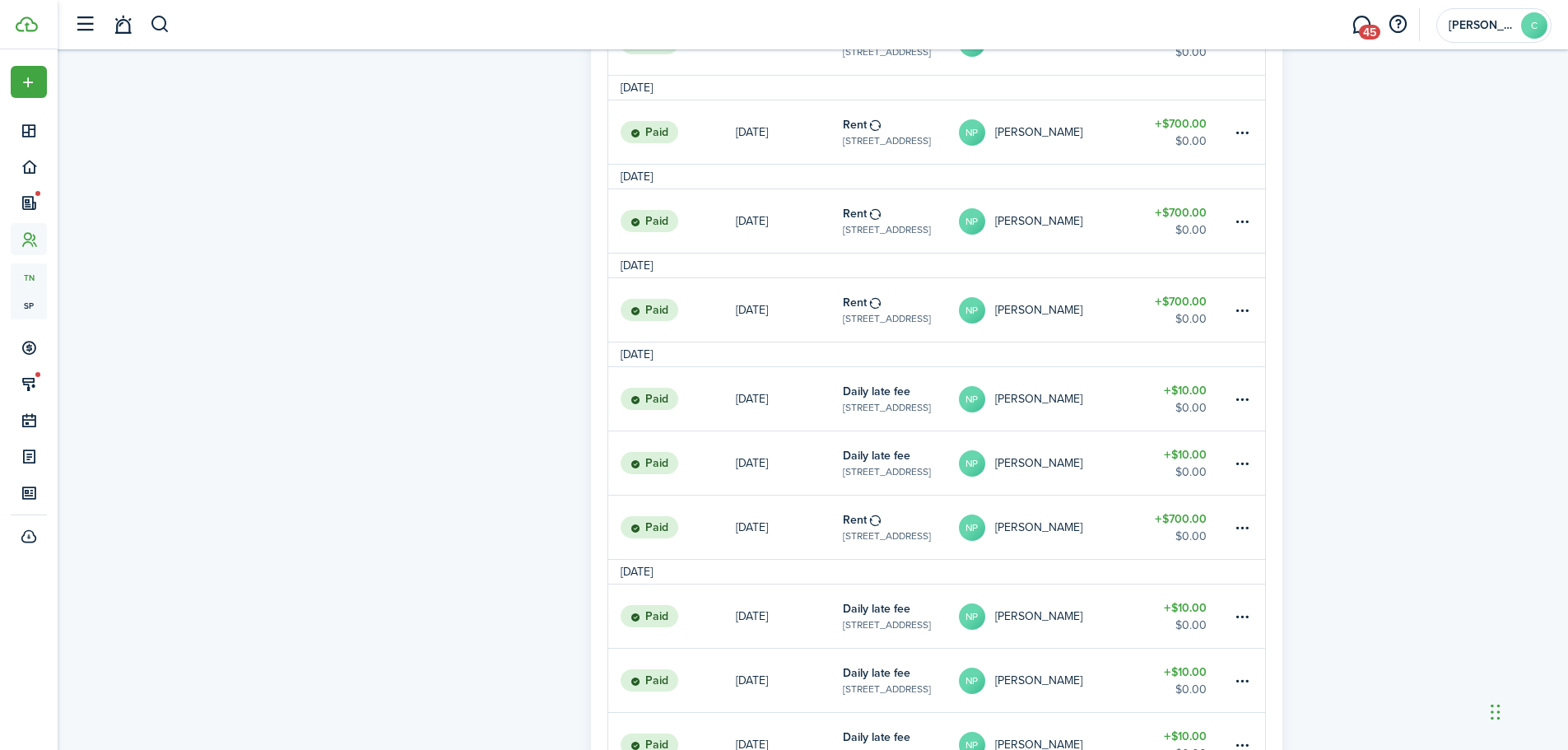
scroll to position [1234, 0]
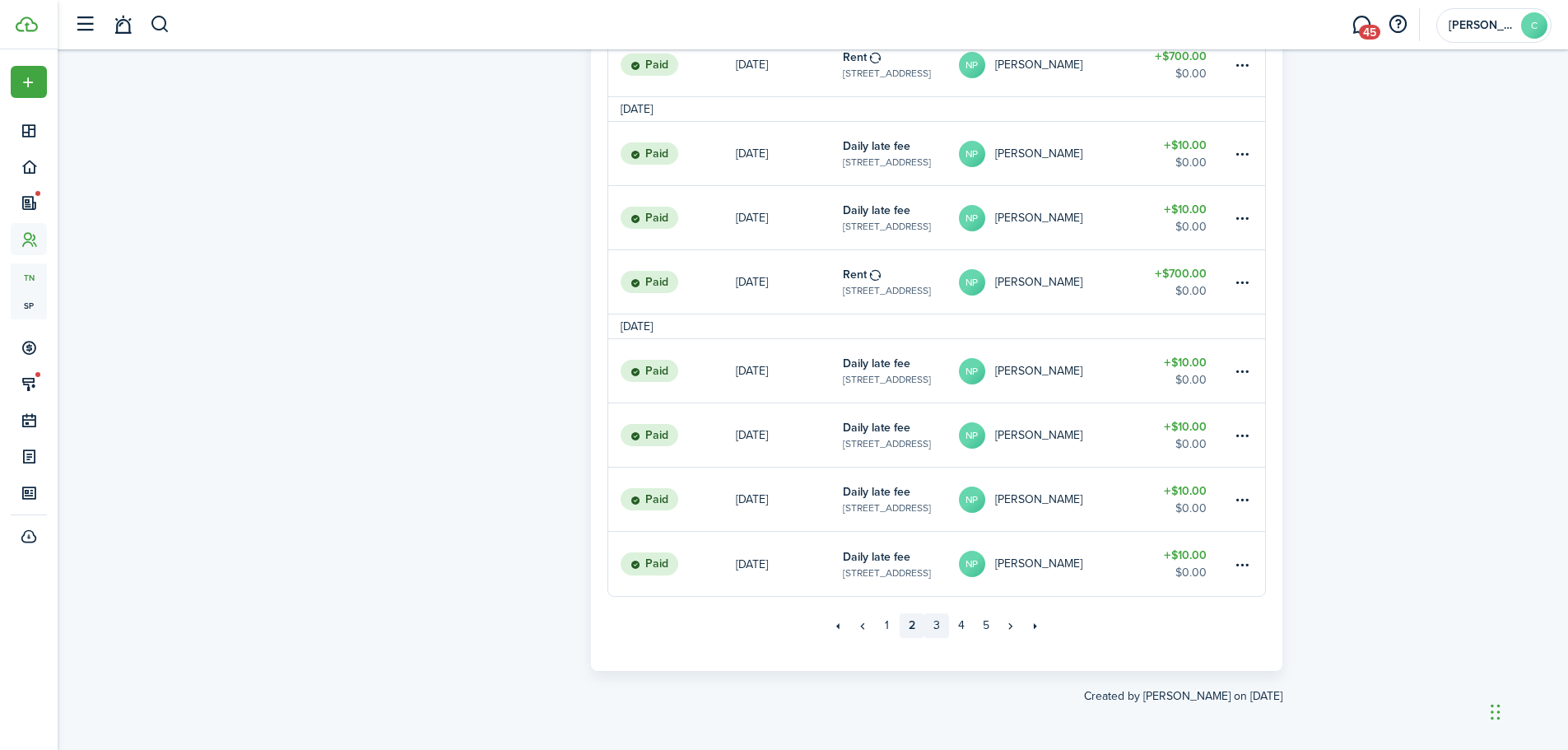
click at [940, 626] on link "3" at bounding box center [937, 626] width 25 height 25
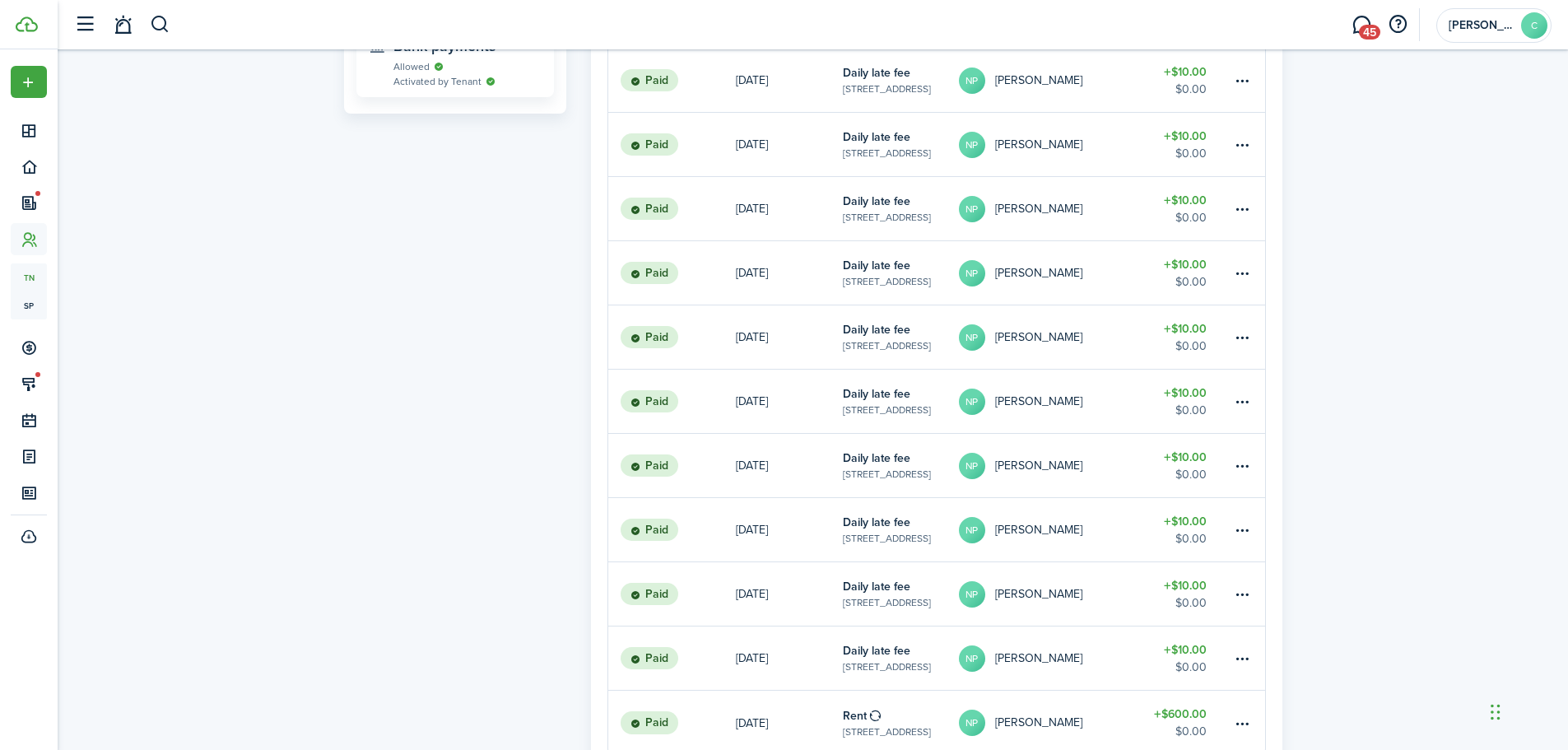
scroll to position [962, 0]
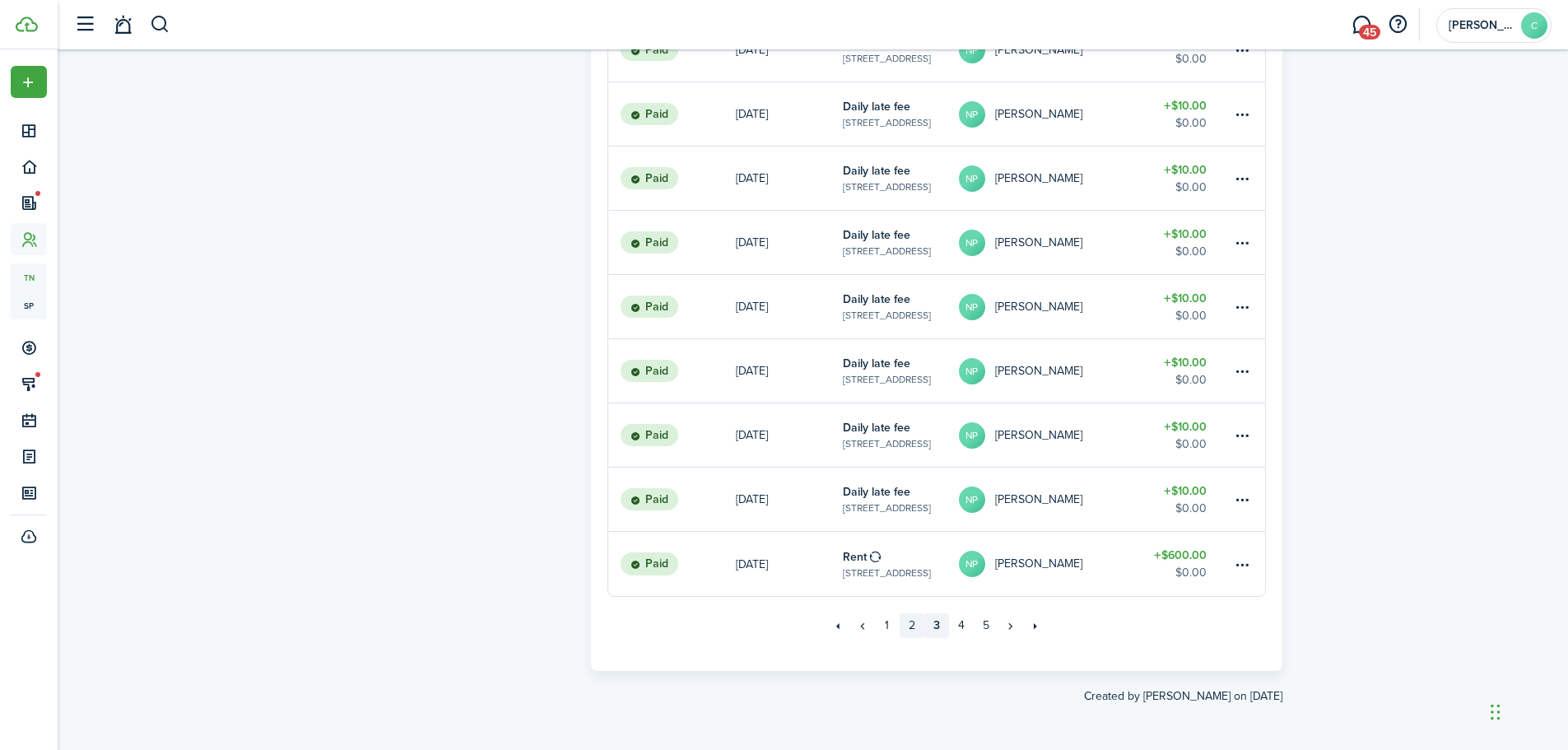
click at [911, 623] on link "2" at bounding box center [912, 626] width 25 height 25
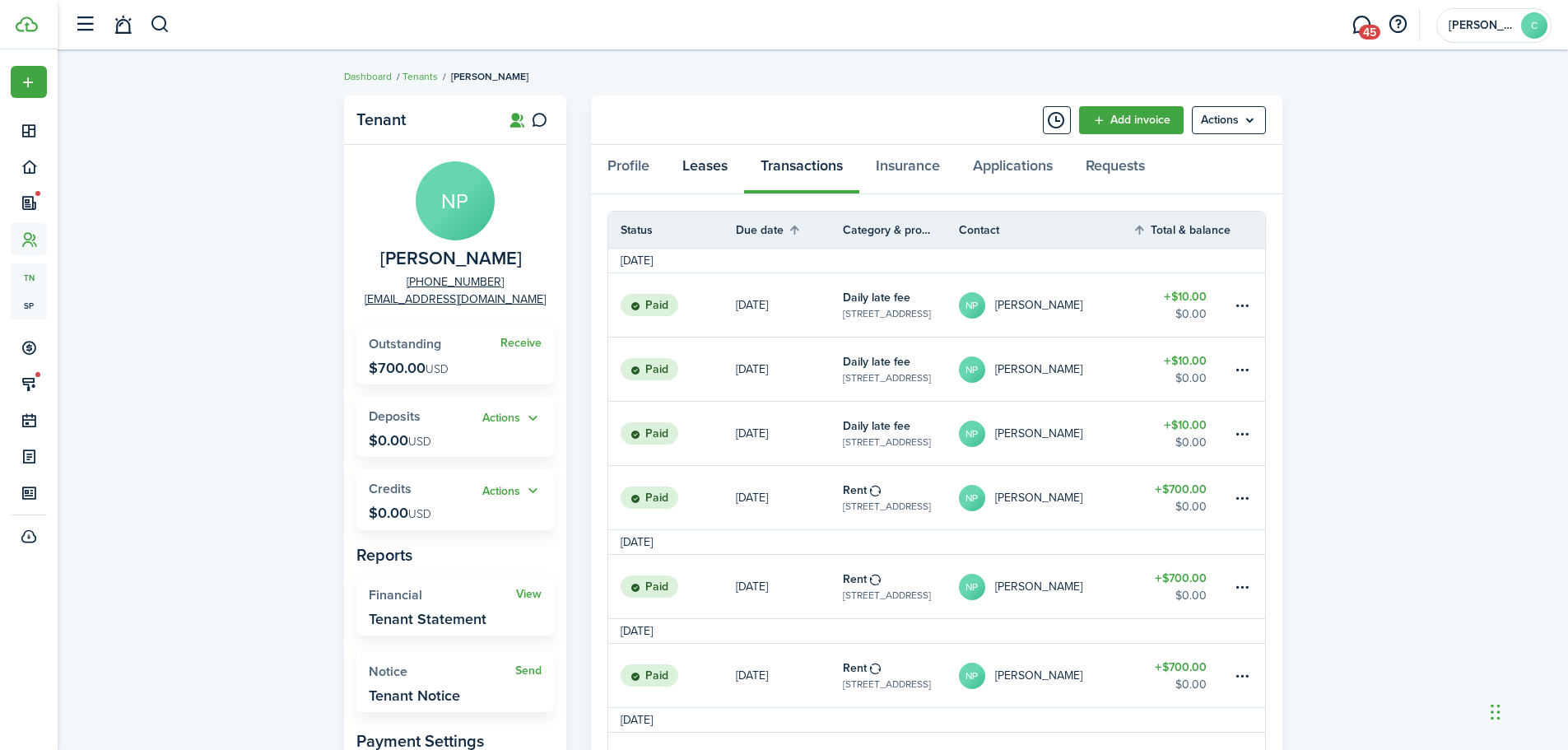
click at [686, 151] on link "Leases" at bounding box center [705, 170] width 78 height 49
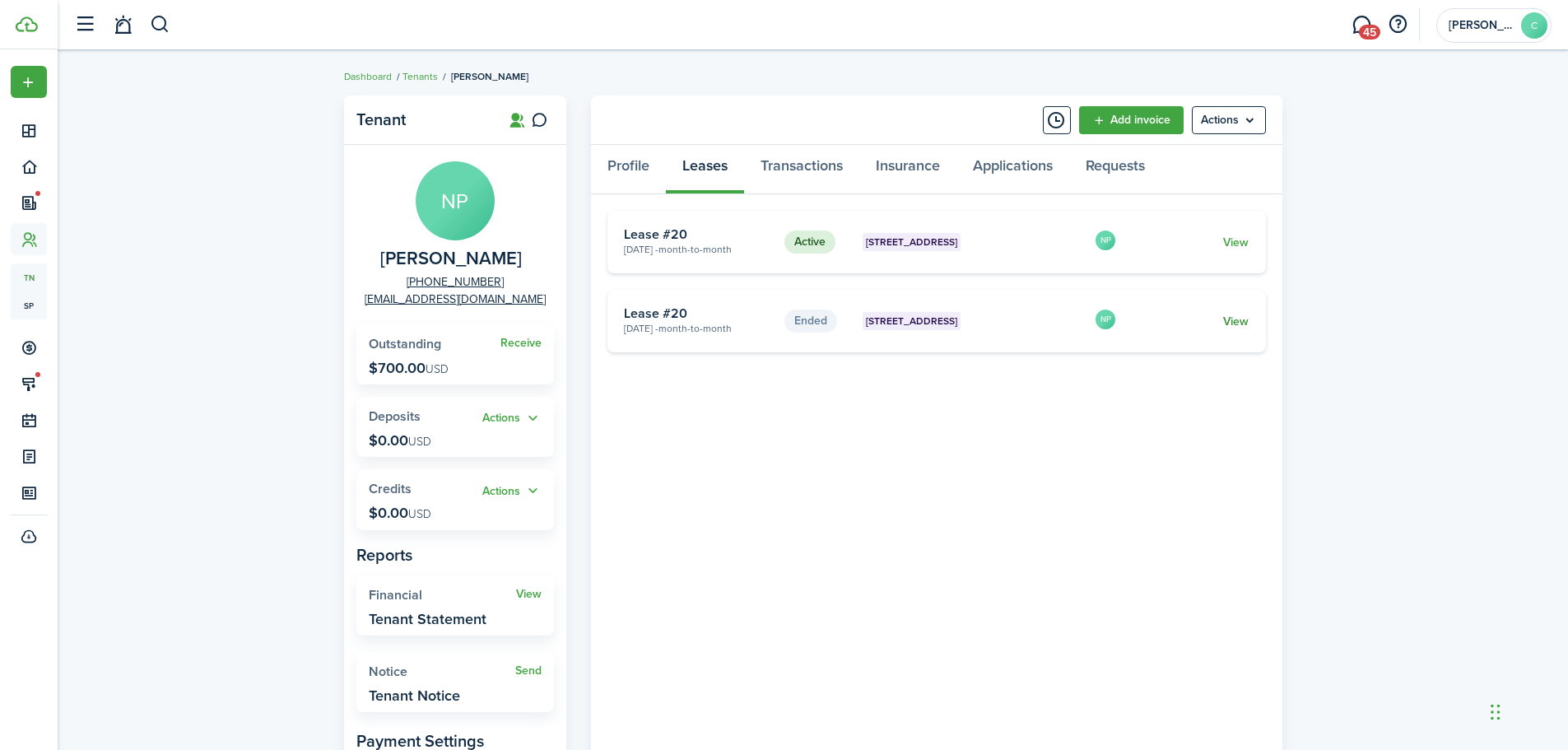
click at [1232, 319] on link "View" at bounding box center [1236, 322] width 25 height 18
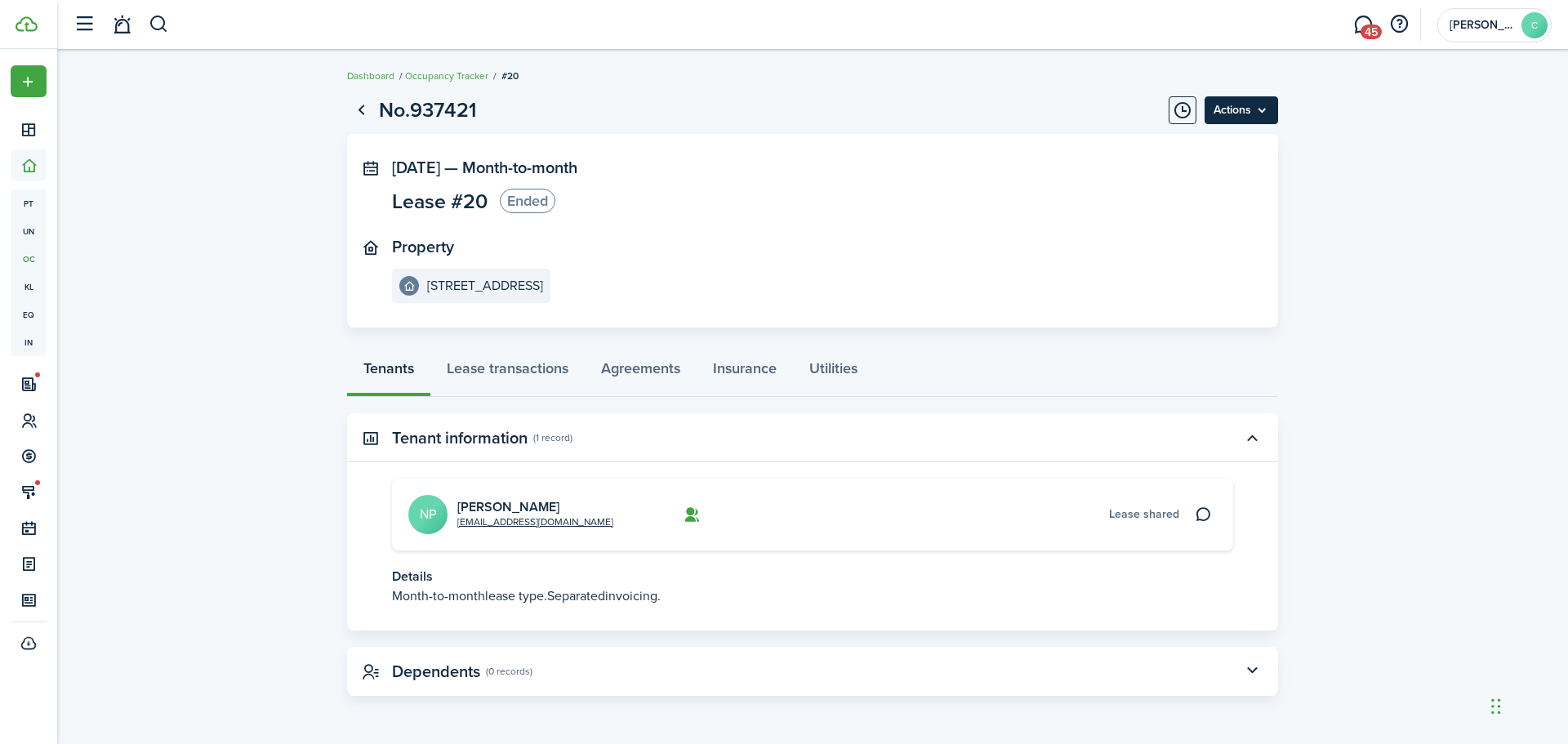
click at [1239, 99] on menu-btn "Actions" at bounding box center [1241, 111] width 73 height 28
click at [1374, 135] on lease-view "No.937421 Actions [DATE] — Month-to-month Lease #20 Ended Property [STREET_ADDR…" at bounding box center [813, 395] width 1511 height 618
click at [361, 111] on link "Go back" at bounding box center [361, 111] width 28 height 28
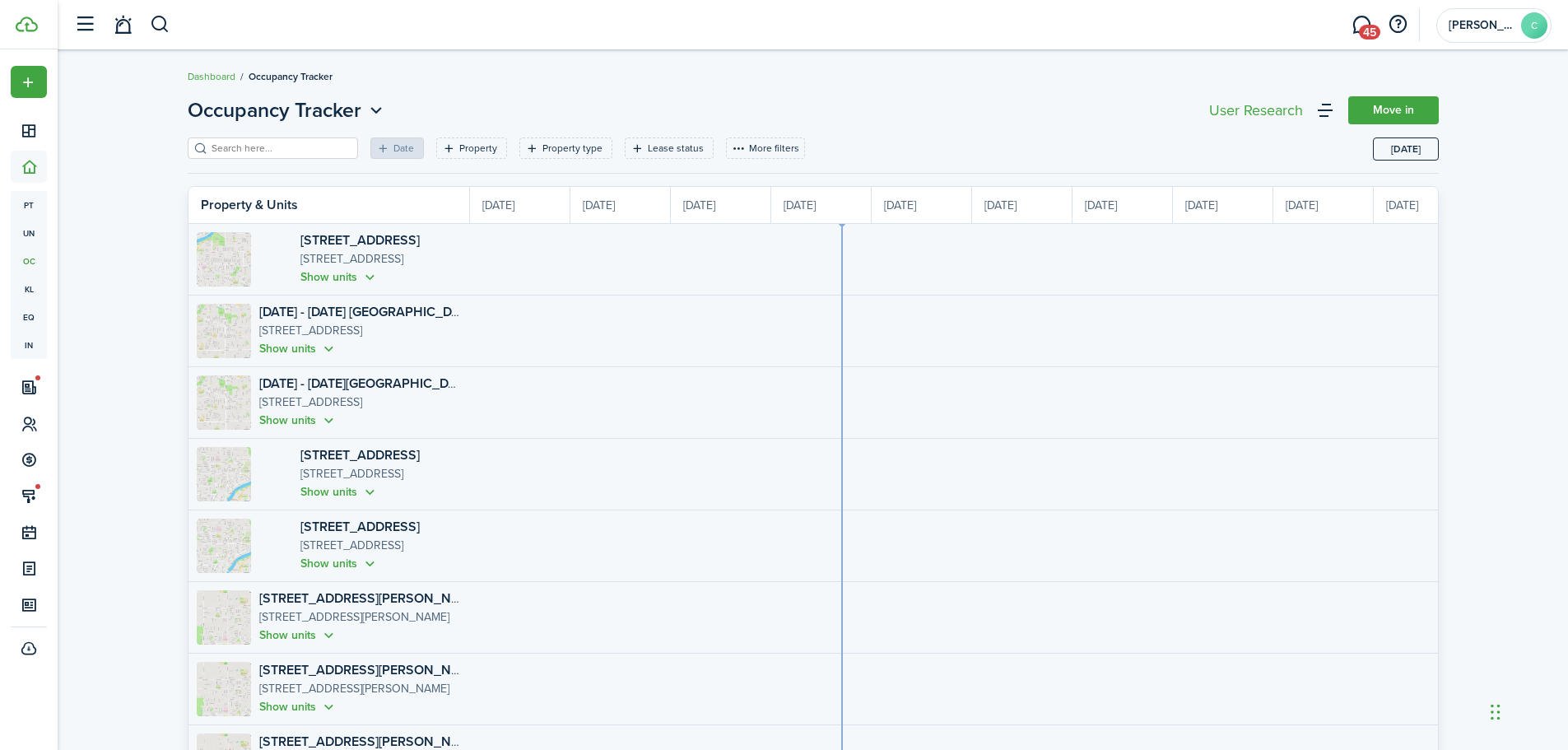
scroll to position [0, 301]
click at [265, 149] on input "search" at bounding box center [279, 149] width 145 height 16
type input "[PERSON_NAME]"
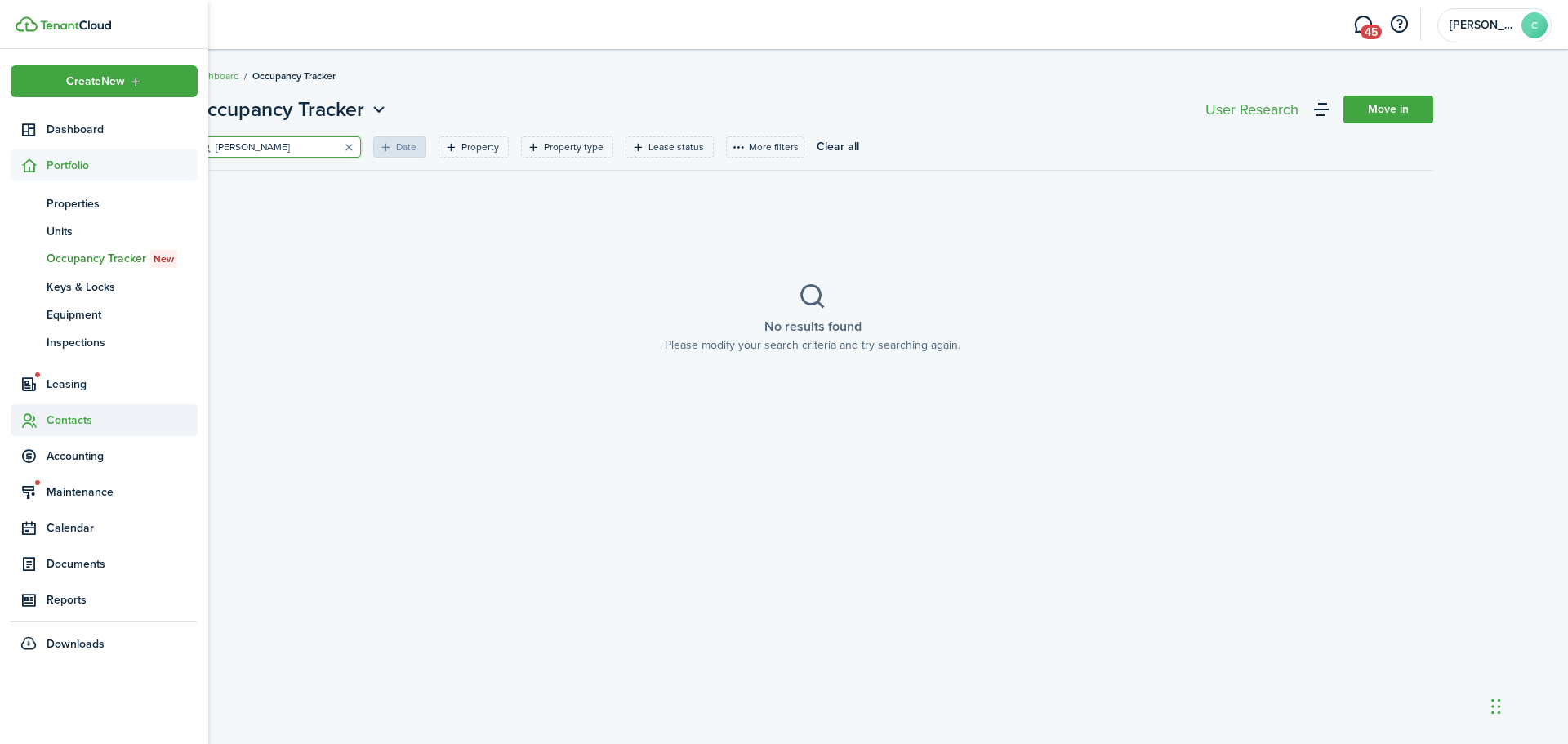
click at [81, 427] on span "Contacts" at bounding box center [121, 420] width 151 height 17
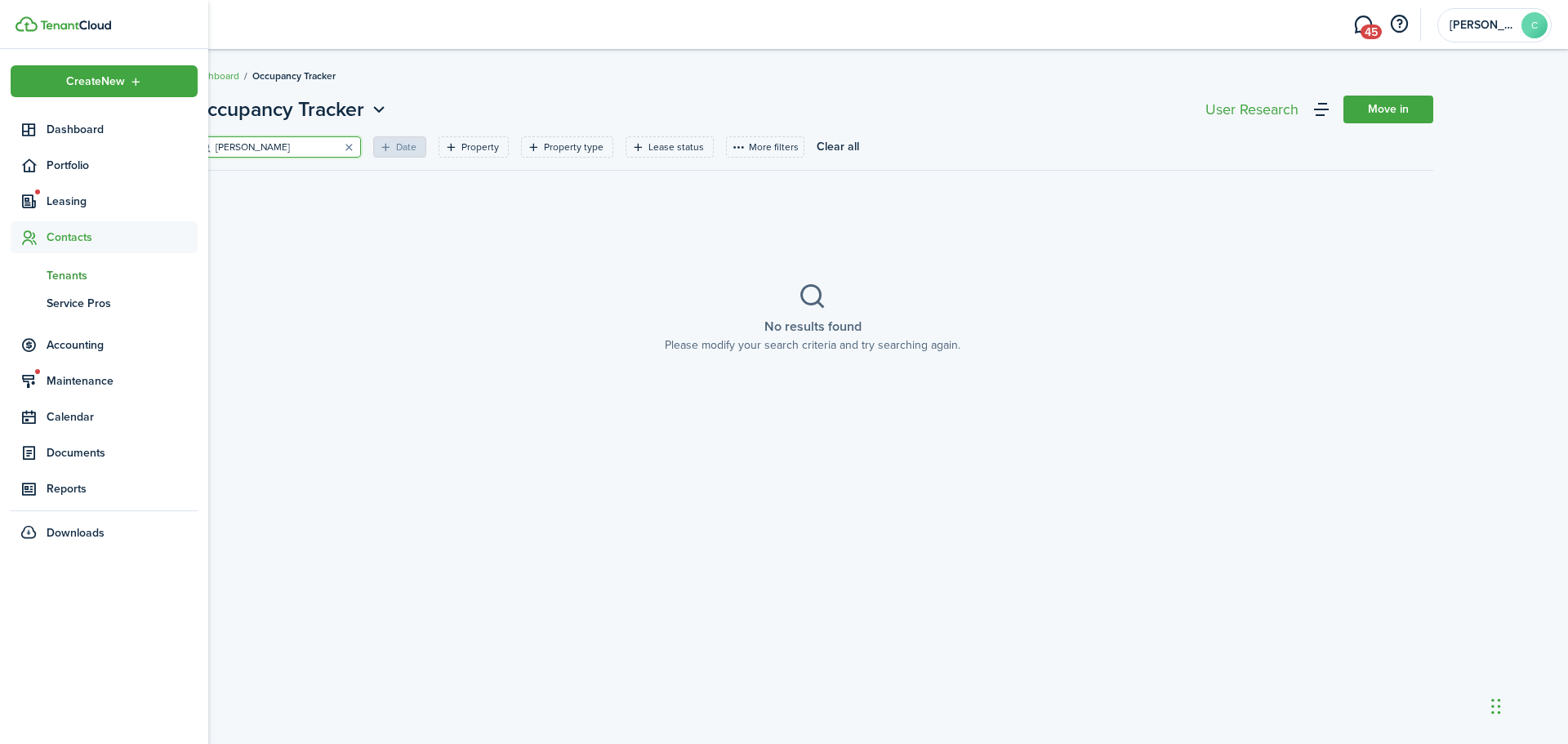
click at [61, 268] on span "Tenants" at bounding box center [121, 276] width 151 height 17
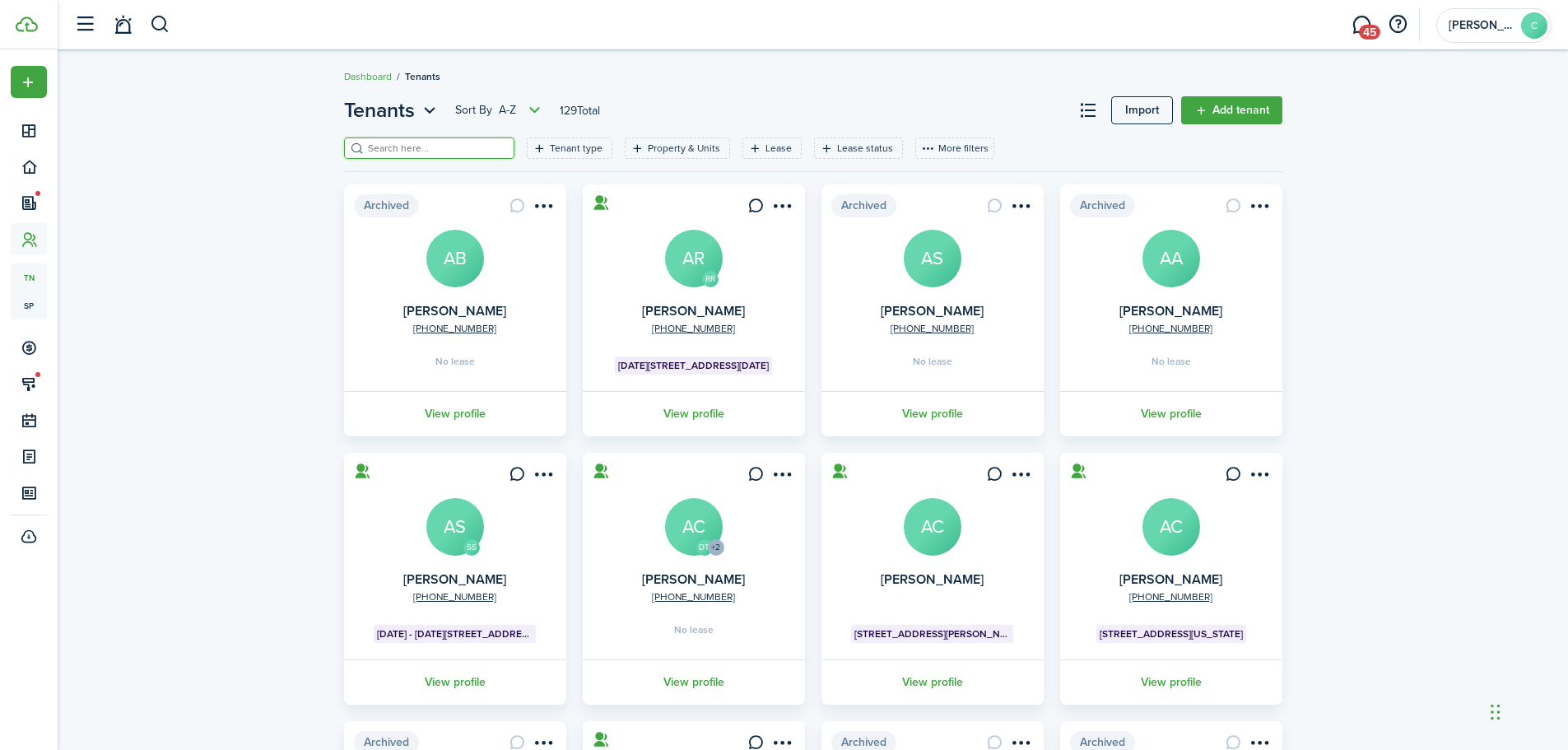
click at [425, 149] on input "search" at bounding box center [436, 149] width 145 height 16
type input "[PERSON_NAME]"
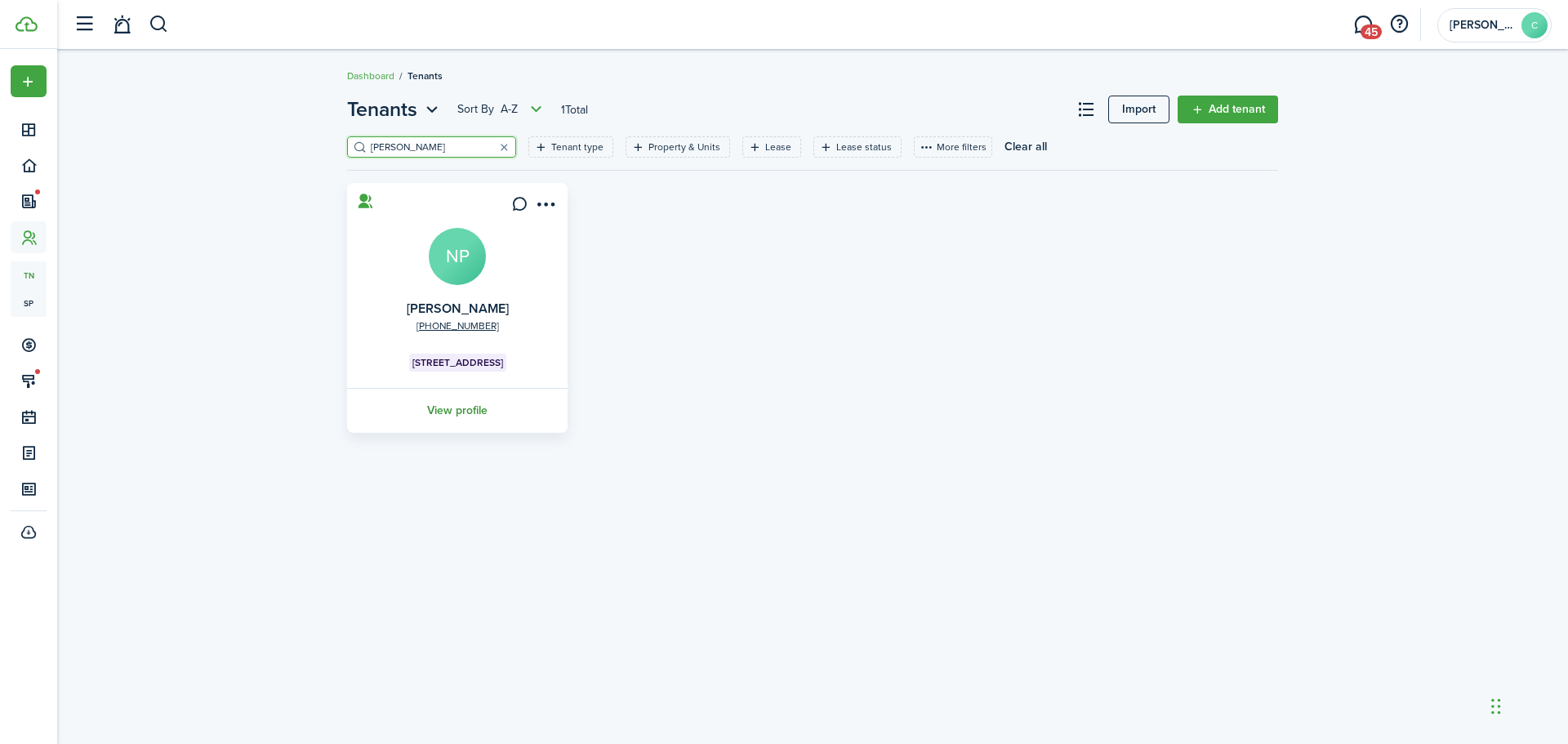
click at [444, 406] on link "View profile" at bounding box center [457, 411] width 225 height 45
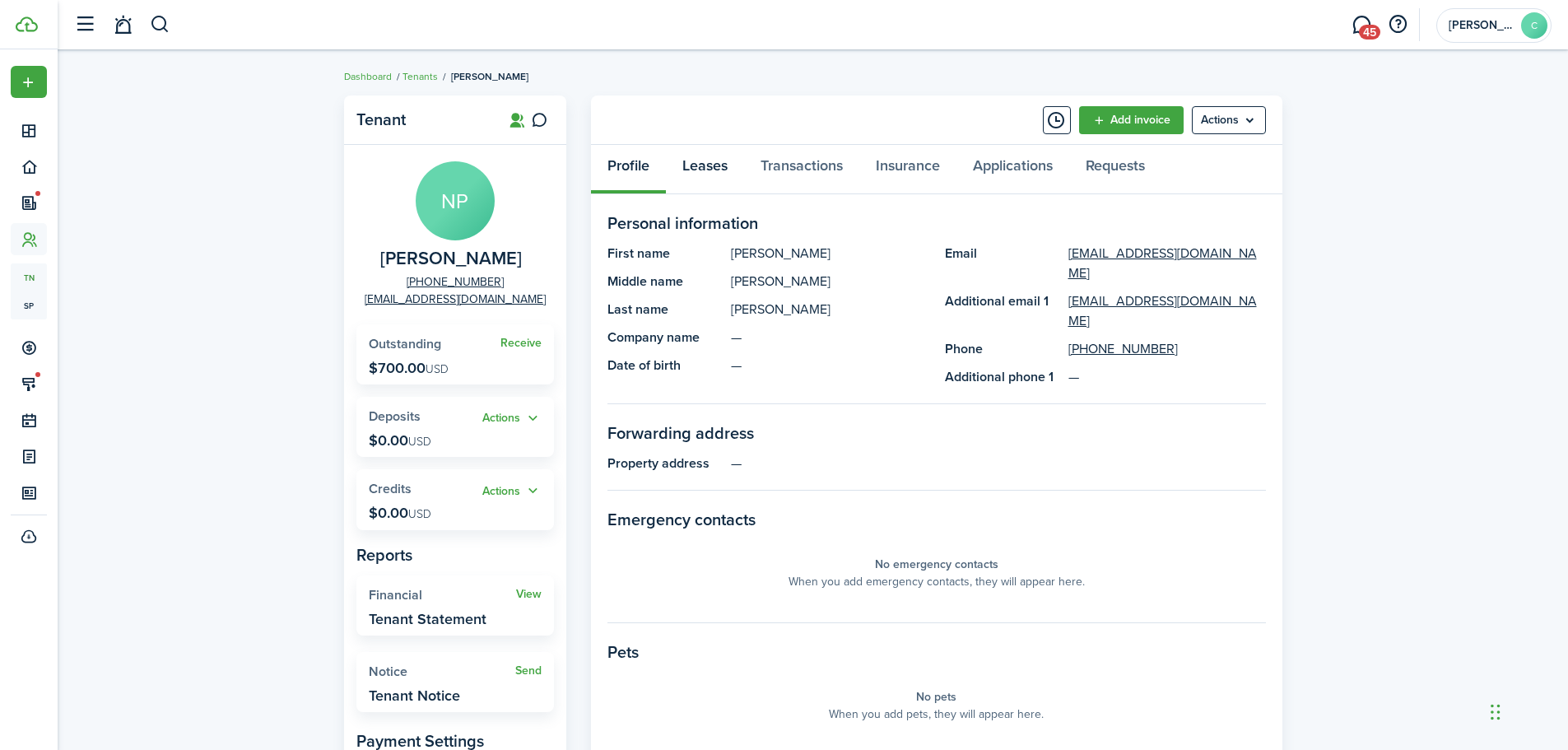
click at [708, 155] on link "Leases" at bounding box center [705, 170] width 78 height 49
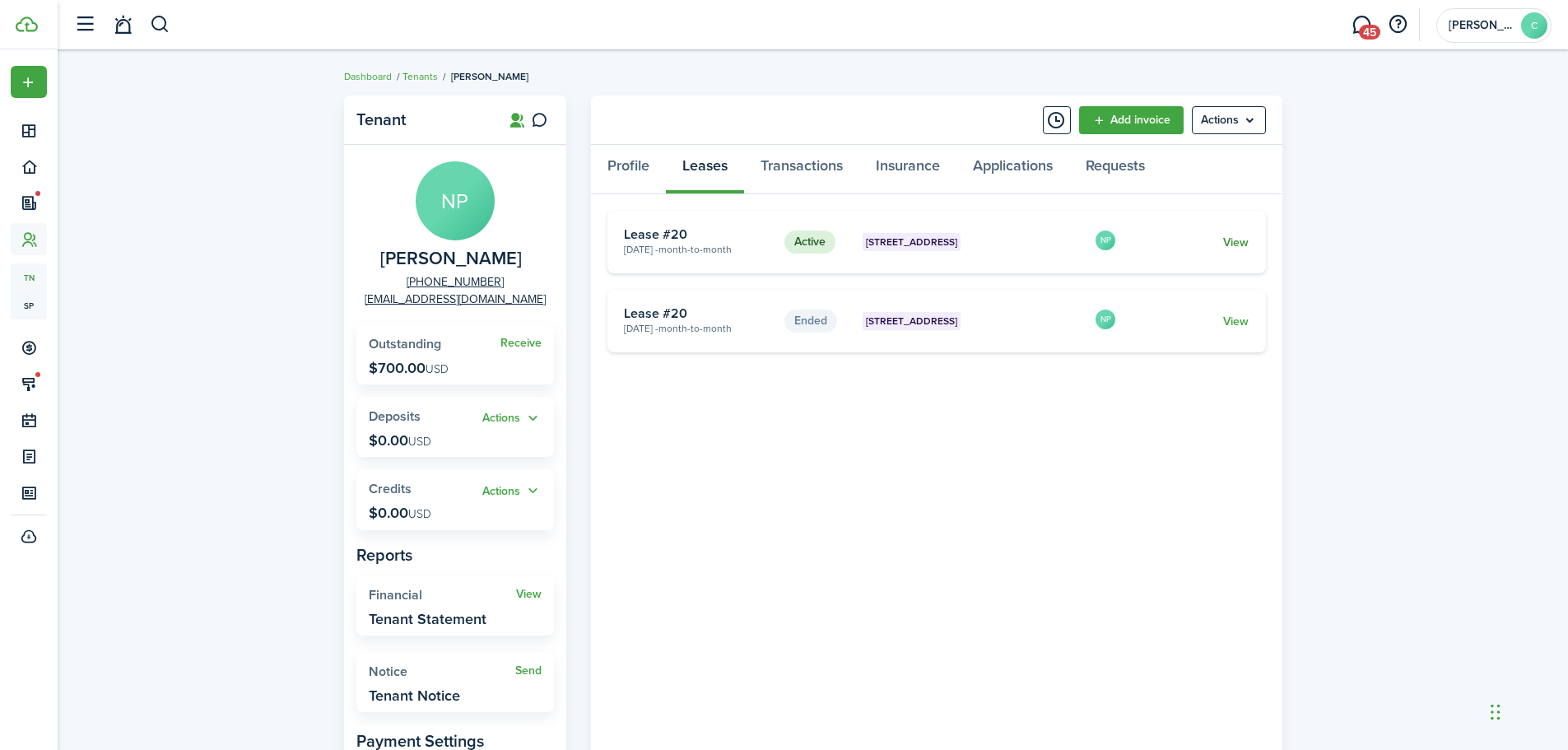
click at [1238, 242] on link "View" at bounding box center [1236, 243] width 25 height 18
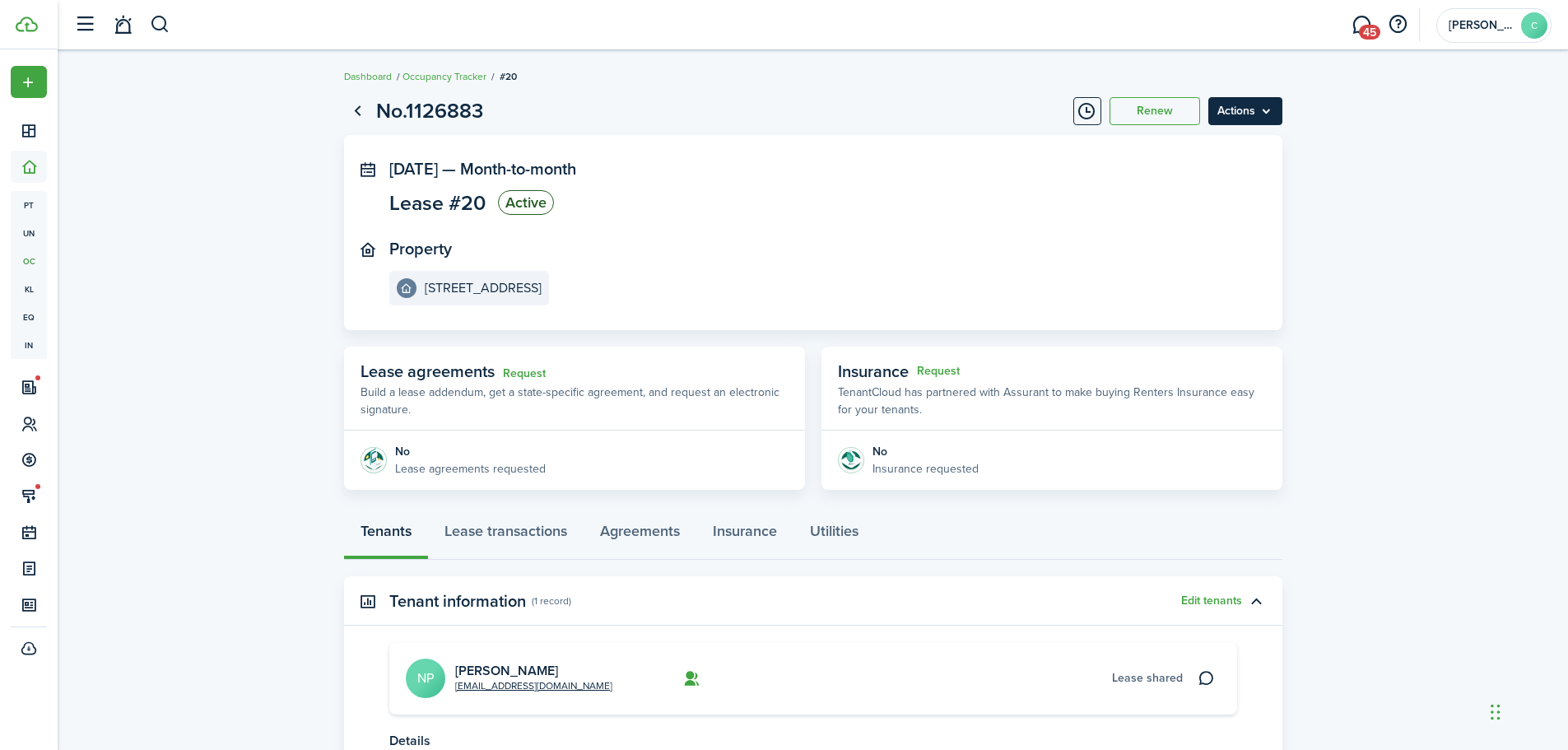
click at [1252, 111] on menu-btn "Actions" at bounding box center [1245, 112] width 74 height 28
click at [1163, 149] on button "Edit" at bounding box center [1210, 148] width 144 height 28
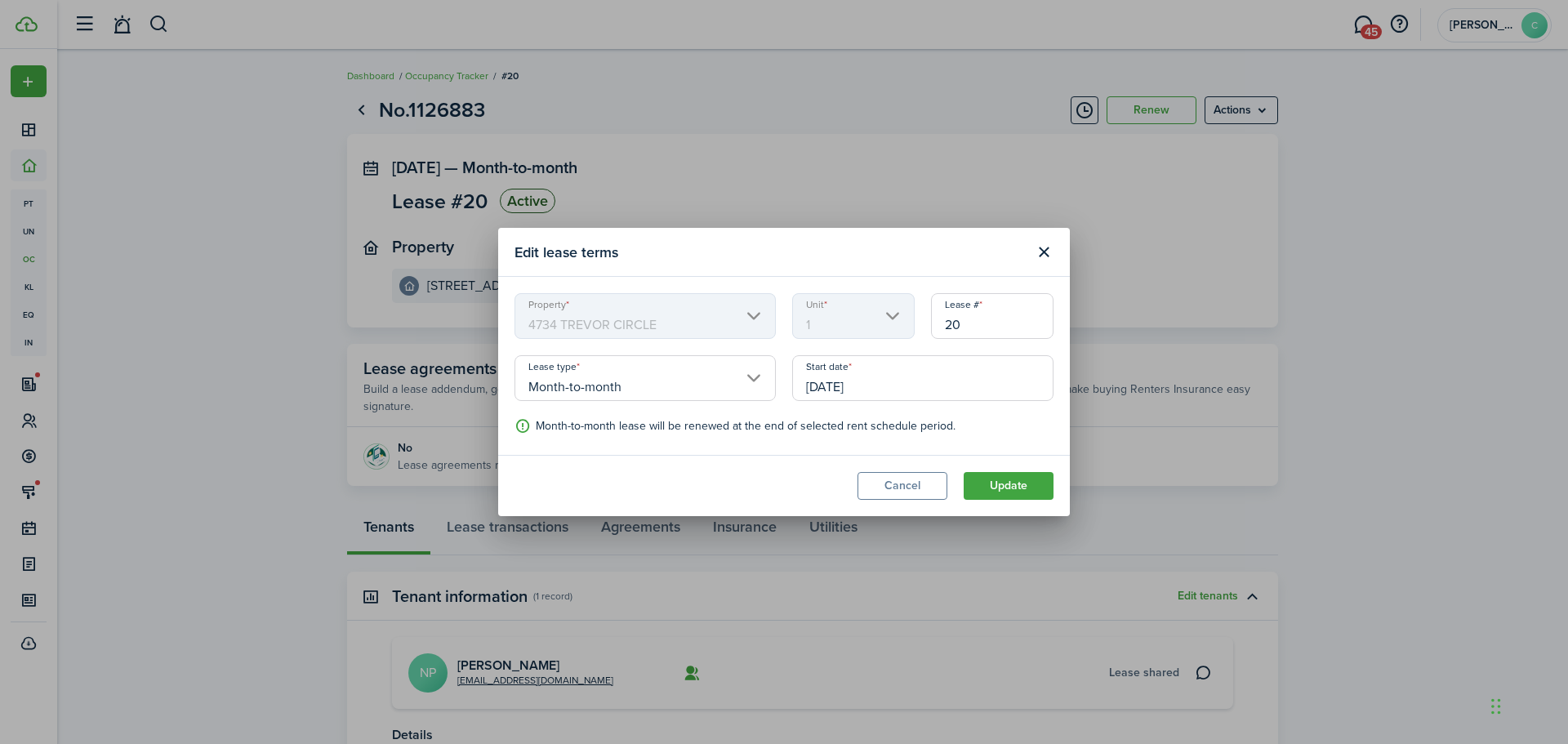
click at [683, 390] on input "Month-to-month" at bounding box center [645, 378] width 262 height 45
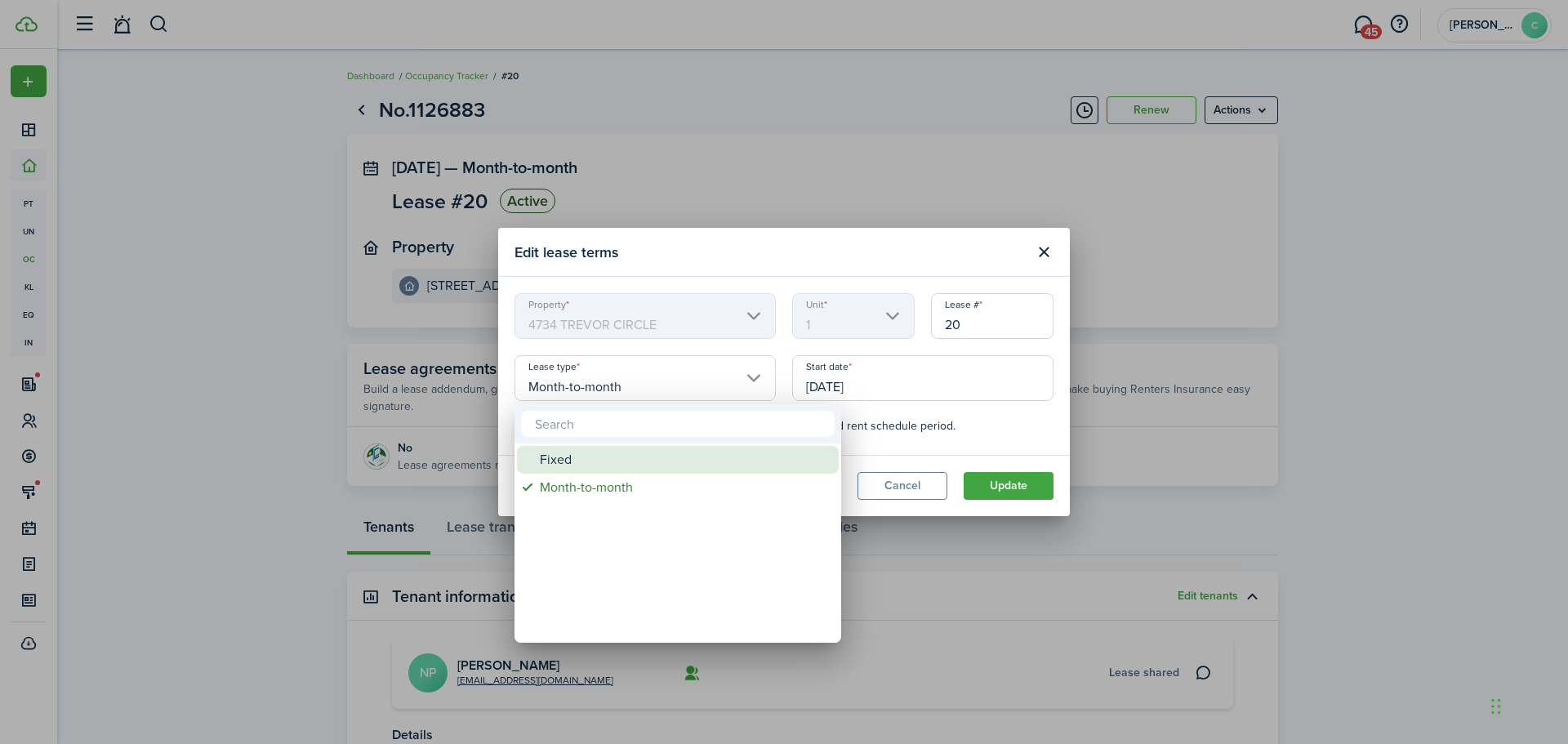
click at [562, 463] on div "Fixed" at bounding box center [685, 460] width 290 height 28
type input "Fixed"
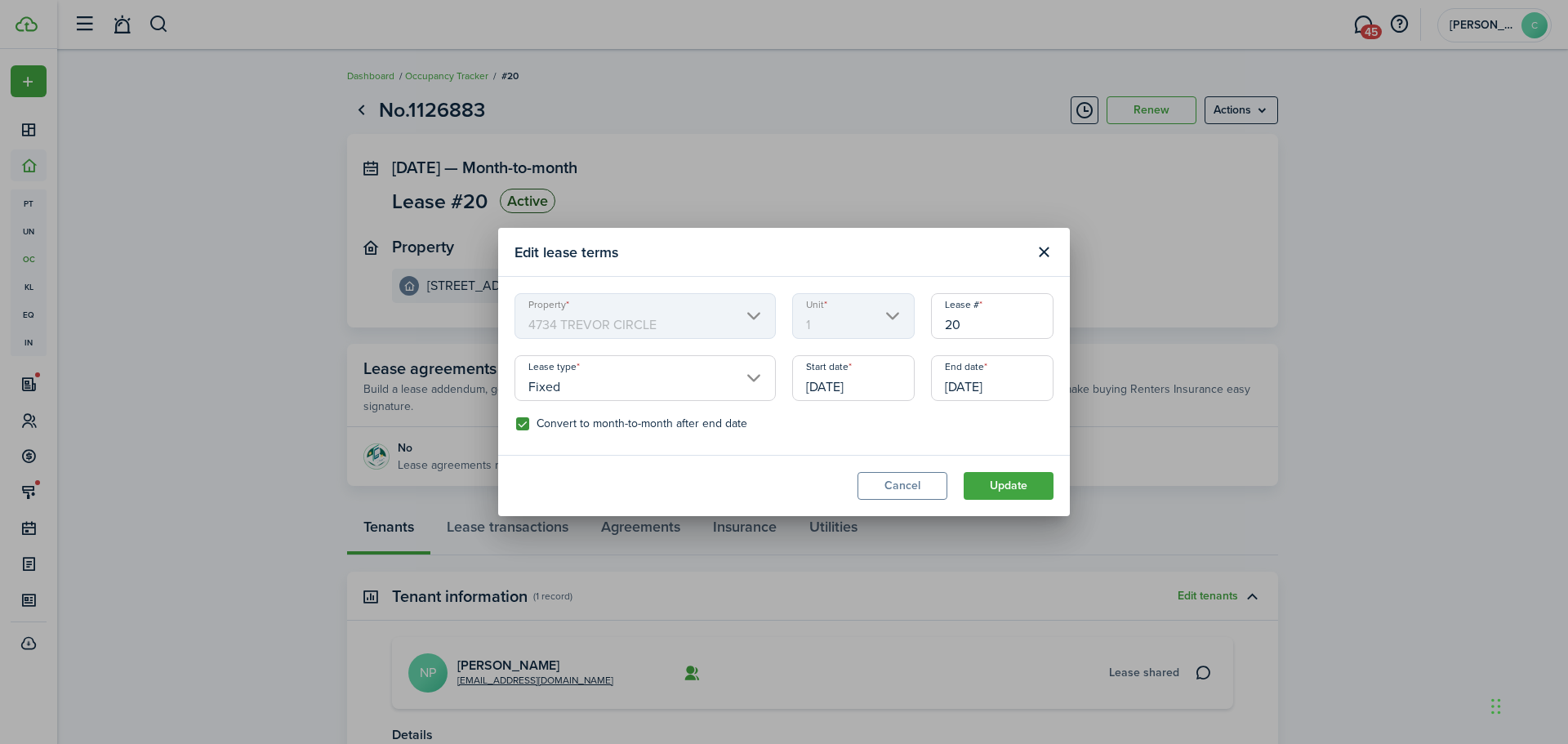
drag, startPoint x: 1021, startPoint y: 384, endPoint x: 940, endPoint y: 382, distance: 81.0
click at [940, 382] on input "[DATE]" at bounding box center [992, 378] width 122 height 45
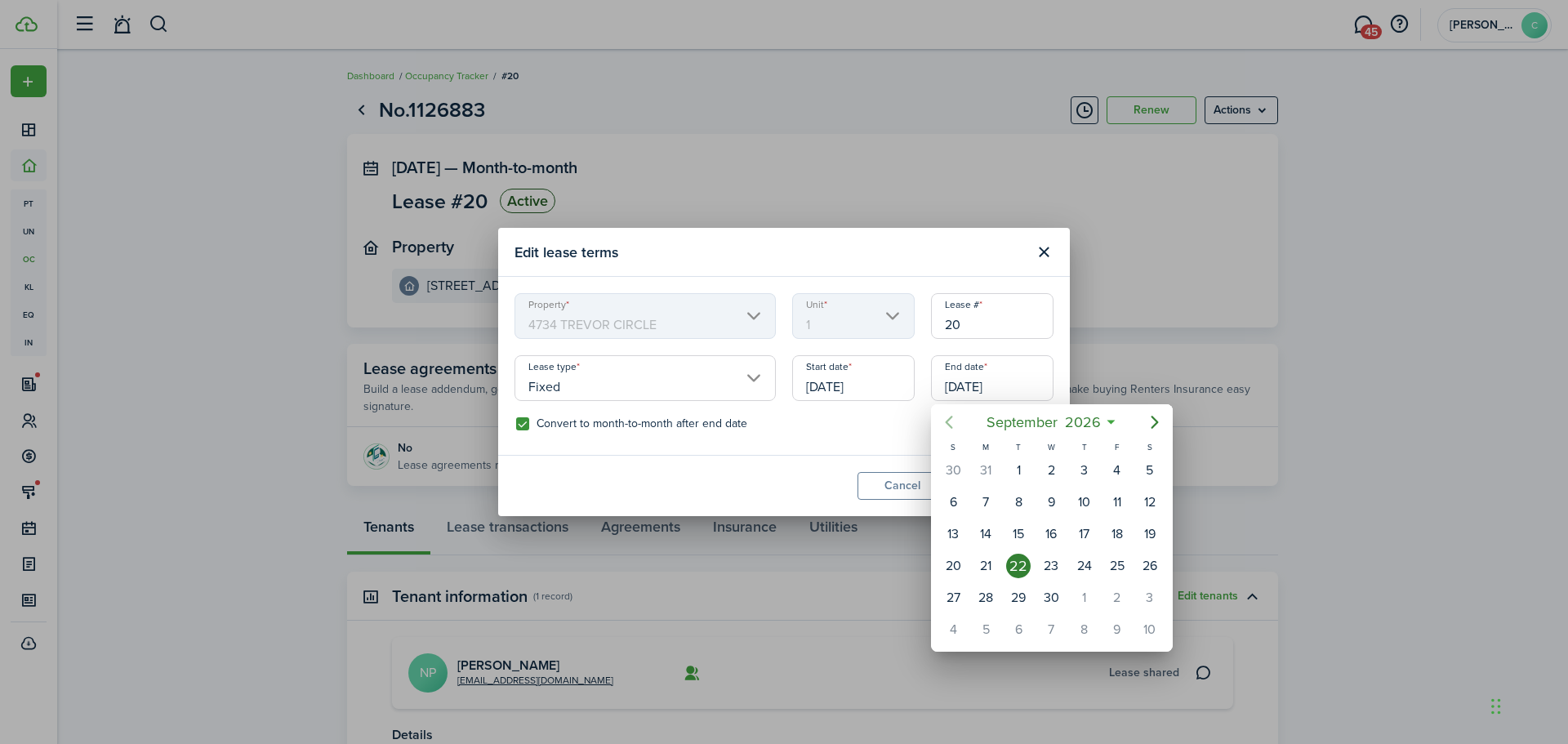
click at [951, 422] on icon "Previous page" at bounding box center [949, 422] width 19 height 19
click at [951, 422] on icon "Previous page" at bounding box center [949, 422] width 19 height 19
click at [1066, 421] on span "2026" at bounding box center [1060, 422] width 44 height 30
click at [953, 422] on icon "Previous page" at bounding box center [949, 422] width 19 height 19
click at [951, 422] on icon "Previous page" at bounding box center [949, 422] width 19 height 19
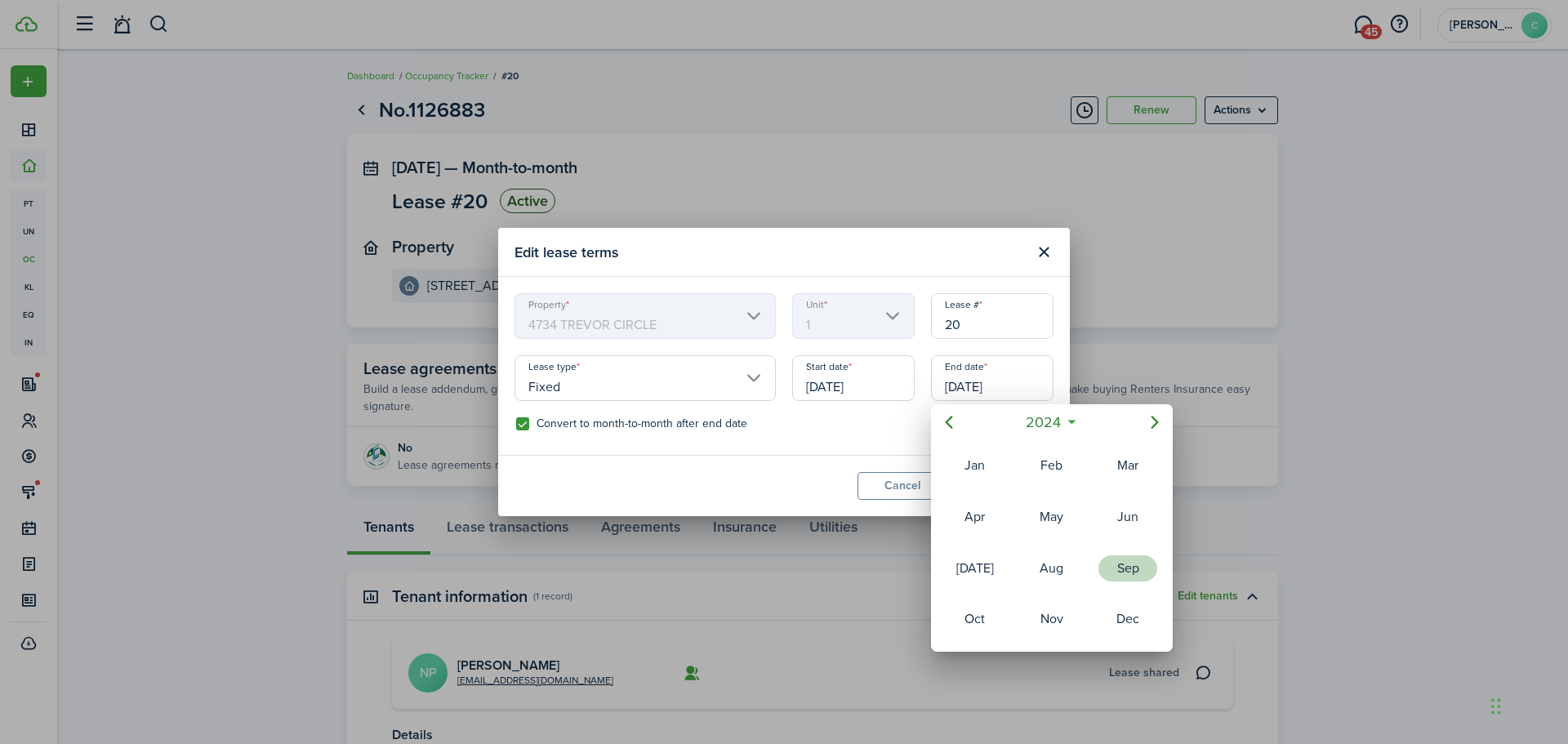
click at [1133, 571] on div "Sep" at bounding box center [1128, 569] width 58 height 26
click at [986, 599] on div "30" at bounding box center [985, 597] width 24 height 24
type input "[DATE]"
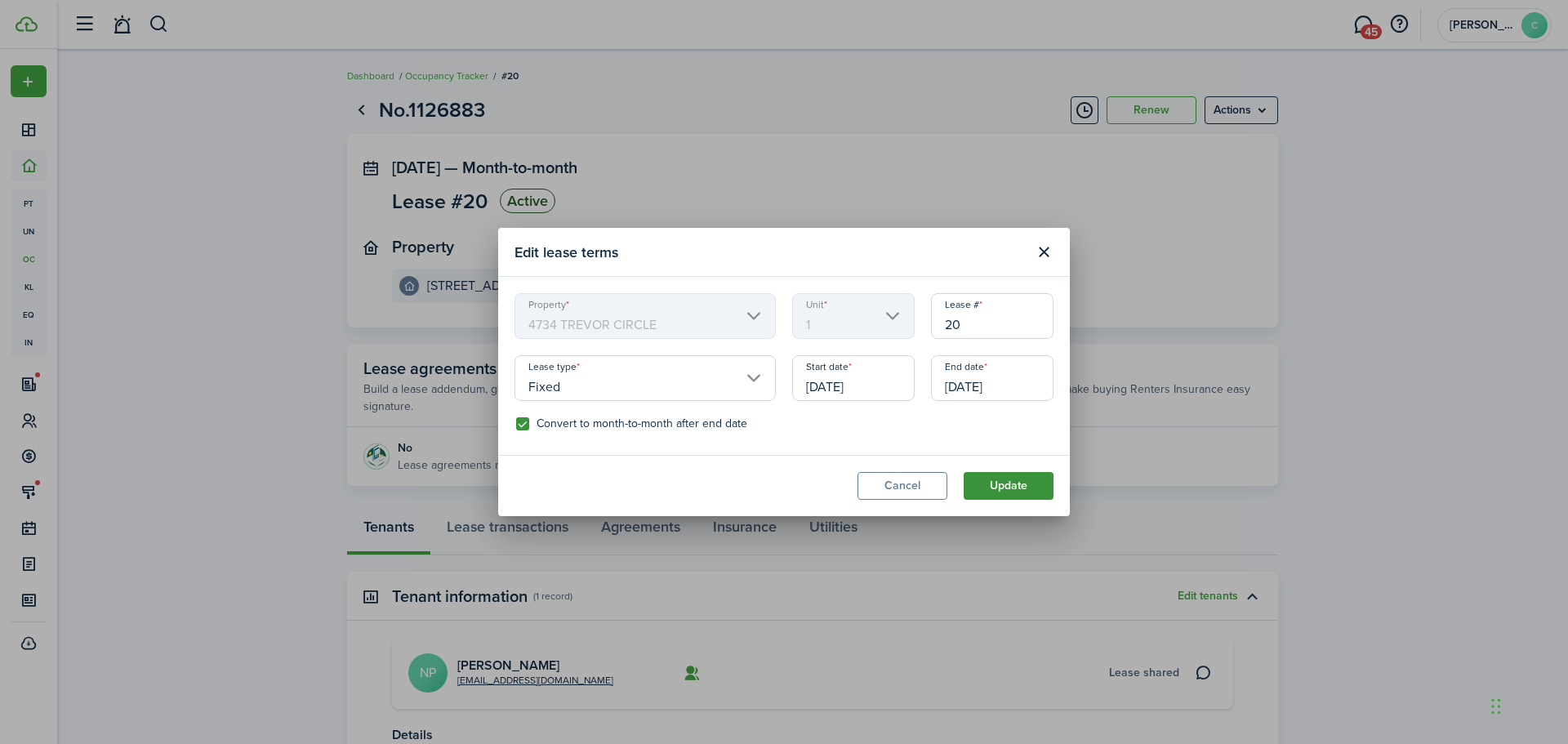
click at [1011, 475] on button "Update" at bounding box center [1008, 486] width 90 height 28
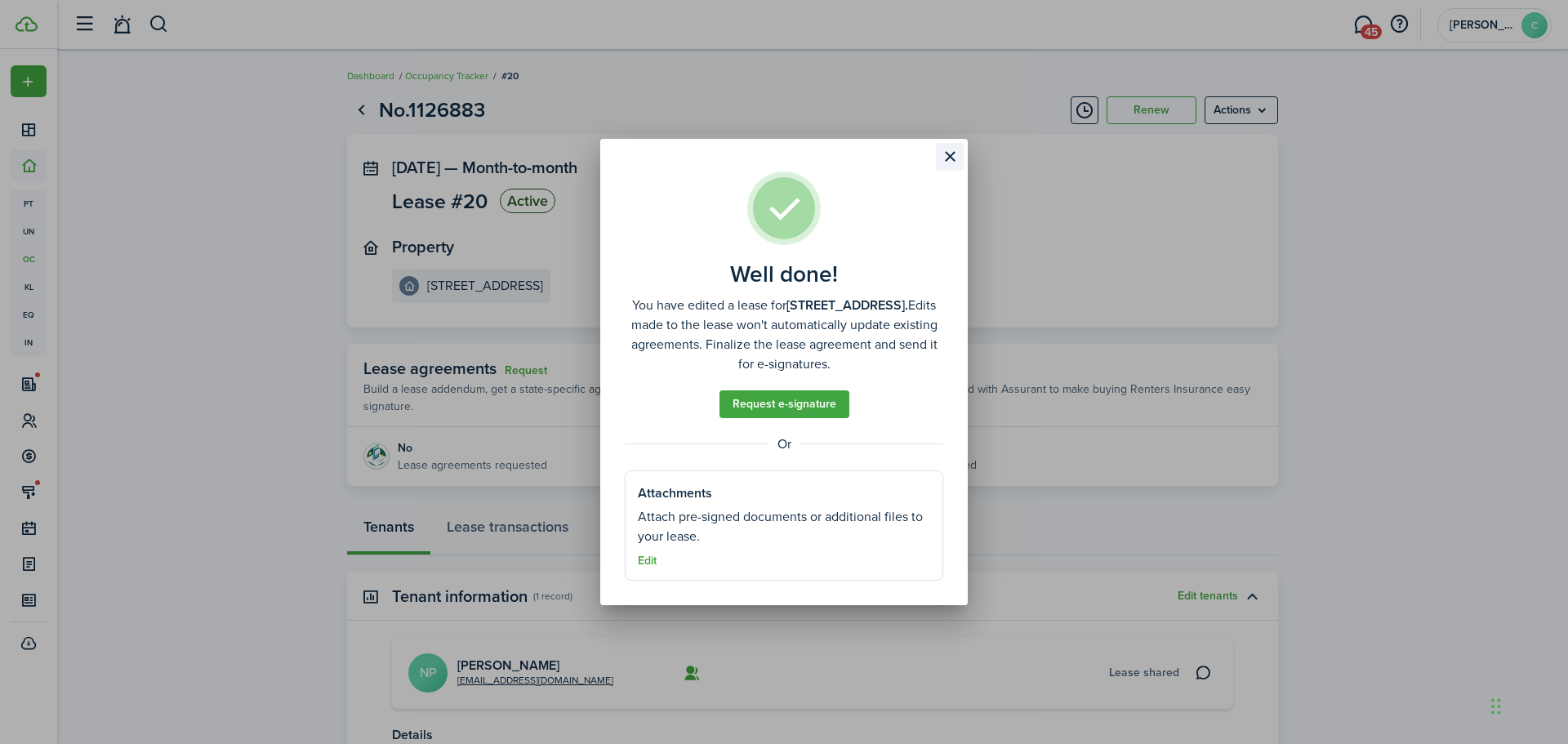
click at [945, 147] on button "Close modal" at bounding box center [950, 157] width 28 height 28
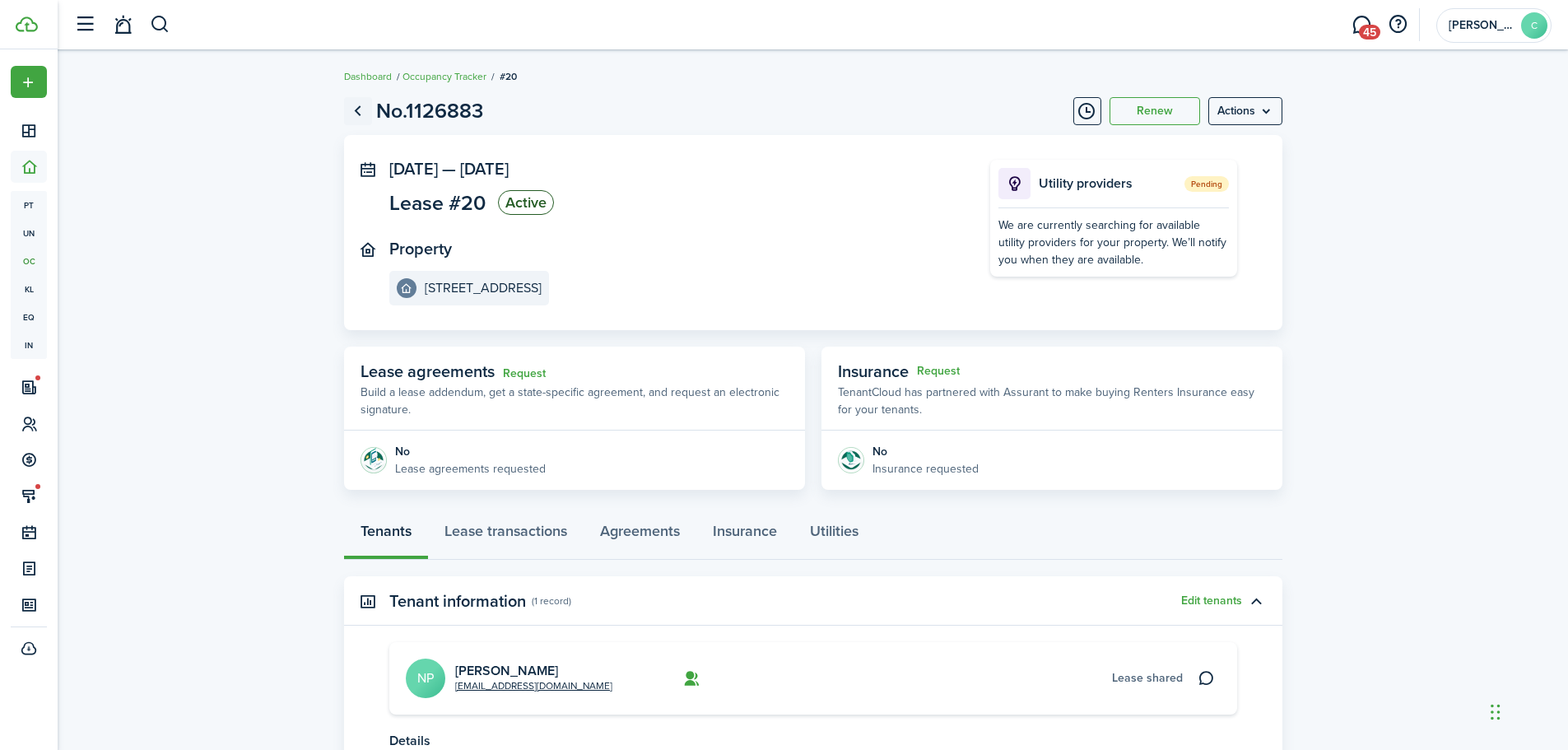
click at [354, 106] on link "Go back" at bounding box center [358, 112] width 28 height 28
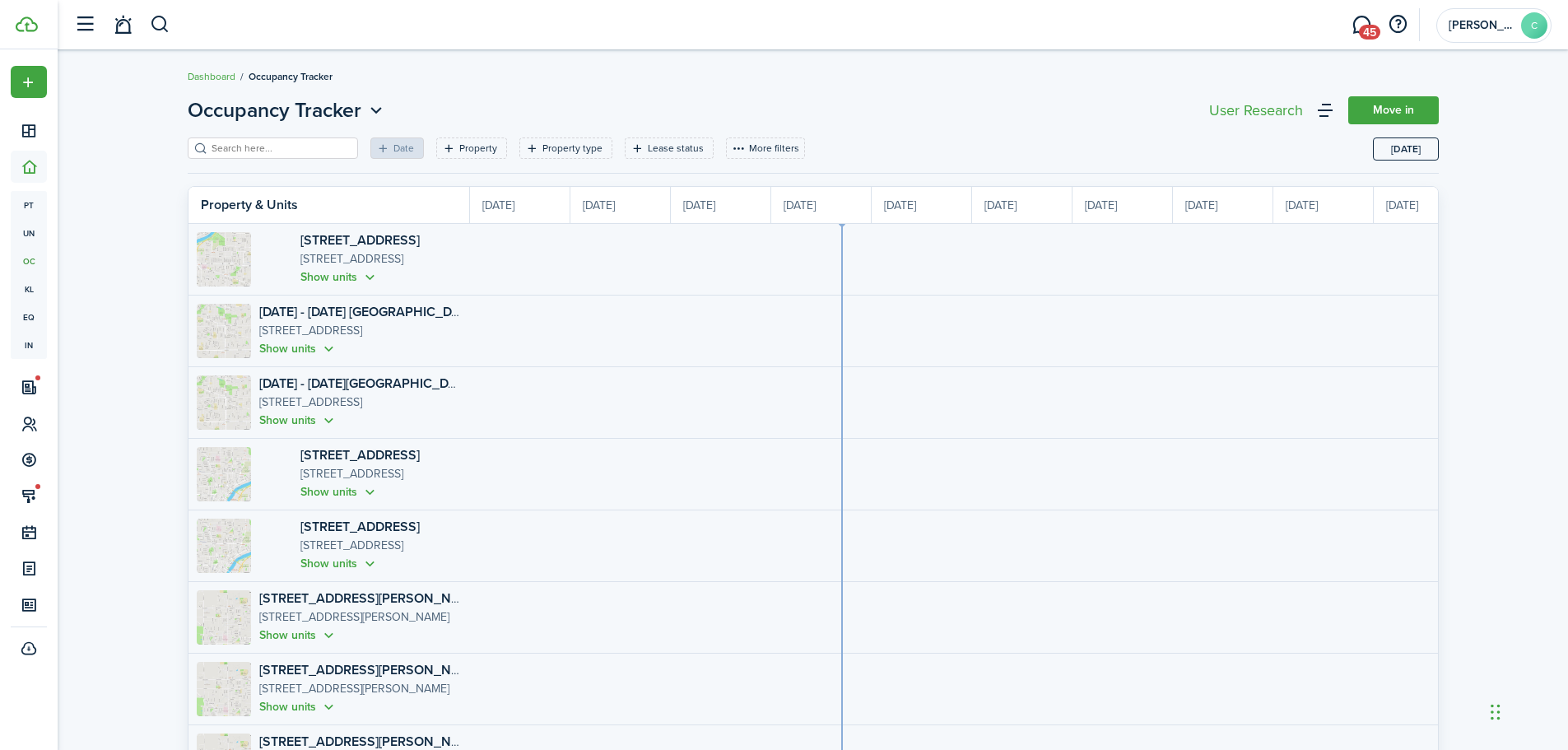
scroll to position [0, 301]
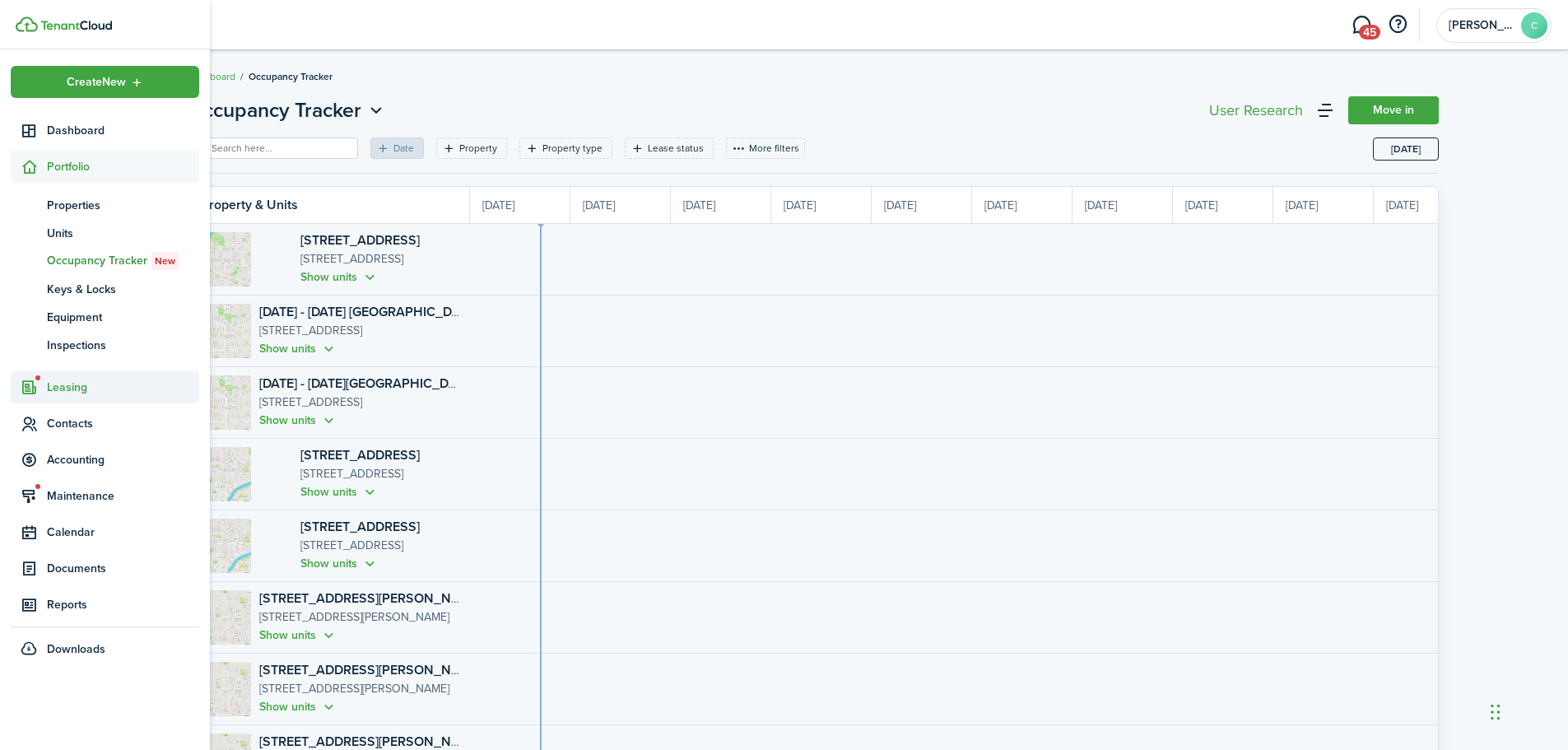
click at [72, 382] on span "Leasing" at bounding box center [122, 388] width 152 height 18
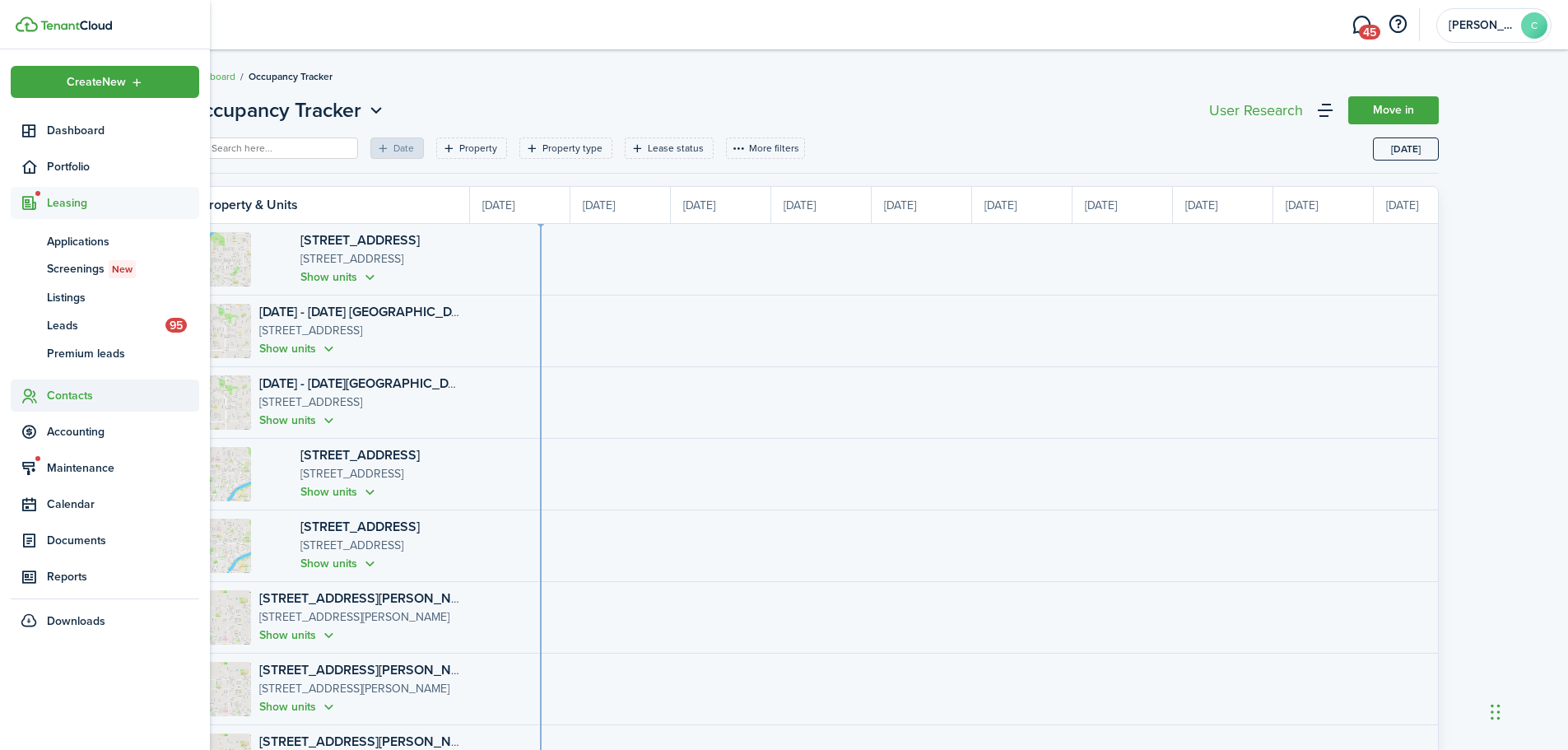
click at [71, 403] on span "Contacts" at bounding box center [122, 396] width 152 height 18
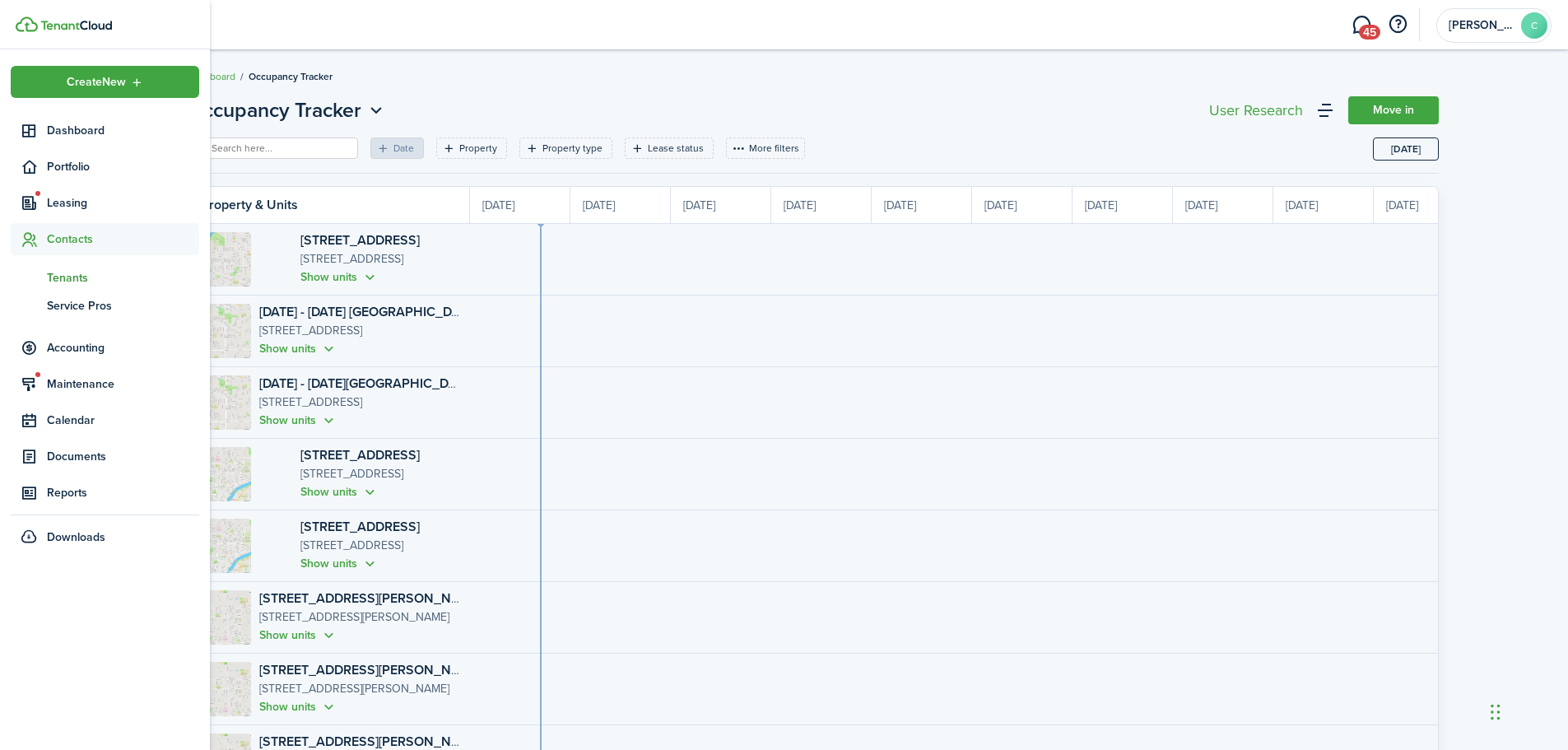
click at [64, 275] on span "Tenants" at bounding box center [122, 278] width 152 height 18
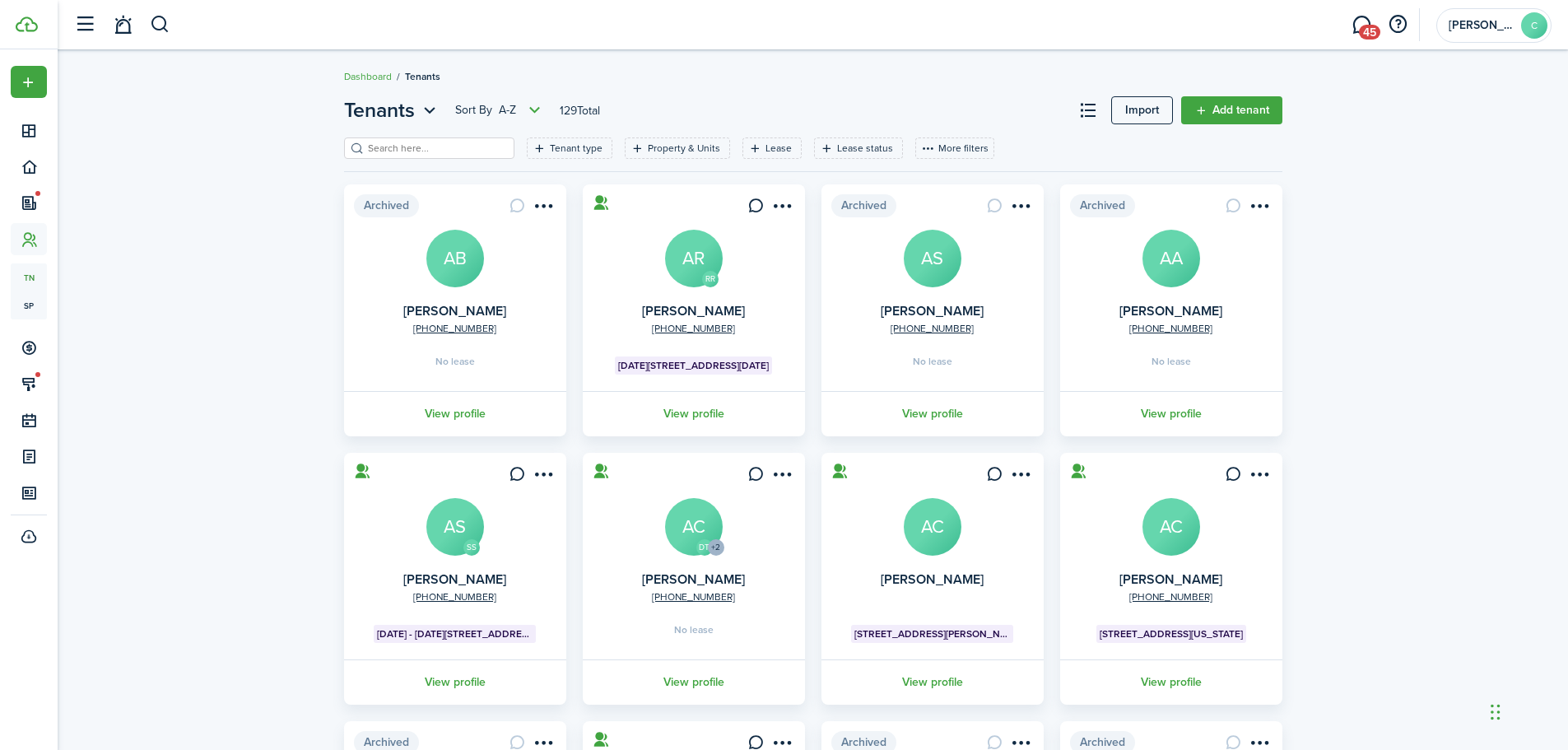
click at [409, 148] on input "search" at bounding box center [436, 149] width 145 height 16
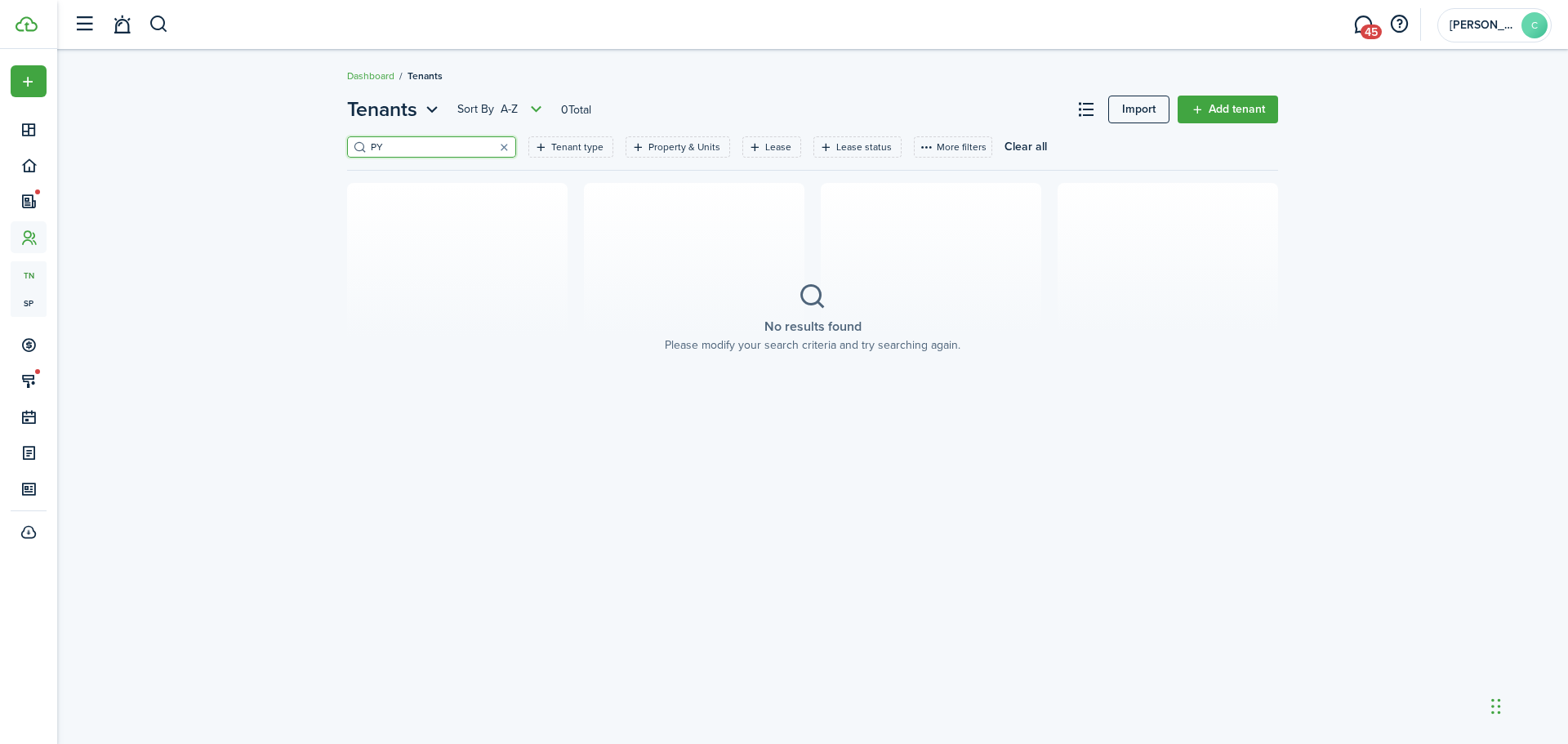
type input "P"
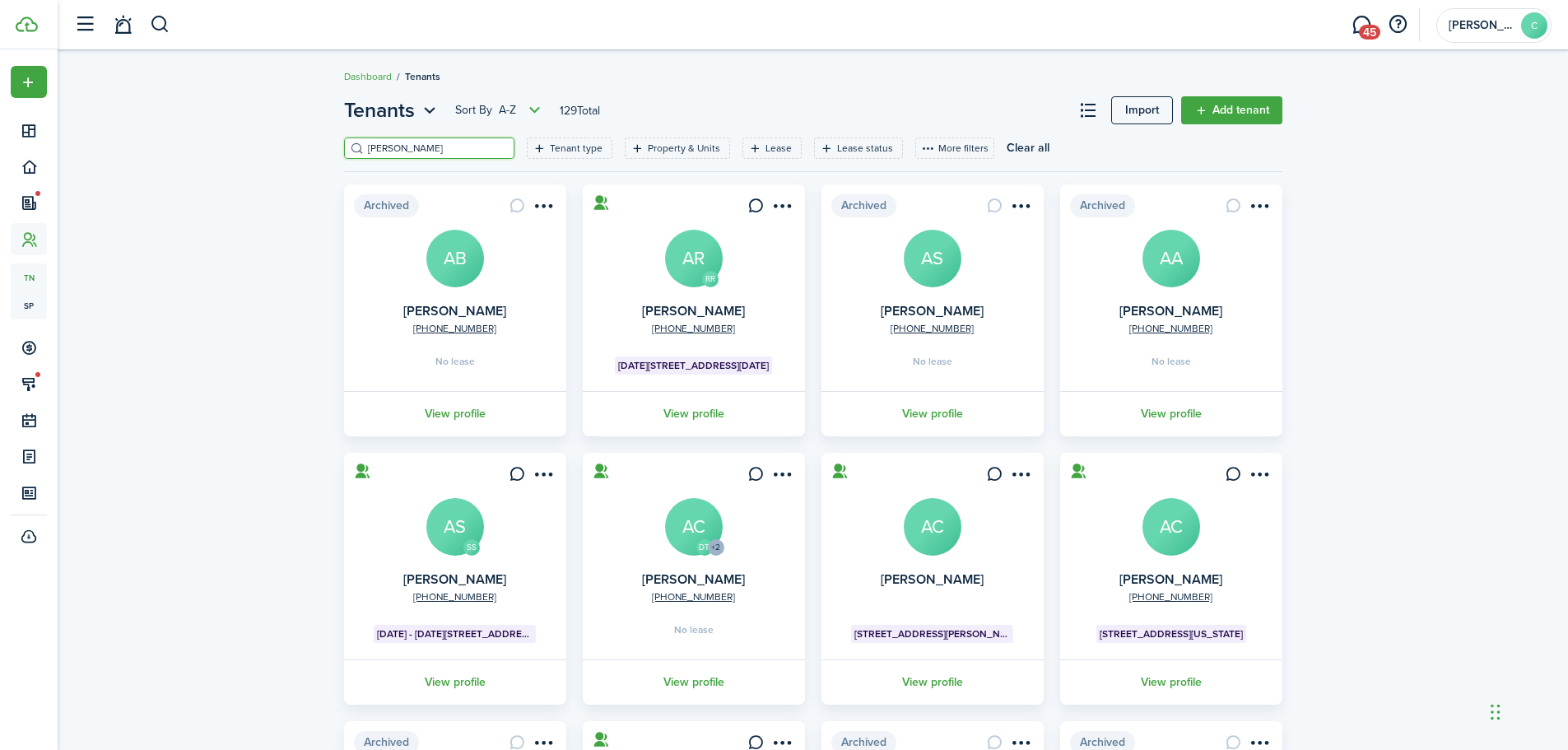
type input "[PERSON_NAME]"
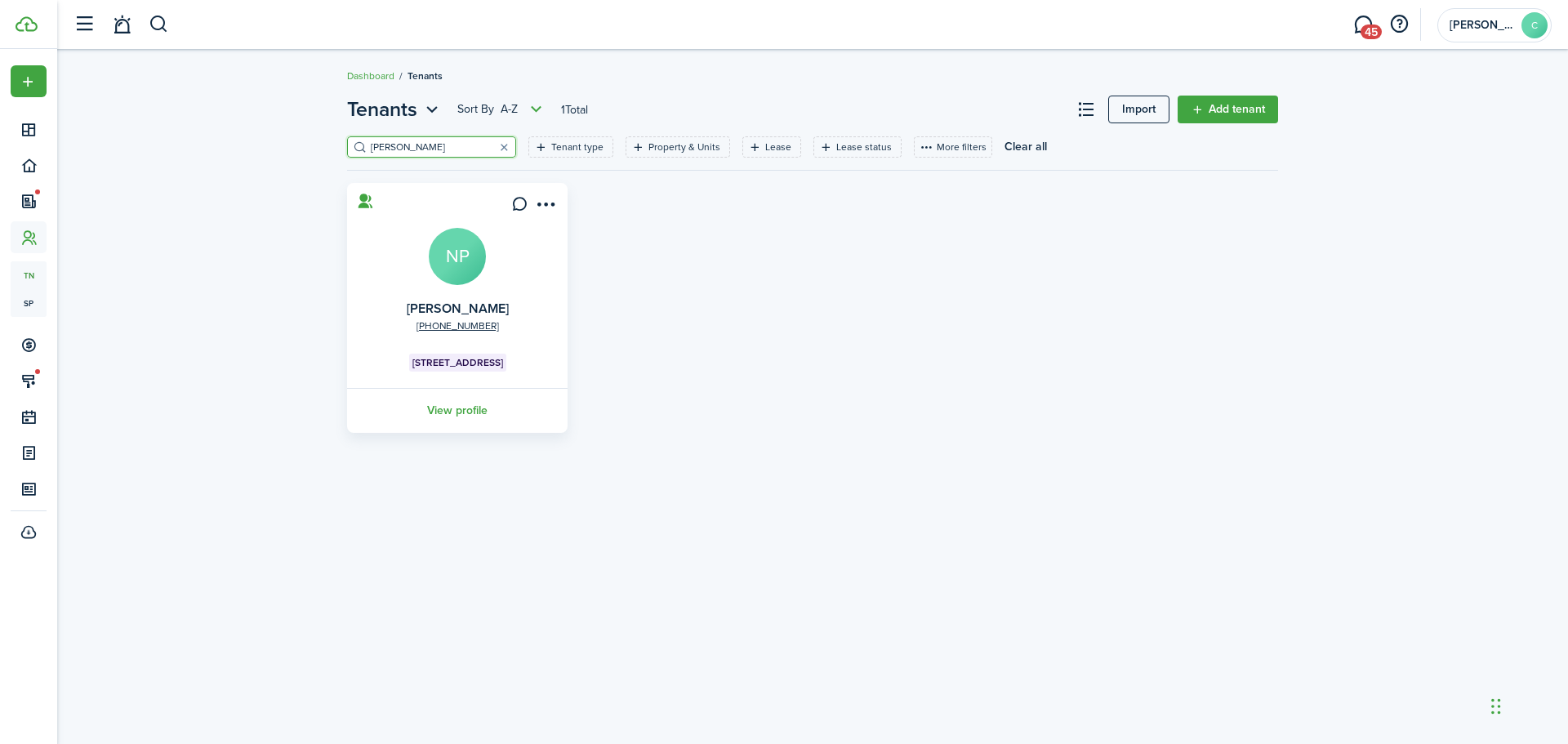
click at [455, 406] on link "View profile" at bounding box center [457, 411] width 225 height 45
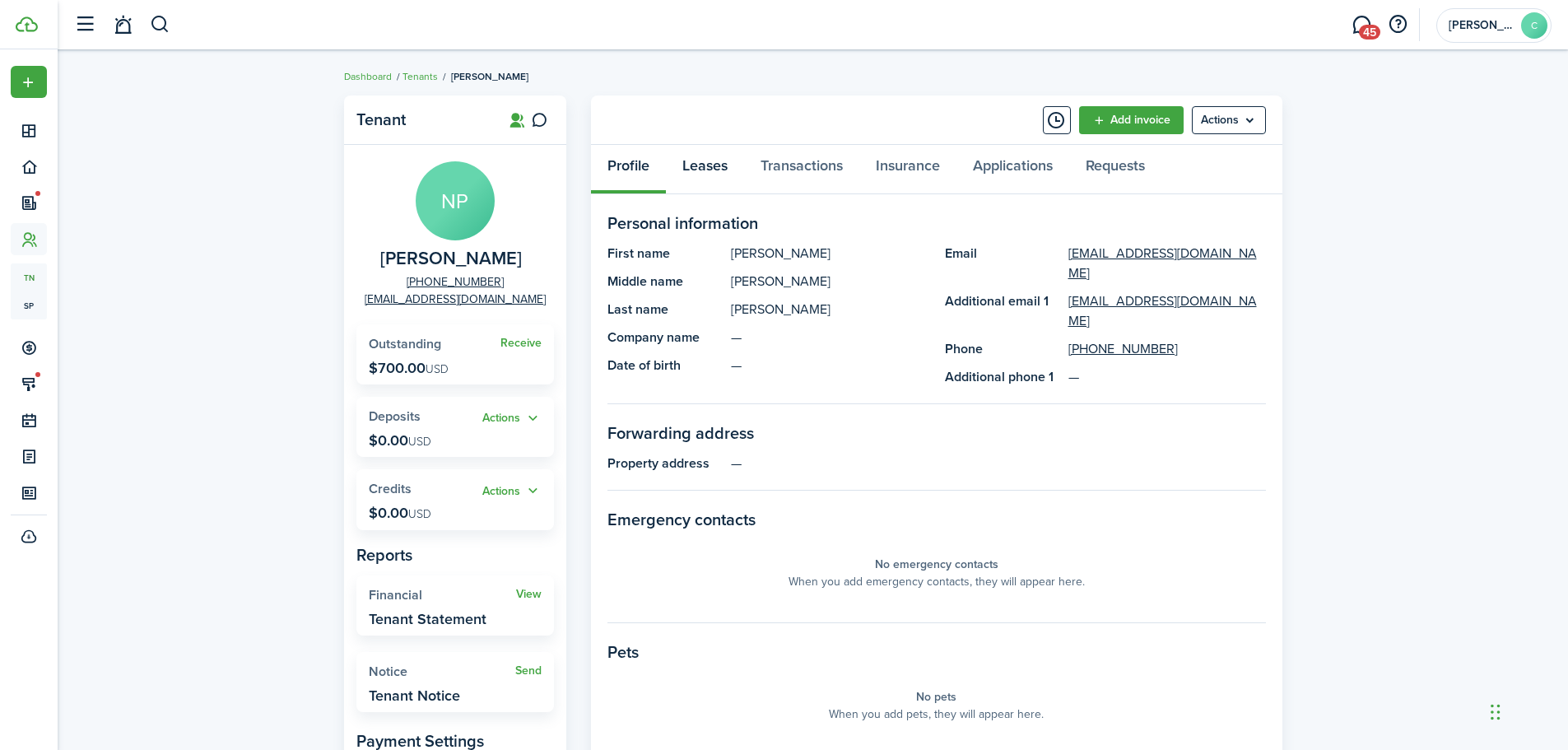
click at [701, 166] on link "Leases" at bounding box center [705, 170] width 78 height 49
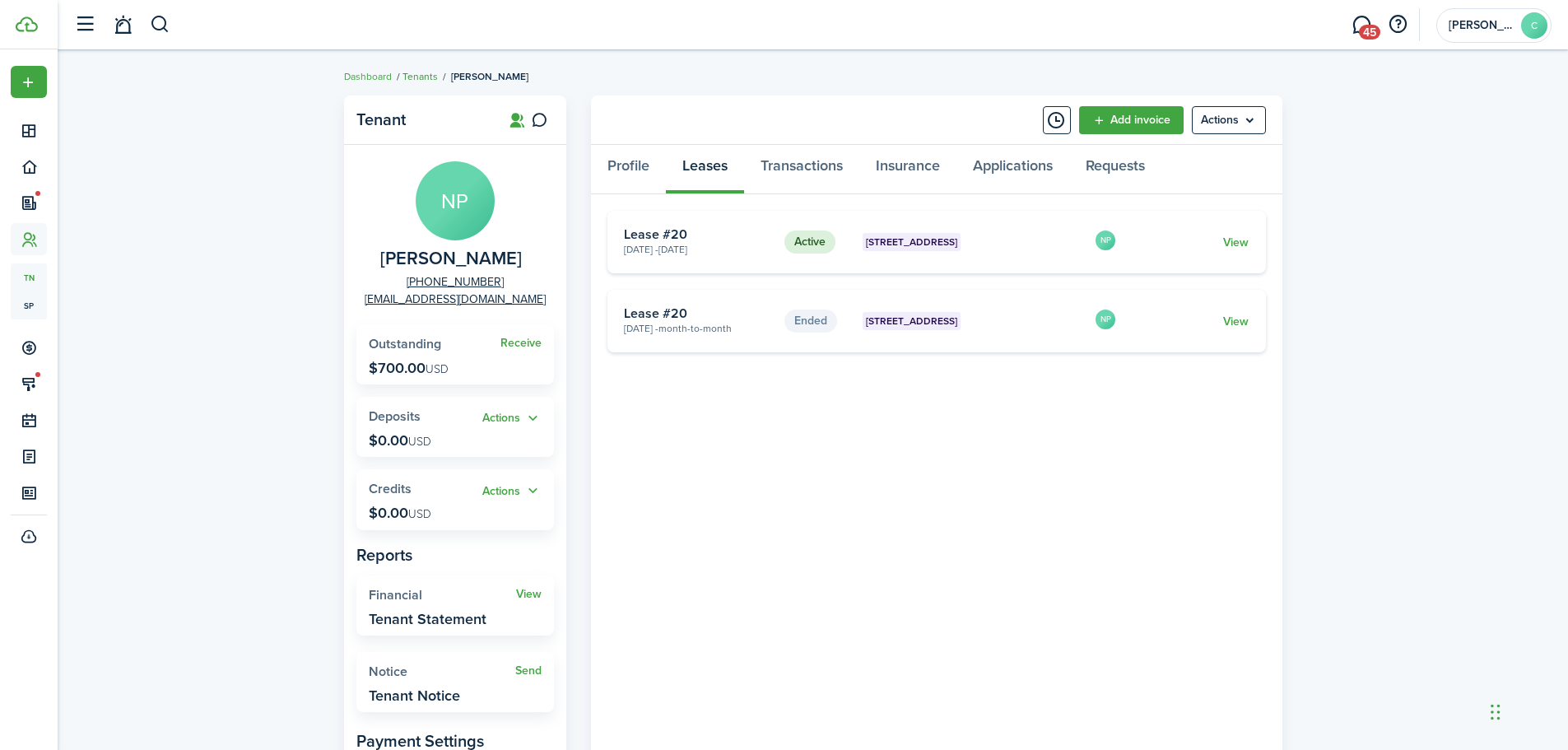
click at [413, 74] on link "Tenants" at bounding box center [420, 76] width 35 height 15
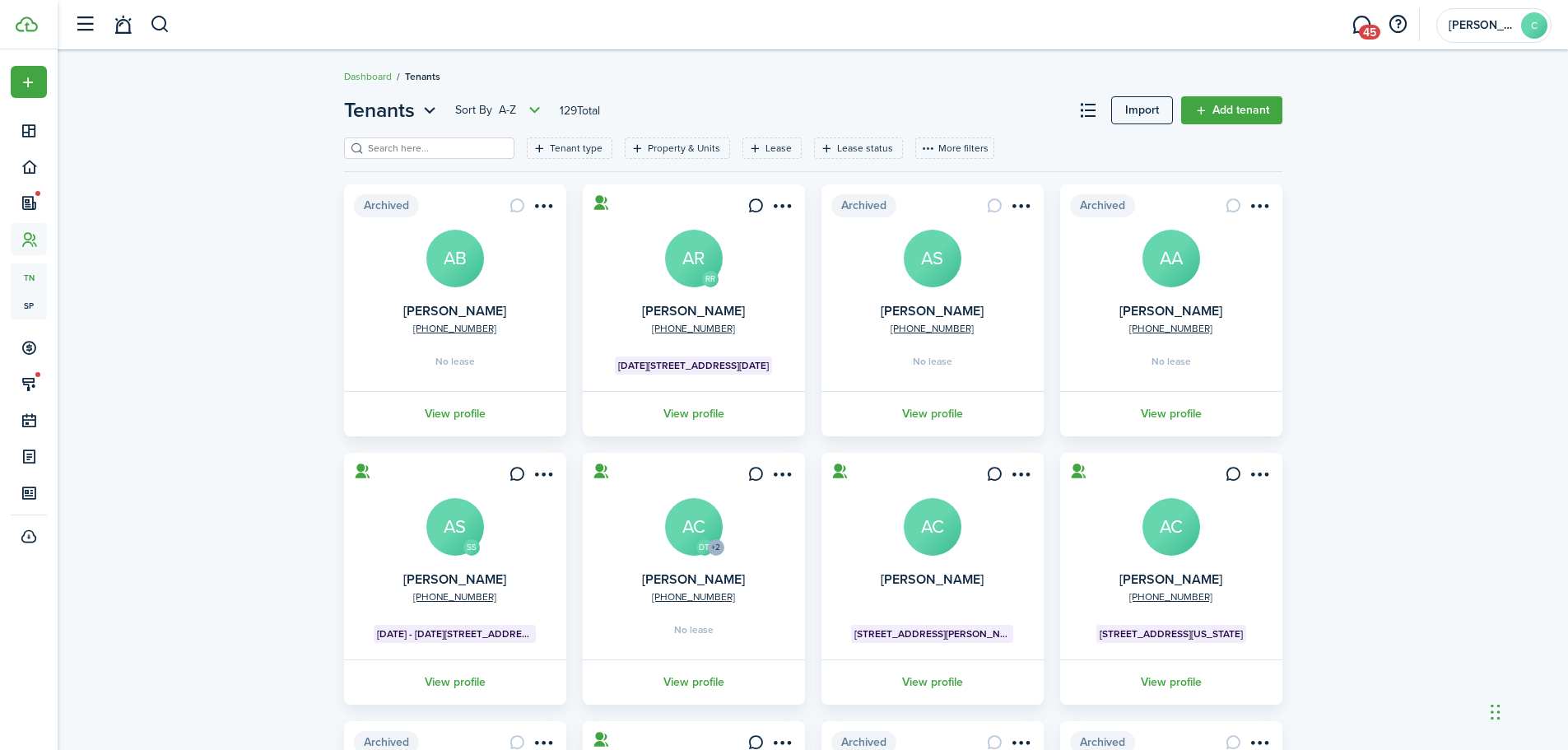
click at [426, 150] on input "search" at bounding box center [436, 149] width 145 height 16
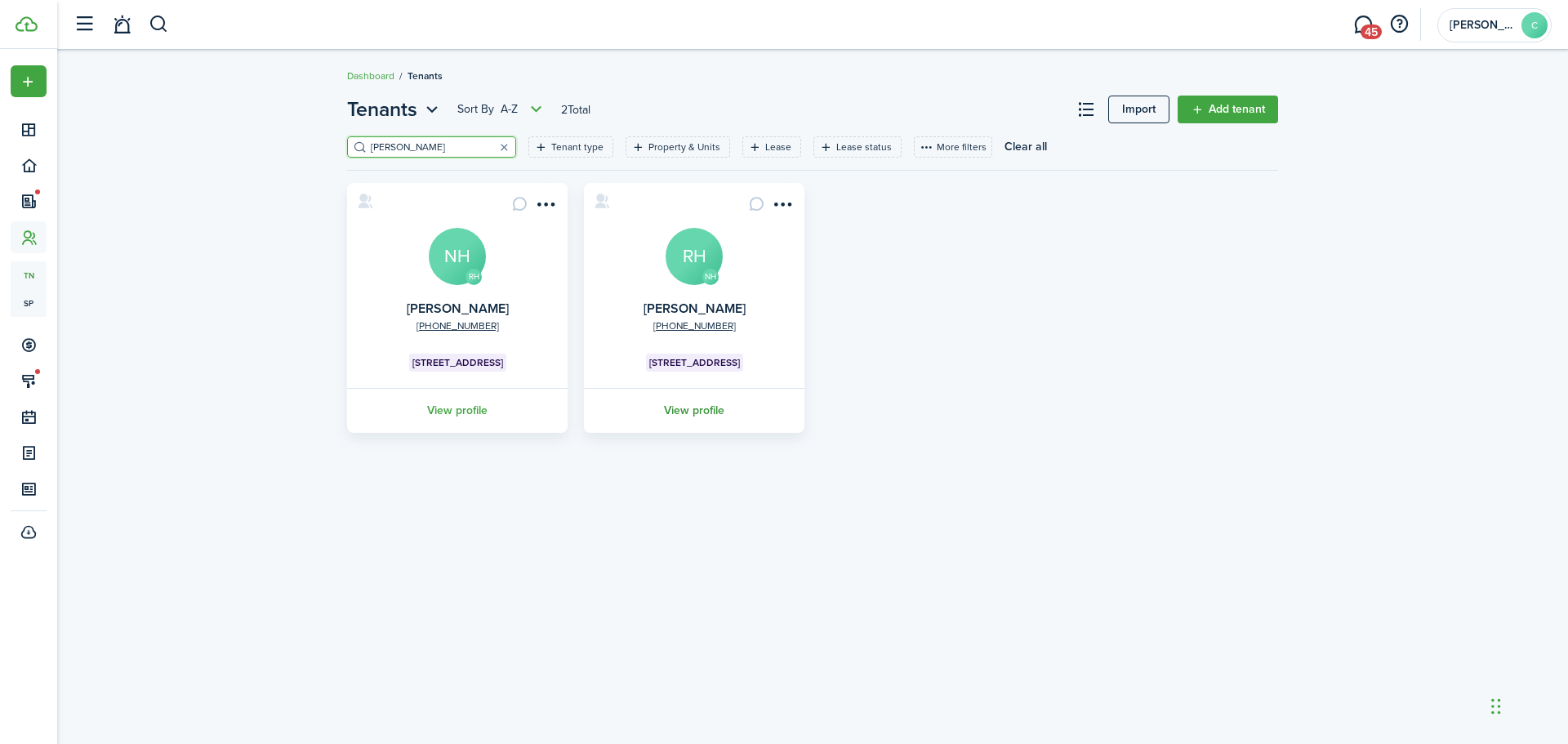
type input "[PERSON_NAME]"
click at [692, 411] on link "View profile" at bounding box center [694, 411] width 225 height 45
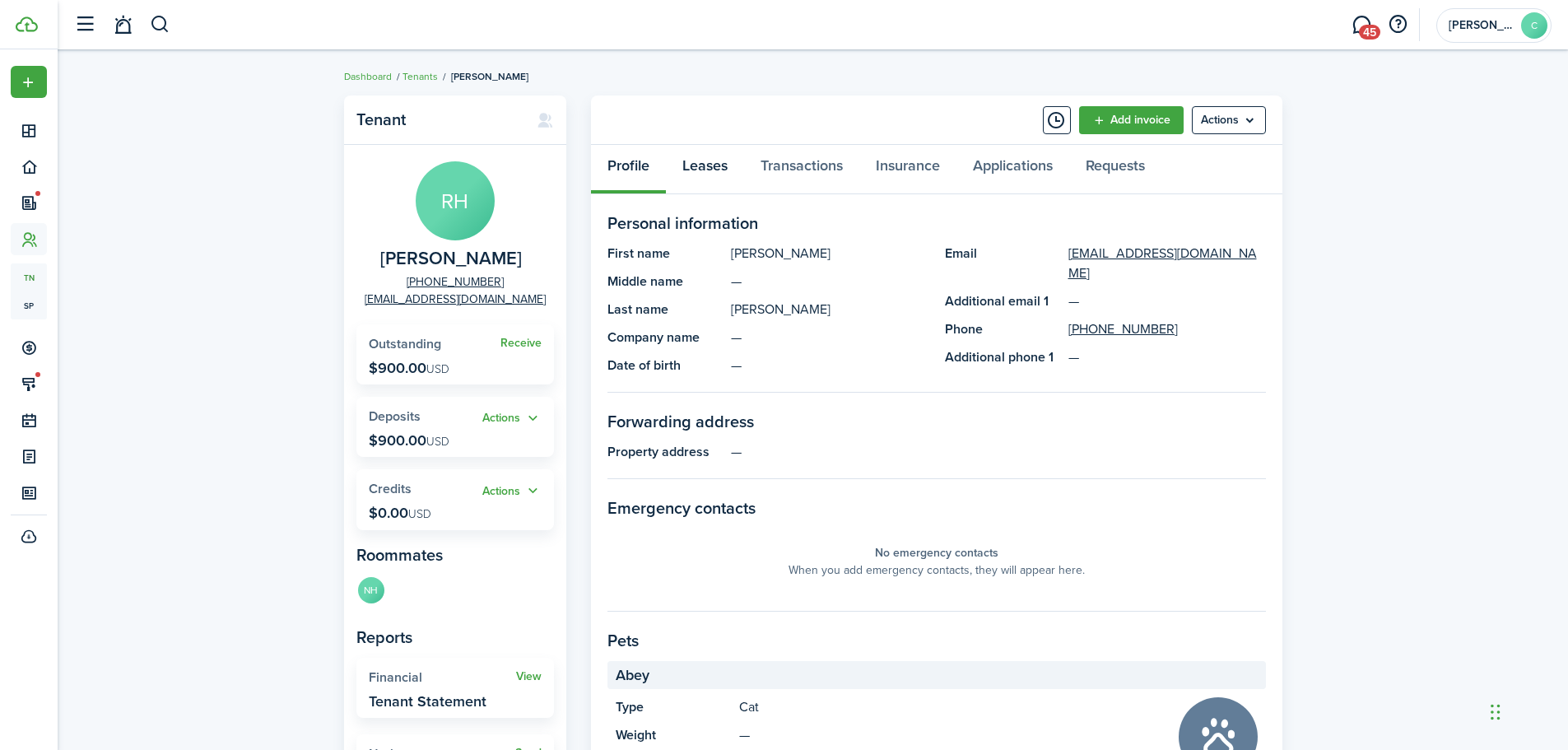
click at [714, 169] on link "Leases" at bounding box center [705, 170] width 78 height 49
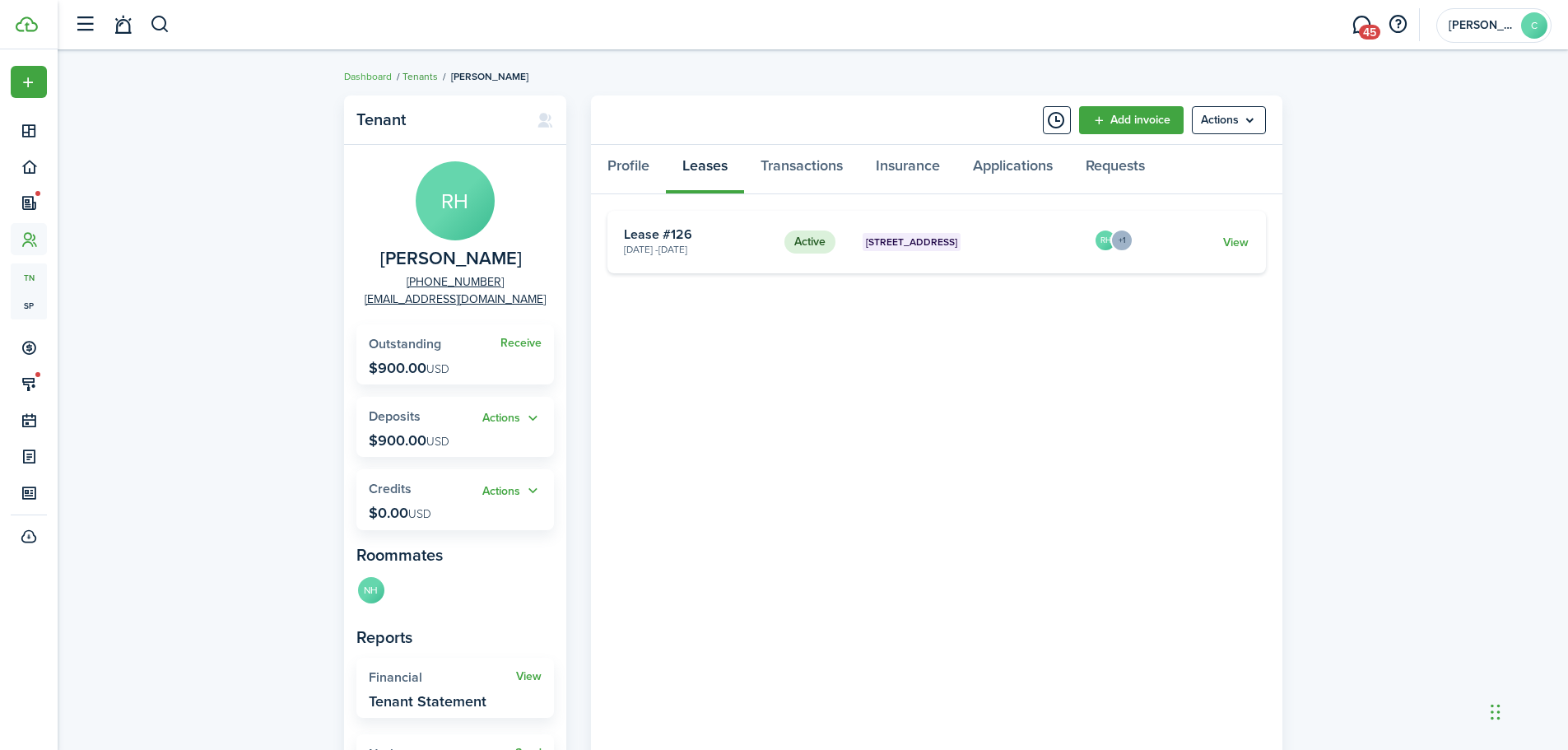
click at [427, 74] on link "Tenants" at bounding box center [420, 76] width 35 height 15
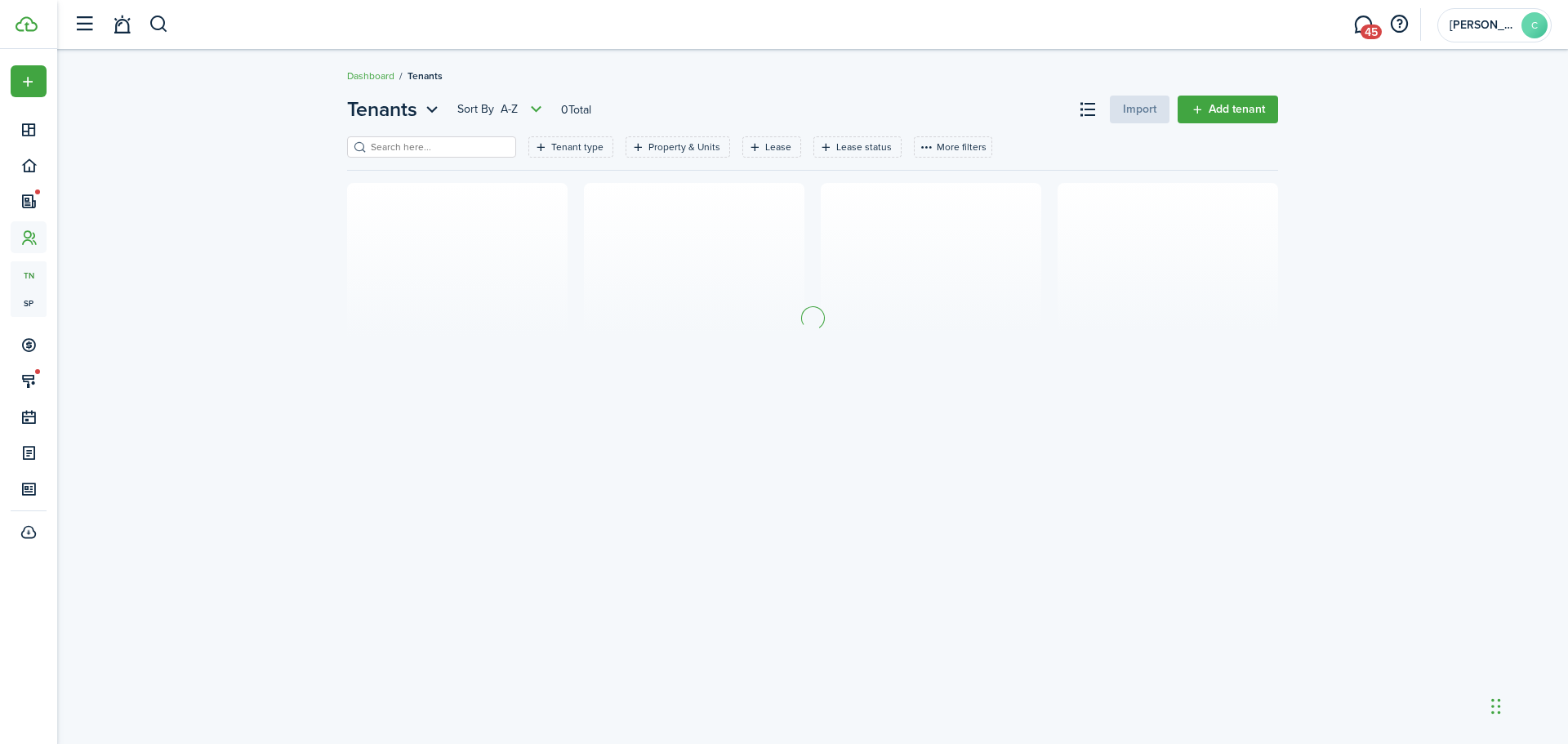
click at [407, 151] on input "search" at bounding box center [438, 147] width 144 height 16
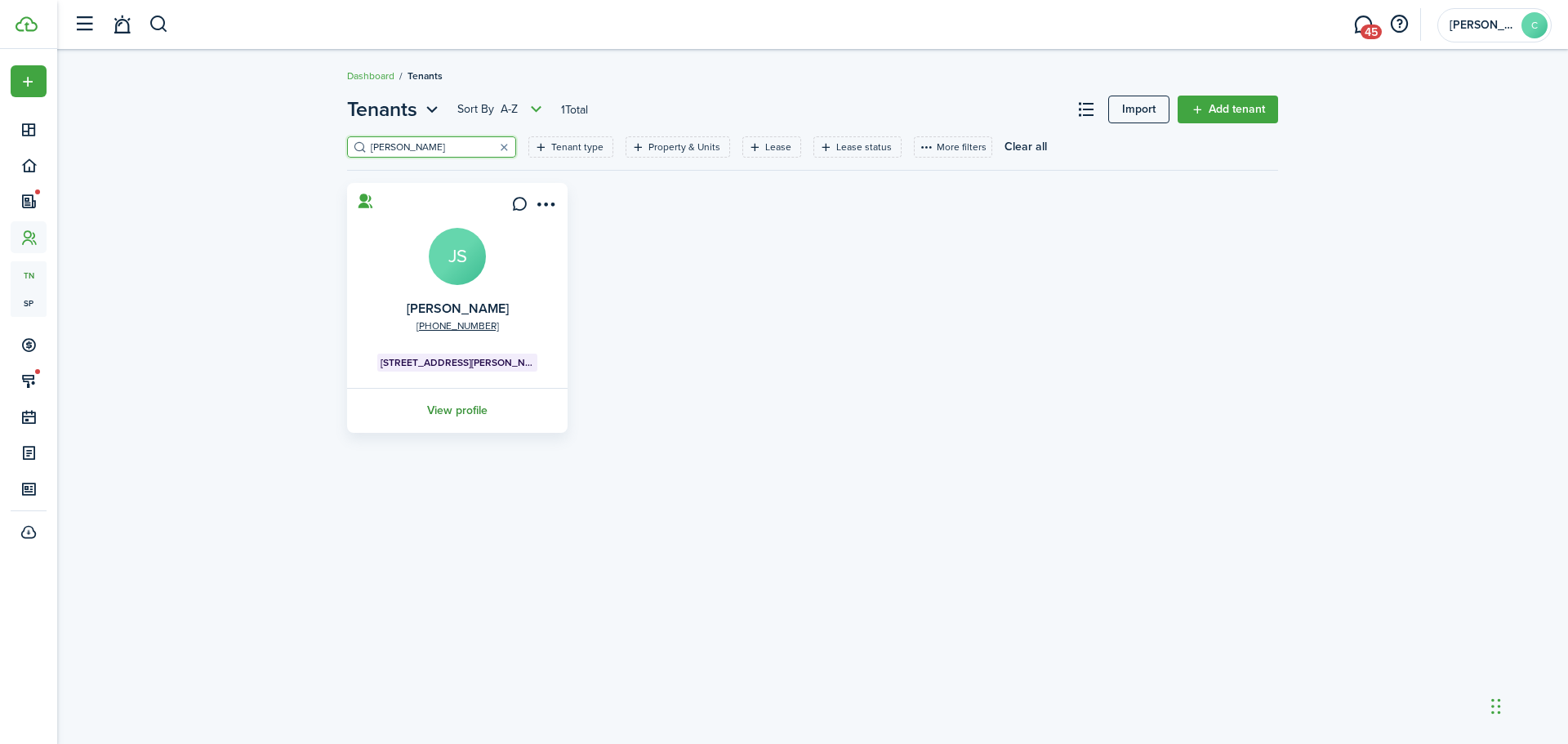
type input "[PERSON_NAME]"
click at [462, 406] on link "View profile" at bounding box center [457, 411] width 225 height 45
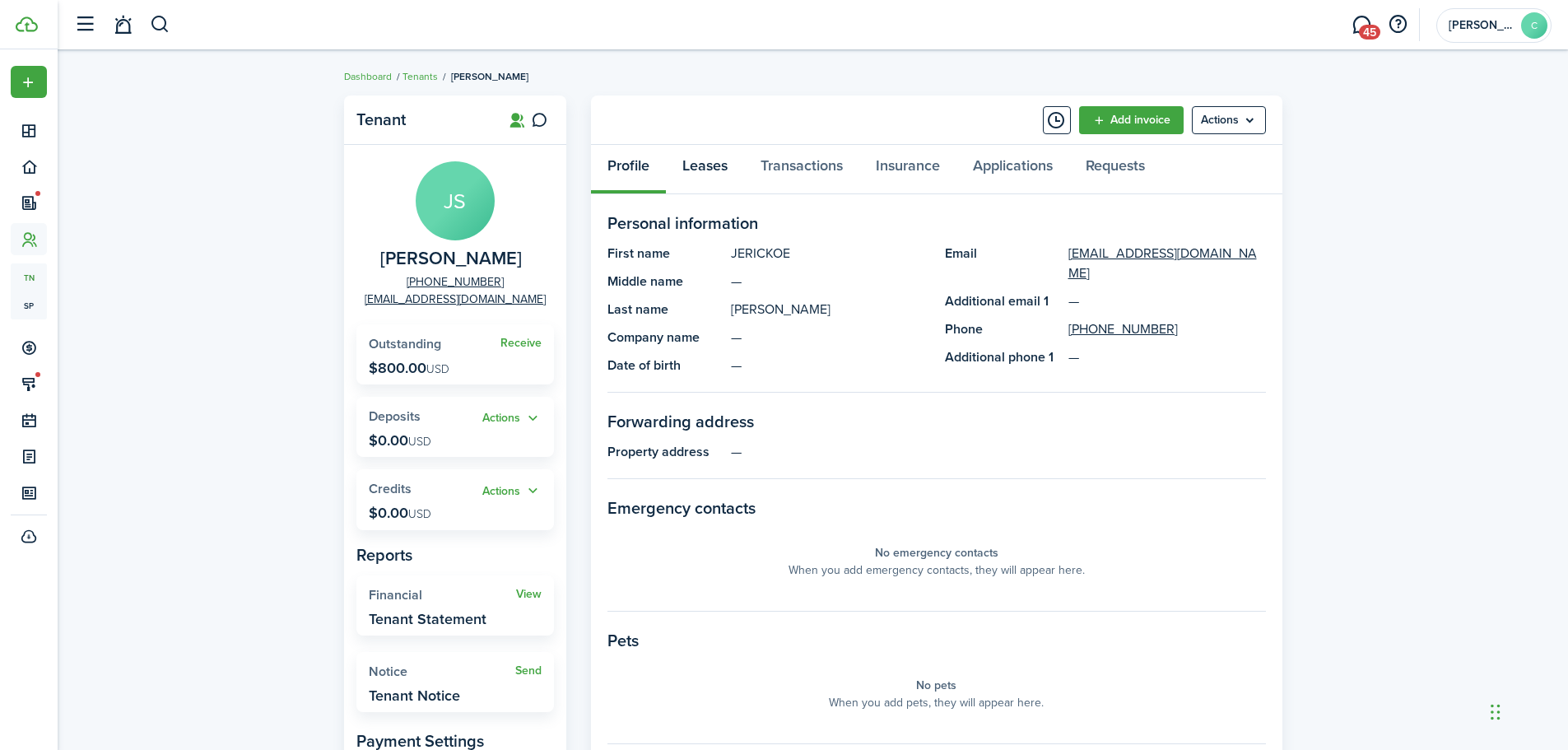
click at [693, 164] on link "Leases" at bounding box center [705, 170] width 78 height 49
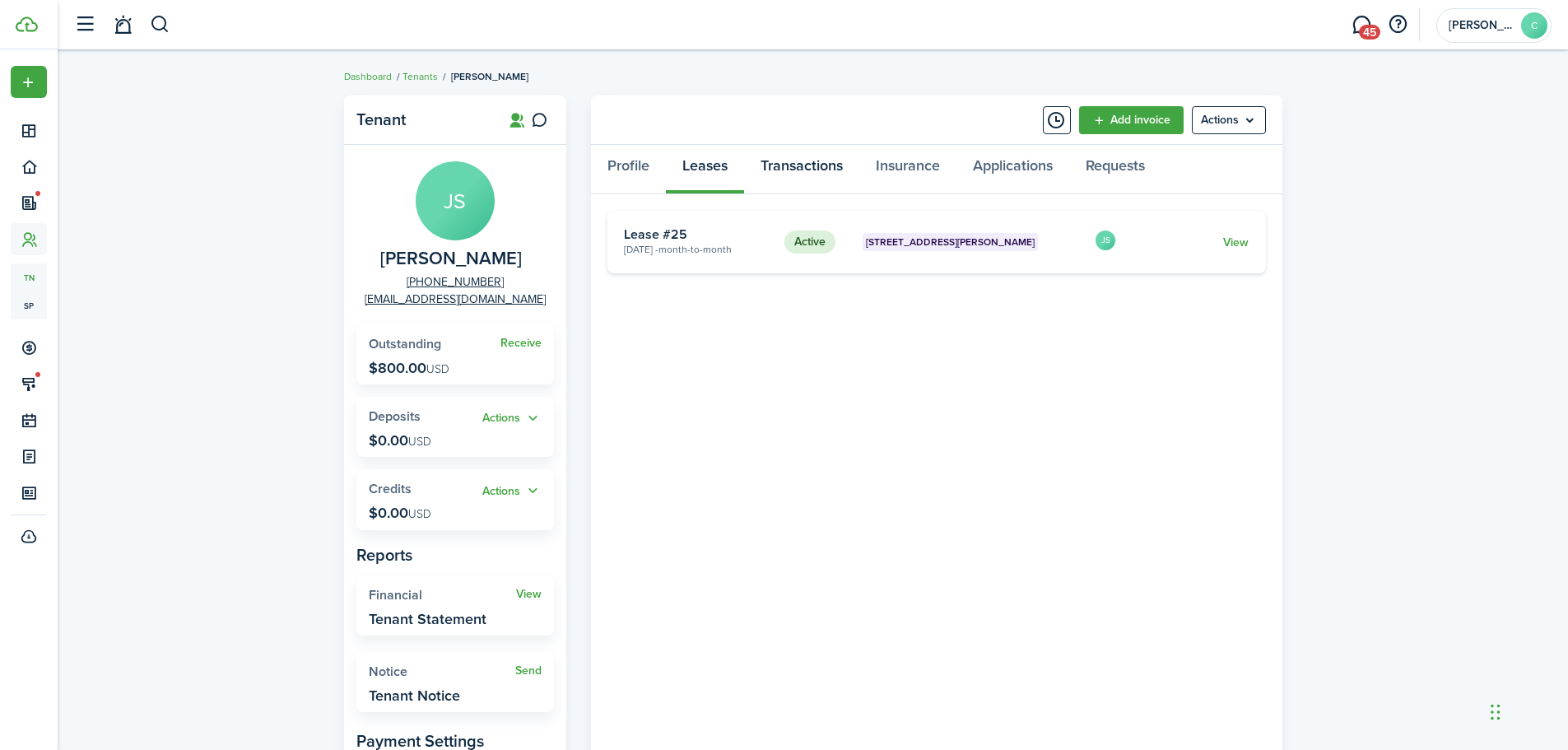
click at [803, 161] on link "Transactions" at bounding box center [802, 170] width 115 height 49
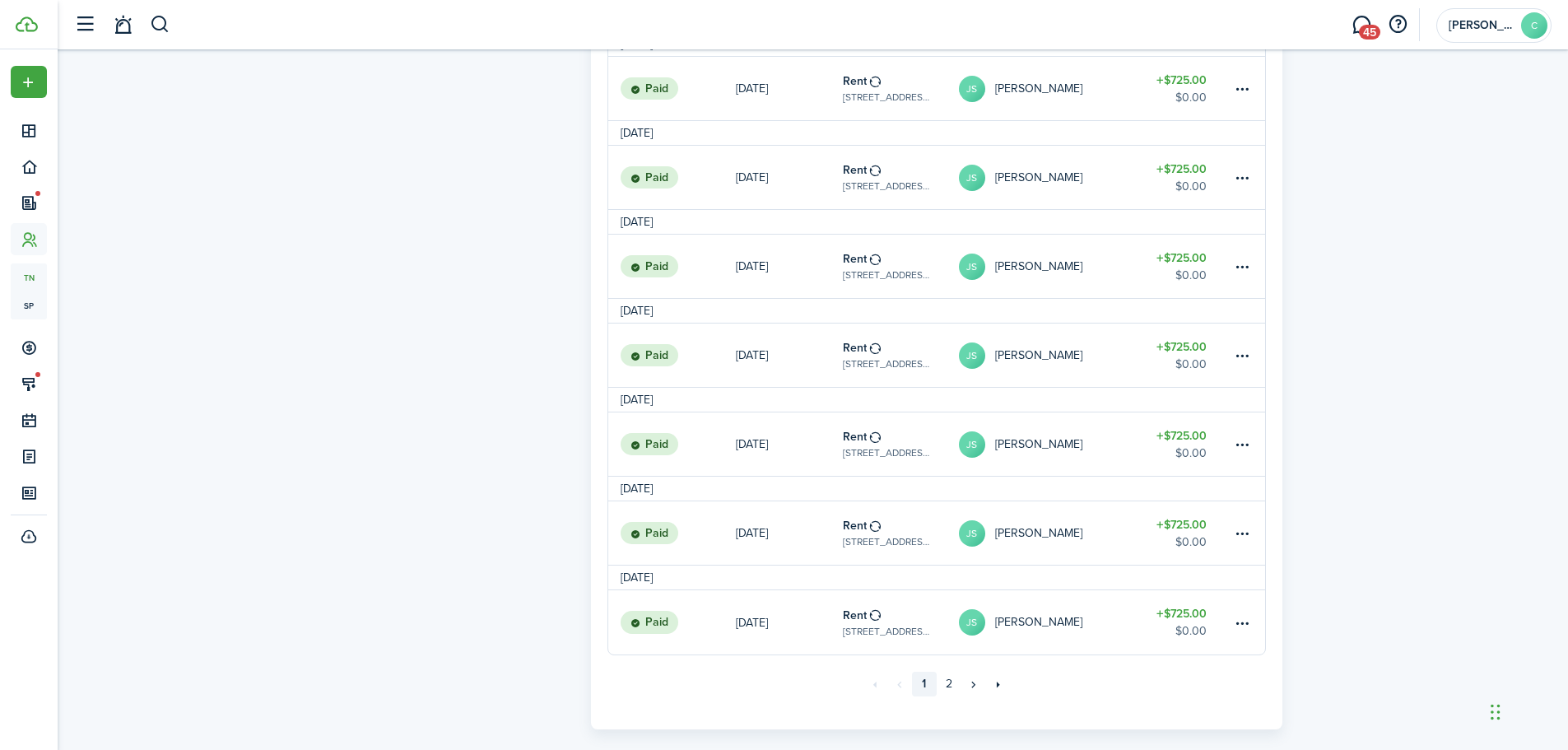
scroll to position [1431, 0]
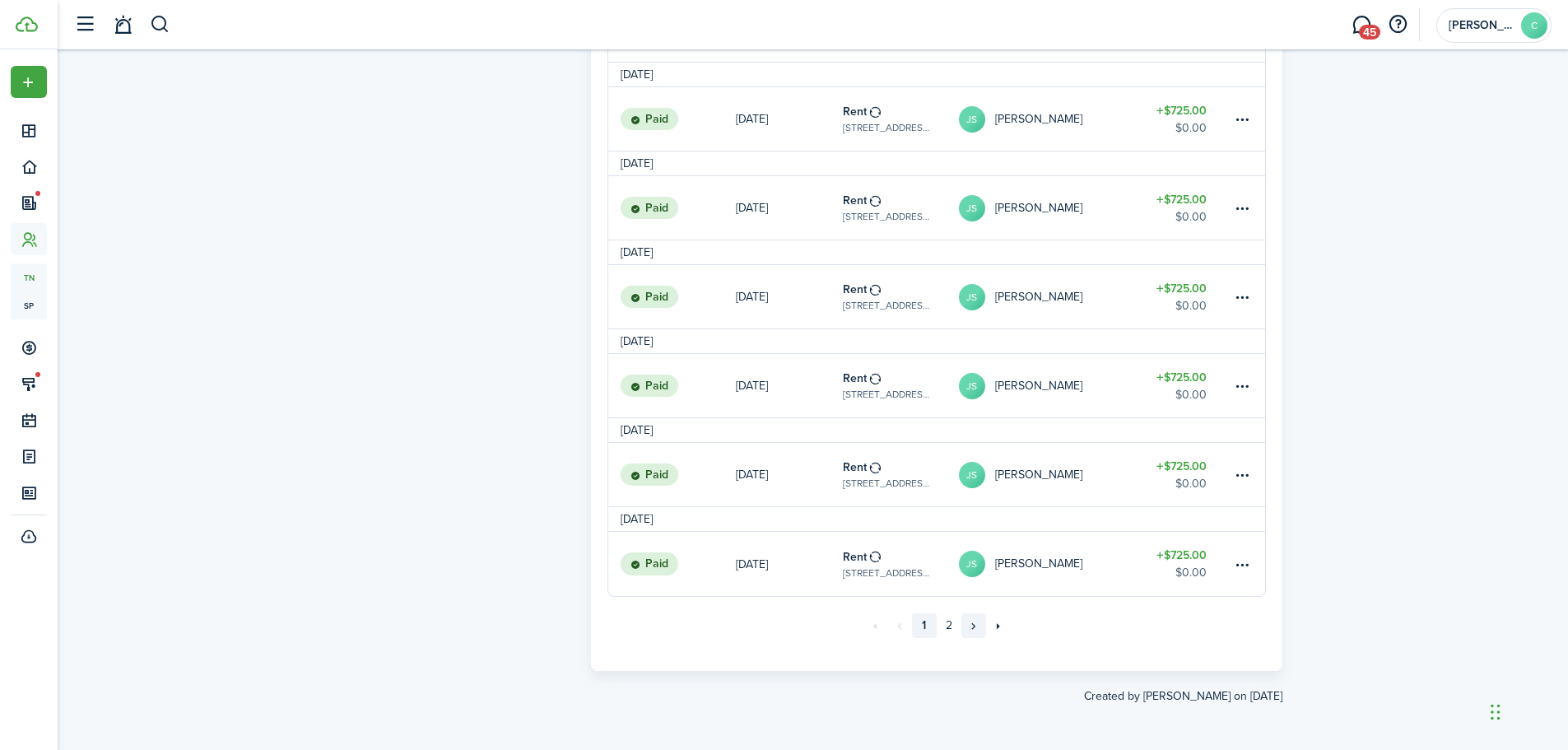
click at [971, 625] on link "»" at bounding box center [974, 626] width 25 height 25
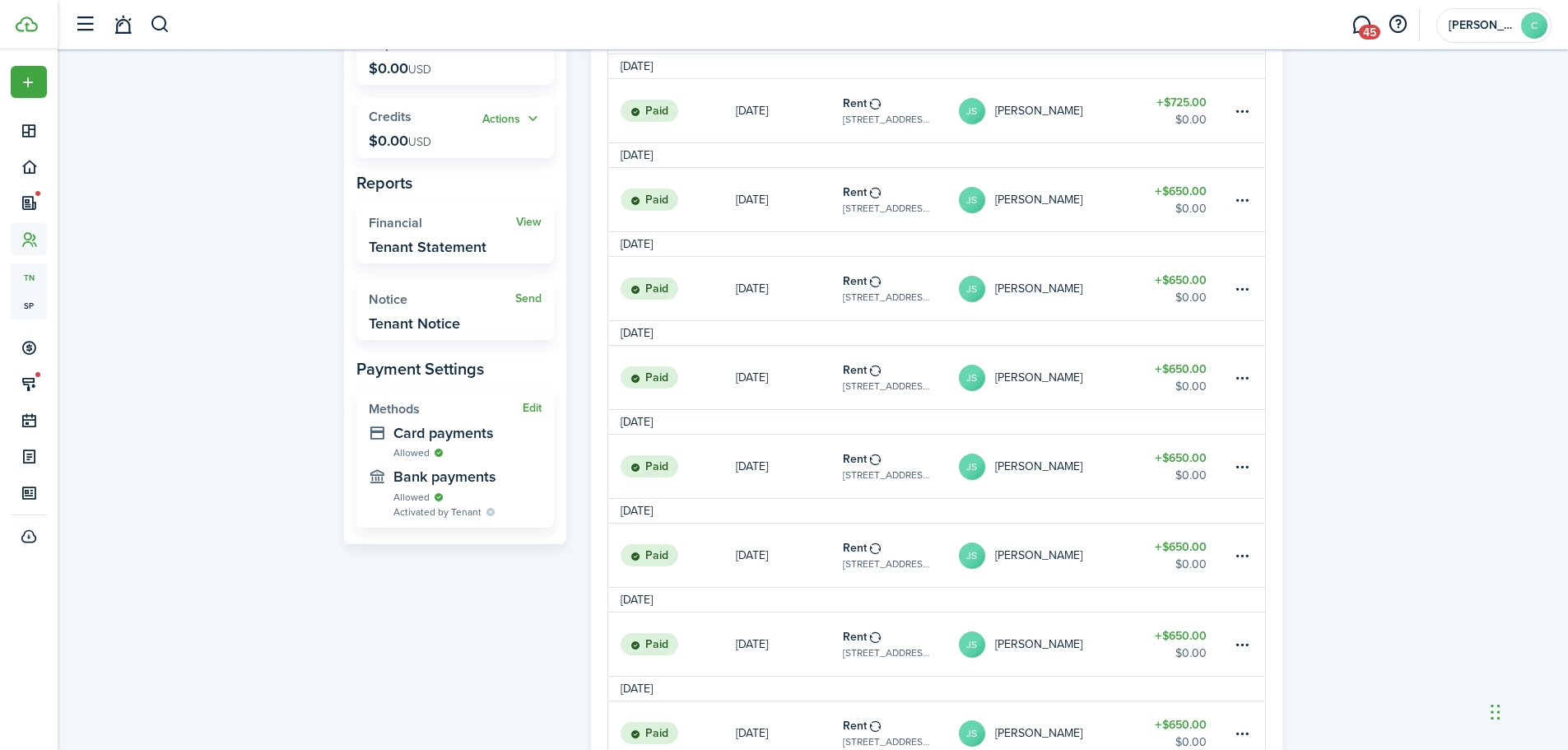
scroll to position [987, 0]
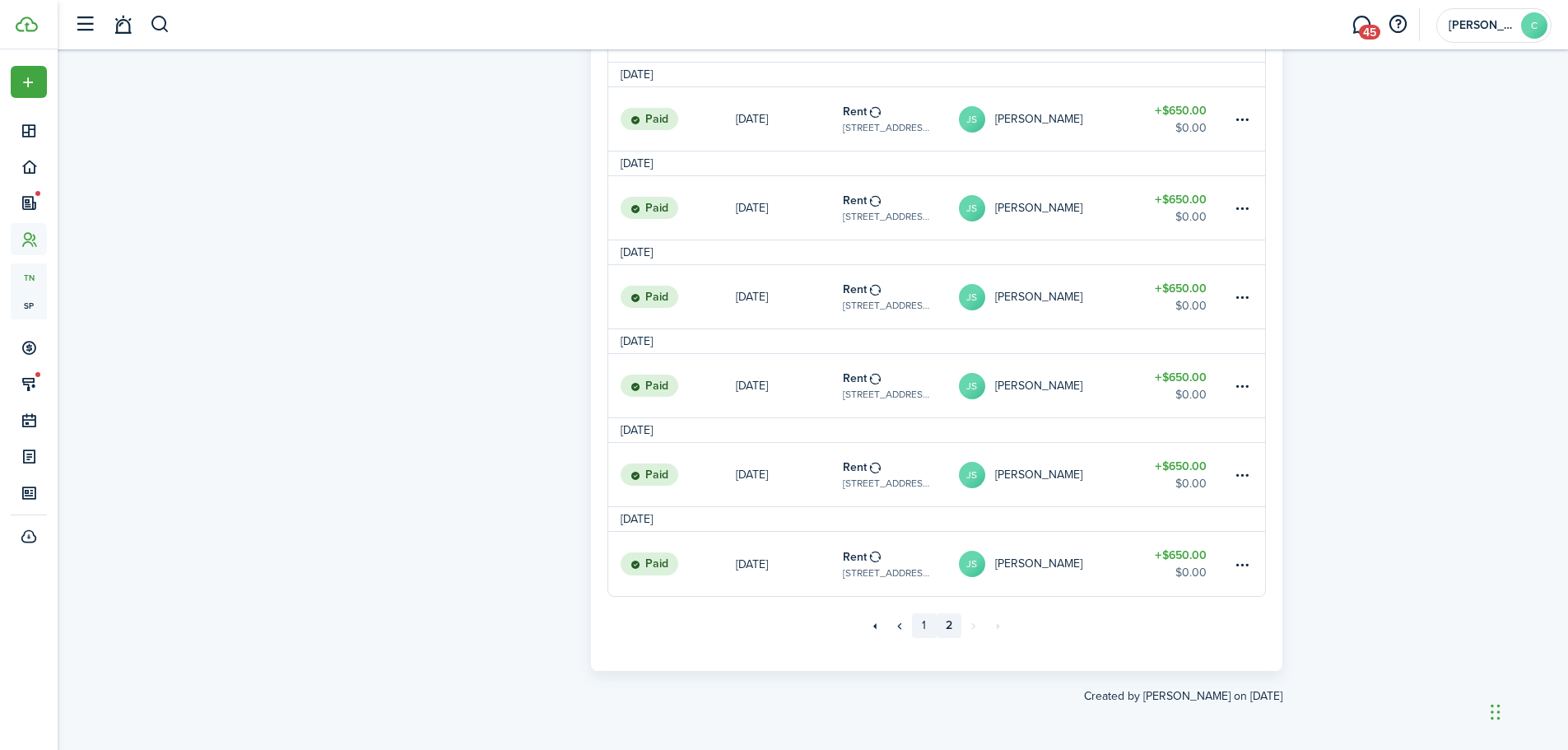
click at [923, 626] on link "1" at bounding box center [925, 626] width 25 height 25
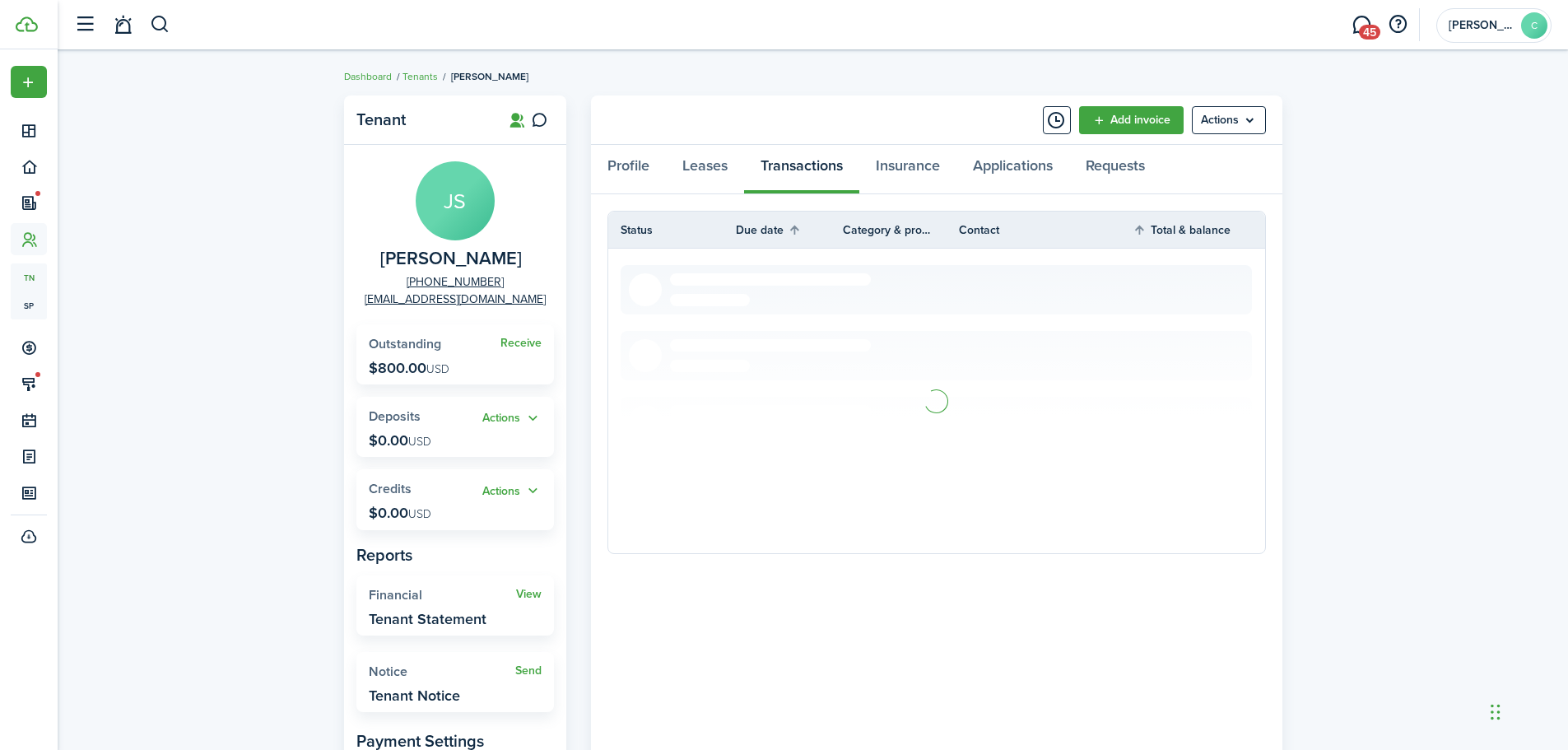
click at [686, 136] on panel-main-header "Add invoice Actions" at bounding box center [936, 120] width 692 height 49
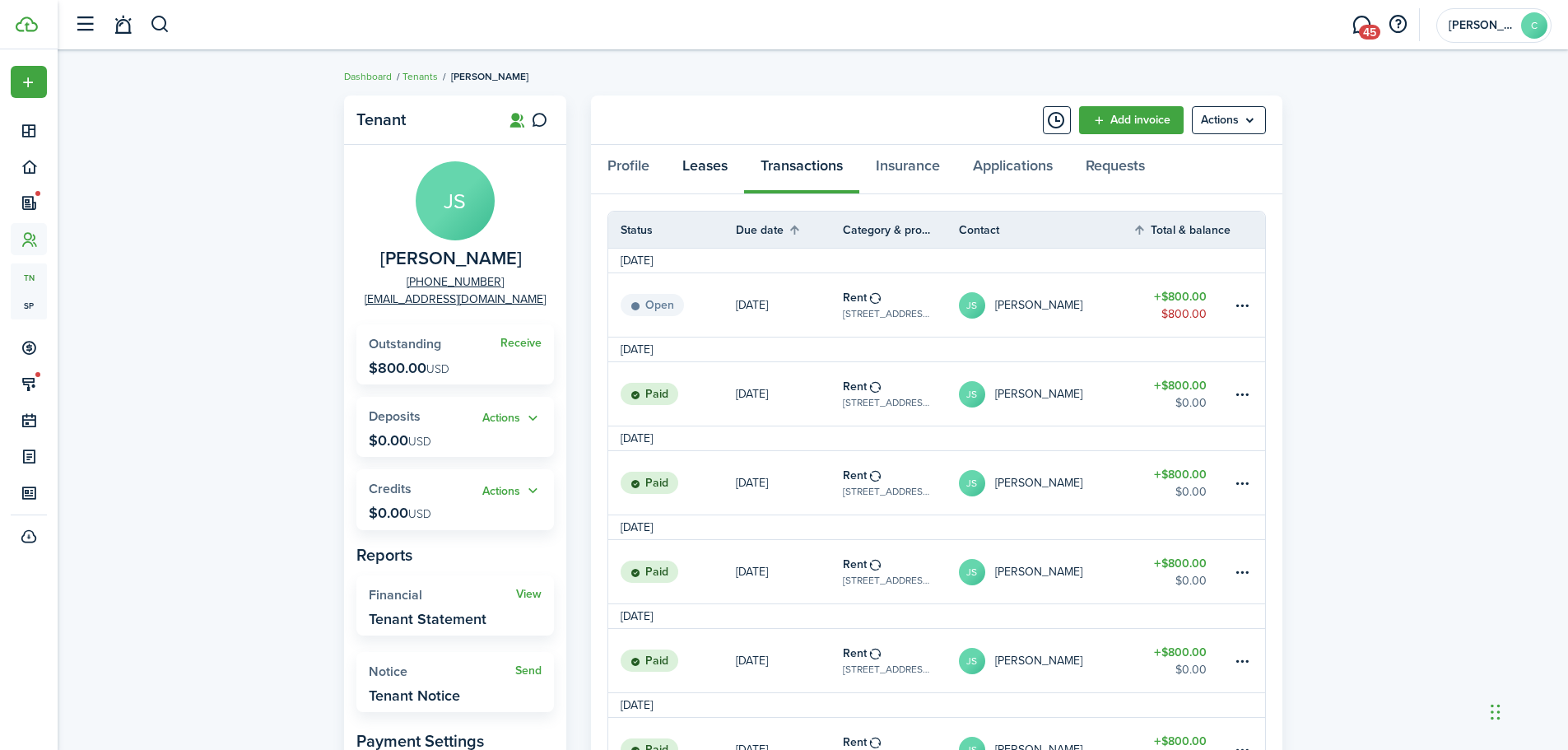
click at [689, 162] on link "Leases" at bounding box center [705, 170] width 78 height 49
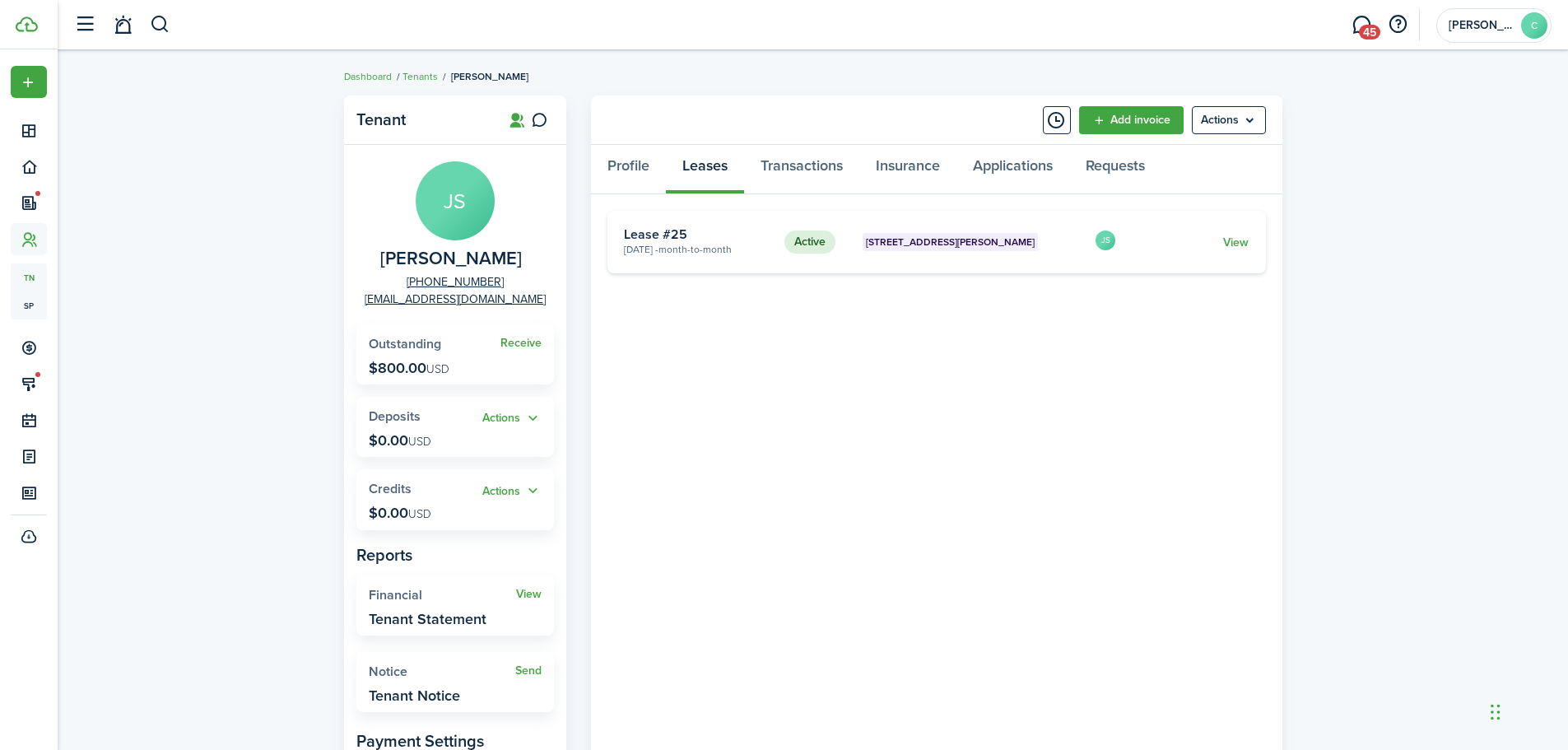
click at [701, 250] on span "Month-to-month" at bounding box center [694, 249] width 73 height 15
click at [1251, 247] on card "Active [STREET_ADDRESS][PERSON_NAME] [DATE] - Month-to-month Lease #25 JS View" at bounding box center [936, 242] width 658 height 62
click at [1248, 244] on link "View" at bounding box center [1236, 243] width 25 height 18
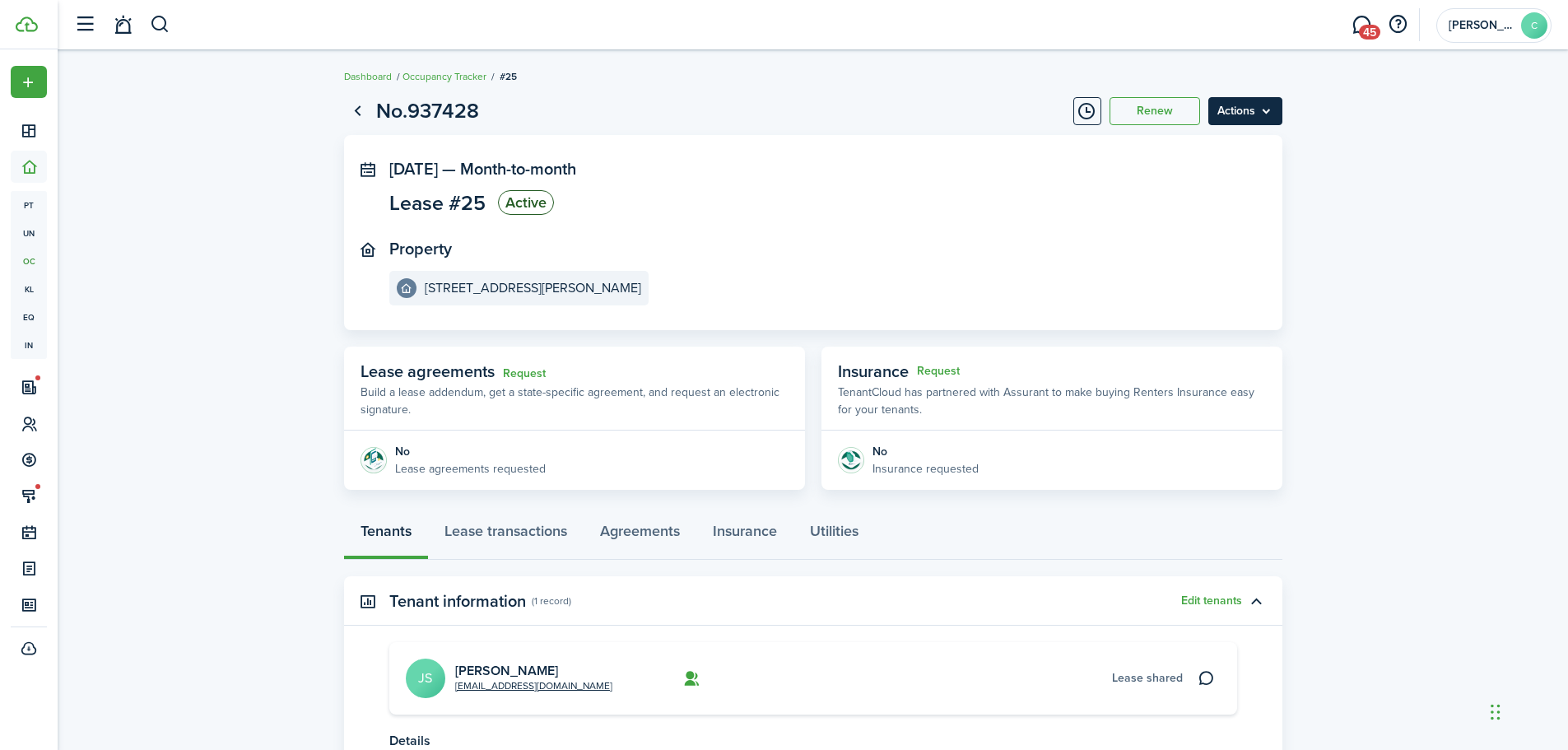
click at [1245, 112] on menu-btn "Actions" at bounding box center [1245, 112] width 74 height 28
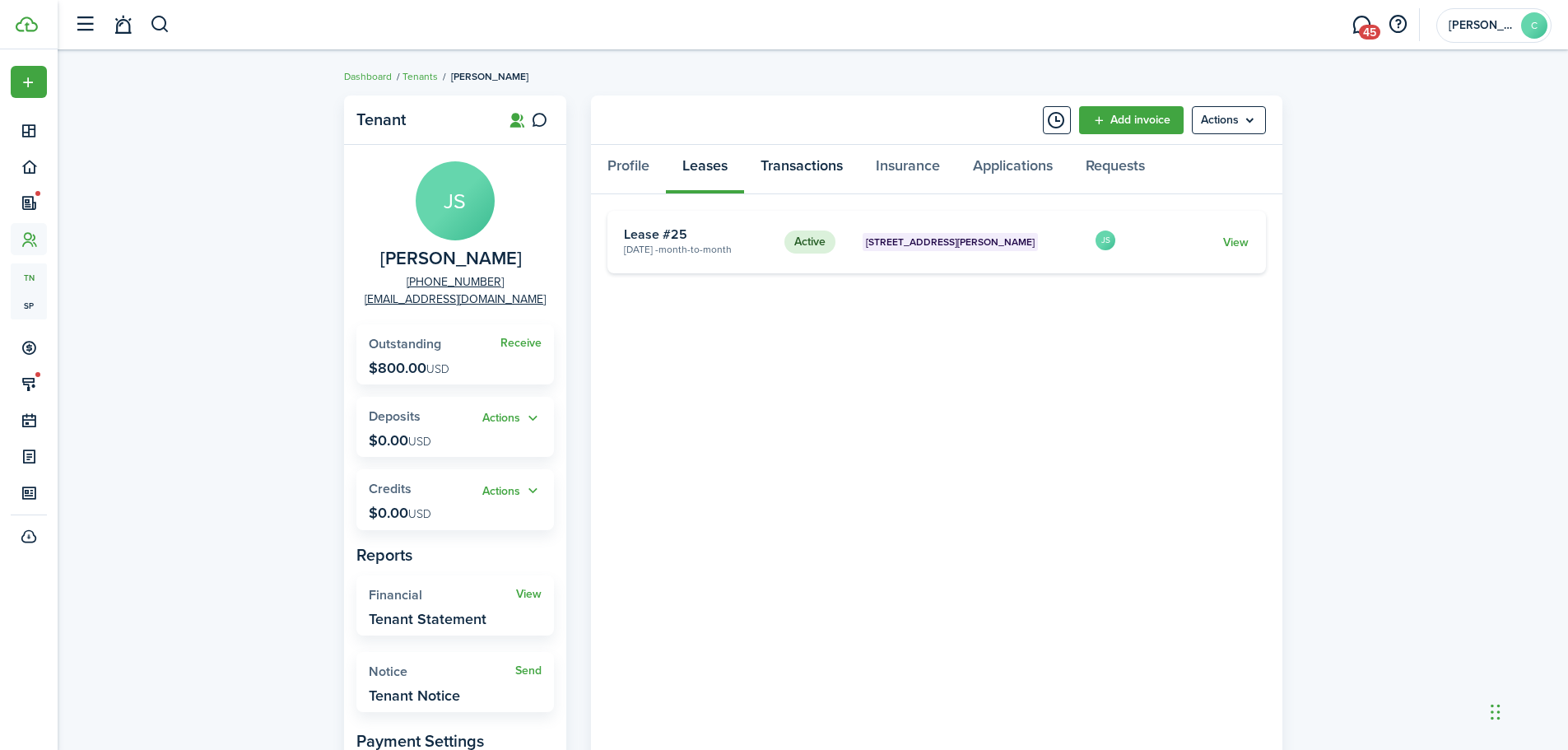
click at [822, 168] on link "Transactions" at bounding box center [802, 170] width 115 height 49
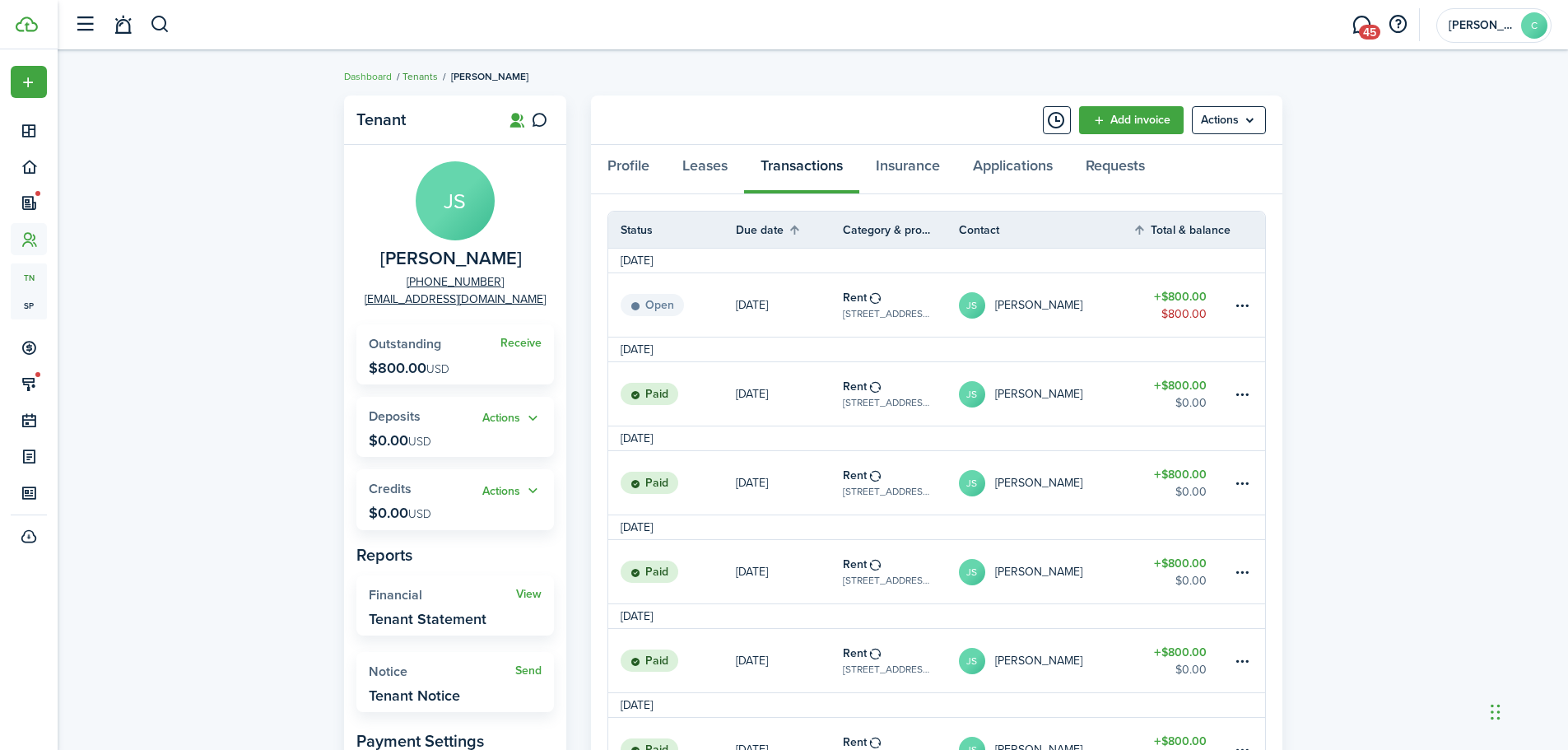
click at [422, 71] on link "Tenants" at bounding box center [420, 76] width 35 height 15
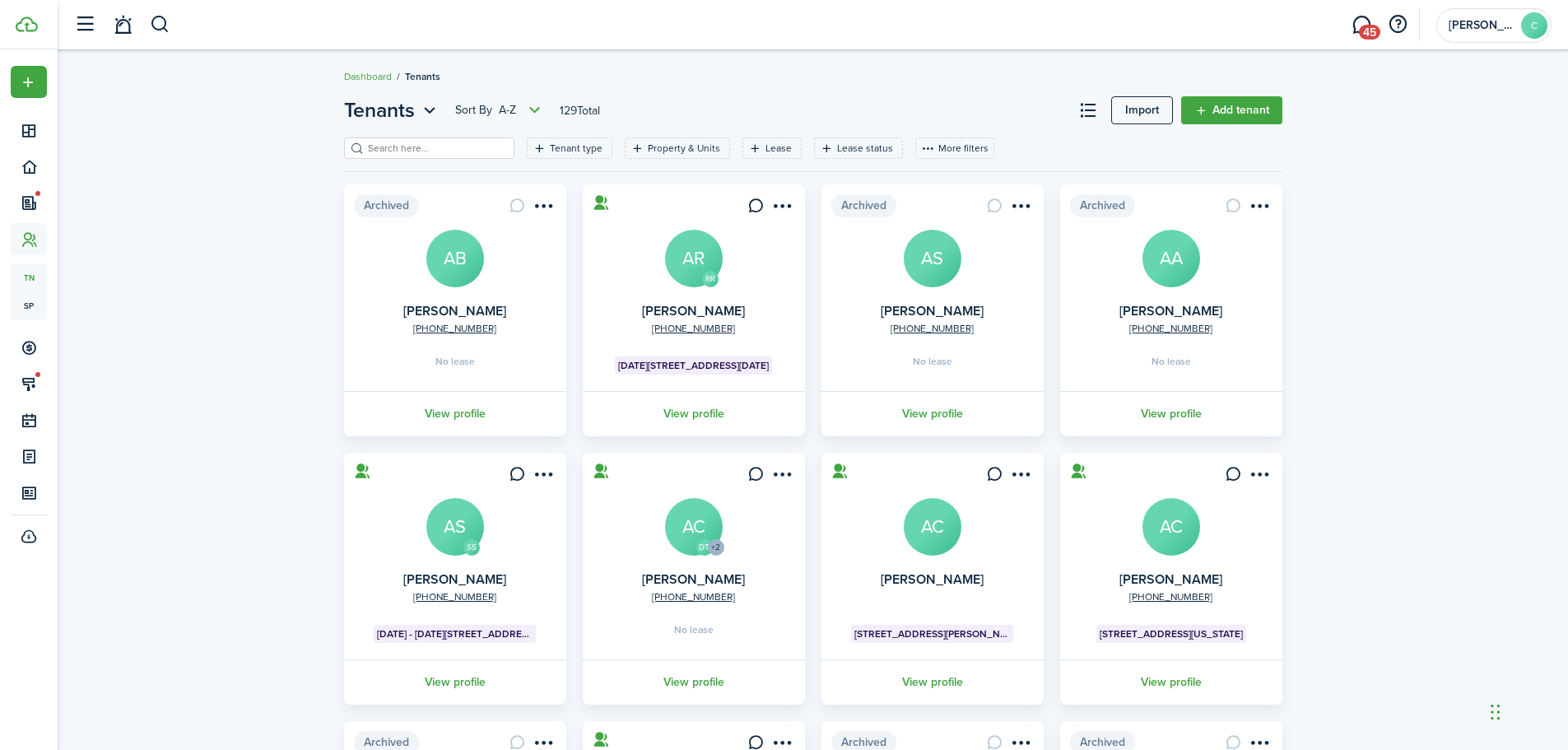
click at [435, 146] on input "search" at bounding box center [436, 149] width 145 height 16
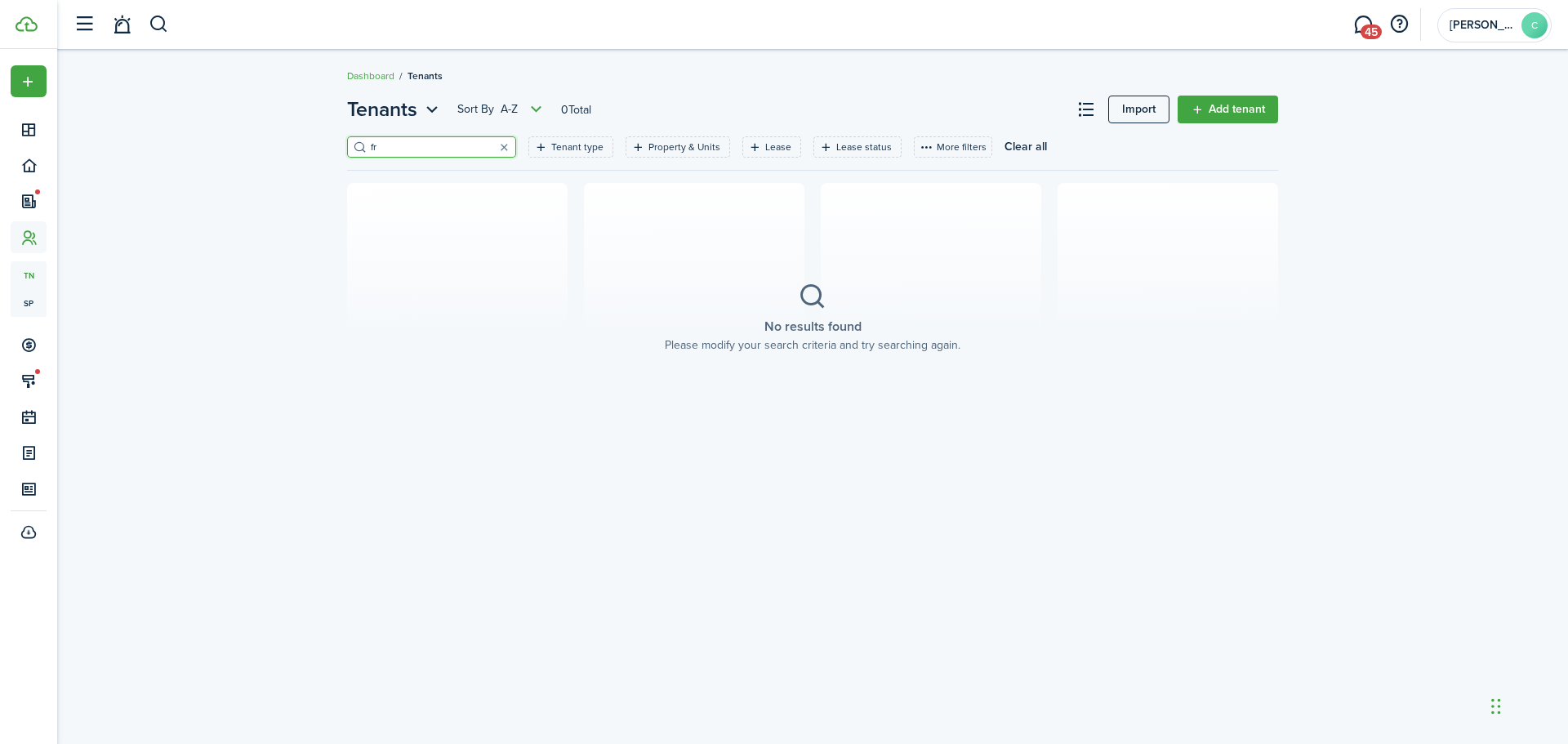
type input "f"
type input "r"
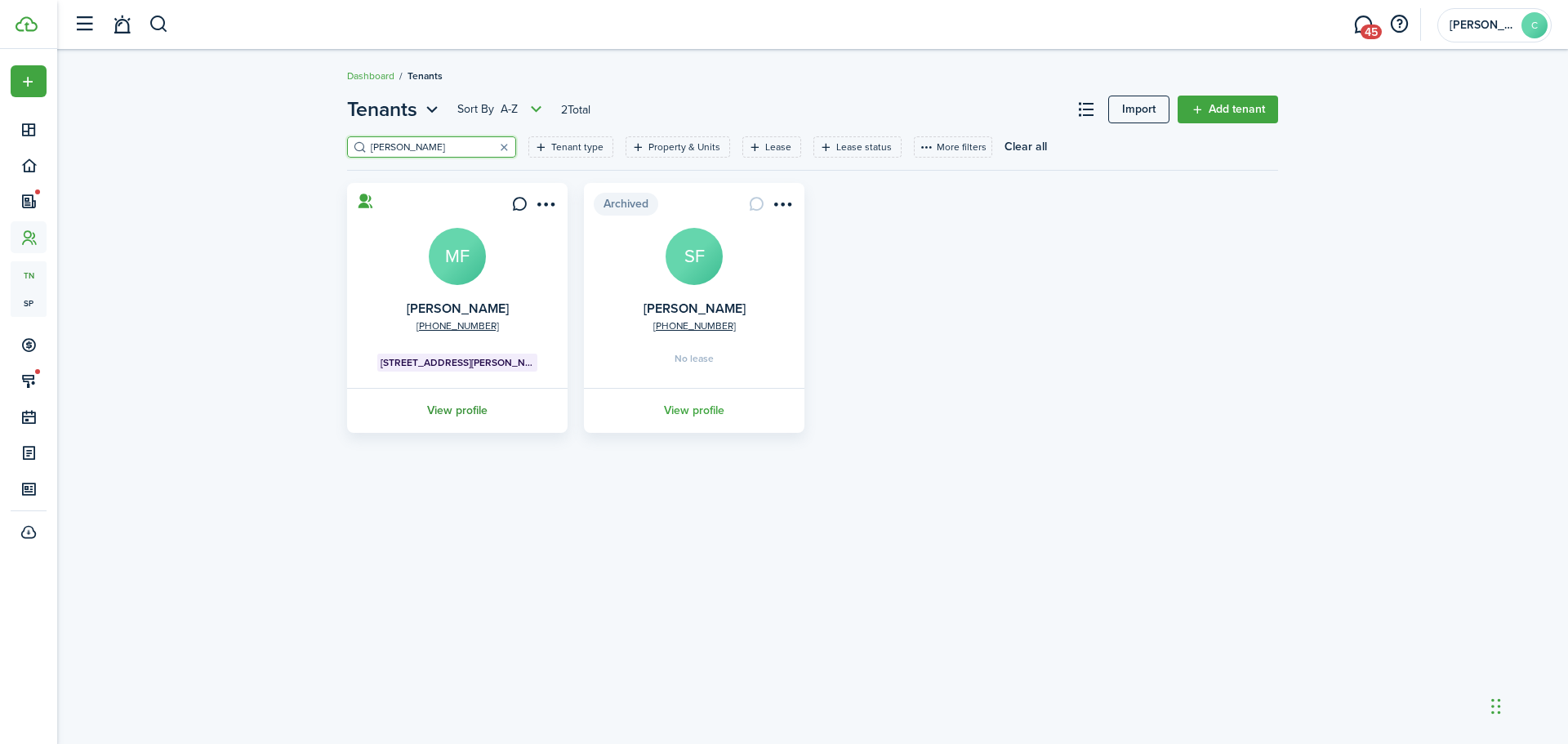
type input "[PERSON_NAME]"
click at [460, 407] on link "View profile" at bounding box center [457, 411] width 225 height 45
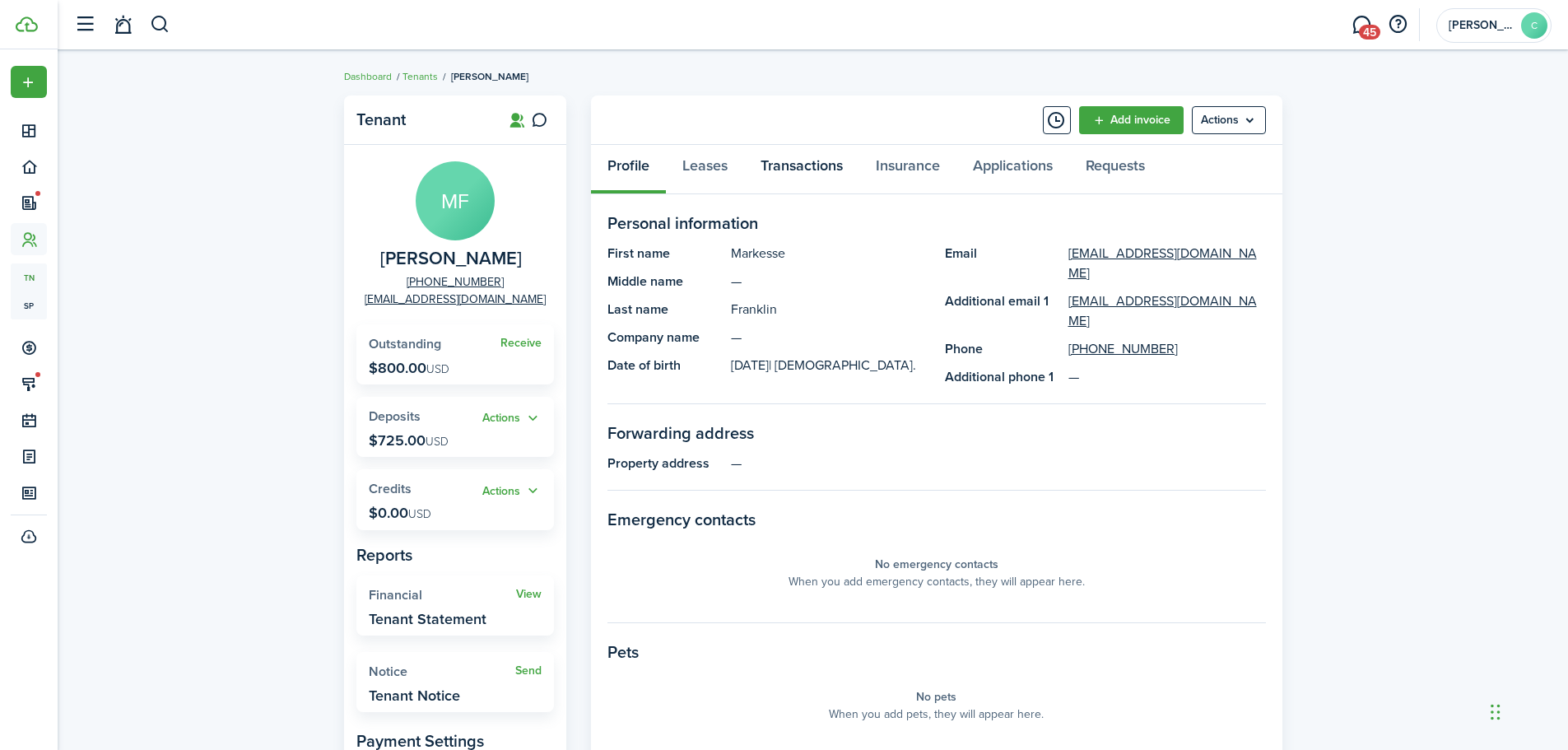
click at [804, 156] on link "Transactions" at bounding box center [802, 170] width 115 height 49
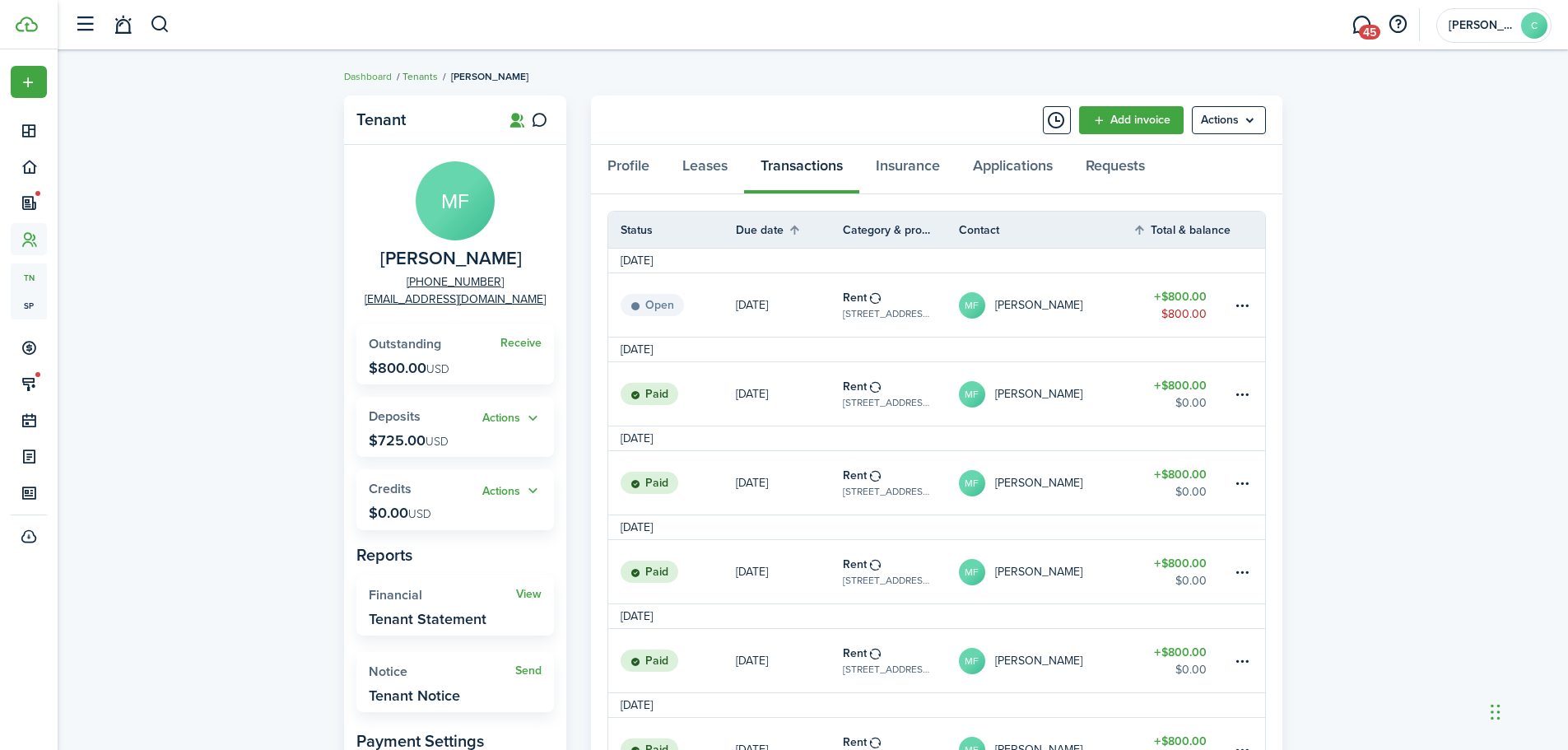
click at [414, 73] on link "Tenants" at bounding box center [420, 76] width 35 height 15
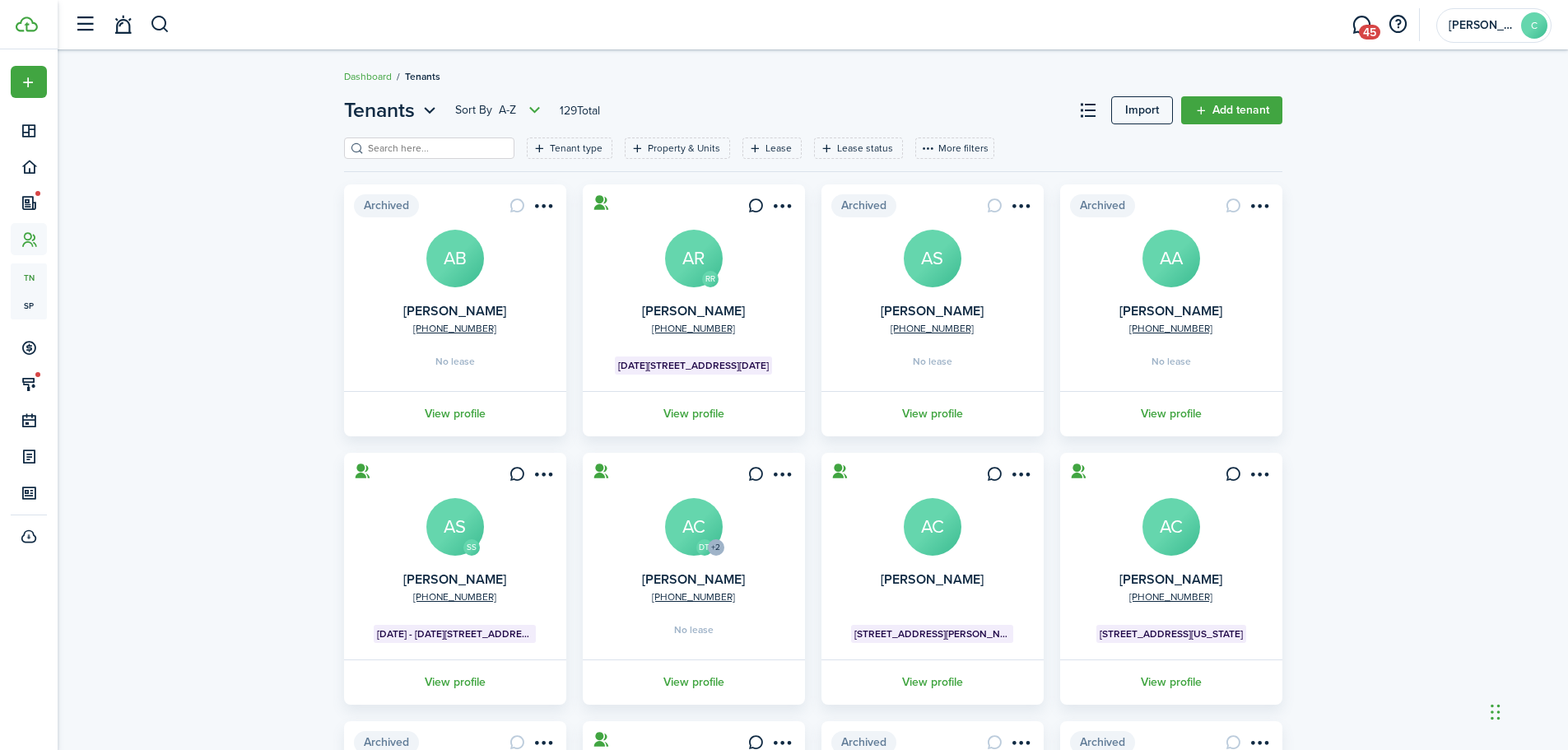
click at [447, 149] on input "search" at bounding box center [436, 149] width 145 height 16
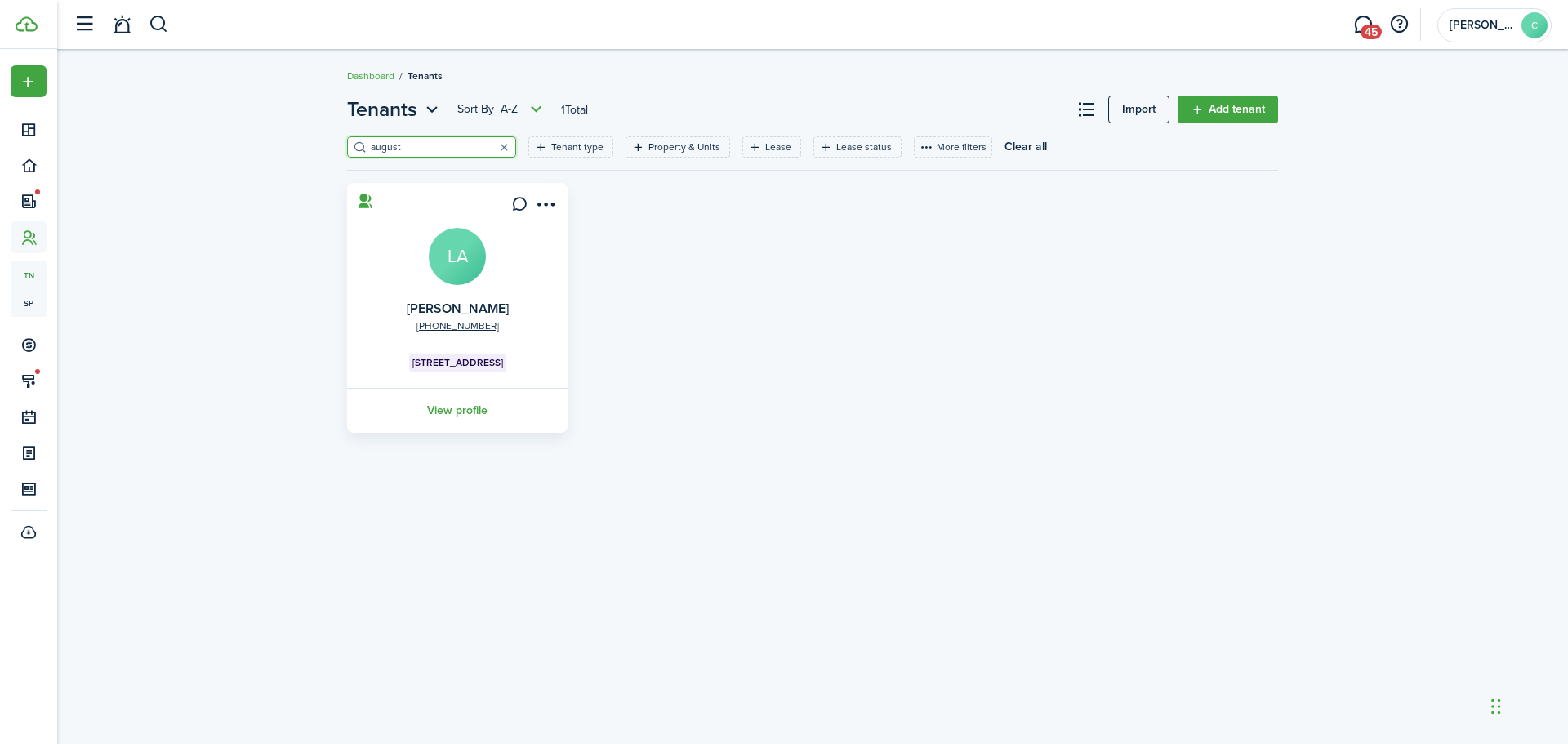
type input "august"
click at [461, 410] on link "View profile" at bounding box center [457, 411] width 225 height 45
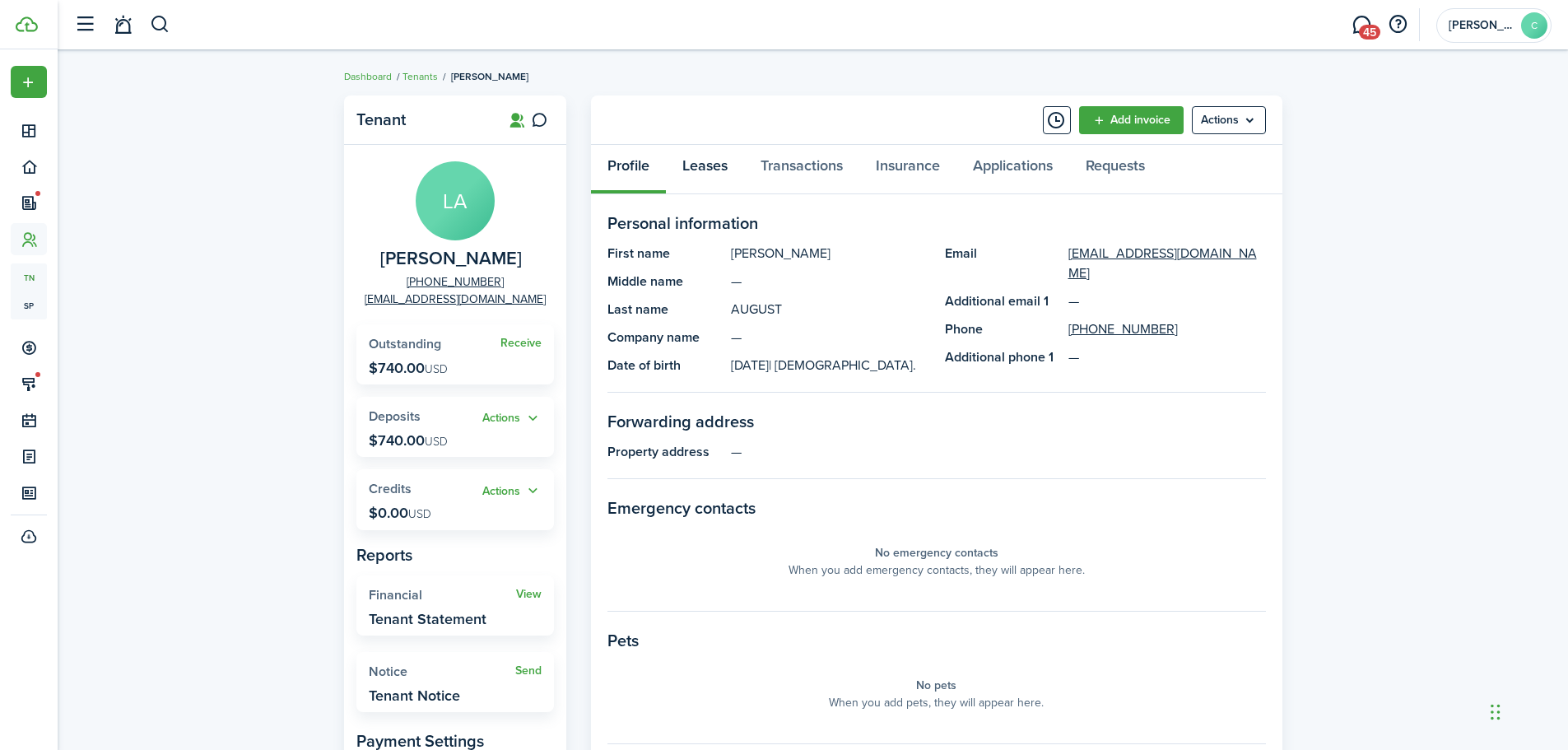
click at [701, 166] on link "Leases" at bounding box center [705, 170] width 78 height 49
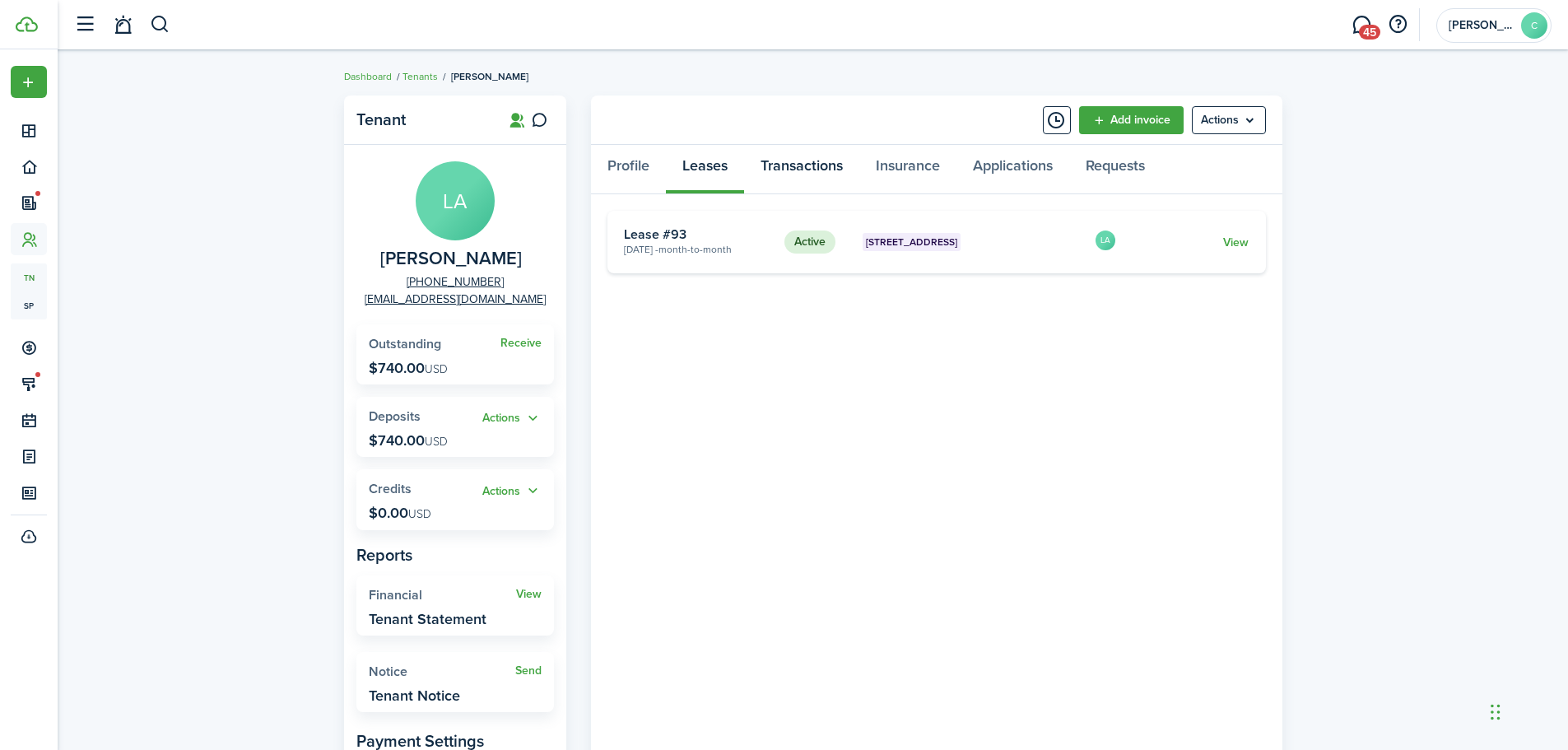
click at [812, 159] on link "Transactions" at bounding box center [802, 170] width 115 height 49
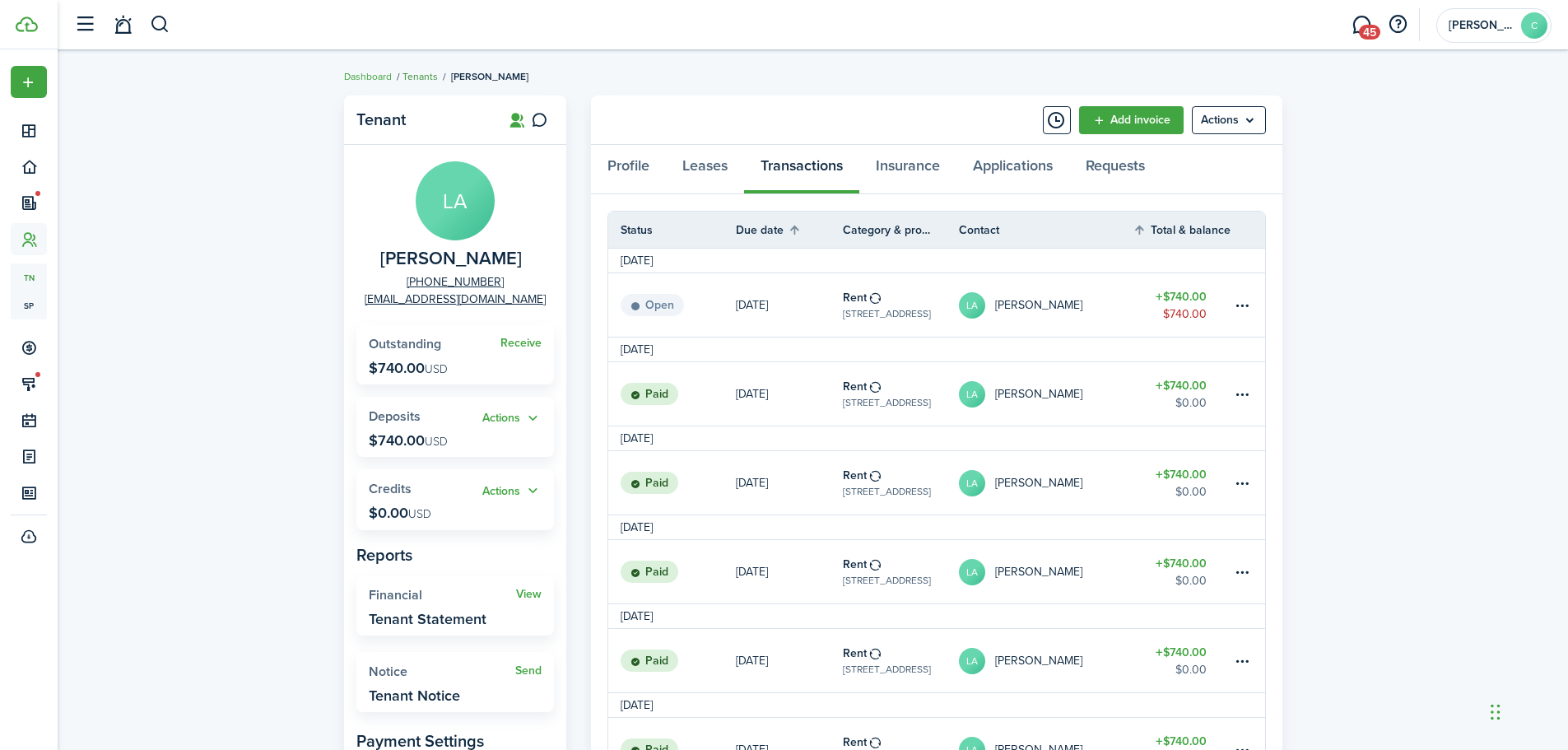
click at [411, 71] on link "Tenants" at bounding box center [420, 76] width 35 height 15
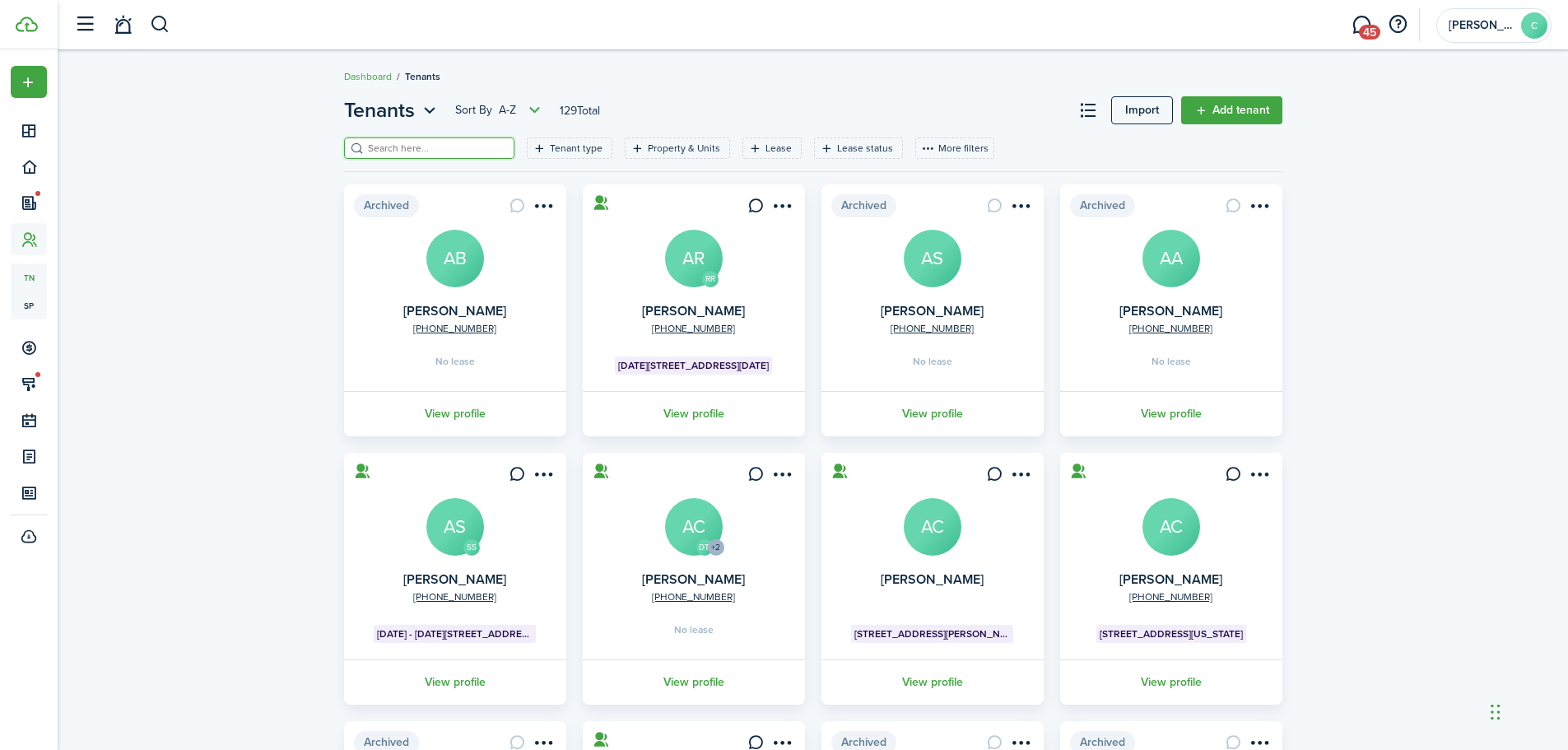
click at [432, 148] on input "search" at bounding box center [436, 149] width 145 height 16
type input "[PERSON_NAME]"
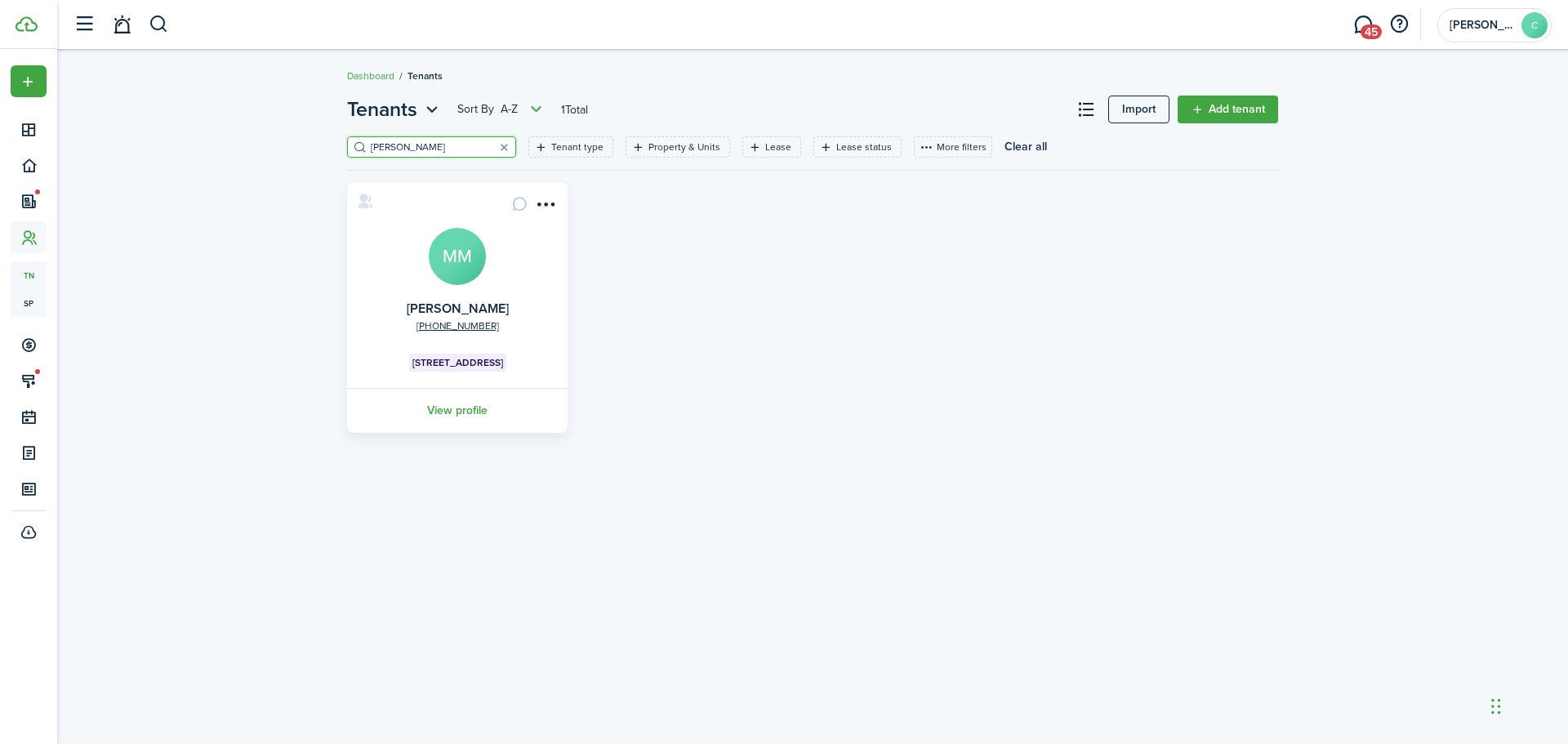
click at [460, 404] on link "View profile" at bounding box center [457, 411] width 225 height 45
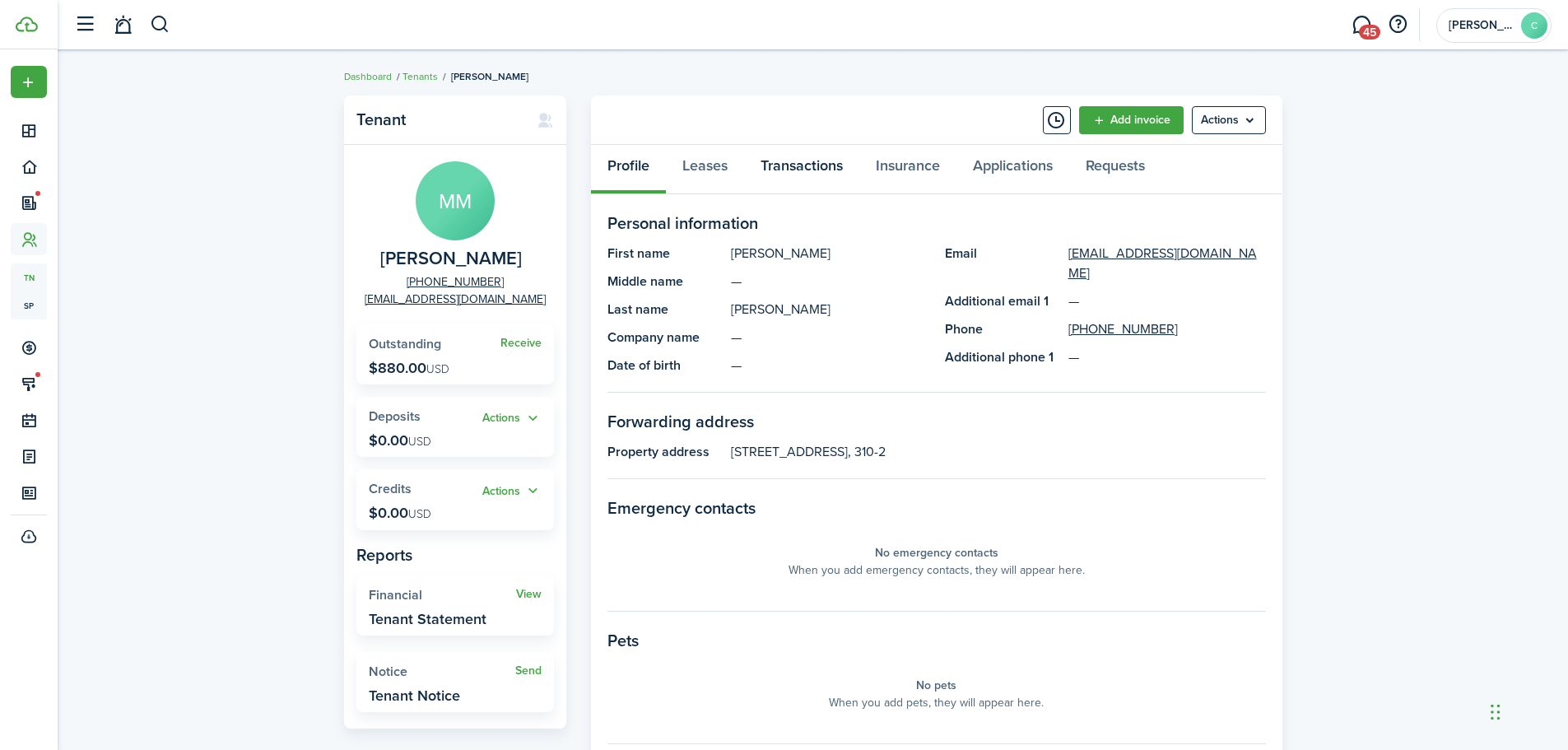
click at [795, 158] on link "Transactions" at bounding box center [802, 170] width 115 height 49
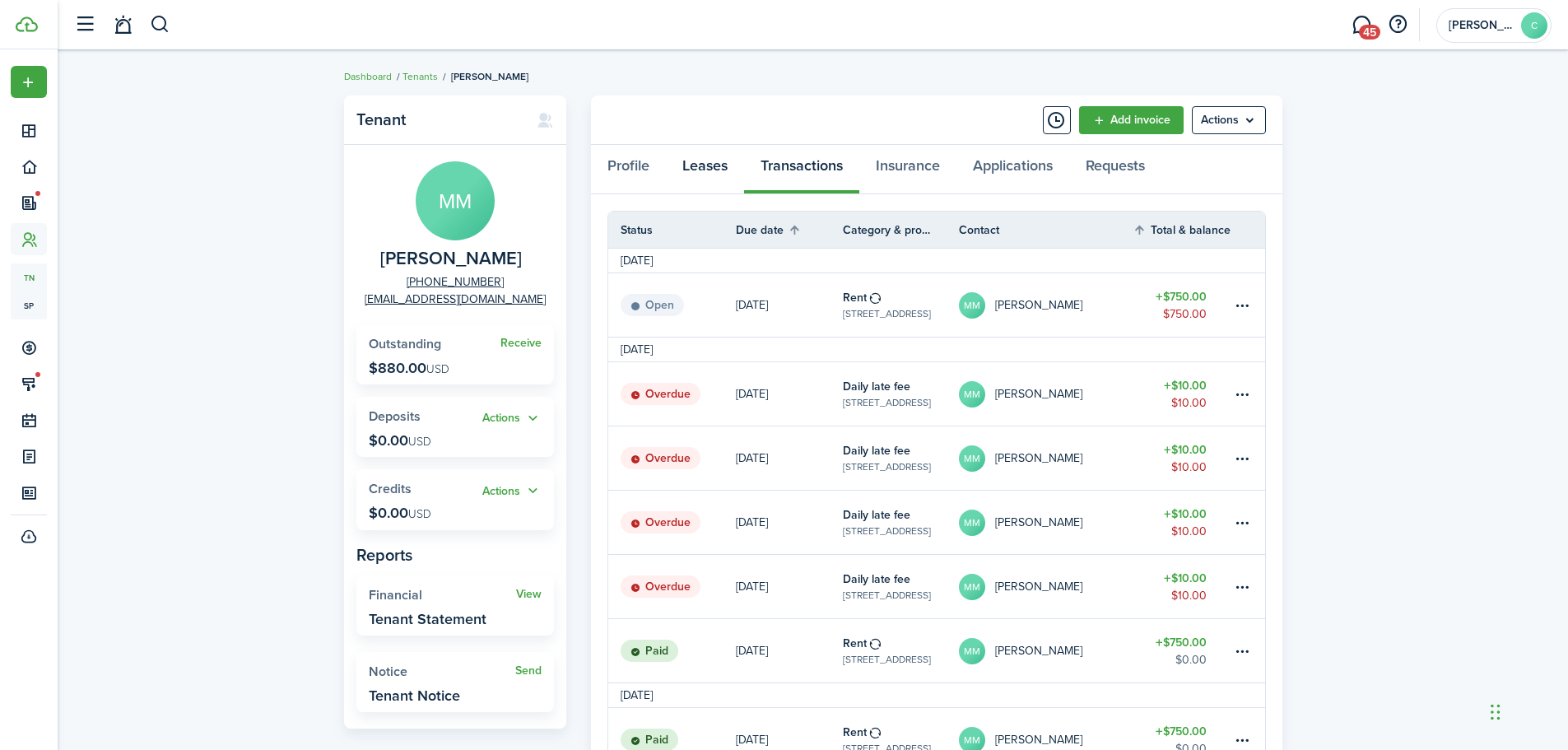
click at [700, 164] on link "Leases" at bounding box center [705, 170] width 78 height 49
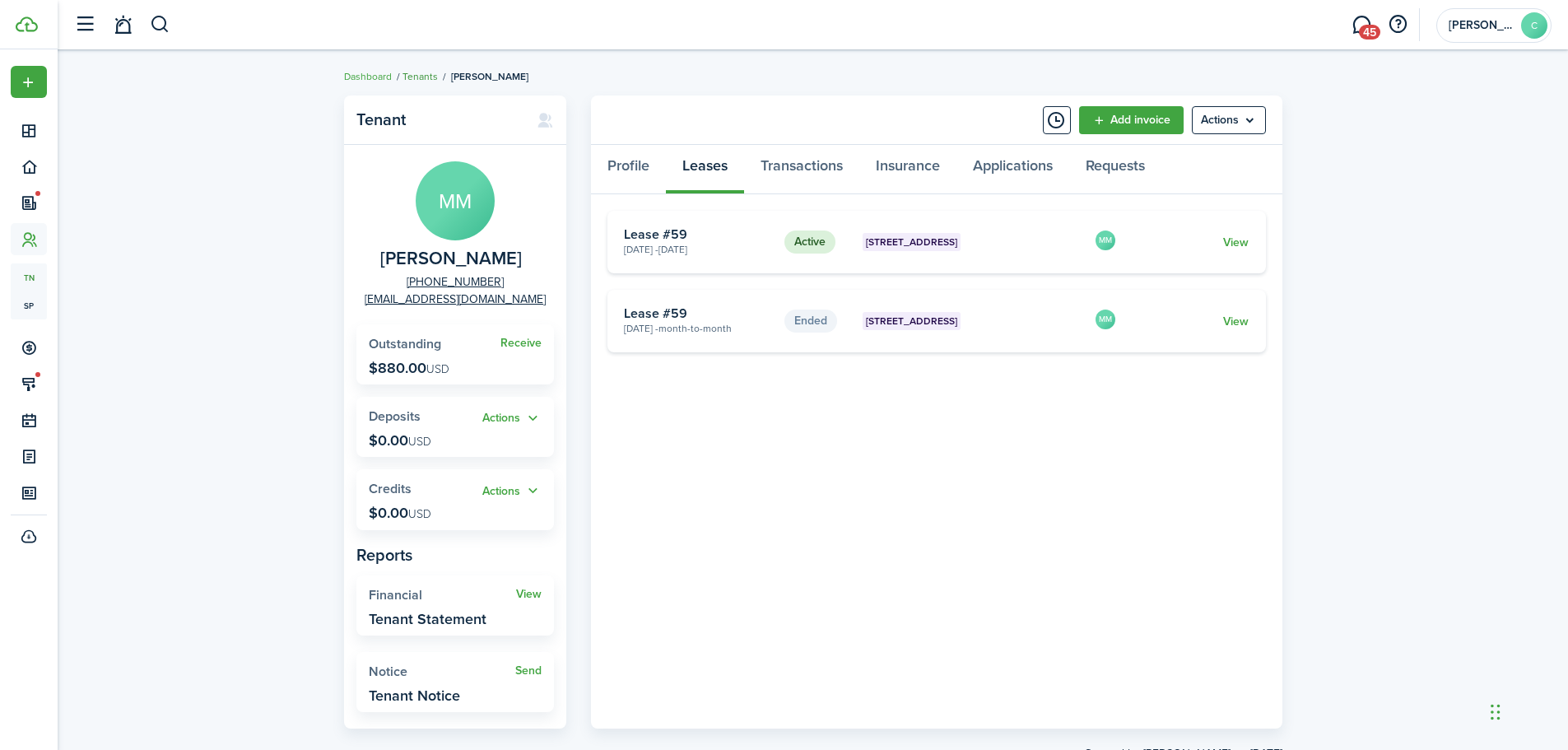
click at [433, 73] on link "Tenants" at bounding box center [420, 76] width 35 height 15
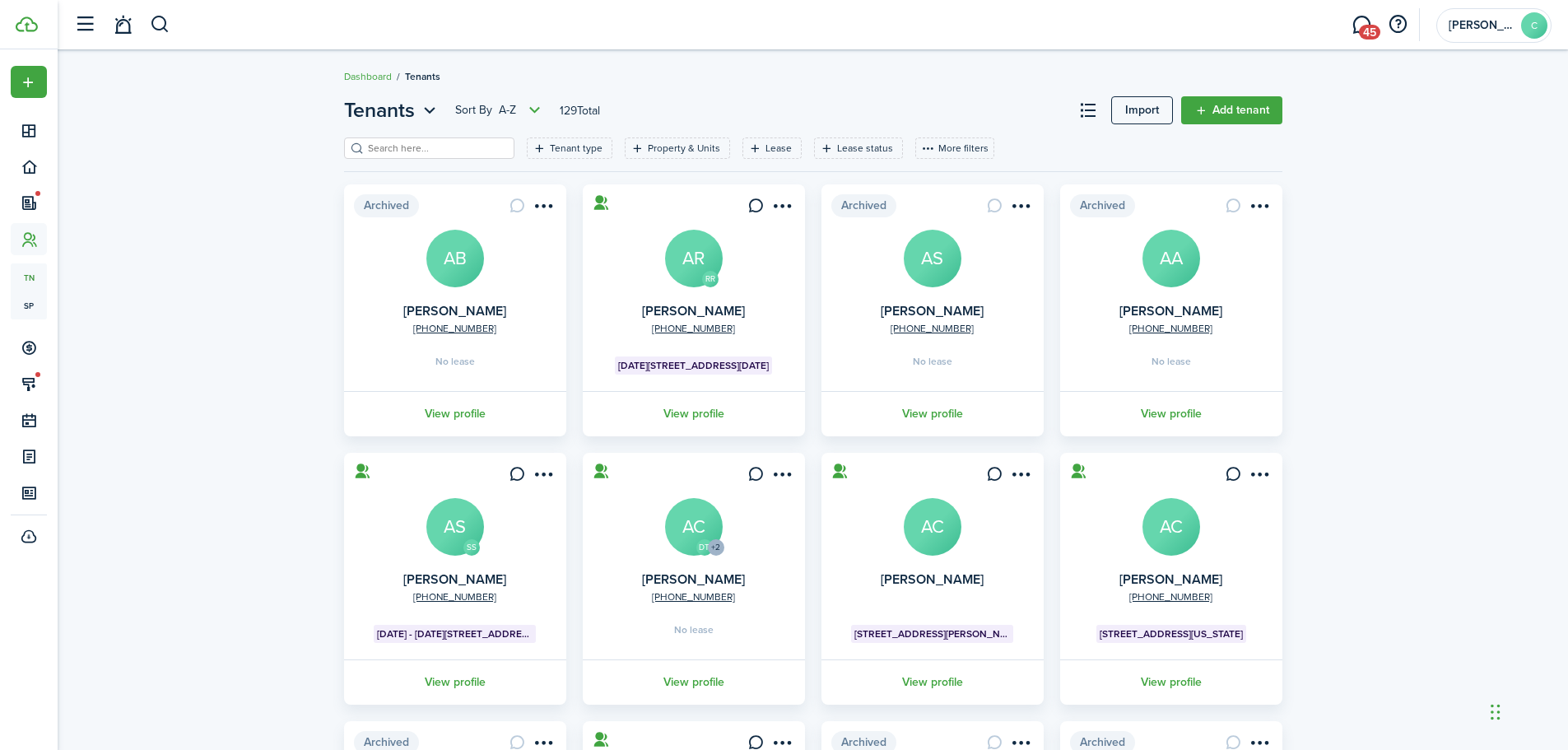
click at [438, 149] on input "search" at bounding box center [436, 149] width 145 height 16
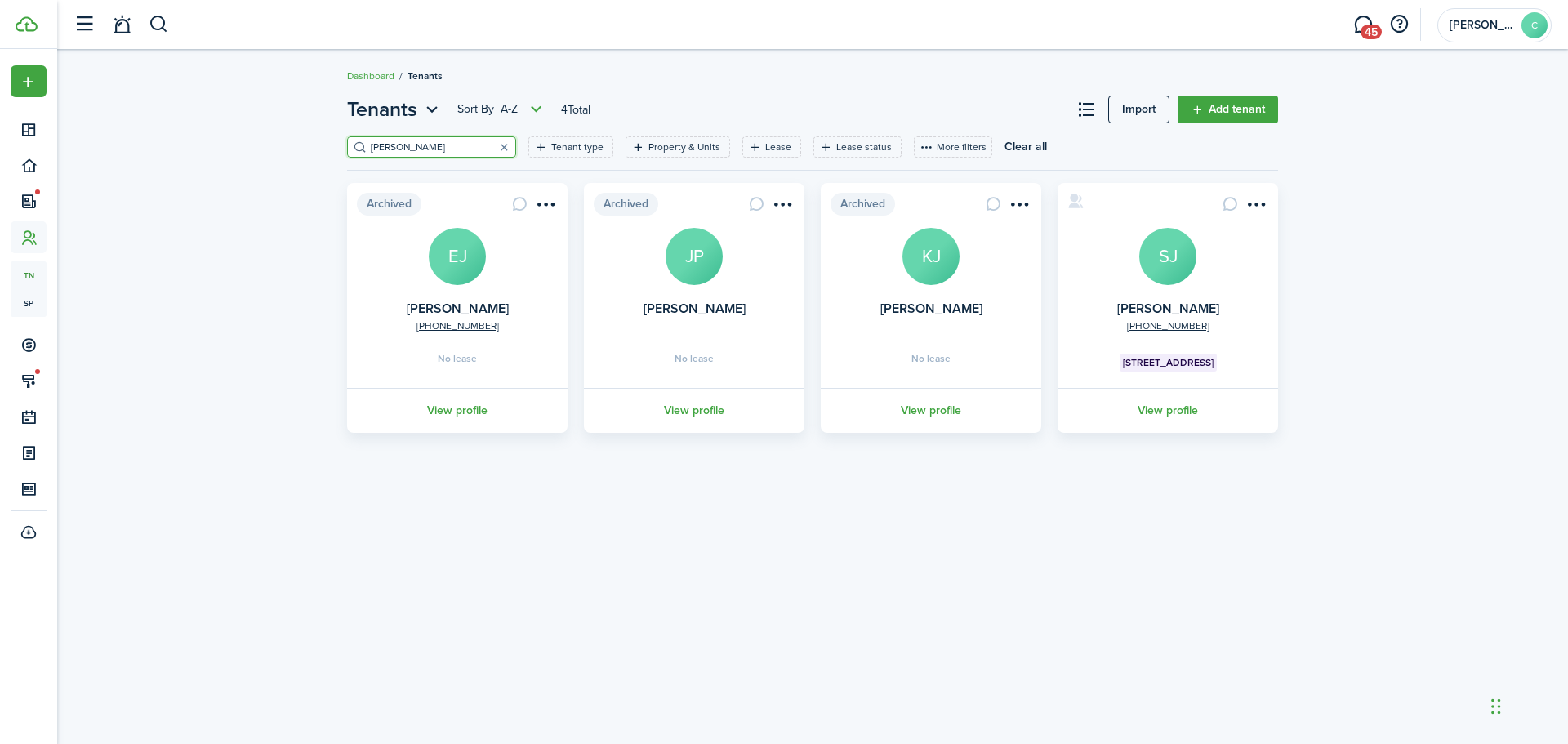
type input "[PERSON_NAME]"
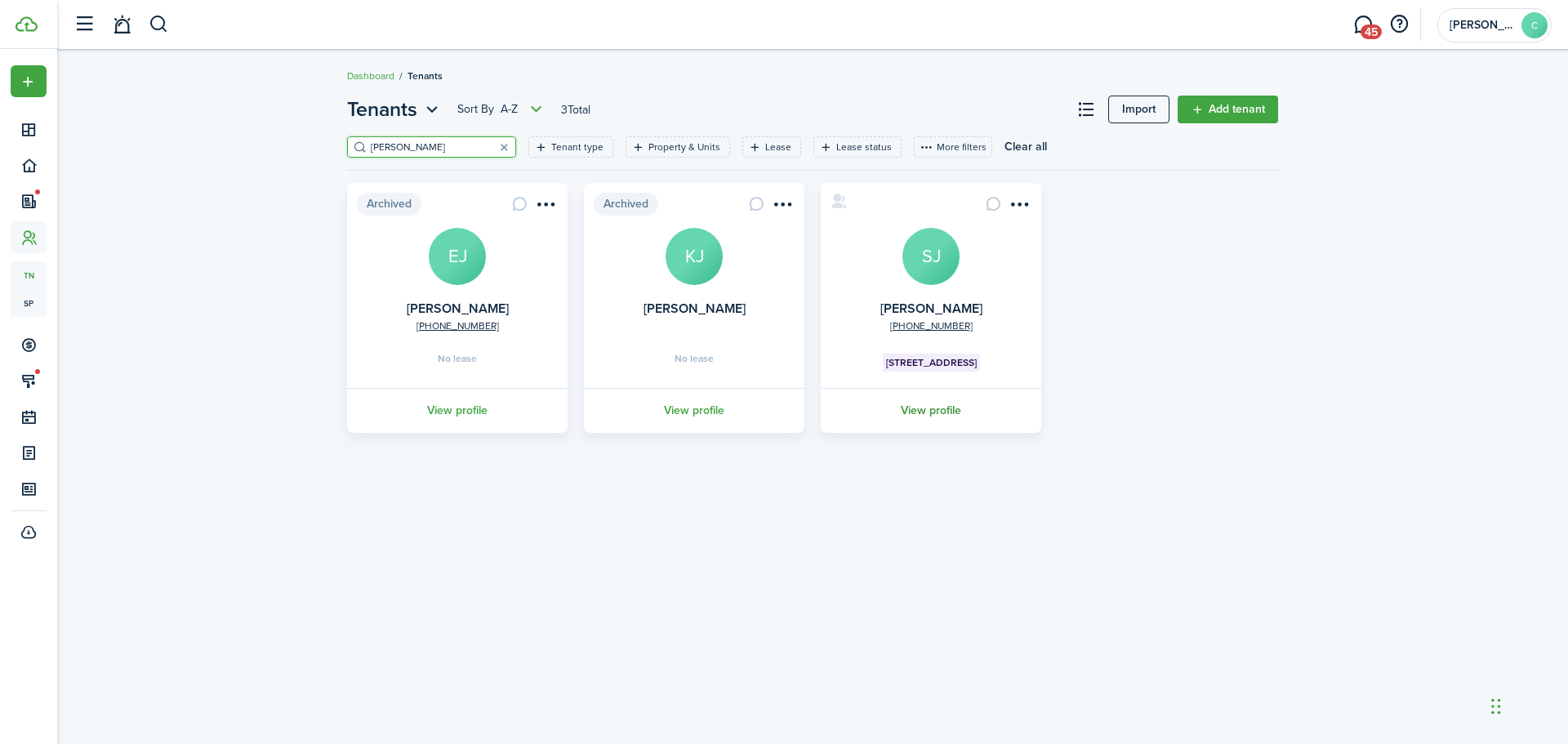
click at [937, 412] on link "View profile" at bounding box center [931, 411] width 225 height 45
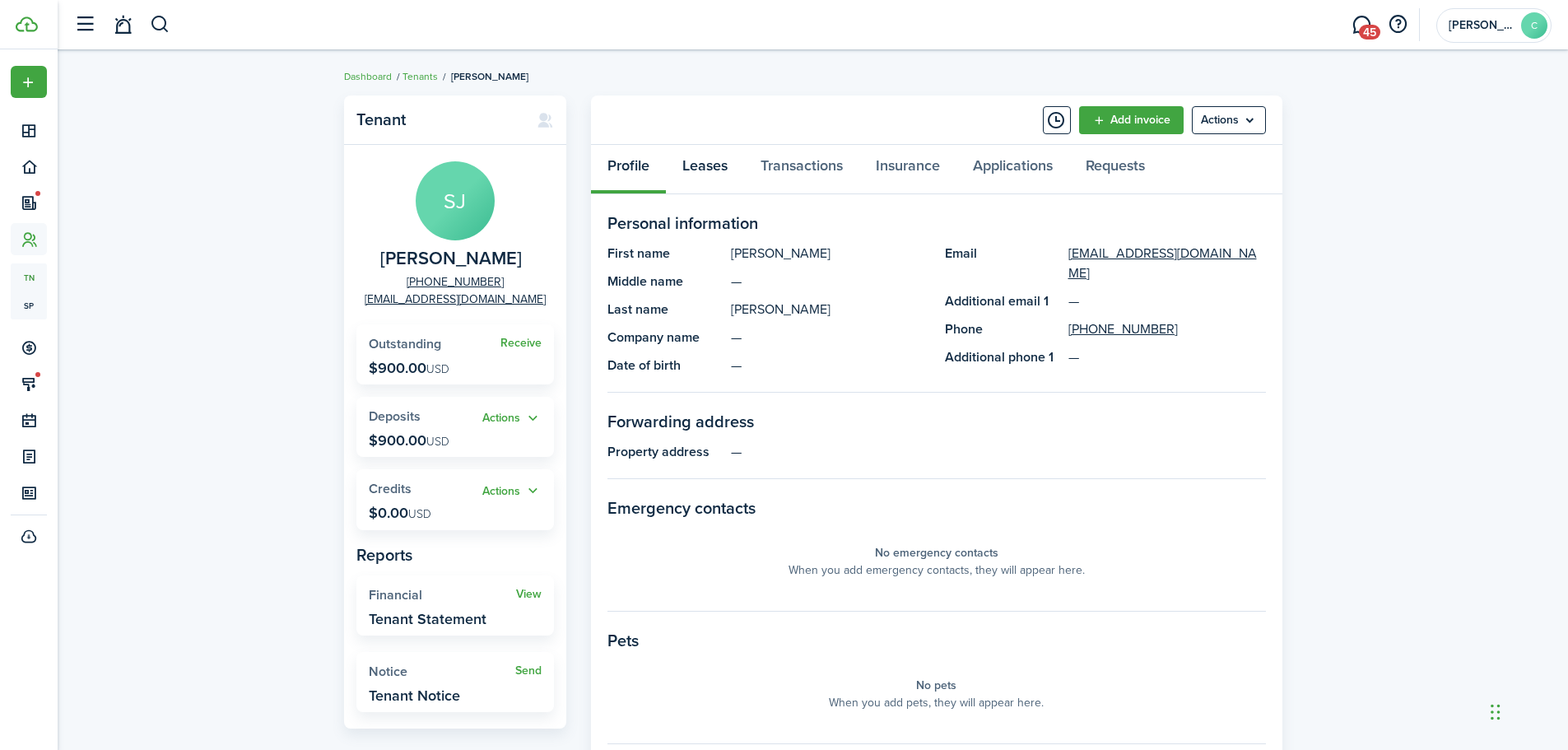
click at [726, 165] on link "Leases" at bounding box center [705, 170] width 78 height 49
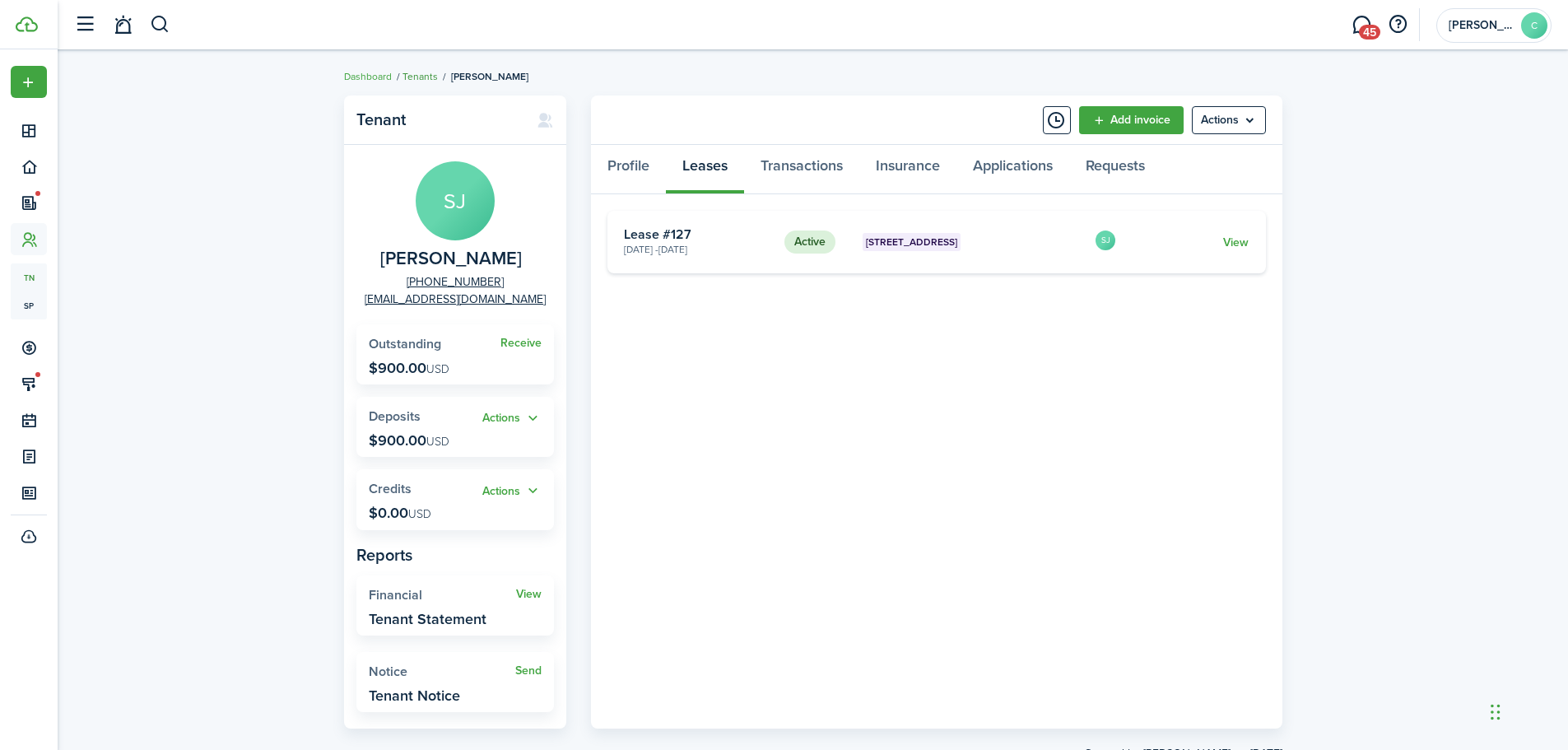
click at [422, 72] on link "Tenants" at bounding box center [420, 76] width 35 height 15
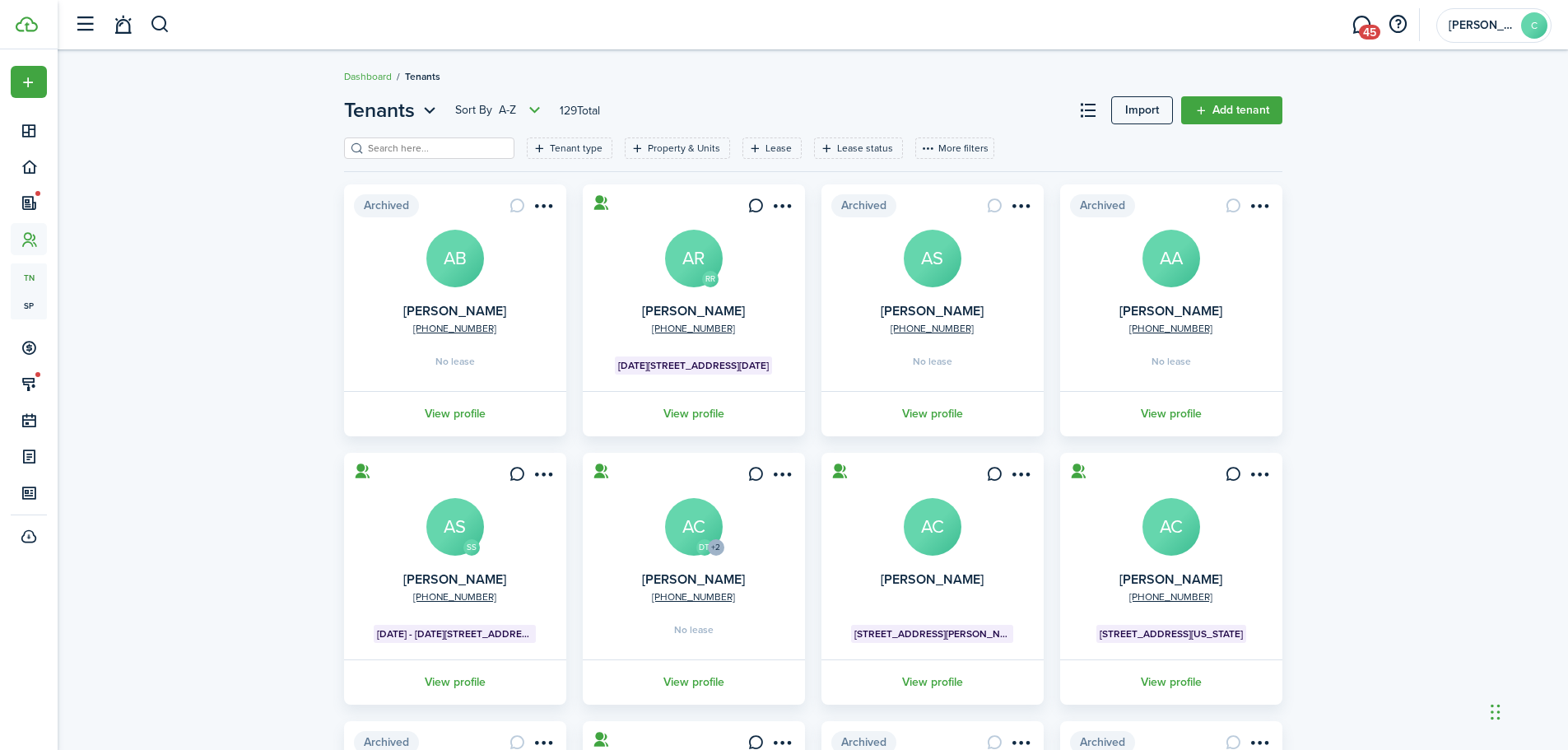
click at [409, 144] on input "search" at bounding box center [436, 149] width 145 height 16
type input "windrow"
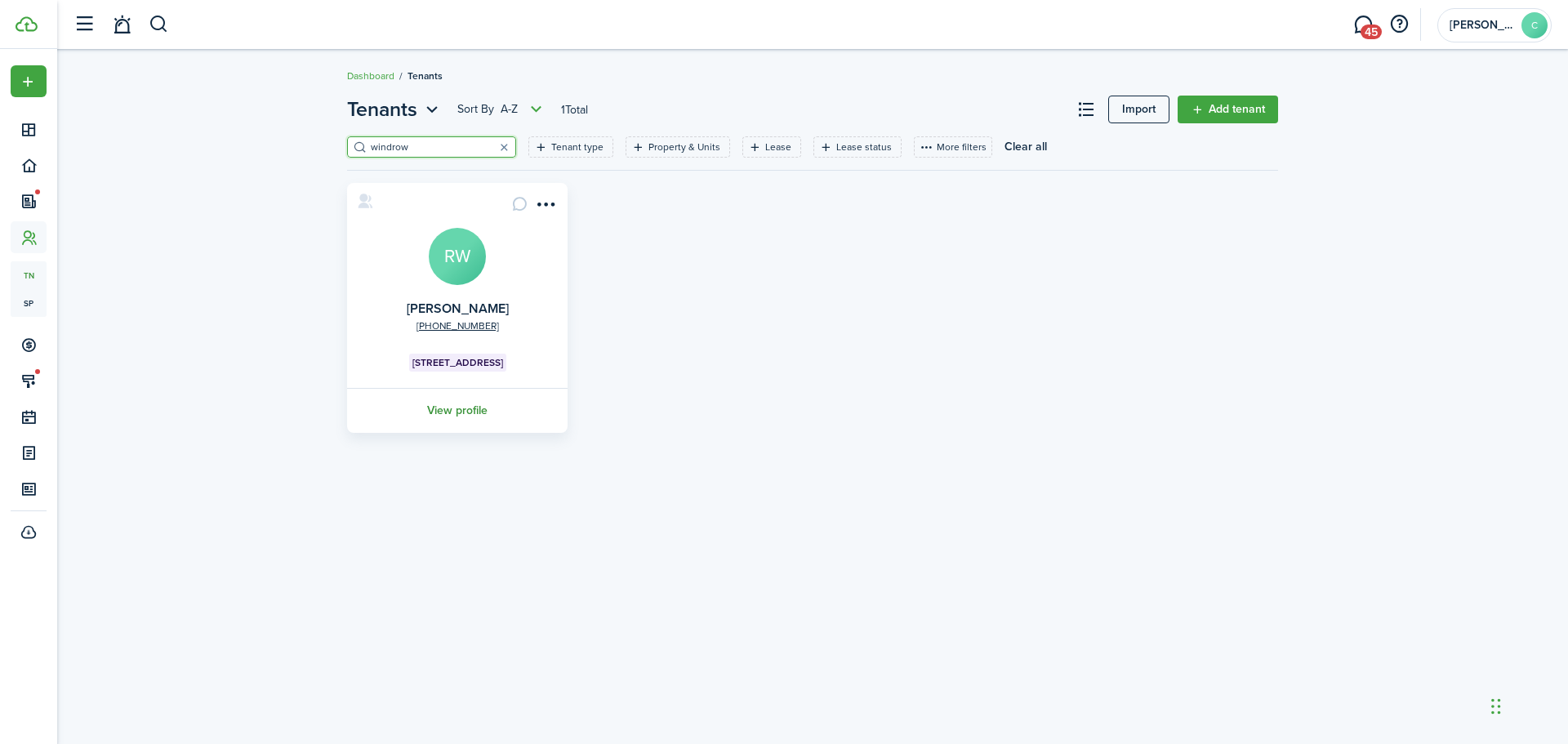
click at [460, 411] on link "View profile" at bounding box center [457, 411] width 225 height 45
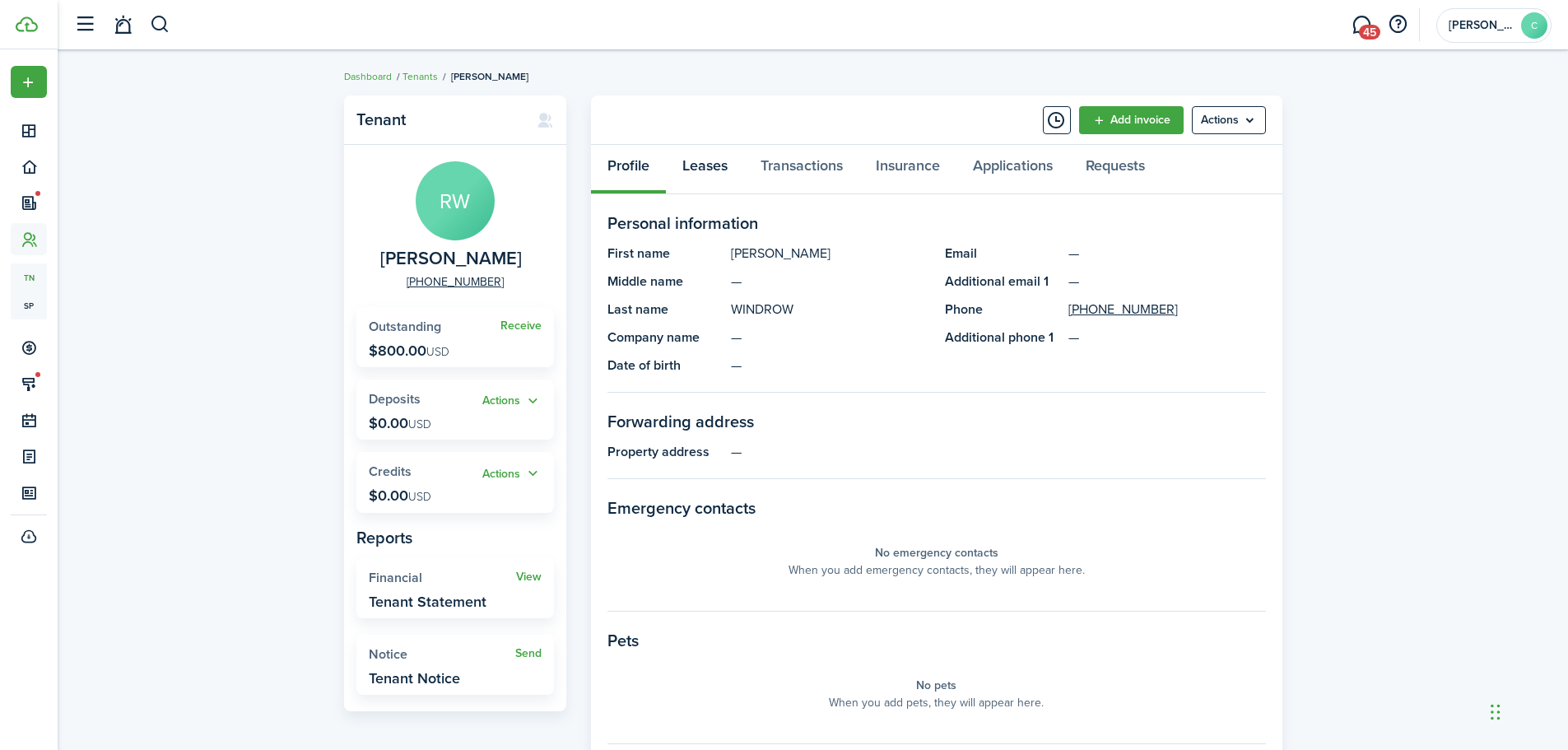
click at [701, 169] on link "Leases" at bounding box center [705, 170] width 78 height 49
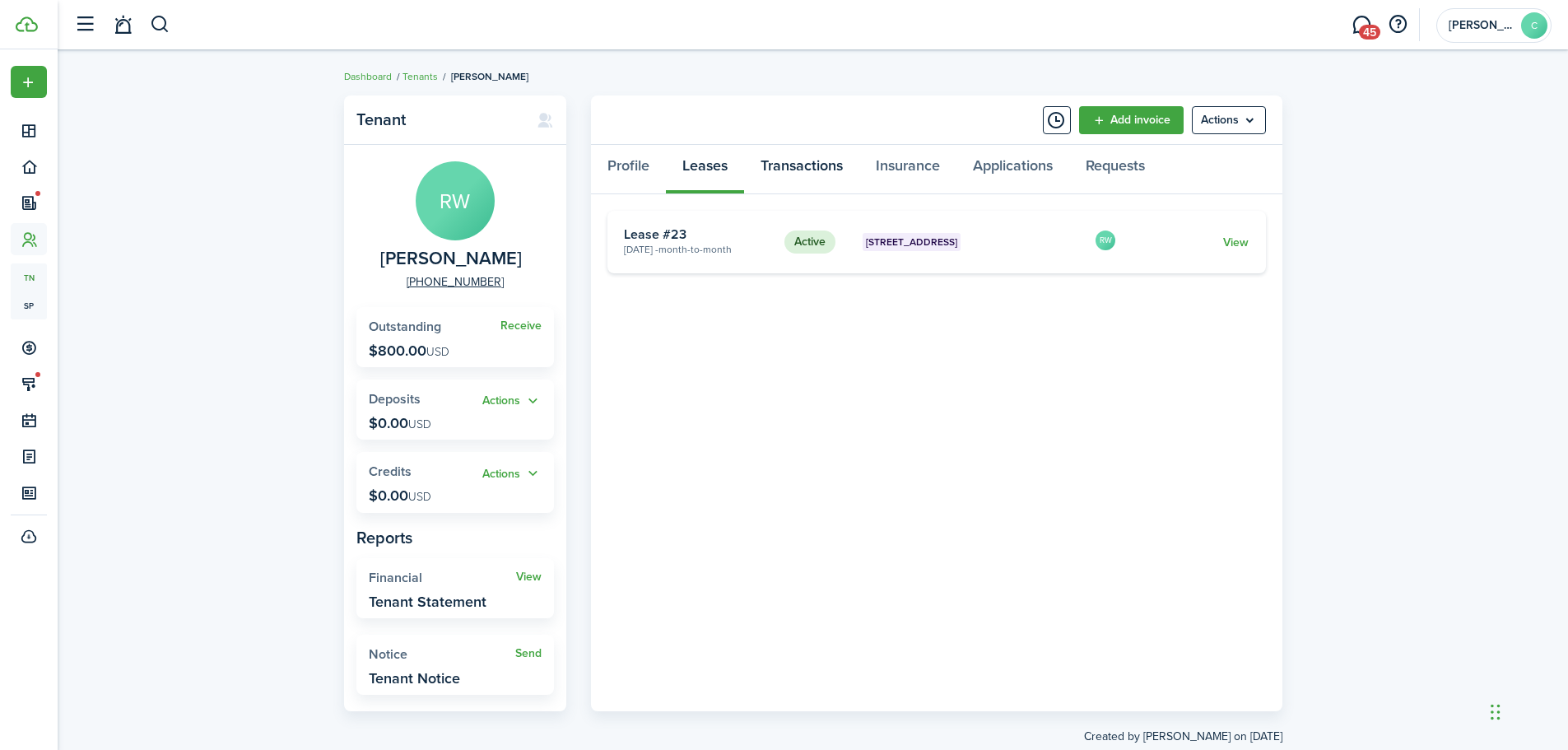
click at [818, 158] on link "Transactions" at bounding box center [802, 170] width 115 height 49
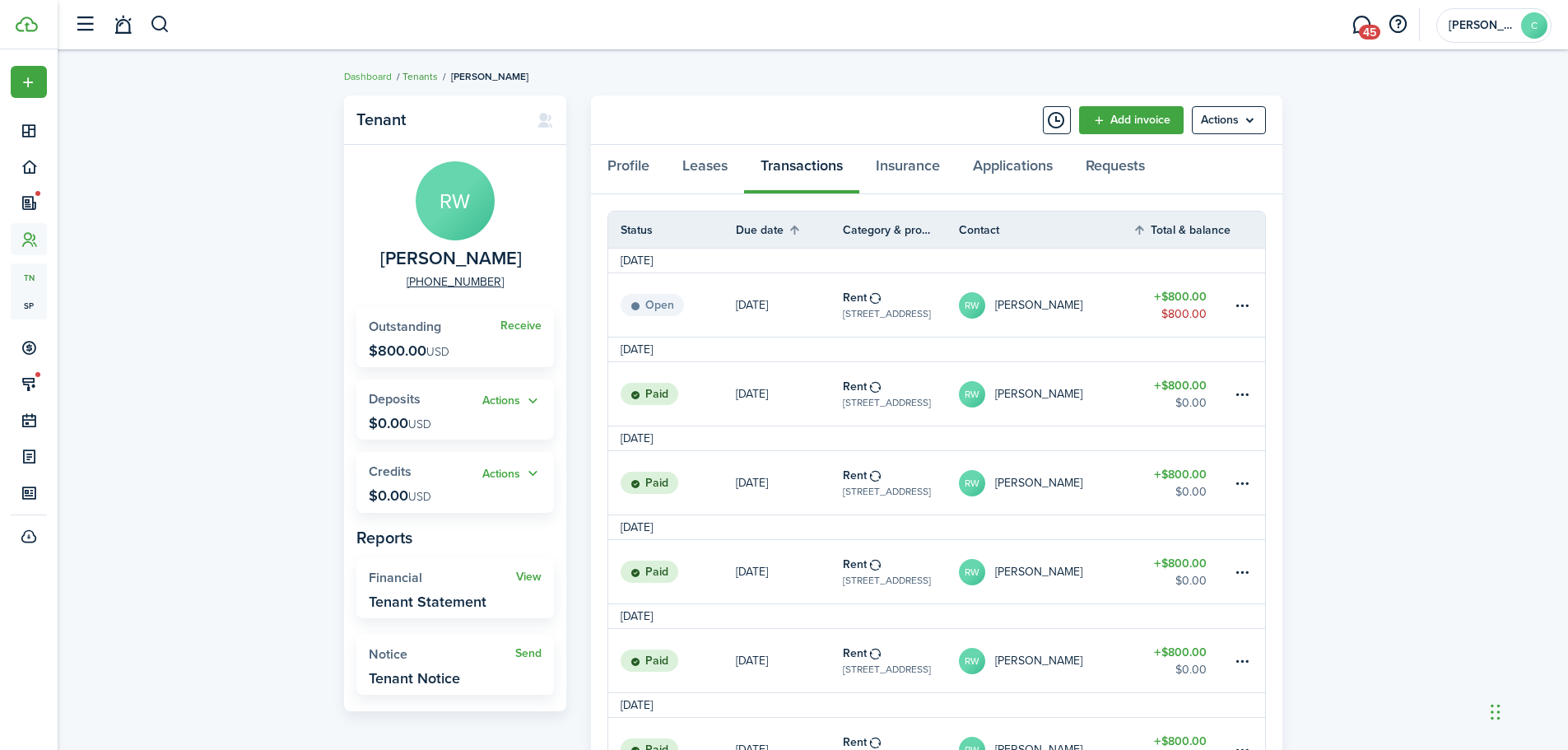
click at [419, 76] on link "Tenants" at bounding box center [420, 76] width 35 height 15
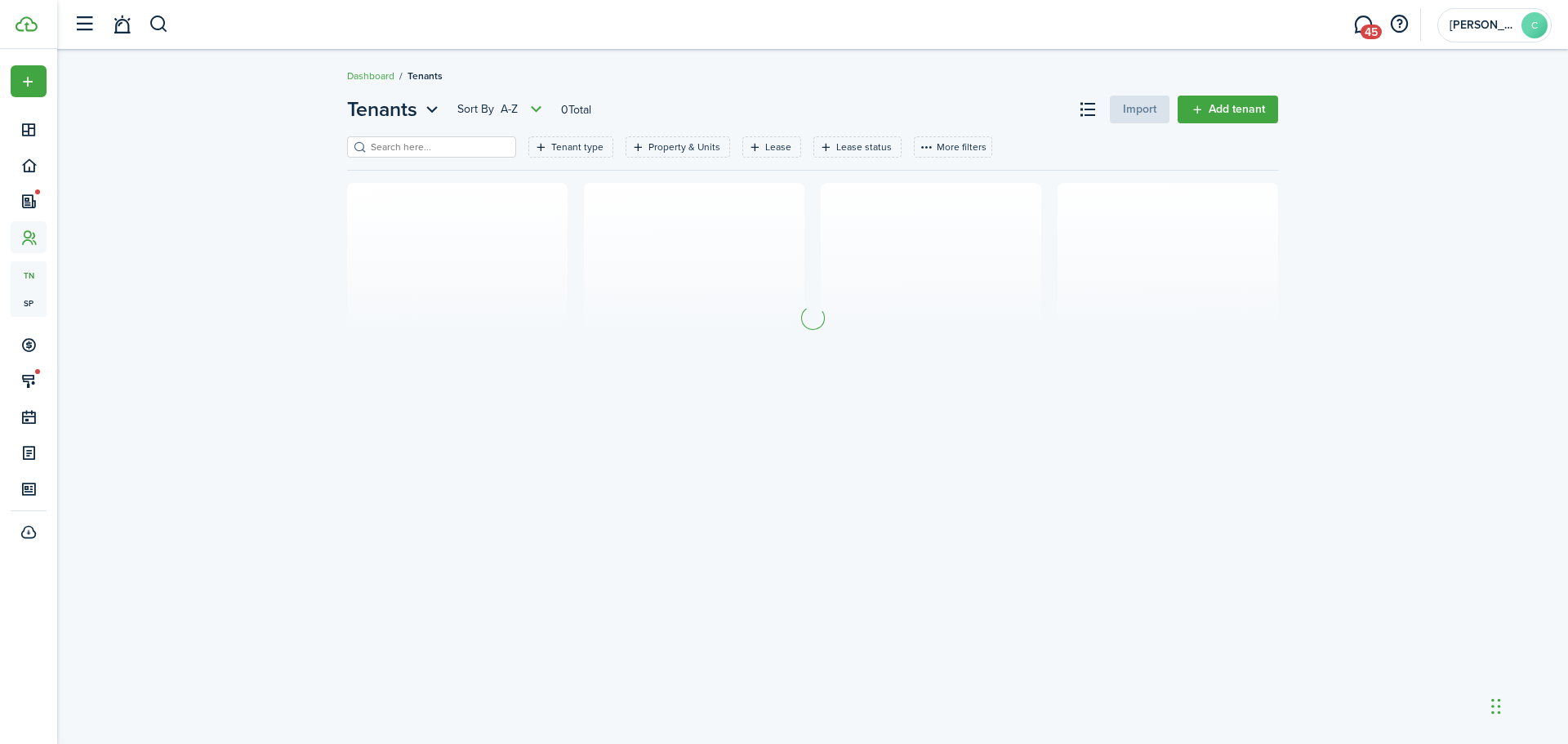
click at [439, 150] on input "search" at bounding box center [438, 147] width 144 height 16
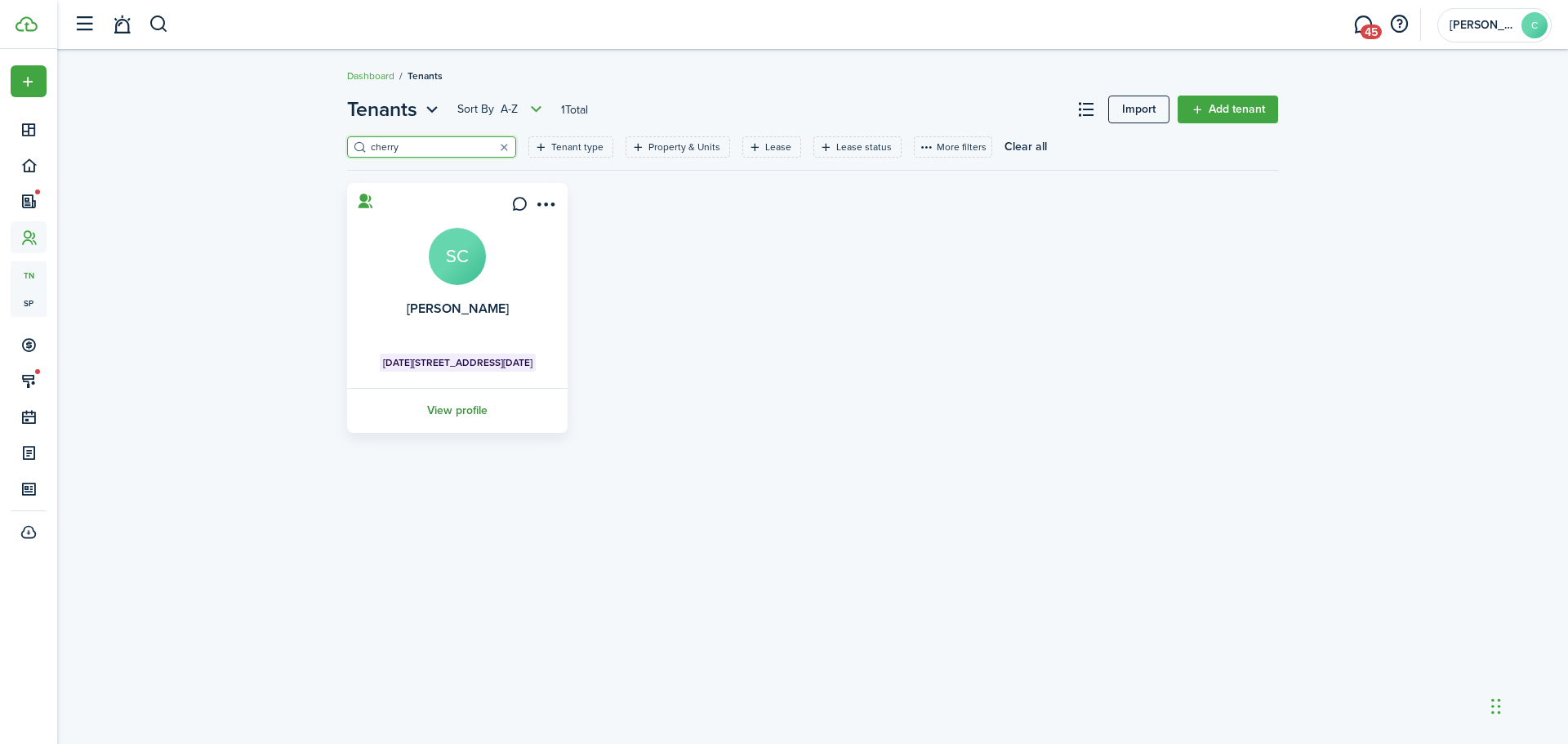
type input "cherry"
click at [460, 407] on link "View profile" at bounding box center [457, 411] width 225 height 45
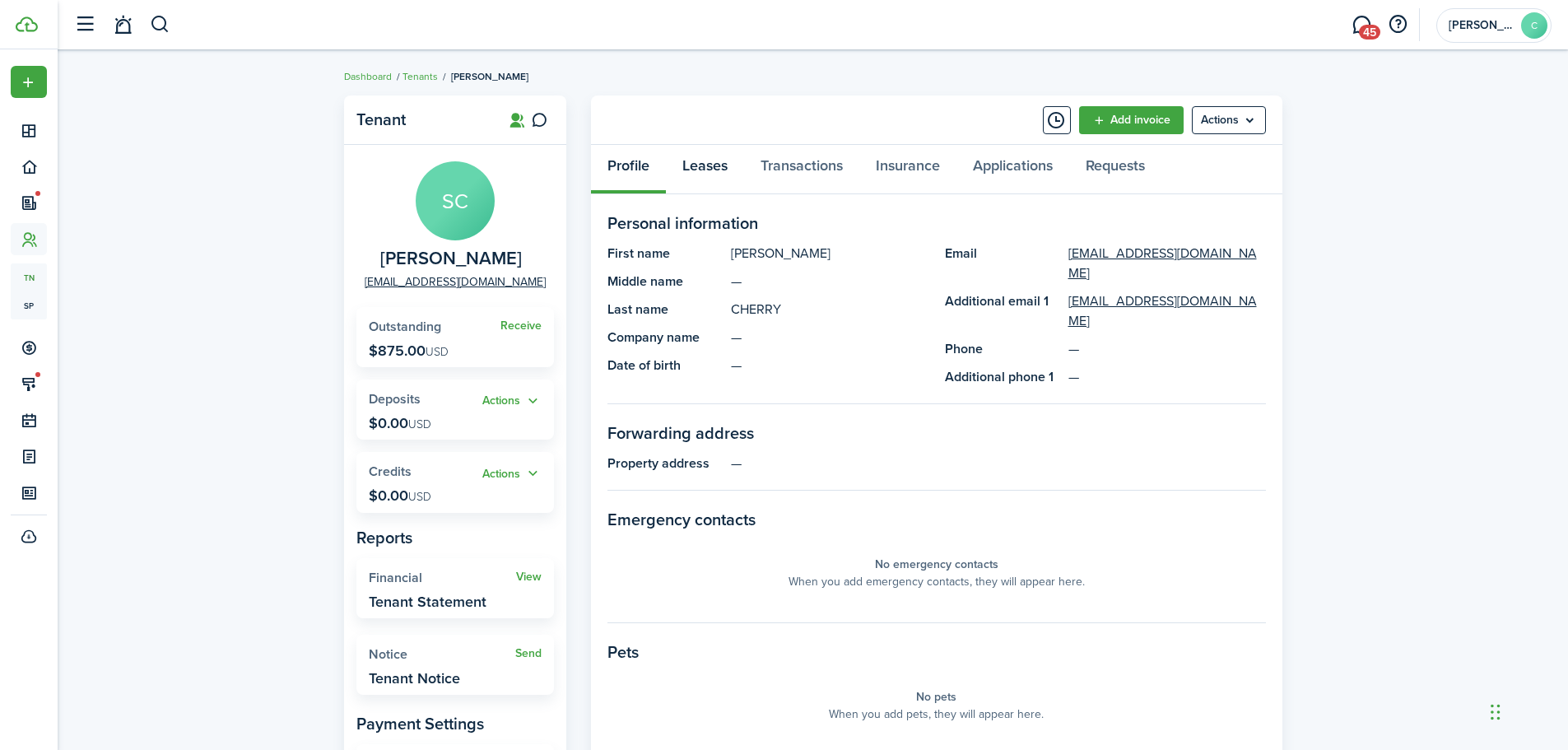
click at [708, 160] on link "Leases" at bounding box center [705, 170] width 78 height 49
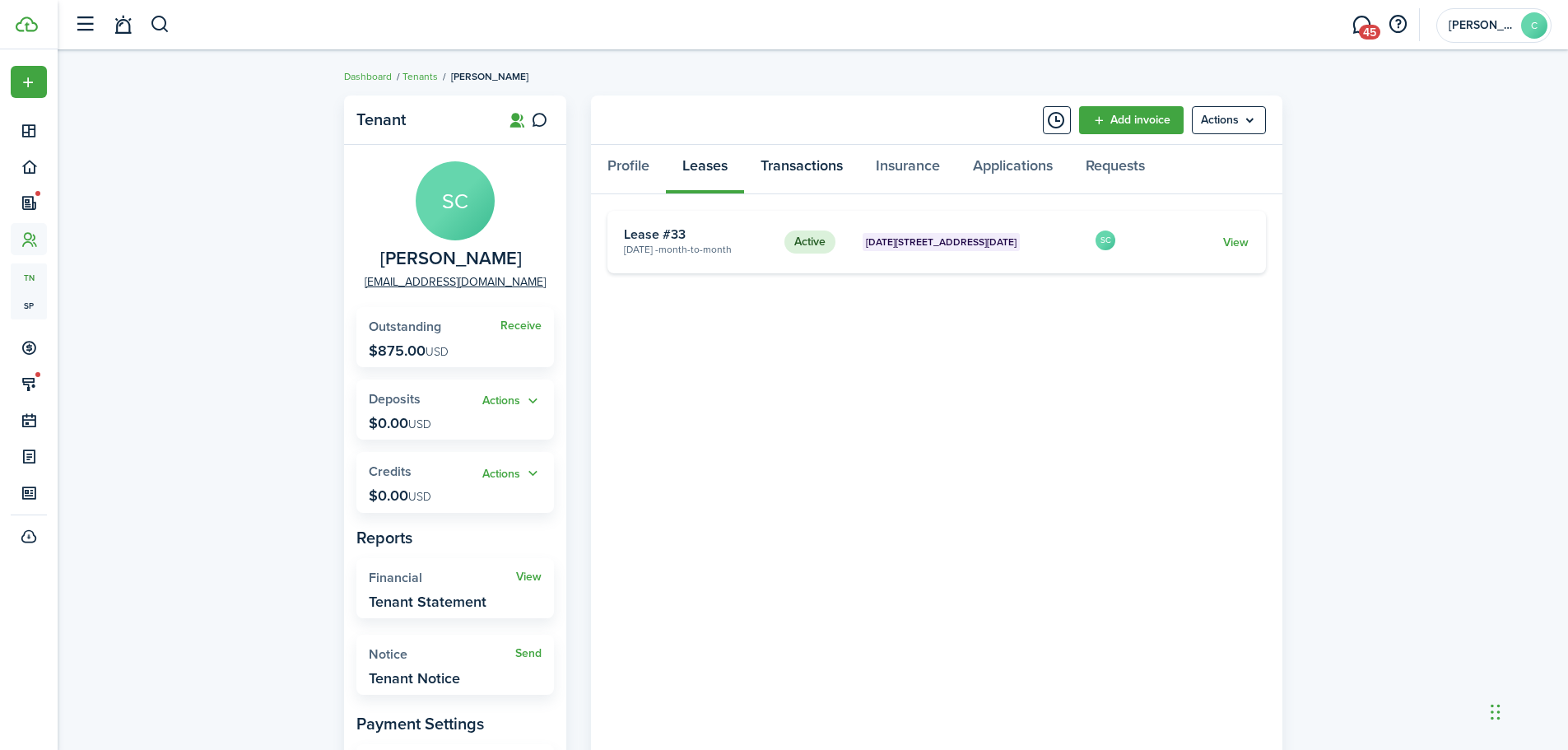
click at [806, 167] on link "Transactions" at bounding box center [802, 170] width 115 height 49
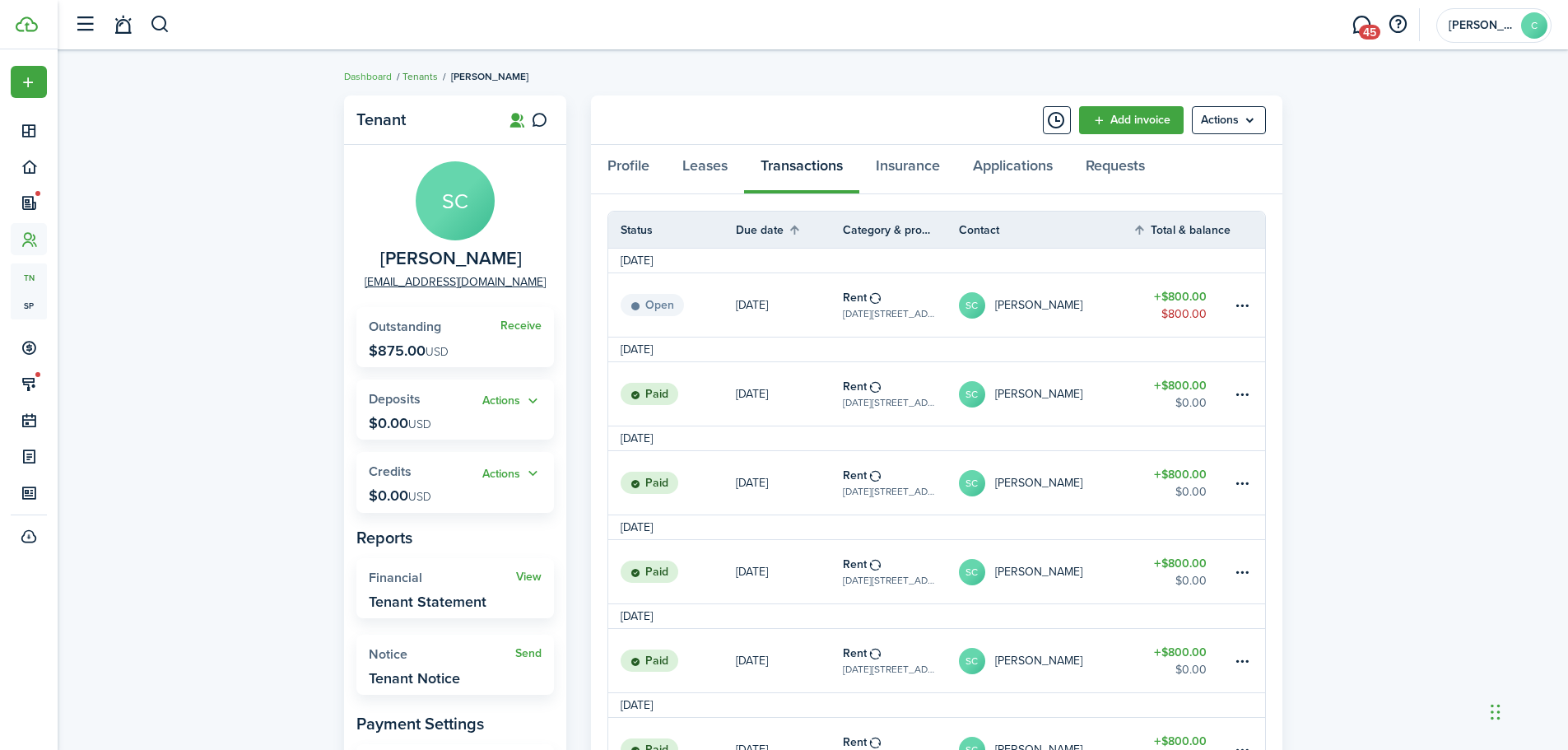
click at [422, 72] on link "Tenants" at bounding box center [420, 76] width 35 height 15
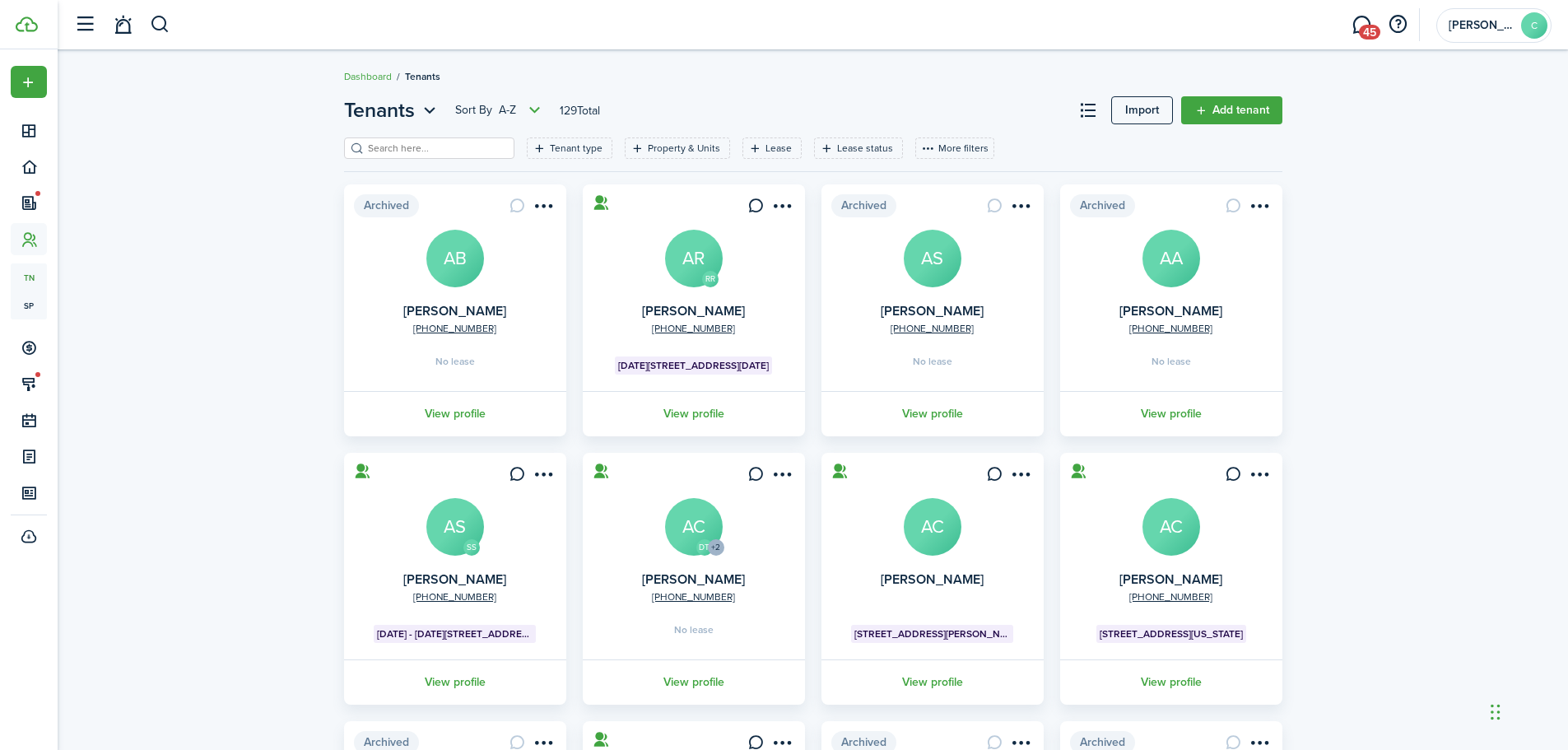
click at [435, 143] on input "search" at bounding box center [436, 149] width 145 height 16
type input "[PERSON_NAME]"
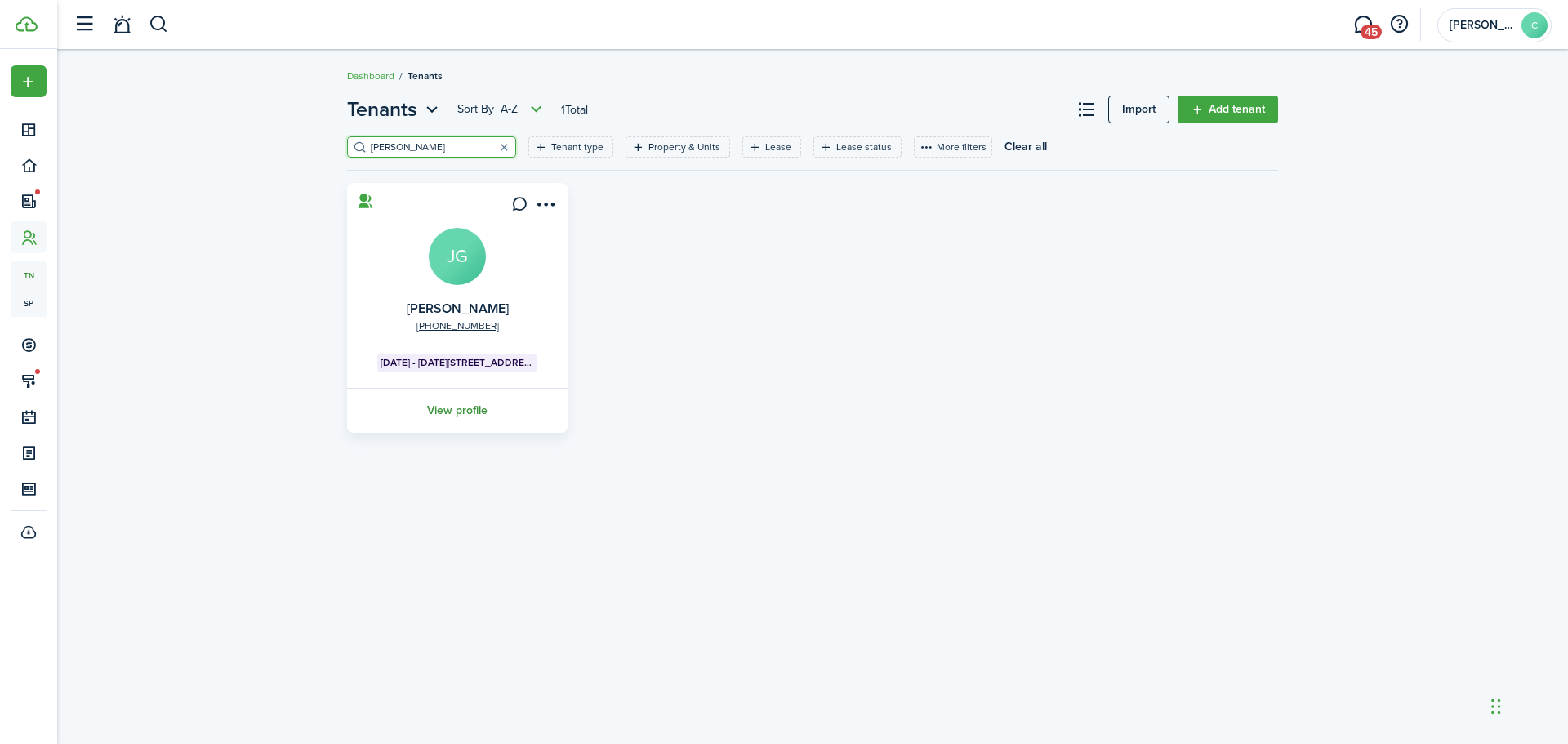
click at [447, 408] on link "View profile" at bounding box center [457, 411] width 225 height 45
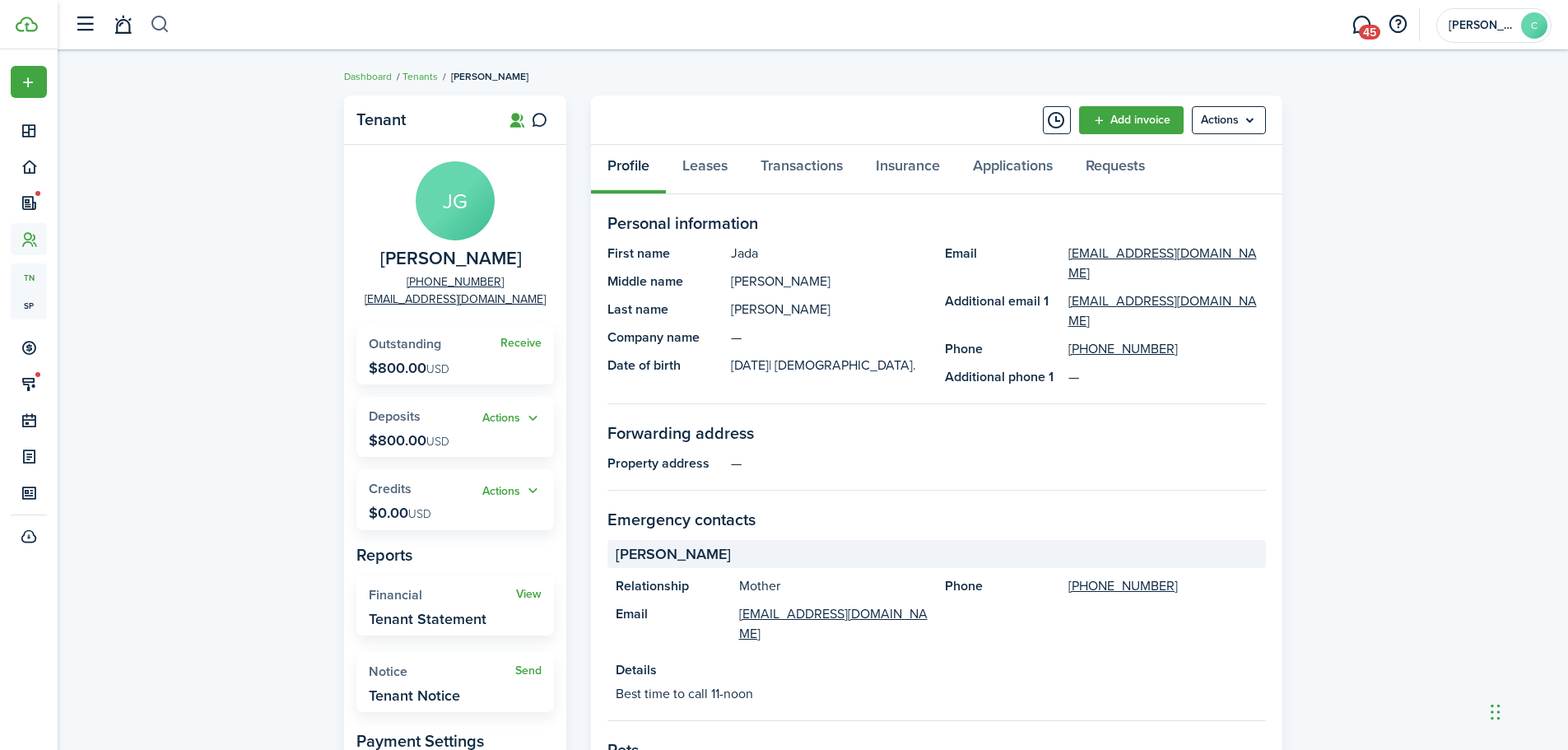
click at [156, 23] on button "button" at bounding box center [159, 25] width 20 height 28
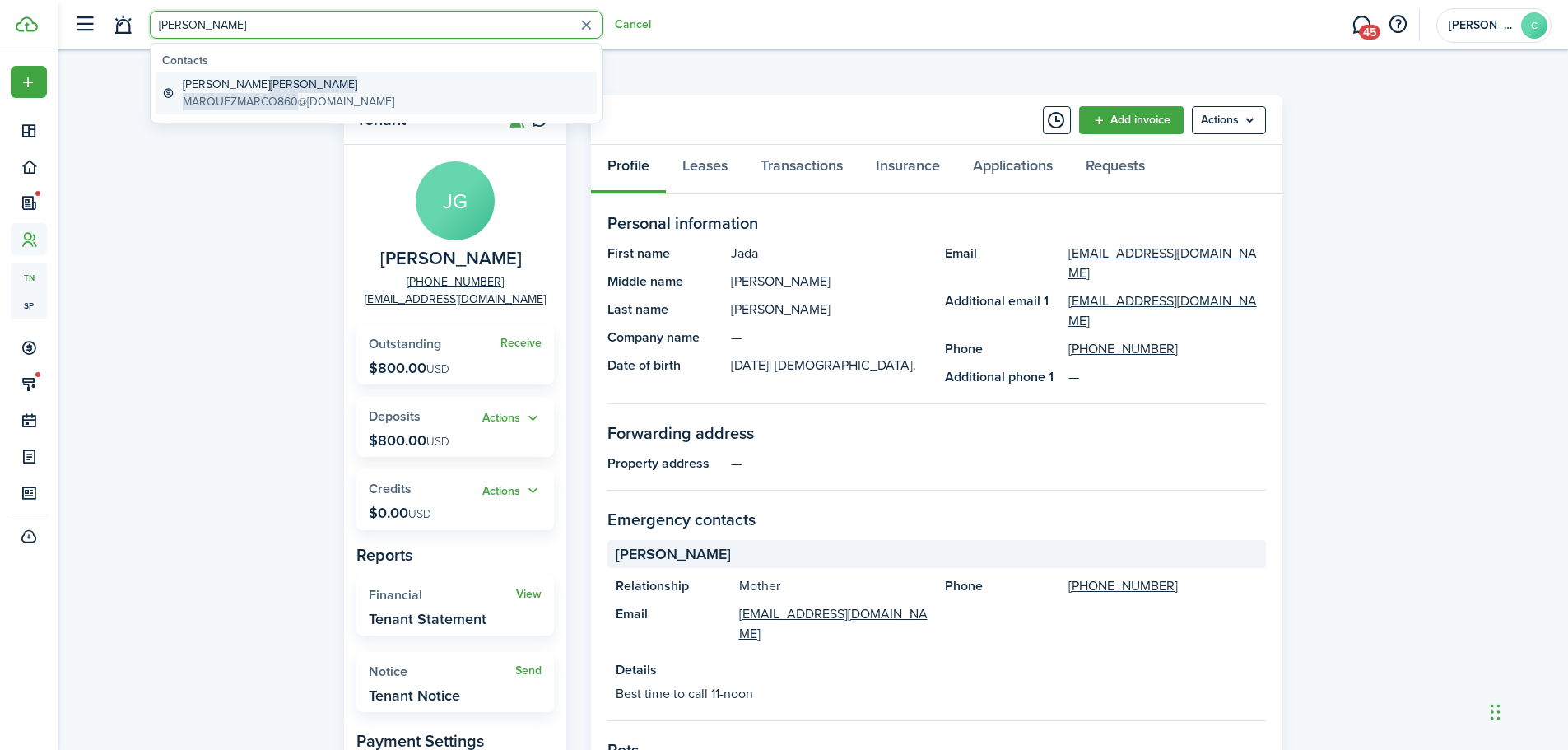
type input "marquez"
click at [237, 95] on span "MARQUEZMARCO860" at bounding box center [240, 102] width 115 height 18
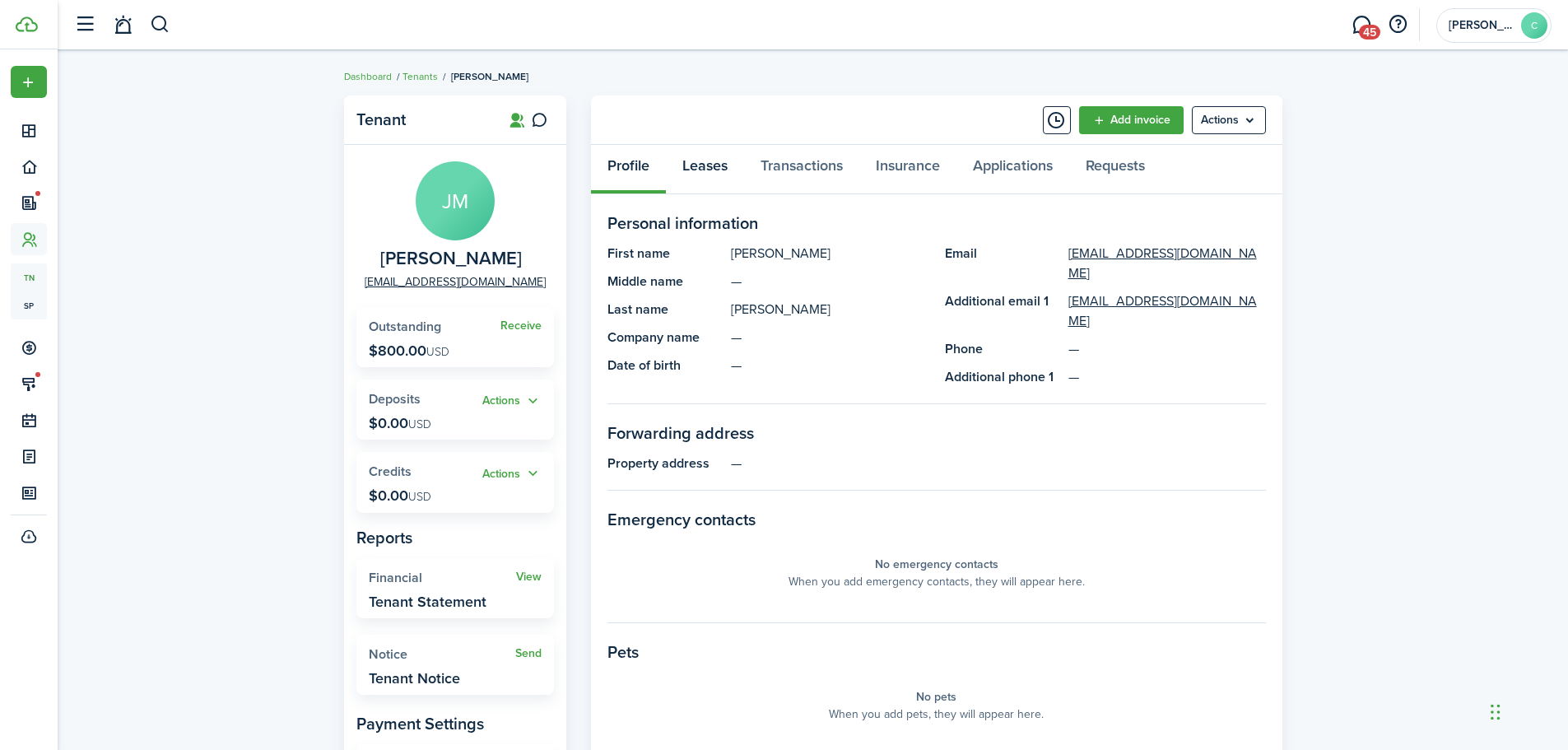
click at [702, 163] on link "Leases" at bounding box center [705, 170] width 78 height 49
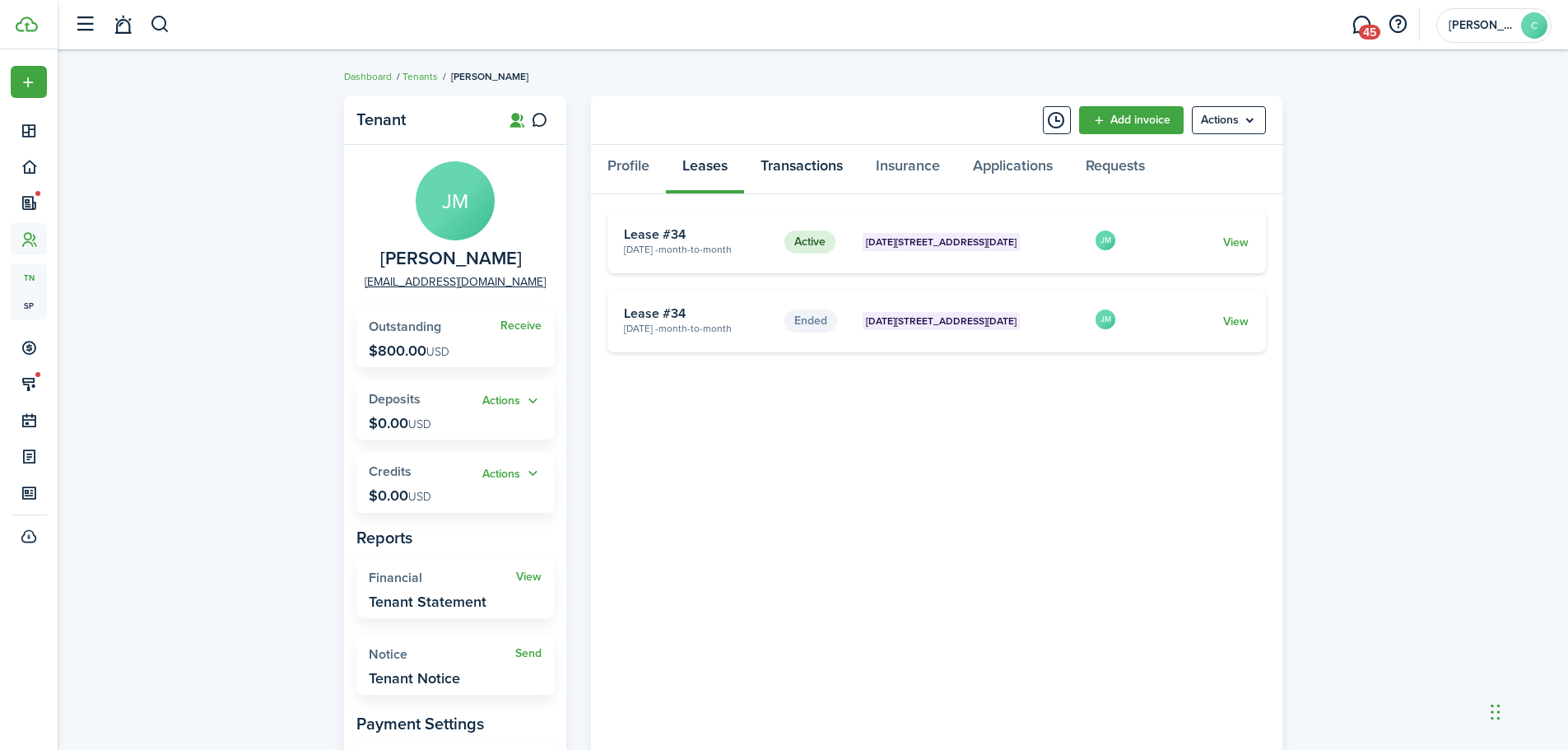
click at [811, 157] on link "Transactions" at bounding box center [802, 170] width 115 height 49
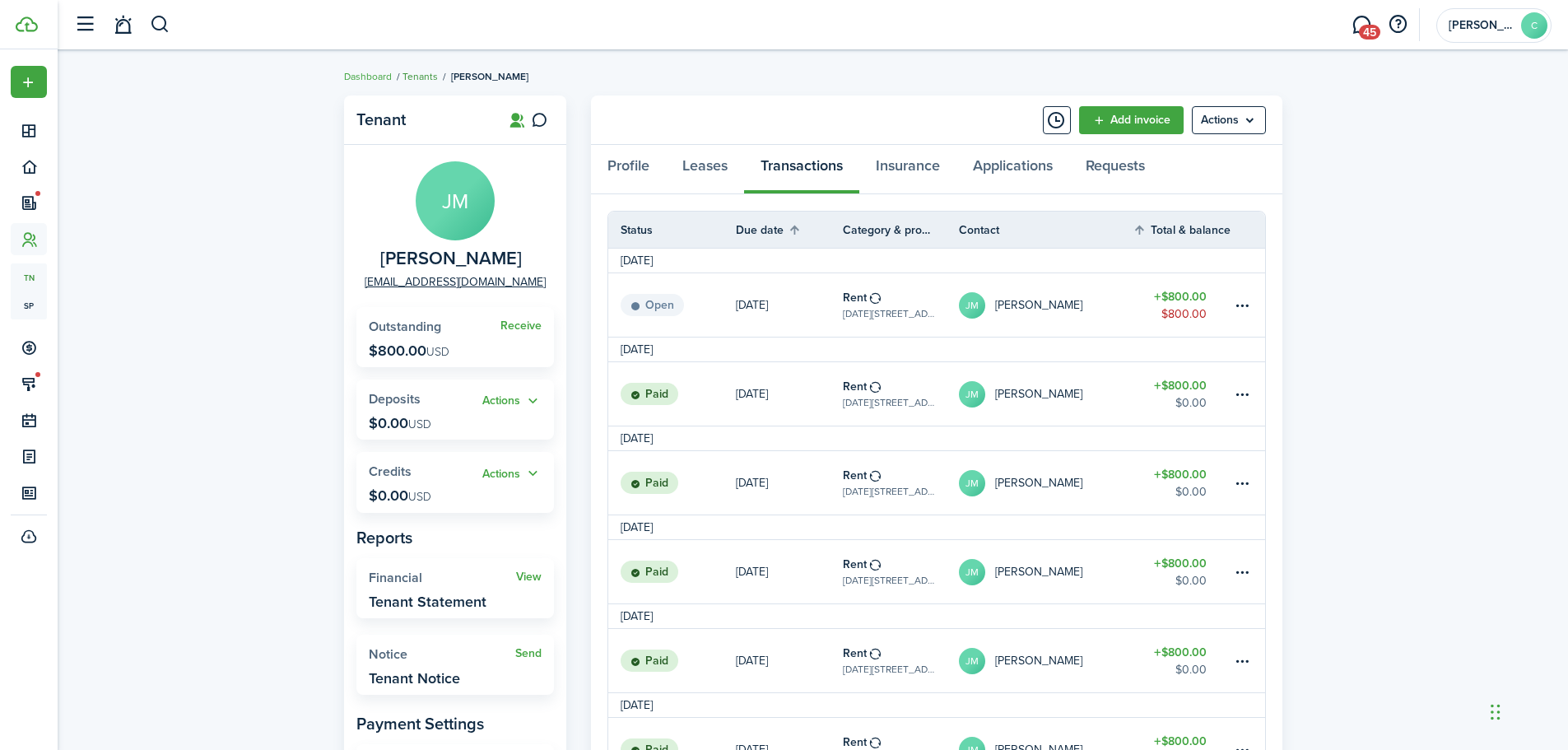
click at [422, 70] on link "Tenants" at bounding box center [420, 76] width 35 height 15
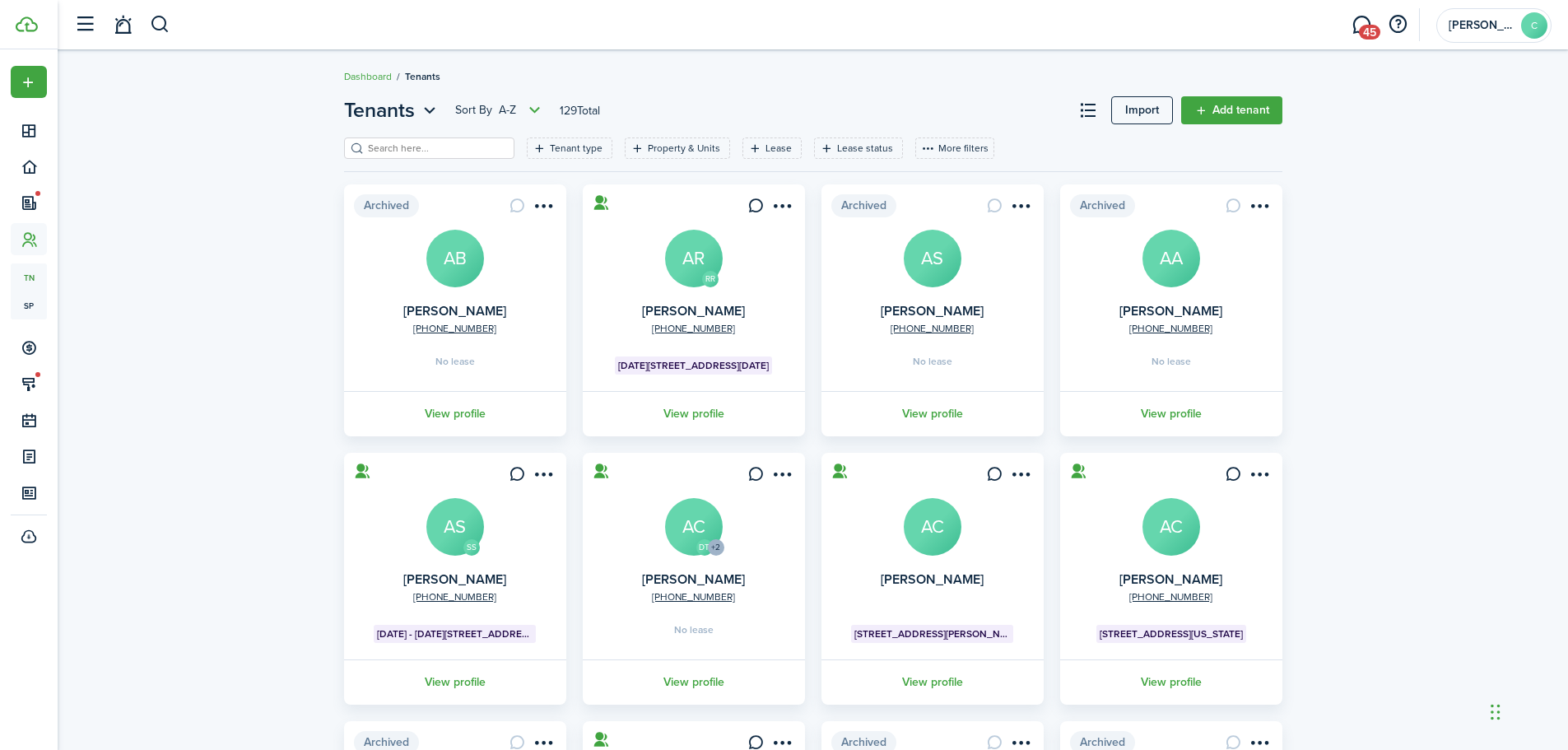
click at [426, 150] on input "search" at bounding box center [436, 149] width 145 height 16
type input "[PERSON_NAME]"
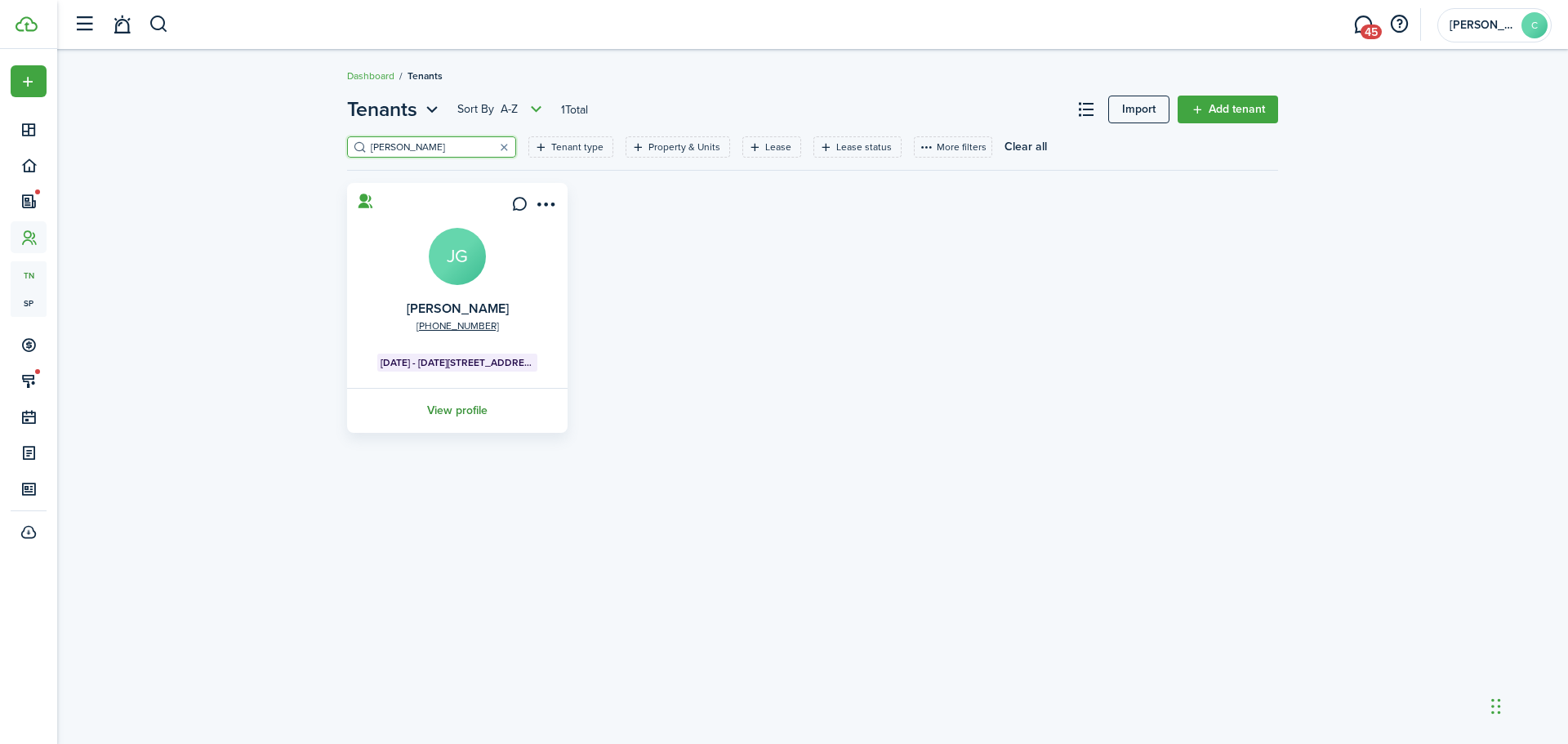
click at [457, 411] on link "View profile" at bounding box center [457, 411] width 225 height 45
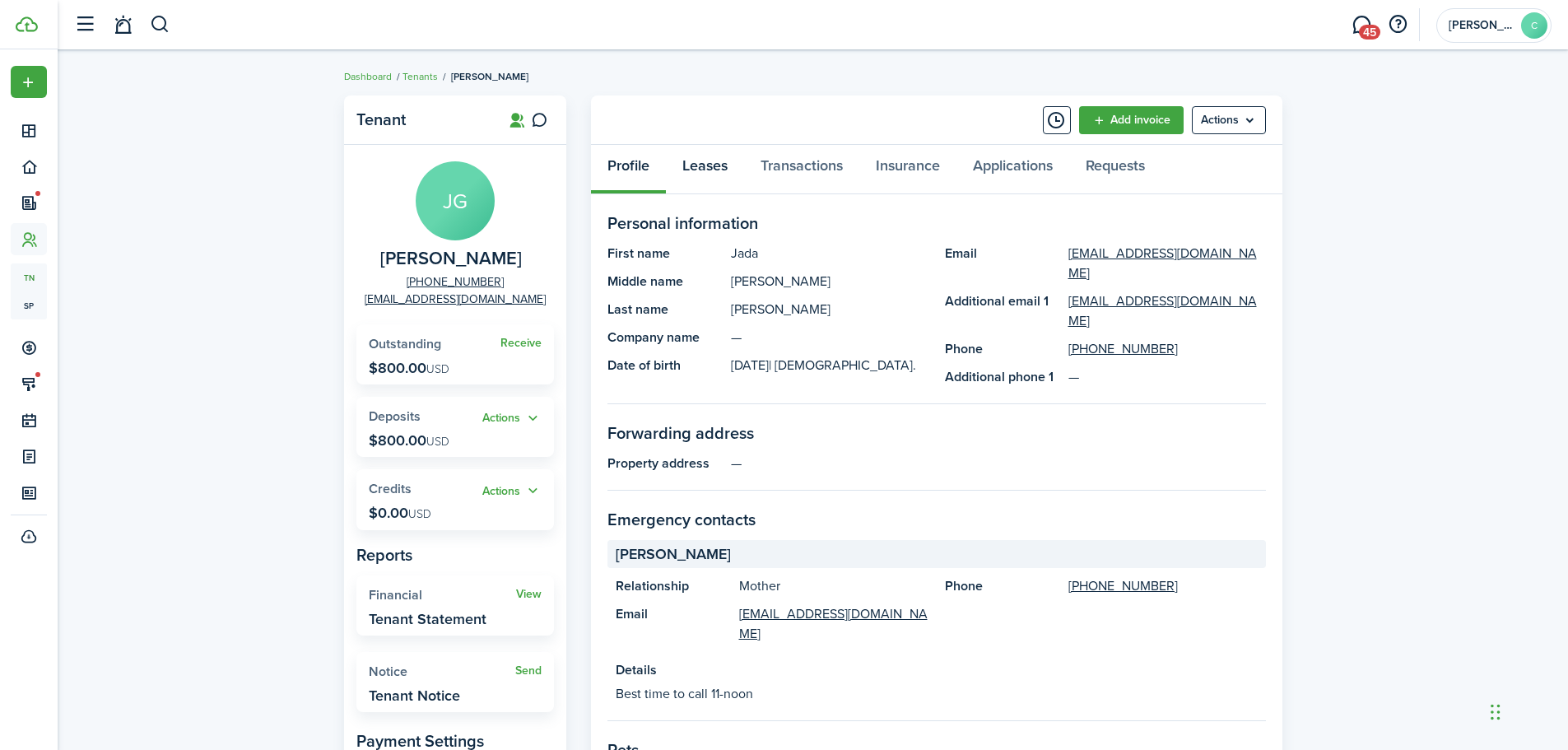
click at [702, 163] on link "Leases" at bounding box center [705, 170] width 78 height 49
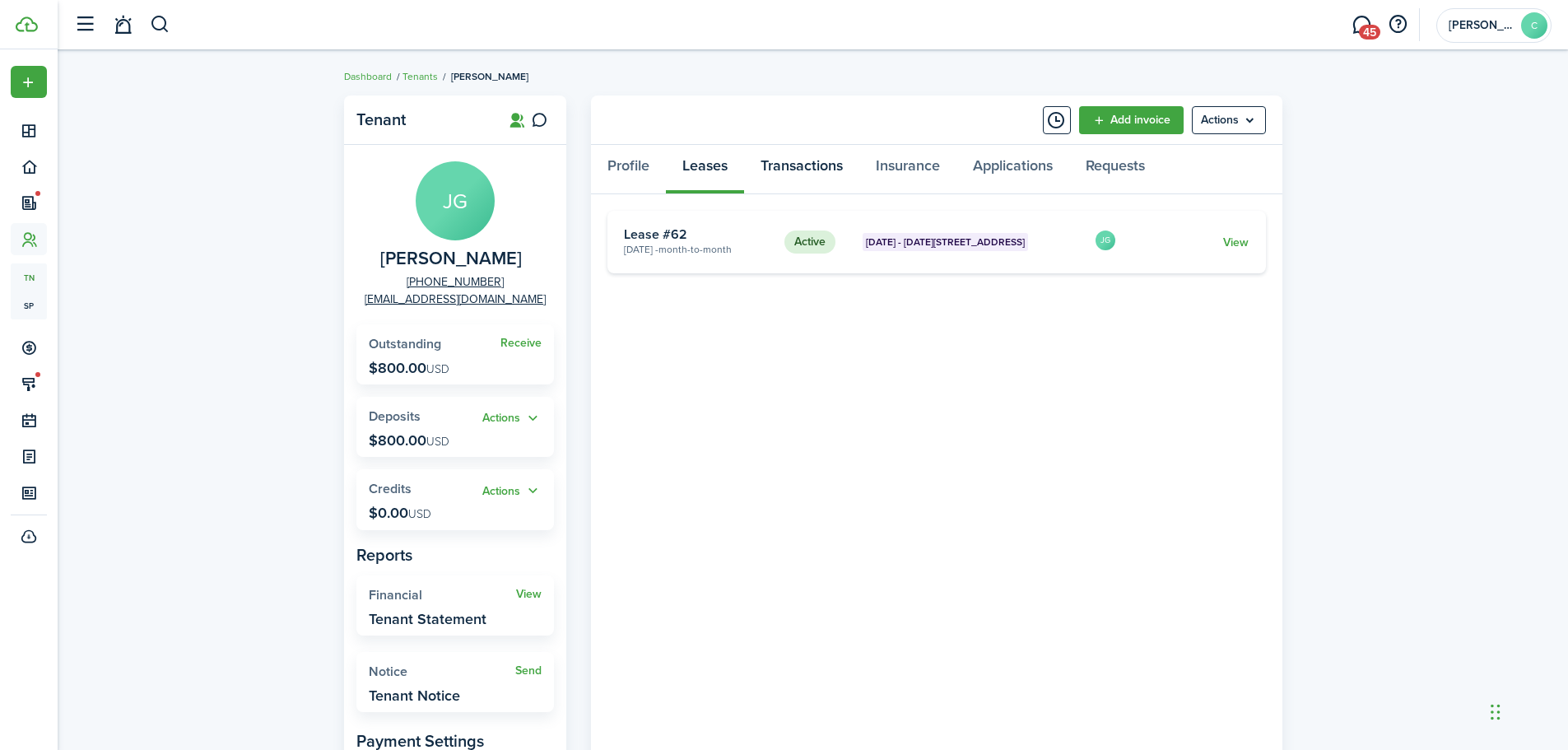
click at [802, 156] on link "Transactions" at bounding box center [802, 170] width 115 height 49
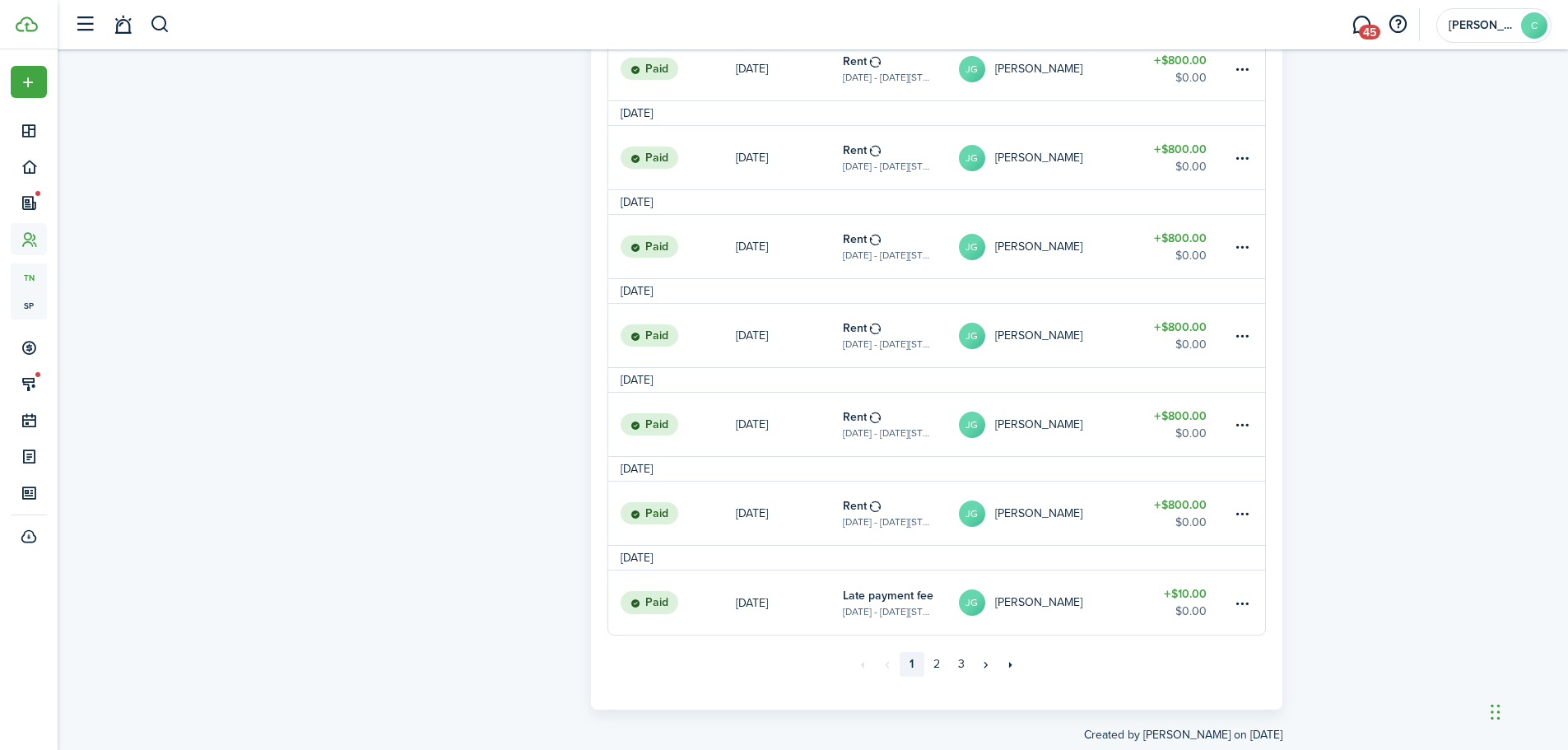
scroll to position [1332, 0]
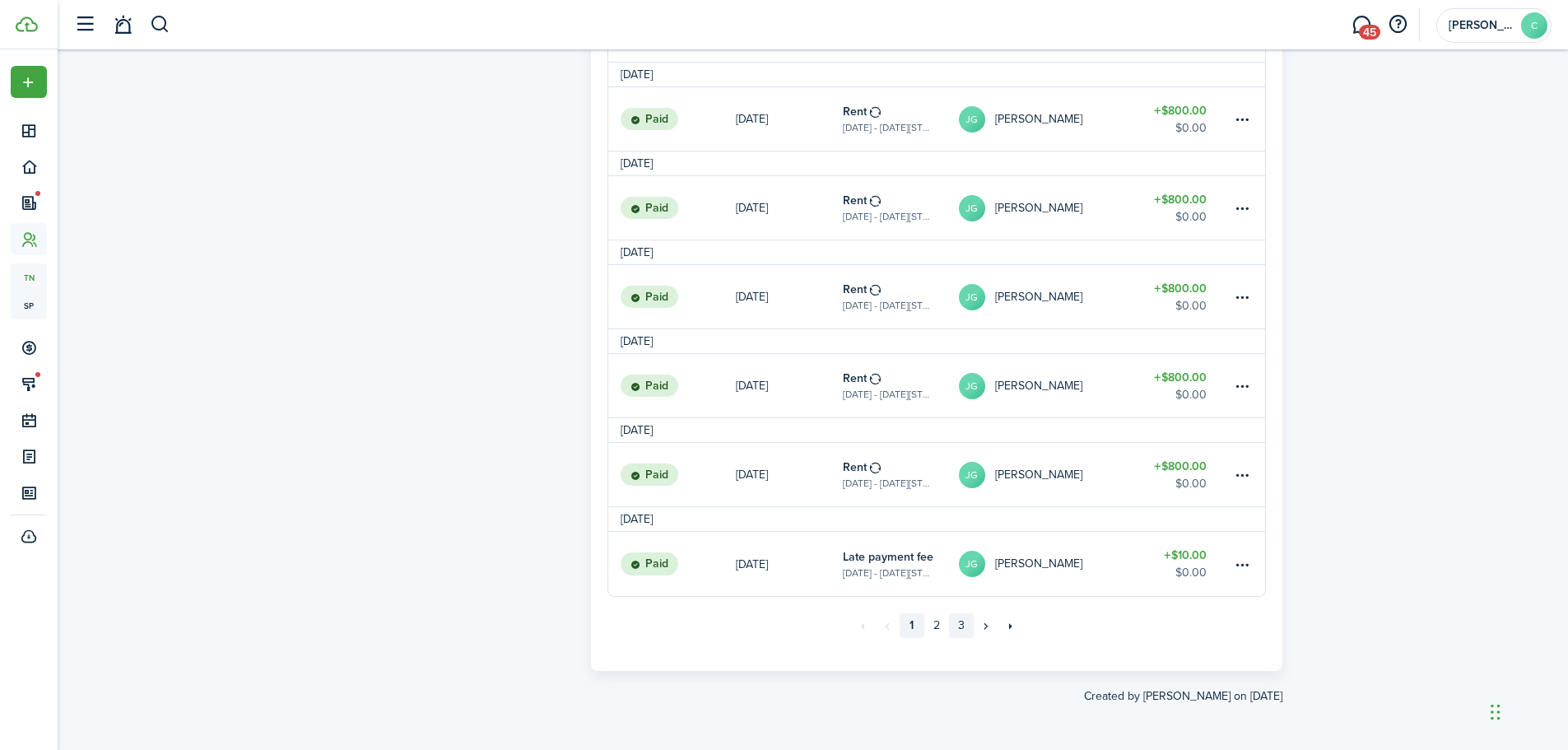
click at [967, 623] on link "3" at bounding box center [962, 626] width 25 height 25
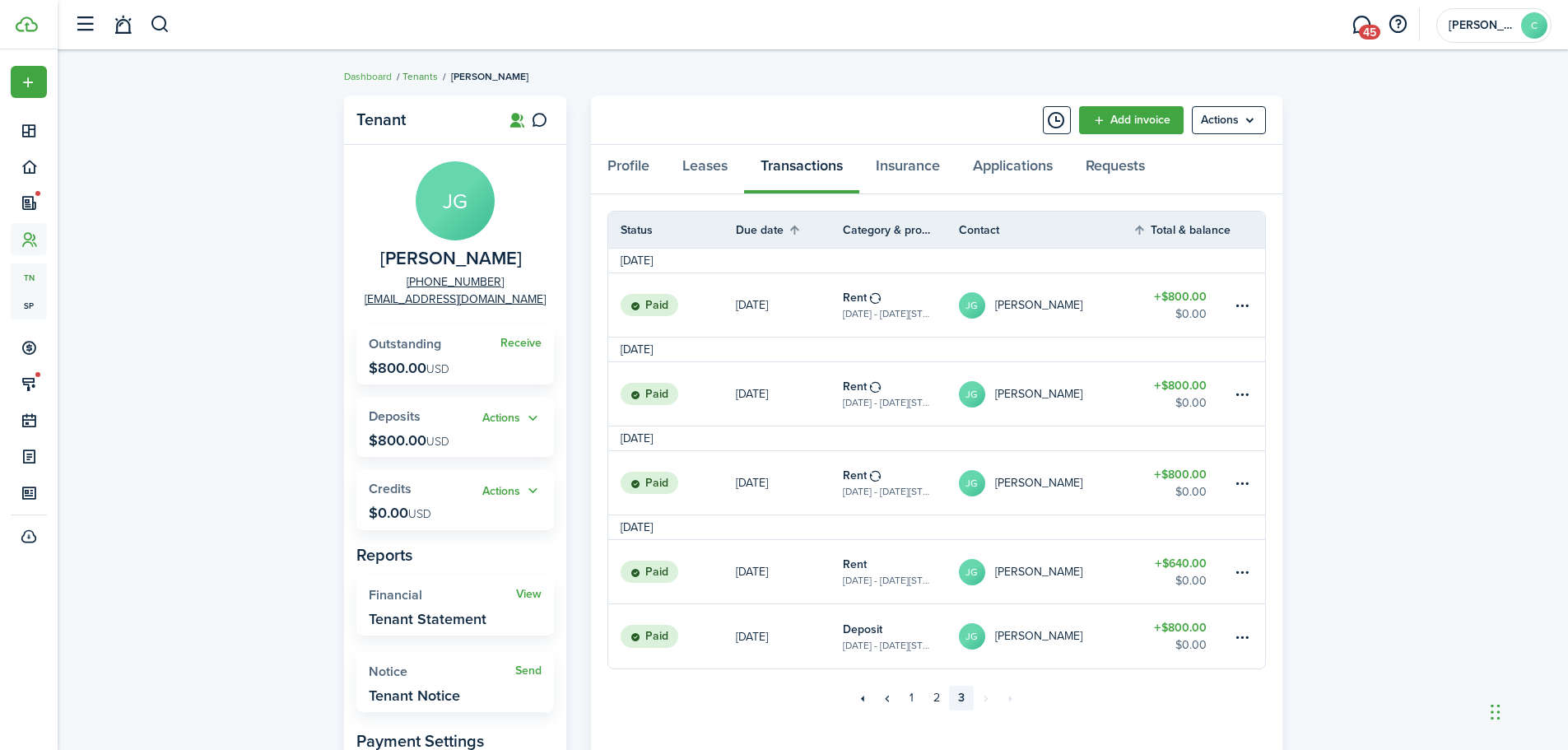
click at [422, 75] on link "Tenants" at bounding box center [420, 76] width 35 height 15
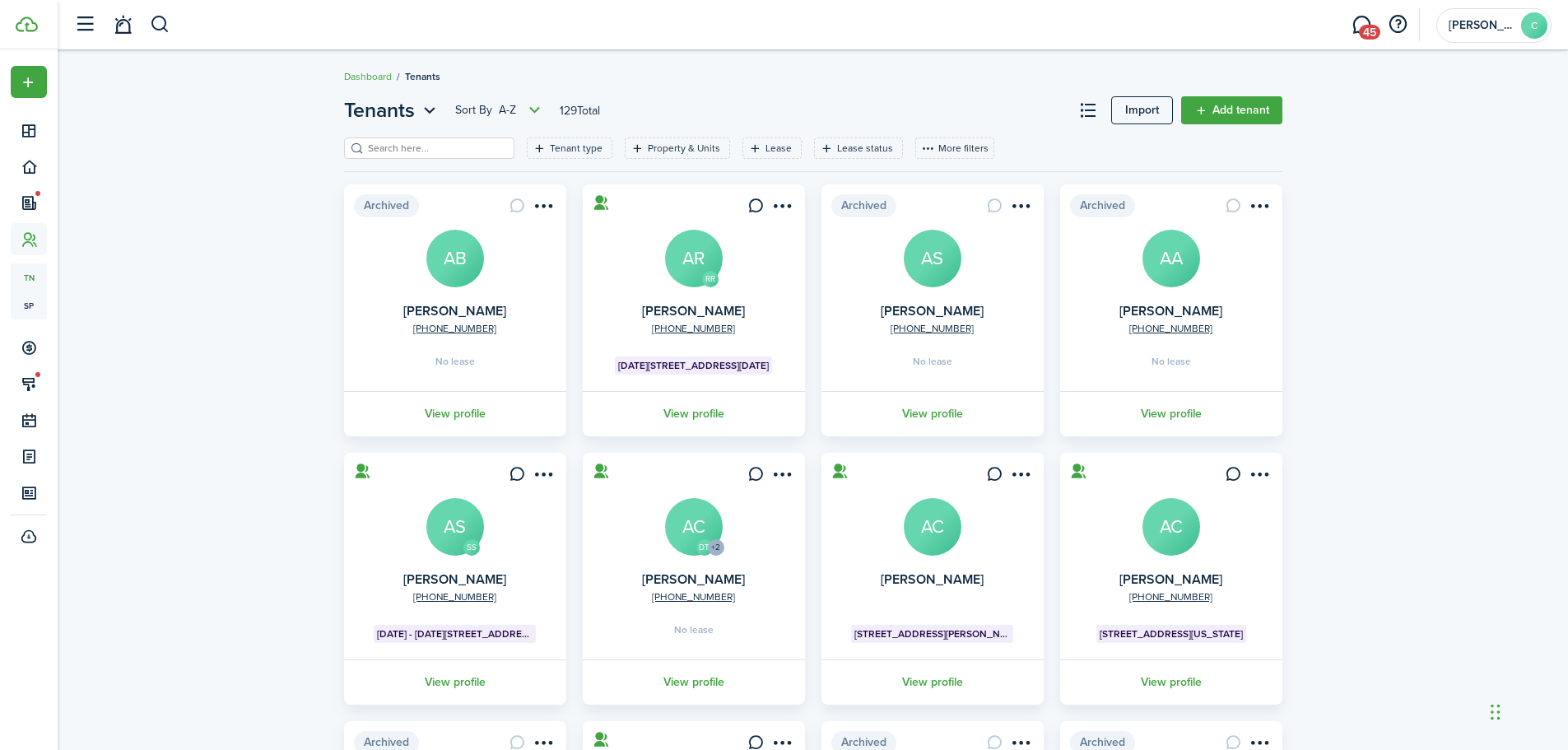
click at [439, 149] on input "search" at bounding box center [436, 149] width 145 height 16
type input "rockwell"
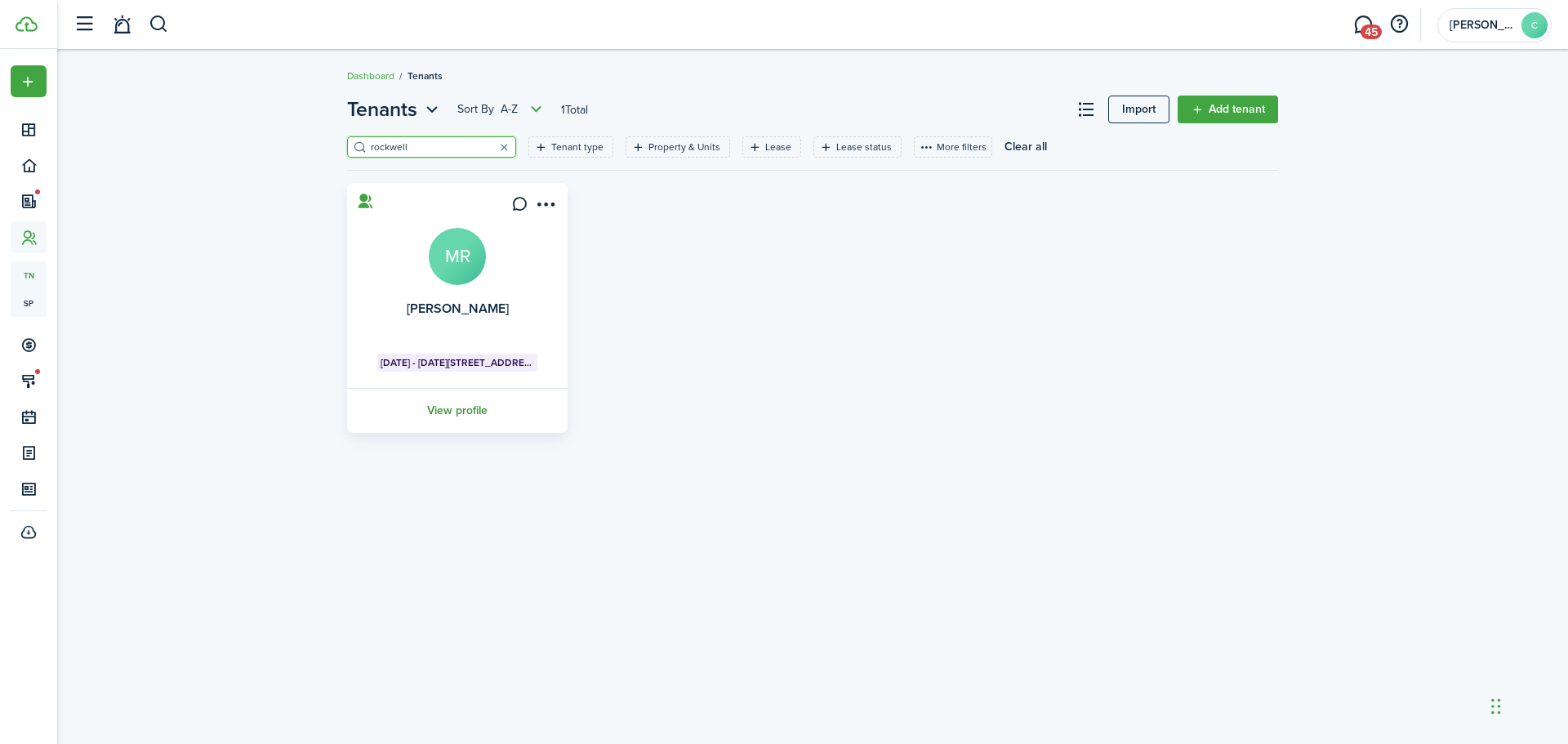
click at [457, 409] on link "View profile" at bounding box center [457, 411] width 225 height 45
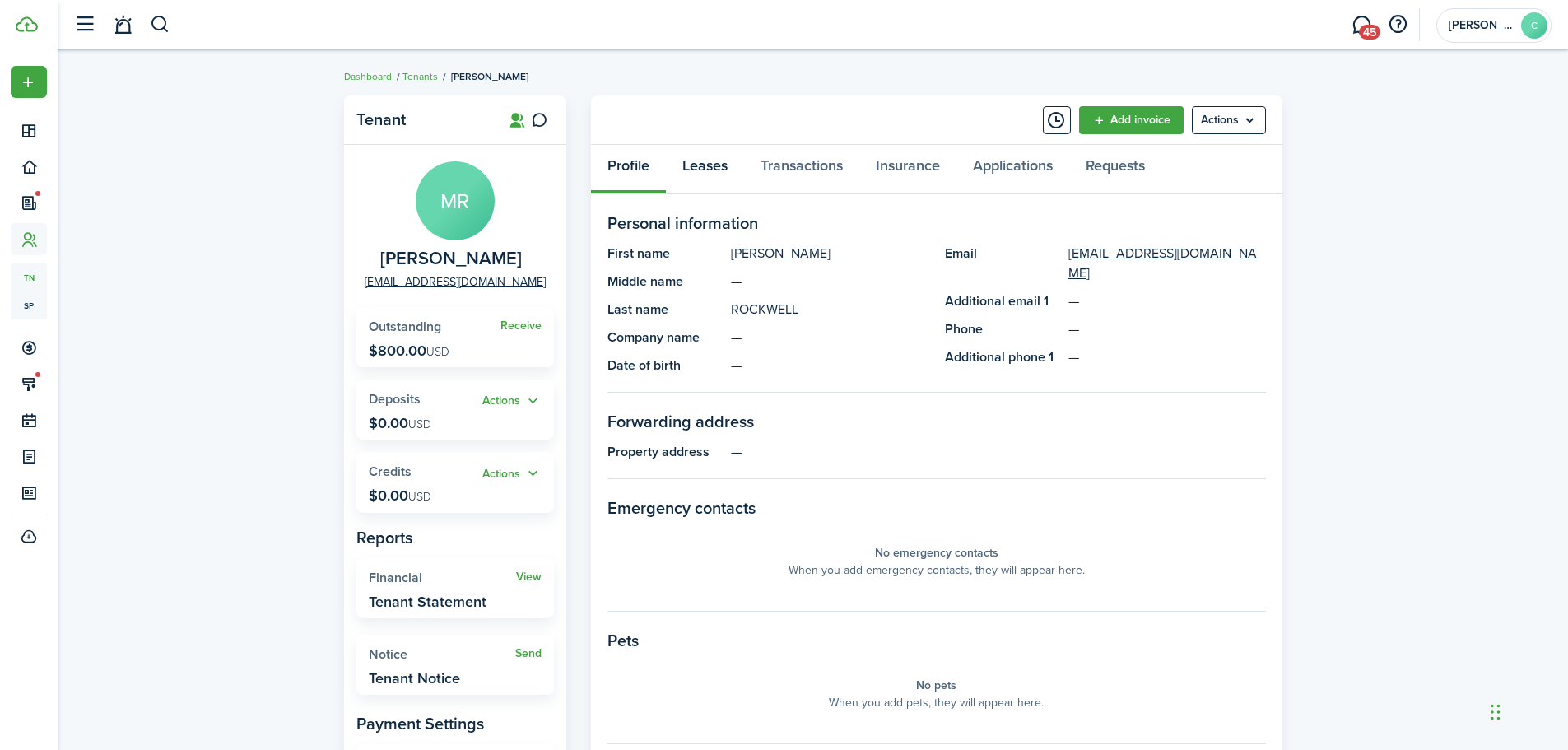
click at [696, 164] on link "Leases" at bounding box center [705, 170] width 78 height 49
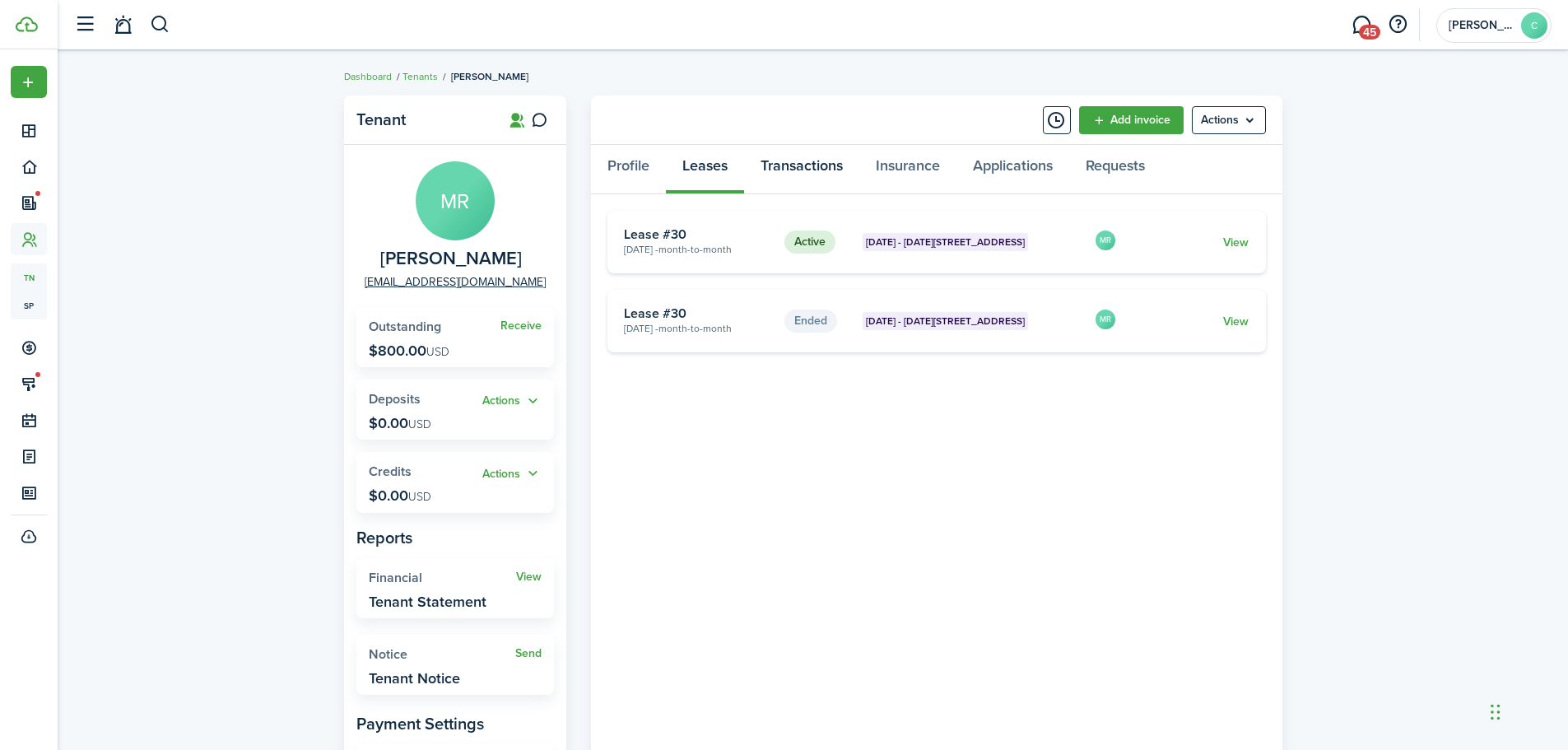
click at [798, 157] on link "Transactions" at bounding box center [802, 170] width 115 height 49
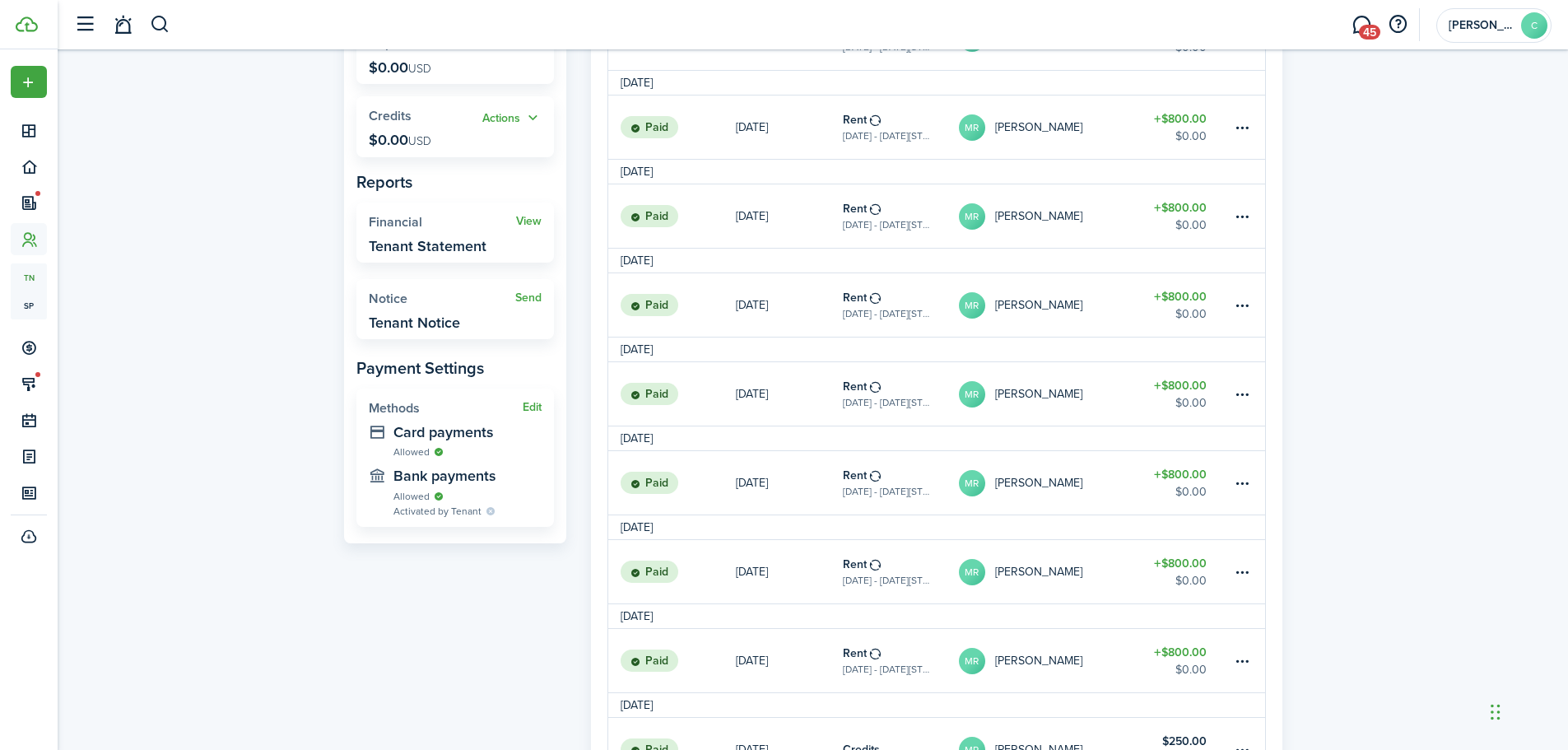
scroll to position [1184, 0]
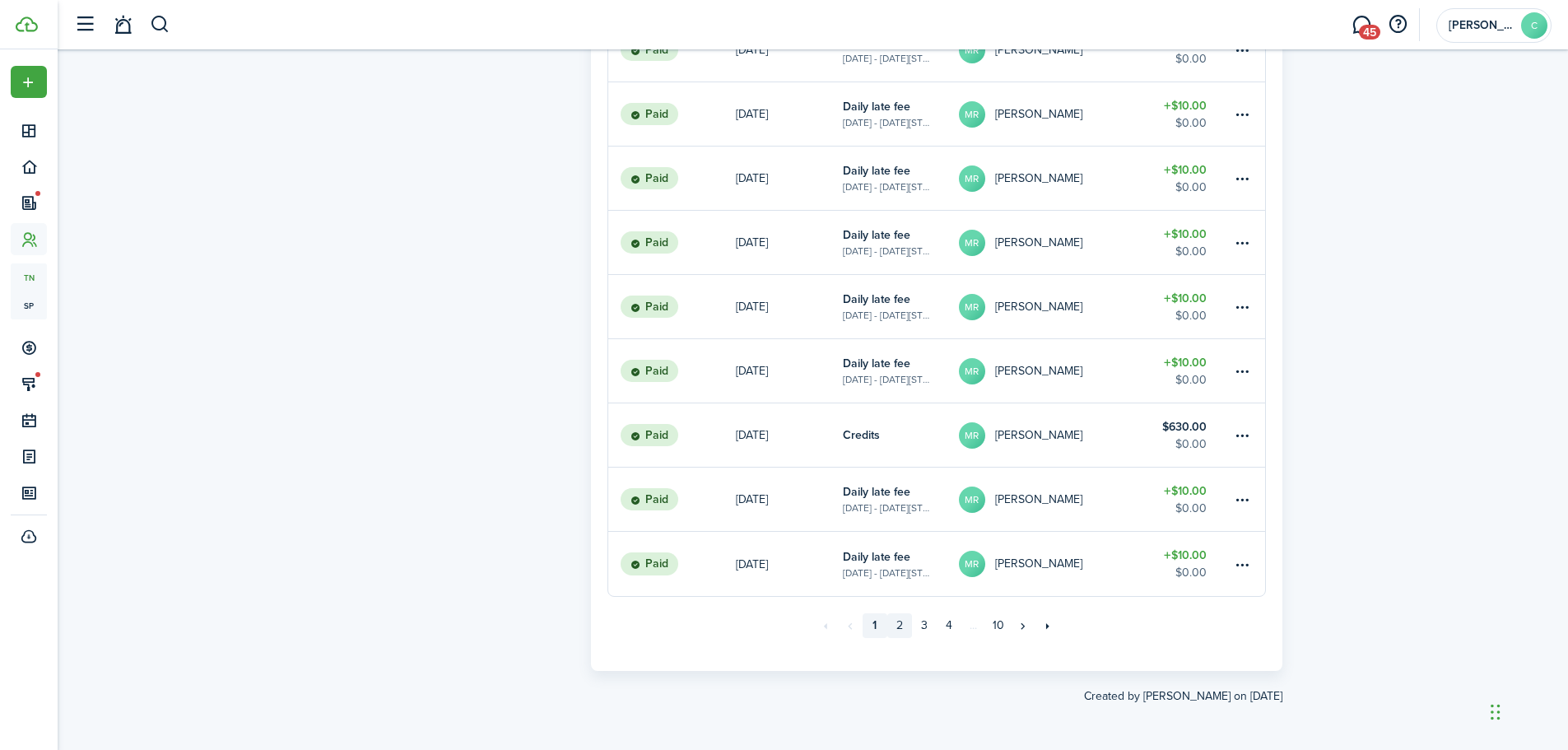
click at [901, 627] on link "2" at bounding box center [900, 626] width 25 height 25
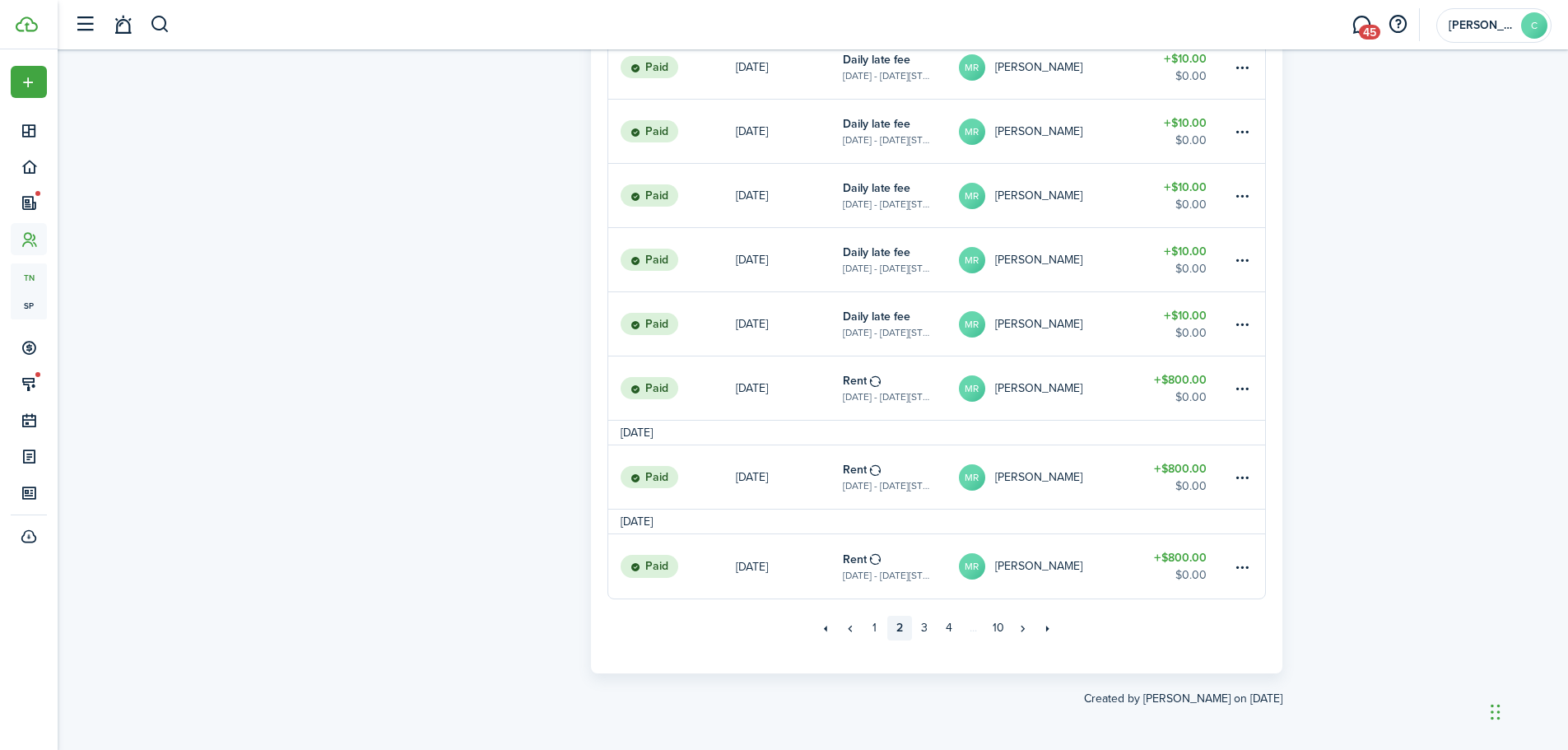
scroll to position [1060, 0]
click at [926, 619] on link "3" at bounding box center [925, 626] width 25 height 25
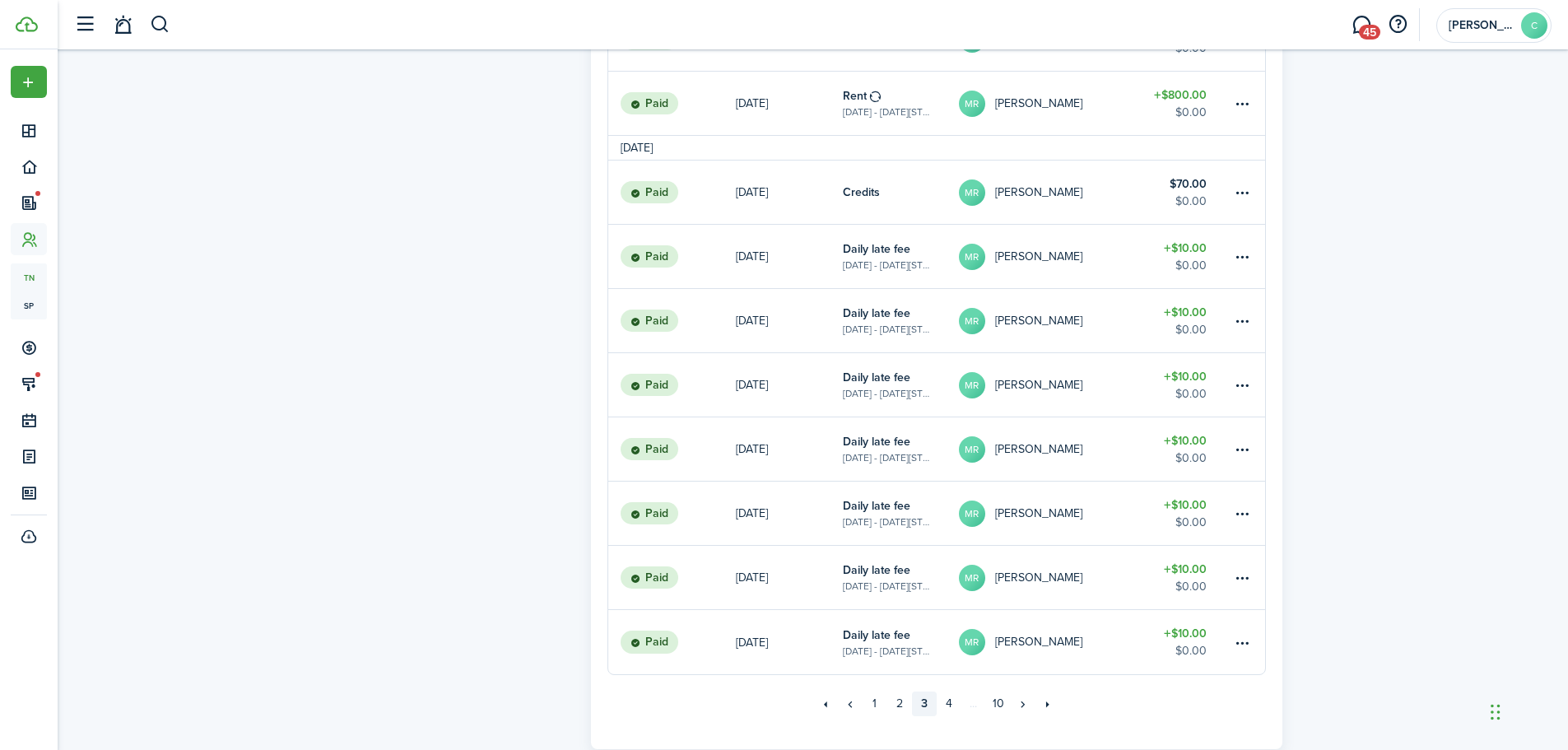
scroll to position [987, 0]
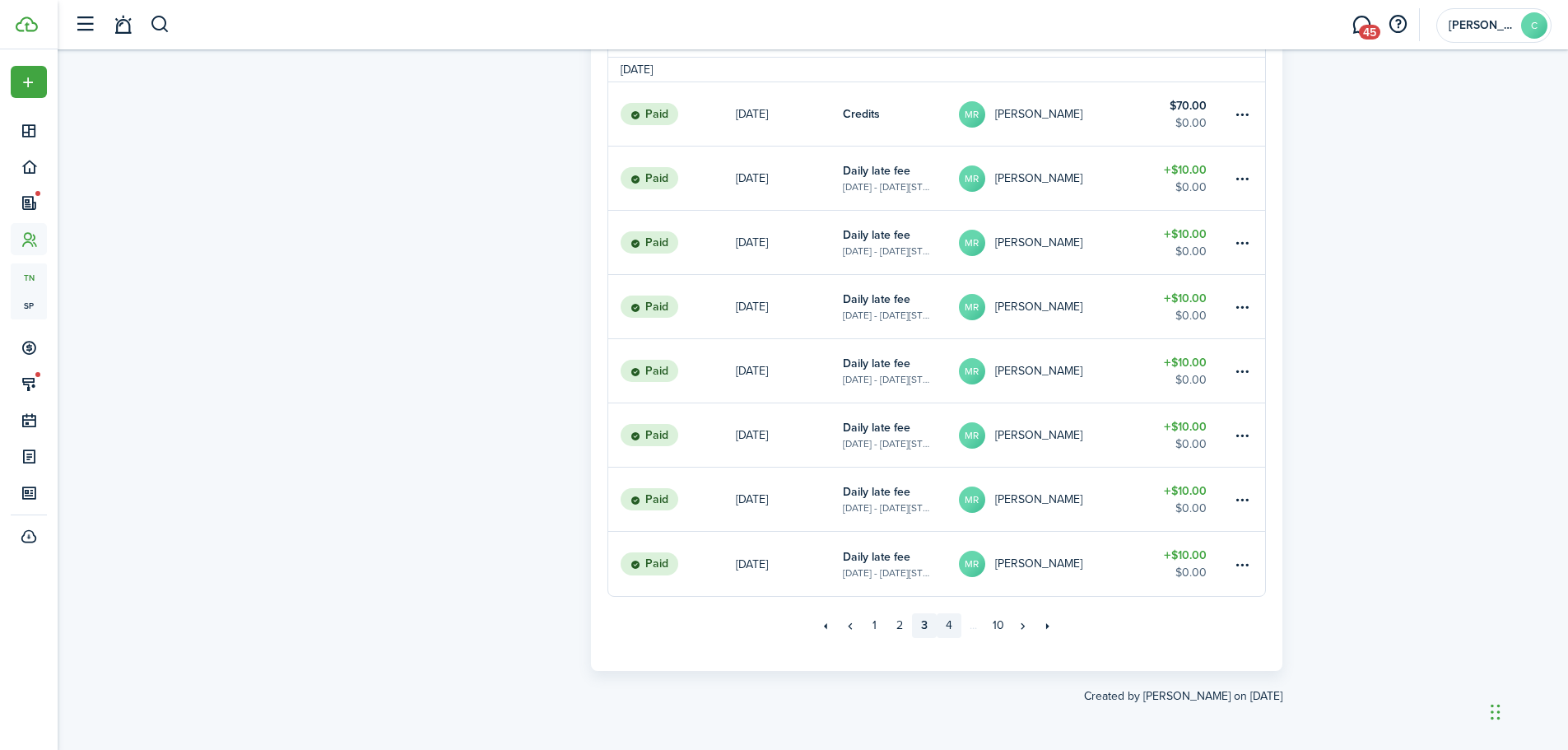
click at [946, 628] on link "4" at bounding box center [949, 626] width 25 height 25
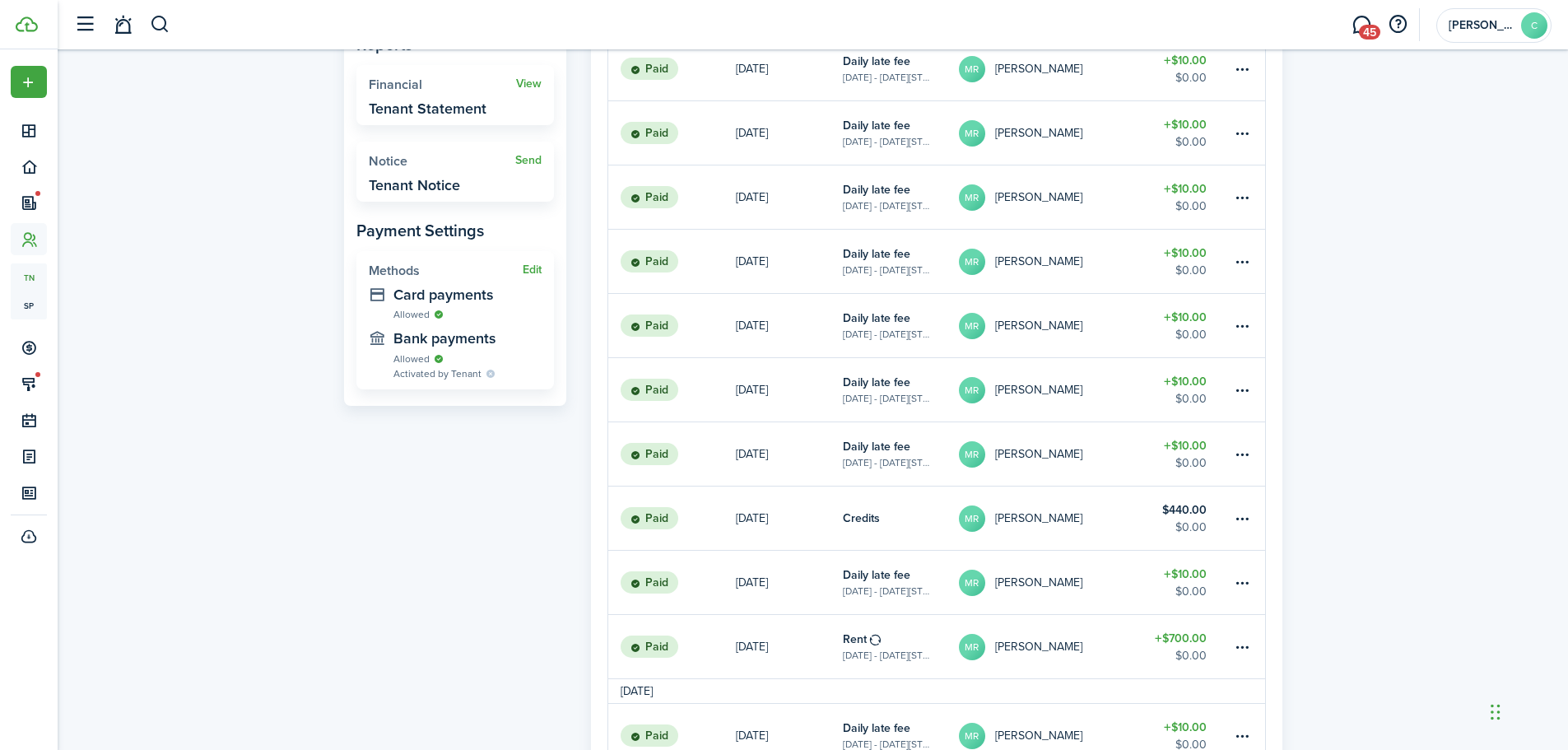
scroll to position [987, 0]
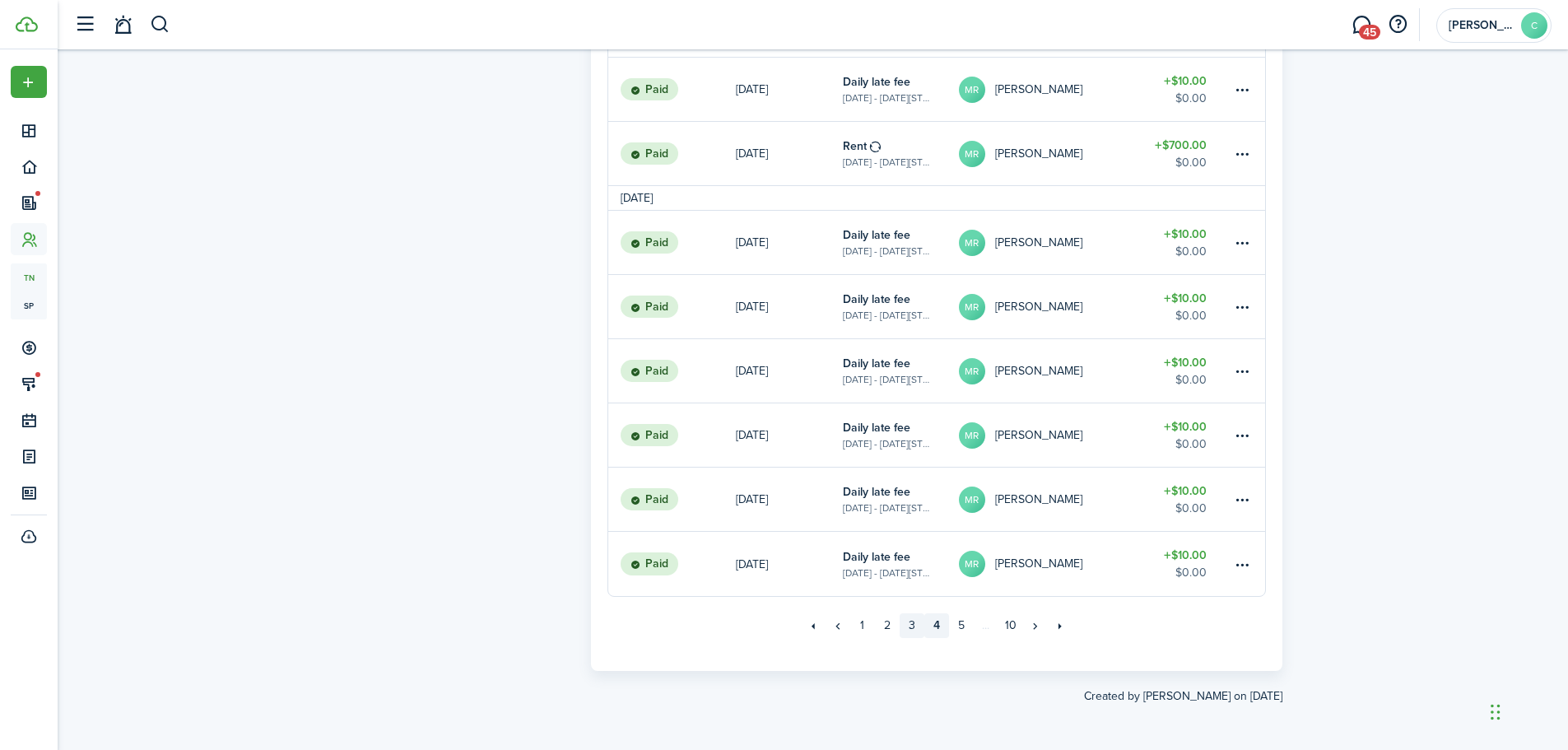
click at [904, 623] on link "3" at bounding box center [912, 626] width 25 height 25
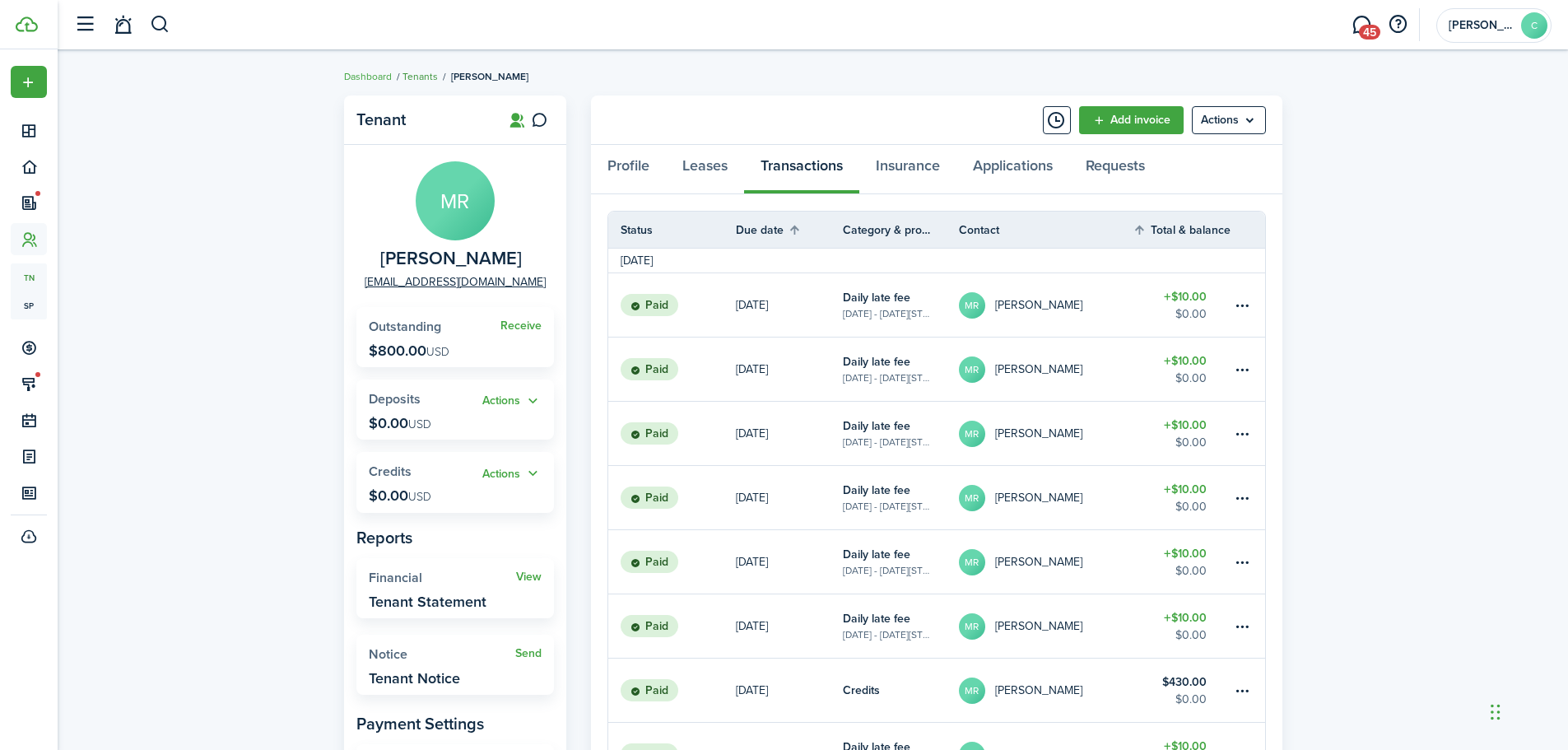
click at [429, 75] on link "Tenants" at bounding box center [420, 76] width 35 height 15
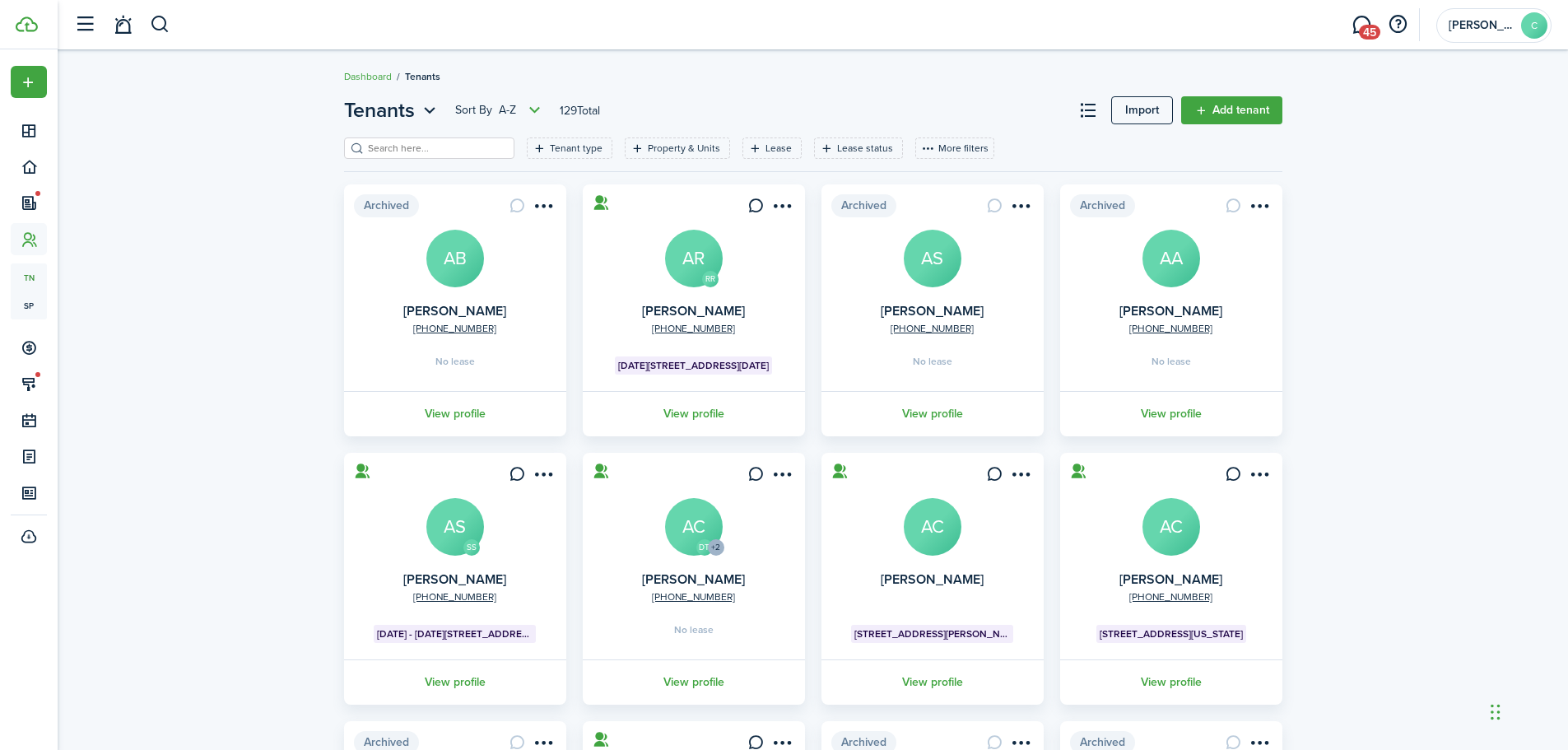
click at [429, 149] on input "search" at bounding box center [436, 149] width 145 height 16
type input "lambert"
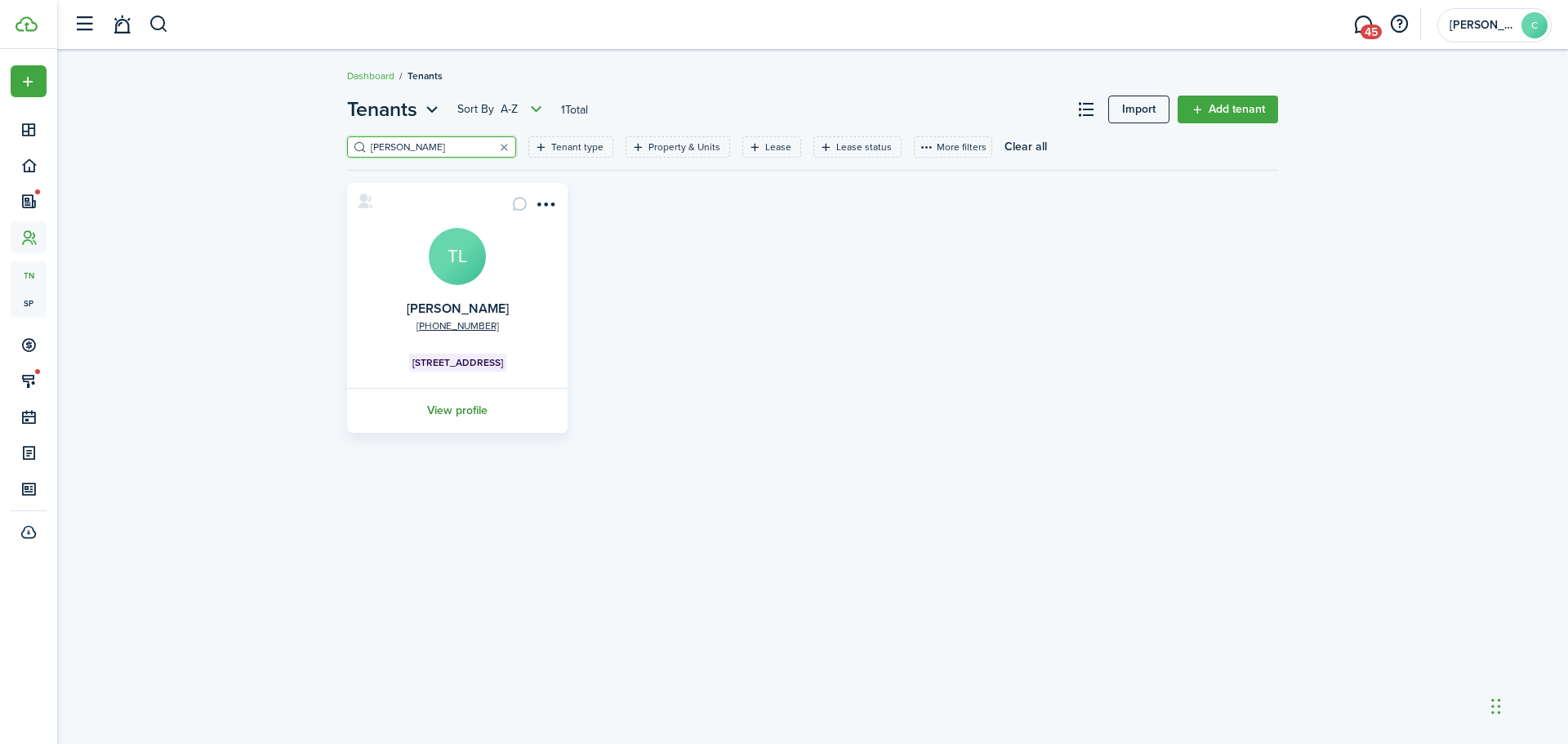
click at [470, 409] on link "View profile" at bounding box center [457, 411] width 225 height 45
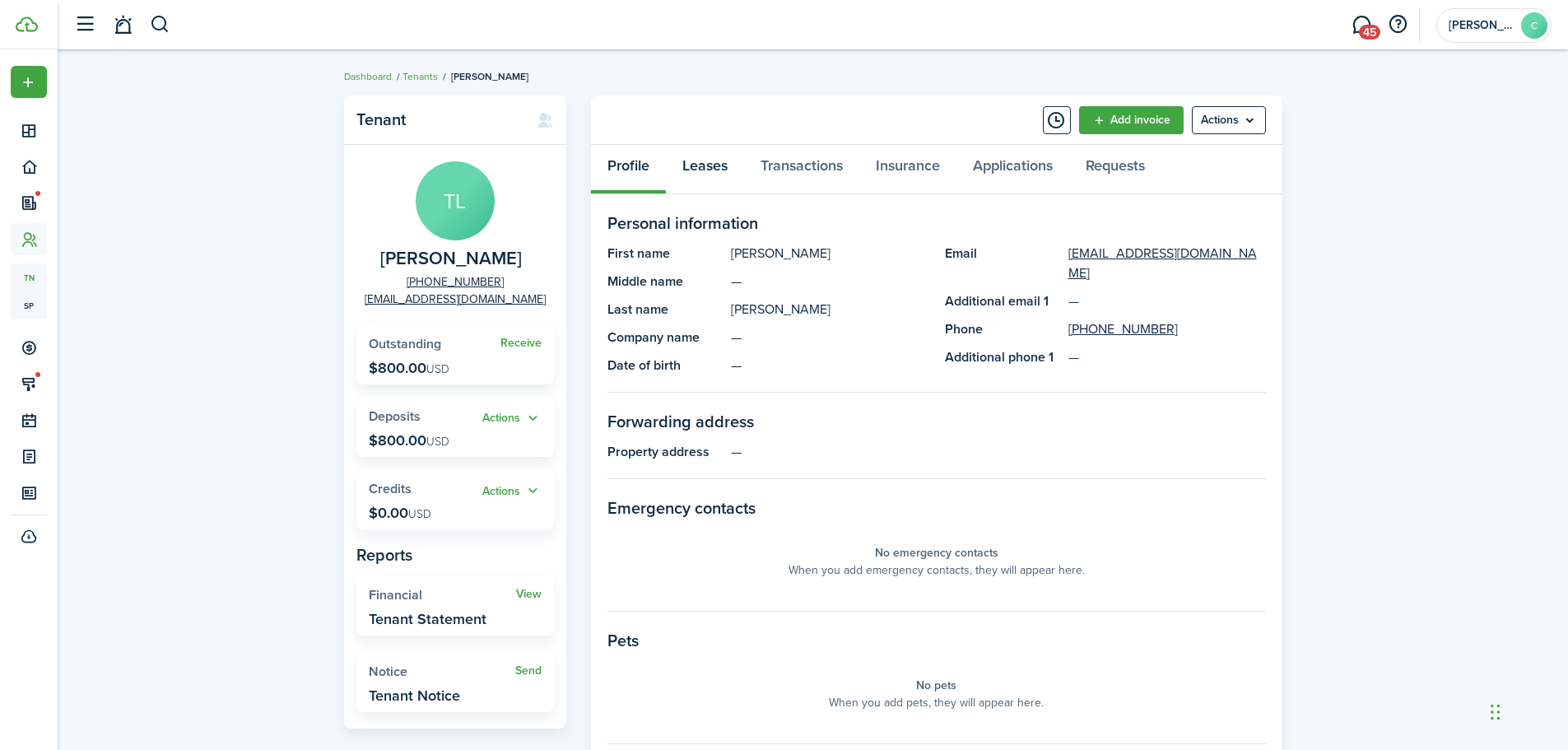
click at [714, 168] on link "Leases" at bounding box center [705, 170] width 78 height 49
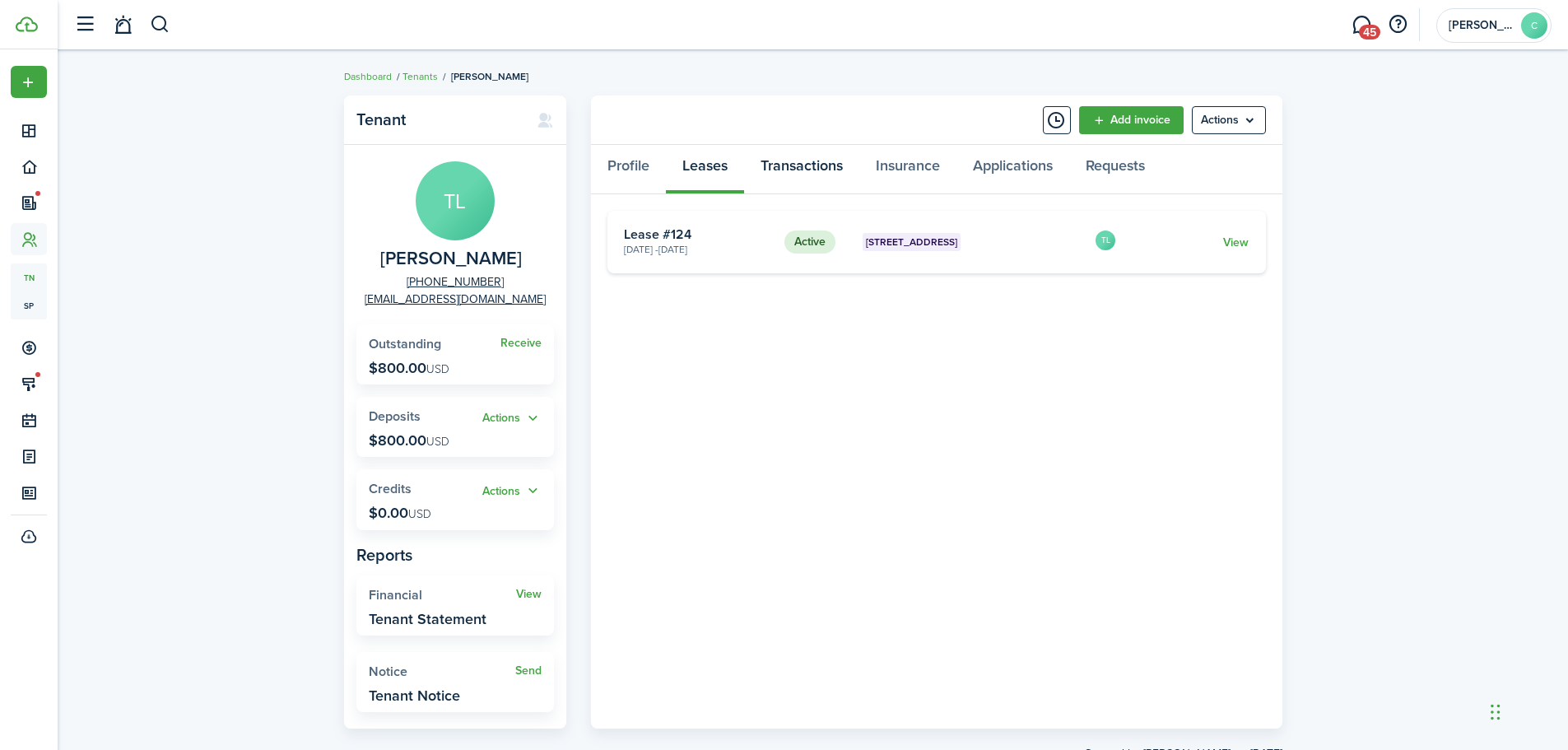
click at [777, 159] on link "Transactions" at bounding box center [802, 170] width 115 height 49
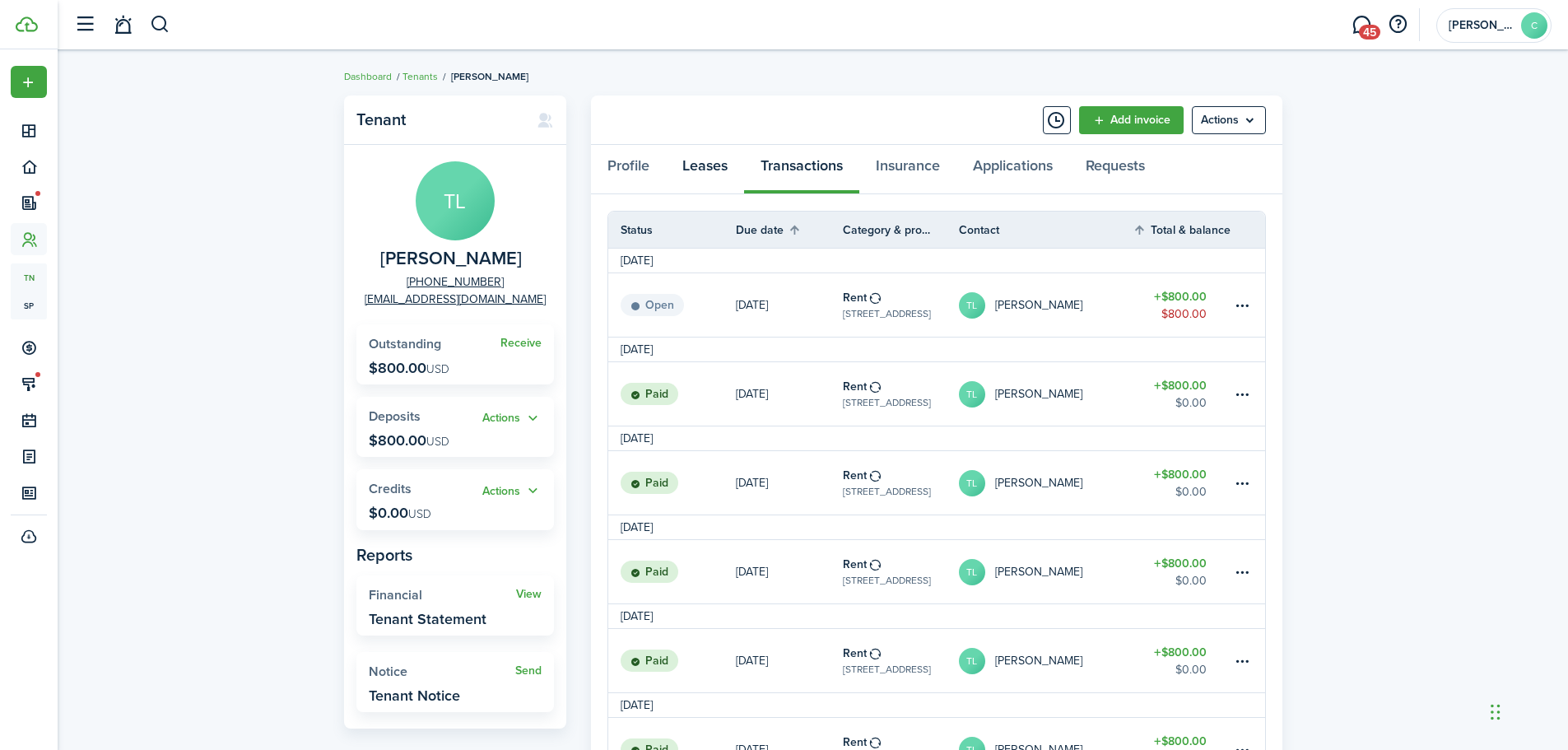
click at [700, 173] on link "Leases" at bounding box center [705, 170] width 78 height 49
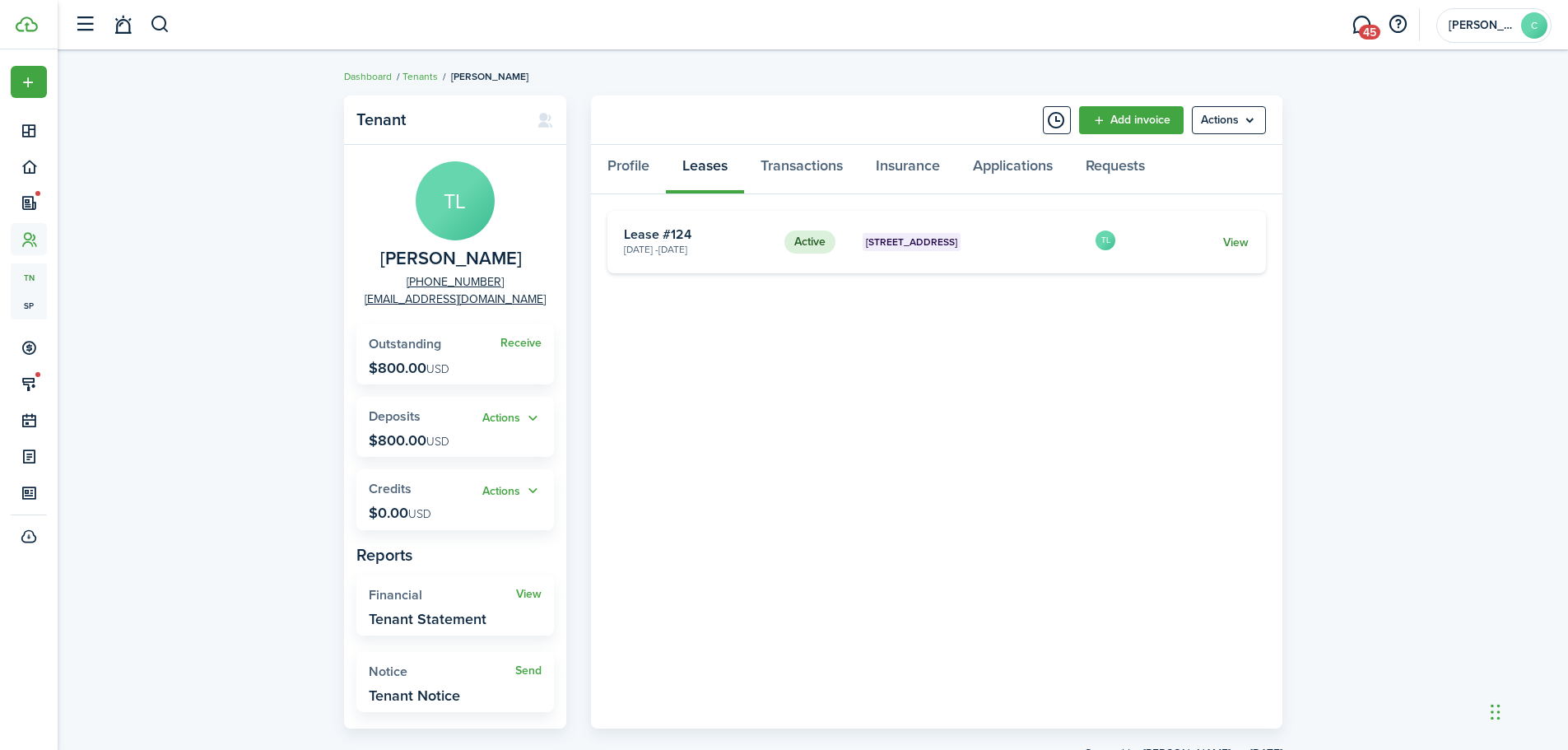
click at [1238, 240] on link "View" at bounding box center [1236, 243] width 25 height 18
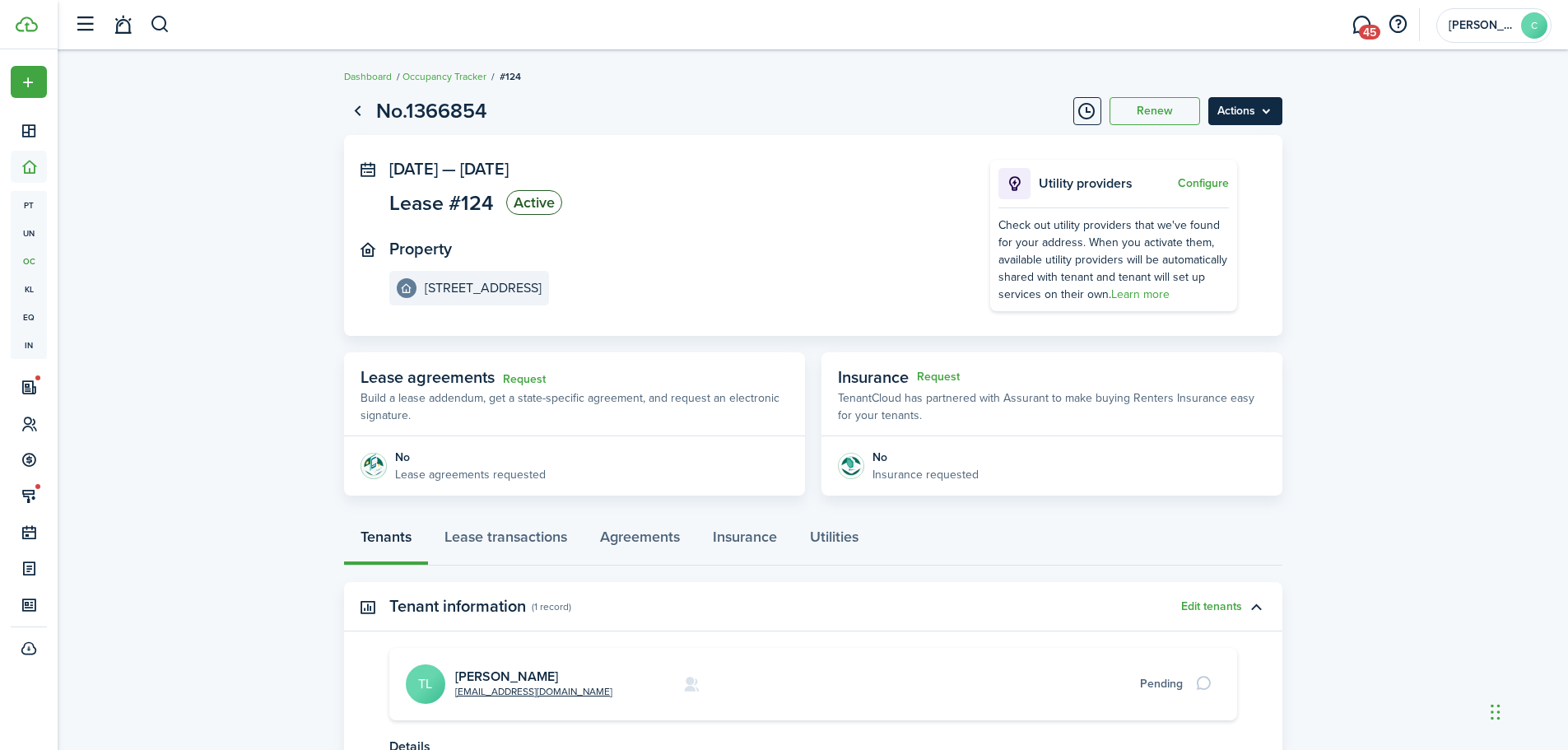
click at [1245, 109] on menu-btn "Actions" at bounding box center [1245, 112] width 74 height 28
click at [1162, 143] on button "Edit" at bounding box center [1210, 148] width 144 height 28
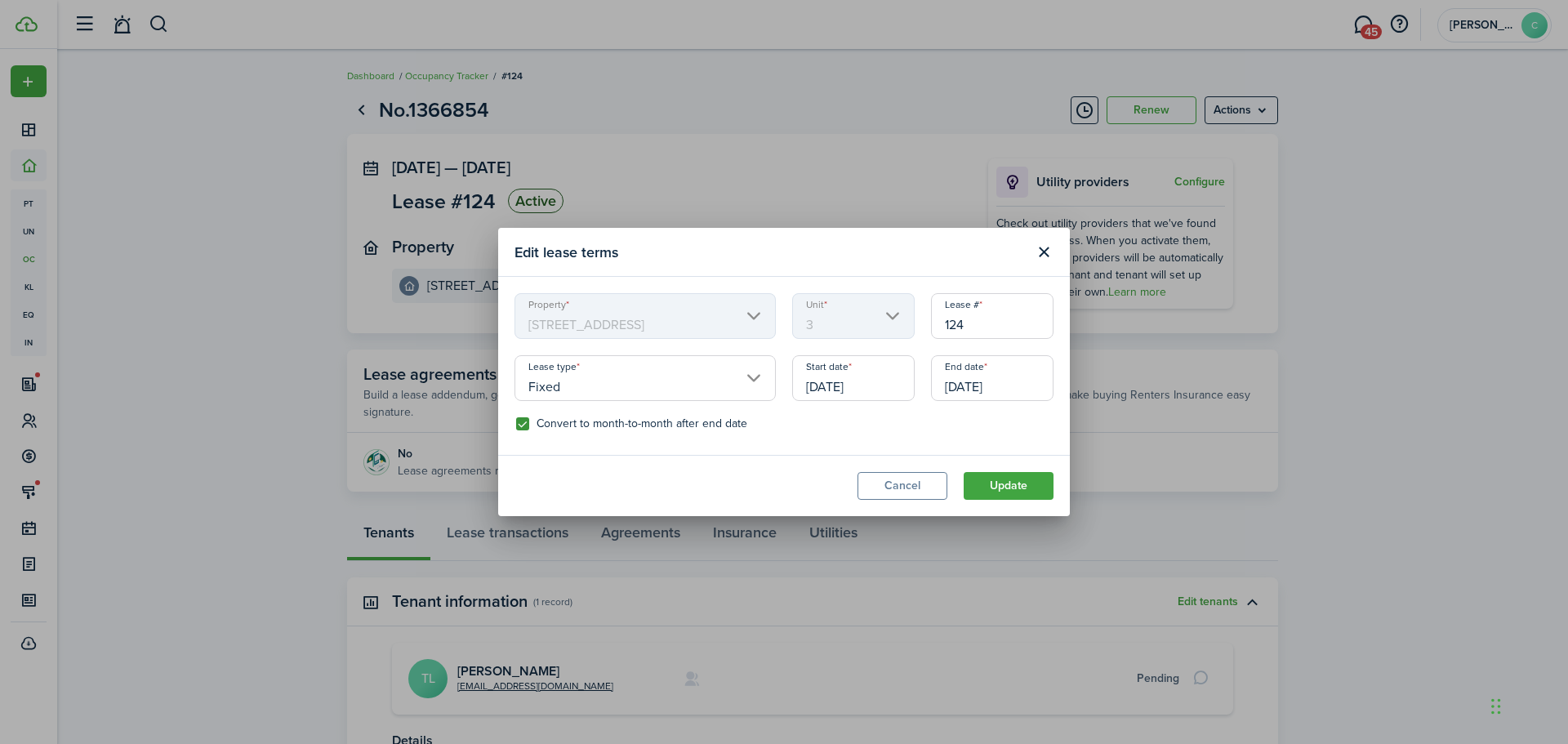
click at [1029, 379] on input "02/28/2026" at bounding box center [992, 378] width 122 height 45
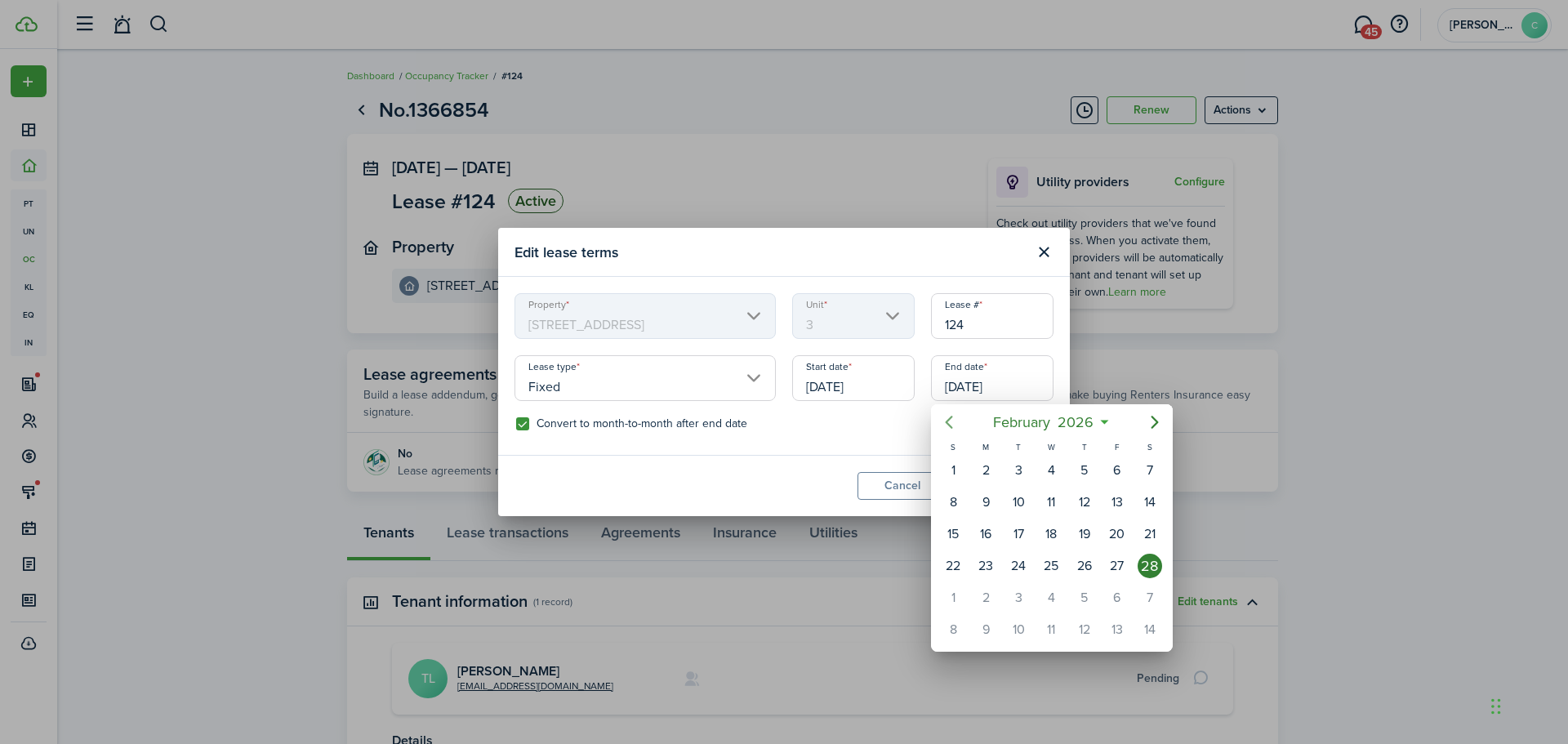
click at [955, 424] on icon "Previous page" at bounding box center [949, 422] width 19 height 19
click at [1156, 598] on div "31" at bounding box center [1150, 597] width 24 height 24
type input "01/31/2026"
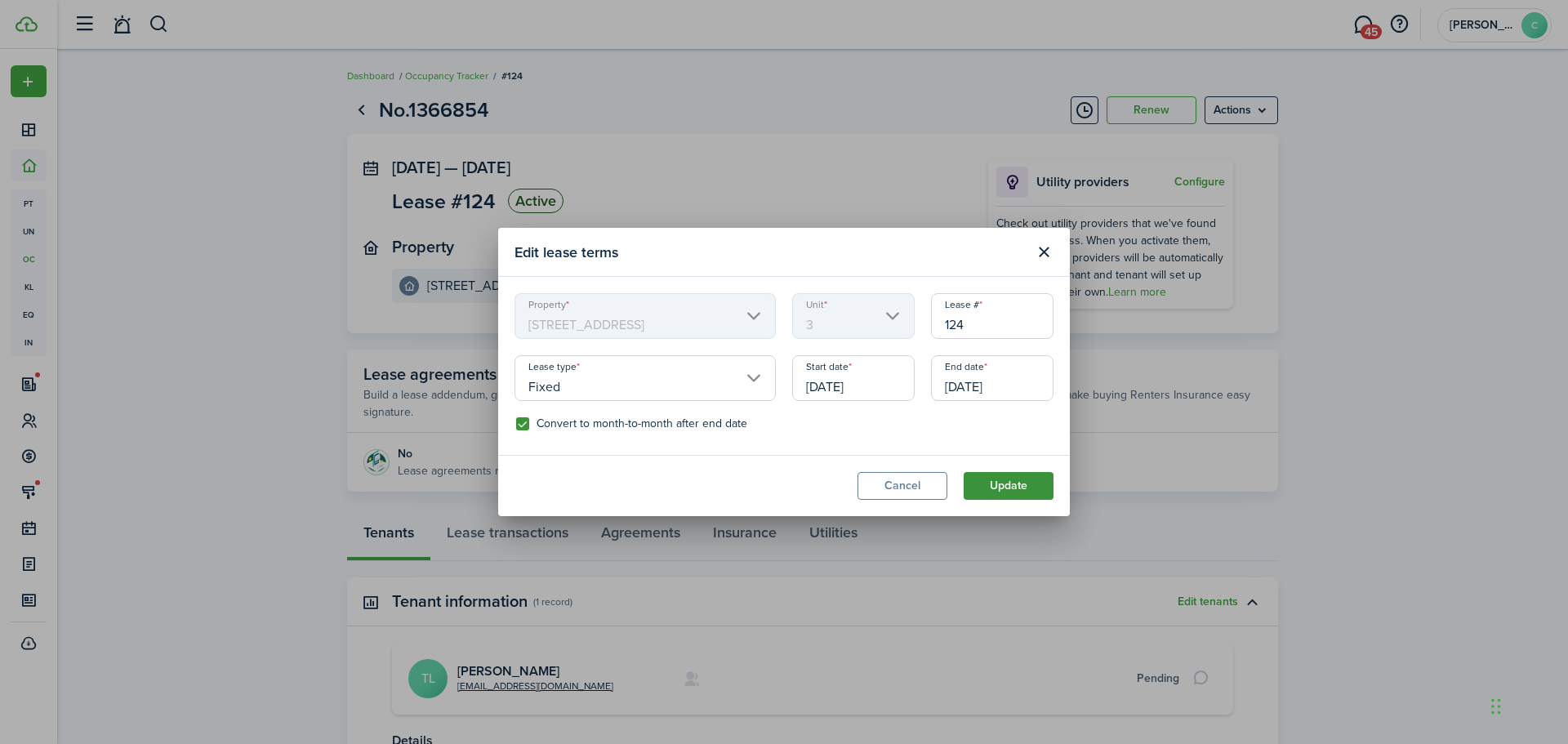
click at [1028, 478] on button "Update" at bounding box center [1008, 486] width 90 height 28
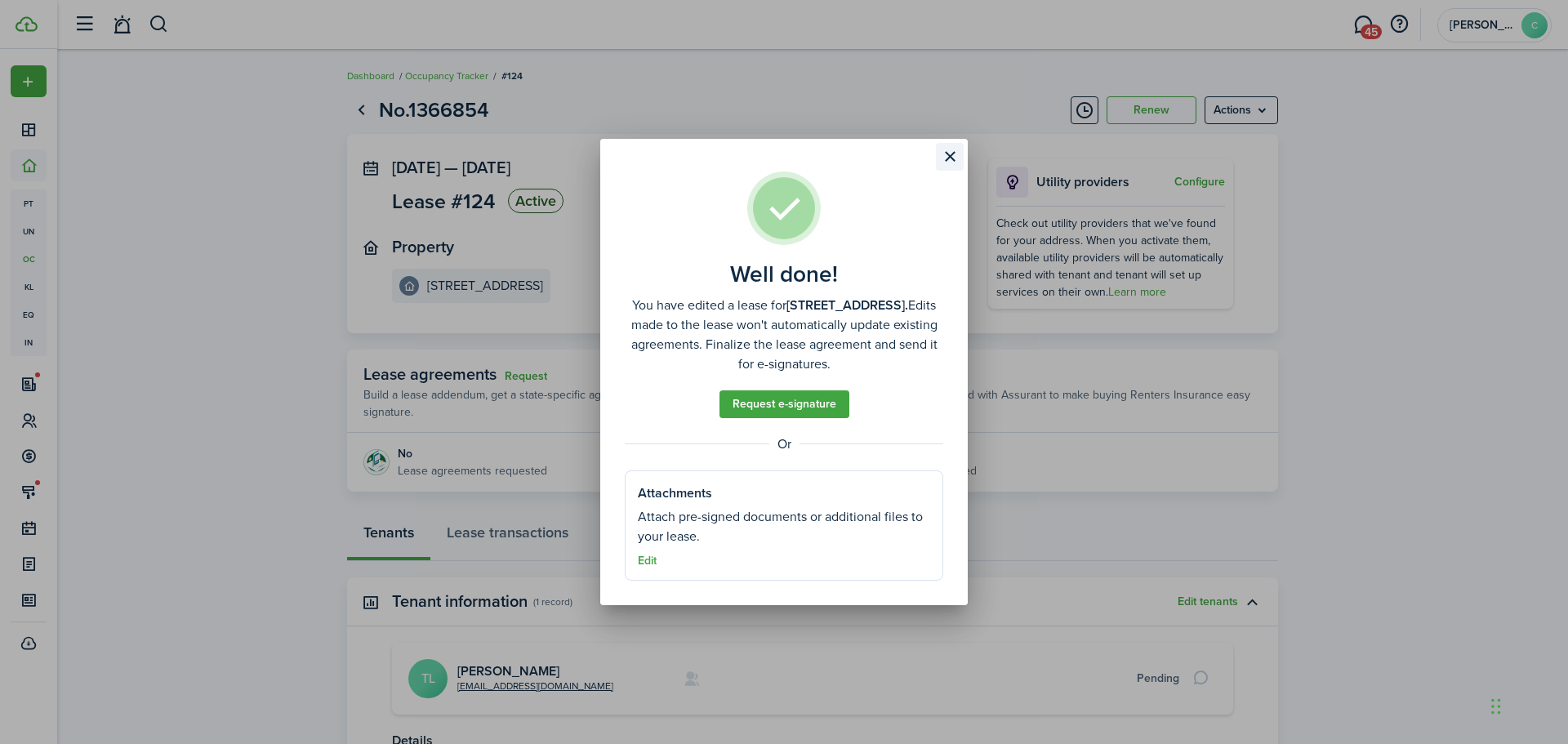
click at [945, 152] on button "Close modal" at bounding box center [950, 157] width 28 height 28
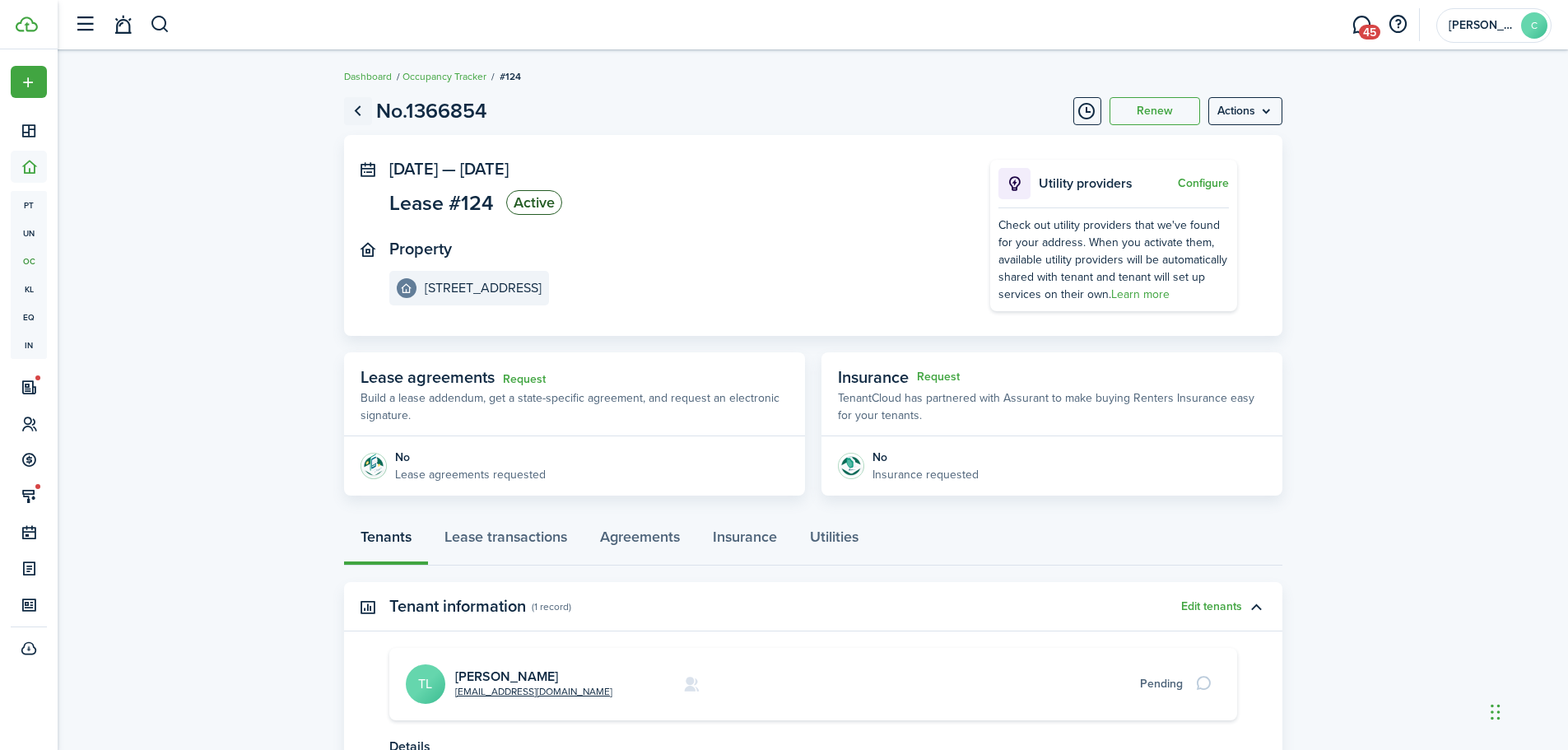
click at [357, 110] on link "Go back" at bounding box center [358, 112] width 28 height 28
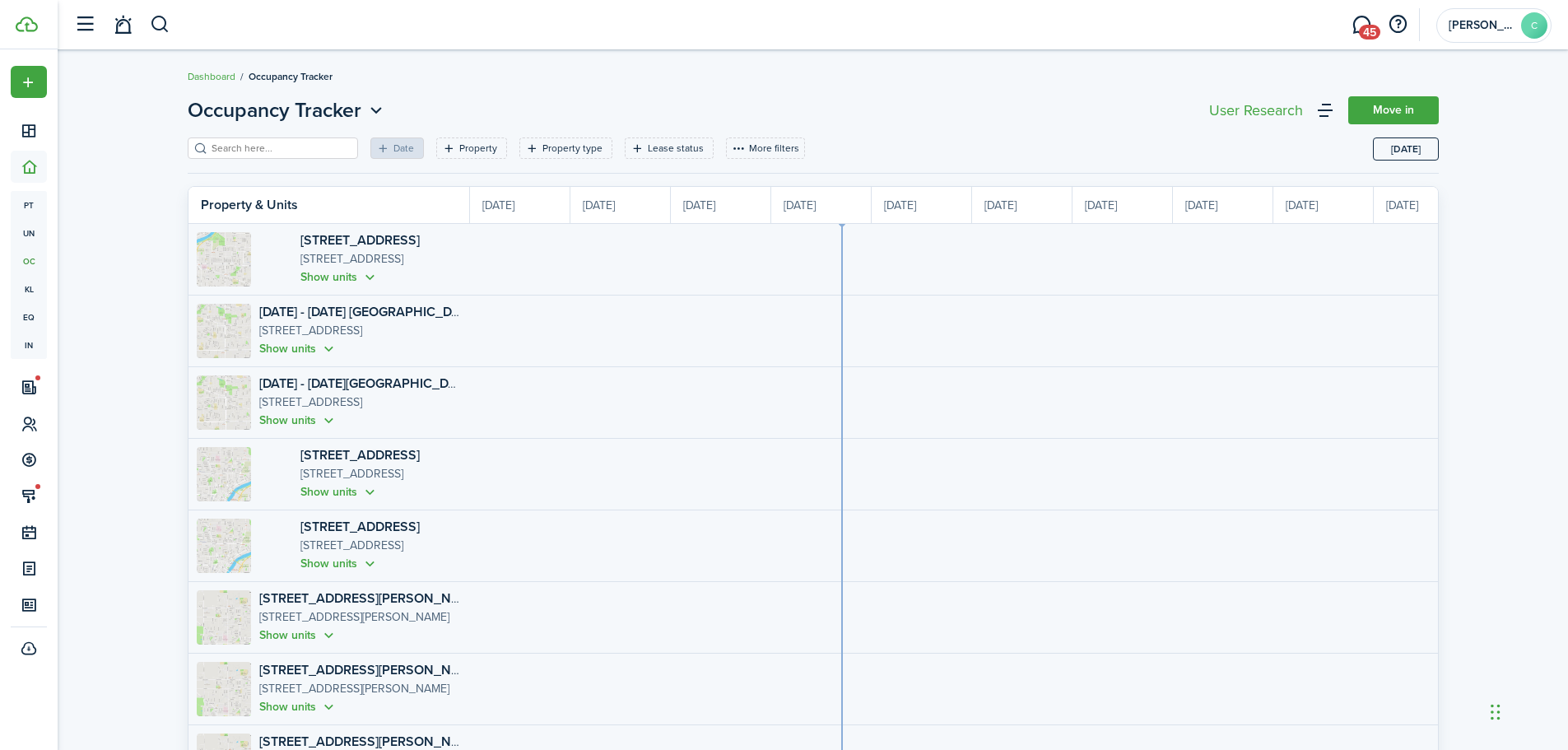
scroll to position [0, 301]
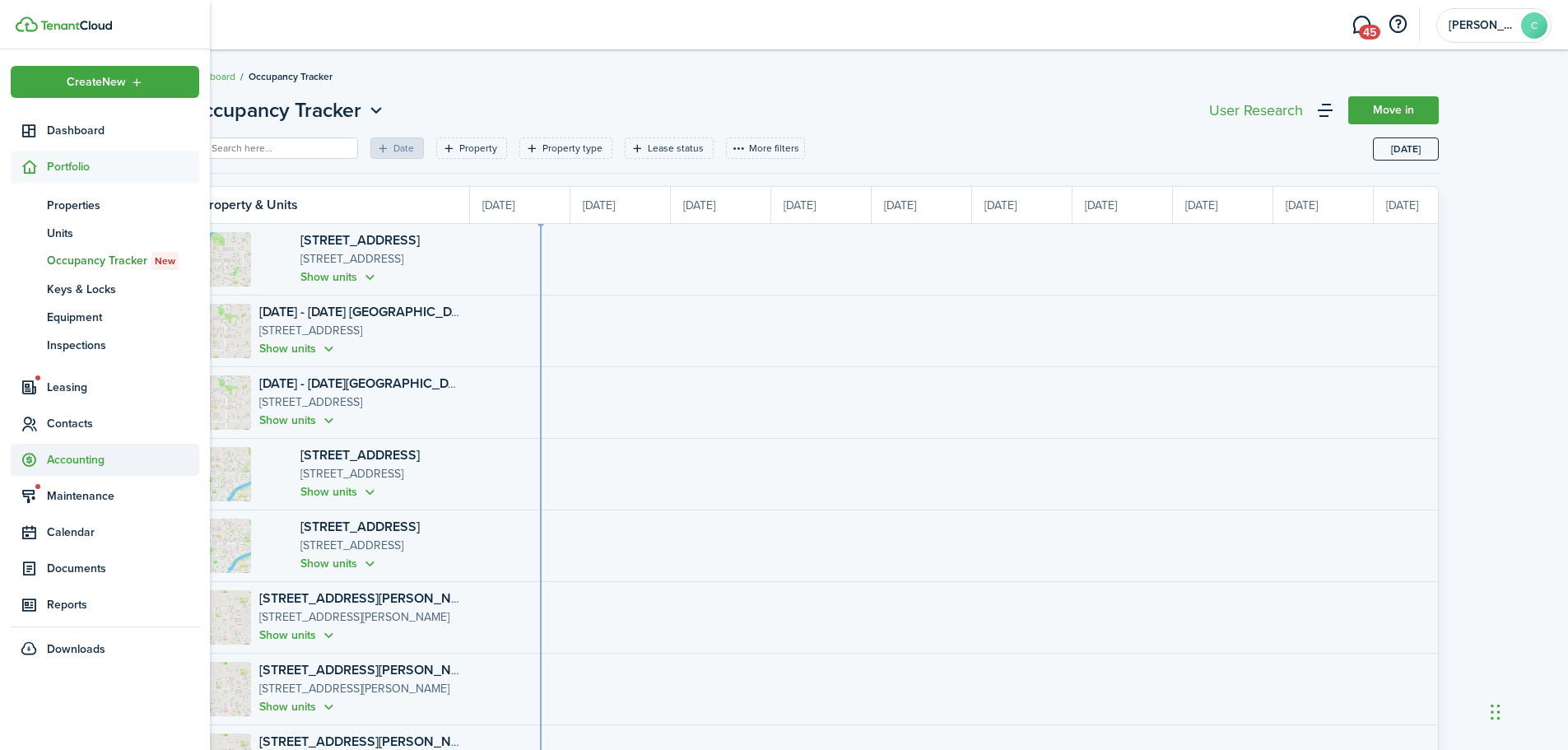
click at [65, 448] on span "Accounting" at bounding box center [105, 460] width 188 height 33
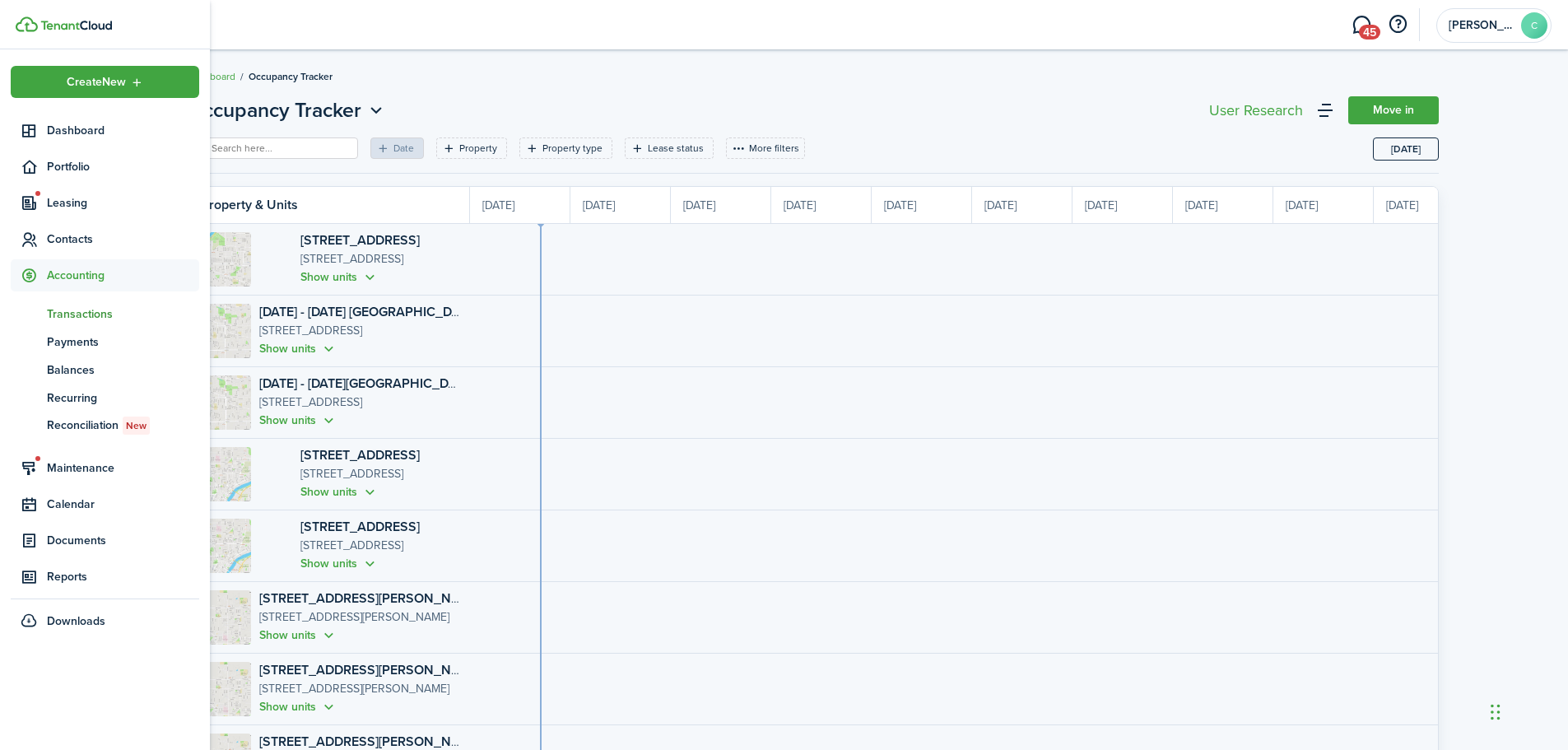
click at [73, 314] on span "Transactions" at bounding box center [122, 314] width 152 height 18
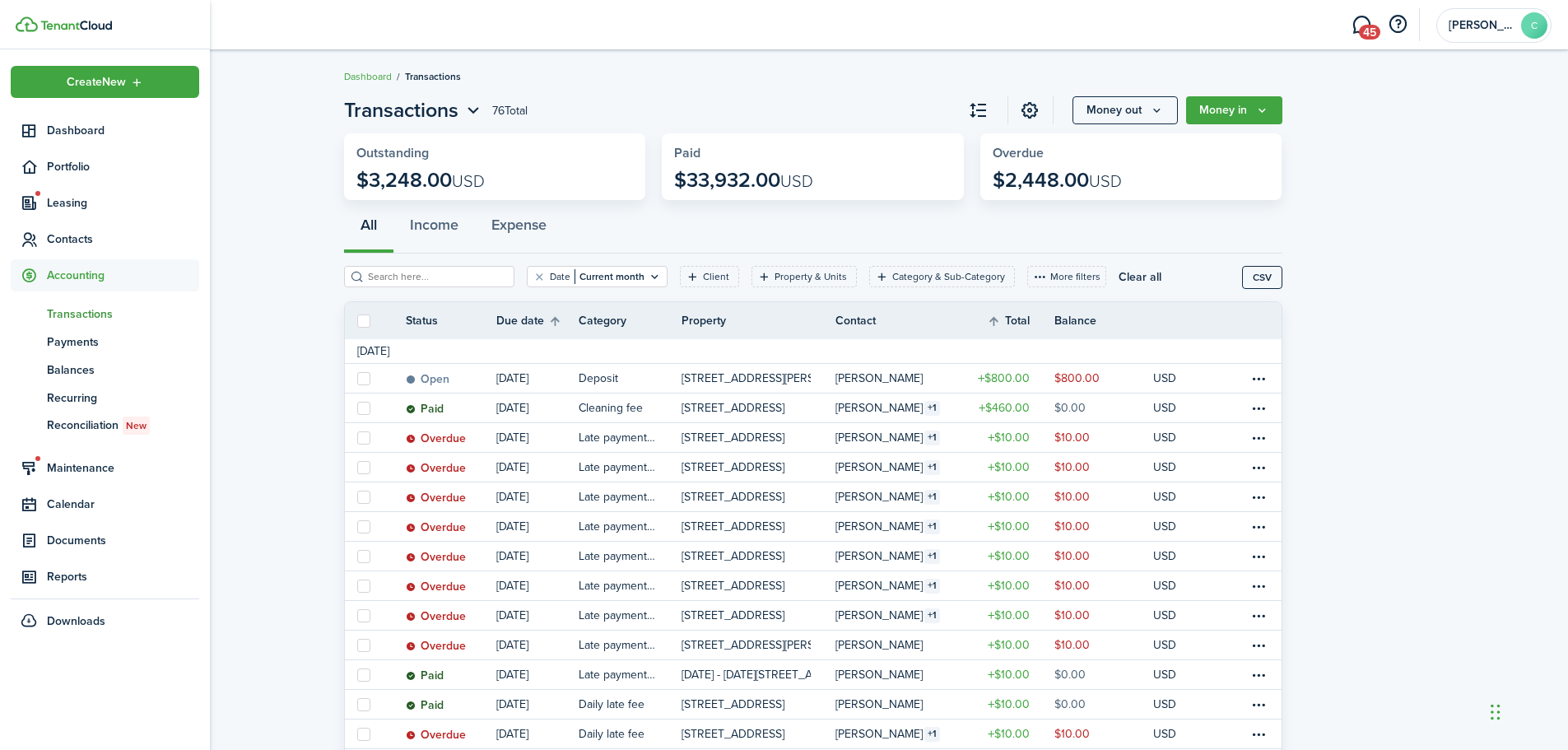
click at [71, 316] on span "Transactions" at bounding box center [122, 314] width 152 height 18
click at [69, 234] on span "Contacts" at bounding box center [122, 239] width 152 height 18
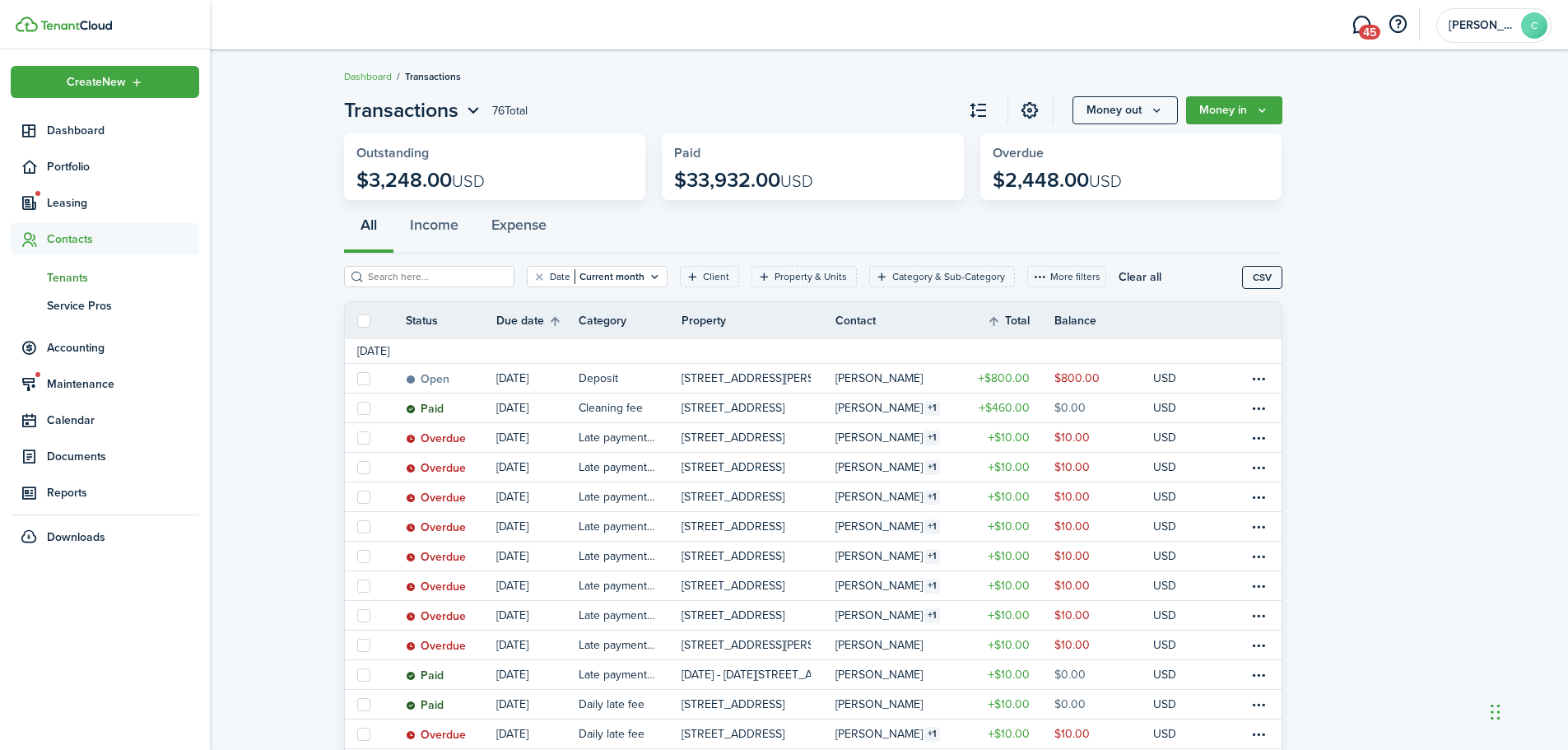
click at [54, 273] on span "Tenants" at bounding box center [122, 278] width 152 height 18
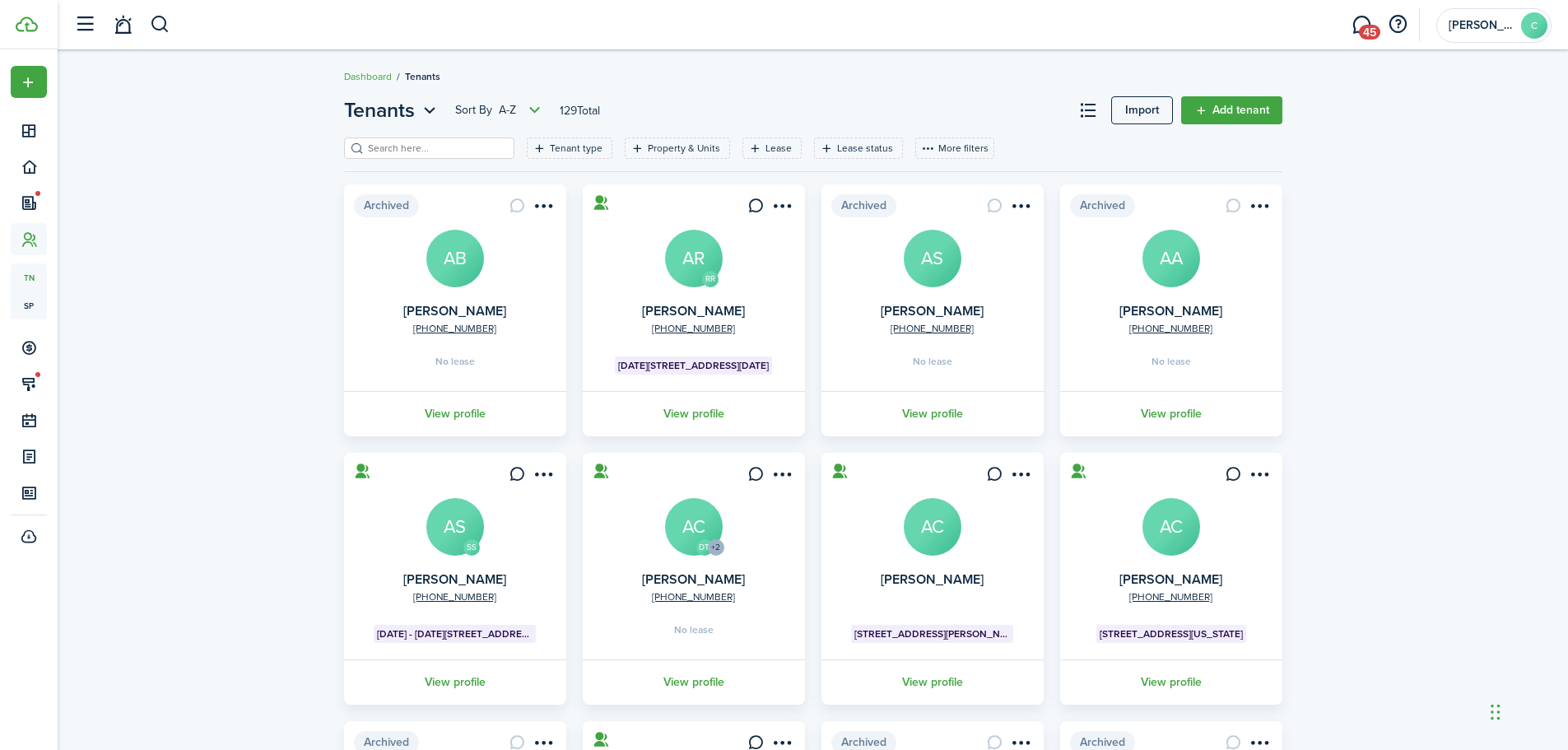
click at [428, 144] on input "search" at bounding box center [436, 149] width 145 height 16
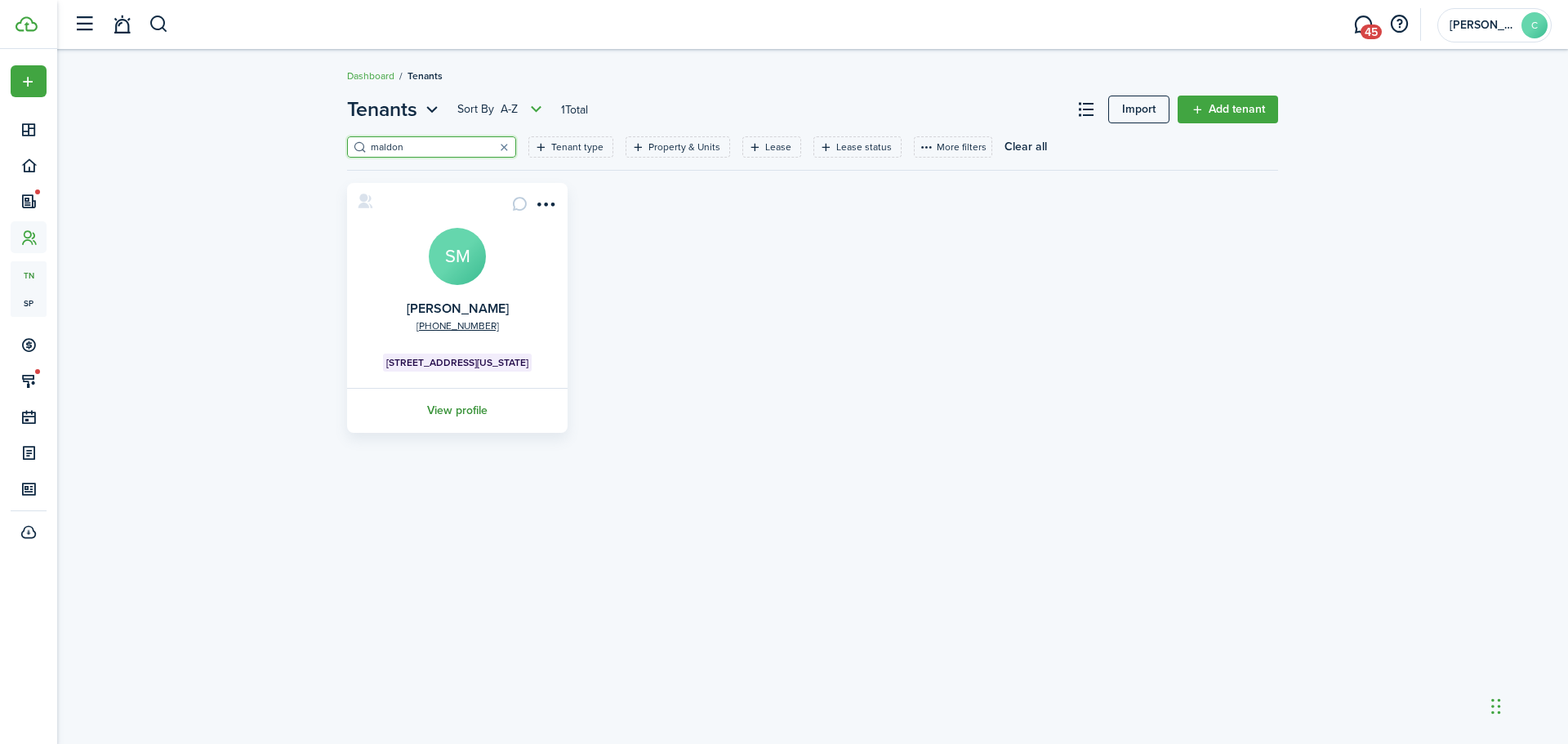
type input "maldon"
click at [429, 409] on link "View profile" at bounding box center [457, 411] width 225 height 45
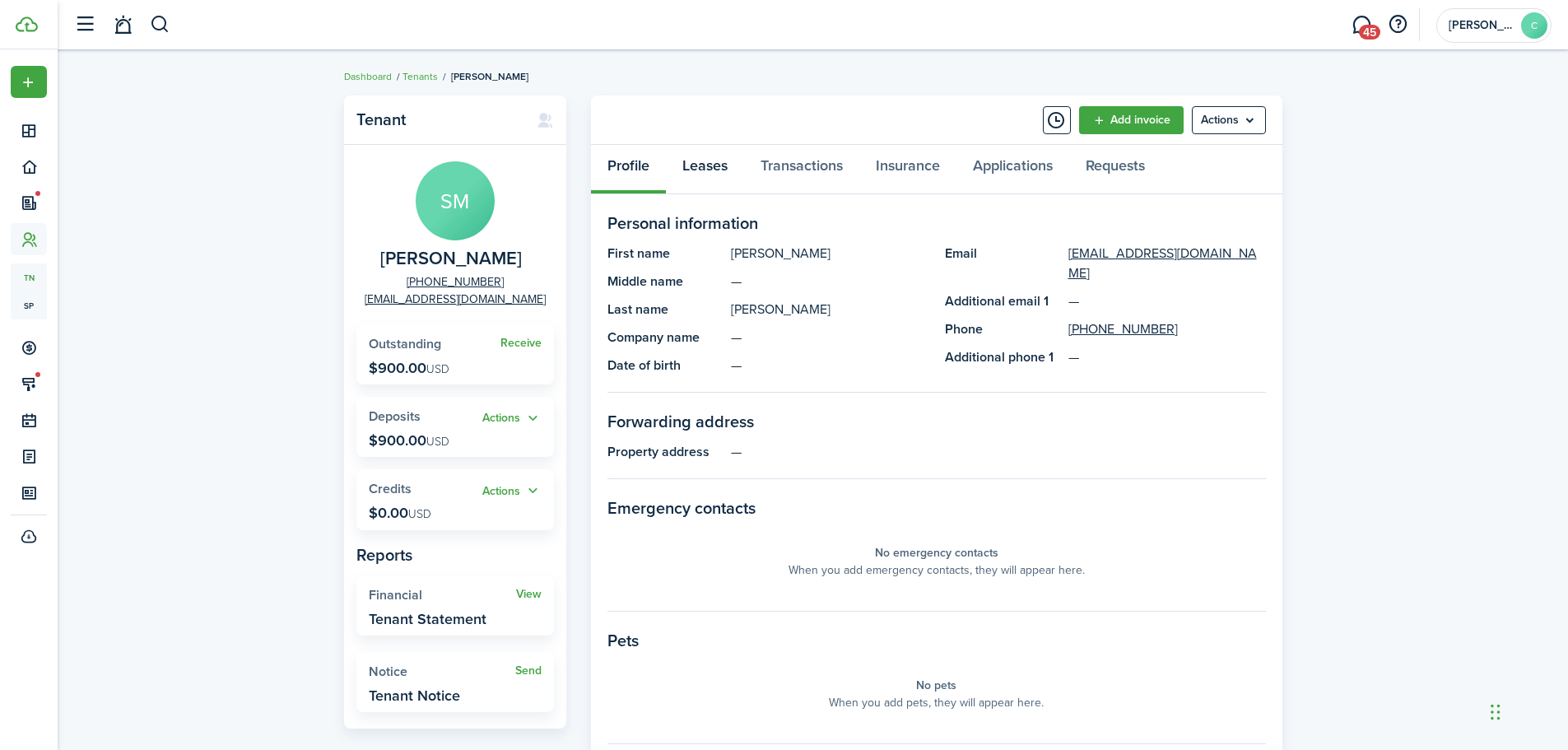
click at [716, 166] on link "Leases" at bounding box center [705, 170] width 78 height 49
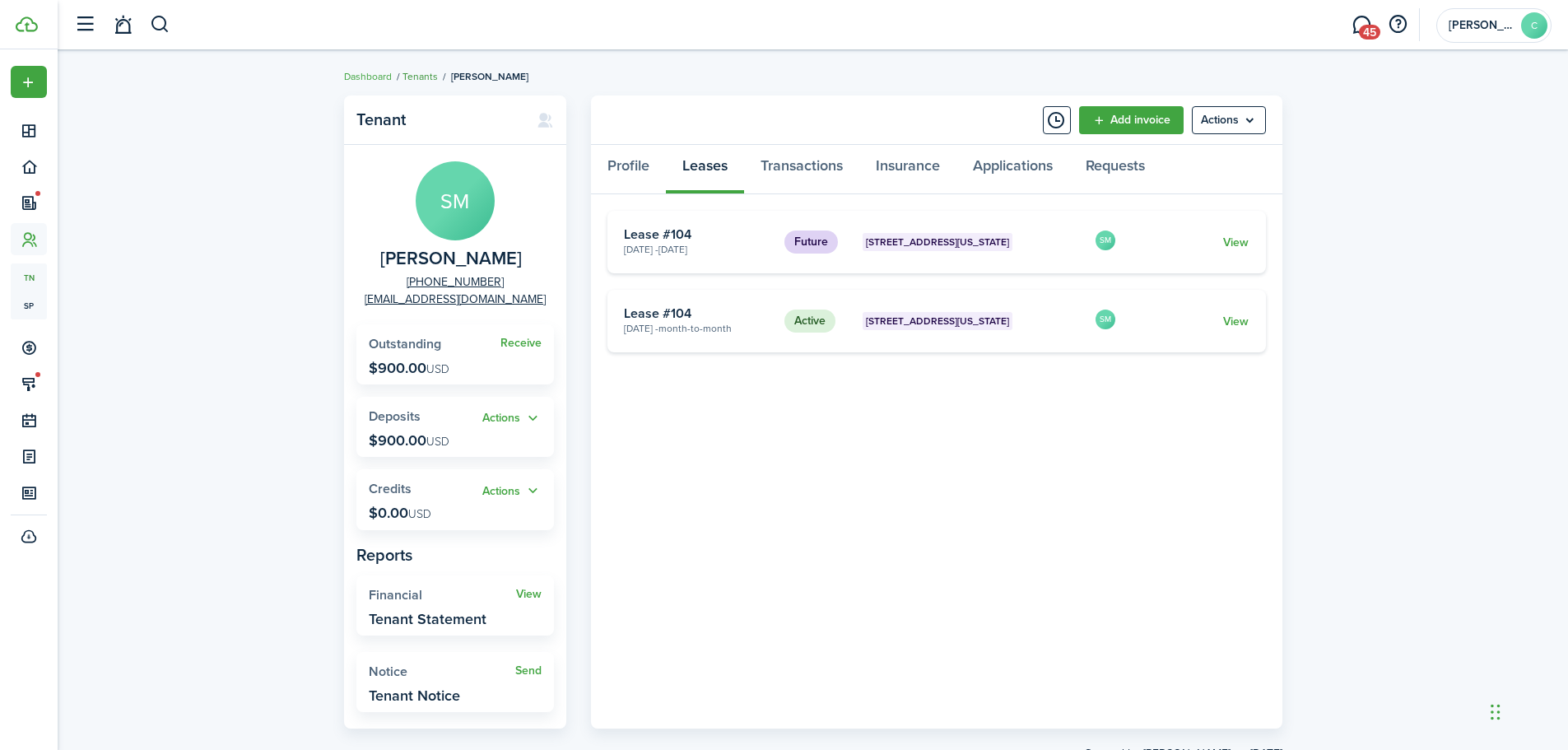
click at [417, 79] on link "Tenants" at bounding box center [420, 76] width 35 height 15
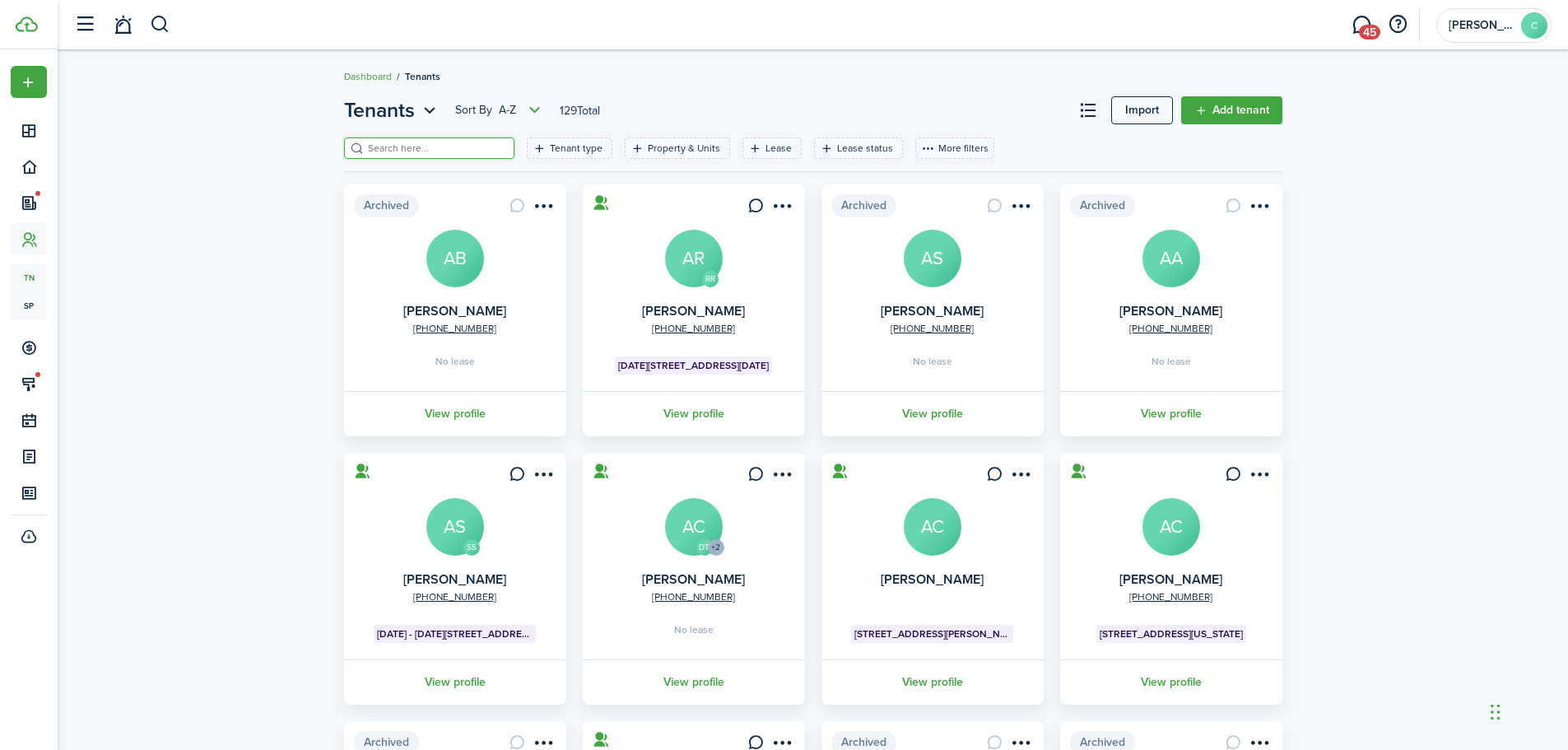
click at [434, 142] on input "search" at bounding box center [436, 149] width 145 height 16
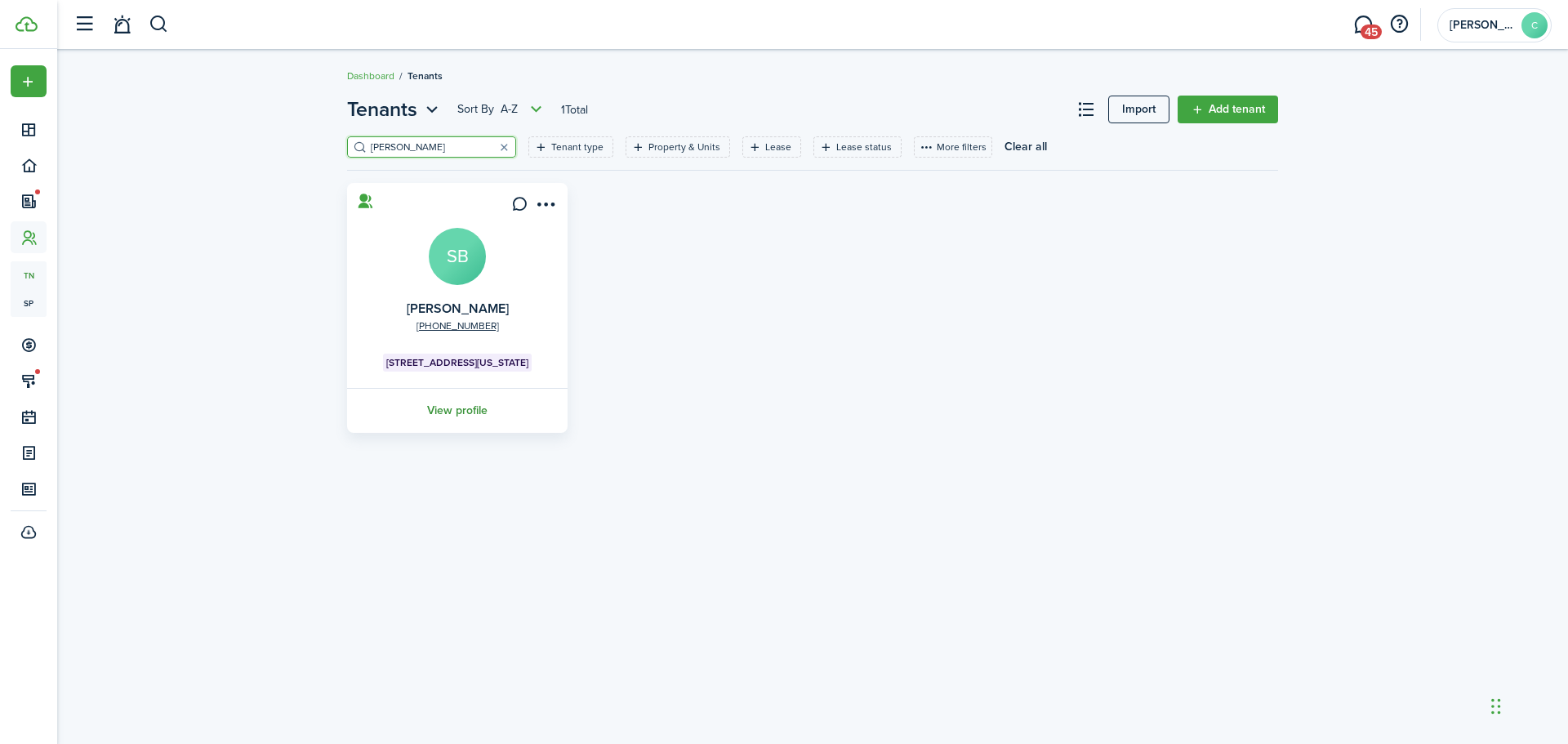
type input "barfield"
click at [453, 406] on link "View profile" at bounding box center [457, 411] width 225 height 45
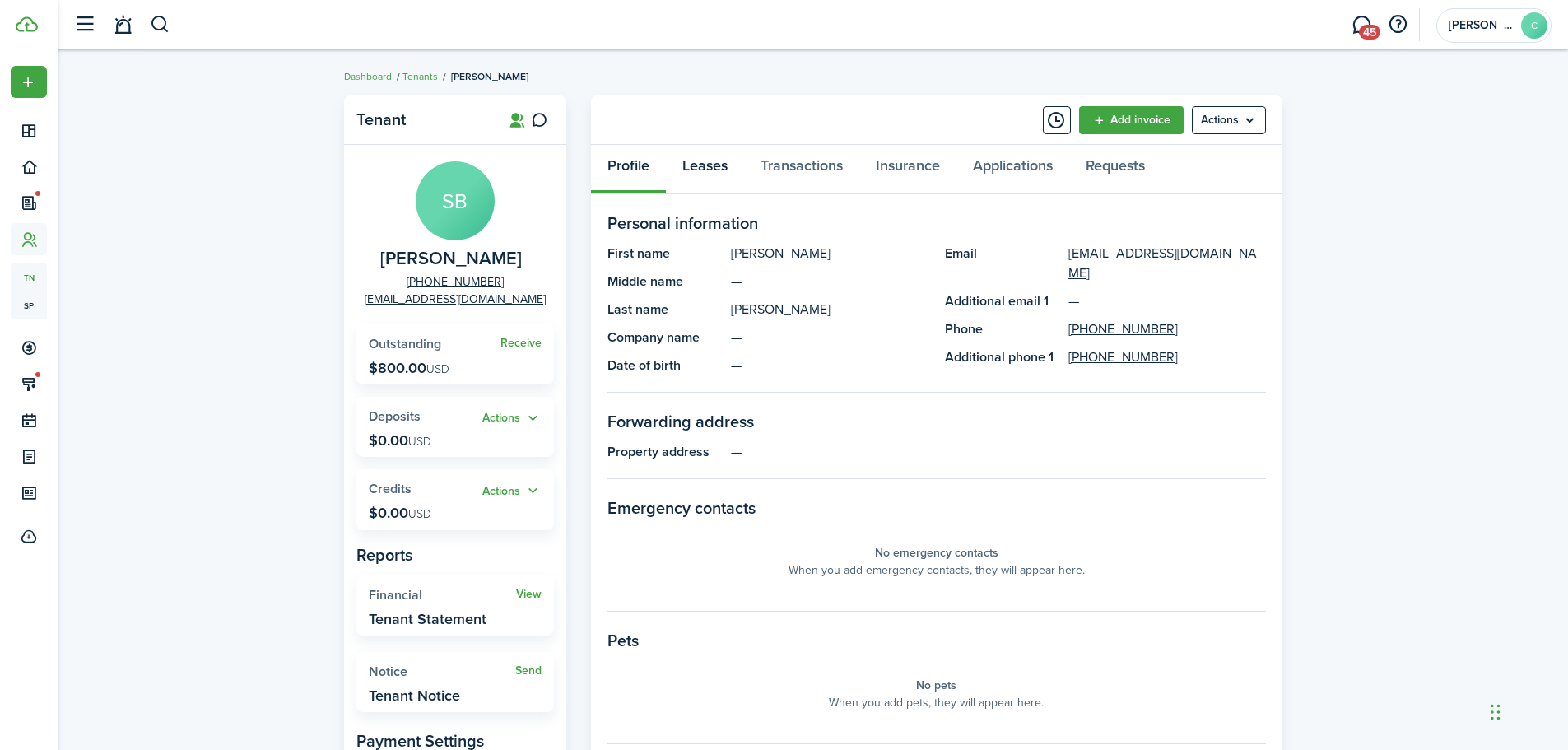
click at [699, 163] on link "Leases" at bounding box center [705, 170] width 78 height 49
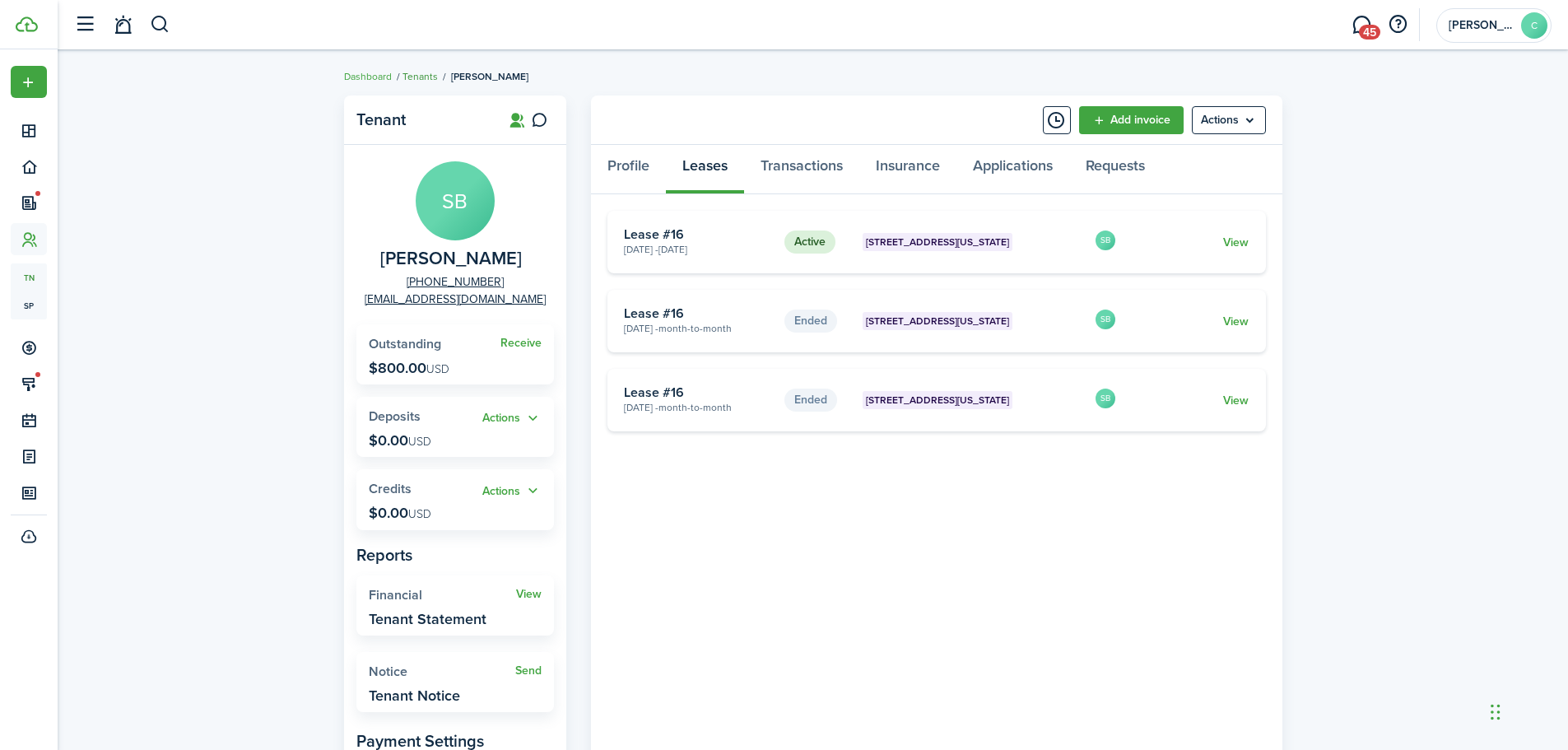
click at [416, 77] on link "Tenants" at bounding box center [420, 76] width 35 height 15
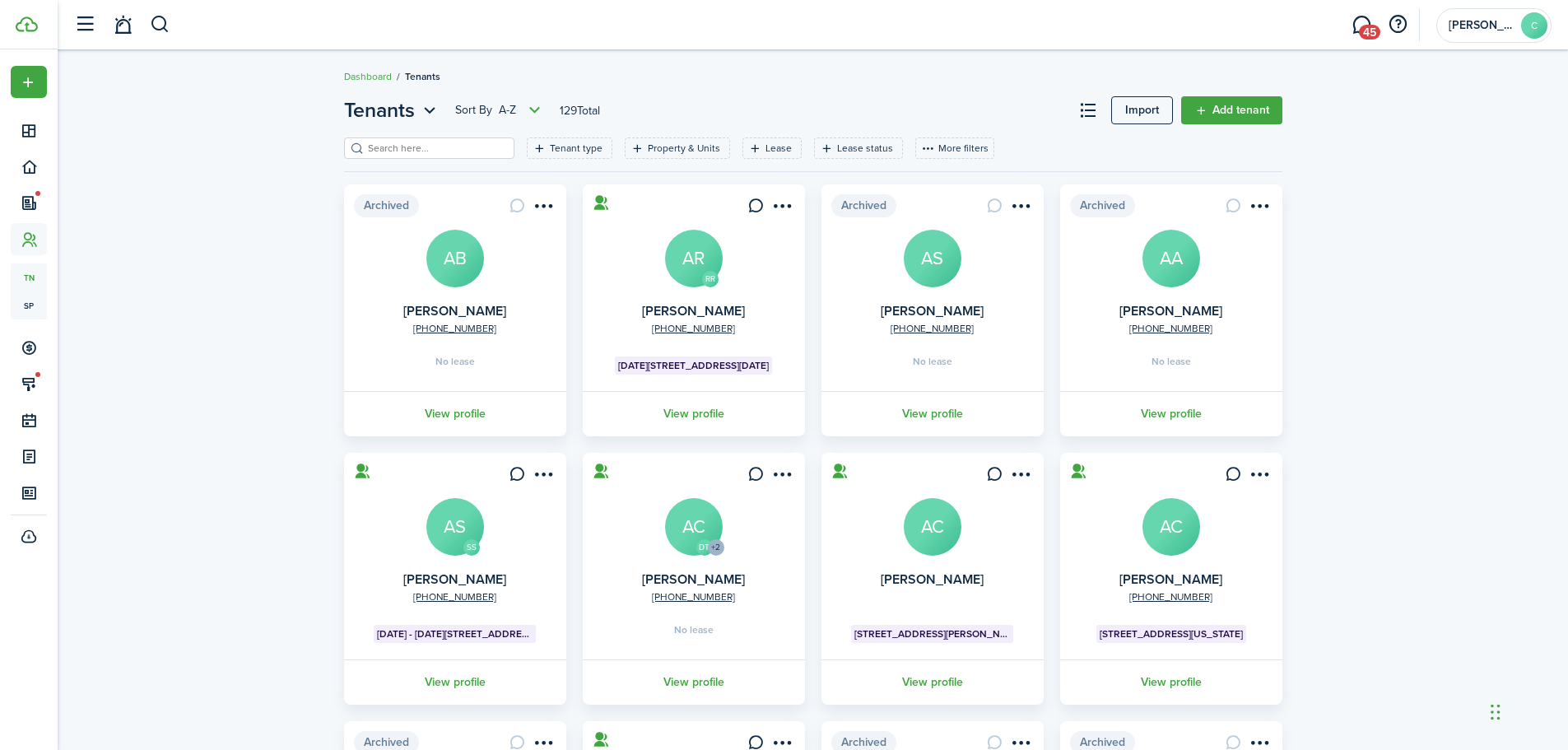
click at [401, 149] on input "search" at bounding box center [436, 149] width 145 height 16
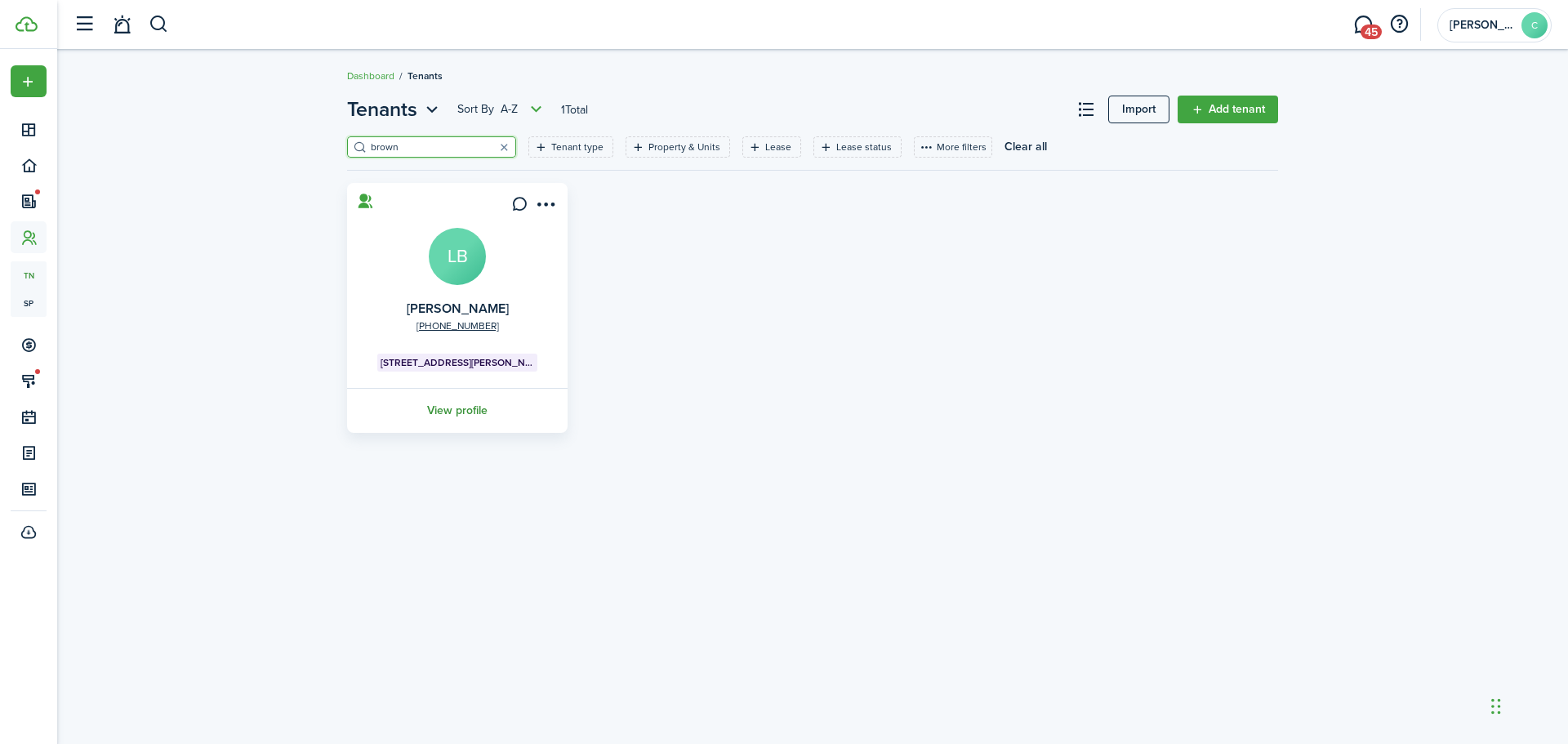
type input "brown"
click at [449, 411] on link "View profile" at bounding box center [457, 411] width 225 height 45
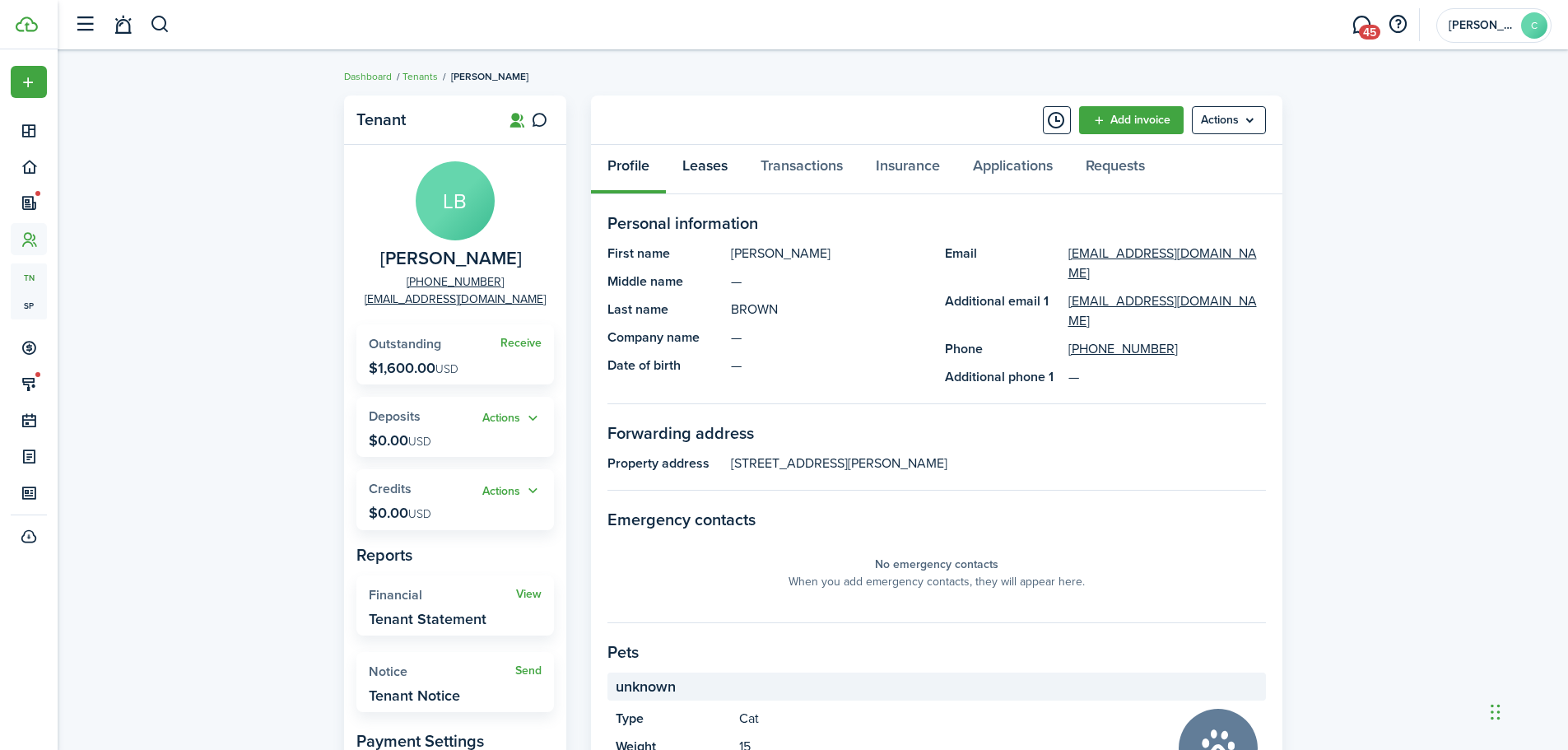
click at [700, 164] on link "Leases" at bounding box center [705, 170] width 78 height 49
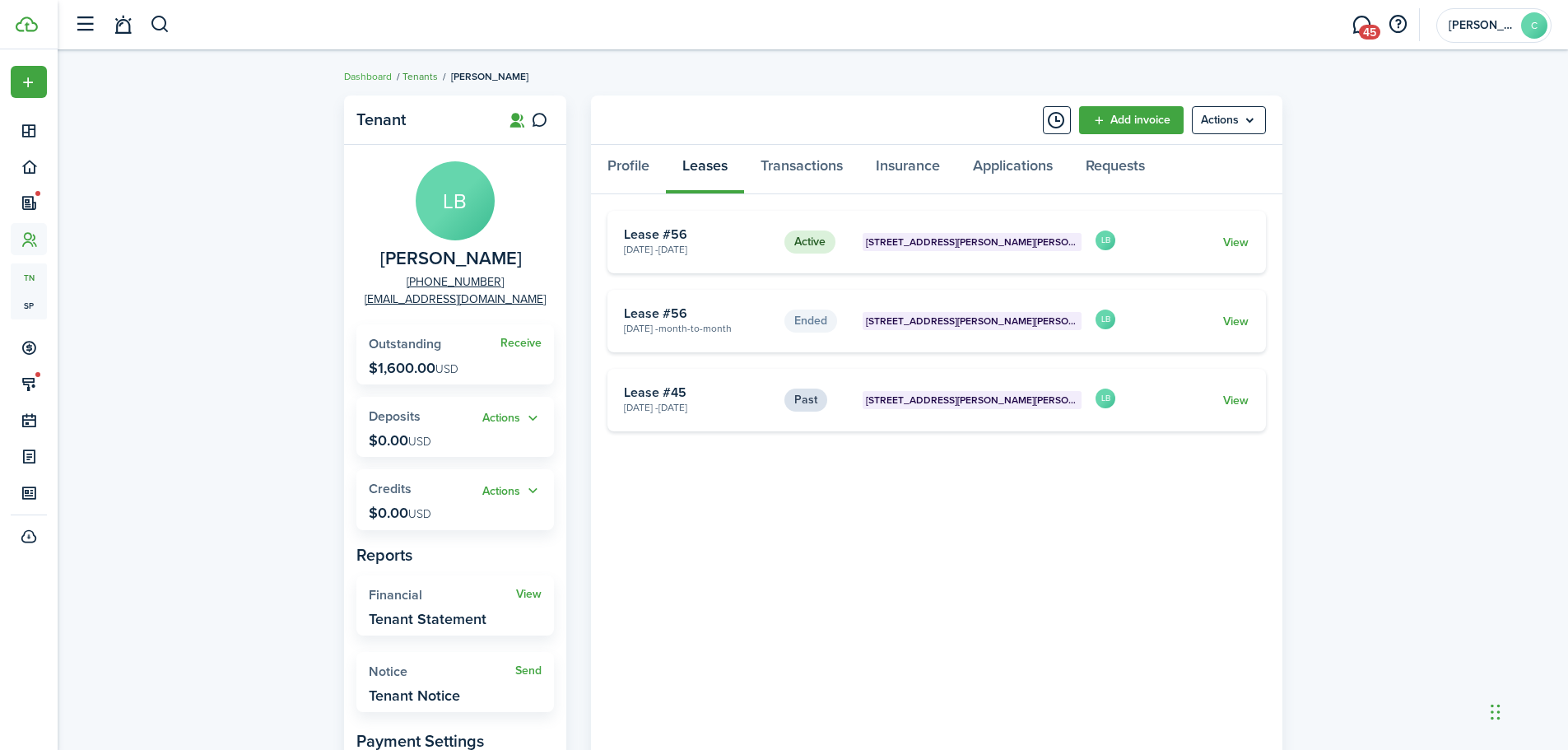
click at [421, 72] on link "Tenants" at bounding box center [420, 76] width 35 height 15
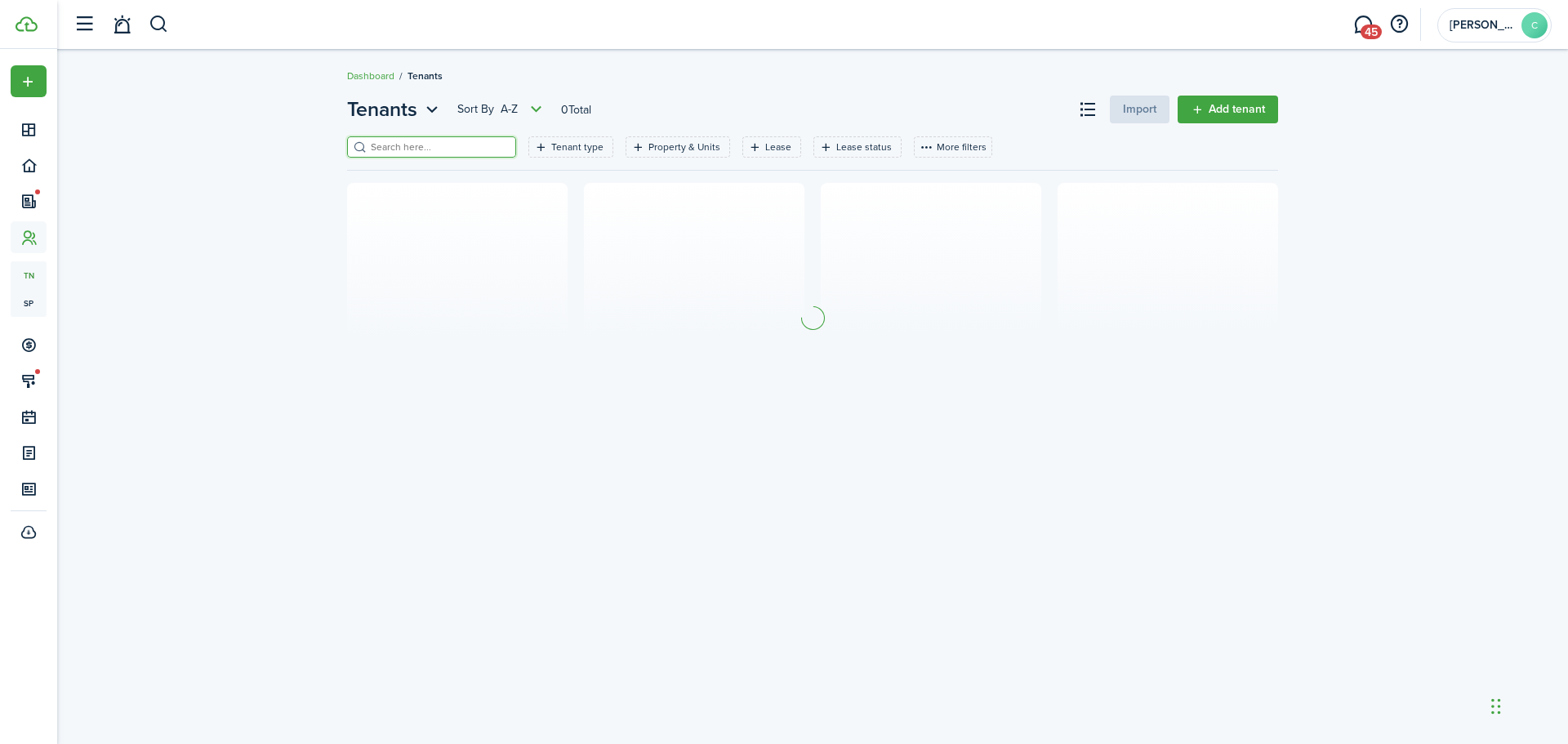
click at [446, 148] on input "search" at bounding box center [438, 147] width 144 height 16
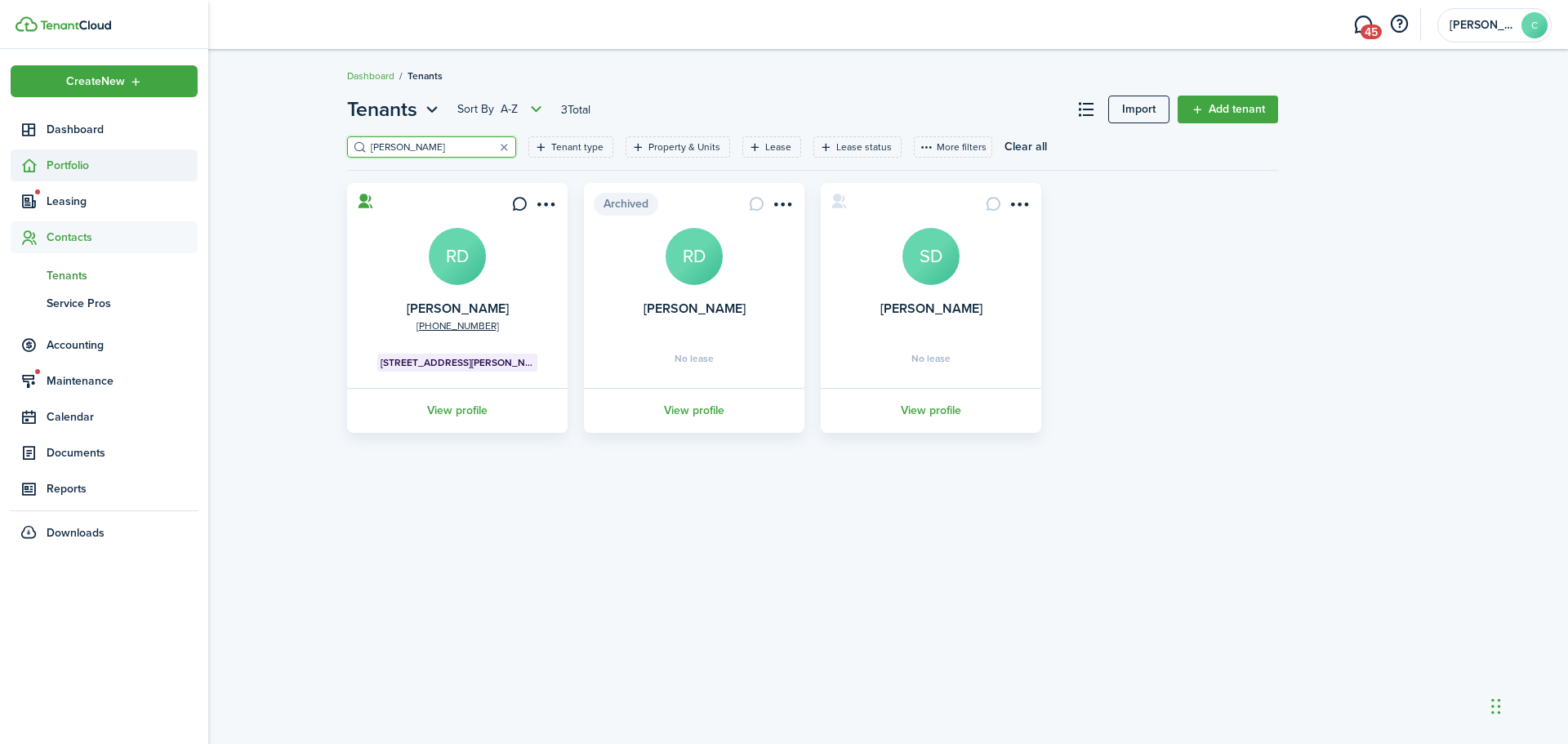
type input "[PERSON_NAME]"
click at [72, 165] on span "Portfolio" at bounding box center [121, 166] width 151 height 17
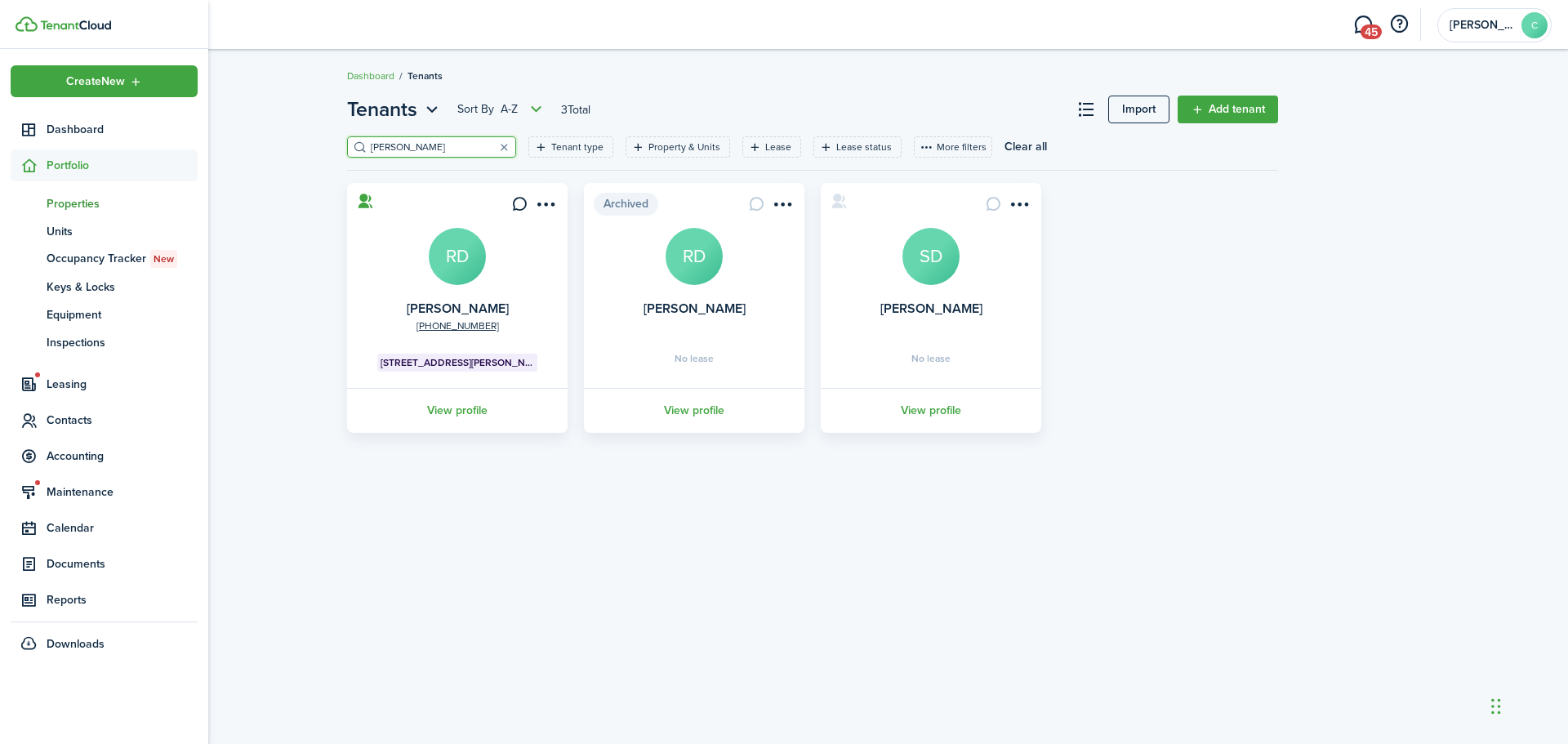
click at [62, 200] on span "Properties" at bounding box center [121, 204] width 151 height 17
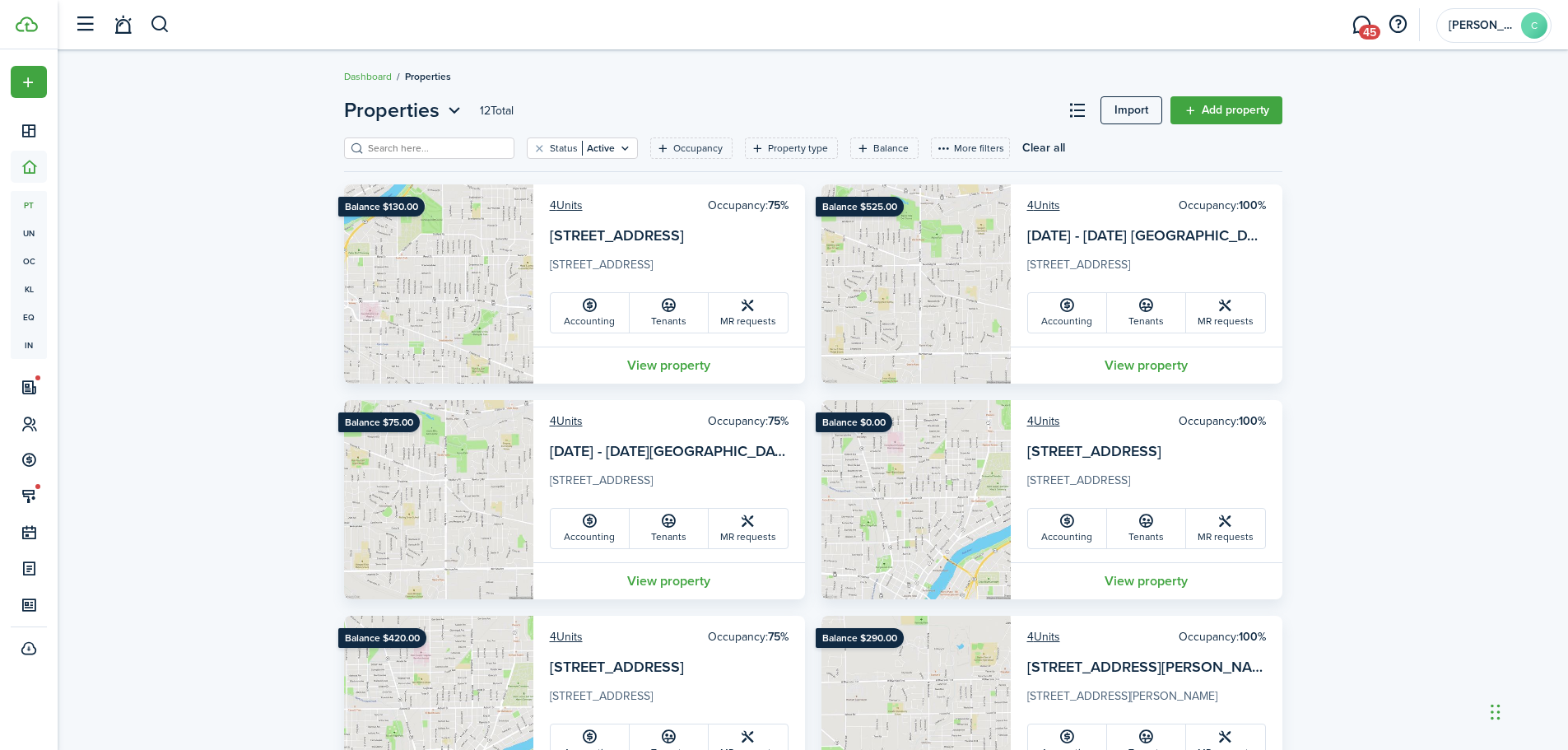
scroll to position [83, 0]
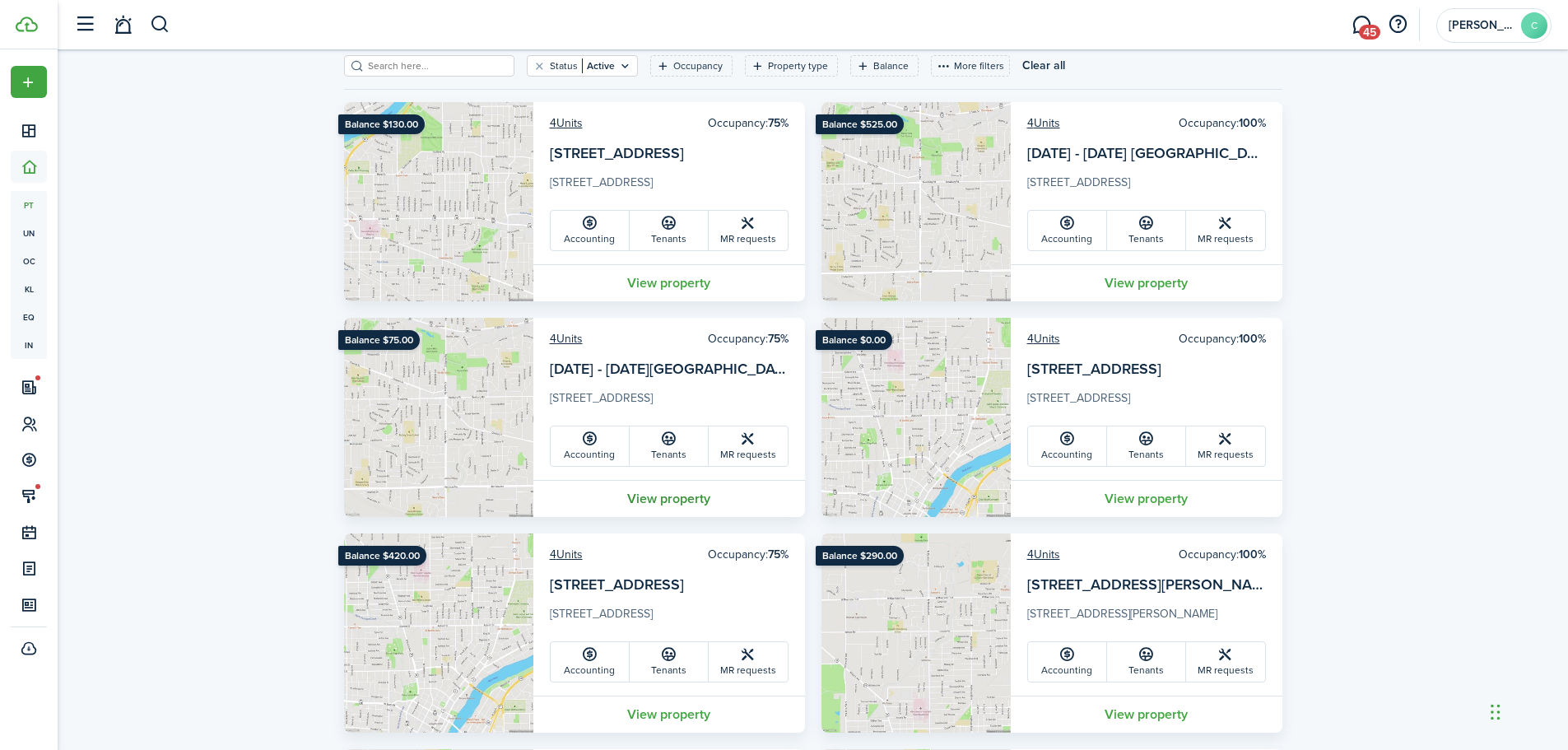
click at [667, 492] on link "View property" at bounding box center [669, 499] width 272 height 37
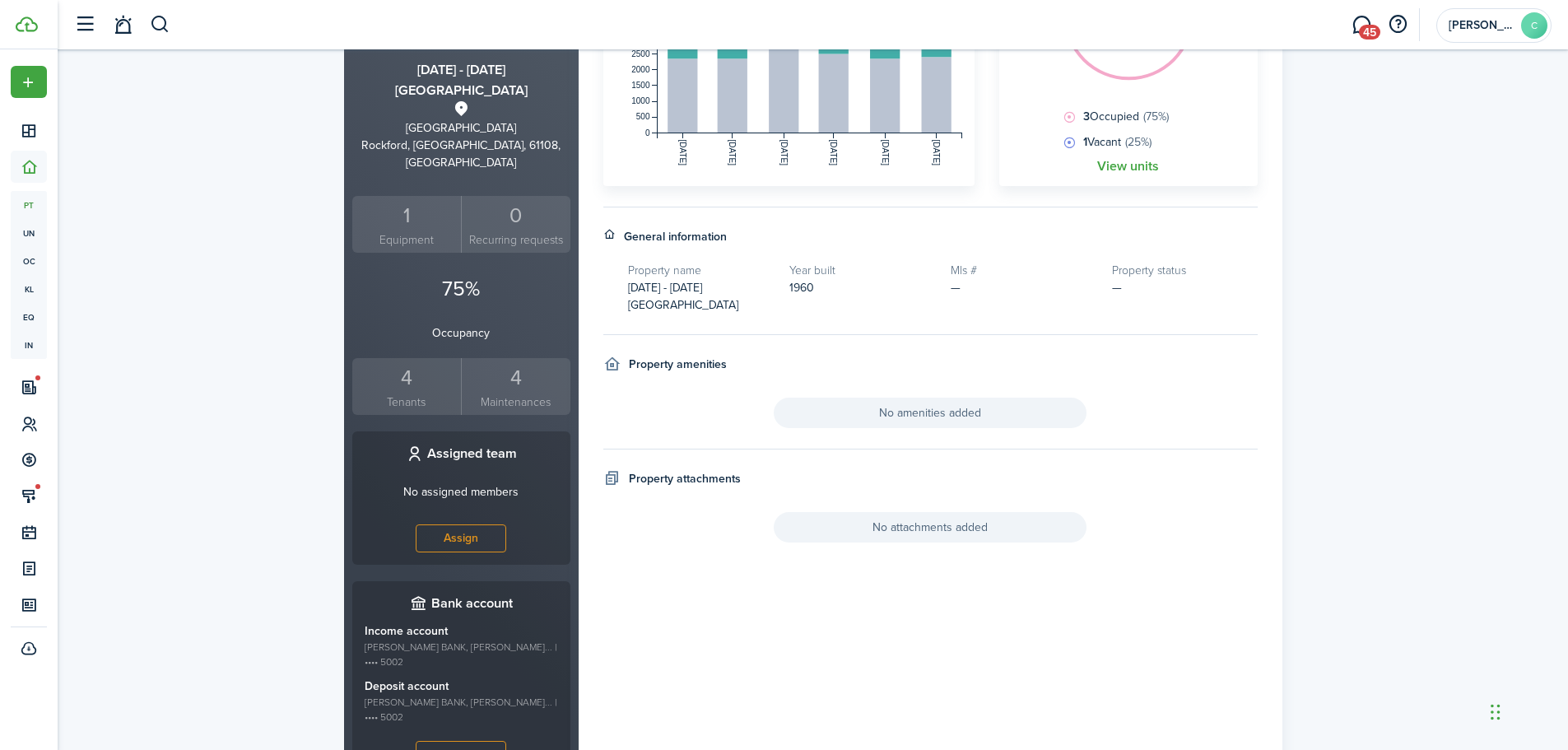
scroll to position [35, 0]
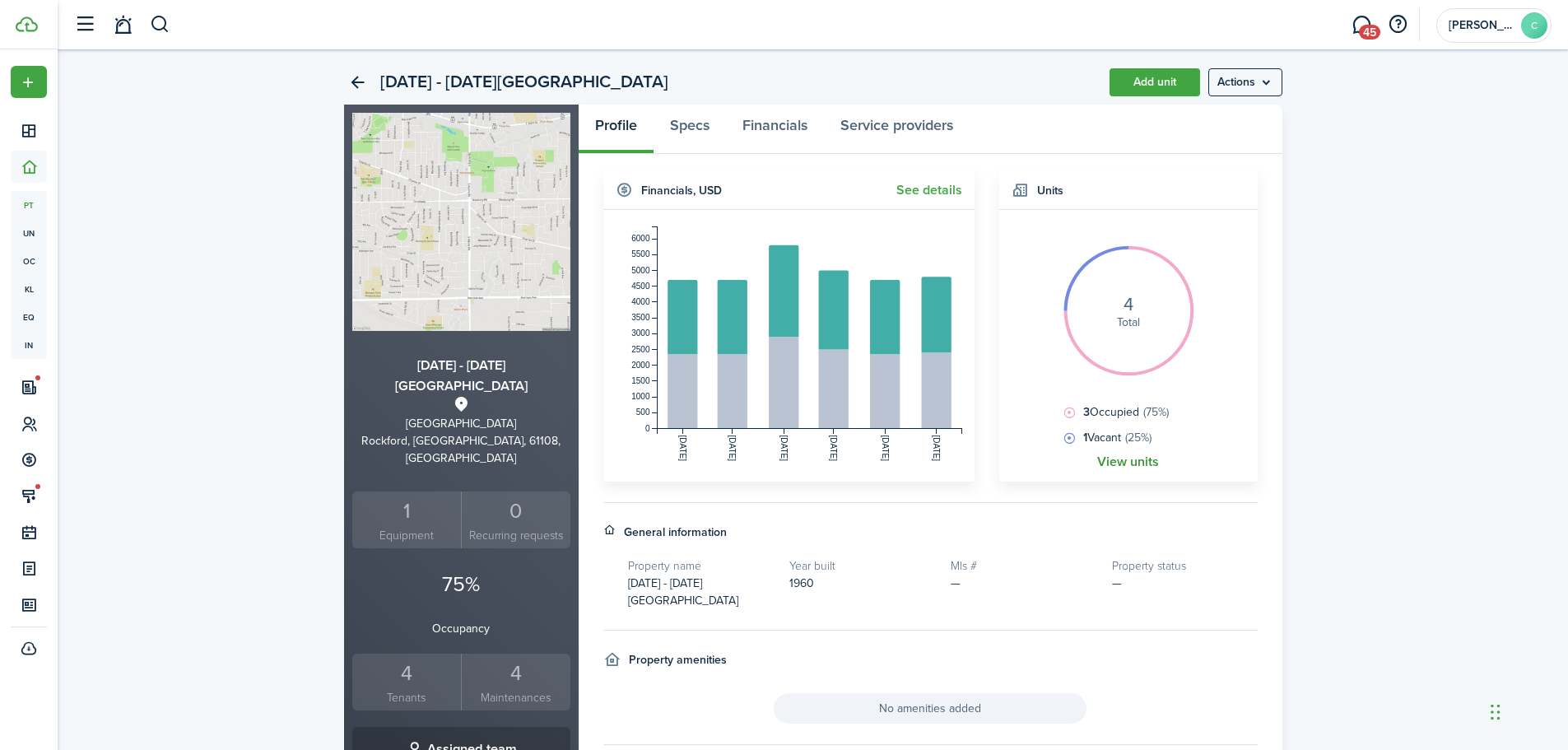
click at [1136, 463] on link "View units" at bounding box center [1128, 462] width 62 height 15
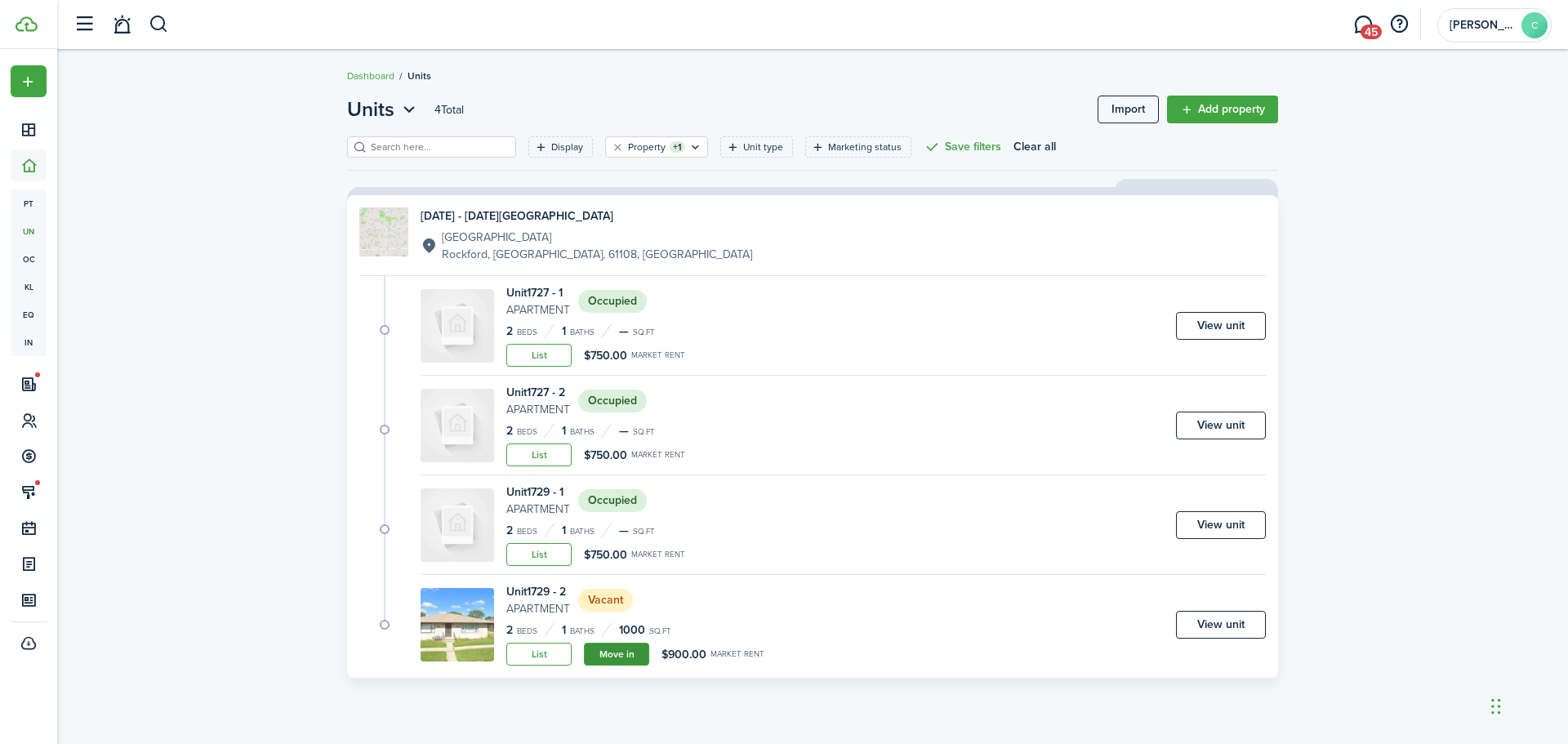
click at [614, 649] on link "Move in" at bounding box center [617, 654] width 65 height 23
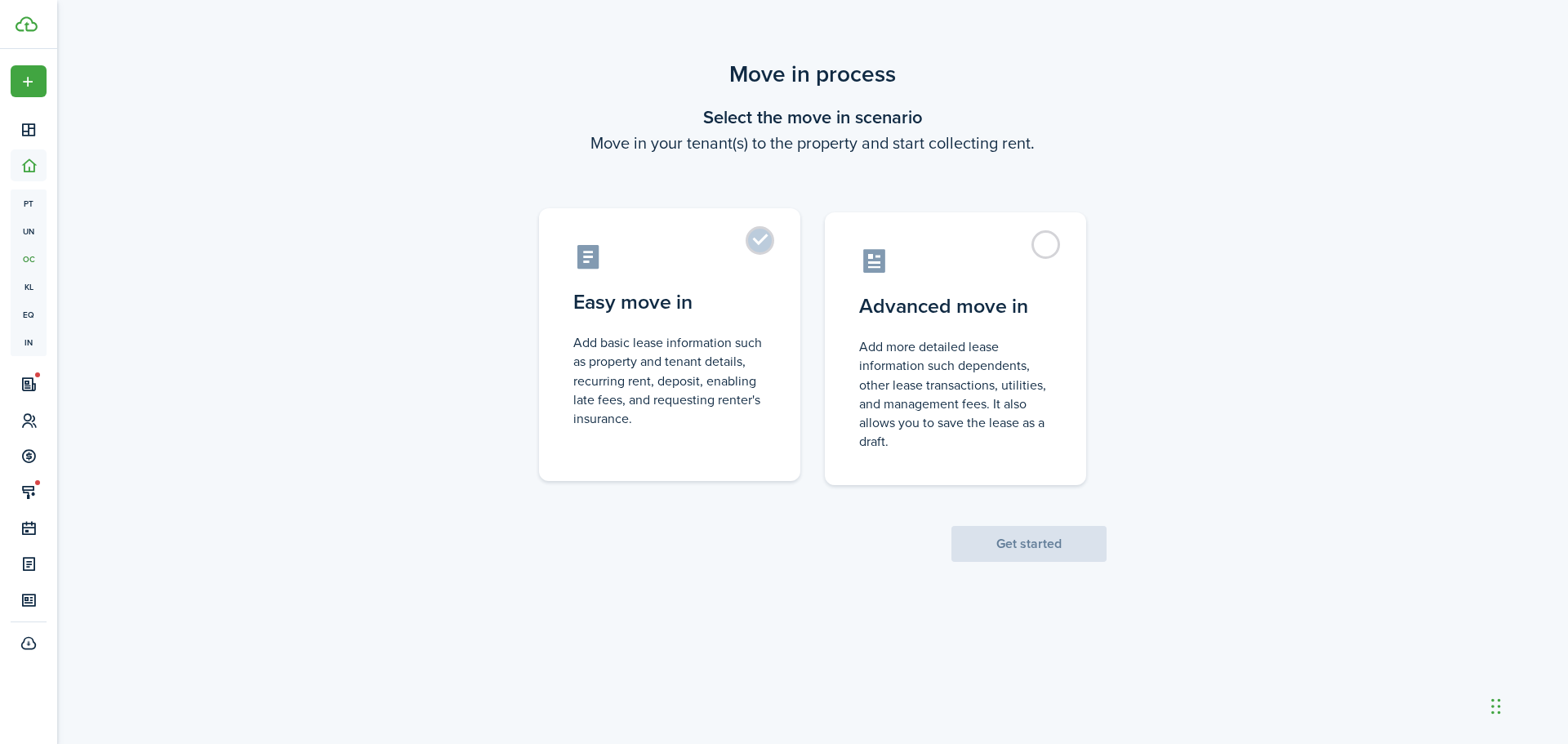
click at [756, 242] on label "Easy move in Add basic lease information such as property and tenant details, r…" at bounding box center [670, 345] width 262 height 273
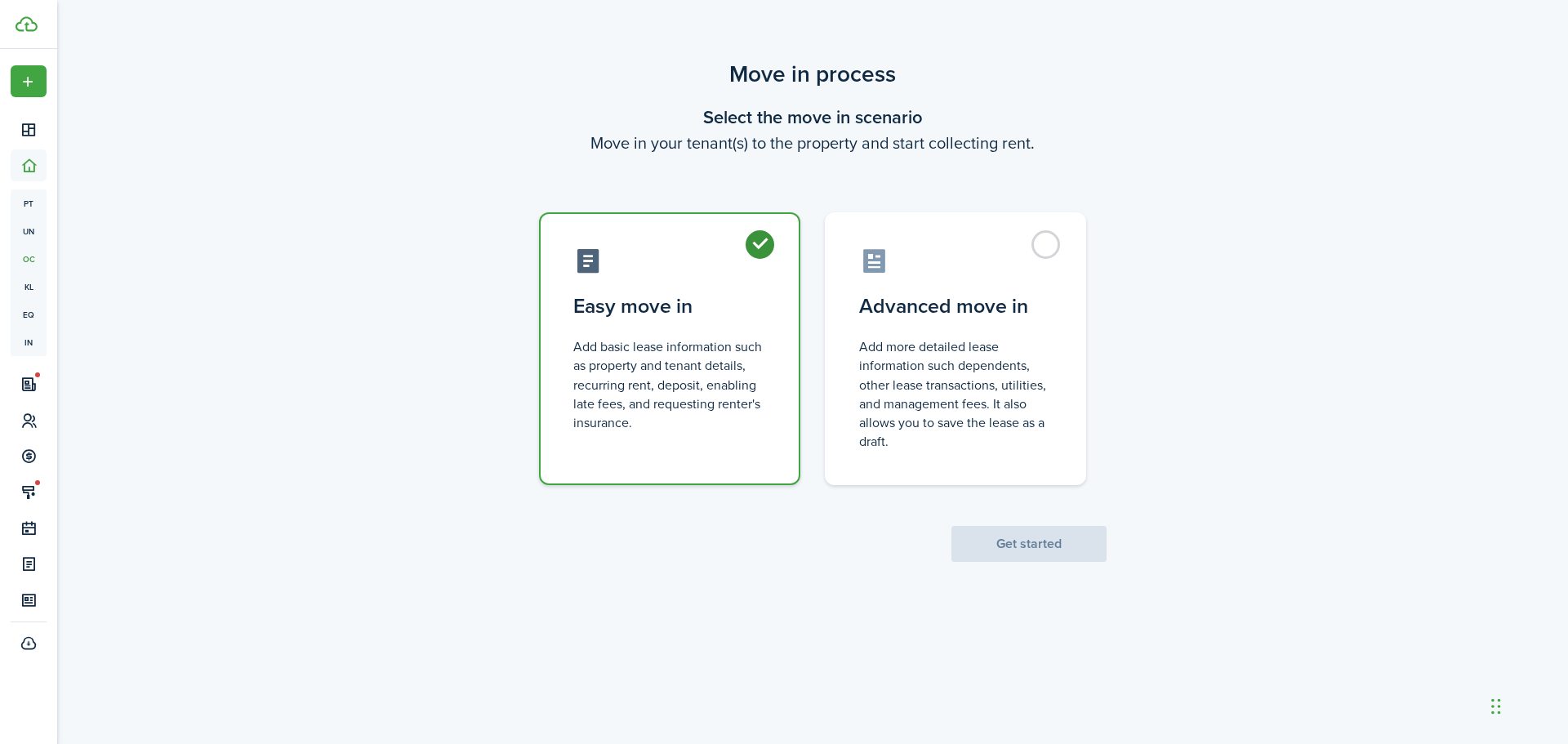
radio input "true"
click at [1052, 551] on button "Get started" at bounding box center [1029, 543] width 155 height 36
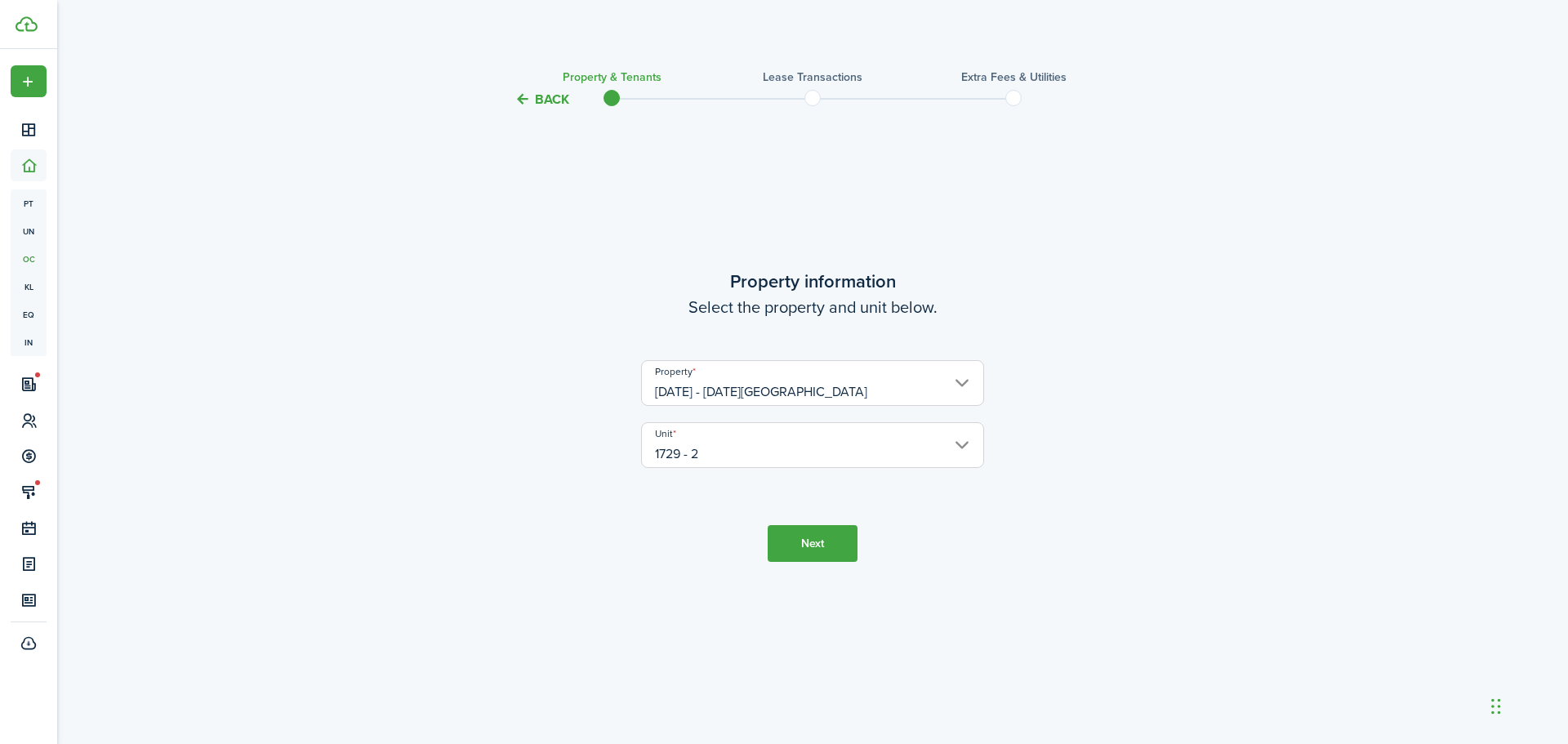
click at [818, 544] on button "Next" at bounding box center [812, 543] width 90 height 37
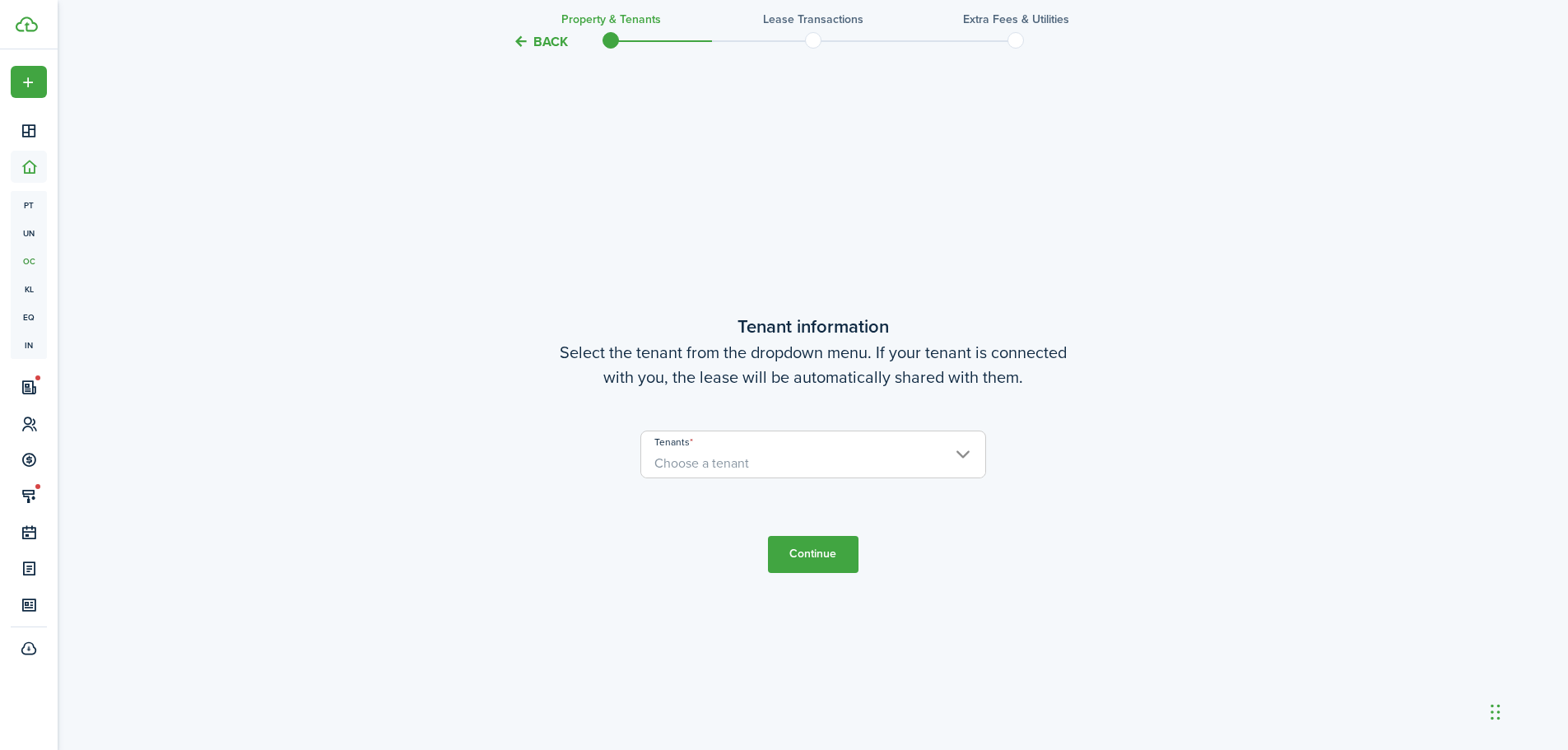
scroll to position [640, 0]
click at [707, 464] on span "Choose a tenant" at bounding box center [702, 461] width 95 height 19
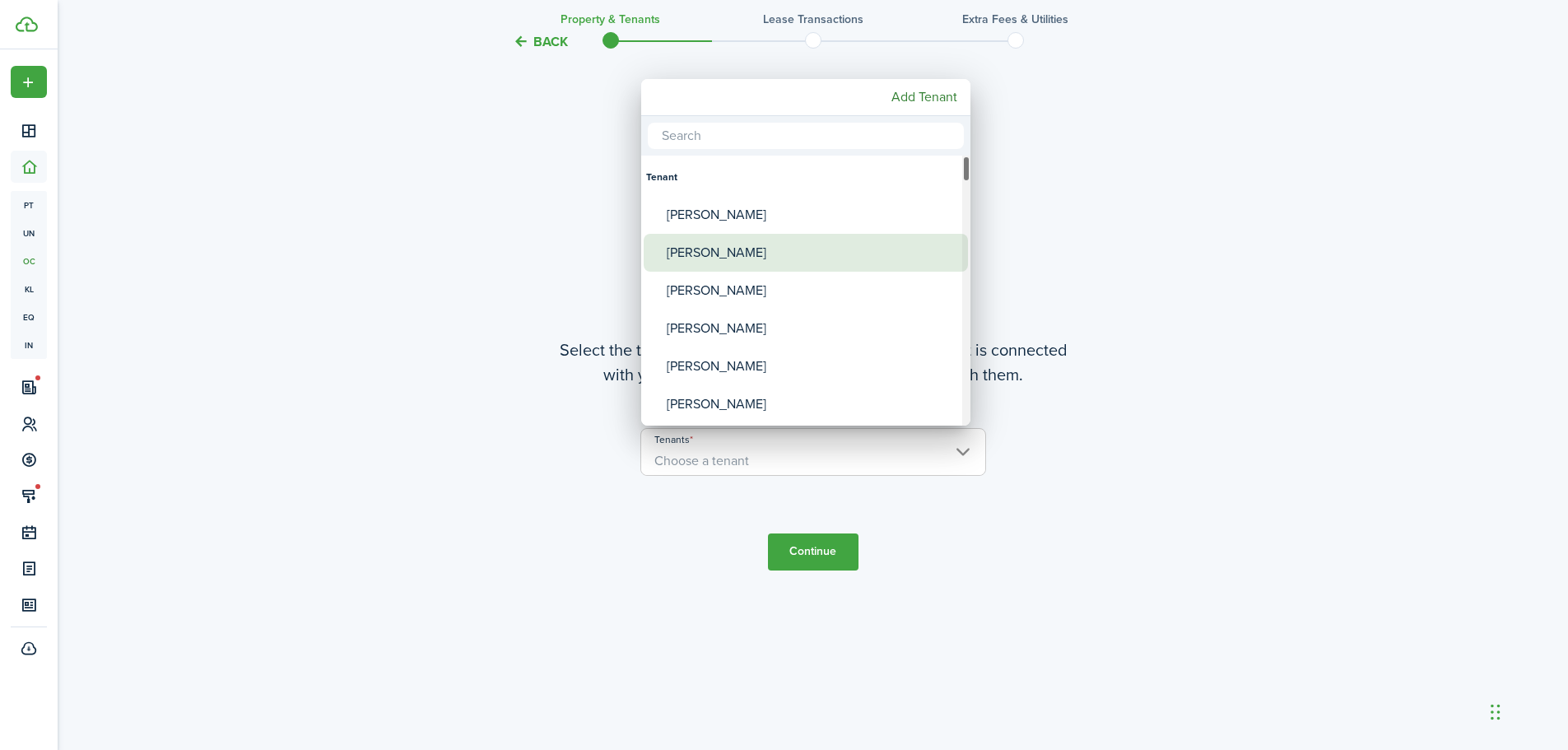
click at [731, 251] on div "[PERSON_NAME]" at bounding box center [813, 252] width 292 height 38
type input "[PERSON_NAME]"
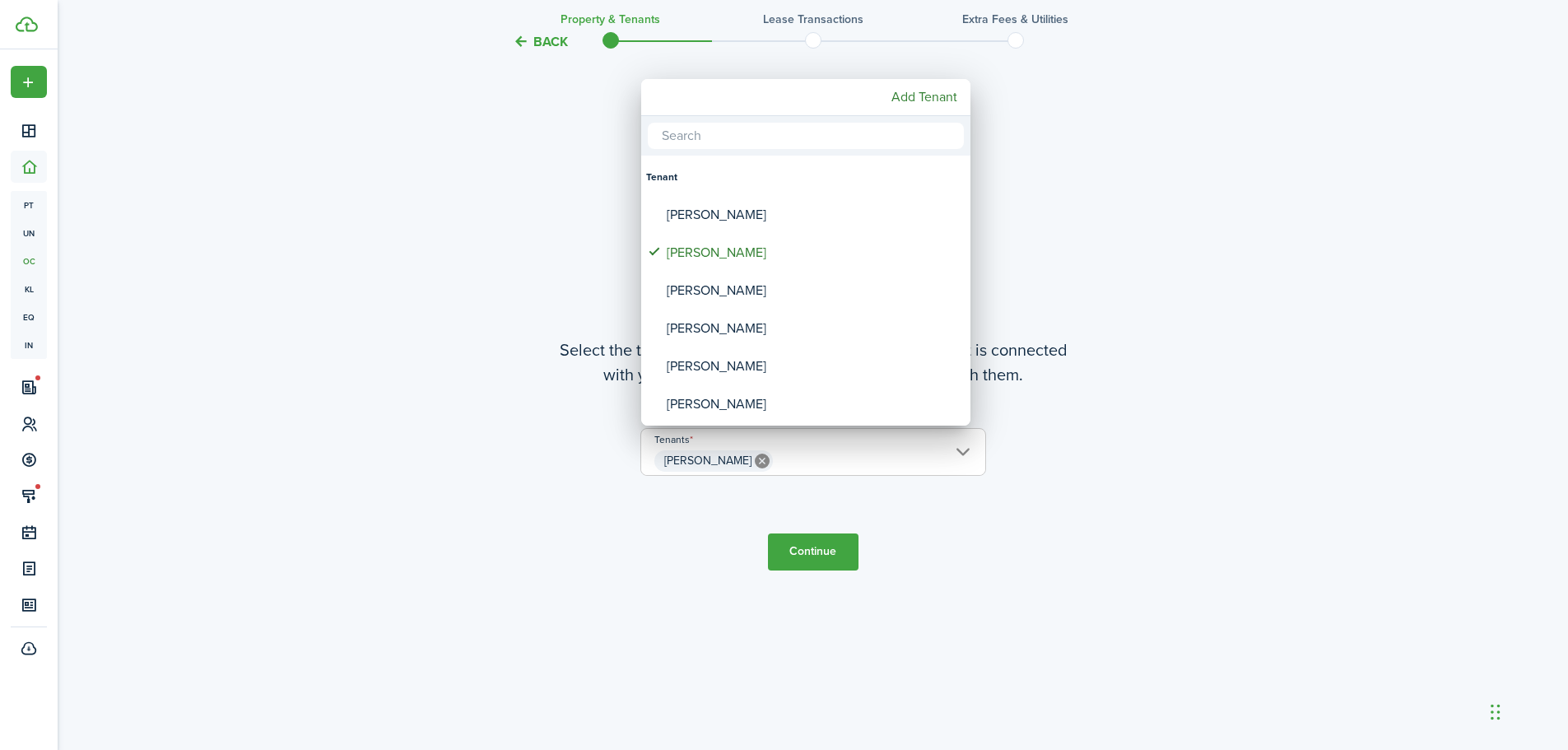
click at [657, 559] on div at bounding box center [784, 375] width 1832 height 1014
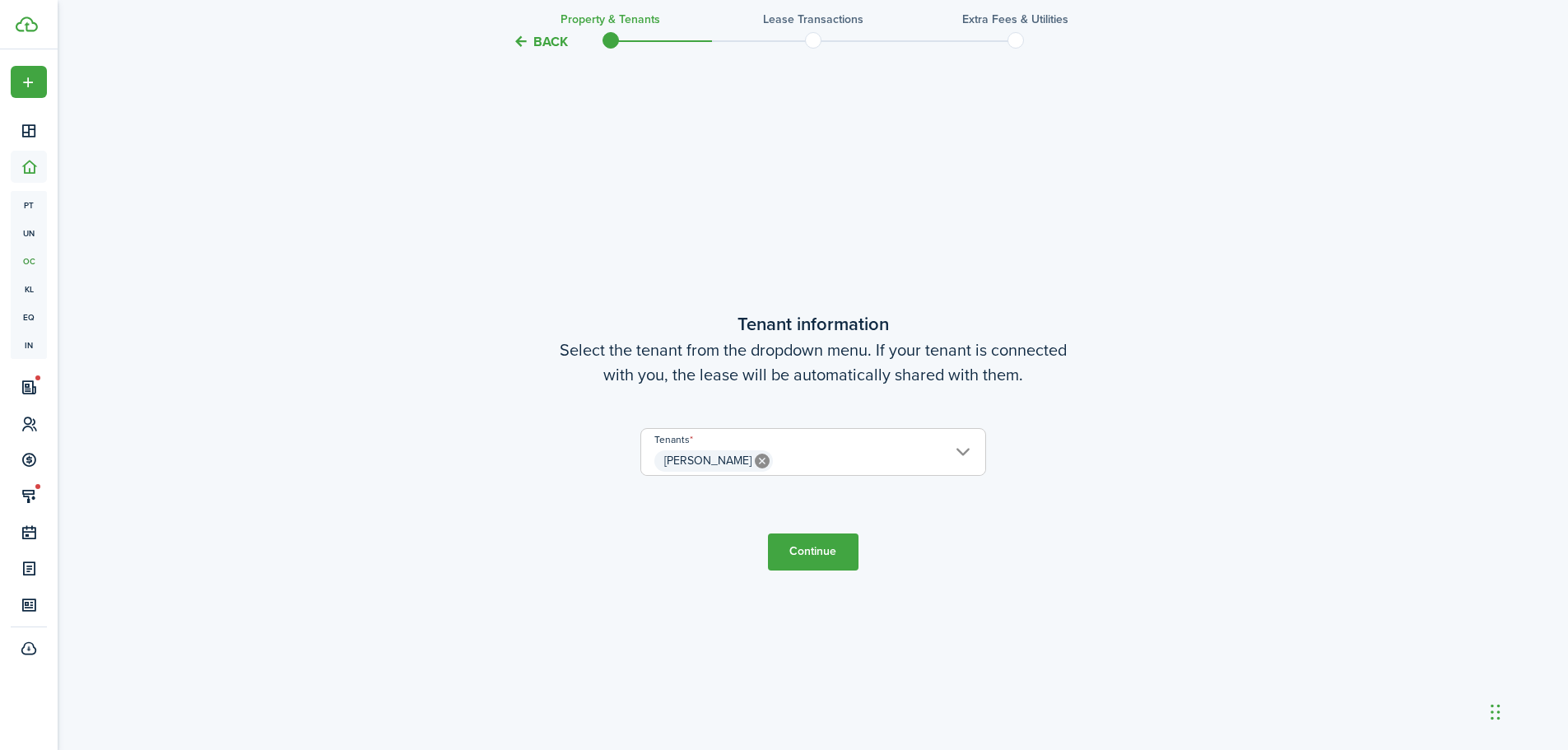
click at [818, 545] on button "Continue" at bounding box center [813, 552] width 91 height 37
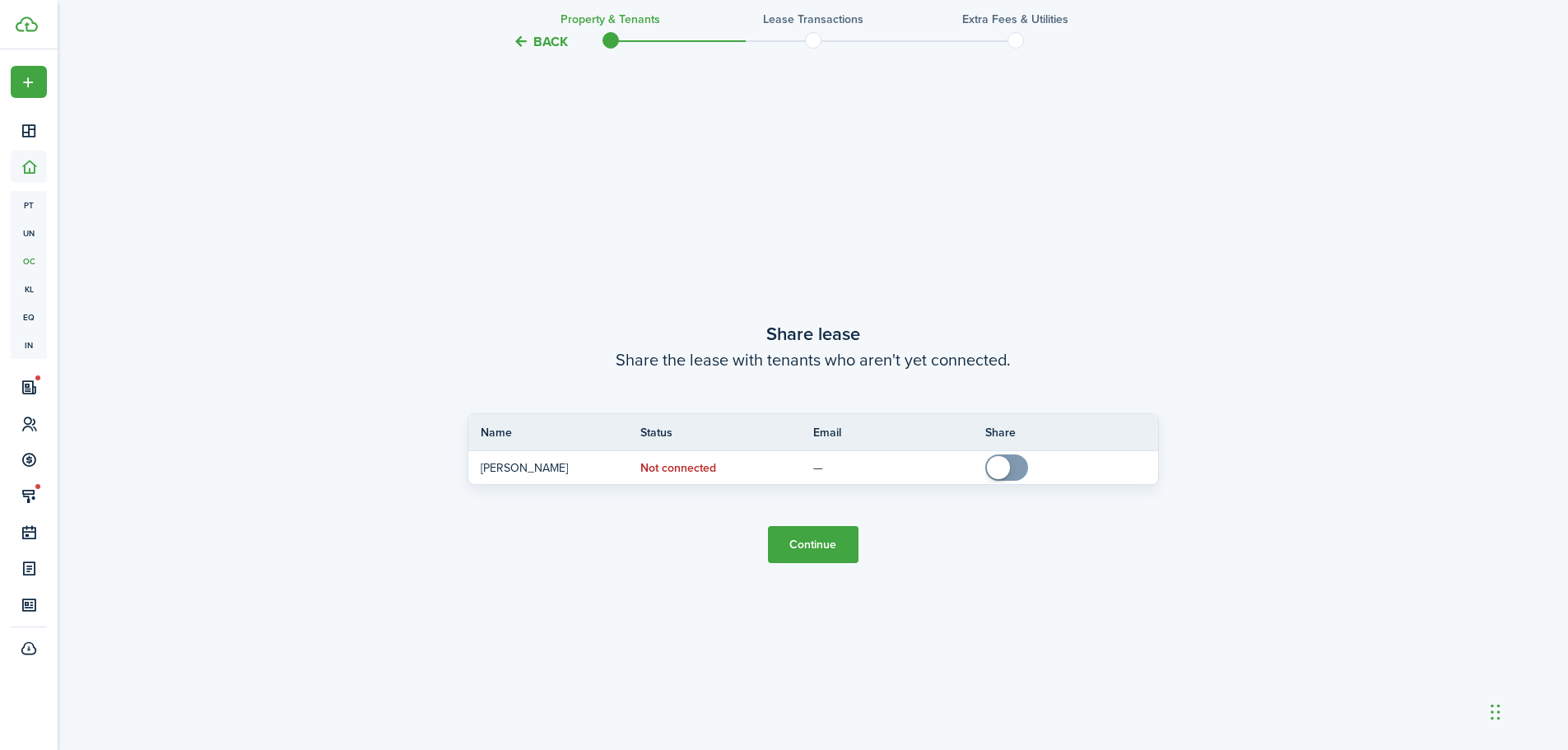
scroll to position [1390, 0]
click at [830, 545] on button "Continue" at bounding box center [813, 543] width 91 height 37
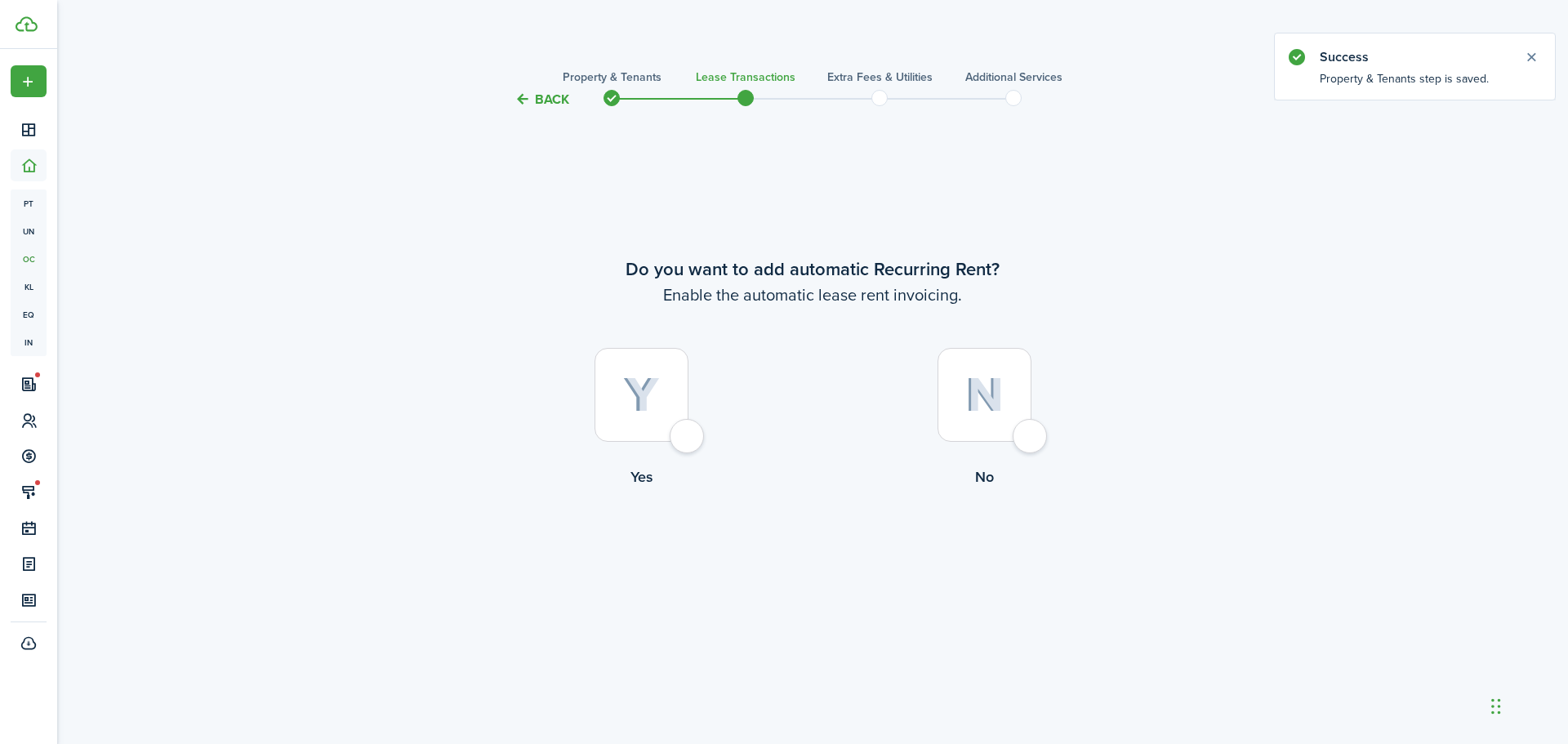
click at [685, 427] on div at bounding box center [642, 395] width 94 height 94
radio input "true"
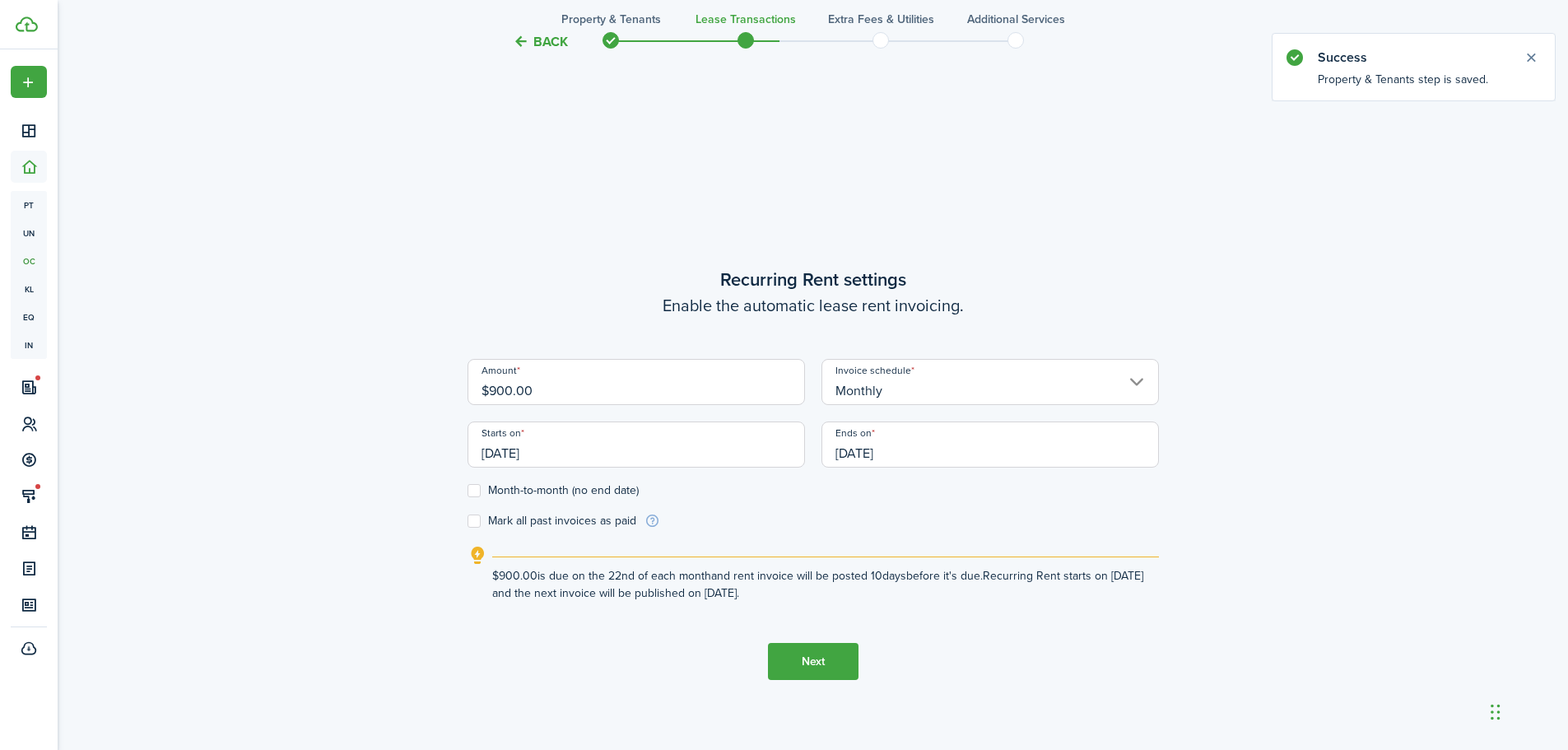
scroll to position [640, 0]
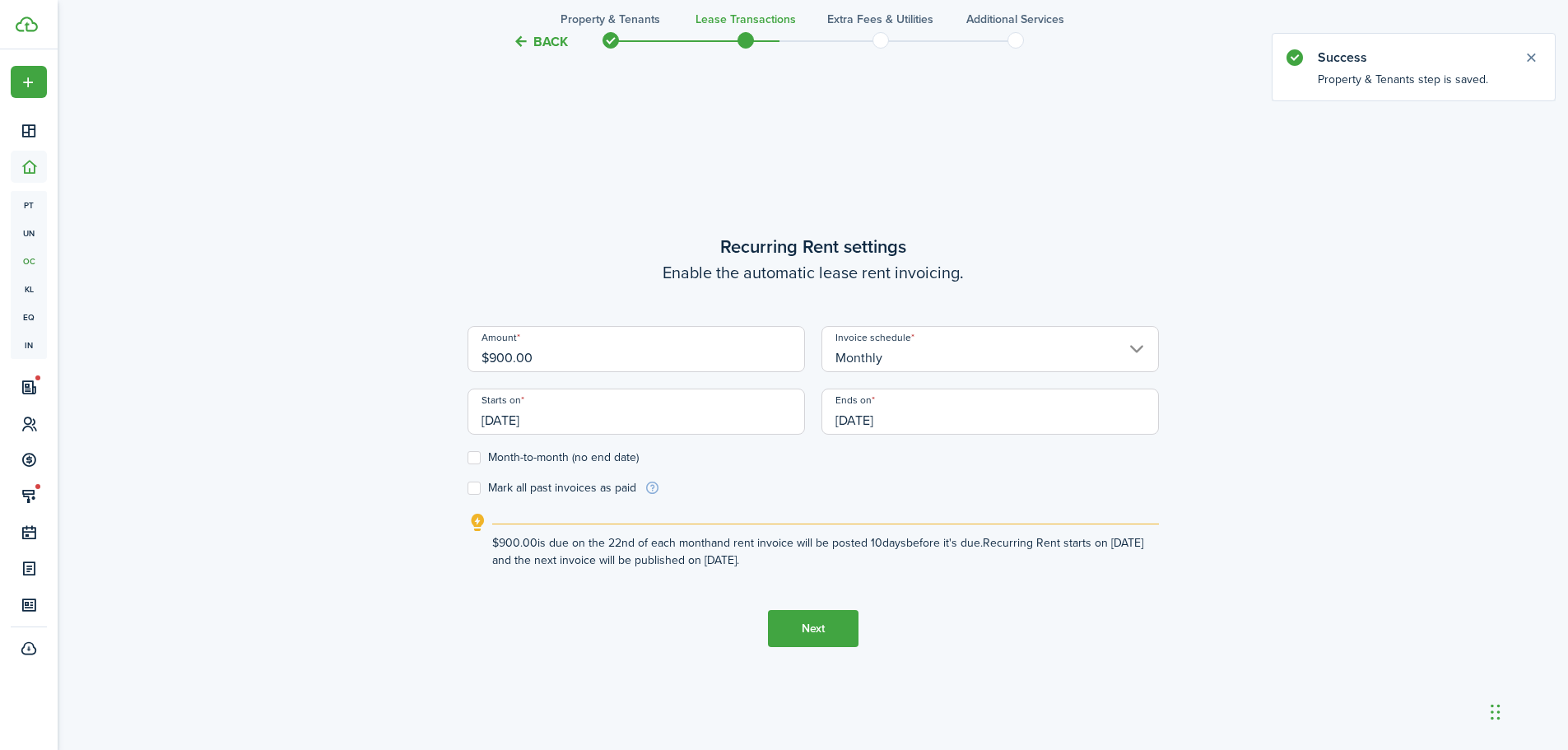
click at [603, 412] on input "[DATE]" at bounding box center [636, 411] width 338 height 46
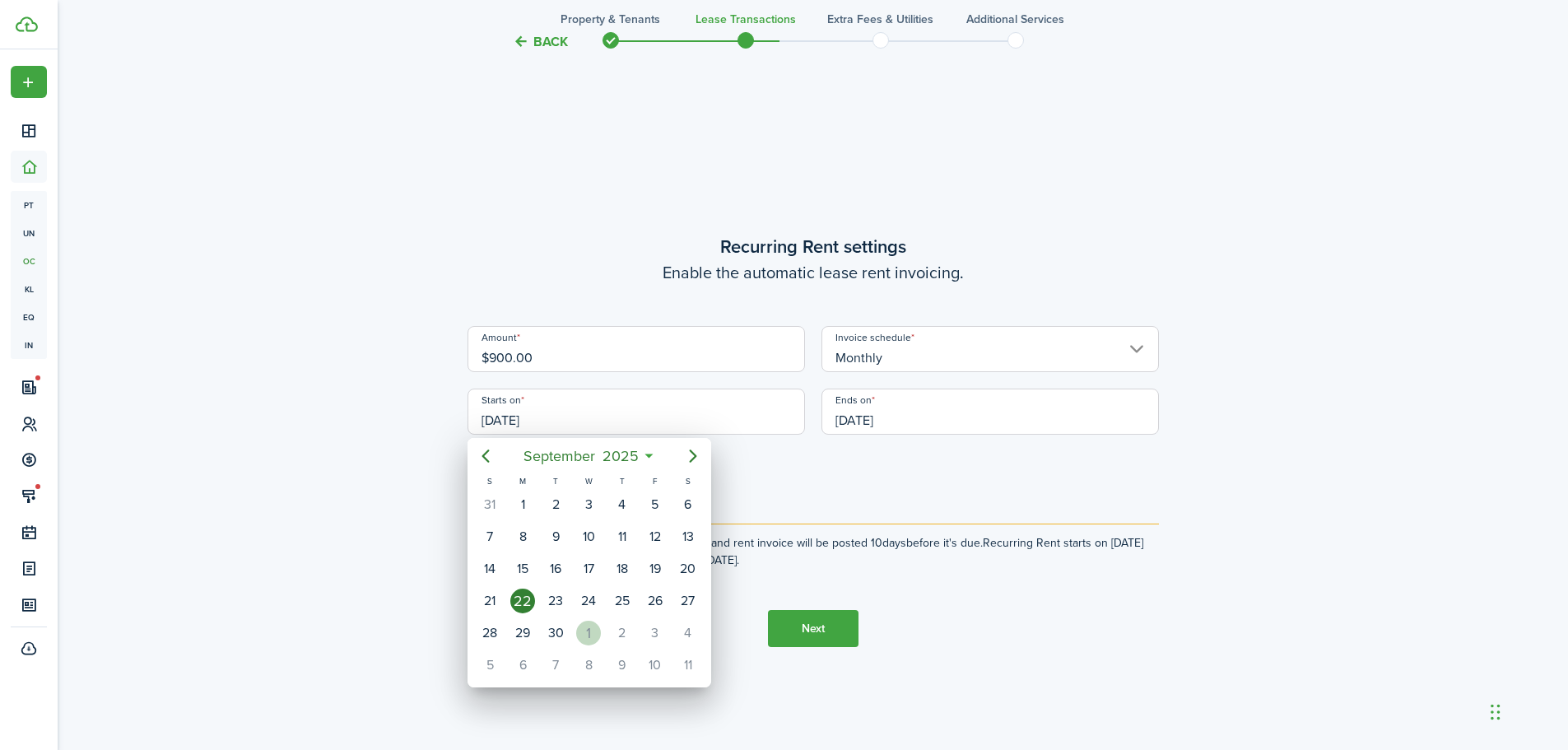
click at [588, 628] on div "1" at bounding box center [589, 633] width 25 height 25
type input "[DATE]"
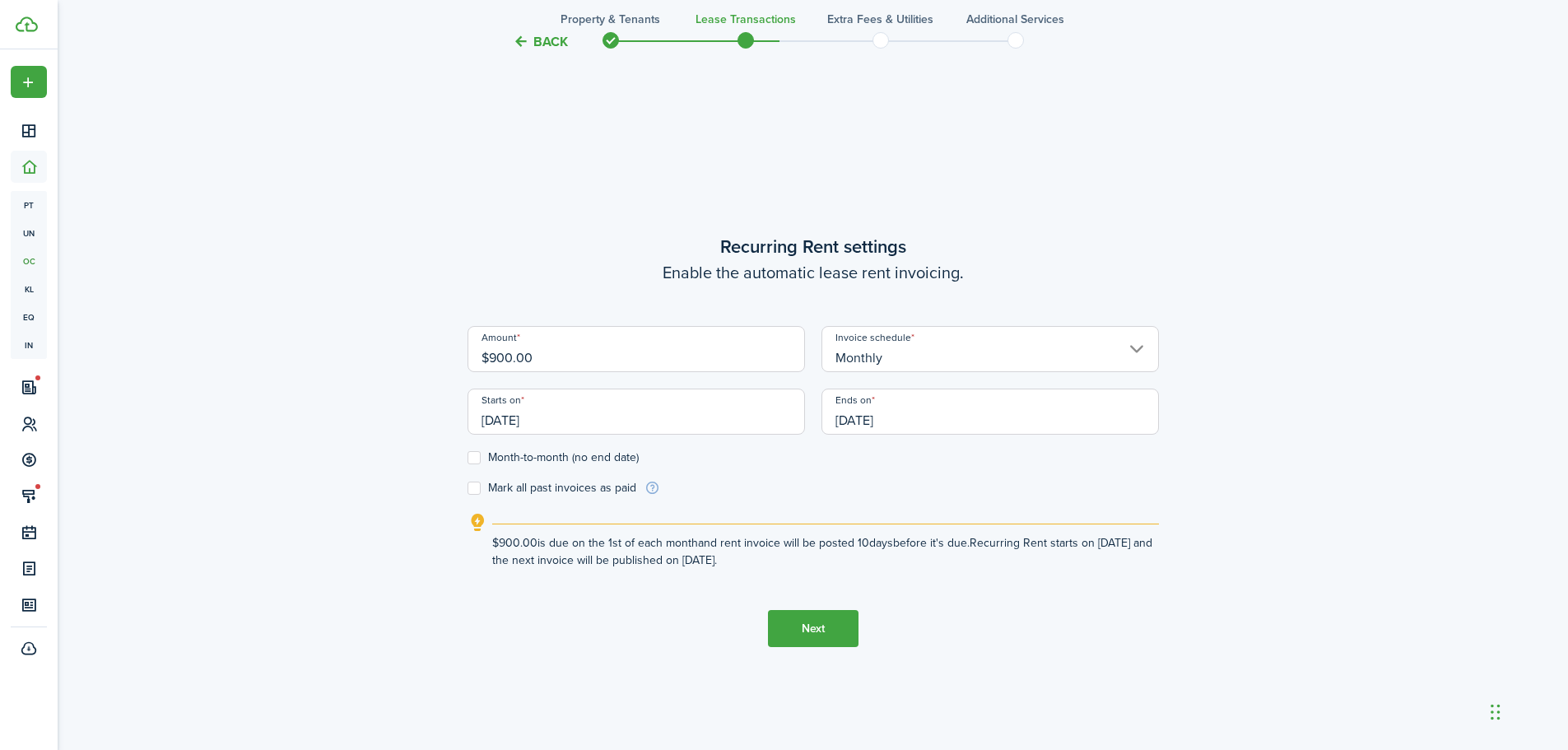
click at [986, 458] on control-checkbox "Month-to-month (no end date)" at bounding box center [813, 457] width 692 height 13
click at [968, 411] on input "[DATE]" at bounding box center [991, 411] width 338 height 46
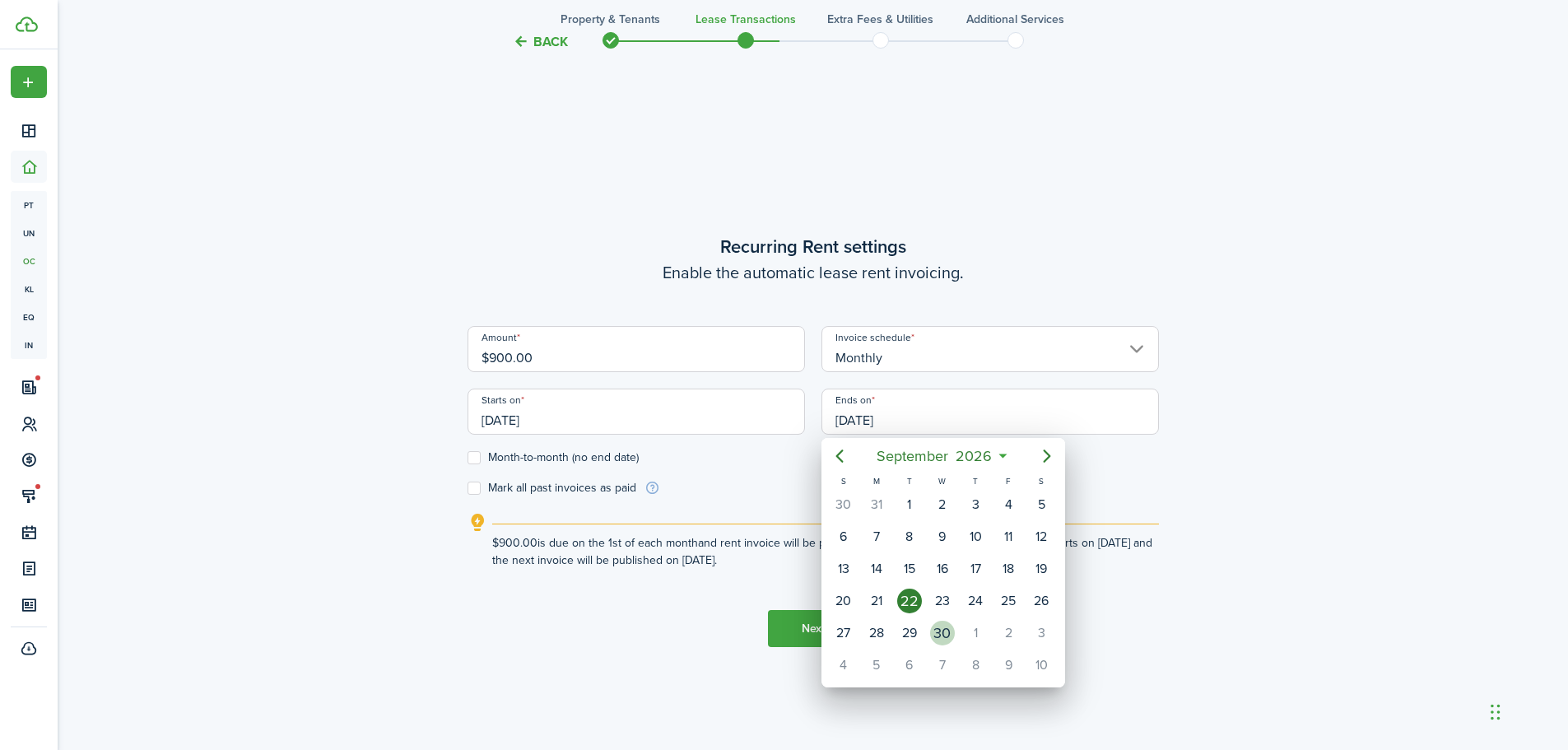
click at [947, 639] on div "30" at bounding box center [942, 633] width 25 height 25
type input "[DATE]"
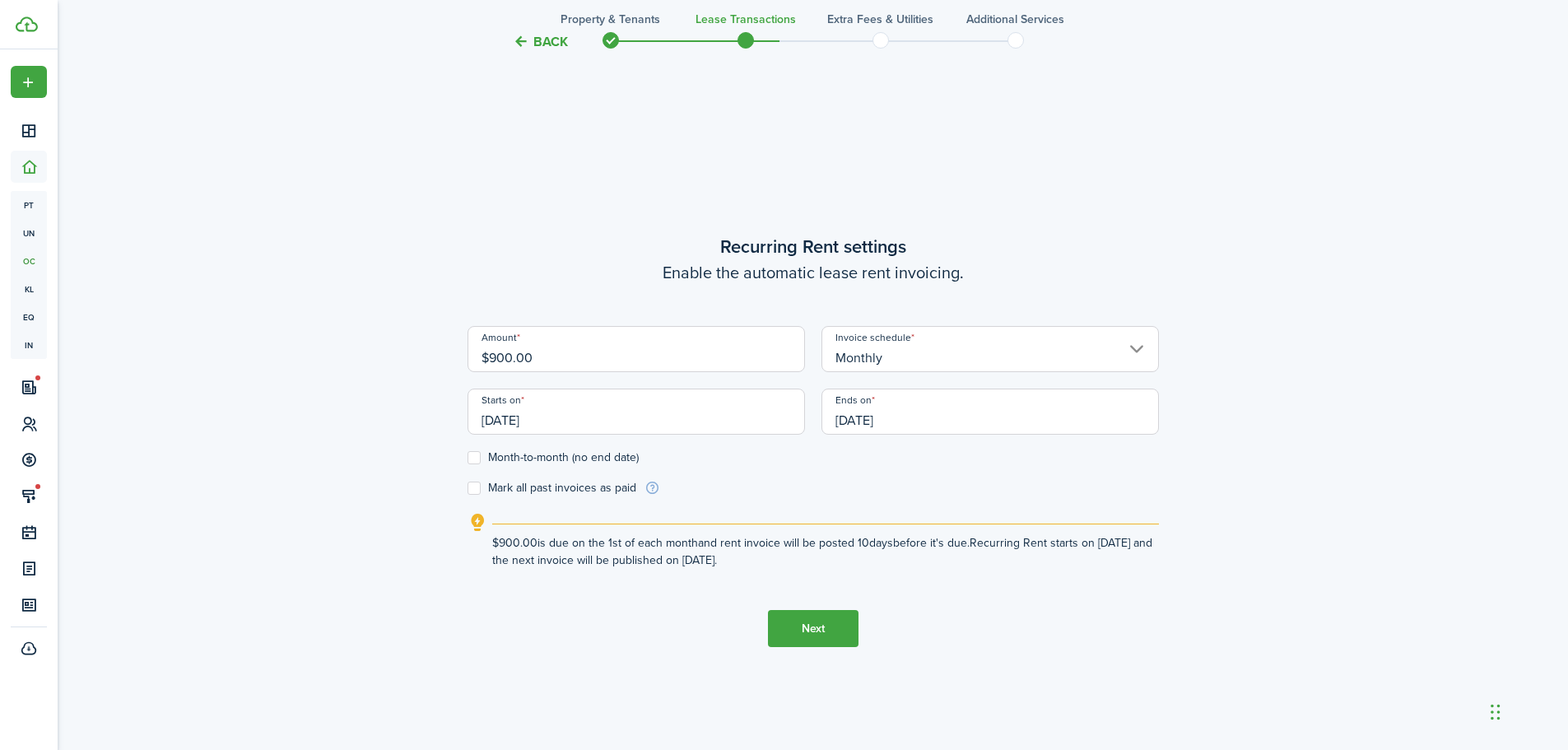
click at [824, 639] on button "Next" at bounding box center [813, 629] width 91 height 37
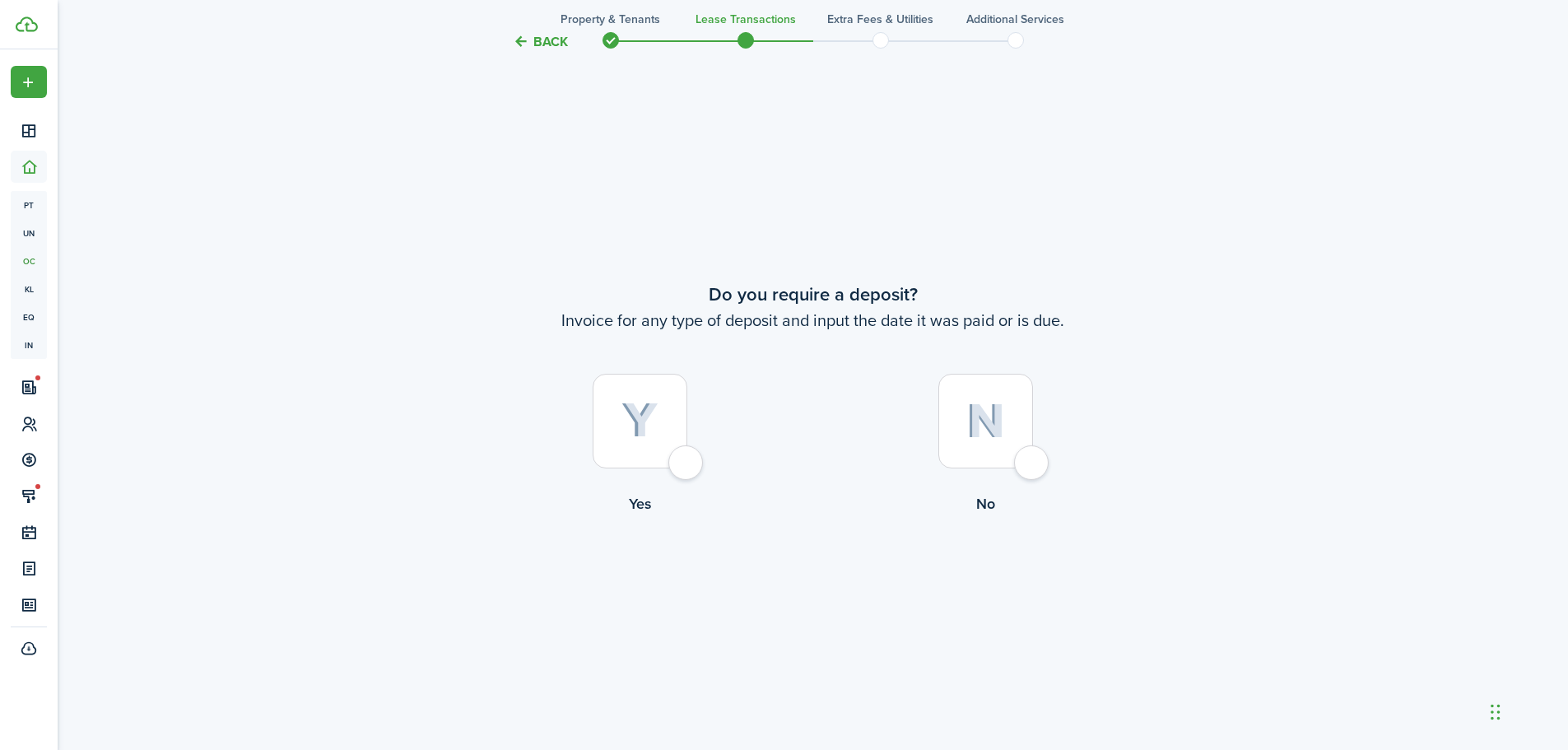
scroll to position [1390, 0]
click at [687, 461] on div at bounding box center [640, 420] width 95 height 95
radio input "true"
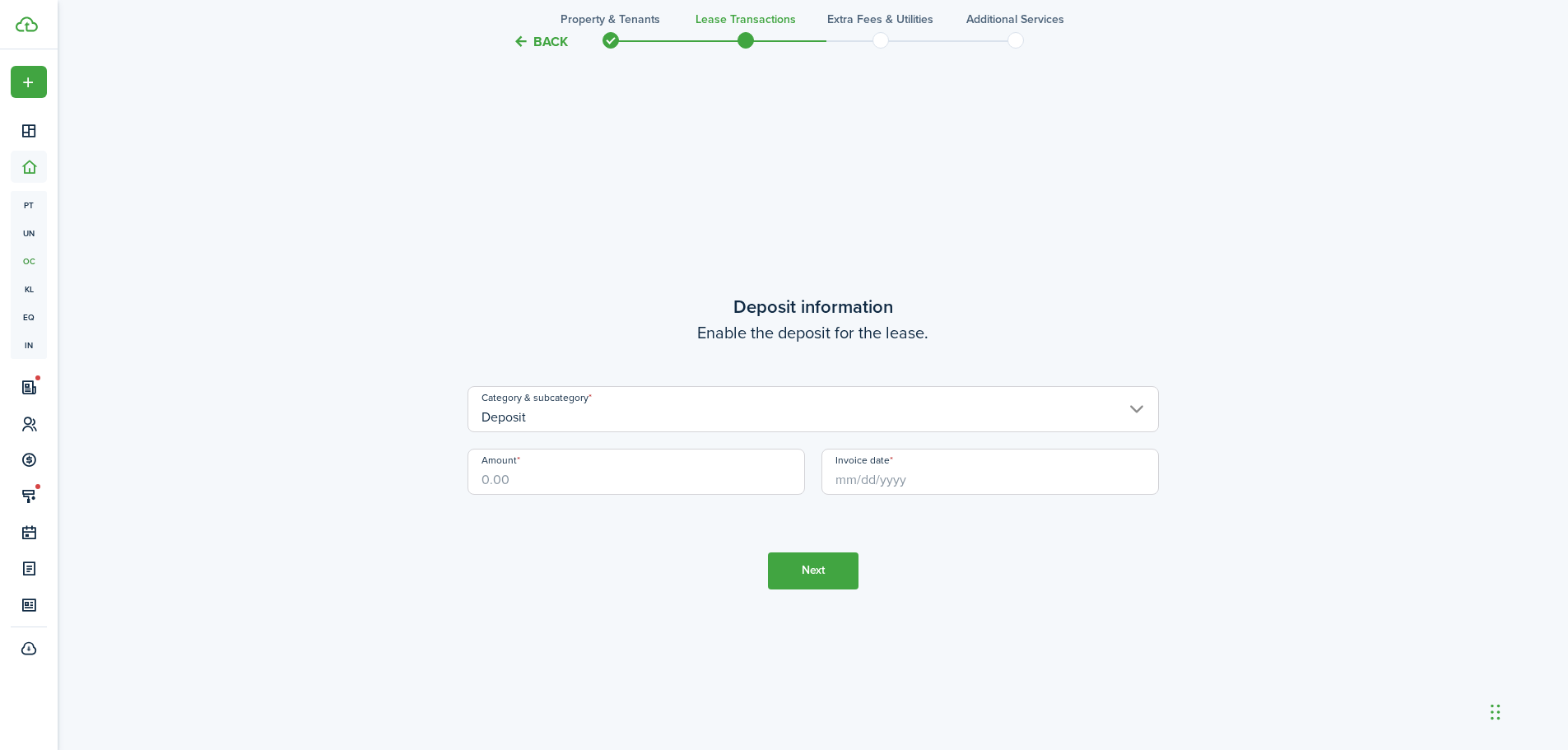
scroll to position [2140, 0]
click at [546, 473] on input "Amount" at bounding box center [636, 470] width 338 height 46
click at [890, 474] on input "Invoice date" at bounding box center [991, 470] width 338 height 46
type input "$900.00"
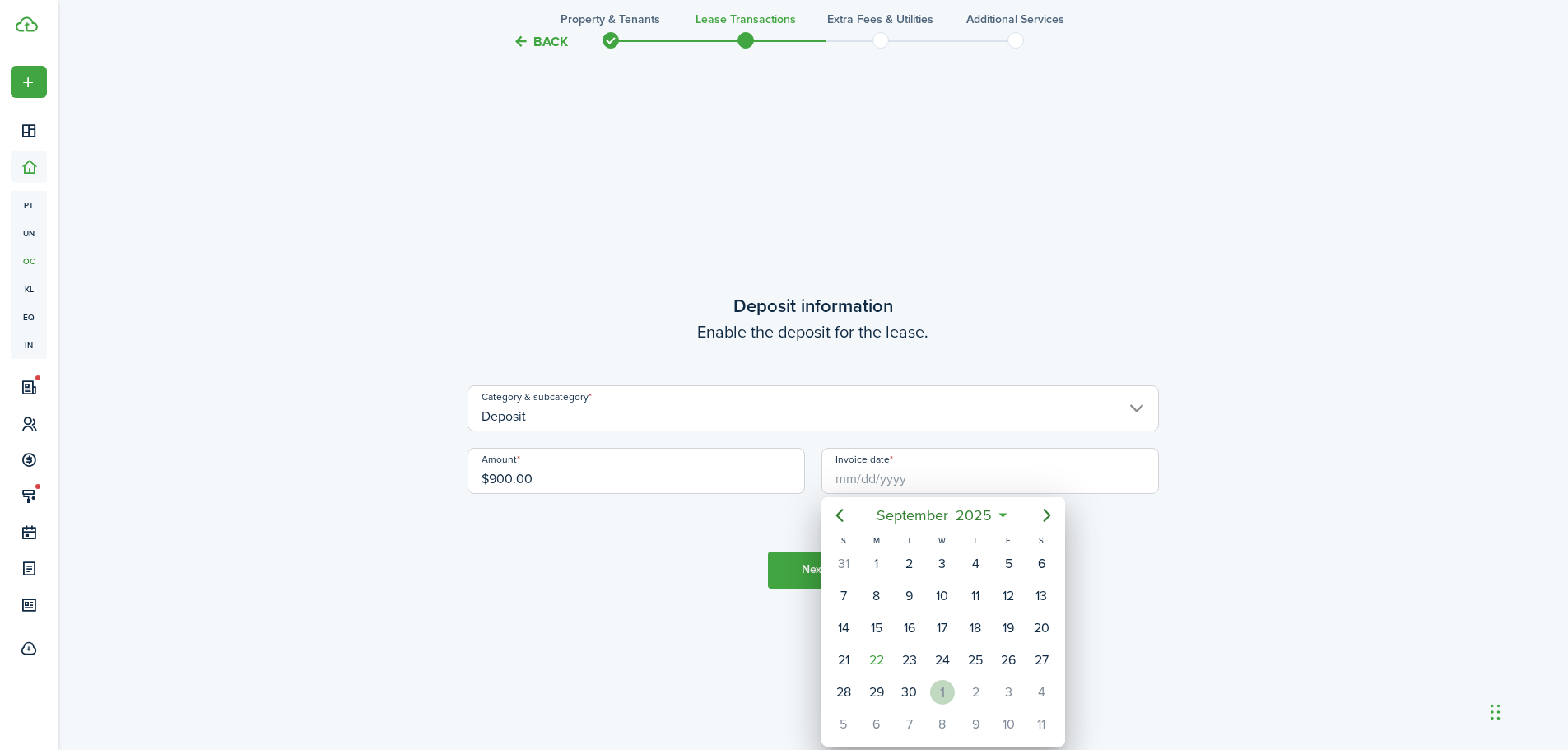
click at [943, 693] on div "1" at bounding box center [942, 693] width 25 height 25
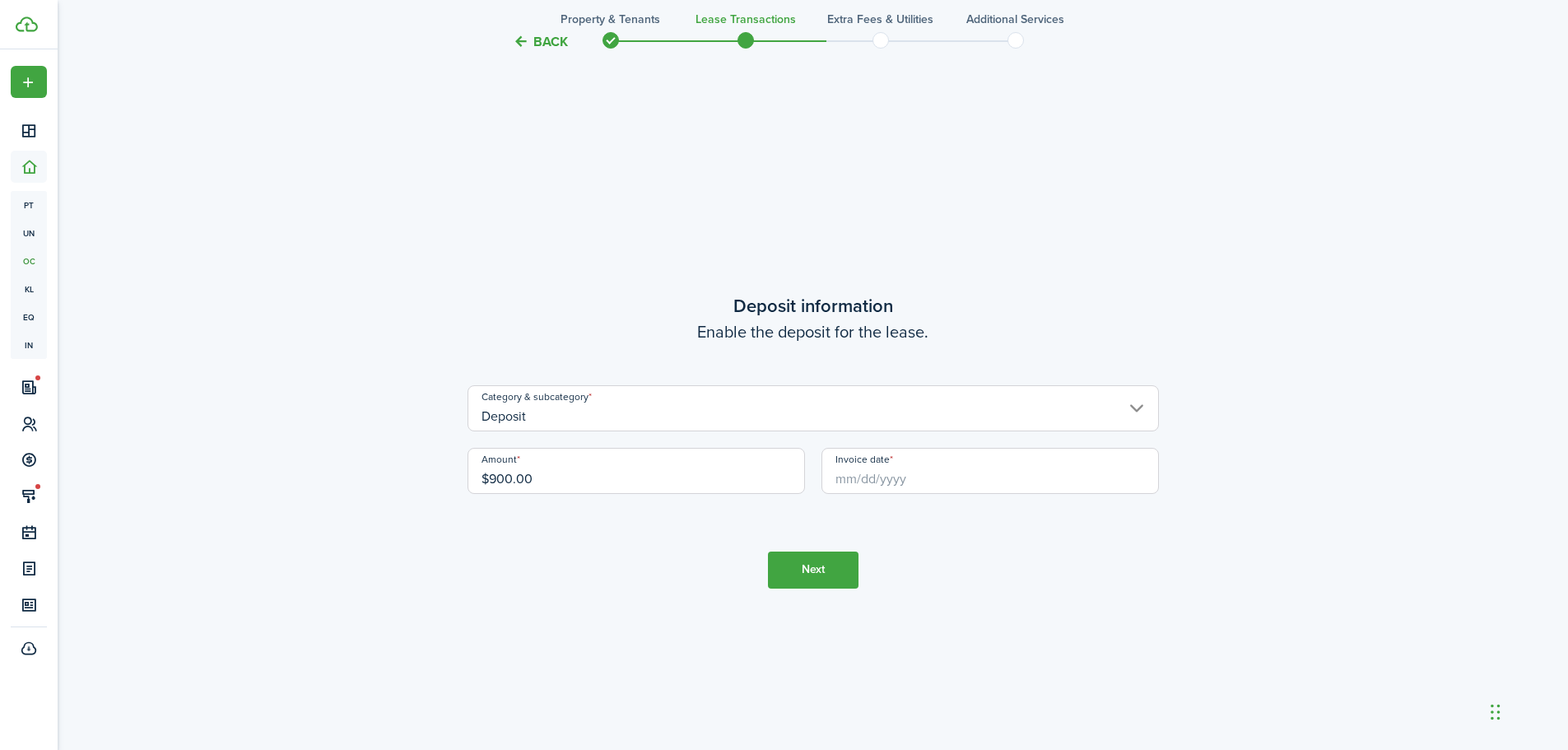
type input "[DATE]"
click at [810, 568] on button "Next" at bounding box center [813, 570] width 91 height 37
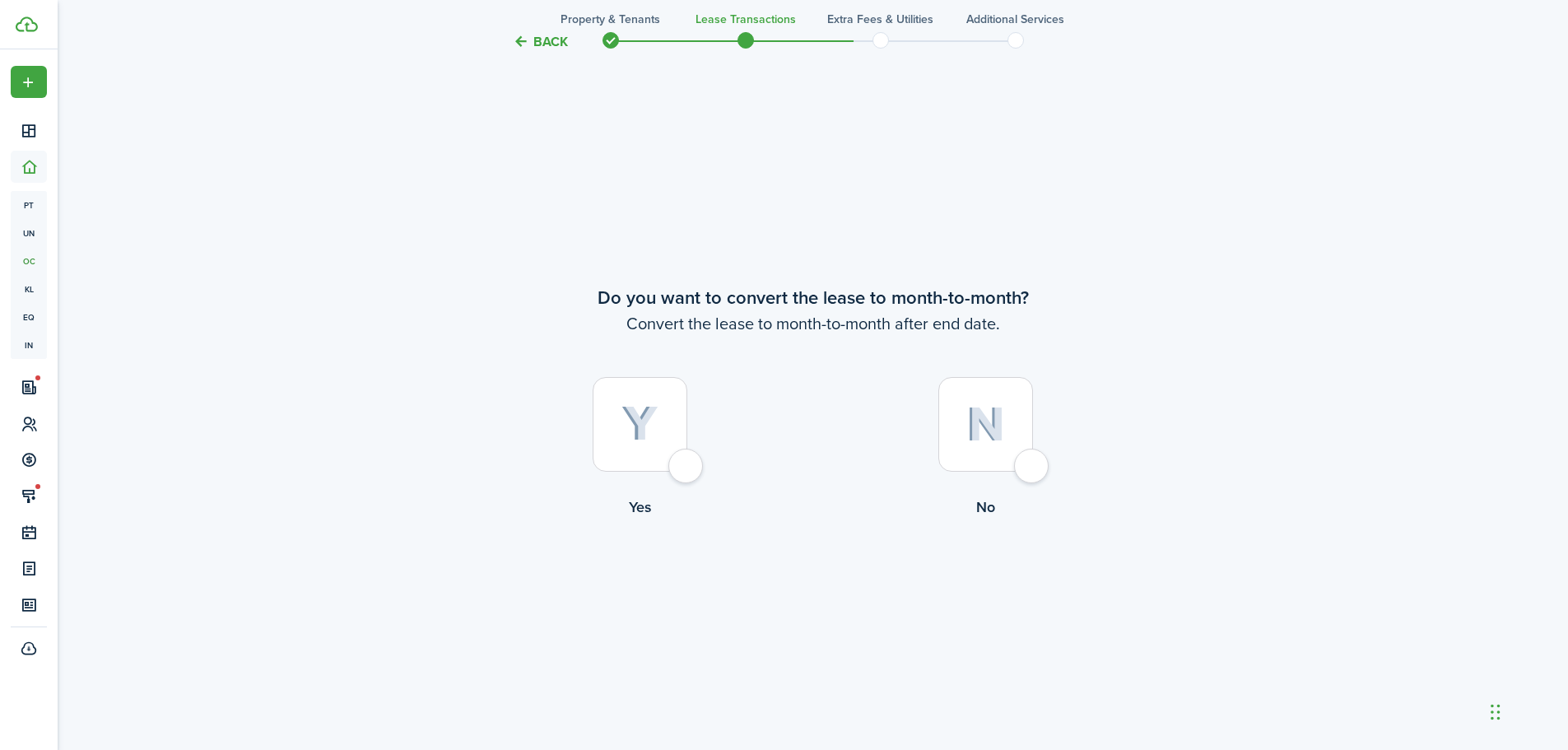
scroll to position [2890, 0]
click at [687, 457] on div at bounding box center [640, 420] width 95 height 95
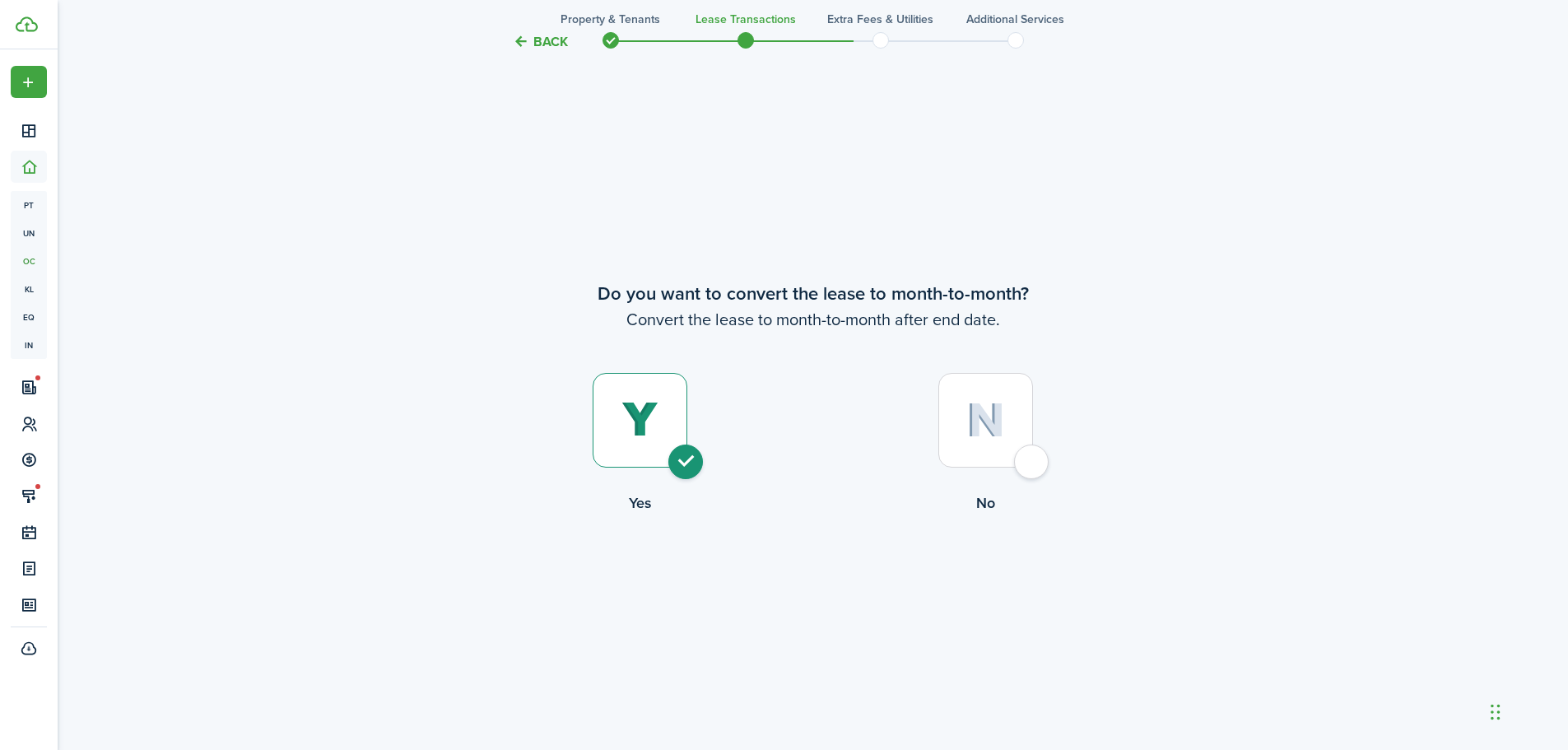
radio input "true"
click at [830, 586] on button "Continue" at bounding box center [813, 582] width 91 height 37
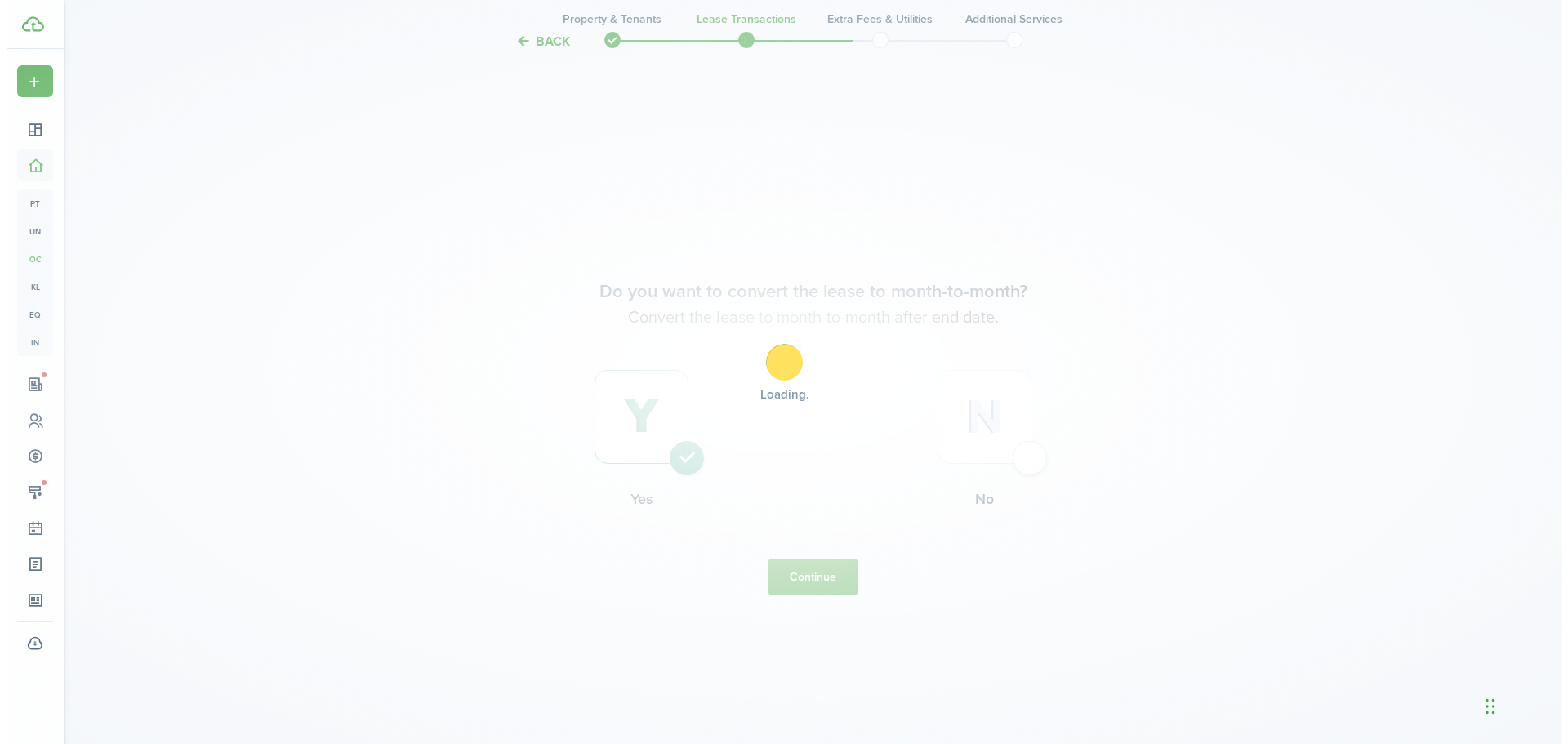
scroll to position [0, 0]
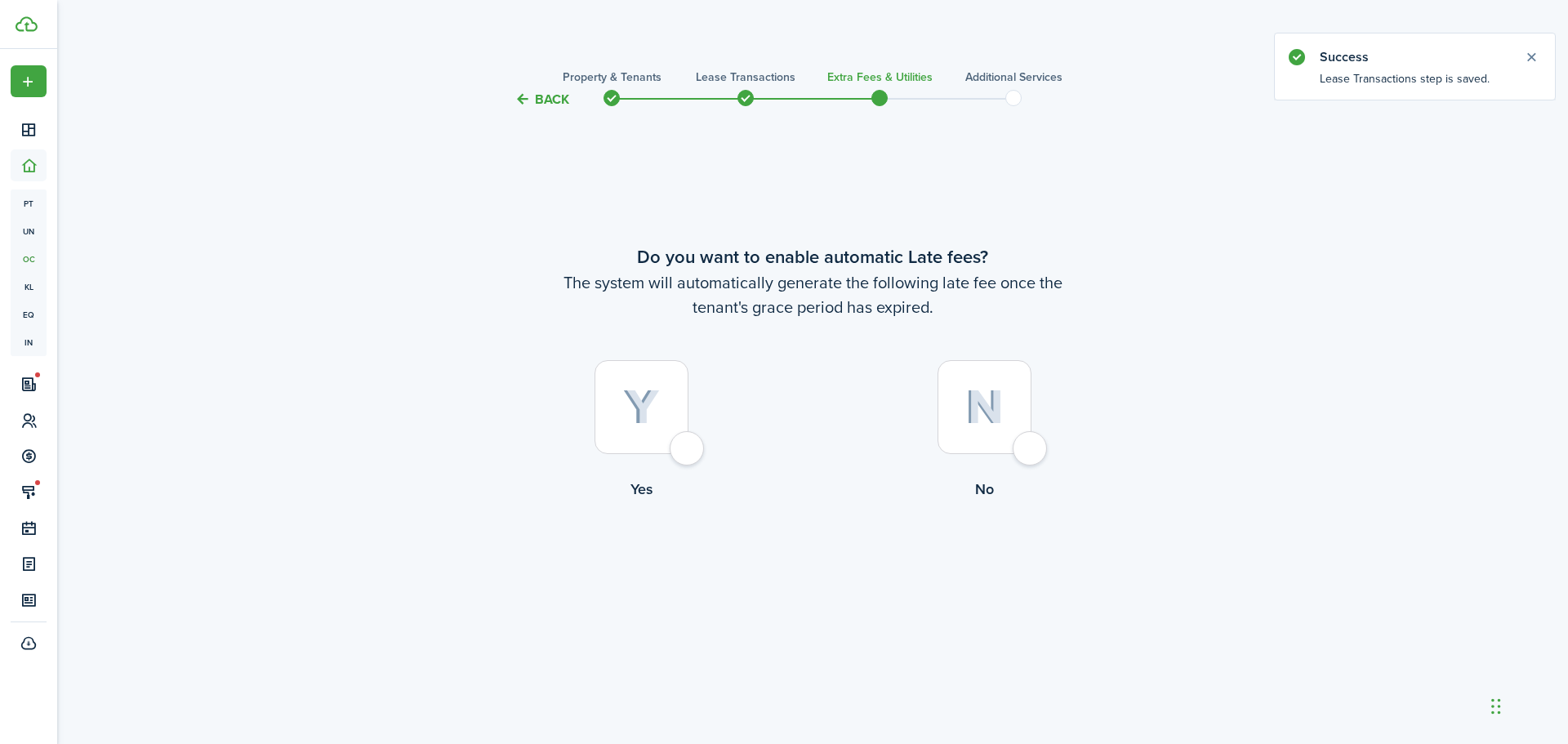
click at [1027, 454] on div at bounding box center [985, 407] width 94 height 94
radio input "true"
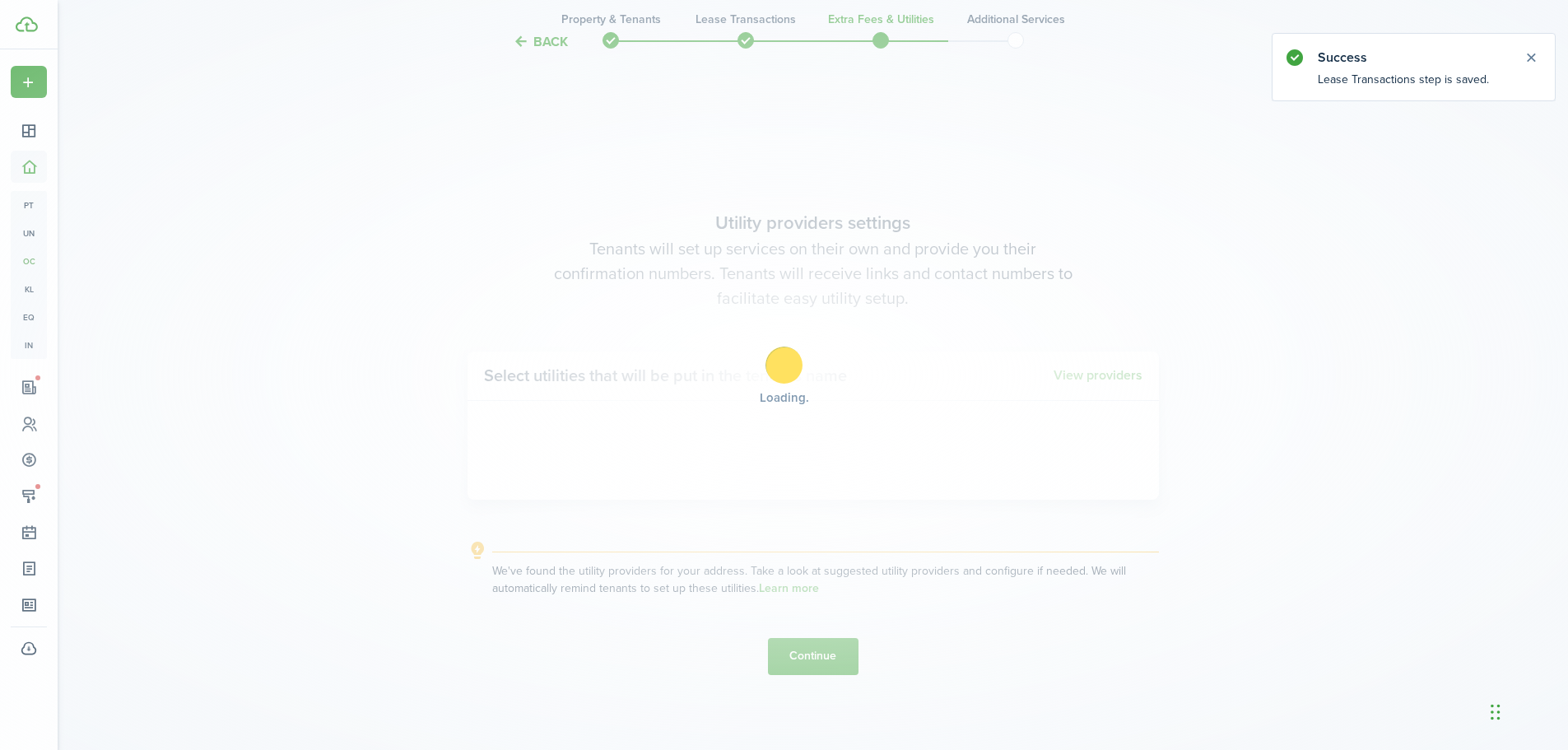
scroll to position [640, 0]
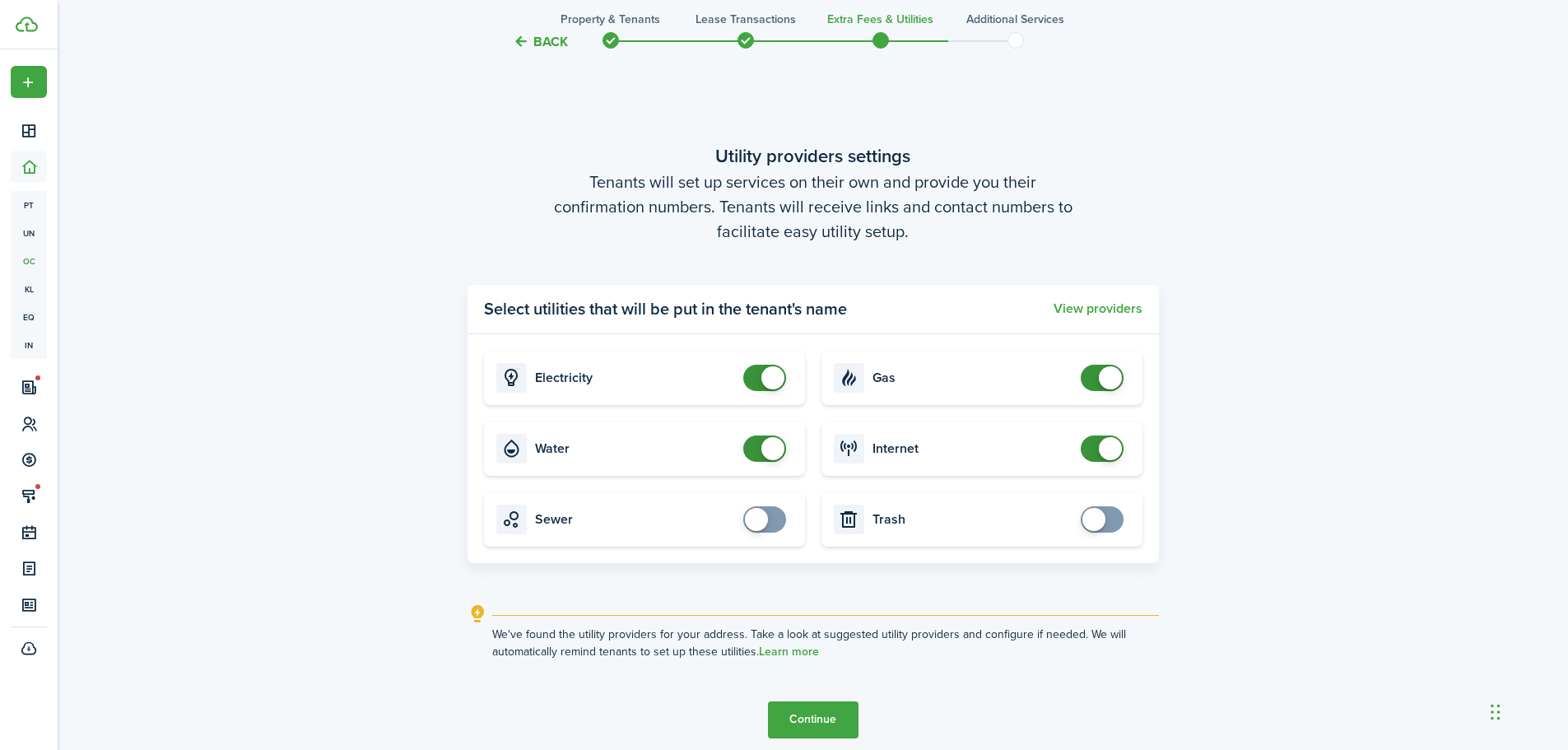
checkbox input "false"
click at [765, 439] on span at bounding box center [765, 448] width 17 height 26
click at [811, 717] on button "Continue" at bounding box center [813, 720] width 91 height 37
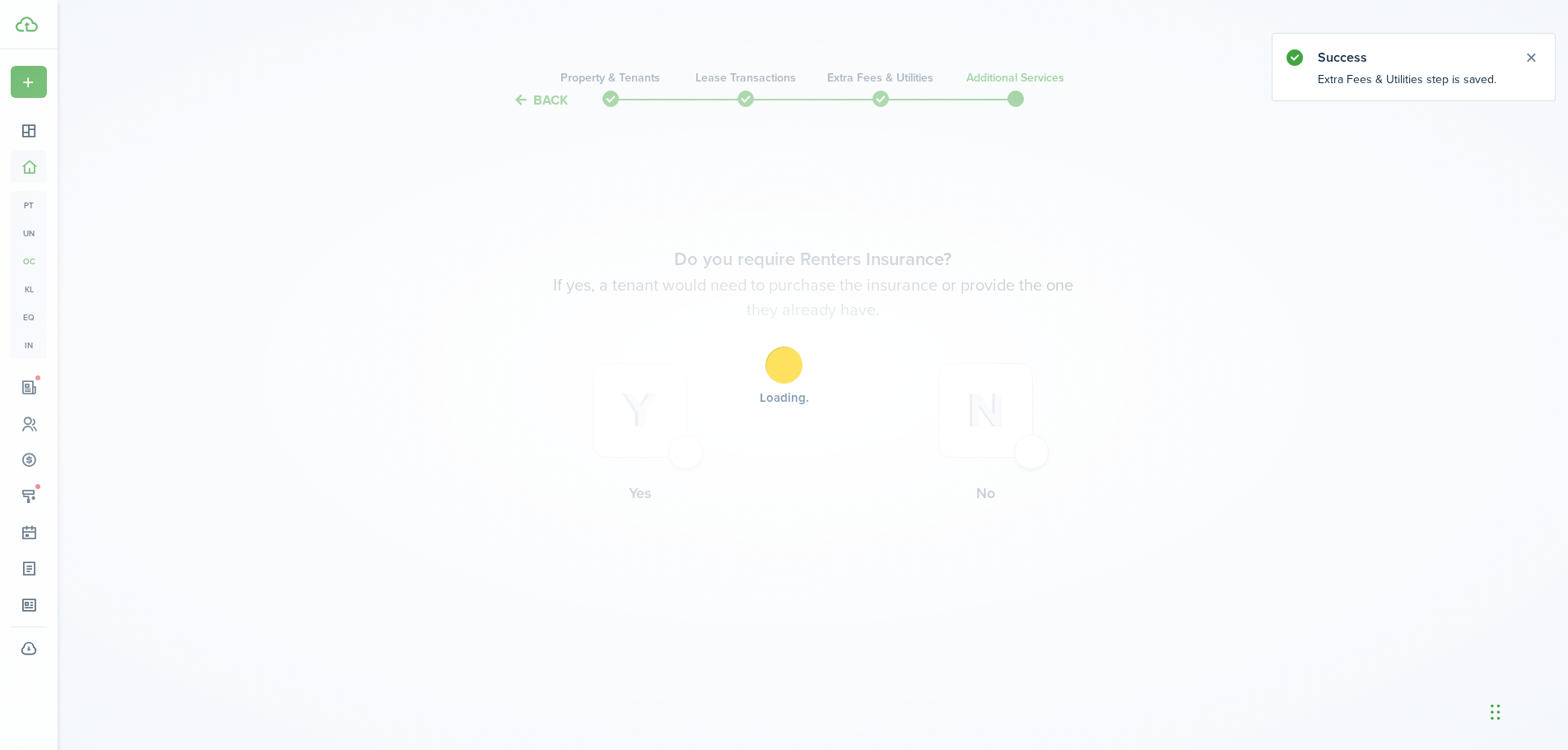
scroll to position [0, 0]
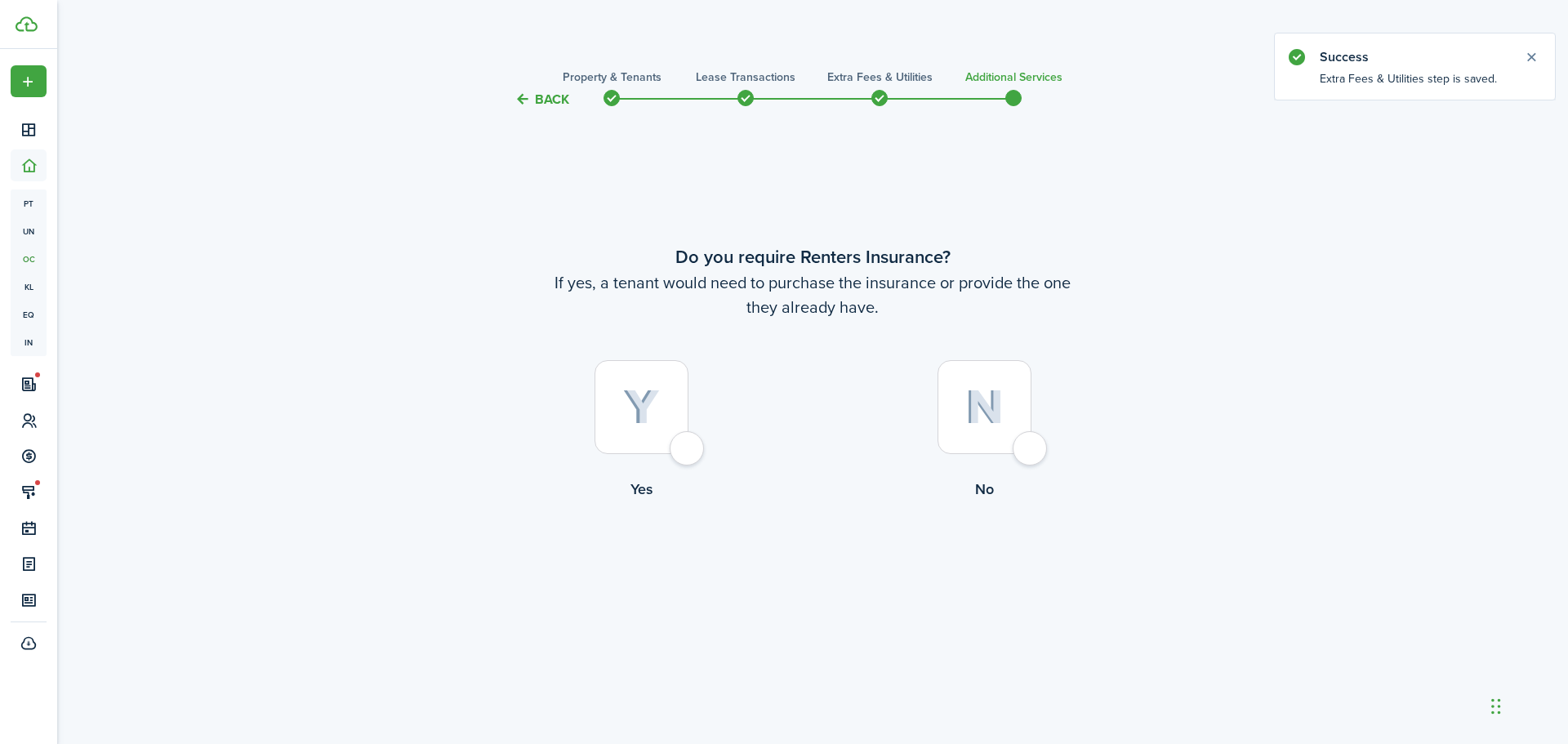
drag, startPoint x: 1027, startPoint y: 443, endPoint x: 1101, endPoint y: 551, distance: 130.9
click at [1027, 444] on div at bounding box center [985, 407] width 94 height 94
radio input "true"
click at [787, 560] on button "Complete move in" at bounding box center [813, 568] width 120 height 37
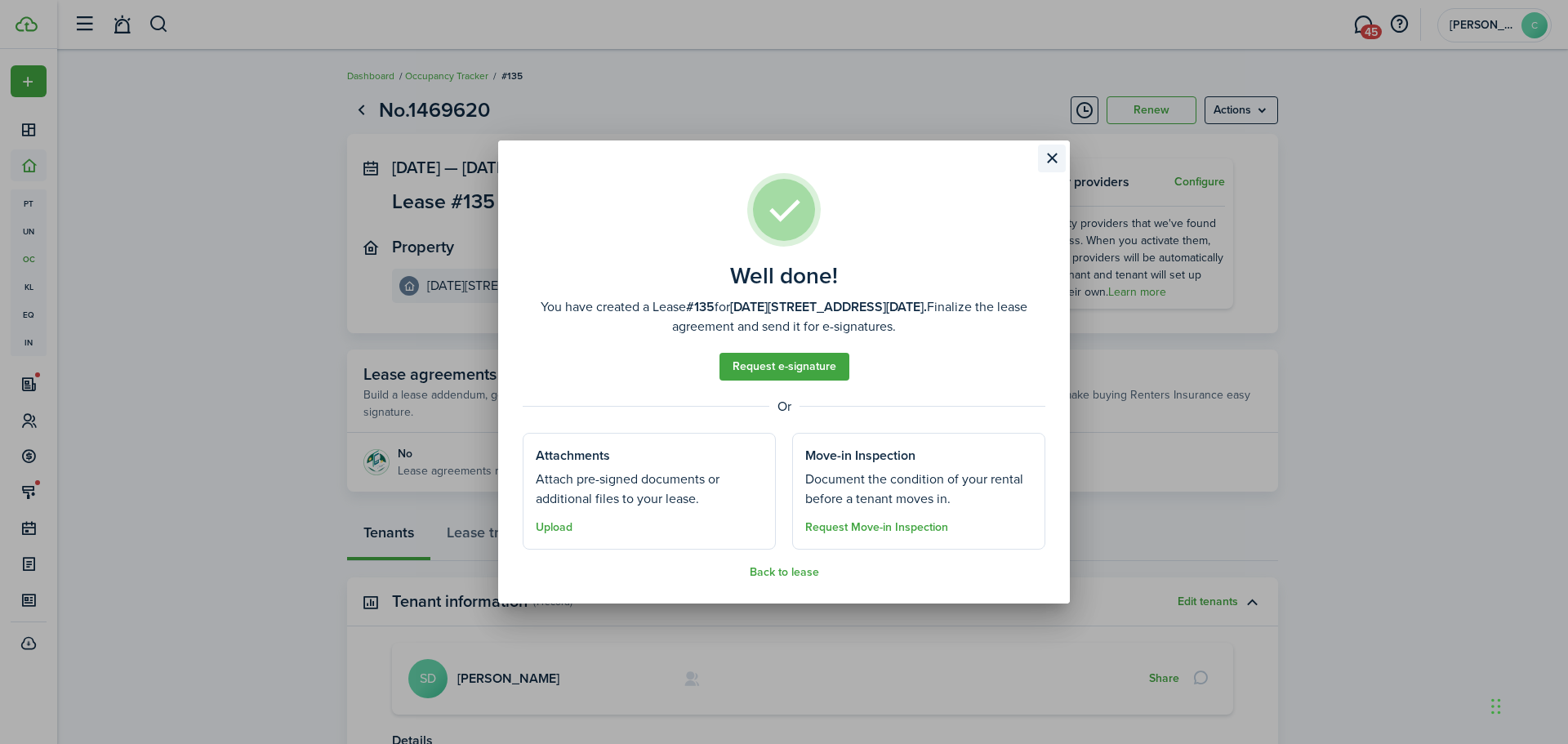
click at [1045, 155] on button "Close modal" at bounding box center [1052, 159] width 28 height 28
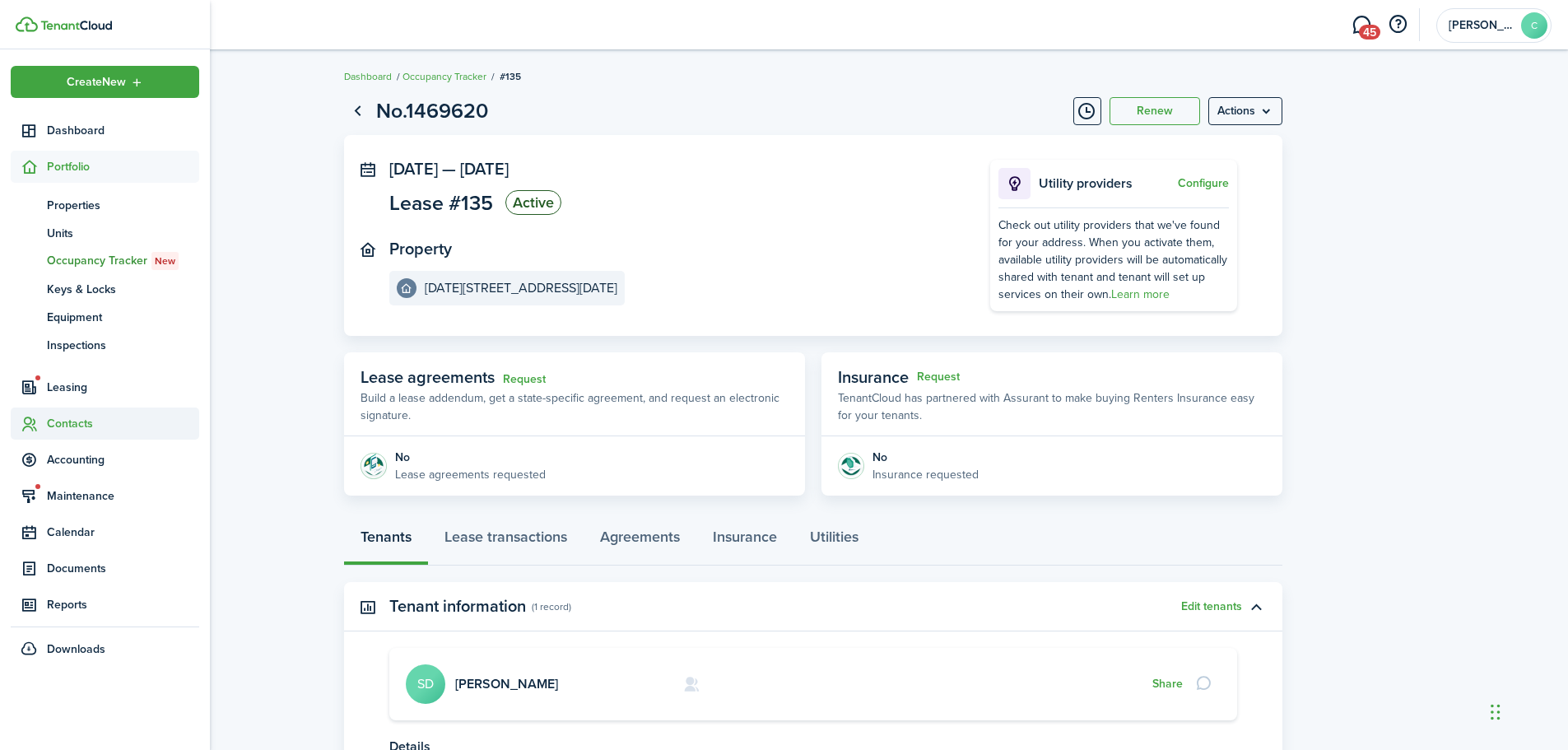
click at [81, 426] on span "Contacts" at bounding box center [122, 424] width 152 height 18
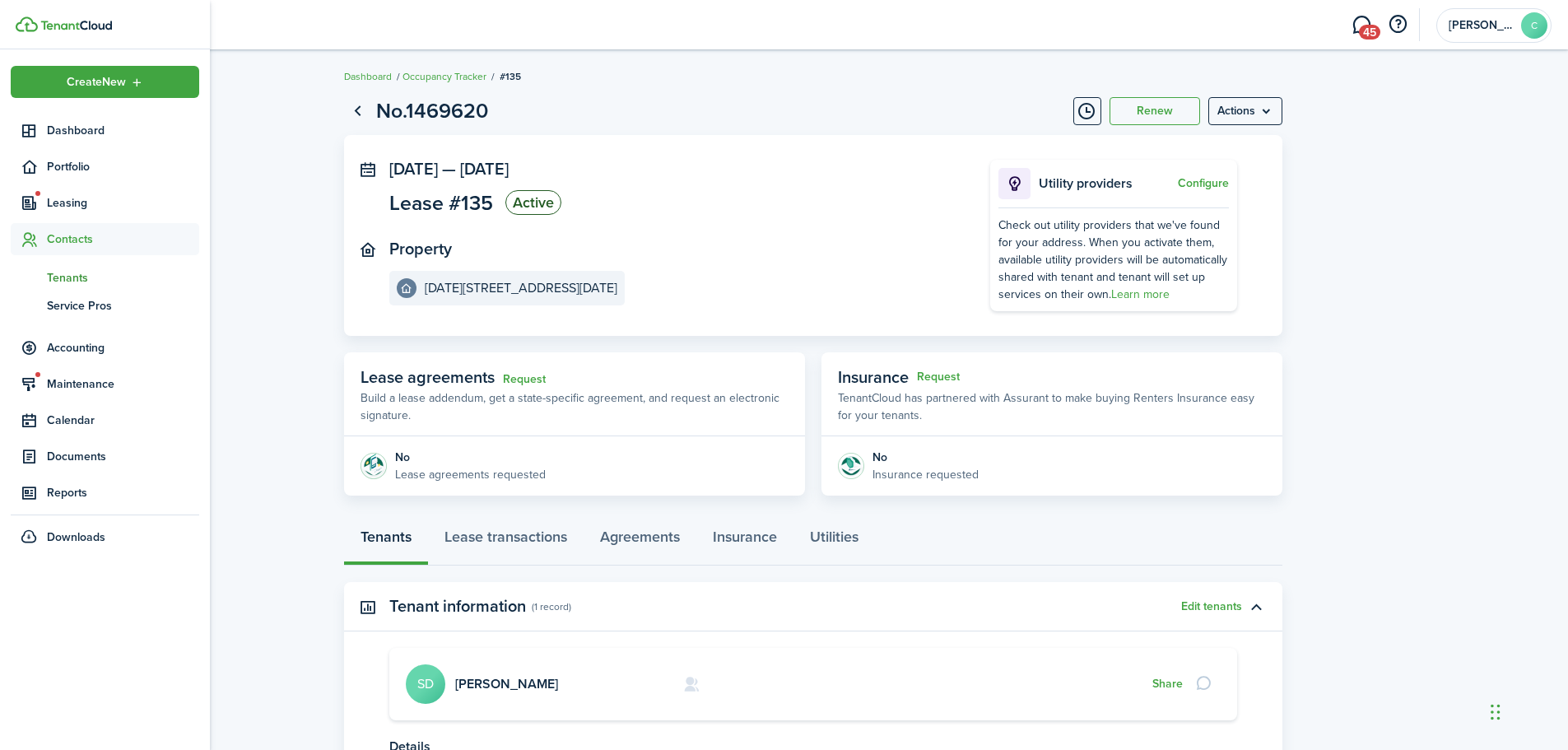
click at [81, 278] on span "Tenants" at bounding box center [122, 278] width 152 height 18
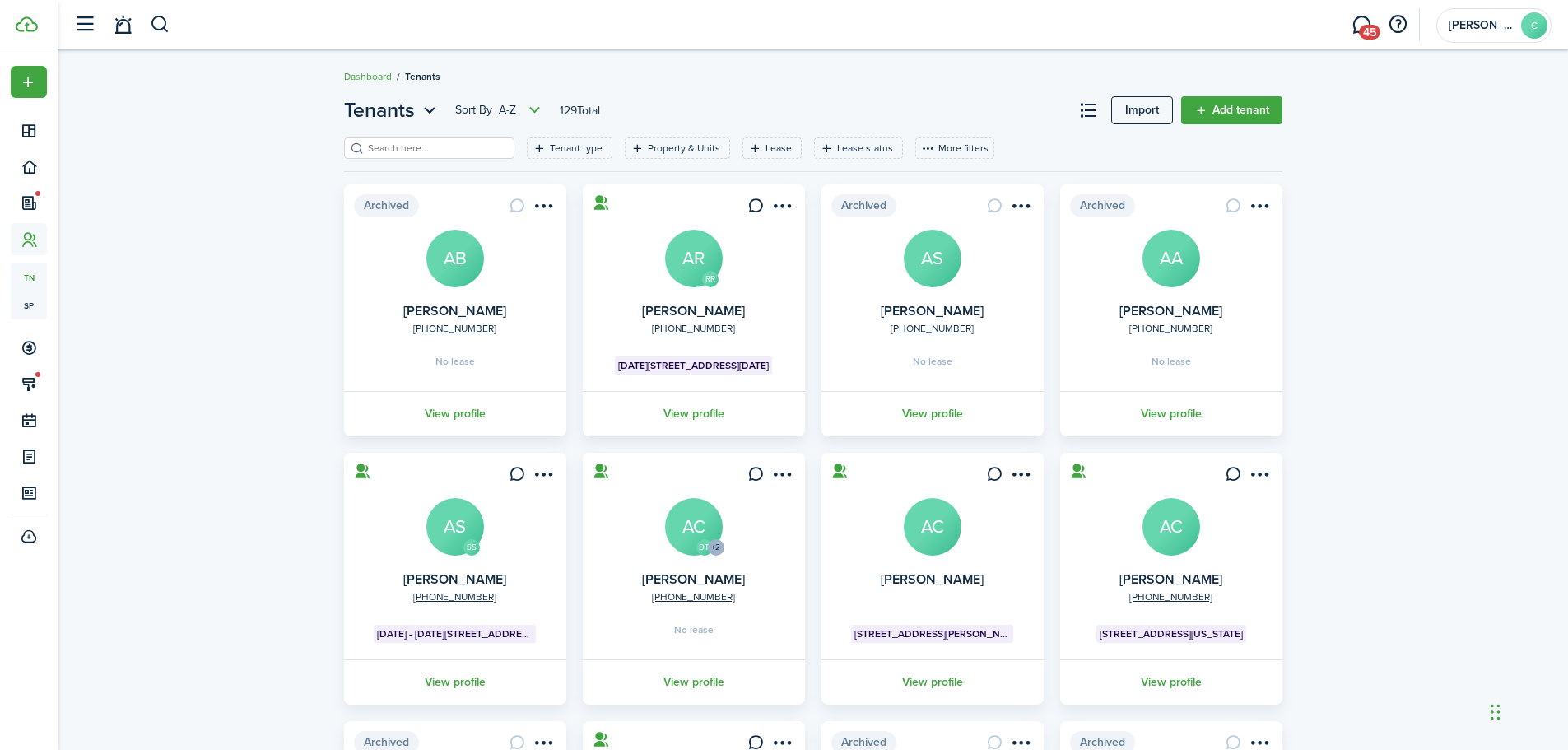
click at [452, 136] on header-page "Tenants Sort by A-Z 129 Total Import Add tenant" at bounding box center [813, 117] width 939 height 42
click at [425, 150] on input "search" at bounding box center [436, 149] width 145 height 16
type input "S"
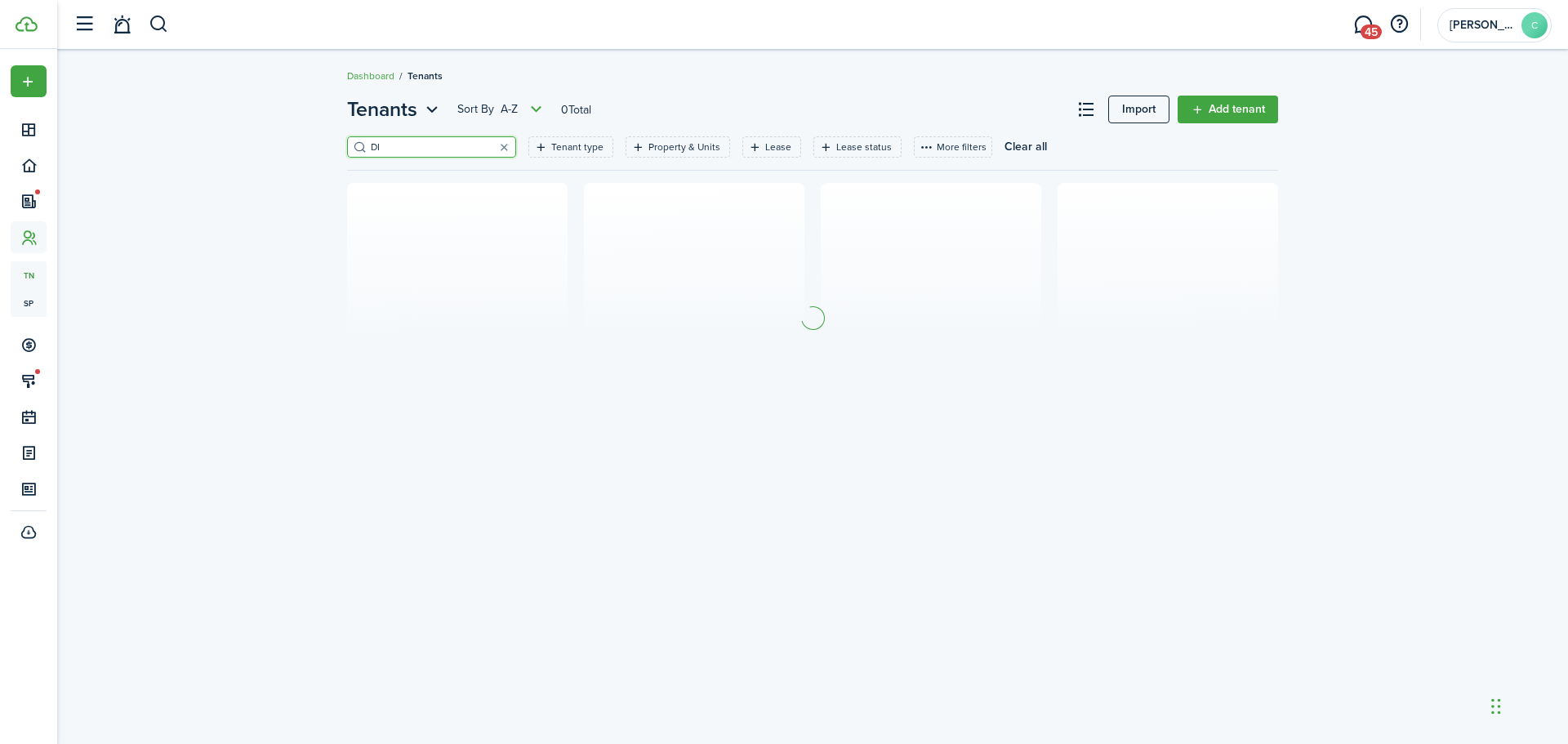
type input "D"
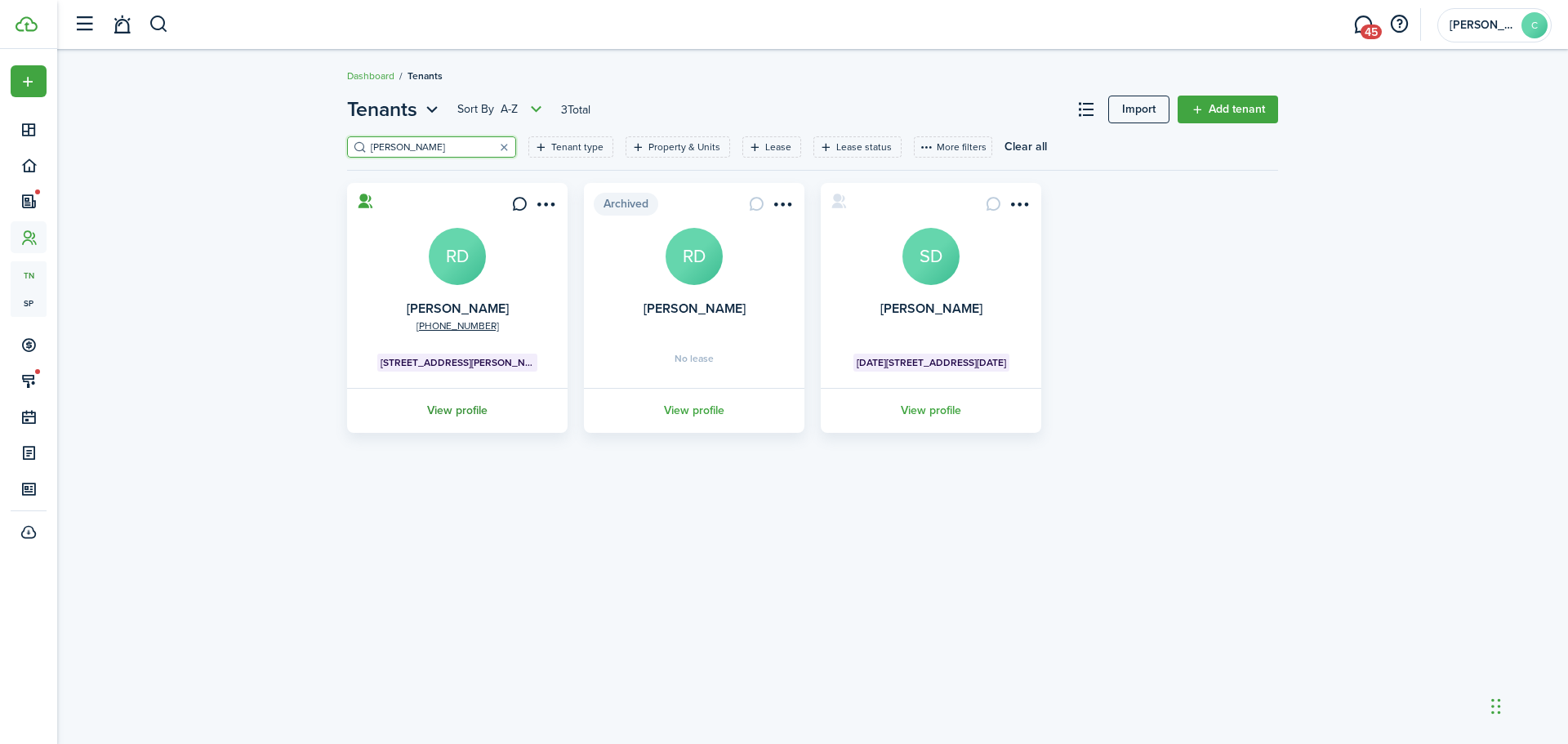
type input "[PERSON_NAME]"
click at [467, 415] on link "View profile" at bounding box center [457, 411] width 225 height 45
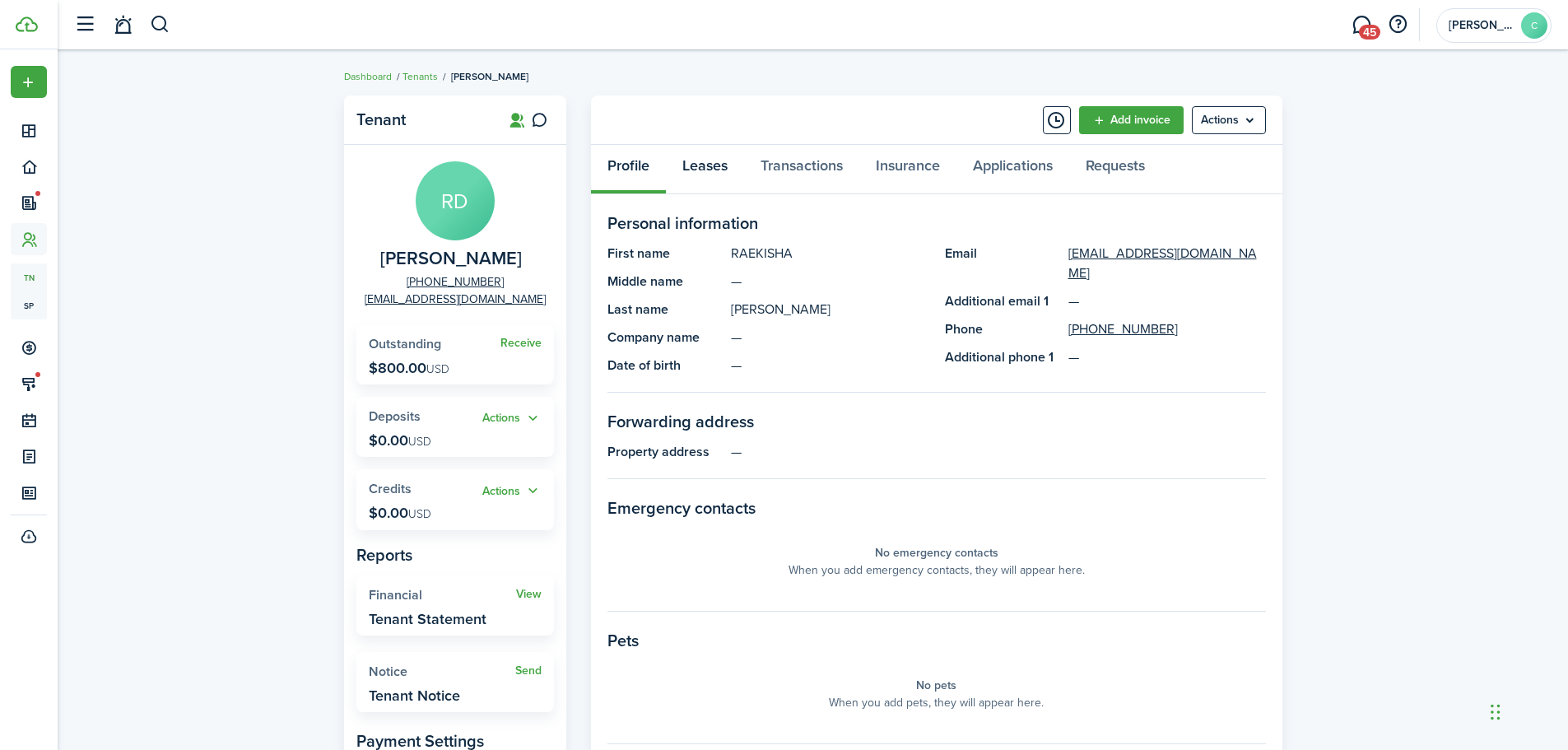
click at [693, 160] on link "Leases" at bounding box center [705, 170] width 78 height 49
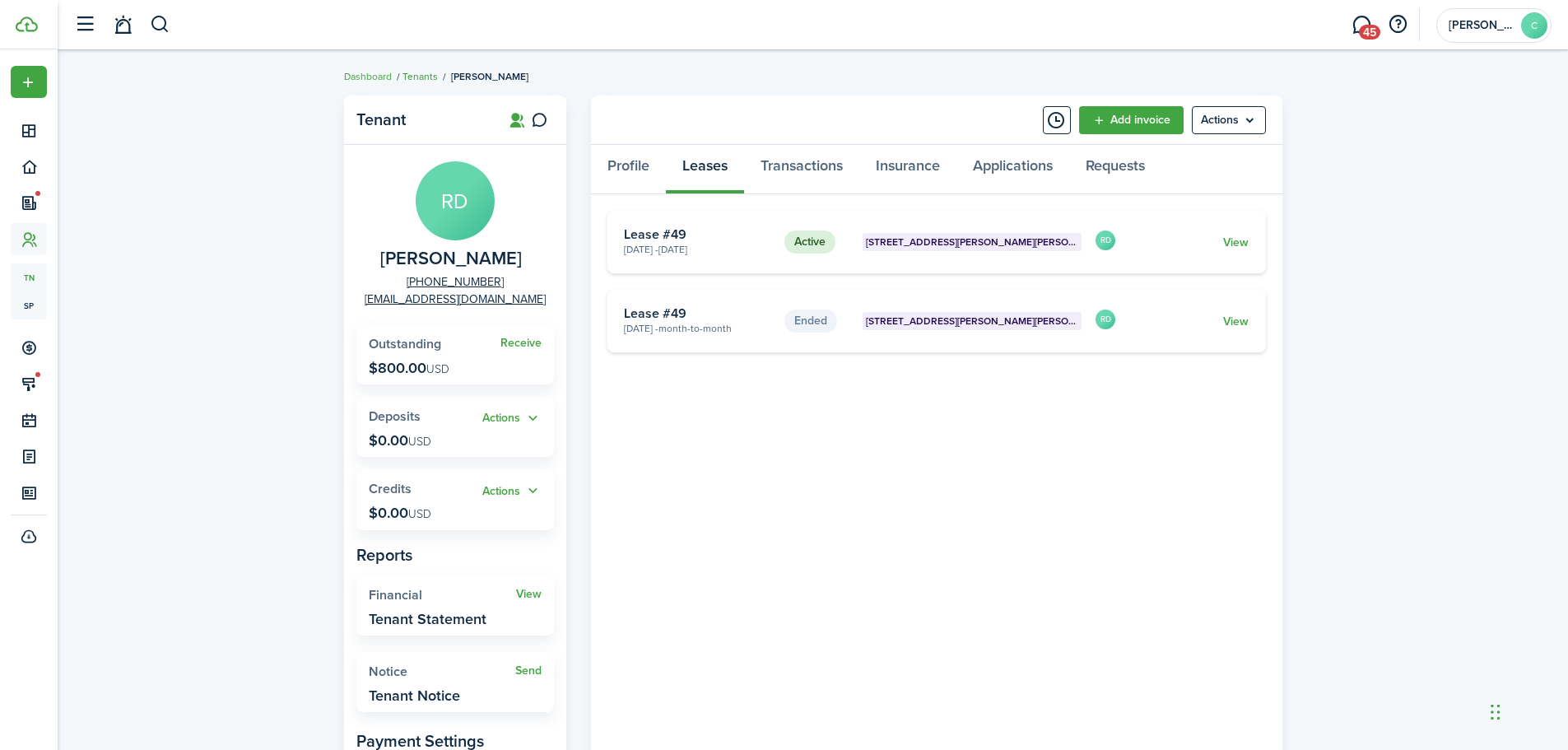
click at [430, 80] on link "Tenants" at bounding box center [420, 76] width 35 height 15
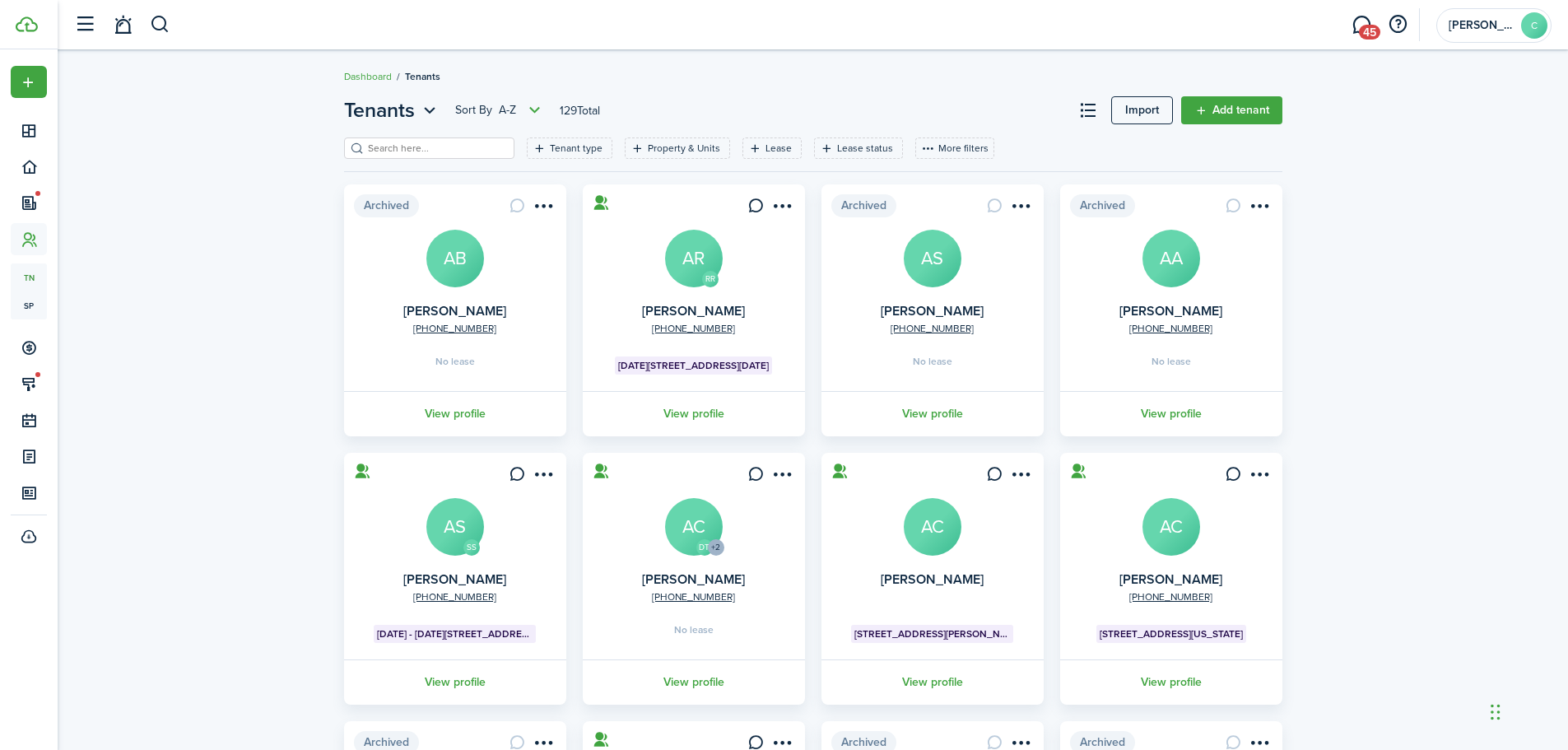
click at [437, 150] on input "search" at bounding box center [436, 149] width 145 height 16
type input "[PERSON_NAME]"
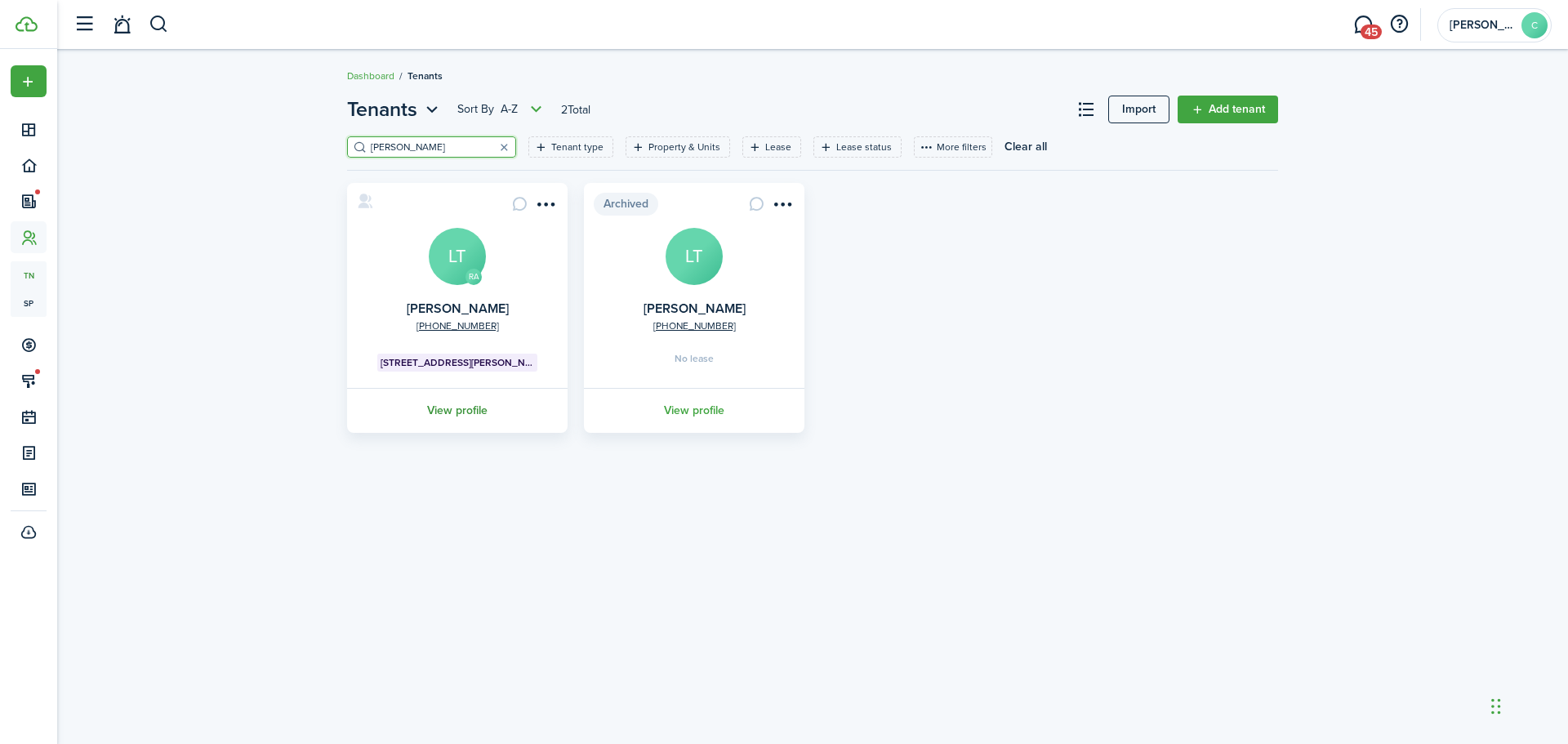
click at [455, 407] on link "View profile" at bounding box center [457, 411] width 225 height 45
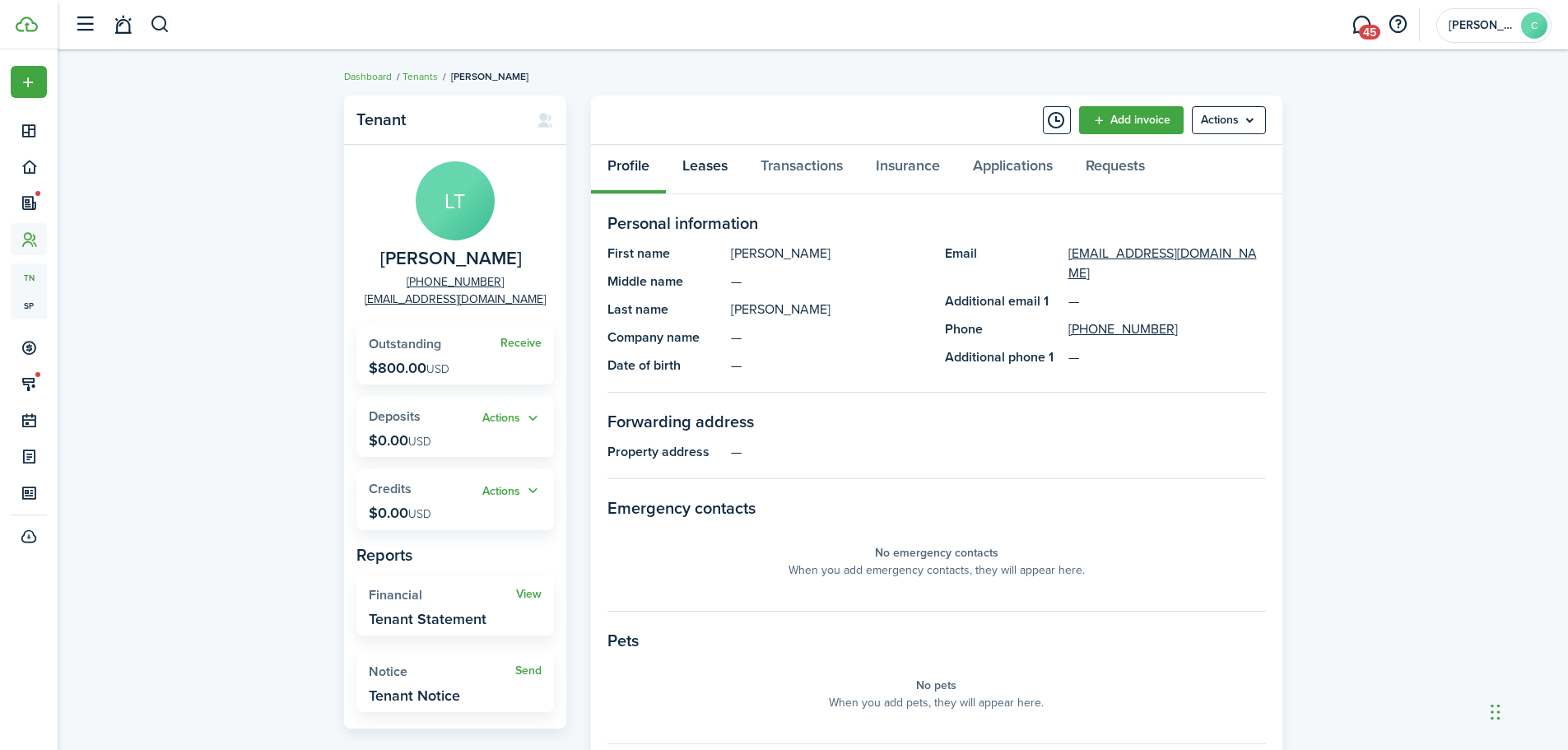
click at [707, 163] on link "Leases" at bounding box center [705, 170] width 78 height 49
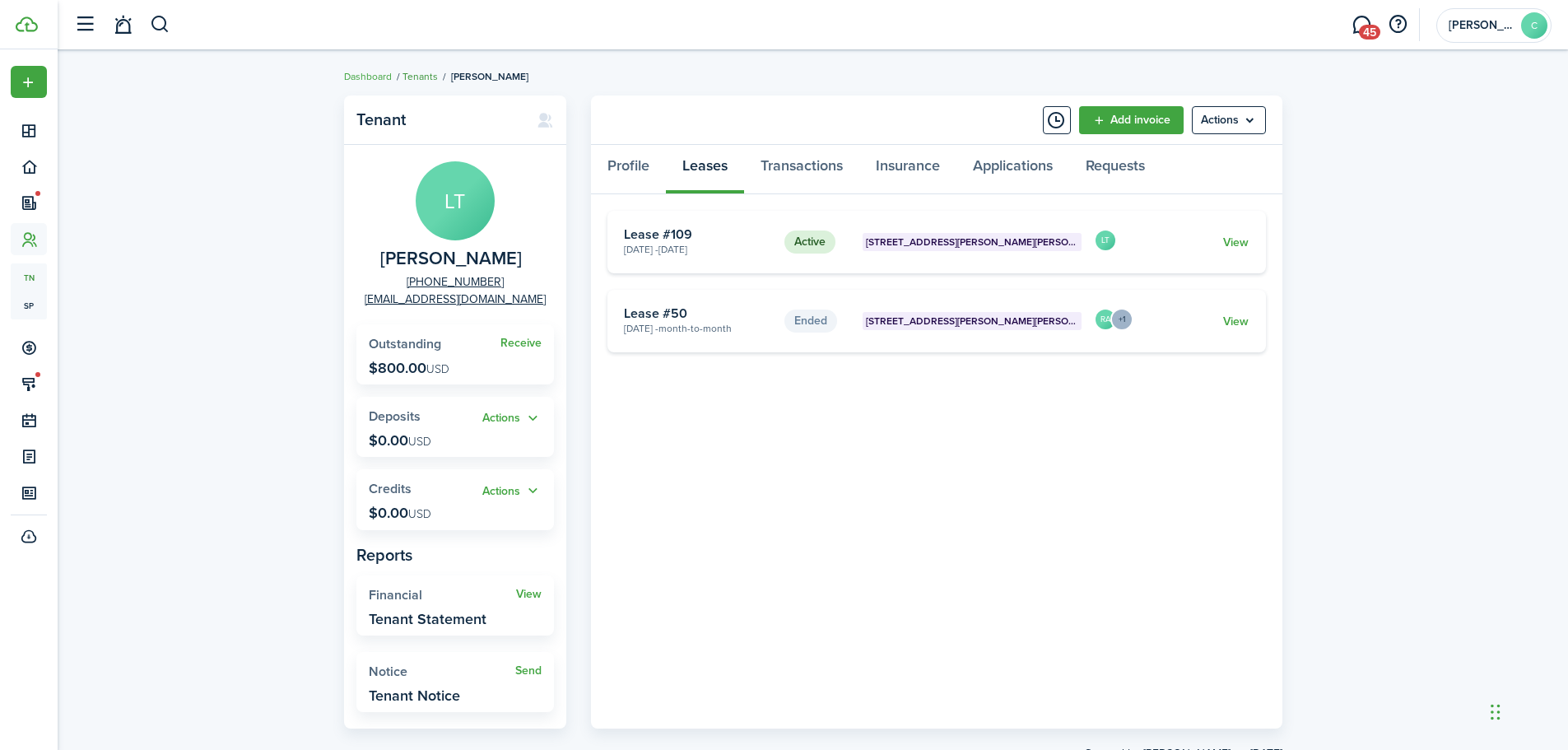
click at [416, 73] on link "Tenants" at bounding box center [420, 76] width 35 height 15
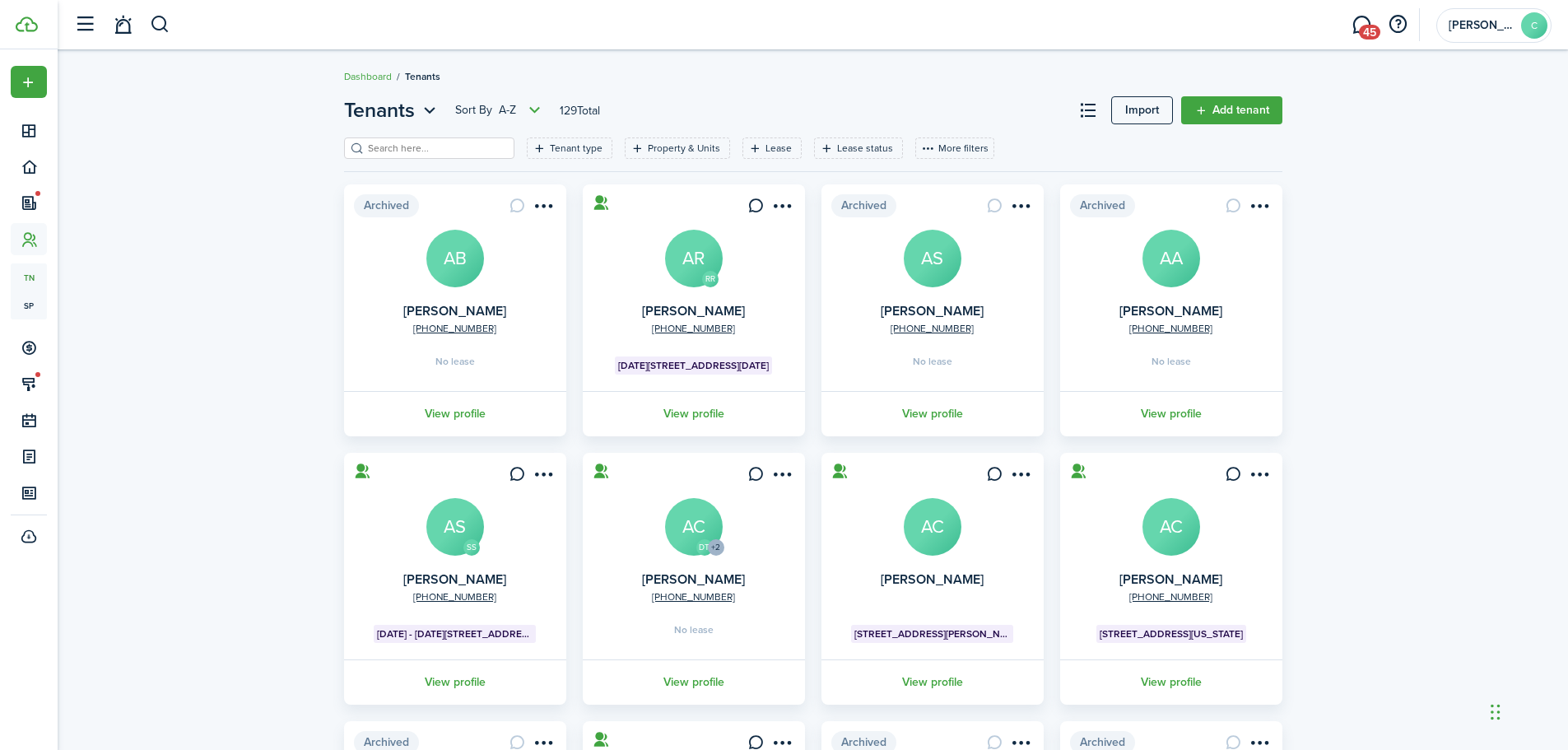
click at [424, 151] on input "search" at bounding box center [436, 149] width 145 height 16
type input "ARNOLD"
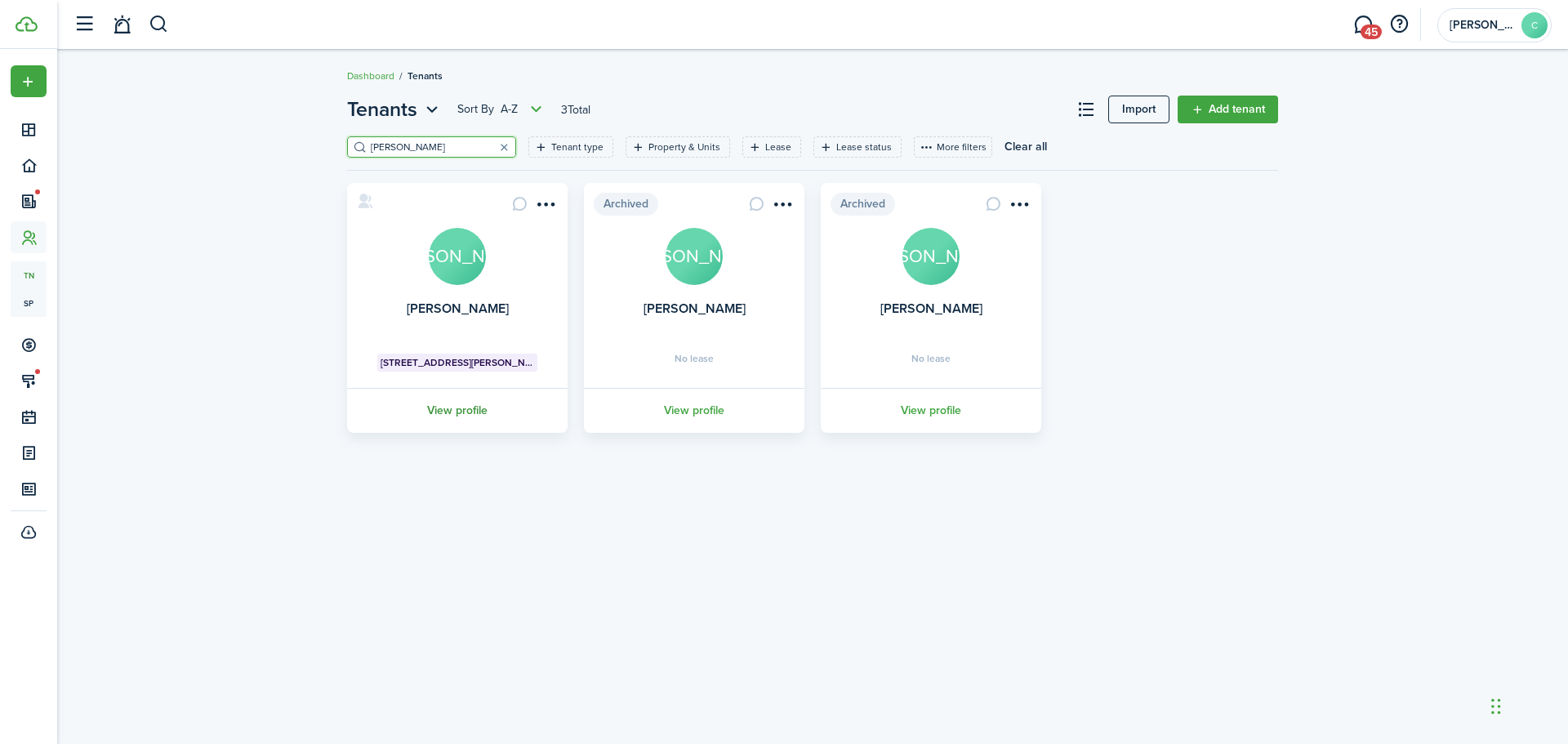
click at [456, 408] on link "View profile" at bounding box center [457, 411] width 225 height 45
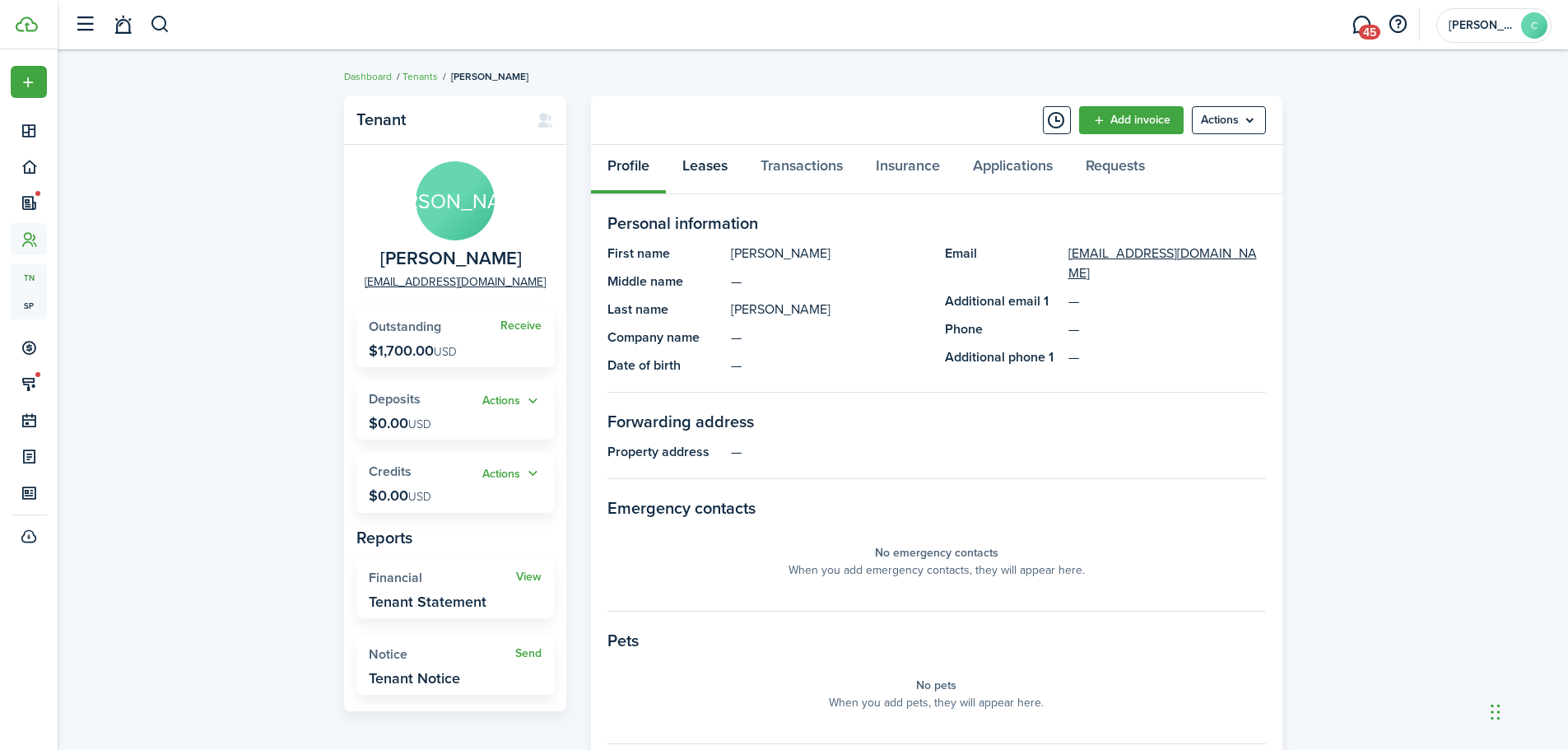
click at [703, 156] on link "Leases" at bounding box center [705, 170] width 78 height 49
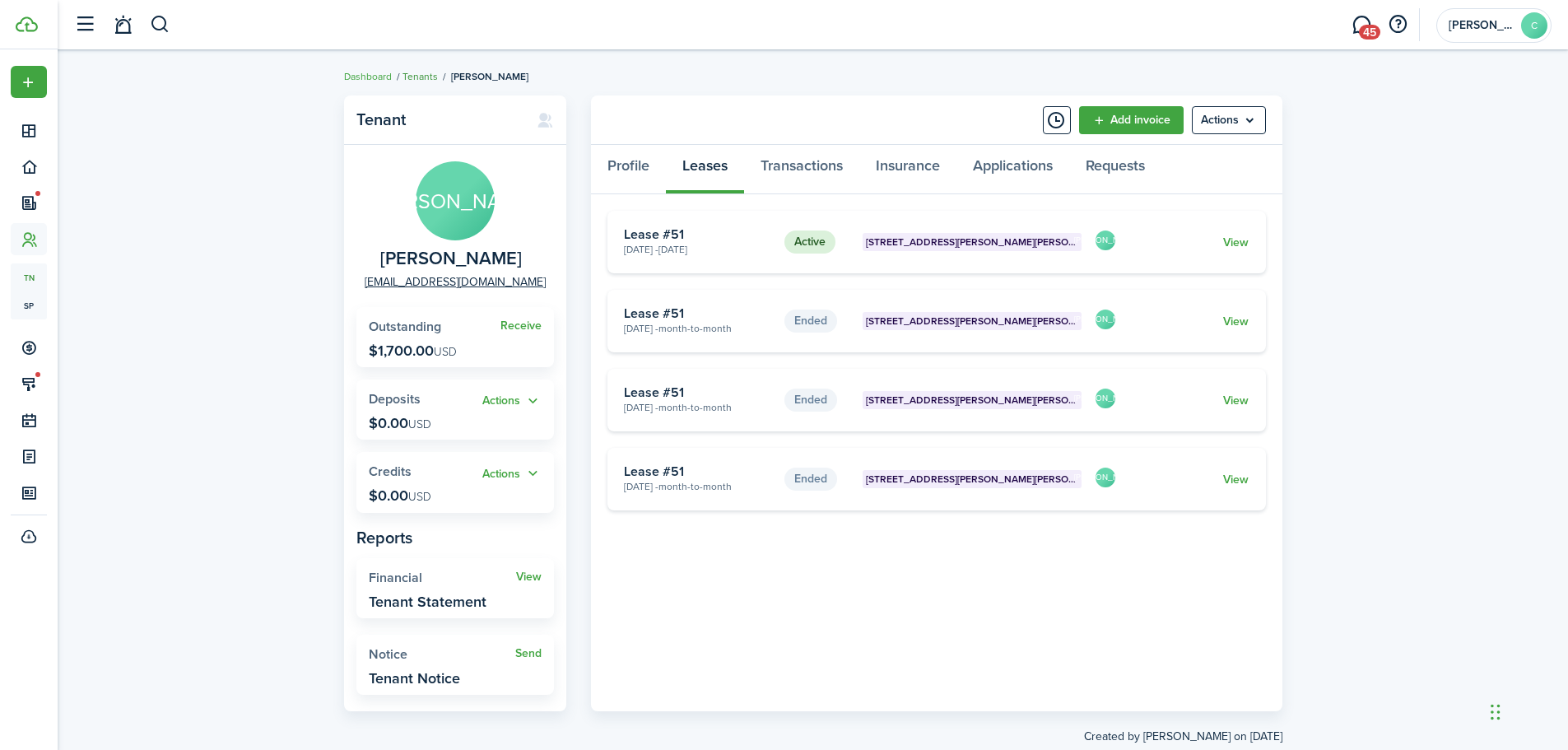
click at [419, 71] on link "Tenants" at bounding box center [420, 76] width 35 height 15
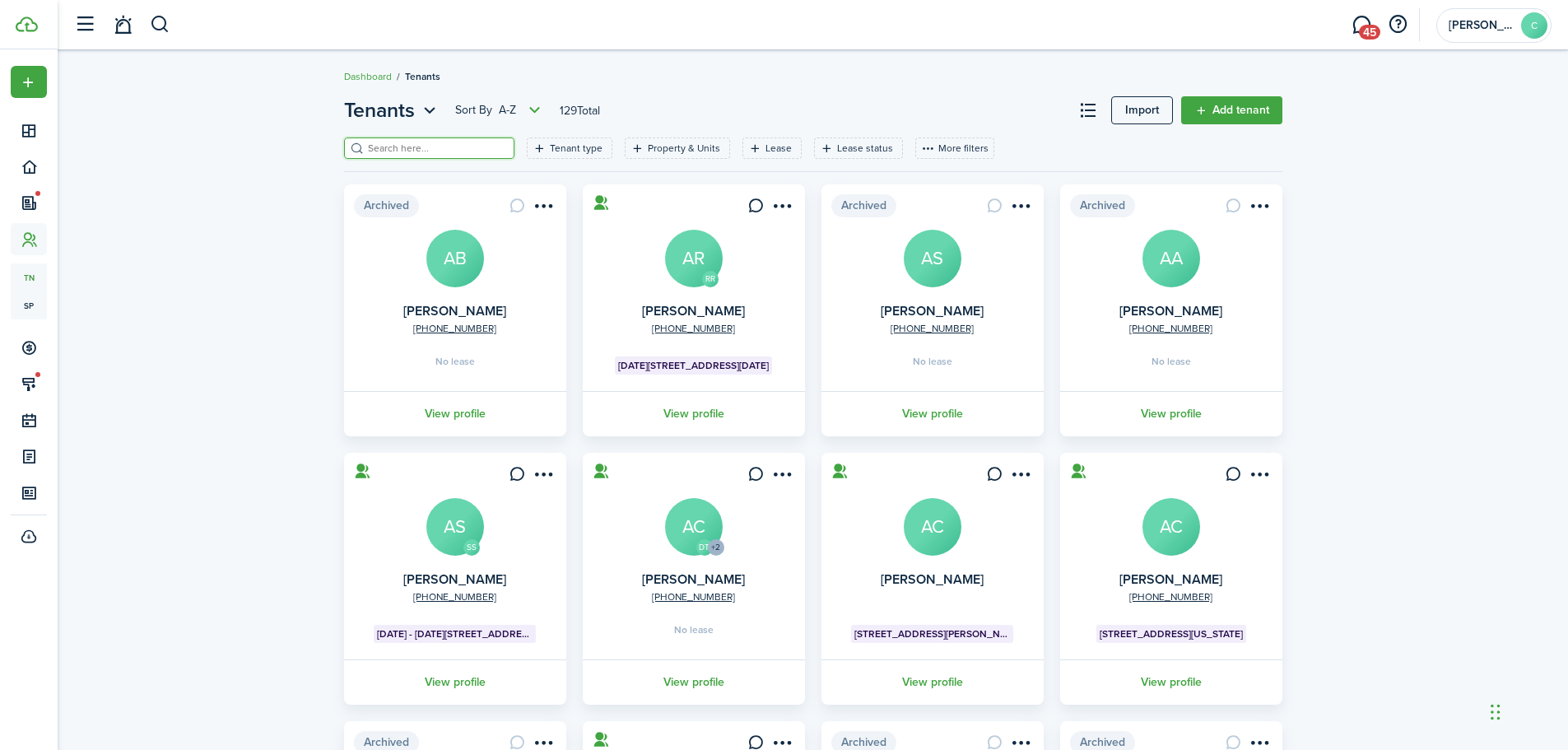
click at [428, 143] on input "search" at bounding box center [436, 149] width 145 height 16
type input "FOREMAN"
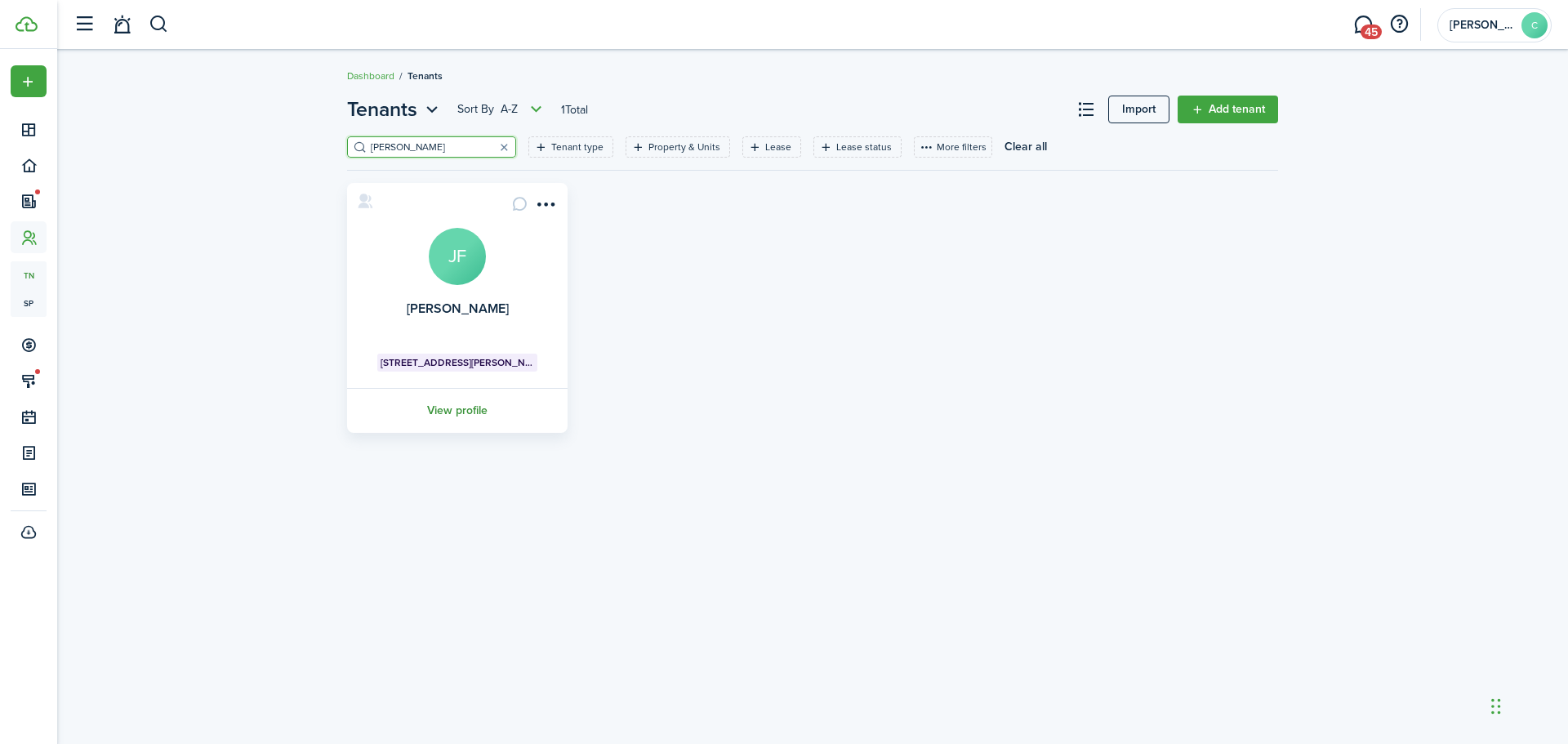
click at [447, 407] on link "View profile" at bounding box center [457, 411] width 225 height 45
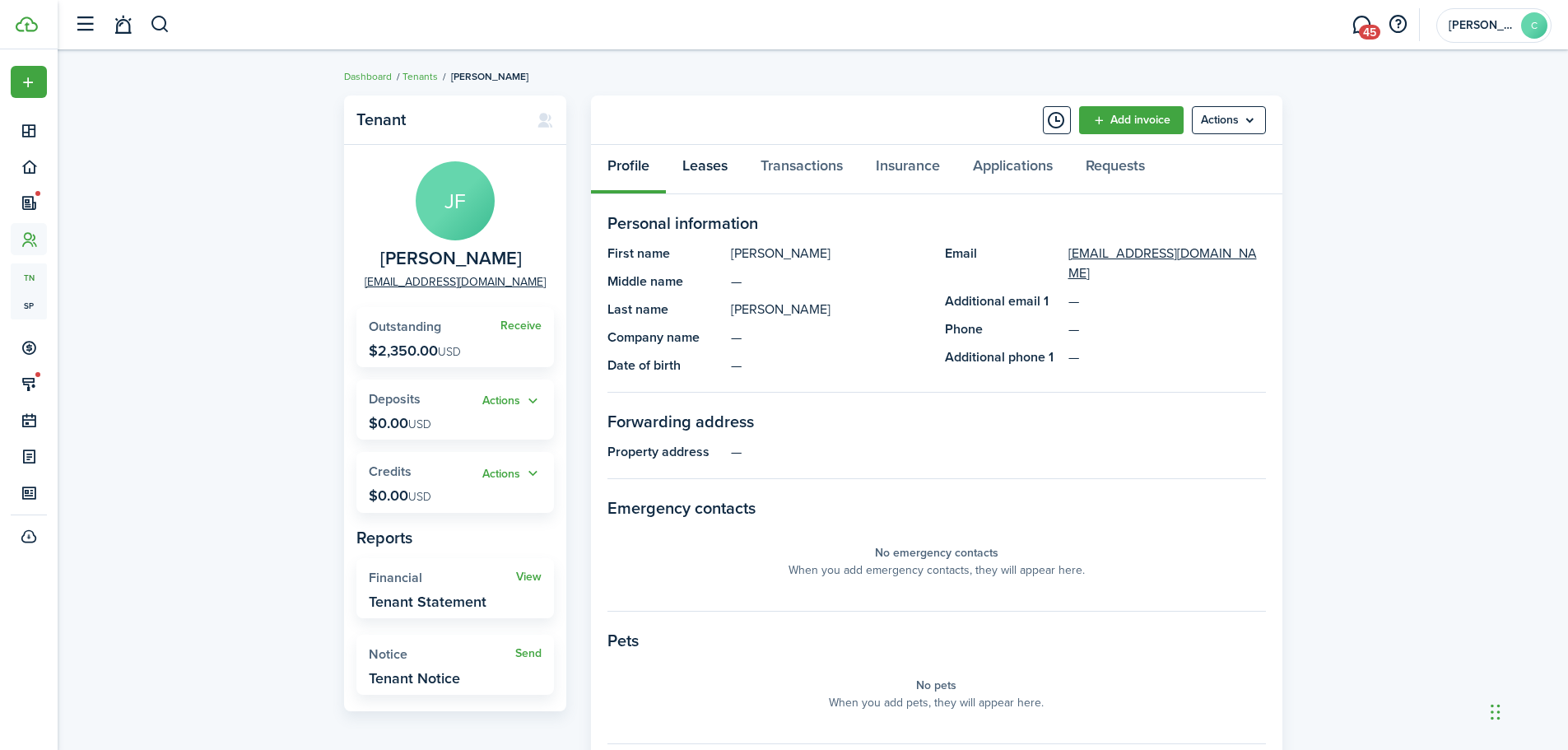
click at [711, 165] on link "Leases" at bounding box center [705, 170] width 78 height 49
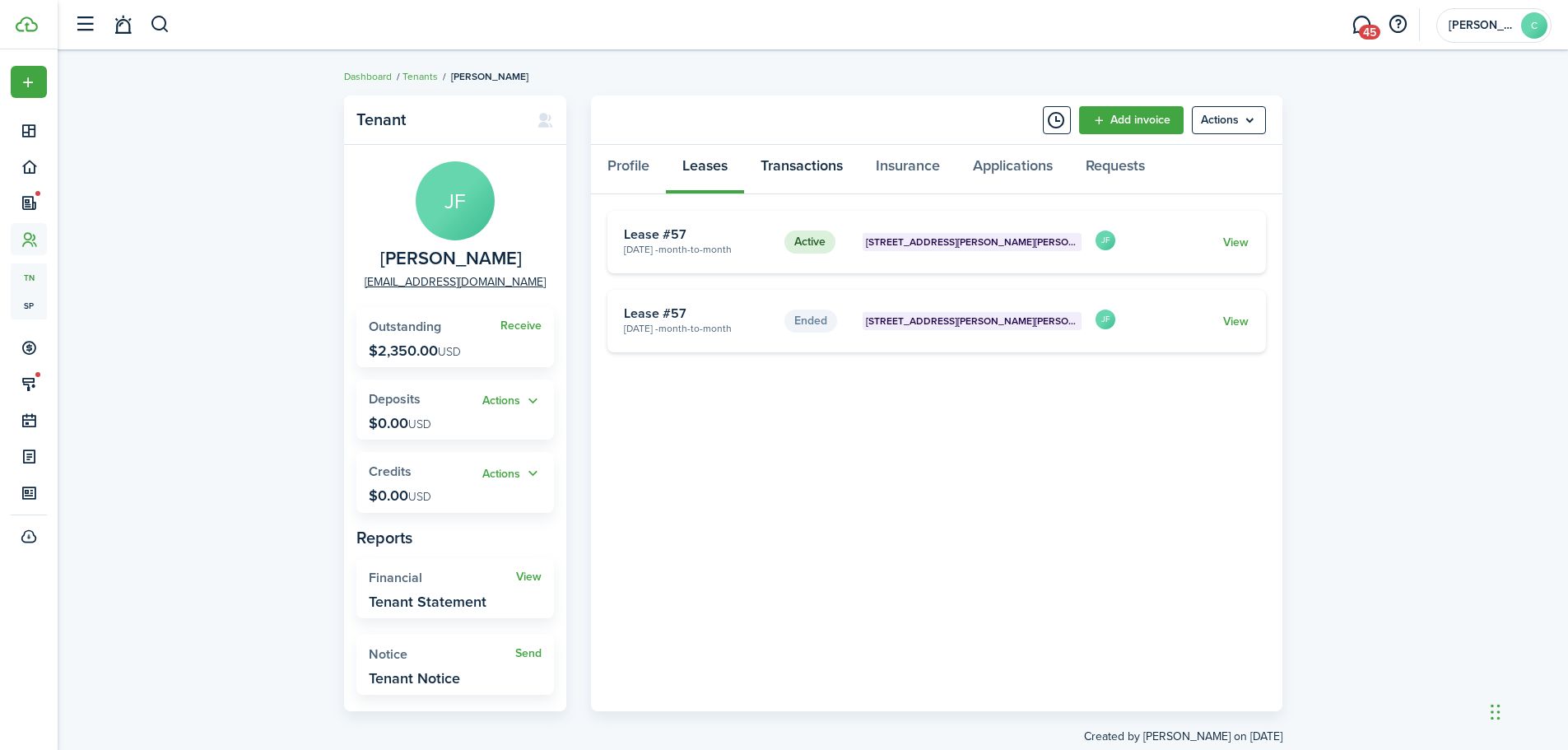
click at [792, 164] on link "Transactions" at bounding box center [802, 170] width 115 height 49
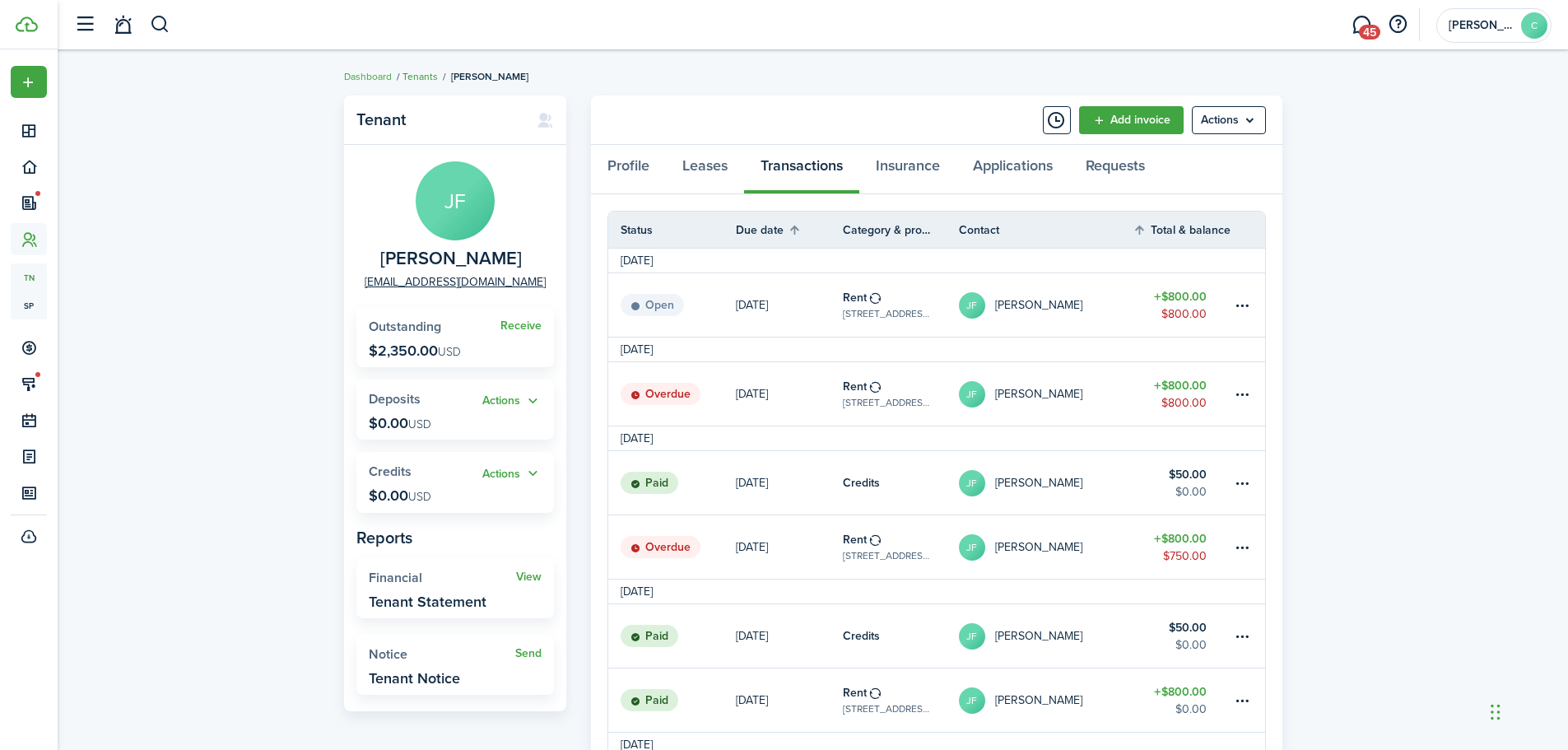
click at [419, 75] on link "Tenants" at bounding box center [420, 76] width 35 height 15
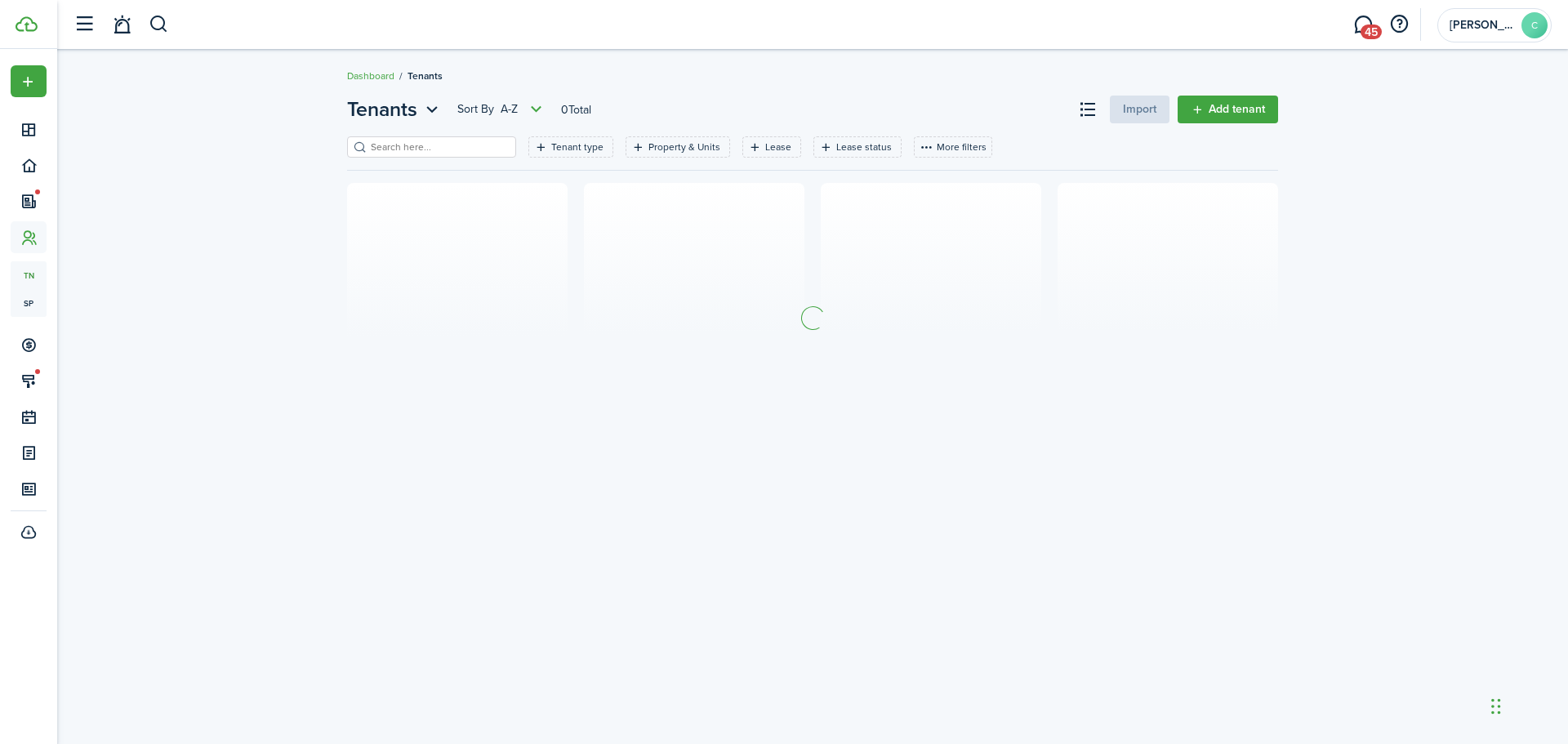
click at [409, 149] on input "search" at bounding box center [438, 147] width 144 height 16
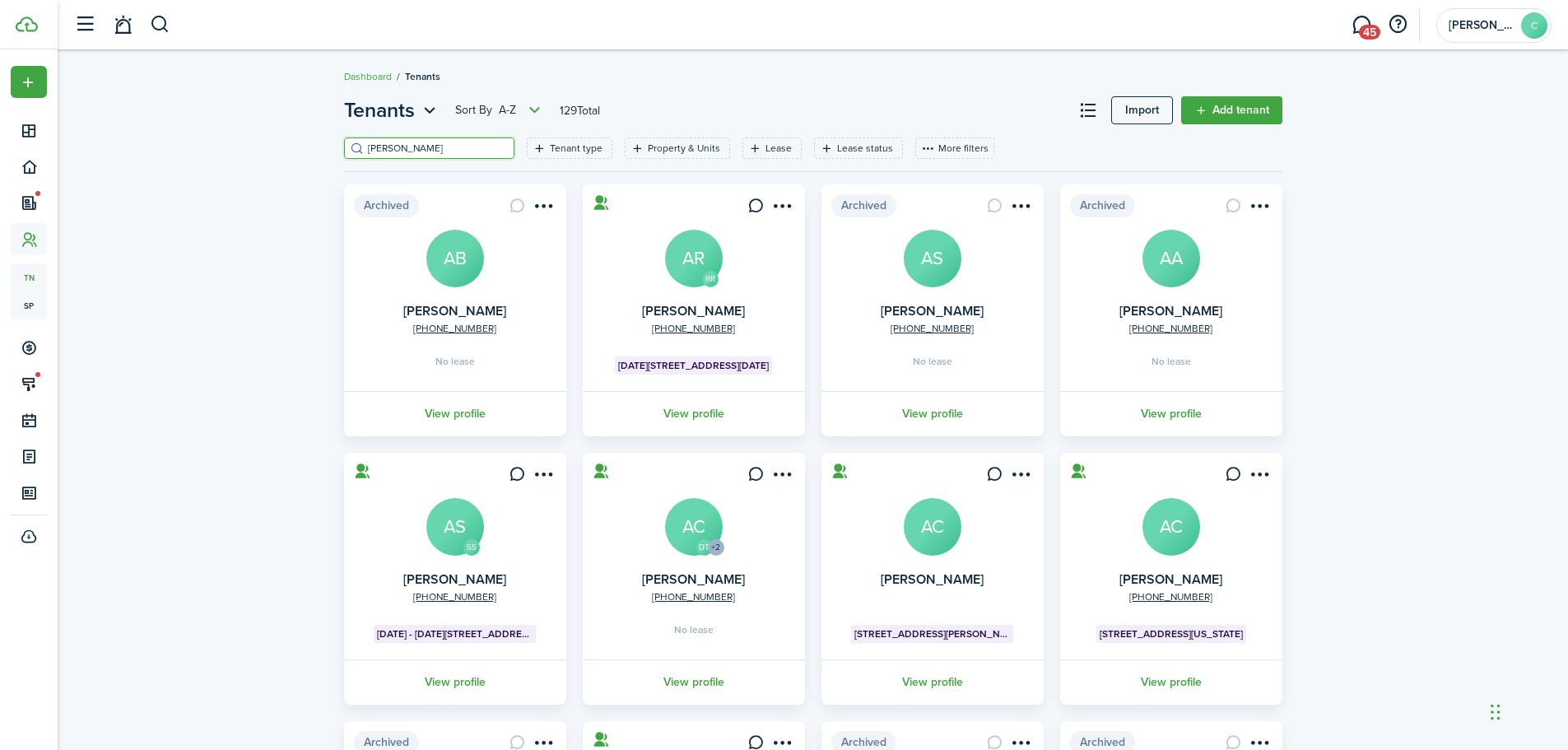
type input "KILBERT"
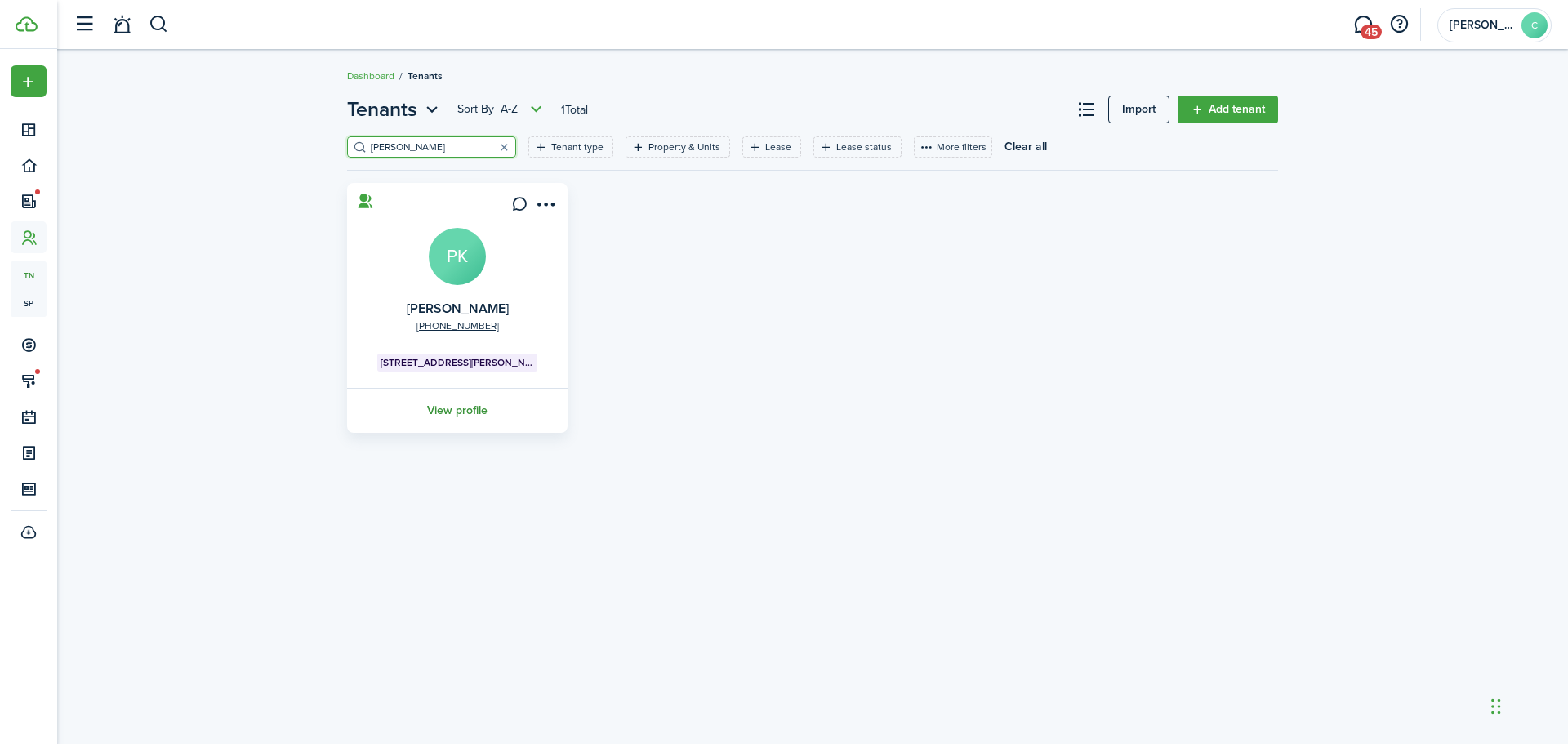
click at [453, 406] on link "View profile" at bounding box center [457, 411] width 225 height 45
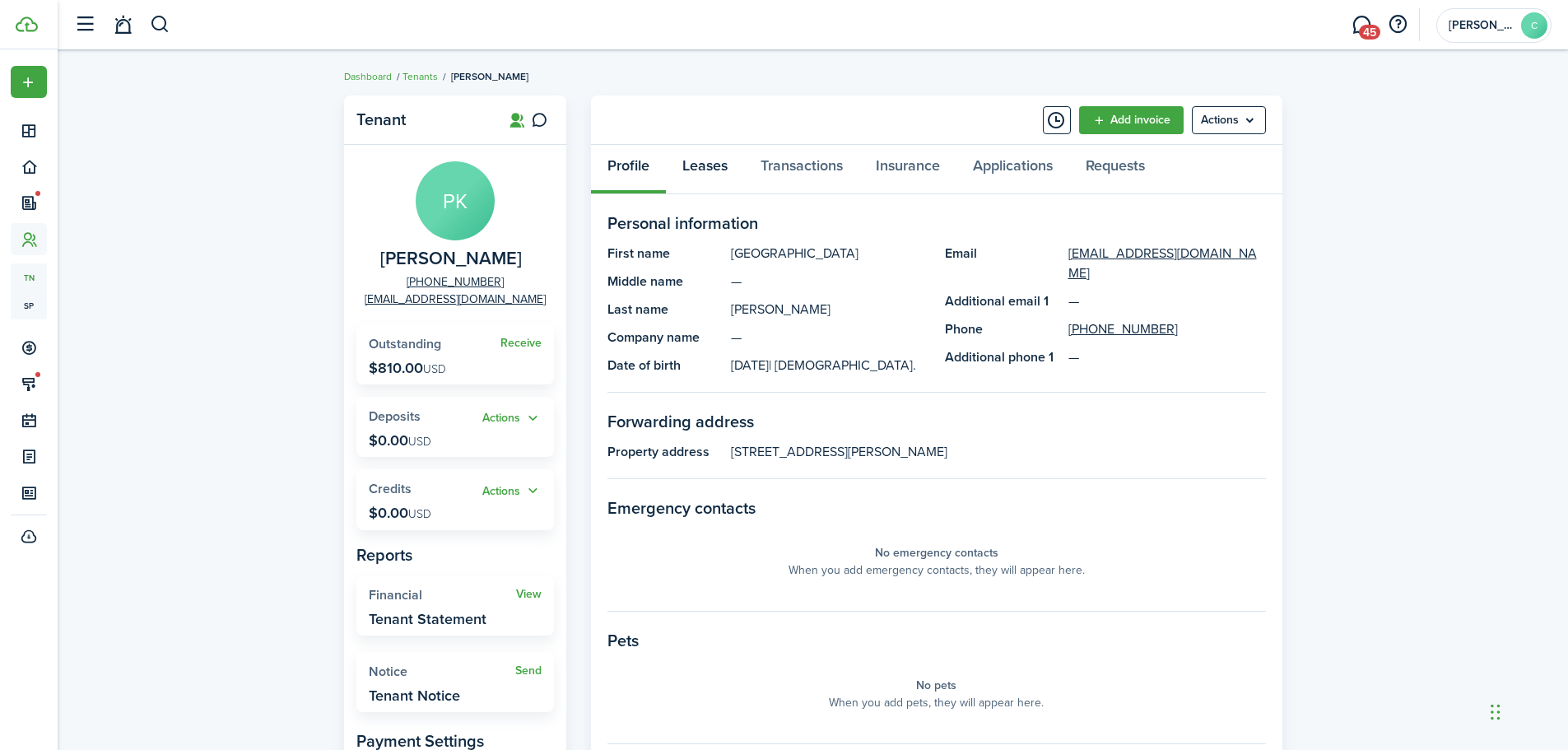
click at [712, 158] on link "Leases" at bounding box center [705, 170] width 78 height 49
